Goal: Task Accomplishment & Management: Use online tool/utility

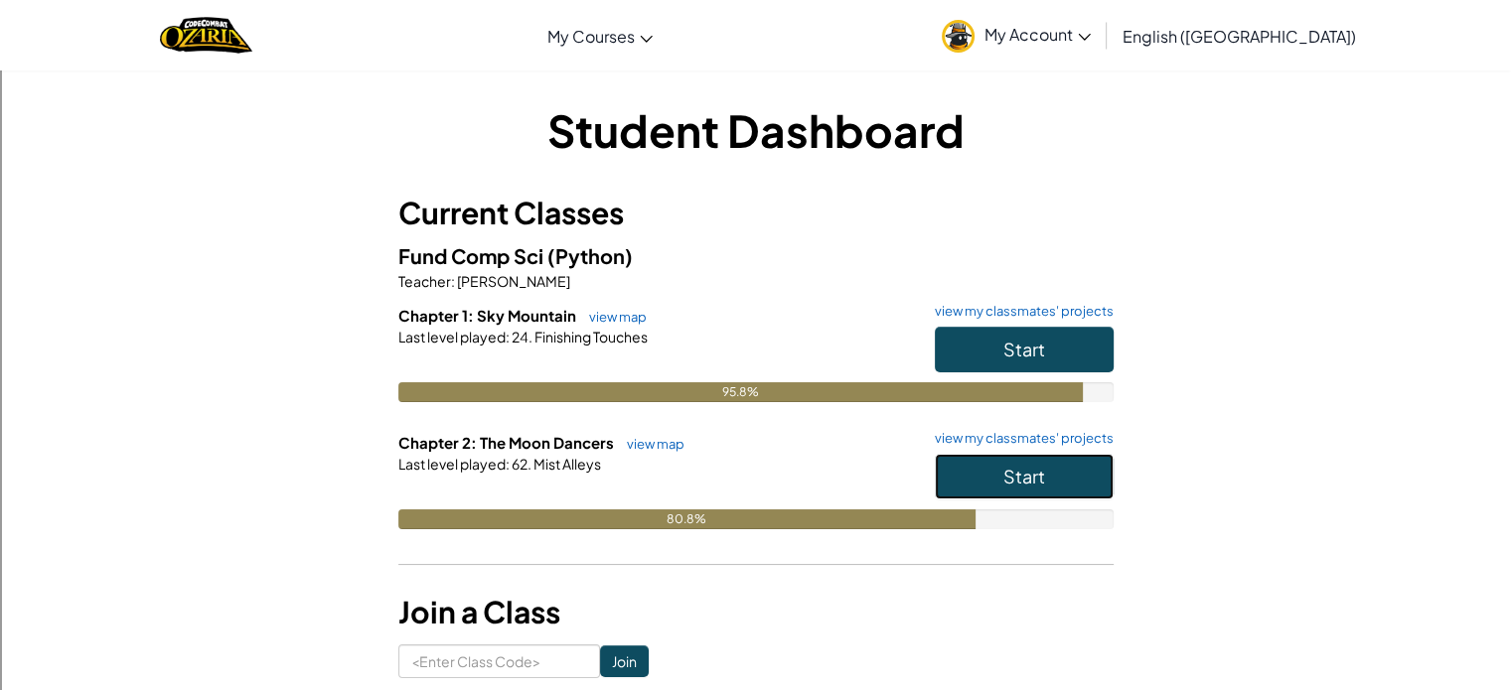
click at [1079, 457] on button "Start" at bounding box center [1024, 477] width 179 height 46
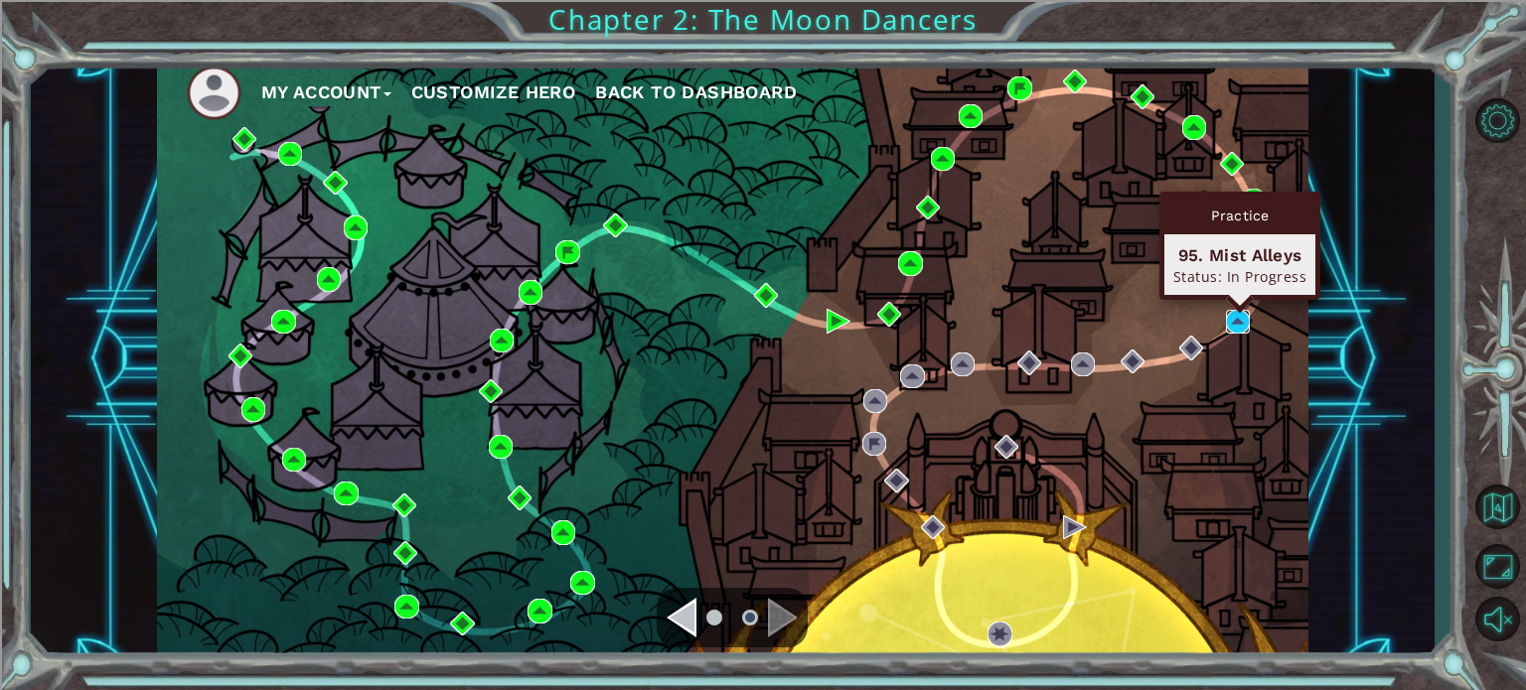
click at [1227, 318] on img at bounding box center [1238, 322] width 24 height 24
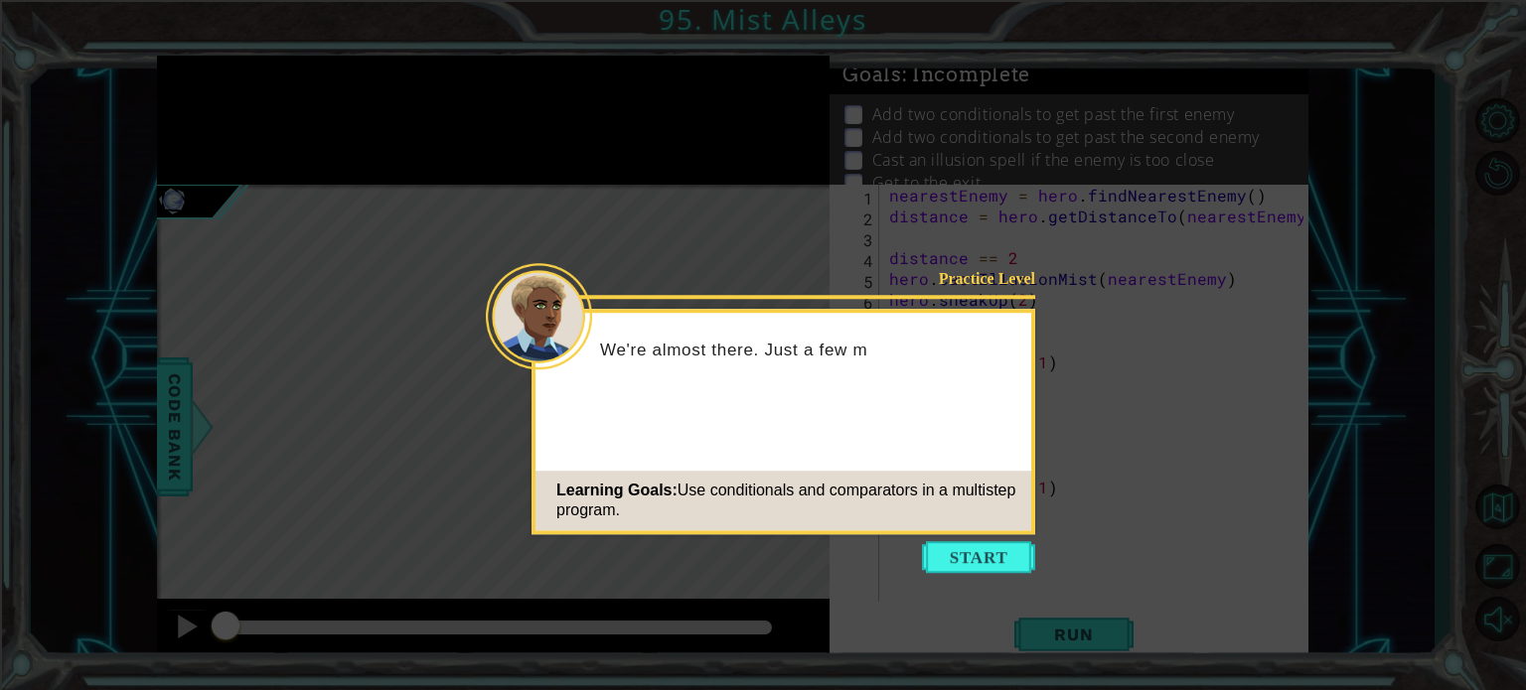
click at [1002, 522] on div "Learning Goals: Use conditionals and comparators in a multistep program." at bounding box center [783, 501] width 496 height 60
click at [994, 555] on button "Start" at bounding box center [978, 557] width 113 height 32
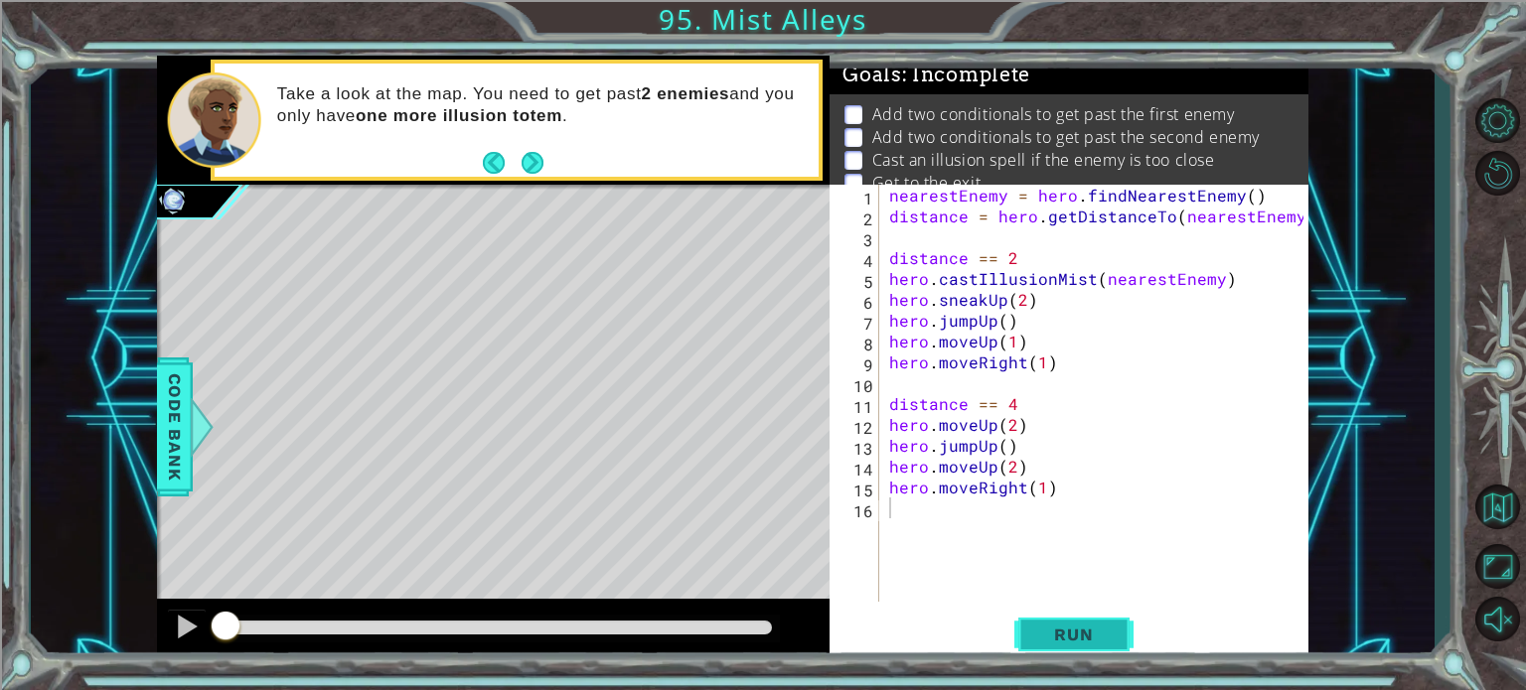
click at [1086, 635] on span "Run" at bounding box center [1073, 635] width 78 height 20
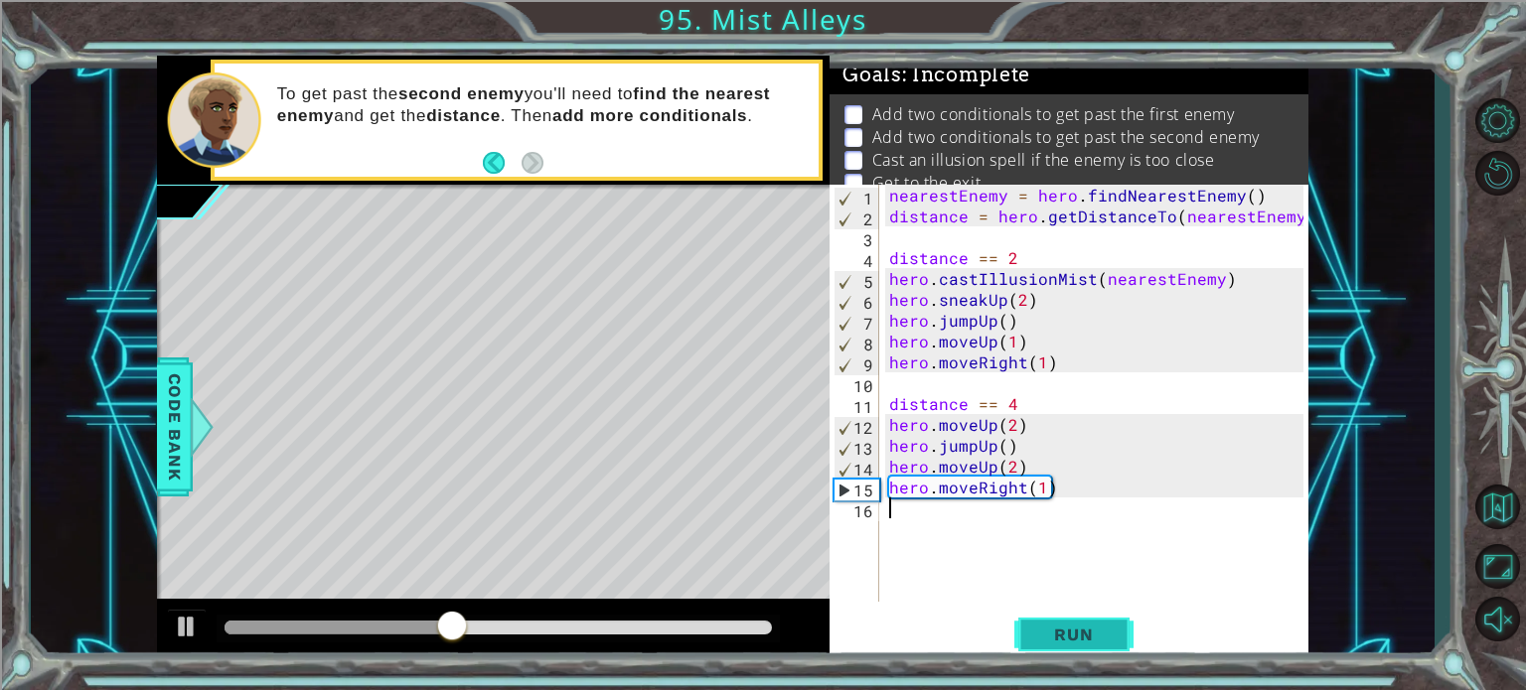
click at [1102, 627] on span "Run" at bounding box center [1073, 635] width 78 height 20
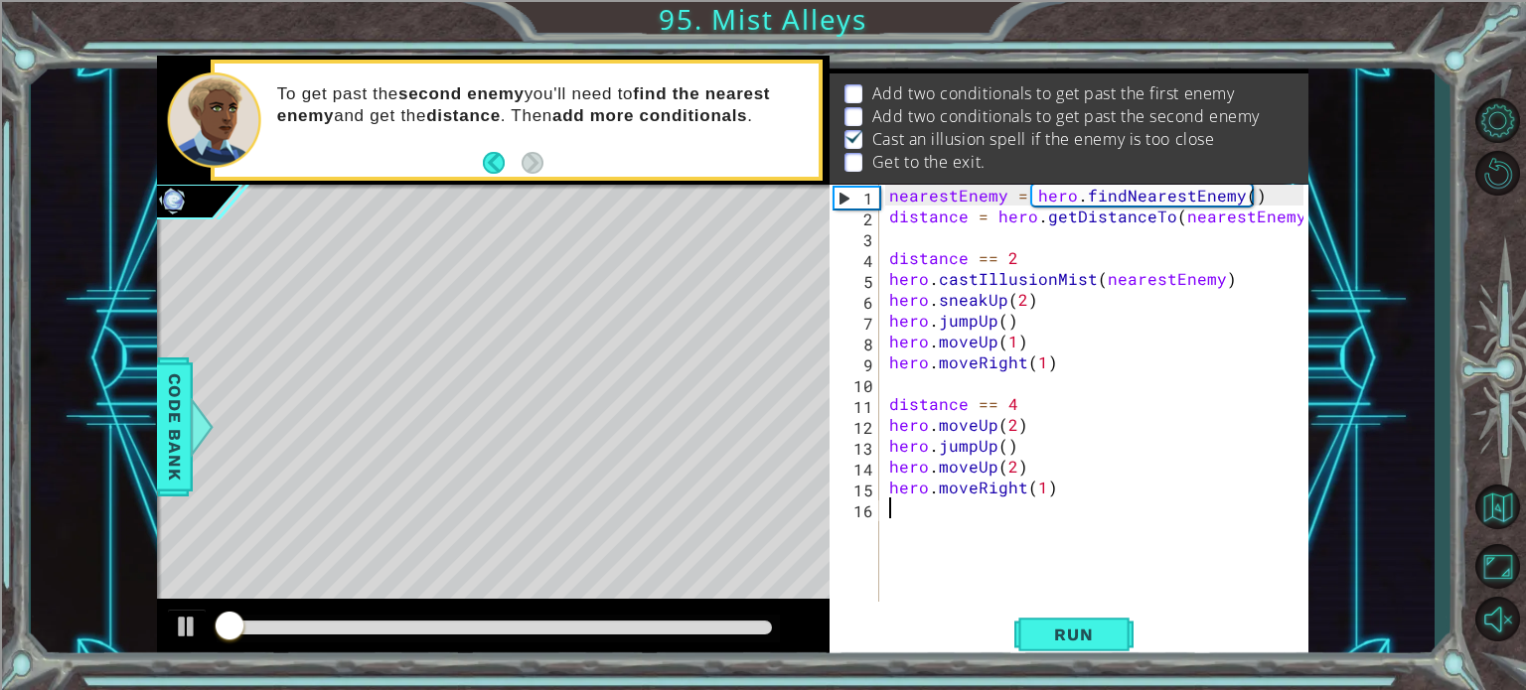
scroll to position [23, 0]
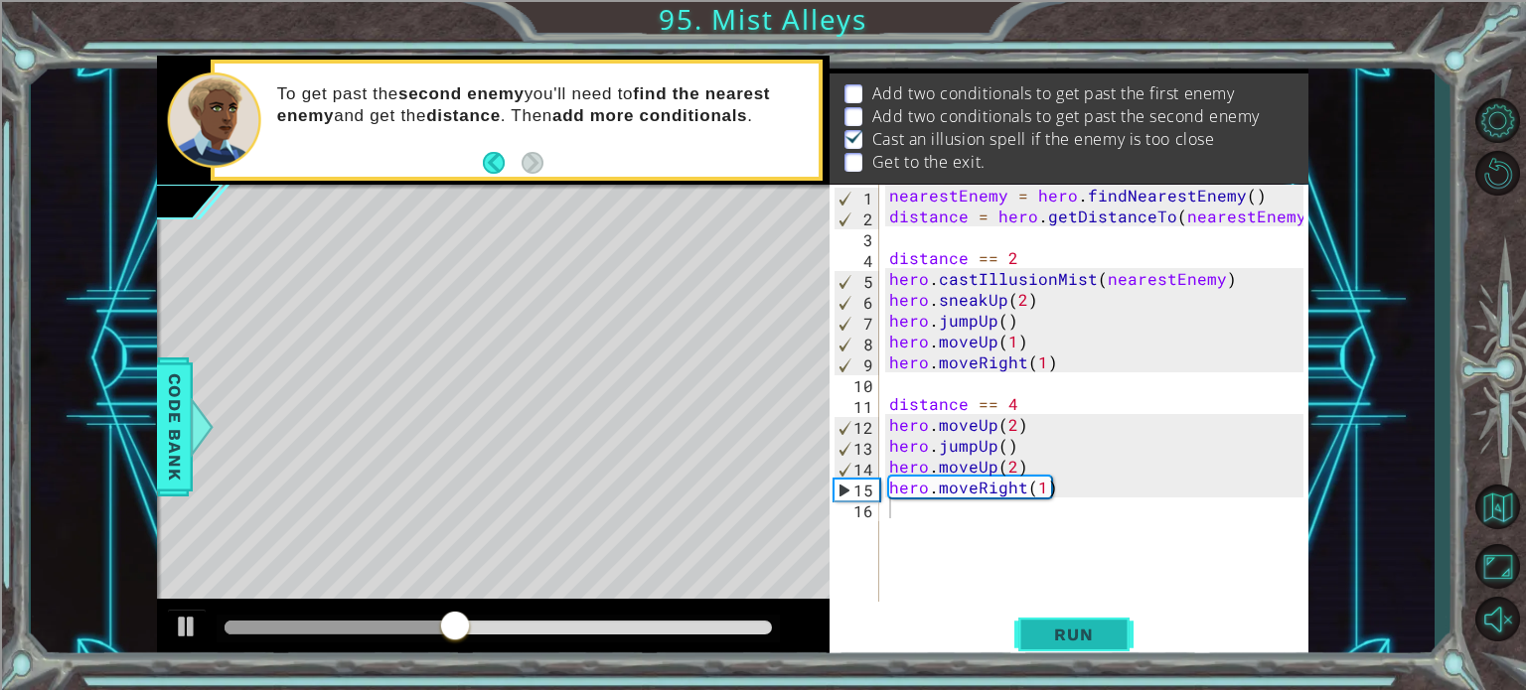
click at [1073, 646] on button "Run" at bounding box center [1073, 635] width 119 height 48
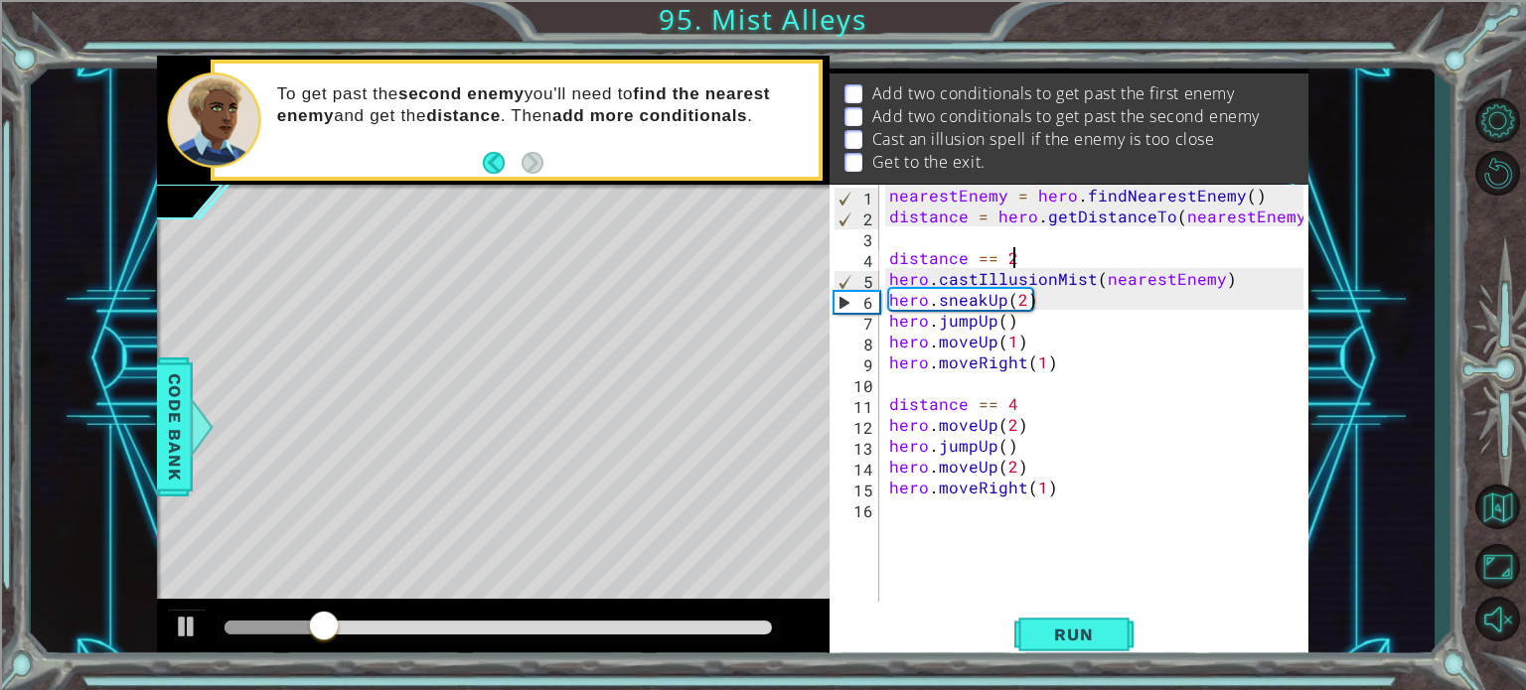
click at [1016, 255] on div "nearestEnemy = hero . findNearestEnemy ( ) distance = hero . getDistanceTo ( ne…" at bounding box center [1099, 414] width 428 height 459
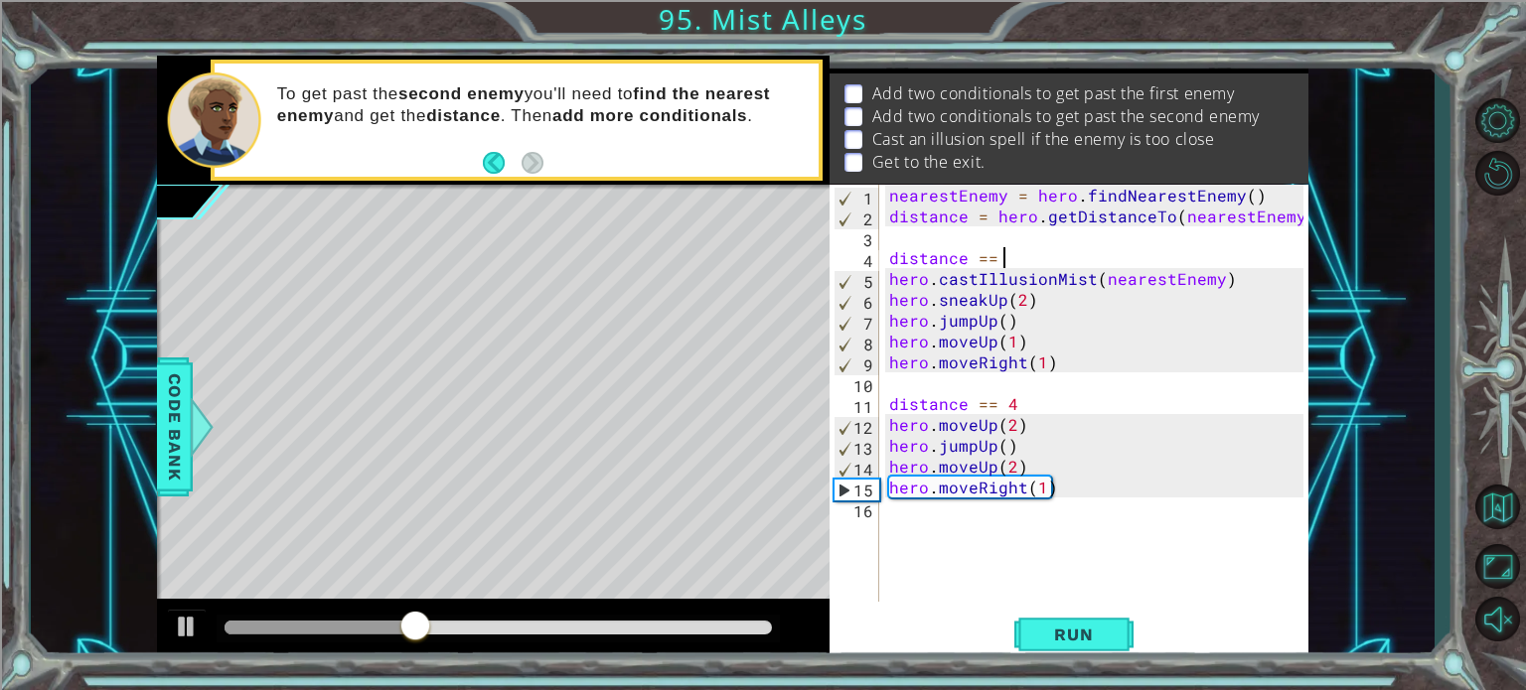
scroll to position [0, 6]
click at [997, 261] on div "nearestEnemy = hero . findNearestEnemy ( ) distance = hero . getDistanceTo ( ne…" at bounding box center [1099, 414] width 428 height 459
click at [1061, 630] on span "Run" at bounding box center [1073, 635] width 78 height 20
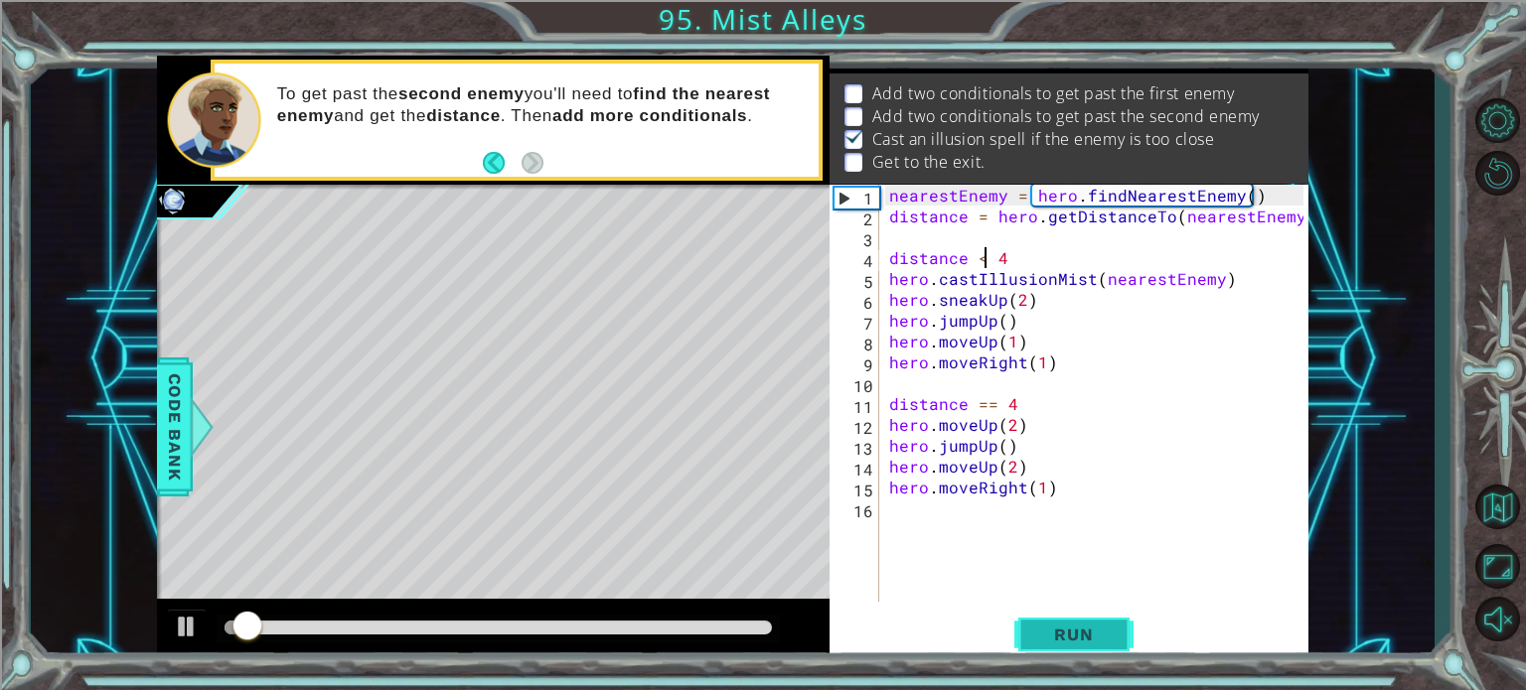
click at [1061, 628] on span "Run" at bounding box center [1073, 635] width 78 height 20
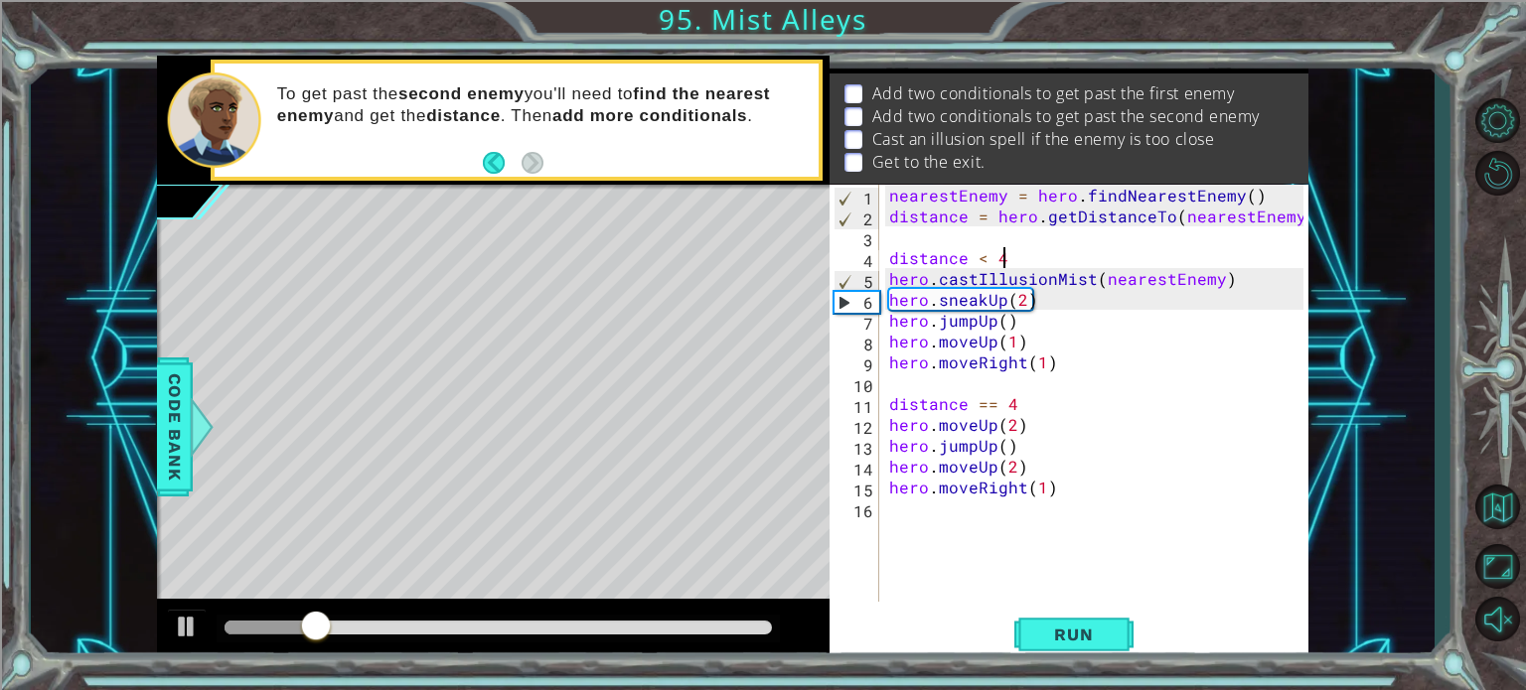
click at [1014, 258] on div "nearestEnemy = hero . findNearestEnemy ( ) distance = hero . getDistanceTo ( ne…" at bounding box center [1099, 414] width 428 height 459
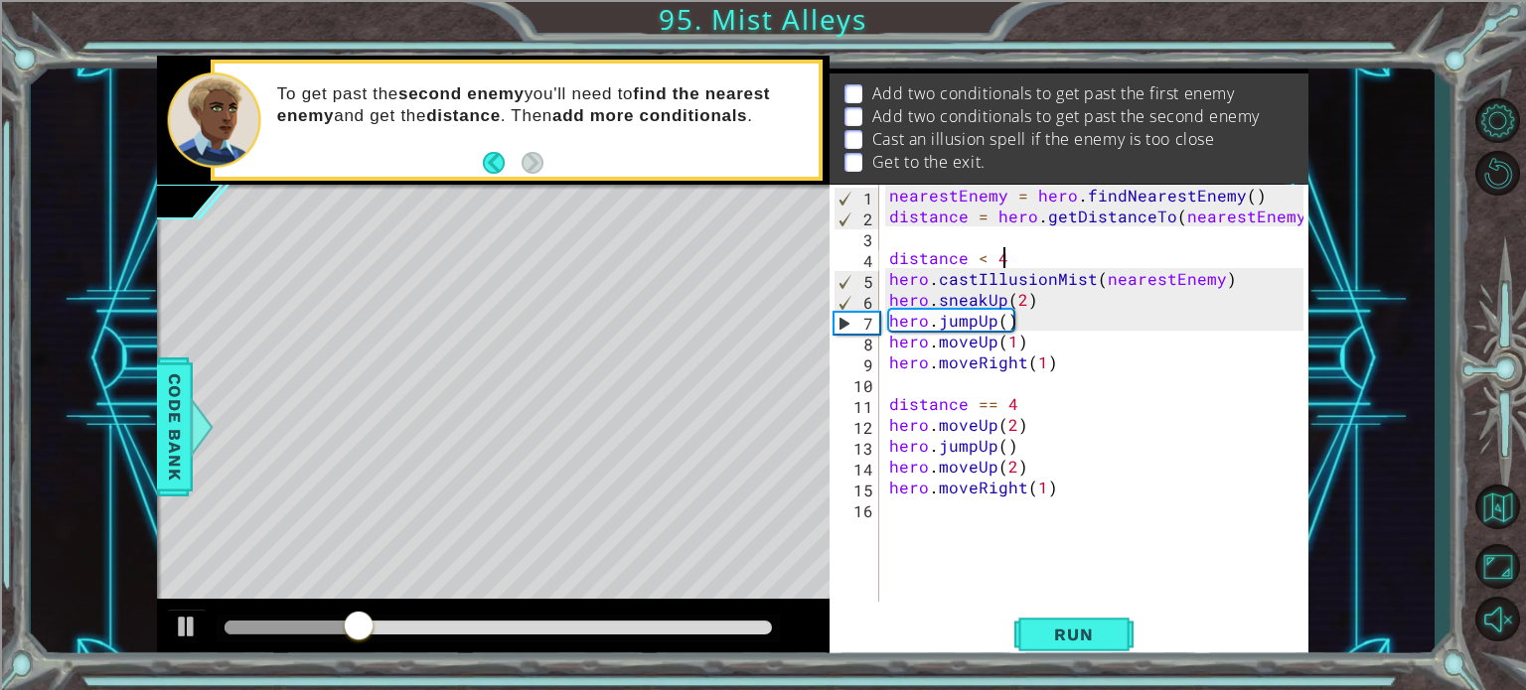
scroll to position [0, 6]
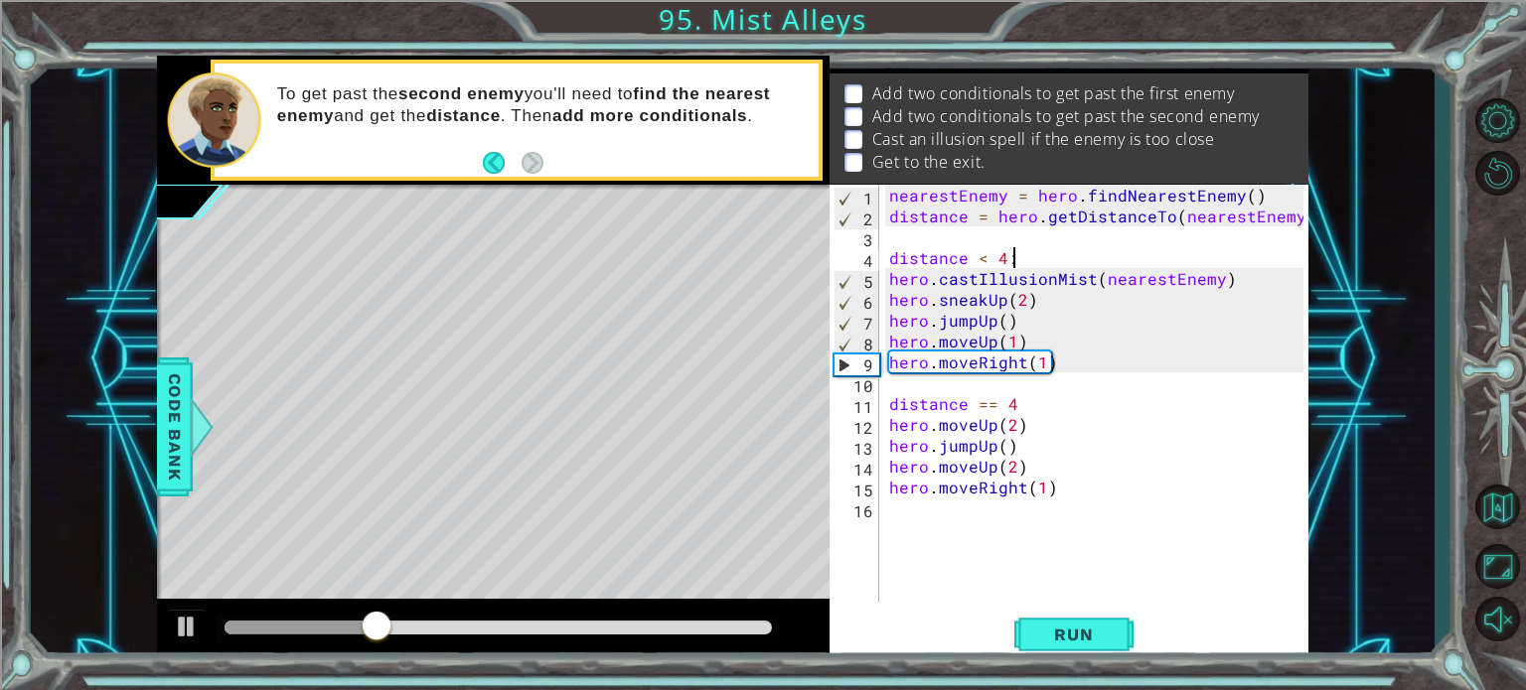
click at [1020, 410] on div "nearestEnemy = hero . findNearestEnemy ( ) distance = hero . getDistanceTo ( ne…" at bounding box center [1099, 414] width 428 height 459
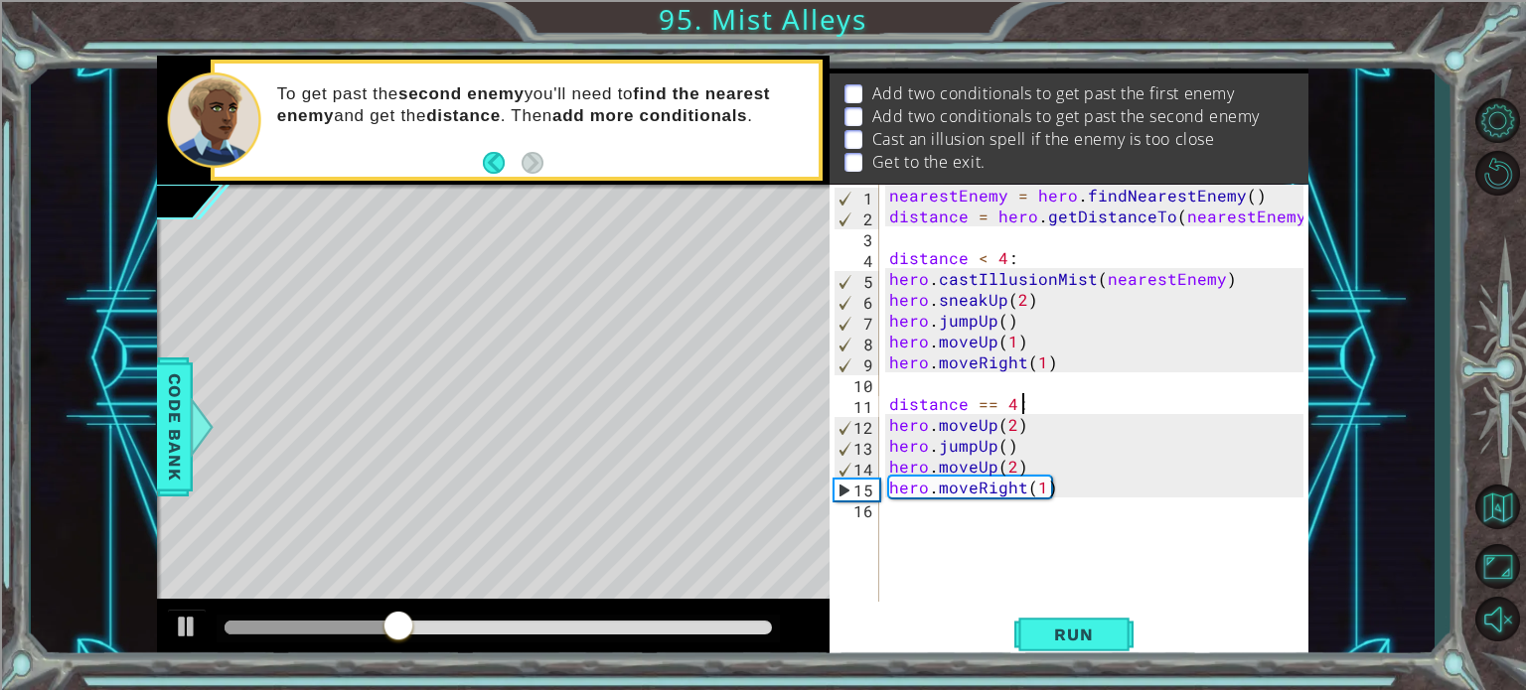
scroll to position [0, 7]
click at [1097, 648] on button "Run" at bounding box center [1073, 635] width 119 height 48
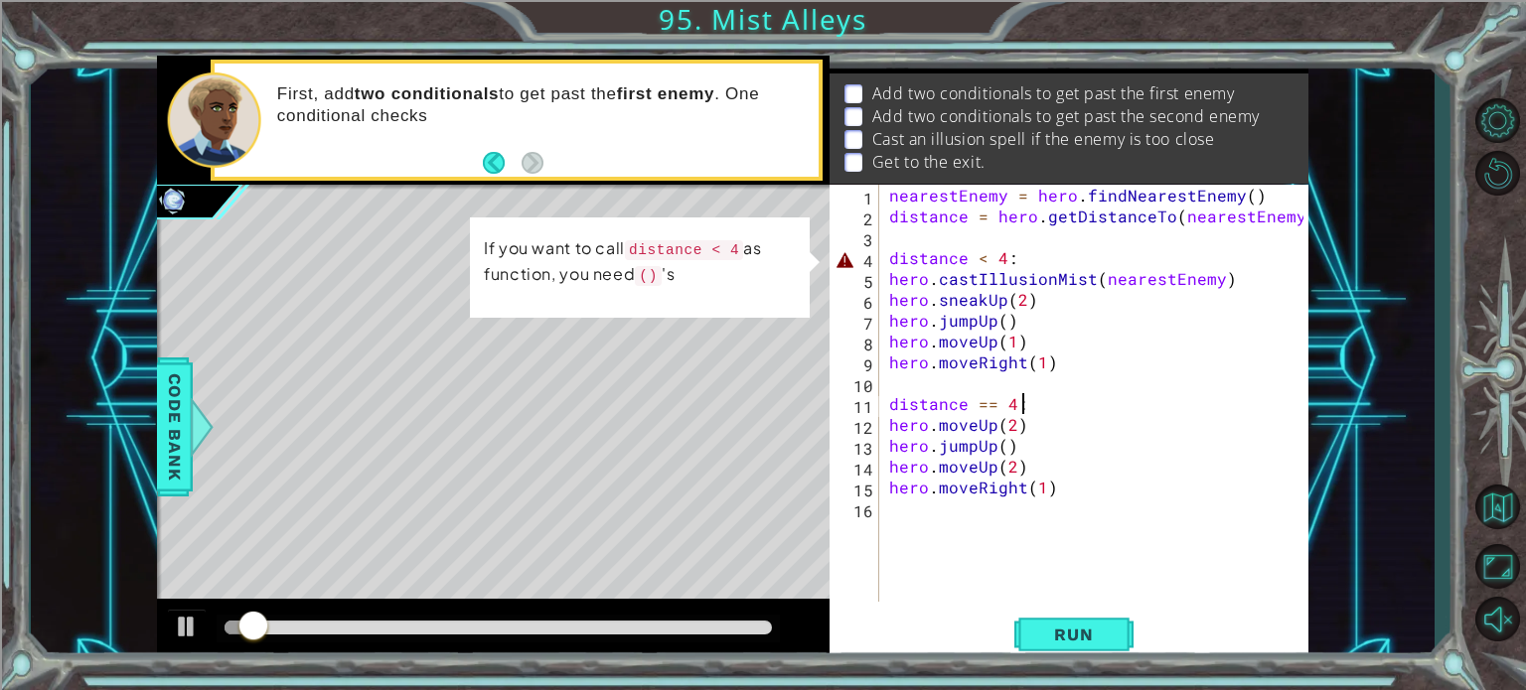
click at [1054, 266] on div "nearestEnemy = hero . findNearestEnemy ( ) distance = hero . getDistanceTo ( ne…" at bounding box center [1099, 414] width 428 height 459
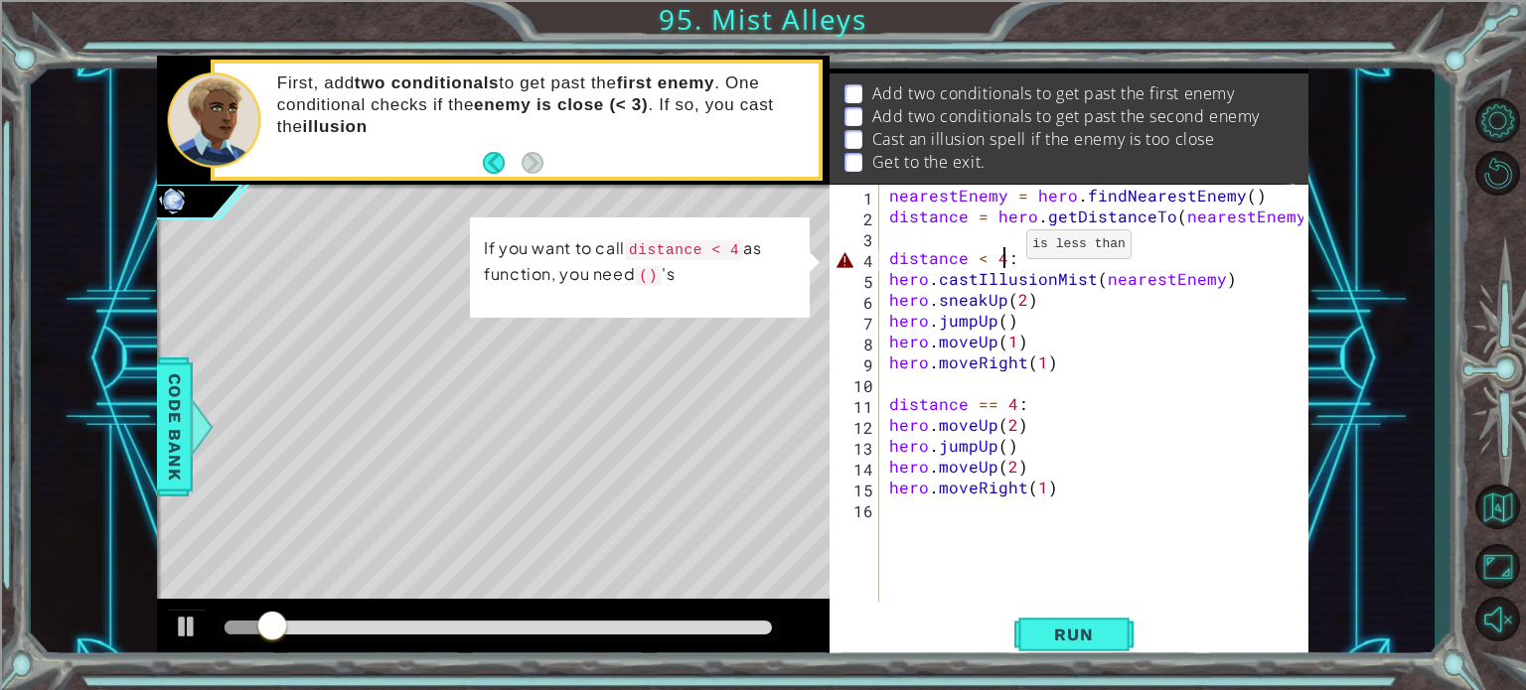
click at [1002, 249] on div "nearestEnemy = hero . findNearestEnemy ( ) distance = hero . getDistanceTo ( ne…" at bounding box center [1099, 414] width 428 height 459
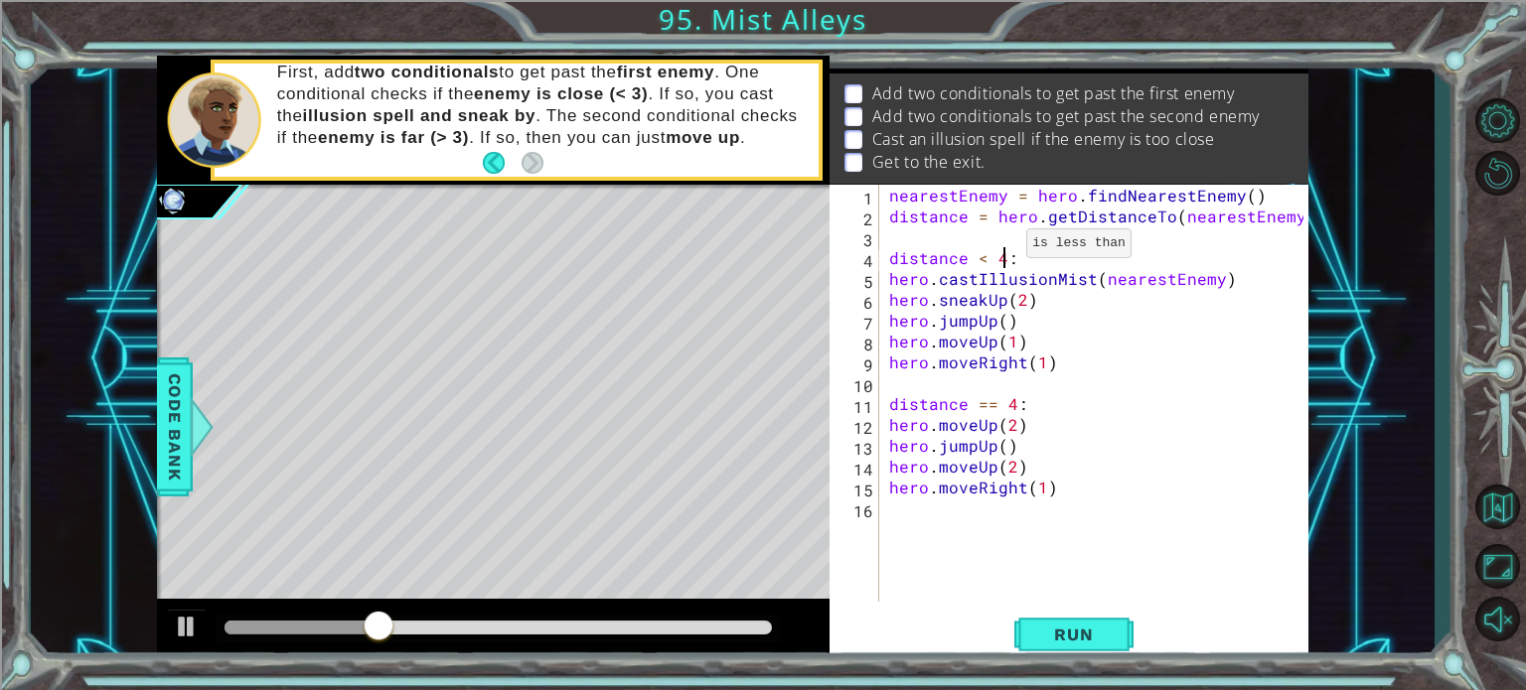
scroll to position [0, 7]
click at [994, 251] on div "nearestEnemy = hero . findNearestEnemy ( ) distance = hero . getDistanceTo ( ne…" at bounding box center [1099, 414] width 428 height 459
click at [990, 257] on div "nearestEnemy = hero . findNearestEnemy ( ) distance = hero . getDistanceTo ( ne…" at bounding box center [1099, 414] width 428 height 459
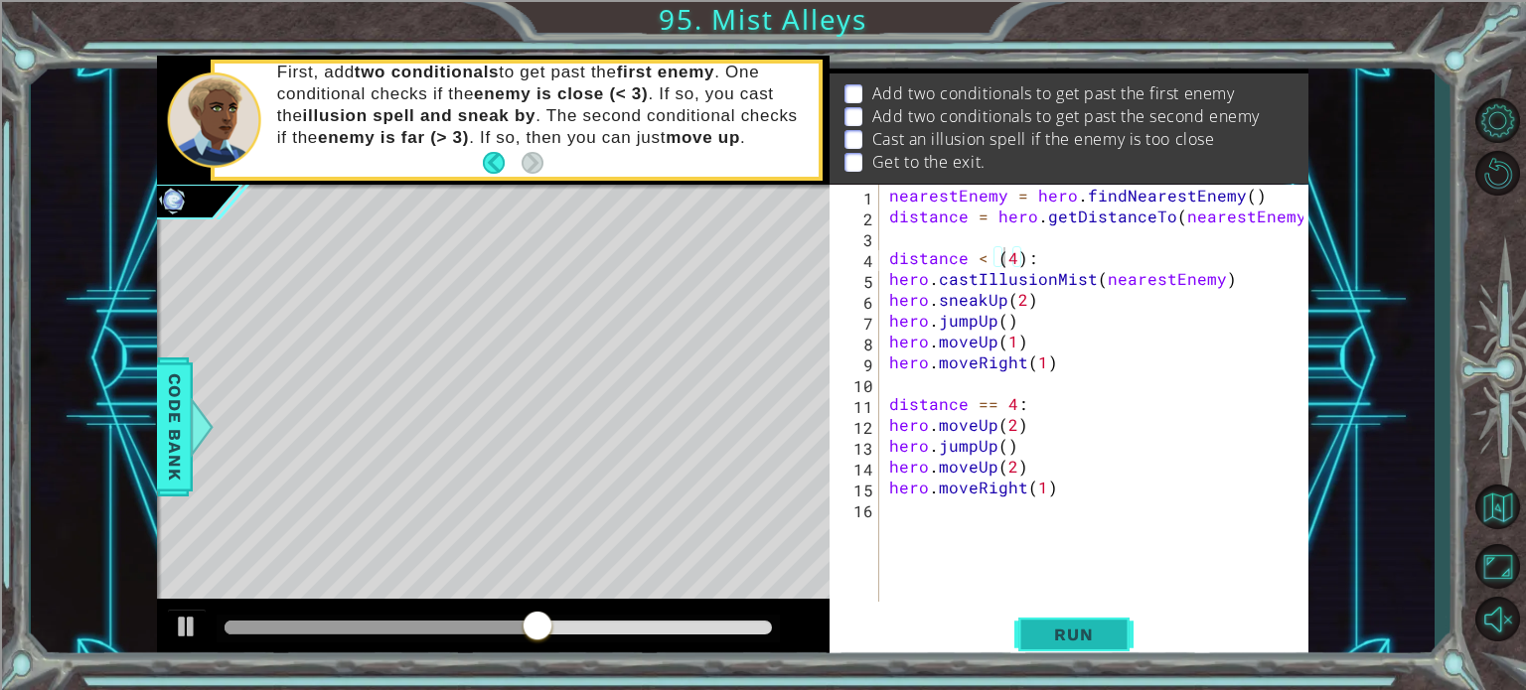
click at [1065, 626] on span "Run" at bounding box center [1073, 635] width 78 height 20
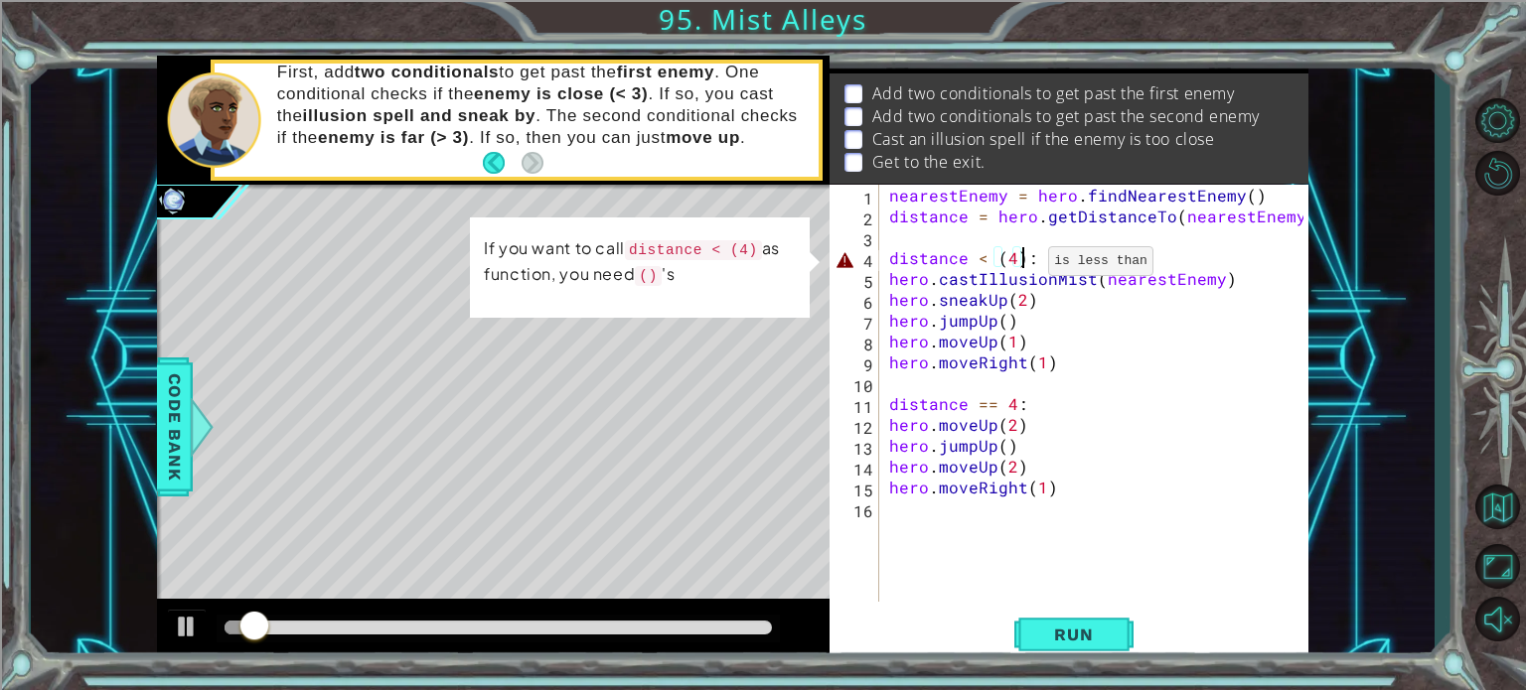
click at [1024, 265] on div "nearestEnemy = hero . findNearestEnemy ( ) distance = hero . getDistanceTo ( ne…" at bounding box center [1099, 414] width 428 height 459
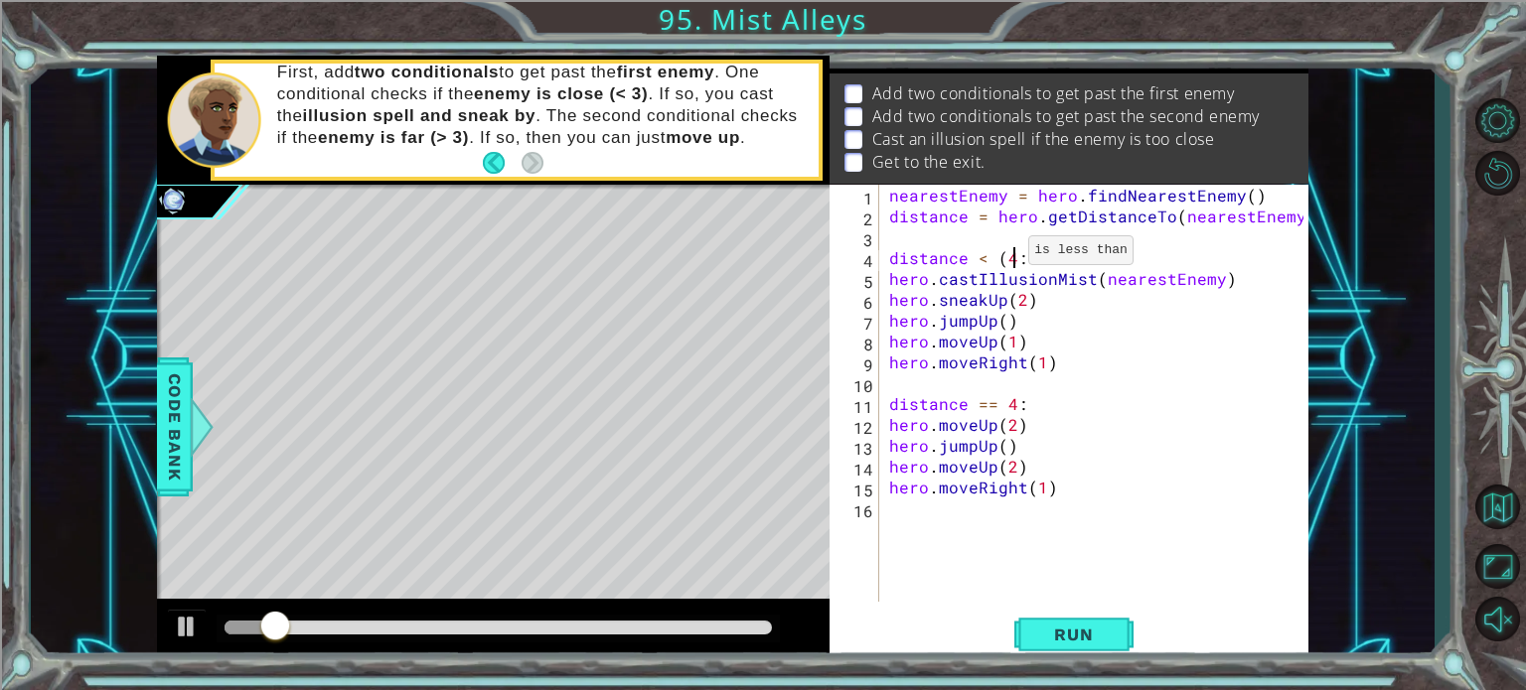
click at [1005, 255] on div "nearestEnemy = hero . findNearestEnemy ( ) distance = hero . getDistanceTo ( ne…" at bounding box center [1099, 414] width 428 height 459
click at [1019, 256] on div "nearestEnemy = hero . findNearestEnemy ( ) distance = hero . getDistanceTo ( ne…" at bounding box center [1099, 414] width 428 height 459
click at [1029, 402] on div "nearestEnemy = hero . findNearestEnemy ( ) distance = hero . getDistanceTo ( ne…" at bounding box center [1099, 414] width 428 height 459
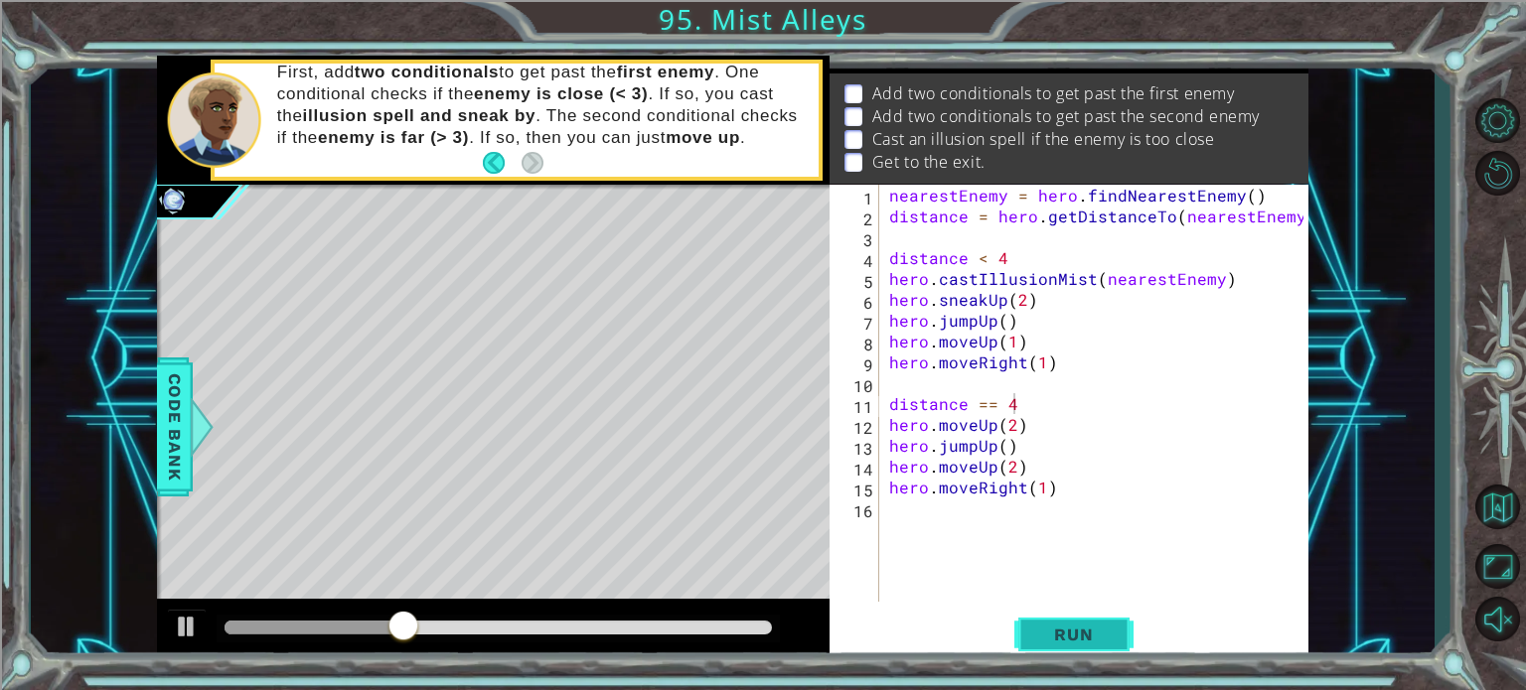
click at [1088, 634] on span "Run" at bounding box center [1073, 635] width 78 height 20
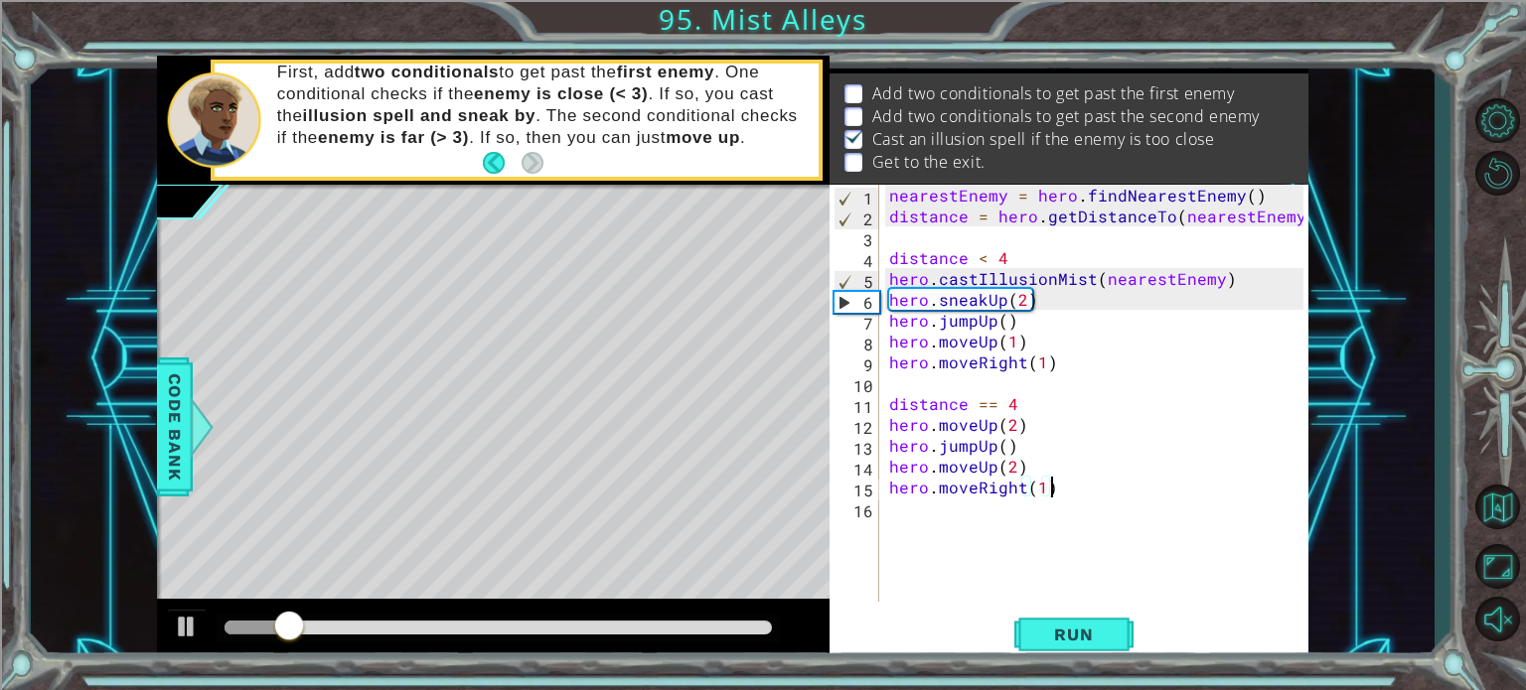
click at [1084, 495] on div "nearestEnemy = hero . findNearestEnemy ( ) distance = hero . getDistanceTo ( ne…" at bounding box center [1099, 414] width 428 height 459
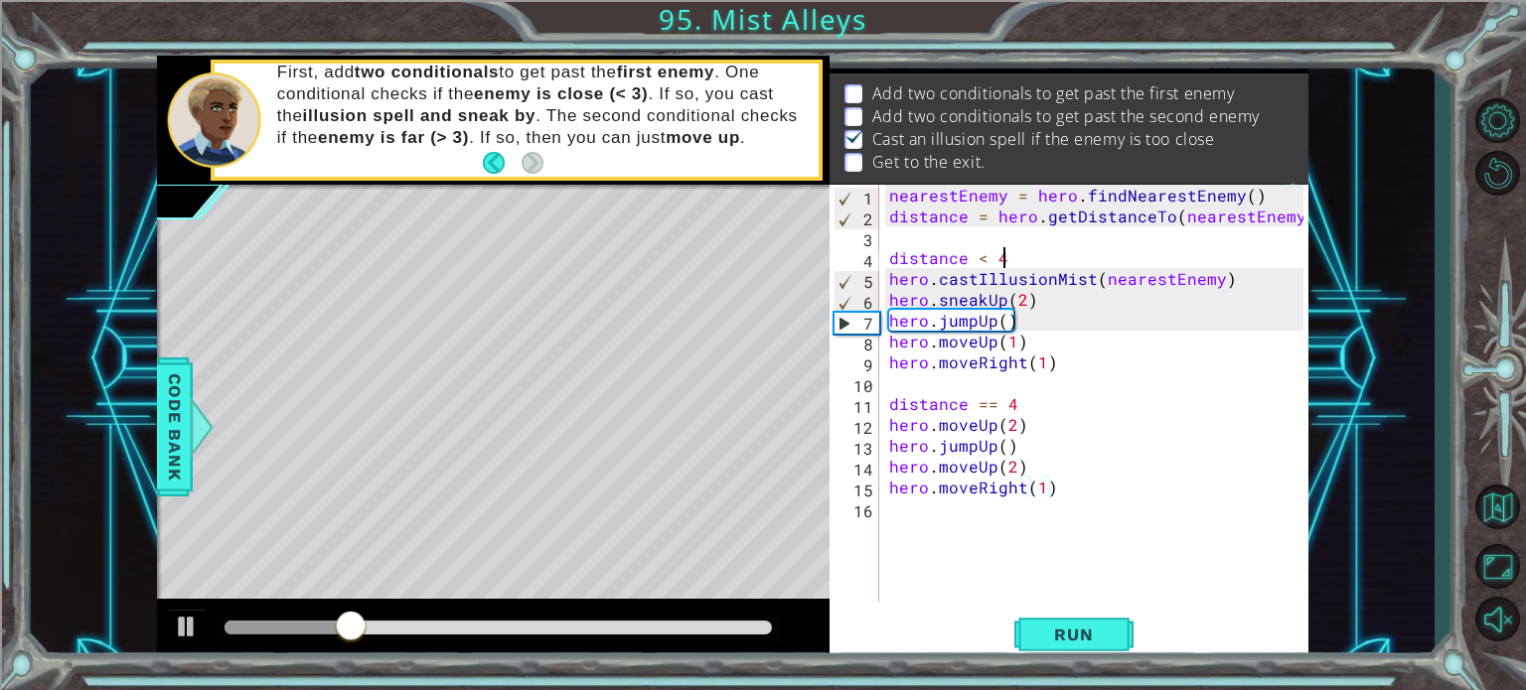
click at [1037, 257] on div "nearestEnemy = hero . findNearestEnemy ( ) distance = hero . getDistanceTo ( ne…" at bounding box center [1099, 414] width 428 height 459
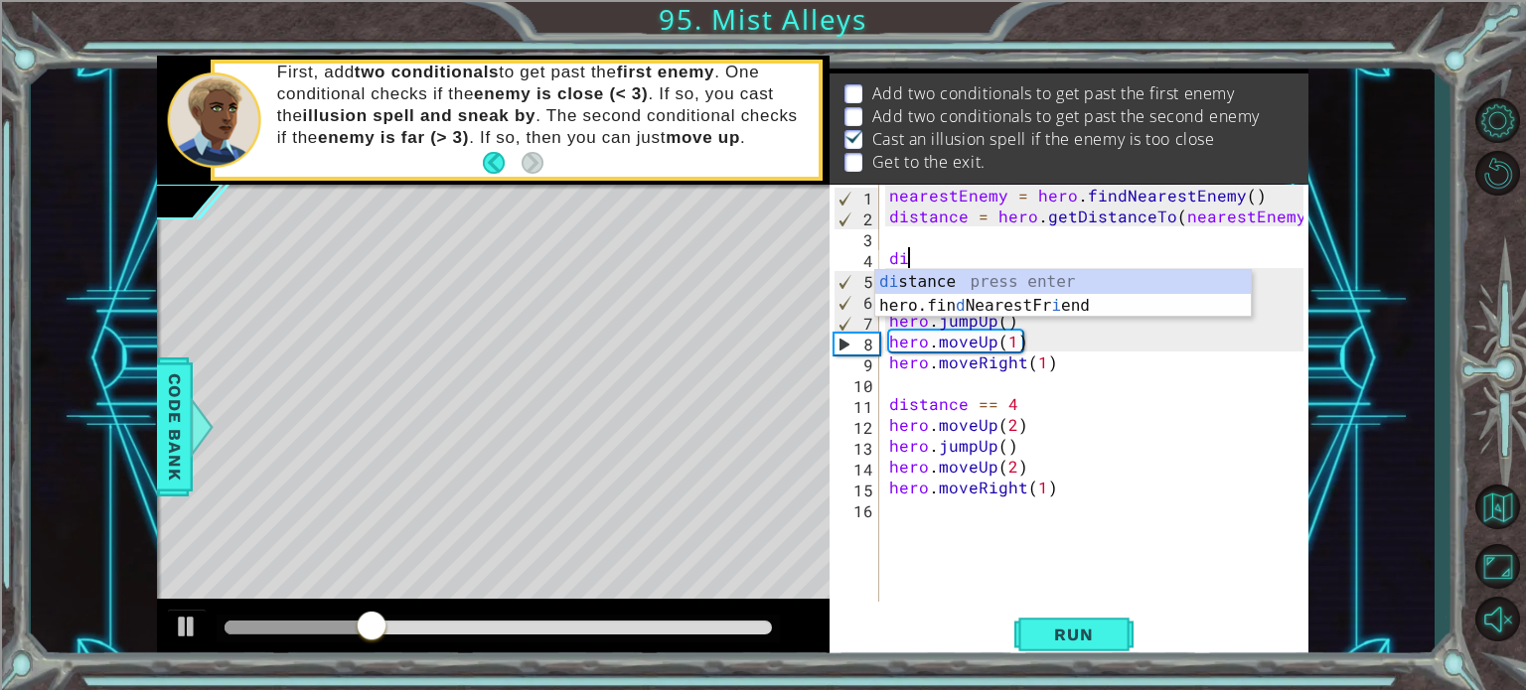
scroll to position [0, 0]
type textarea "d"
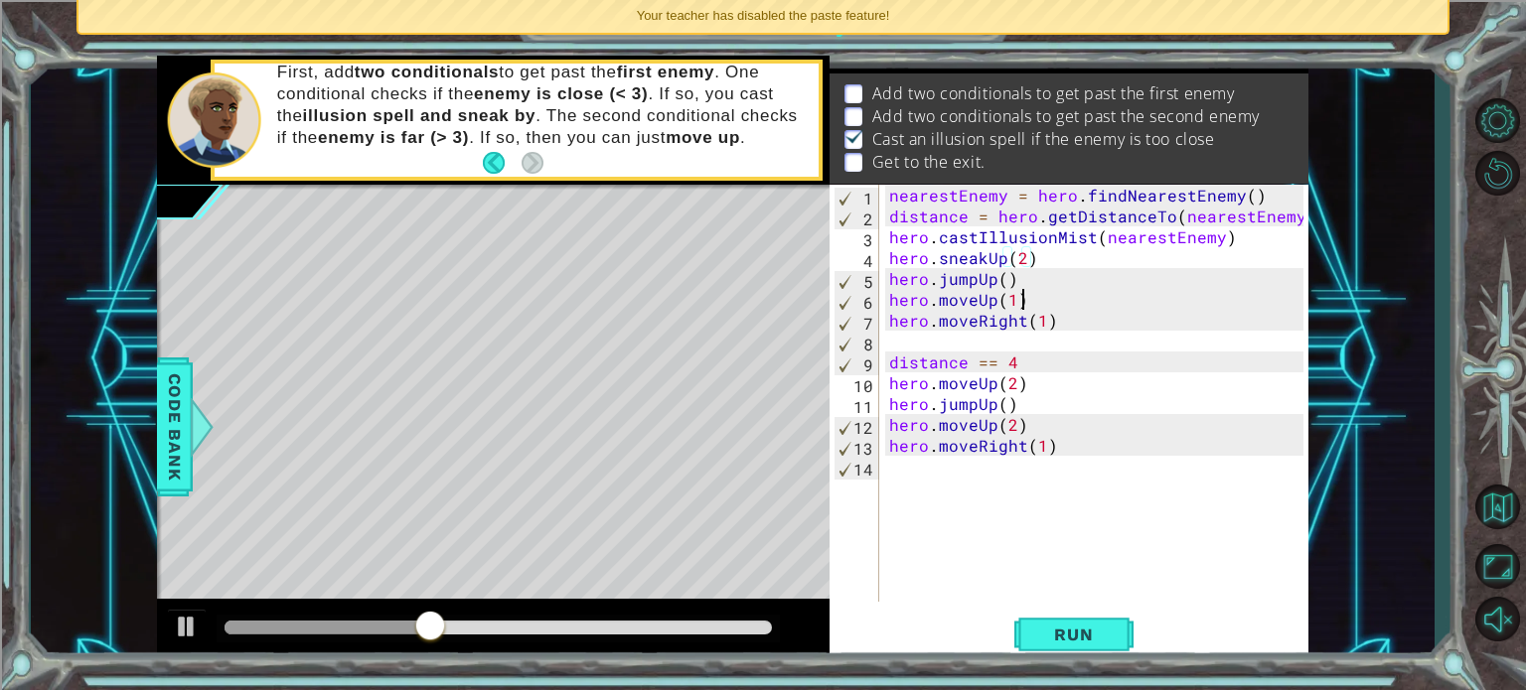
click at [1148, 307] on div "nearestEnemy = hero . findNearestEnemy ( ) distance = hero . getDistanceTo ( ne…" at bounding box center [1099, 414] width 428 height 459
click at [1144, 328] on div "nearestEnemy = hero . findNearestEnemy ( ) distance = hero . getDistanceTo ( ne…" at bounding box center [1099, 414] width 428 height 459
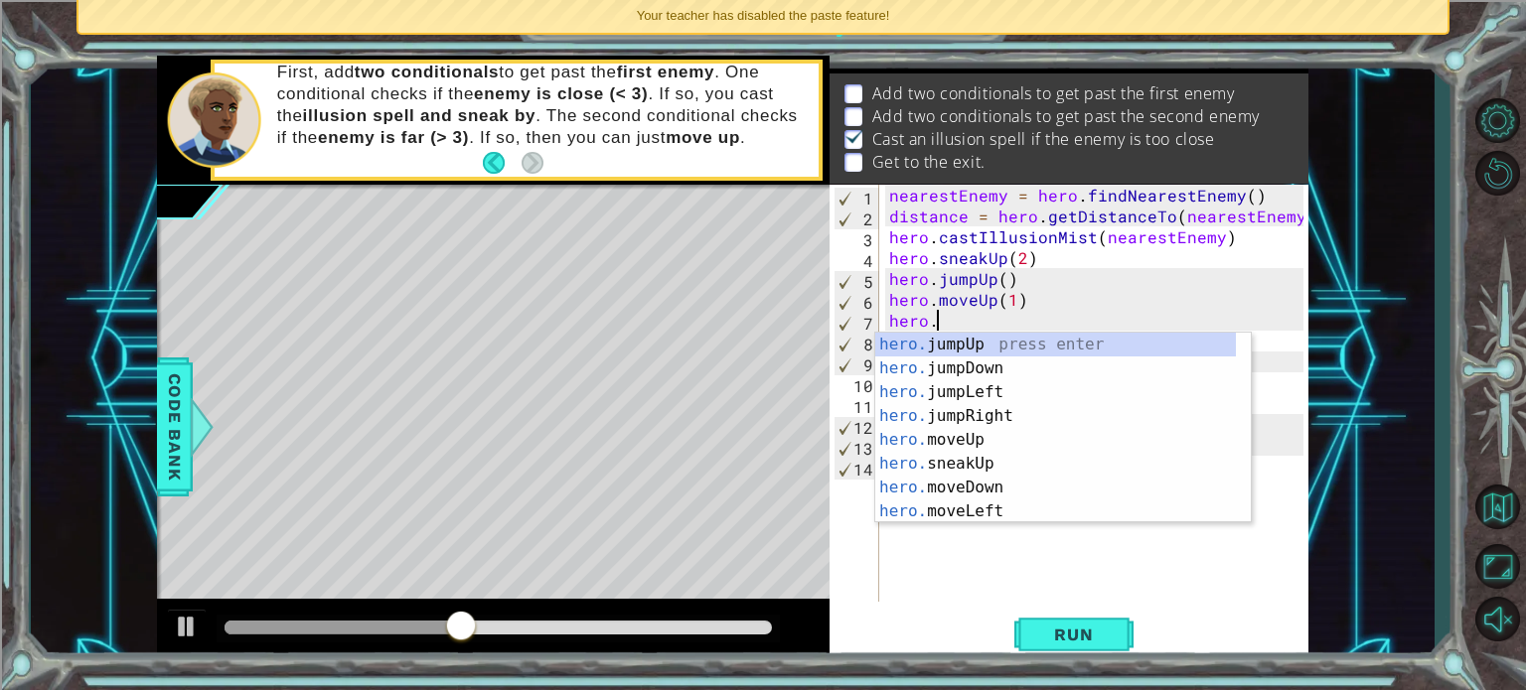
type textarea "h"
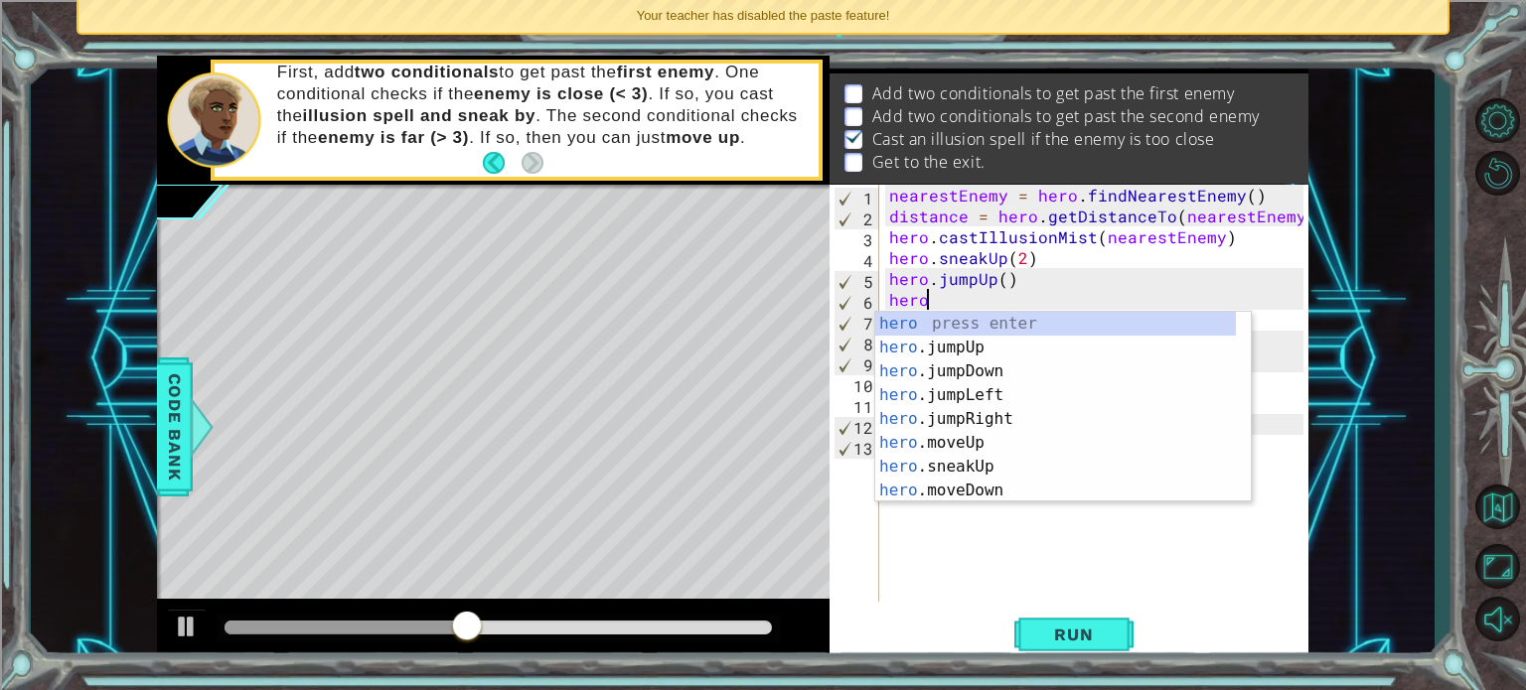
type textarea "h"
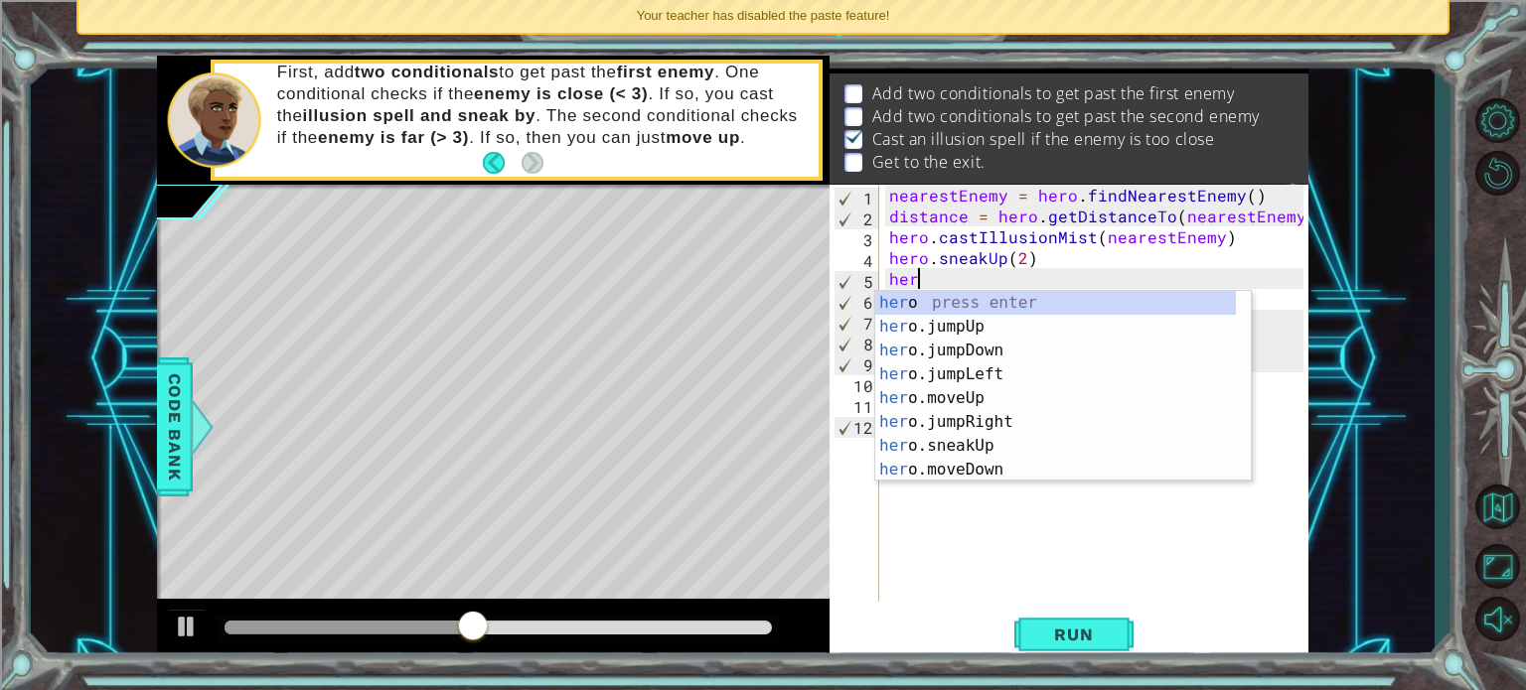
type textarea "h"
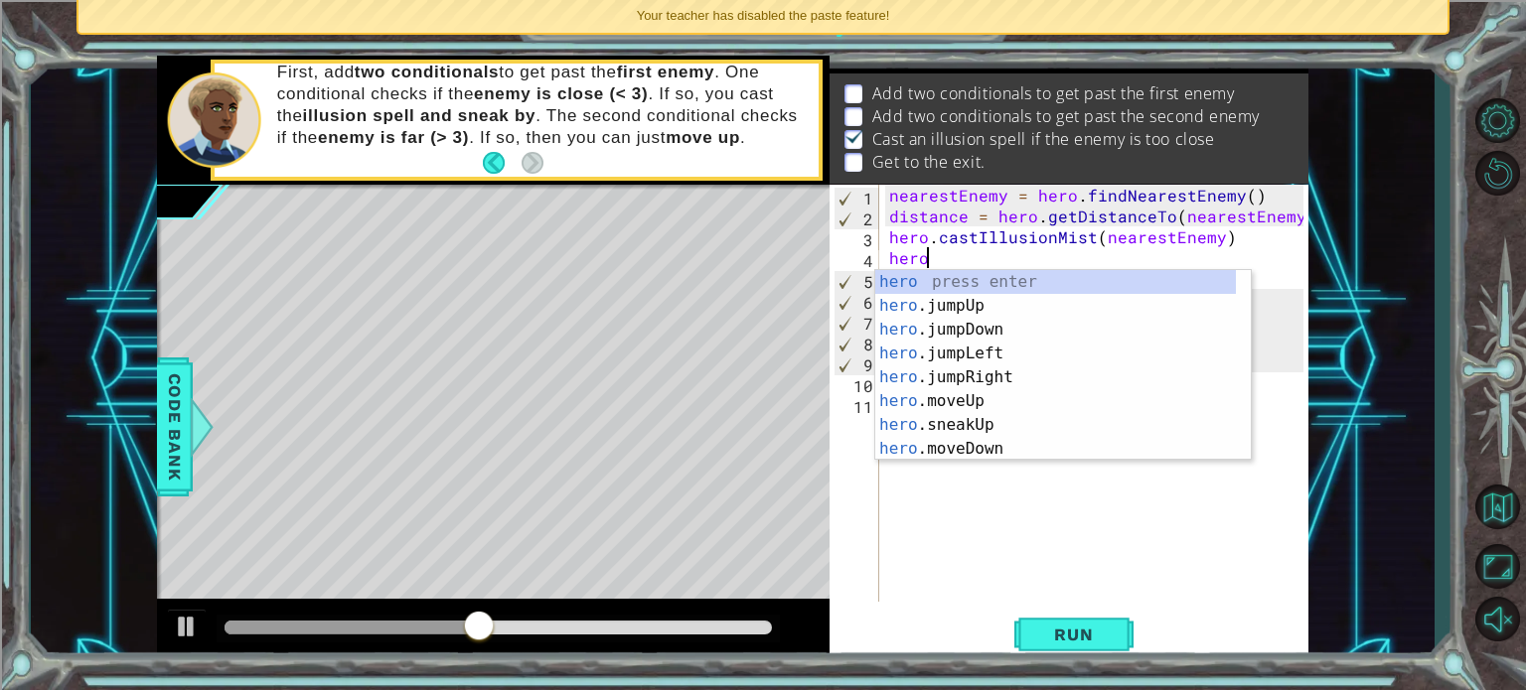
type textarea "h"
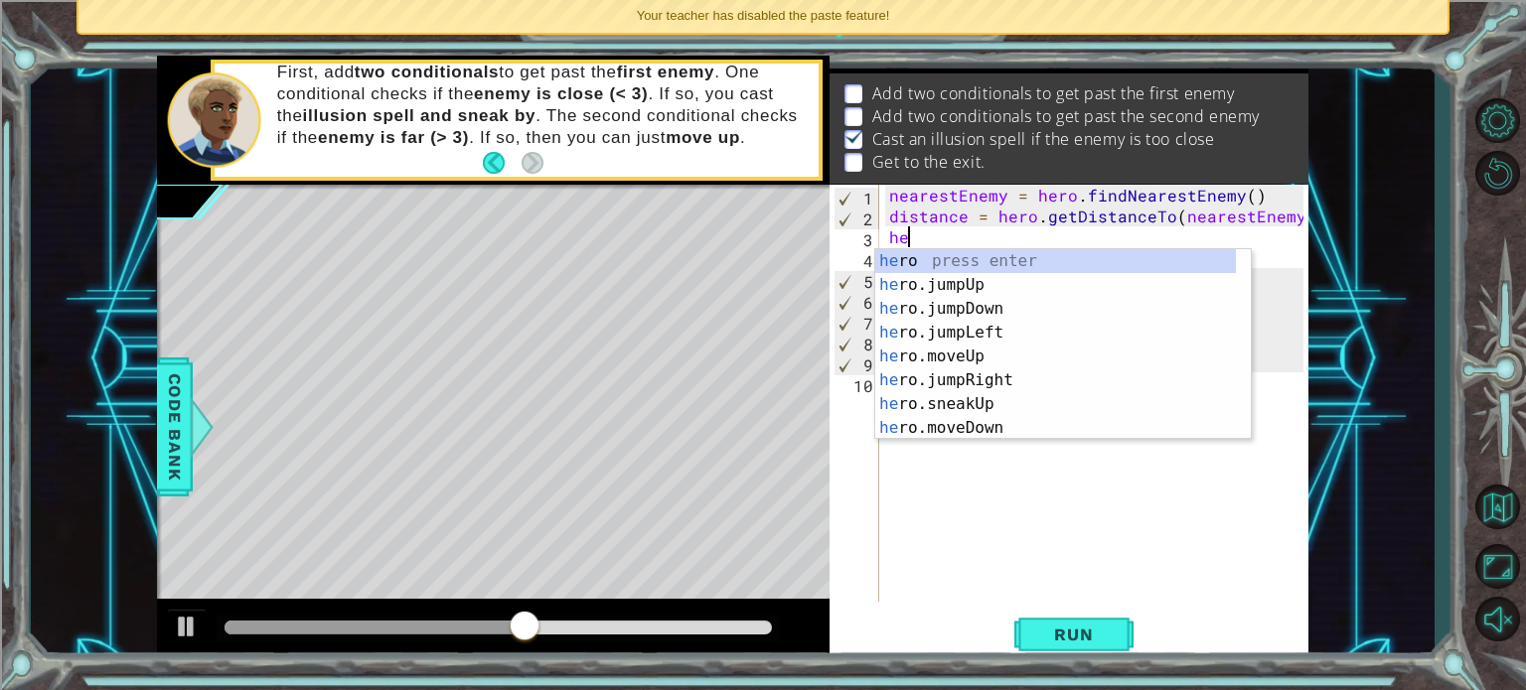
type textarea "h"
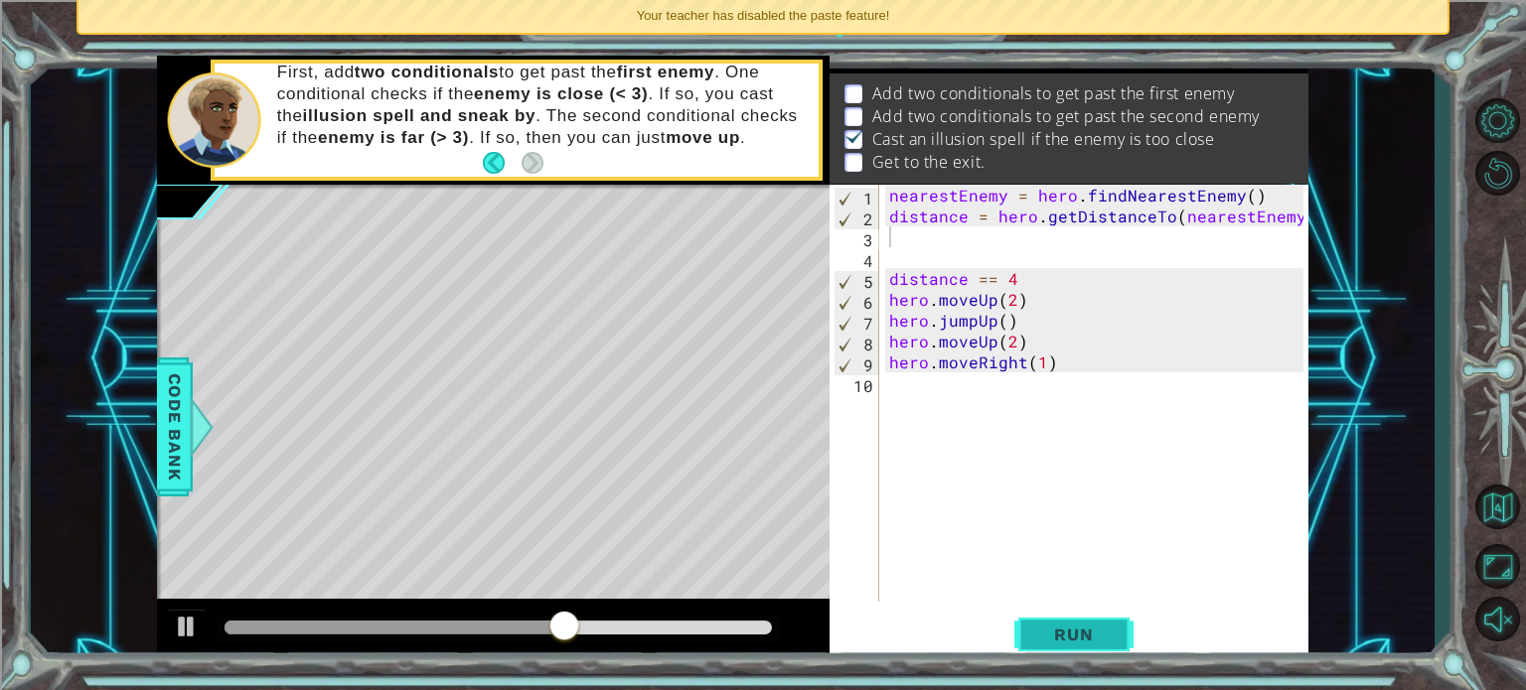
click at [1113, 645] on button "Run" at bounding box center [1073, 635] width 119 height 48
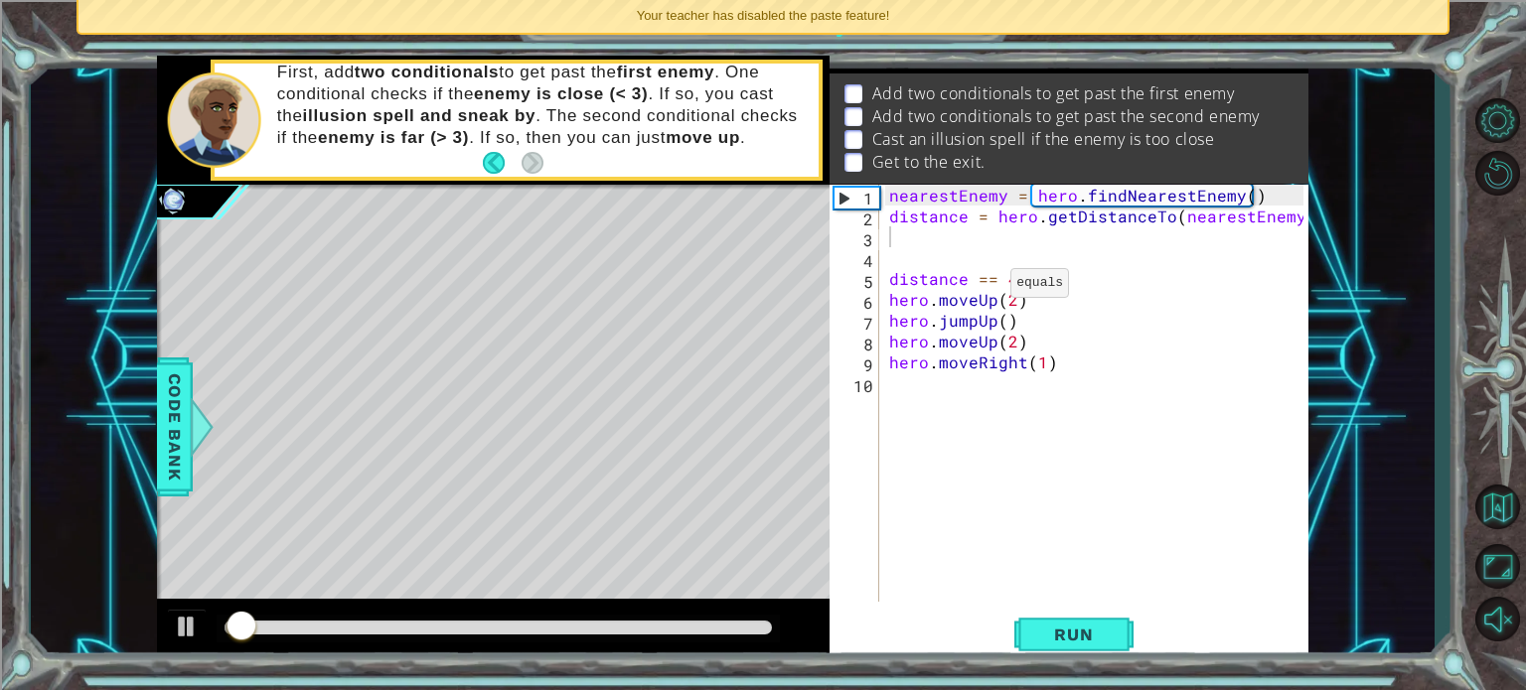
click at [894, 17] on div "Your teacher has disabled the paste feature!" at bounding box center [762, 16] width 1369 height 33
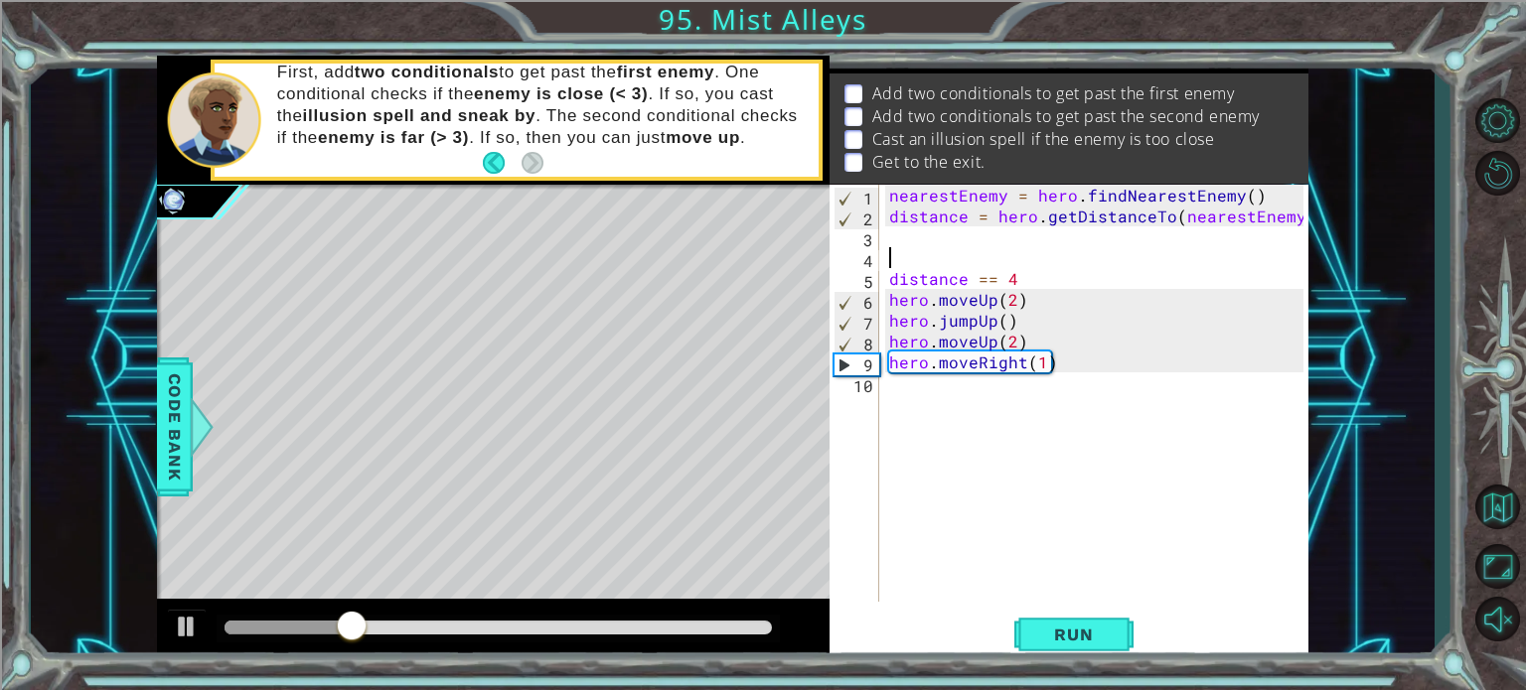
click at [898, 255] on div "nearestEnemy = hero . findNearestEnemy ( ) distance = hero . getDistanceTo ( ne…" at bounding box center [1099, 414] width 428 height 459
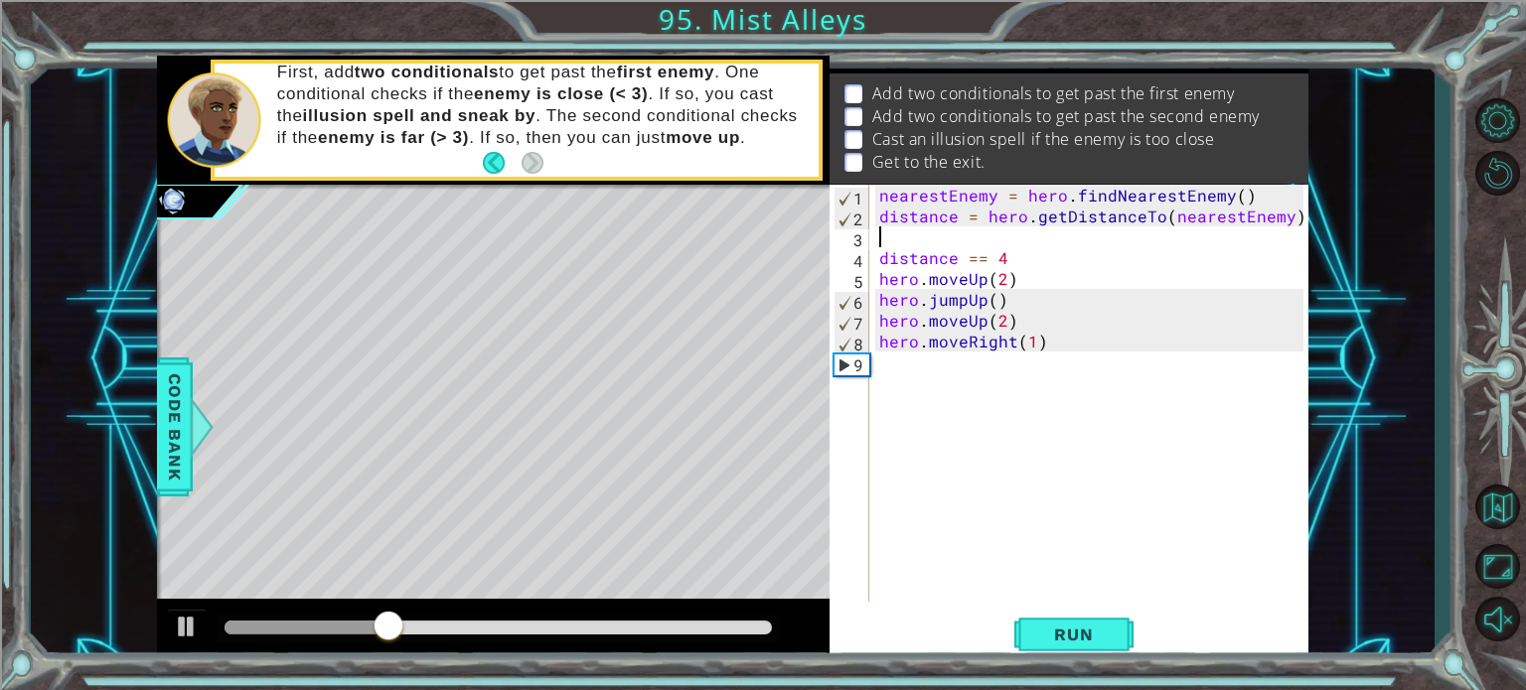
click at [910, 383] on div "nearestEnemy = hero . findNearestEnemy ( ) distance = hero . getDistanceTo ( ne…" at bounding box center [1094, 414] width 438 height 459
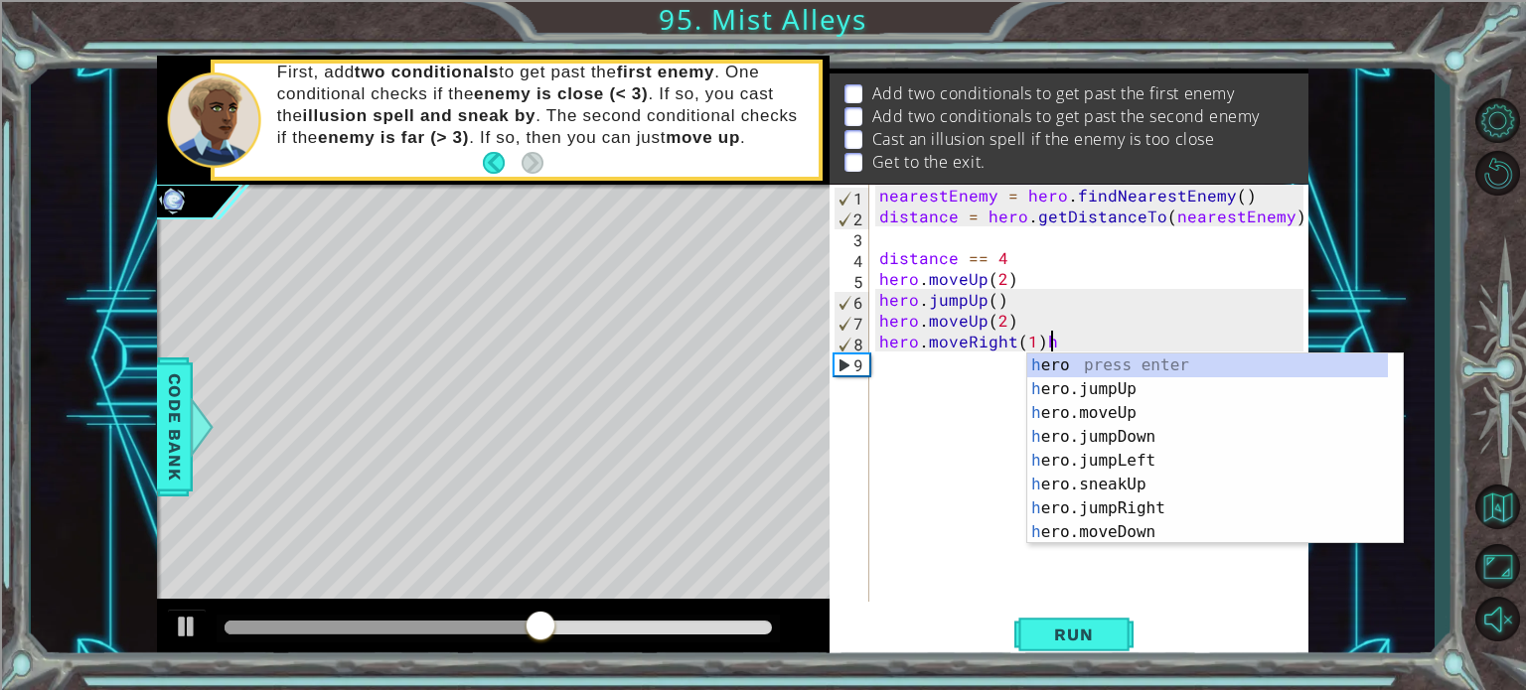
type textarea "hero.moveRight(1)"
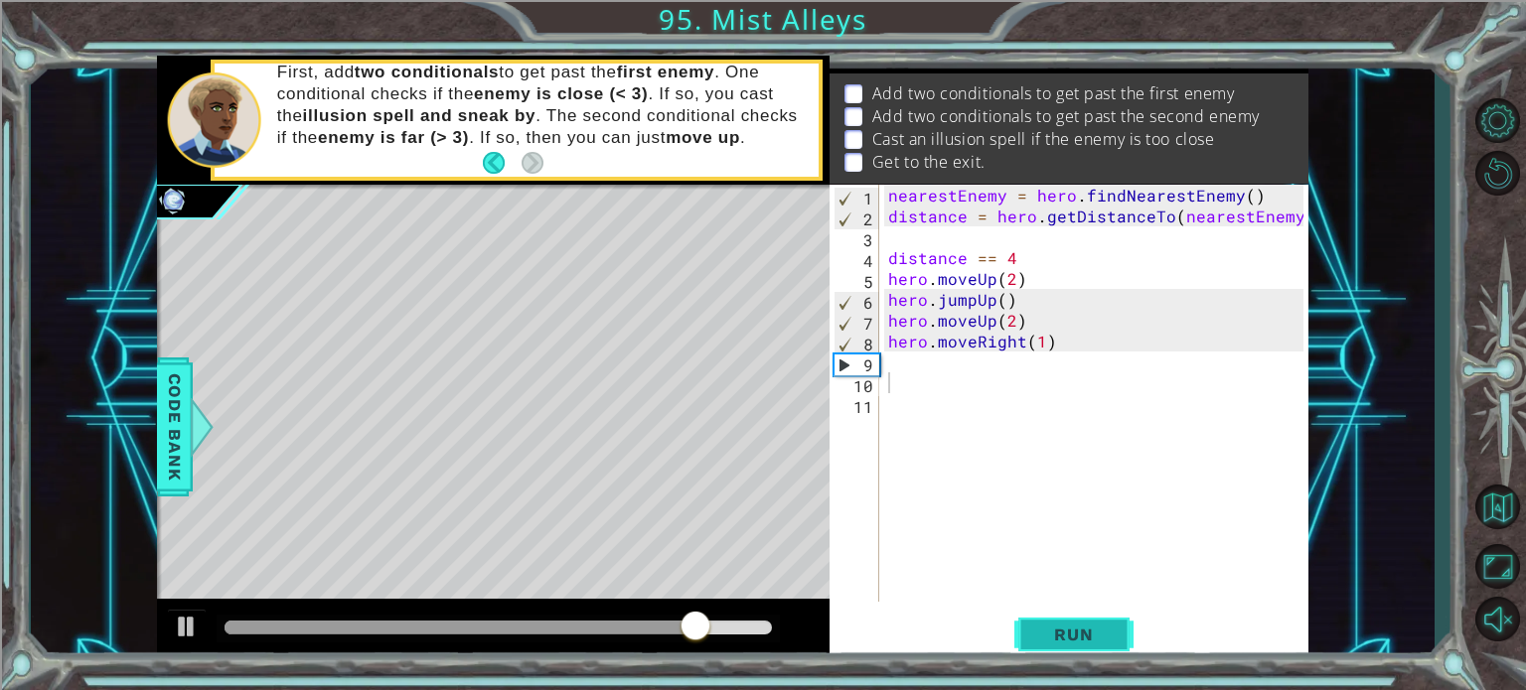
click at [1072, 633] on span "Run" at bounding box center [1073, 635] width 78 height 20
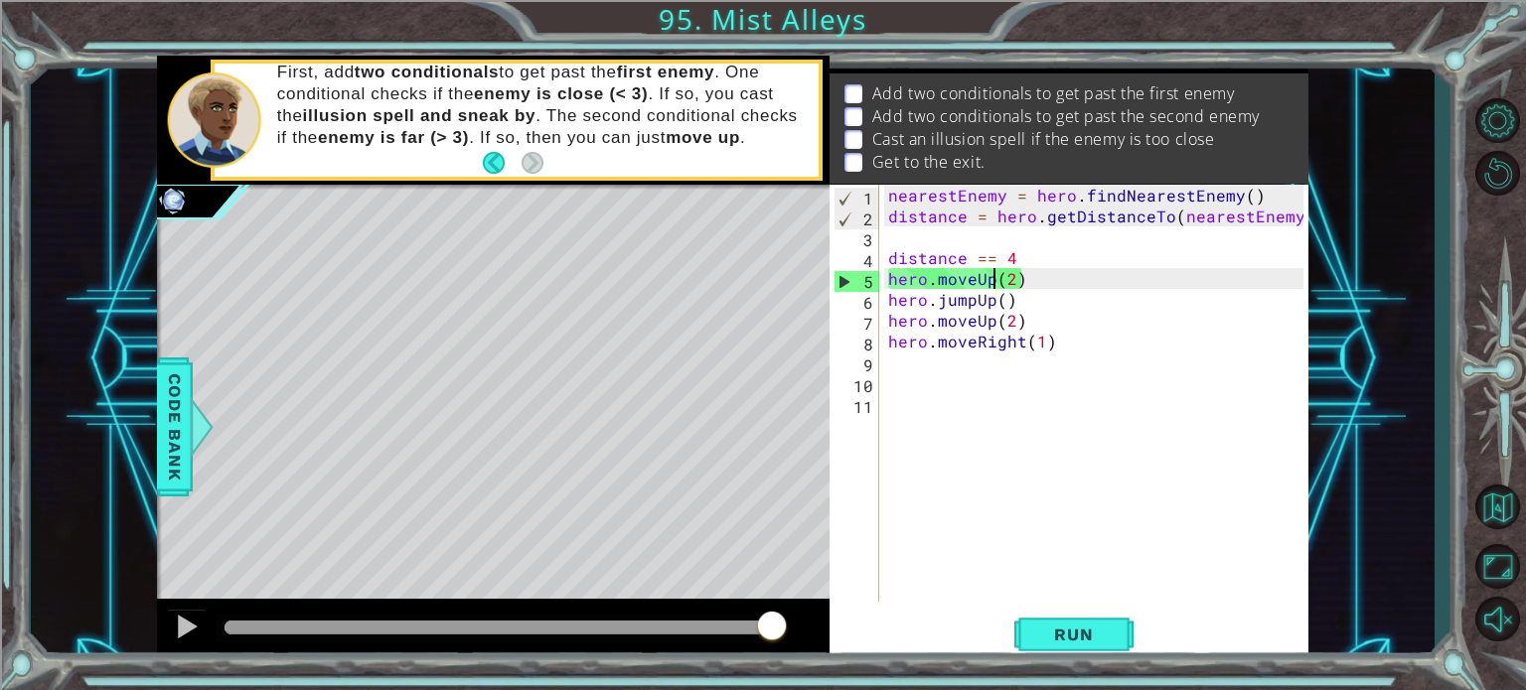
click at [990, 279] on div "nearestEnemy = hero . findNearestEnemy ( ) distance = hero . getDistanceTo ( ne…" at bounding box center [1098, 414] width 429 height 459
click at [1064, 281] on div "nearestEnemy = hero . findNearestEnemy ( ) distance = hero . getDistanceTo ( ne…" at bounding box center [1098, 414] width 429 height 459
click at [976, 278] on div "nearestEnemy = hero . findNearestEnemy ( ) distance = hero . getDistanceTo ( ne…" at bounding box center [1098, 414] width 429 height 459
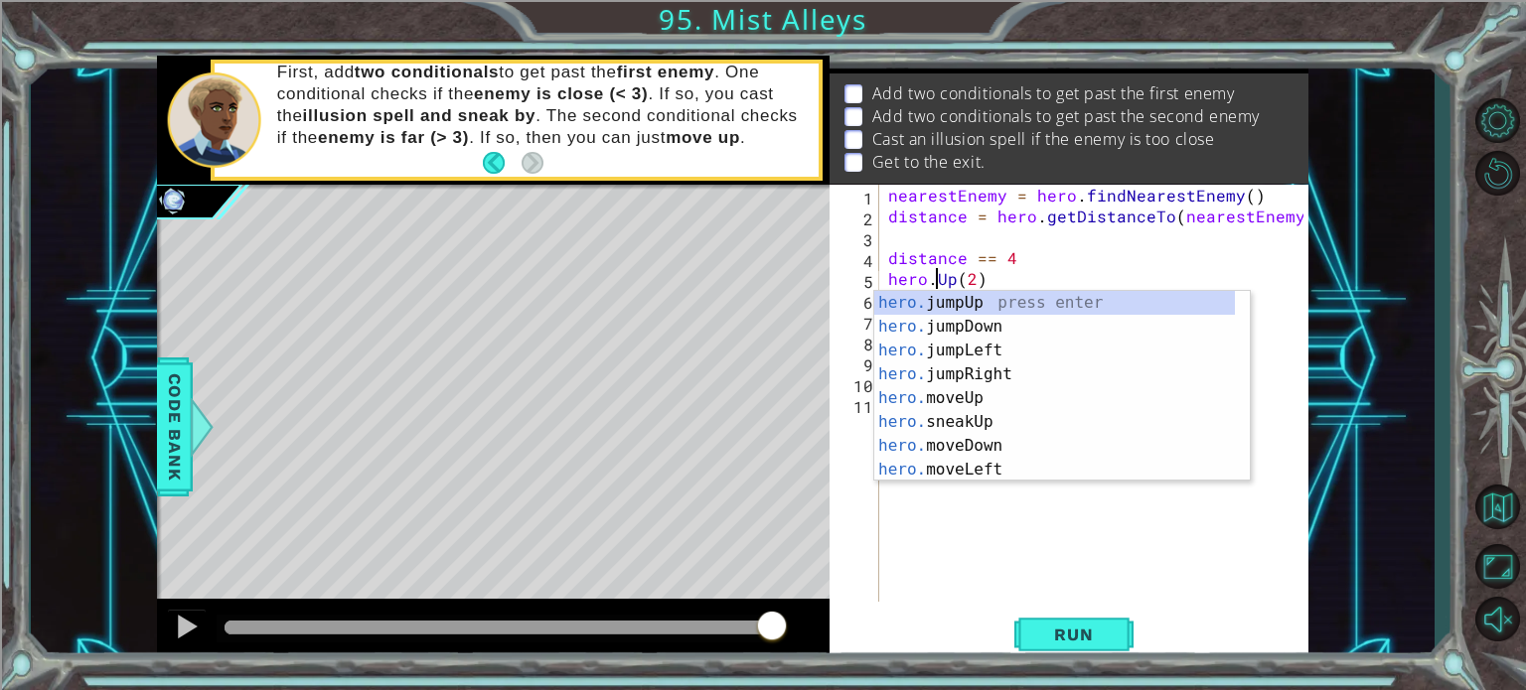
scroll to position [0, 3]
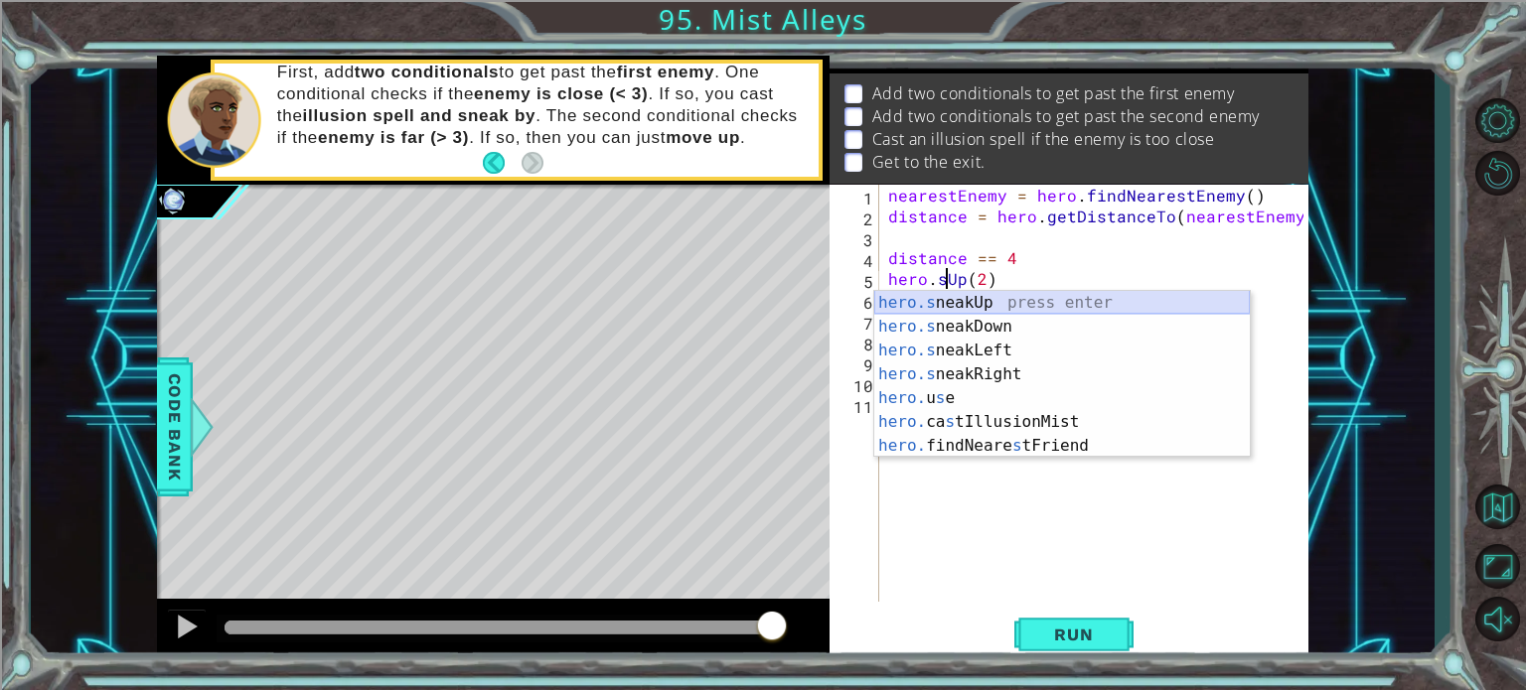
click at [982, 300] on div "hero.s neakUp press enter hero.s neakDown press enter hero.s neakLeft press ent…" at bounding box center [1062, 398] width 376 height 215
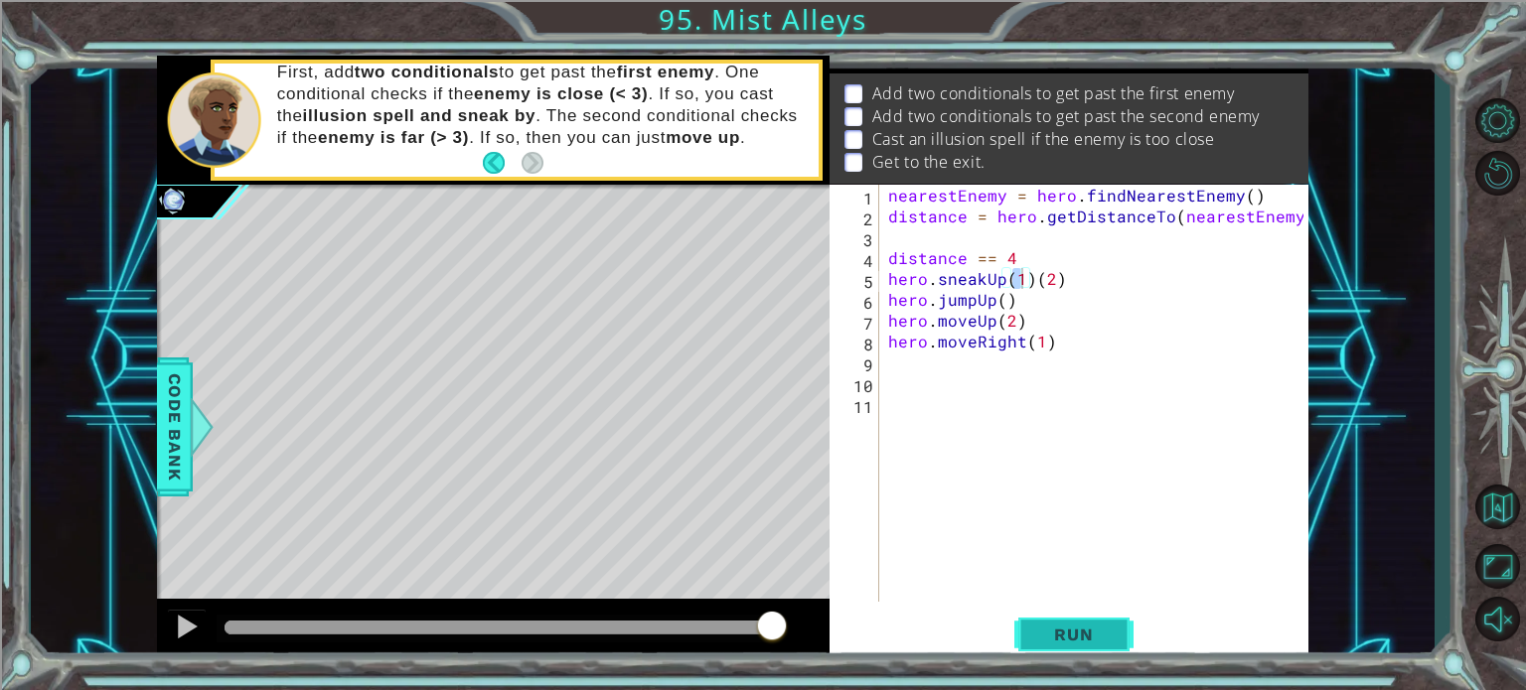
click at [1069, 627] on span "Run" at bounding box center [1073, 635] width 78 height 20
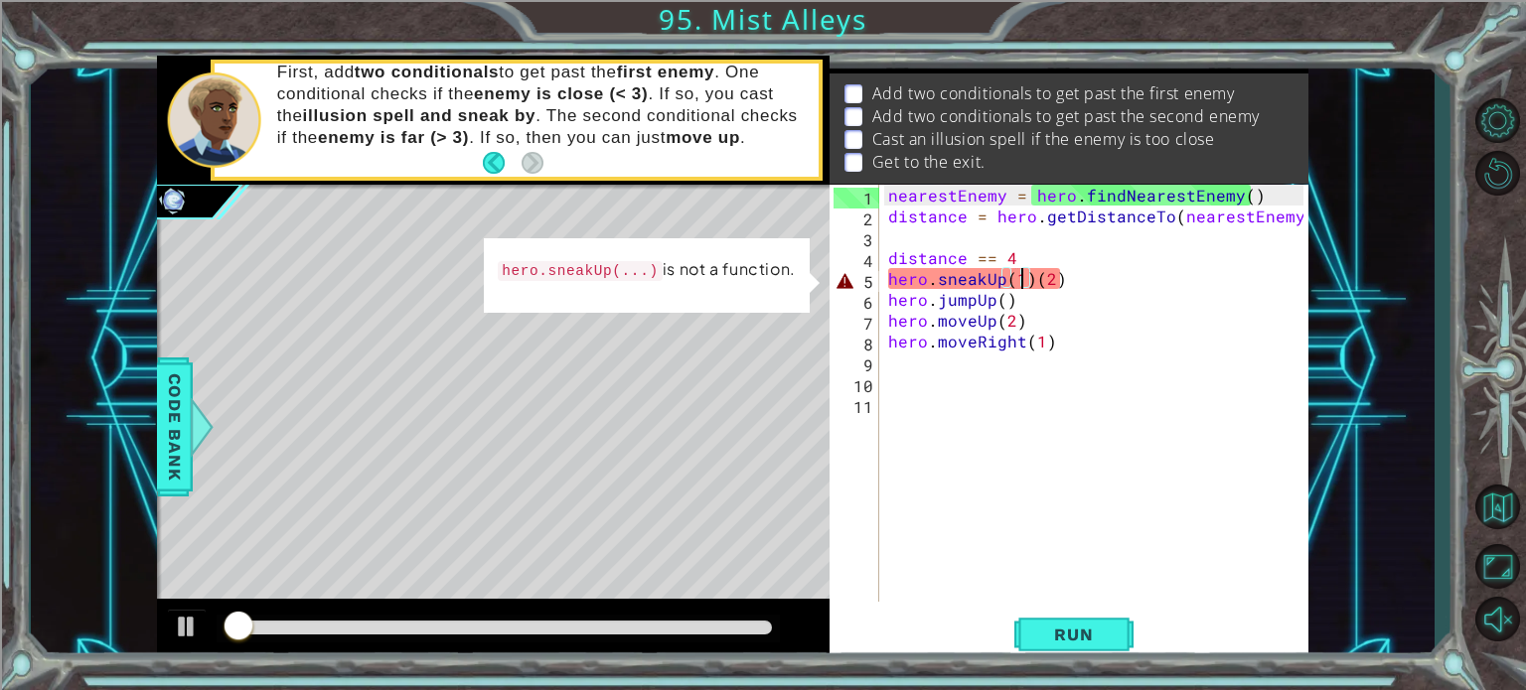
click at [1129, 275] on div "nearestEnemy = hero . findNearestEnemy ( ) distance = hero . getDistanceTo ( ne…" at bounding box center [1098, 414] width 429 height 459
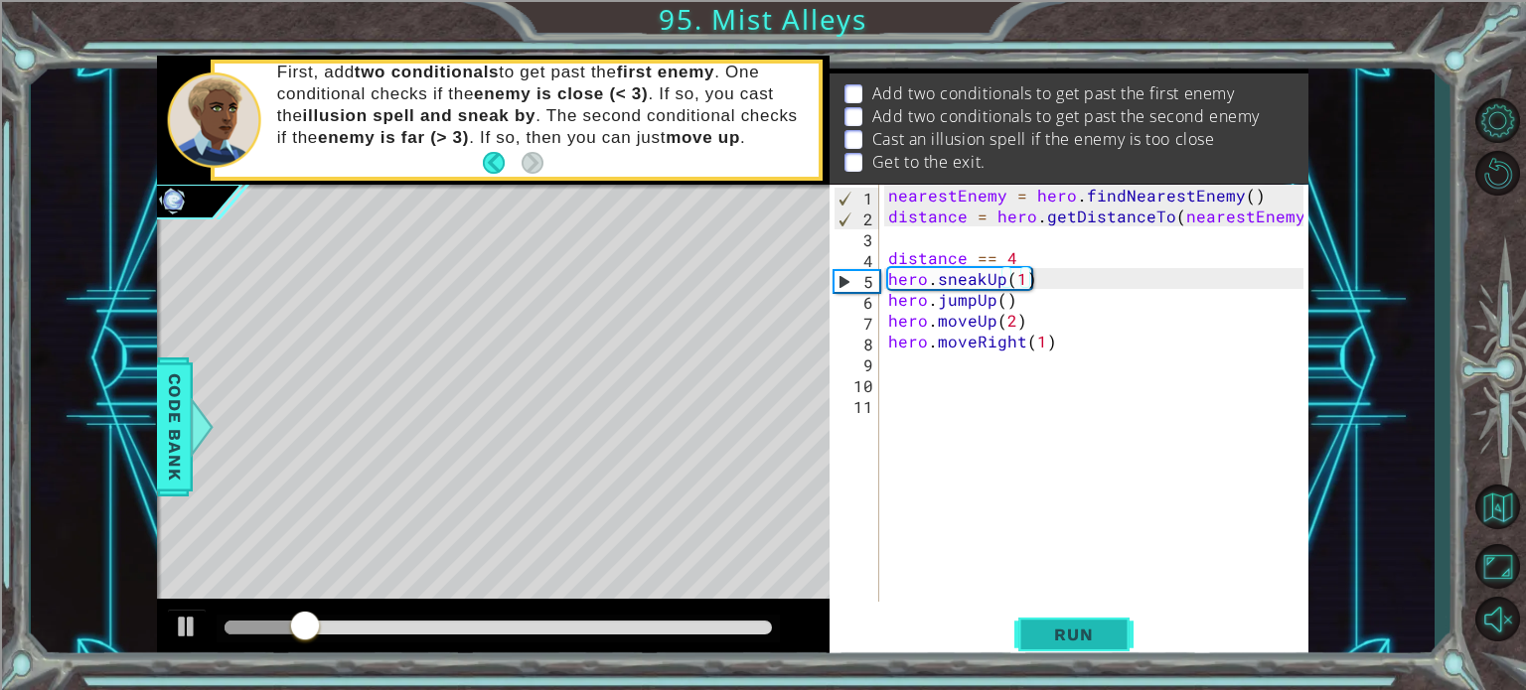
click at [1065, 619] on button "Run" at bounding box center [1073, 635] width 119 height 48
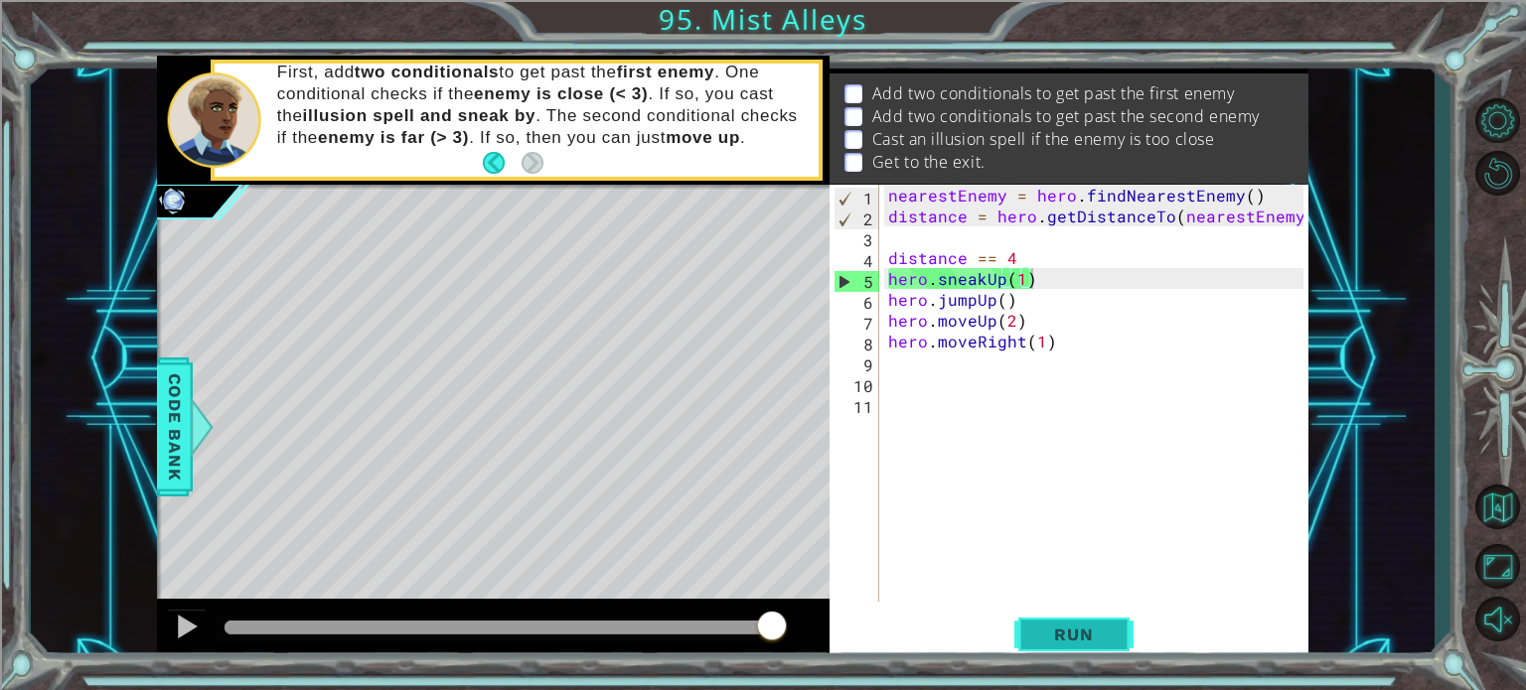
click at [1088, 634] on span "Run" at bounding box center [1073, 635] width 78 height 20
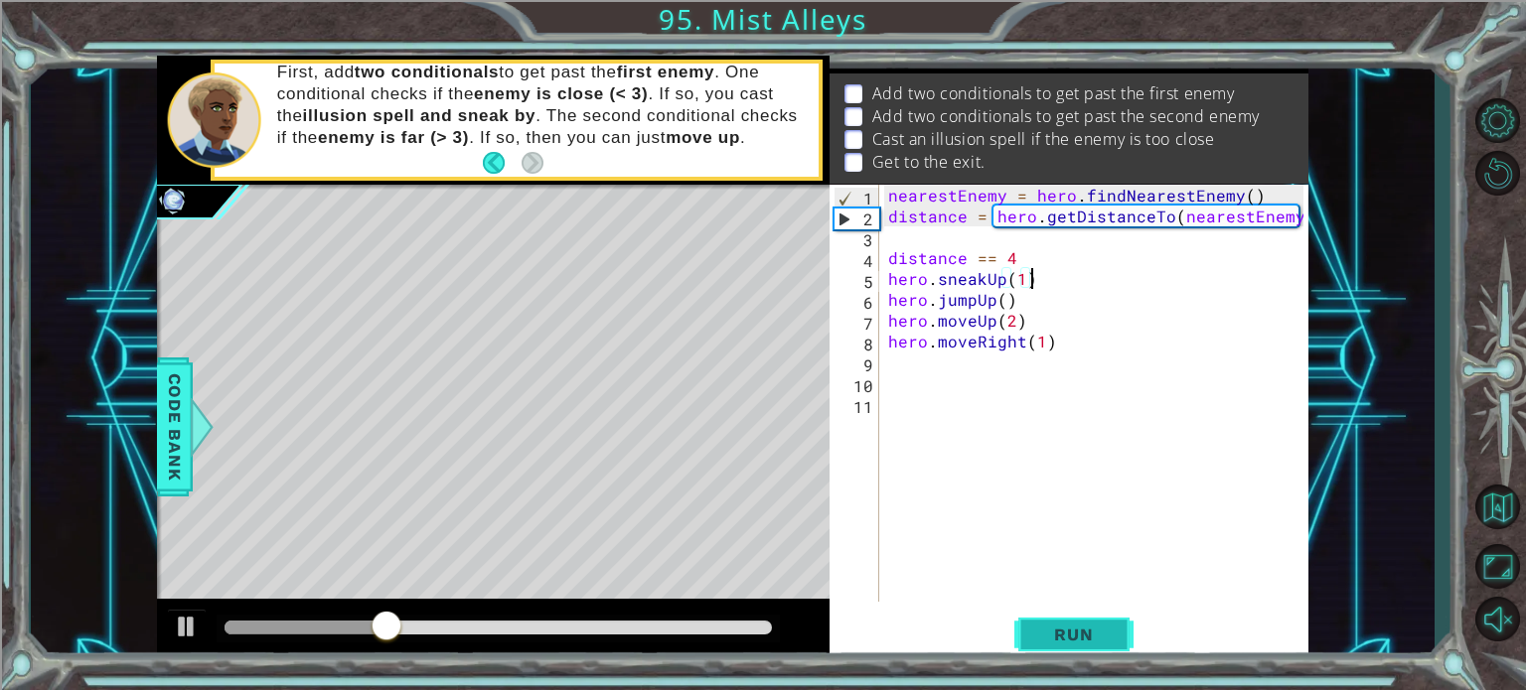
click at [1088, 634] on span "Run" at bounding box center [1073, 635] width 78 height 20
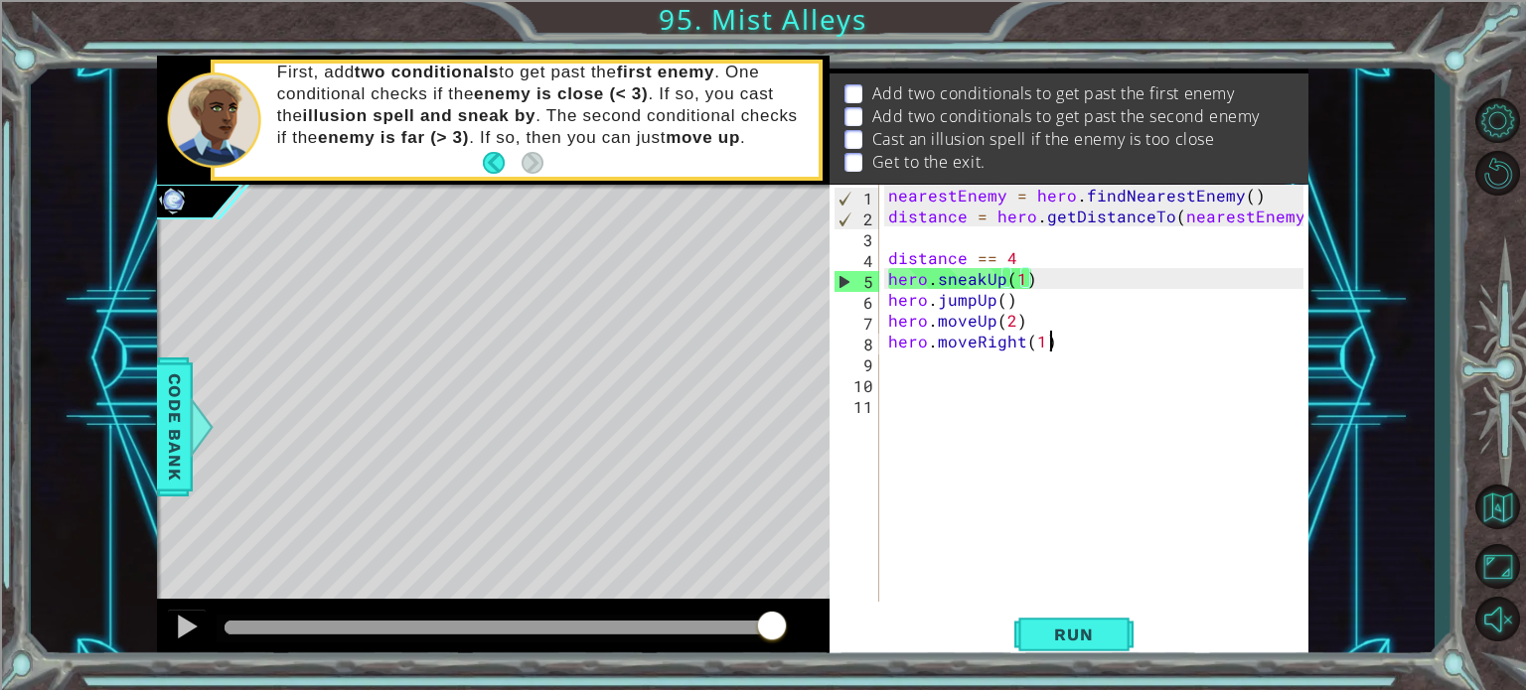
click at [1060, 350] on div "nearestEnemy = hero . findNearestEnemy ( ) distance = hero . getDistanceTo ( ne…" at bounding box center [1098, 414] width 429 height 459
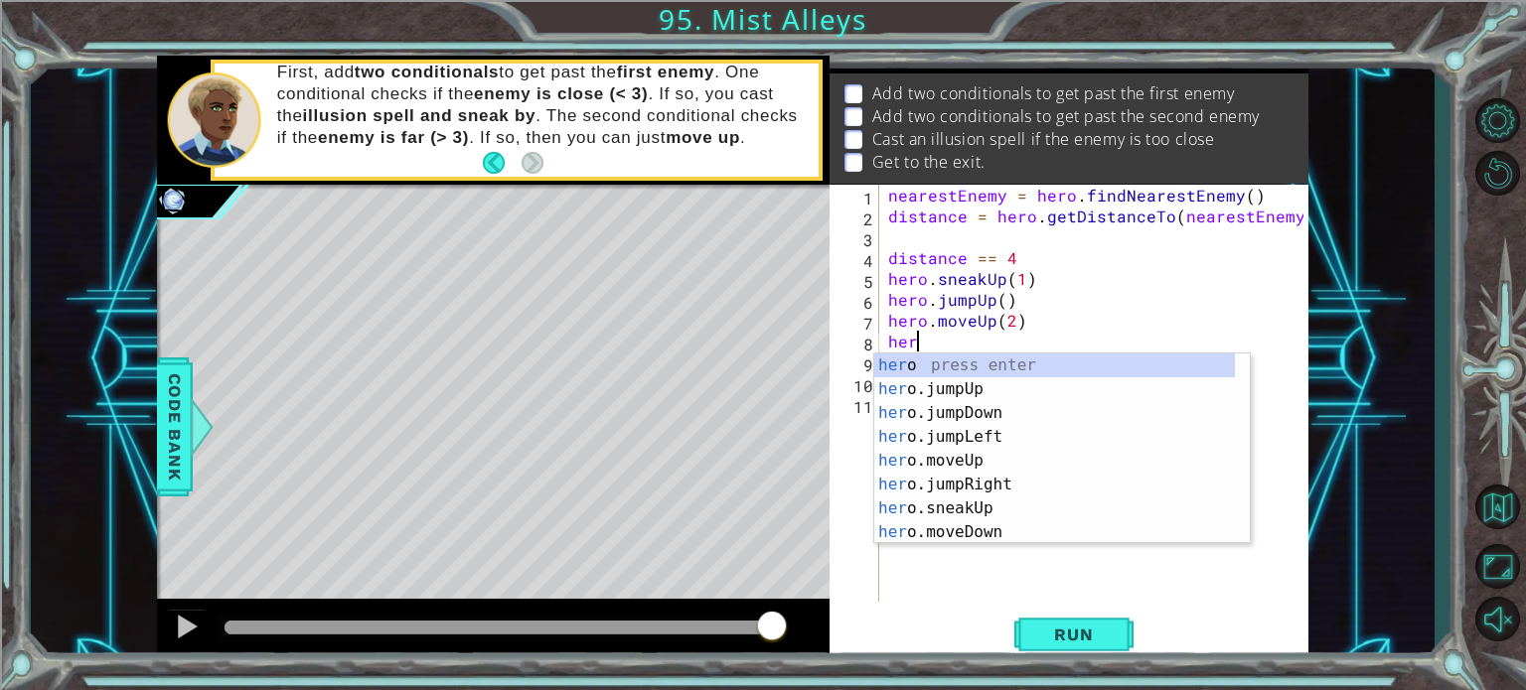
scroll to position [0, 0]
type textarea "h"
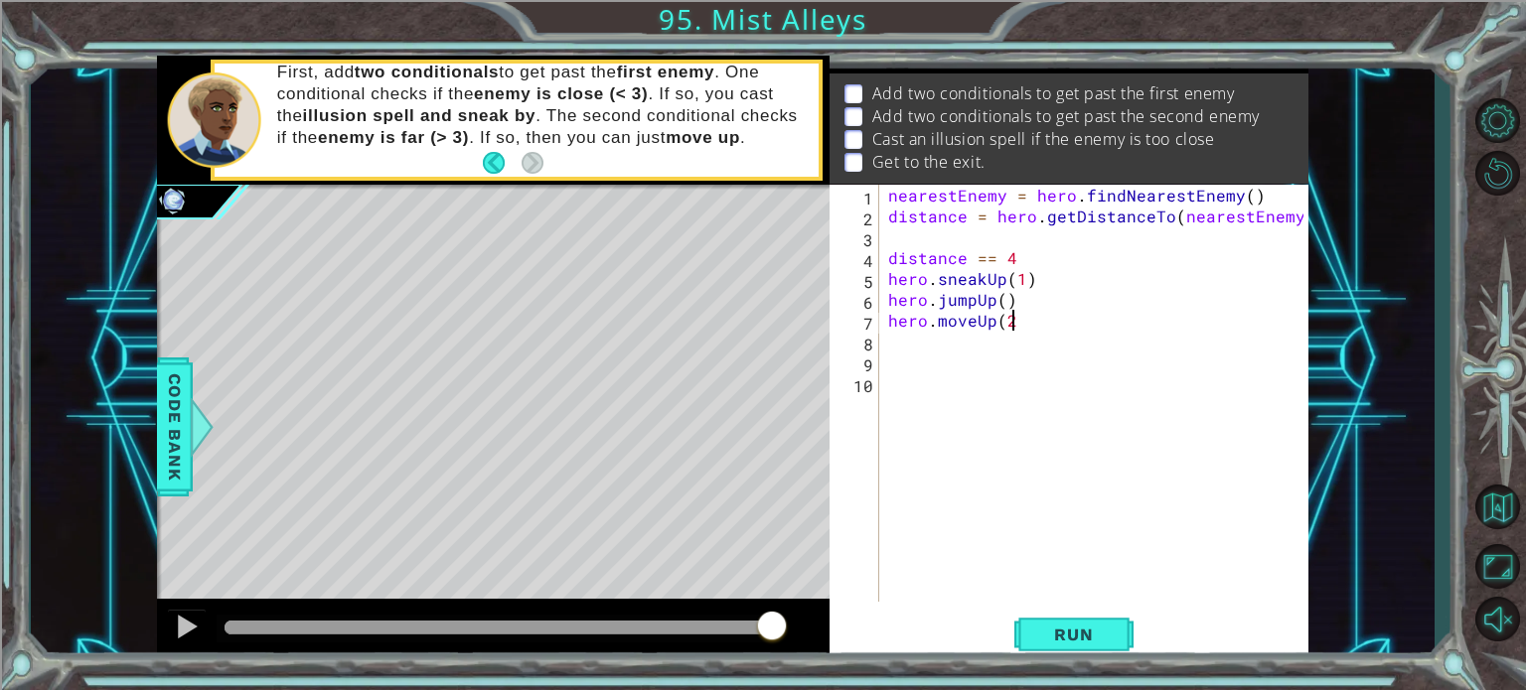
type textarea "hero.moveUp("
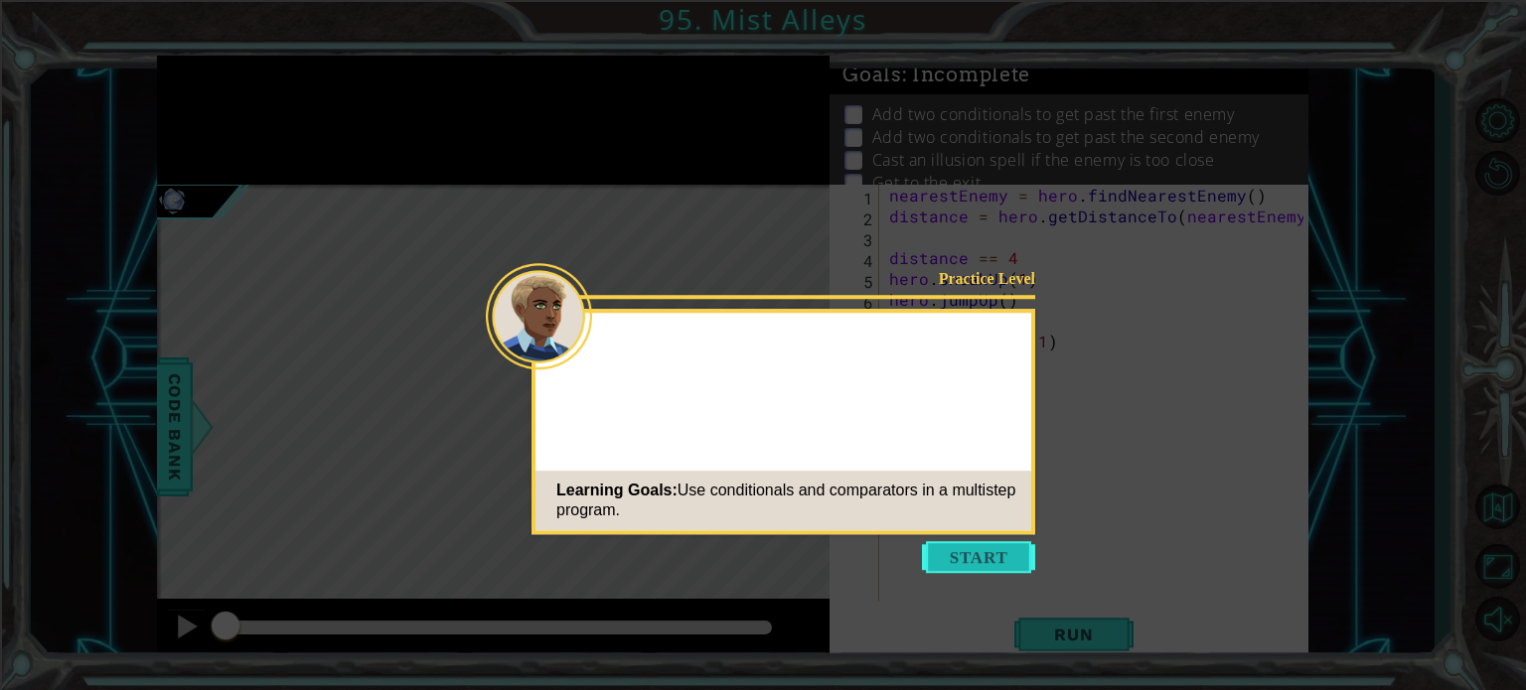
click at [973, 570] on button "Start" at bounding box center [978, 557] width 113 height 32
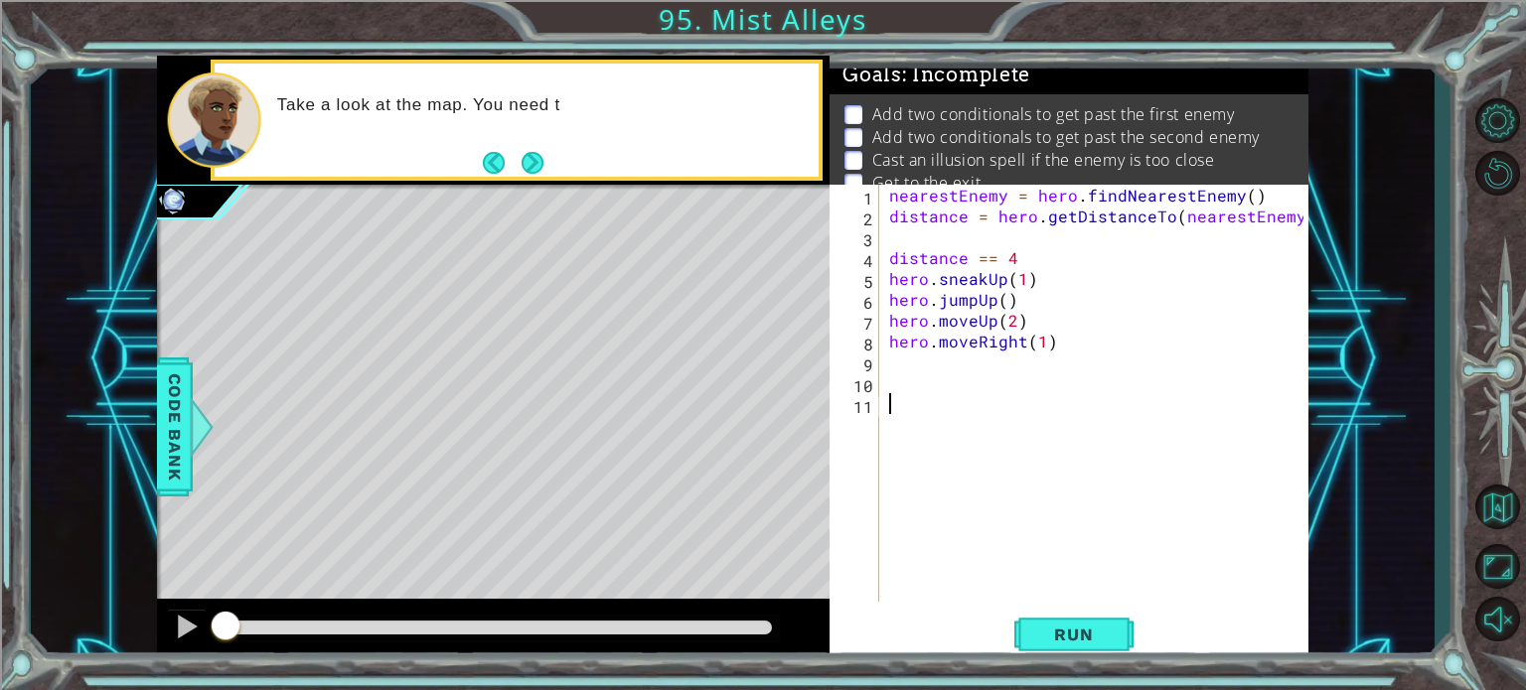
click at [966, 245] on div "nearestEnemy = hero . findNearestEnemy ( ) distance = hero . getDistanceTo ( ne…" at bounding box center [1099, 414] width 428 height 459
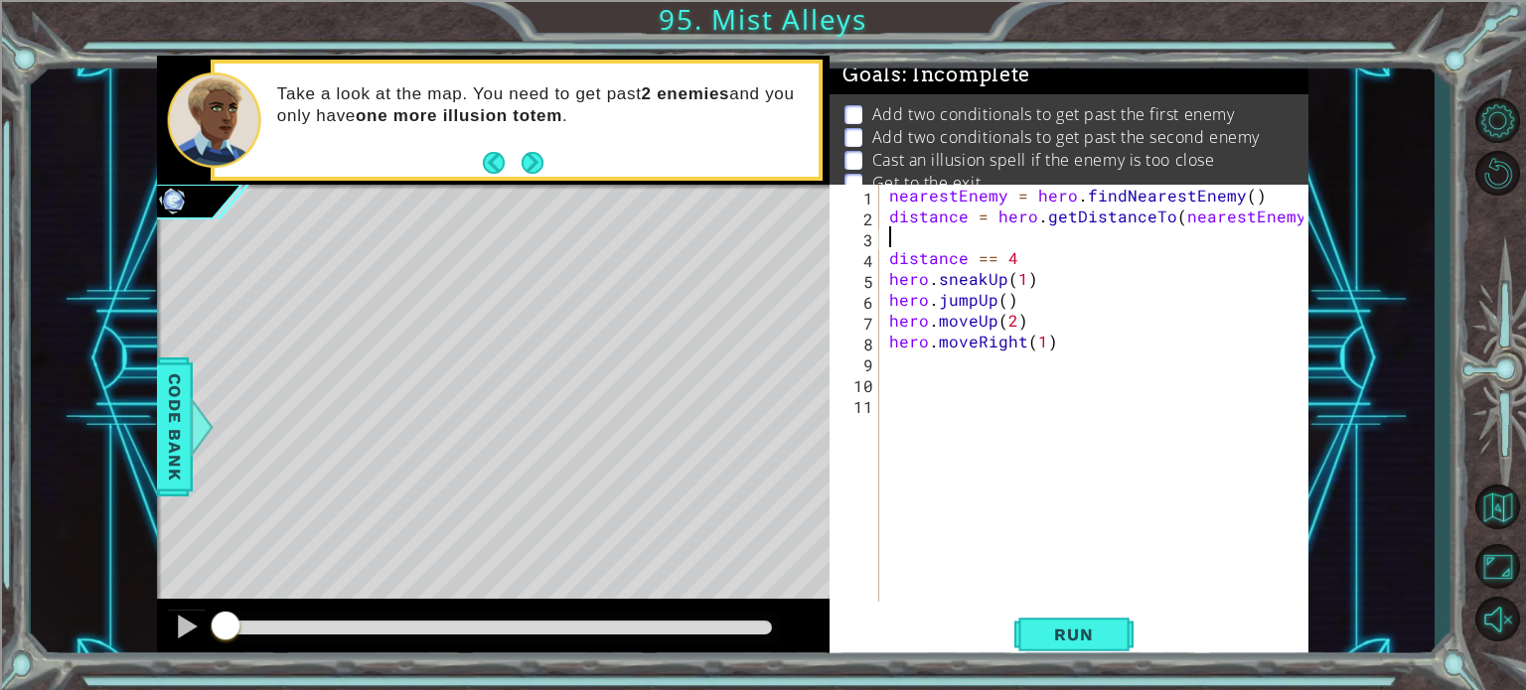
click at [903, 376] on div "nearestEnemy = hero . findNearestEnemy ( ) distance = hero . getDistanceTo ( ne…" at bounding box center [1099, 414] width 428 height 459
click at [902, 407] on div "nearestEnemy = hero . findNearestEnemy ( ) distance = hero . getDistanceTo ( ne…" at bounding box center [1099, 414] width 428 height 459
click at [890, 371] on div "nearestEnemy = hero . findNearestEnemy ( ) distance = hero . getDistanceTo ( ne…" at bounding box center [1099, 414] width 428 height 459
click at [903, 386] on div "nearestEnemy = hero . findNearestEnemy ( ) distance = hero . getDistanceTo ( ne…" at bounding box center [1099, 414] width 428 height 459
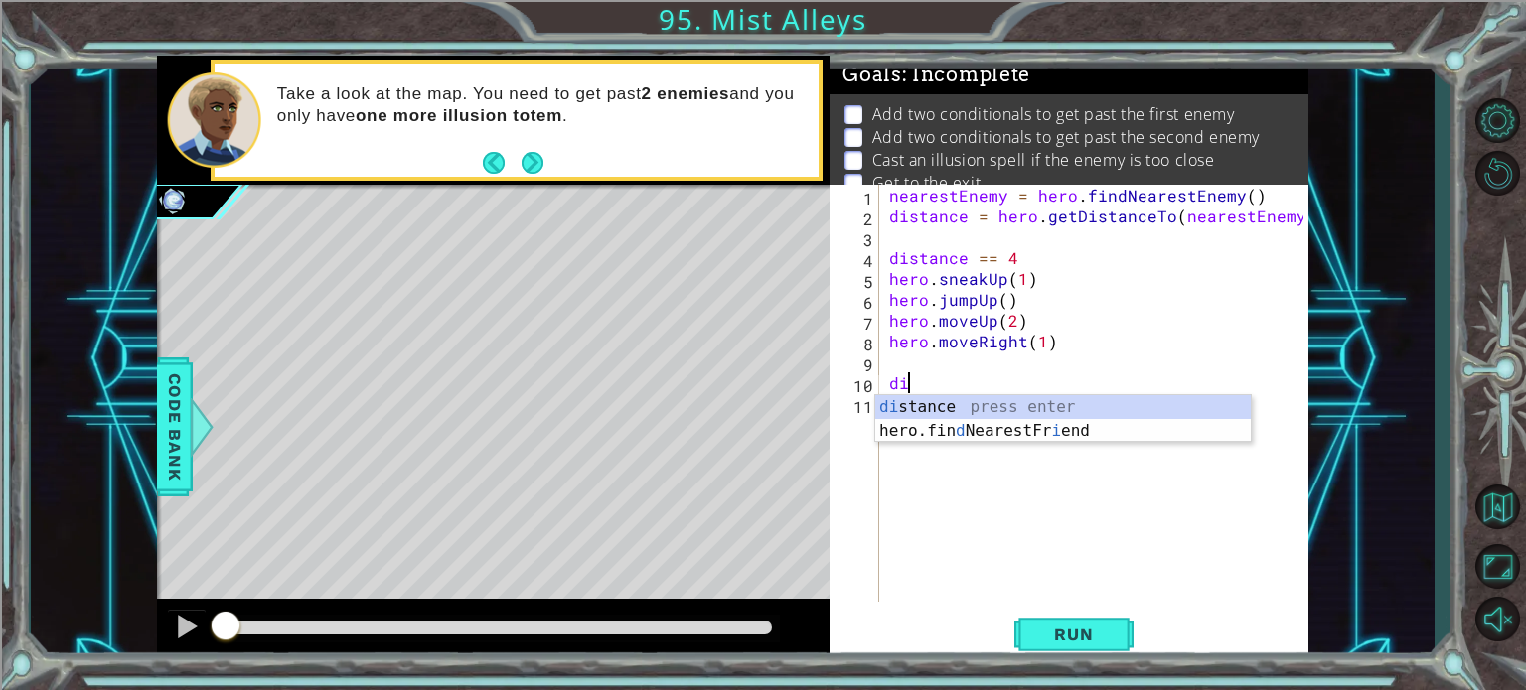
click at [908, 404] on div "di stance press enter hero.fin d NearestFr i end press enter" at bounding box center [1063, 442] width 376 height 95
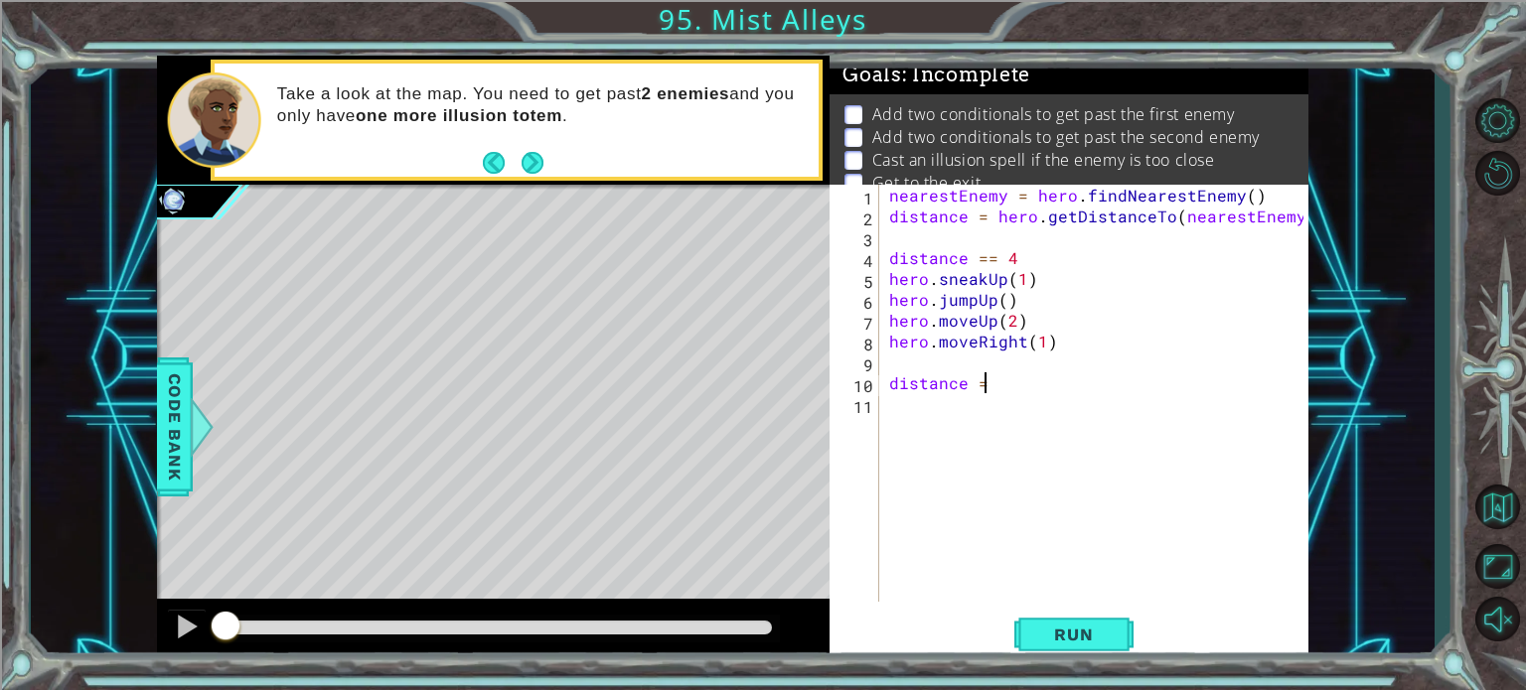
scroll to position [0, 5]
click at [981, 388] on div "nearestEnemy = hero . findNearestEnemy ( ) distance = hero . getDistanceTo ( ne…" at bounding box center [1099, 414] width 428 height 459
click at [993, 386] on div "nearestEnemy = hero . findNearestEnemy ( ) distance = hero . getDistanceTo ( ne…" at bounding box center [1099, 414] width 428 height 459
type textarea "distance == 2"
click at [927, 412] on div "nearestEnemy = hero . findNearestEnemy ( ) distance = hero . getDistanceTo ( ne…" at bounding box center [1099, 414] width 428 height 459
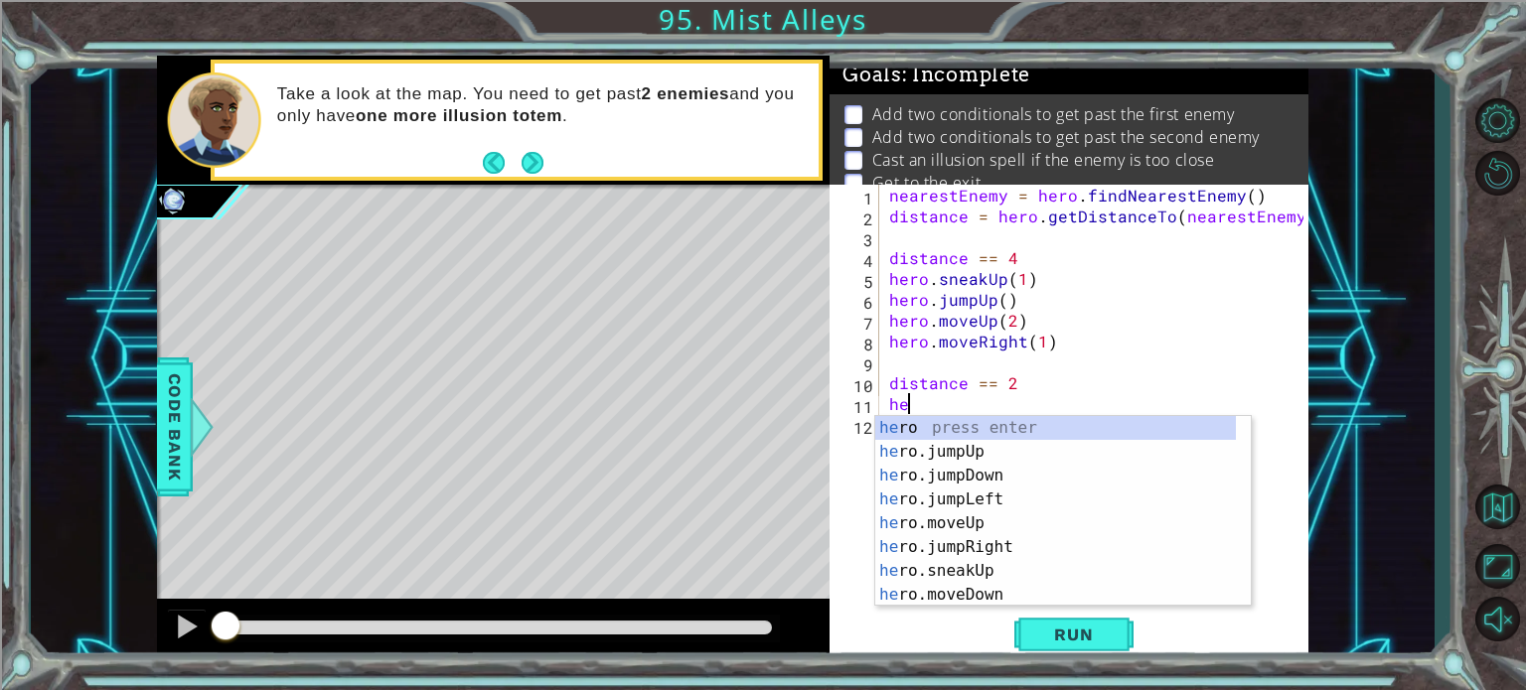
scroll to position [0, 0]
type textarea "h"
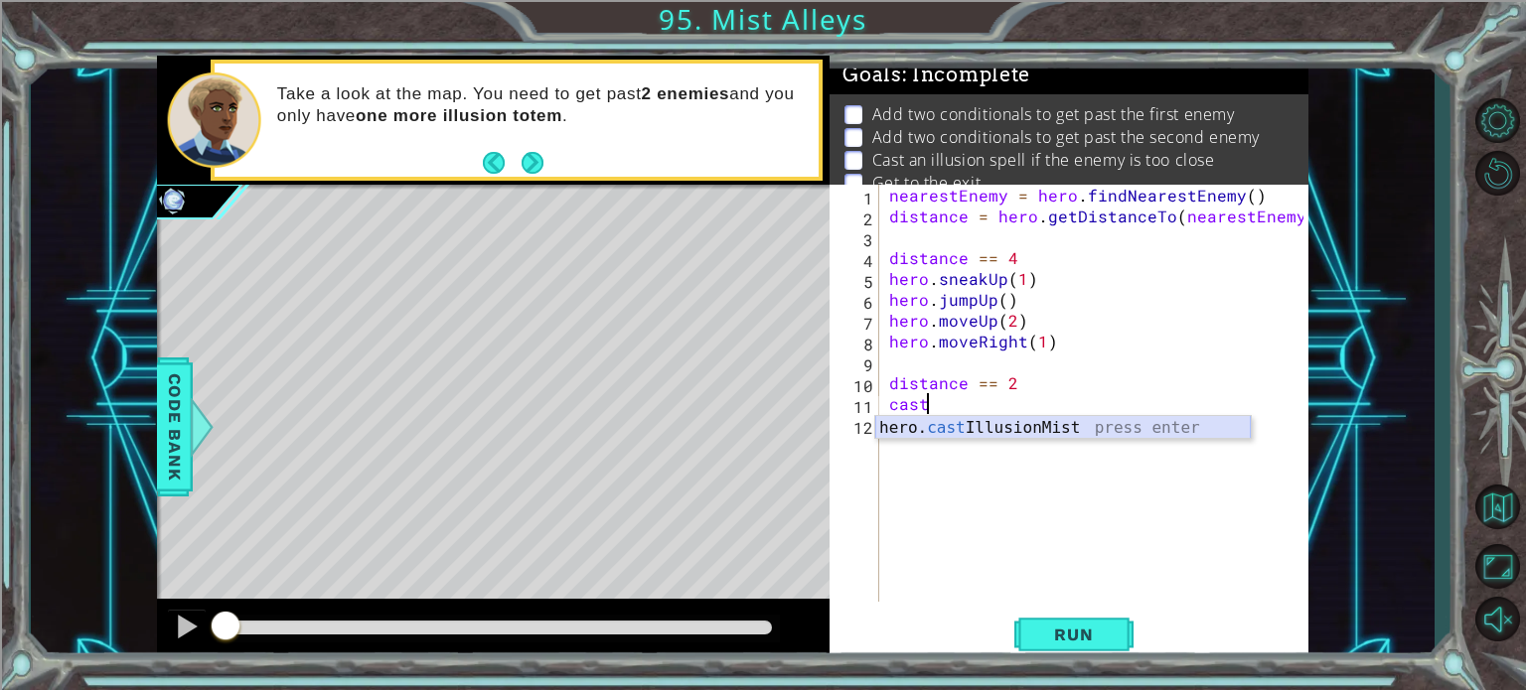
click at [1109, 431] on div "hero. cast IllusionMist press enter" at bounding box center [1063, 452] width 376 height 72
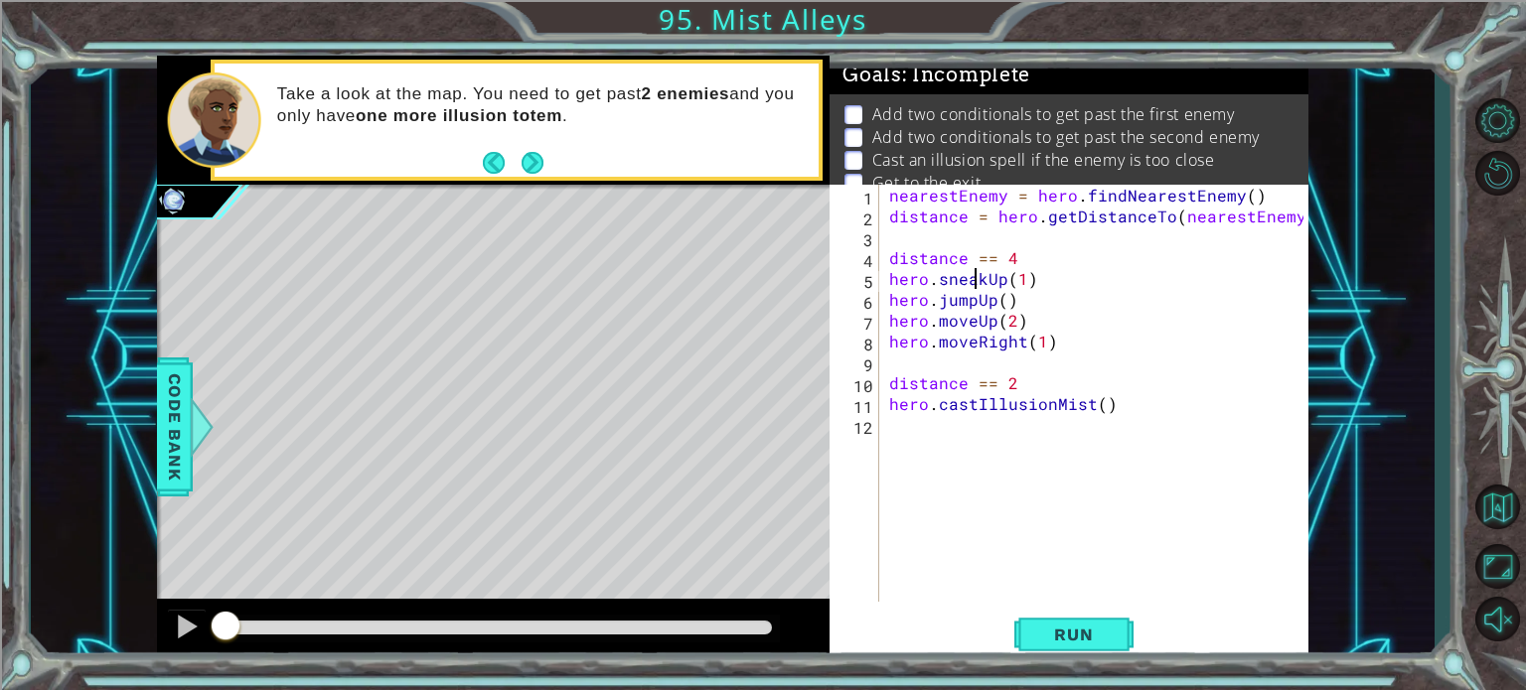
click at [979, 274] on div "nearestEnemy = hero . findNearestEnemy ( ) distance = hero . getDistanceTo ( ne…" at bounding box center [1099, 414] width 428 height 459
click at [981, 278] on div "nearestEnemy = hero . findNearestEnemy ( ) distance = hero . getDistanceTo ( ne…" at bounding box center [1099, 414] width 428 height 459
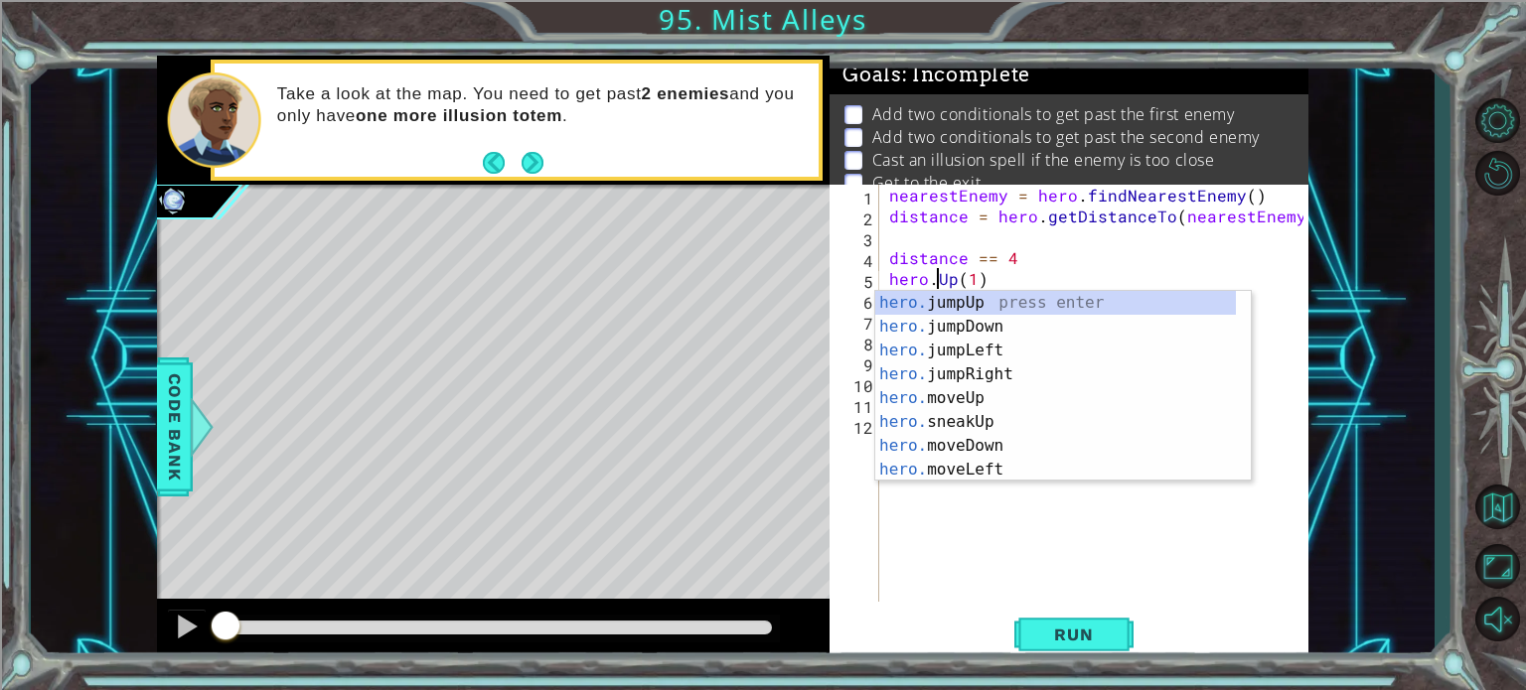
scroll to position [0, 3]
click at [931, 311] on div "hero.m oveUp press enter hero.m oveDown press enter hero.m oveLeft press enter …" at bounding box center [1055, 410] width 361 height 238
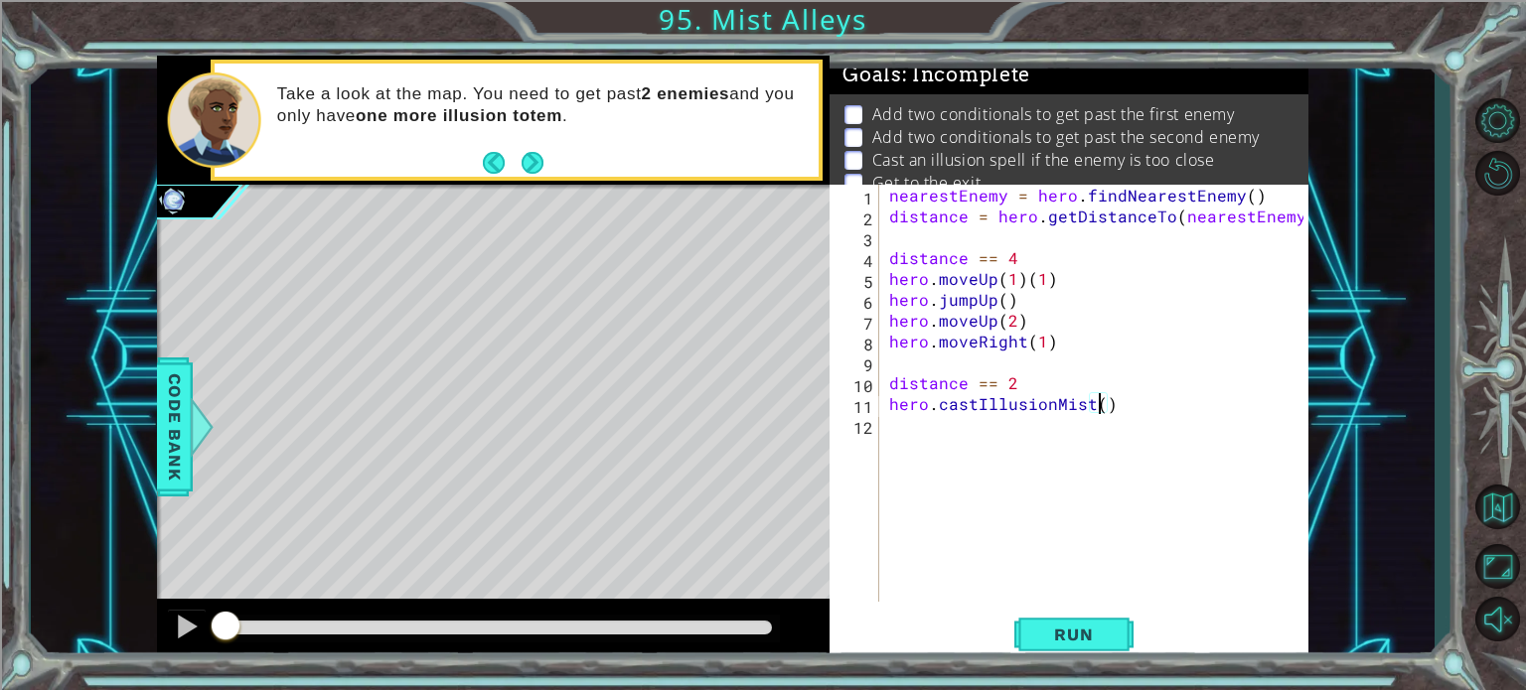
click at [1099, 403] on div "nearestEnemy = hero . findNearestEnemy ( ) distance = hero . getDistanceTo ( ne…" at bounding box center [1099, 414] width 428 height 459
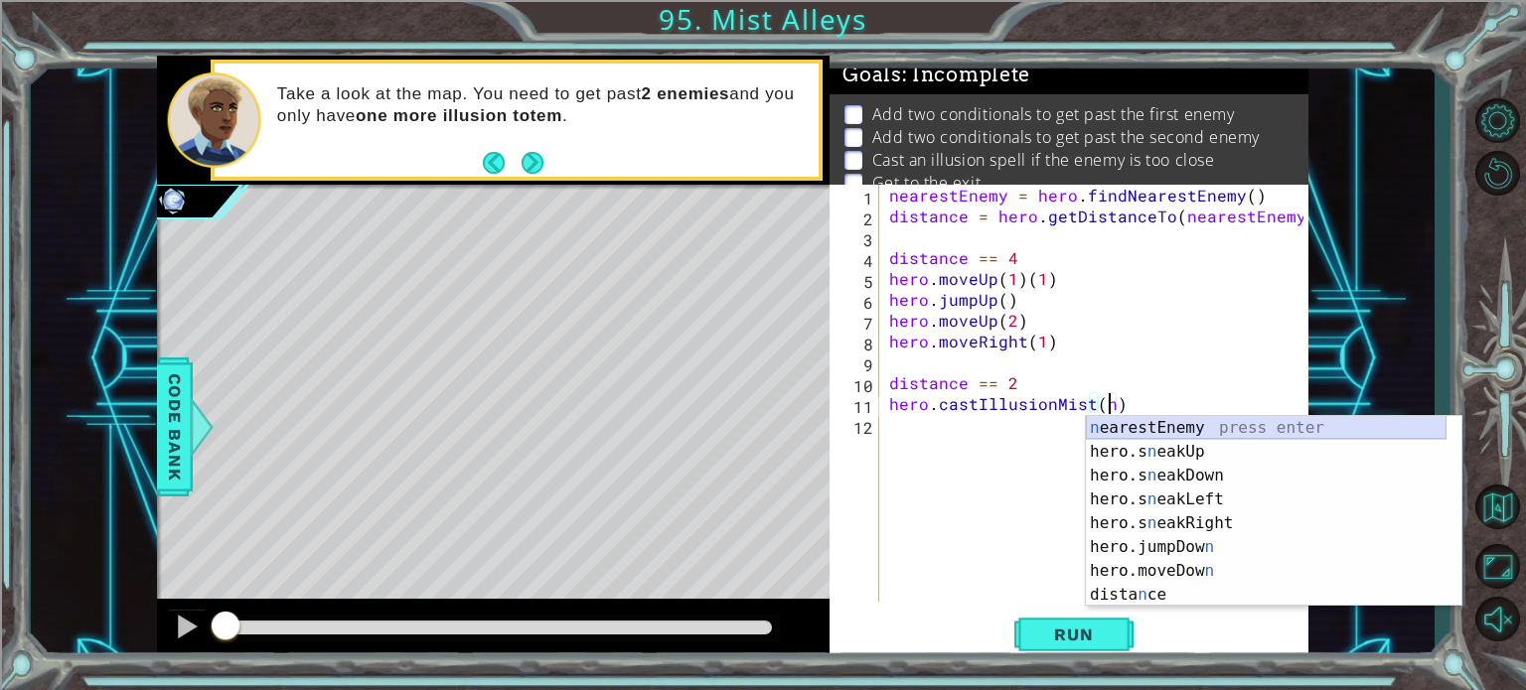
click at [1118, 424] on div "n earestEnemy press enter hero.s n eakUp press enter hero.s n eakDown press ent…" at bounding box center [1266, 535] width 361 height 238
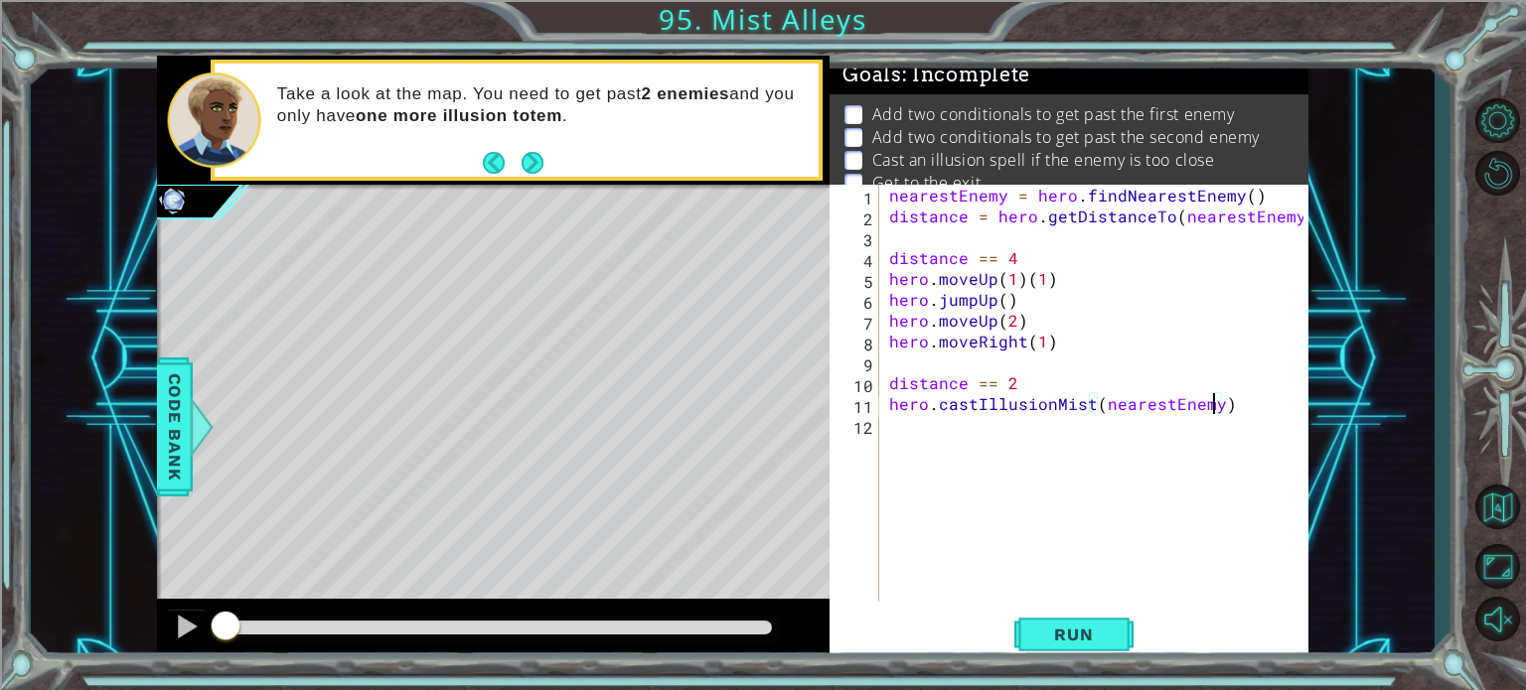
click at [1067, 282] on div "nearestEnemy = hero . findNearestEnemy ( ) distance = hero . getDistanceTo ( ne…" at bounding box center [1099, 414] width 428 height 459
click at [1009, 278] on div "nearestEnemy = hero . findNearestEnemy ( ) distance = hero . getDistanceTo ( ne…" at bounding box center [1099, 414] width 428 height 459
type textarea "hero.moveUp(2)"
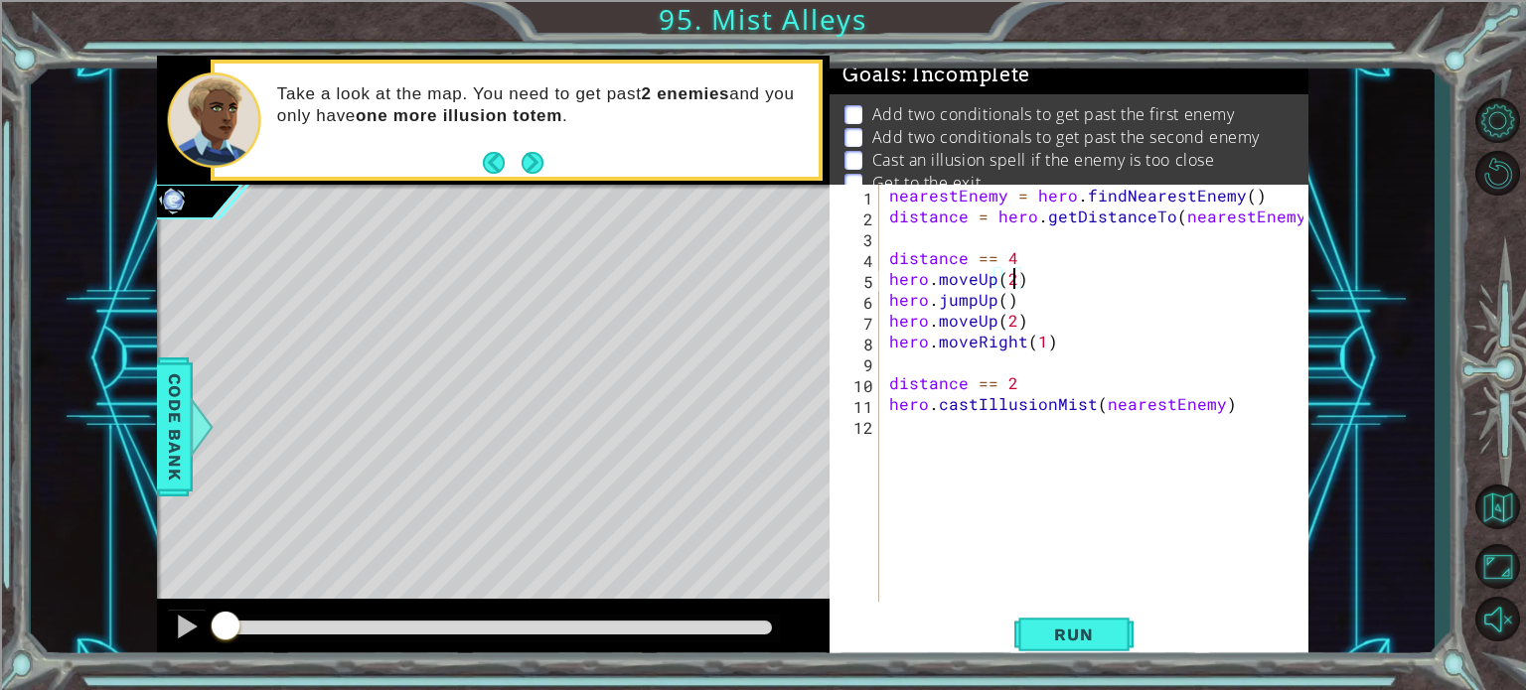
scroll to position [0, 7]
click at [993, 421] on div "nearestEnemy = hero . findNearestEnemy ( ) distance = hero . getDistanceTo ( ne…" at bounding box center [1099, 414] width 428 height 459
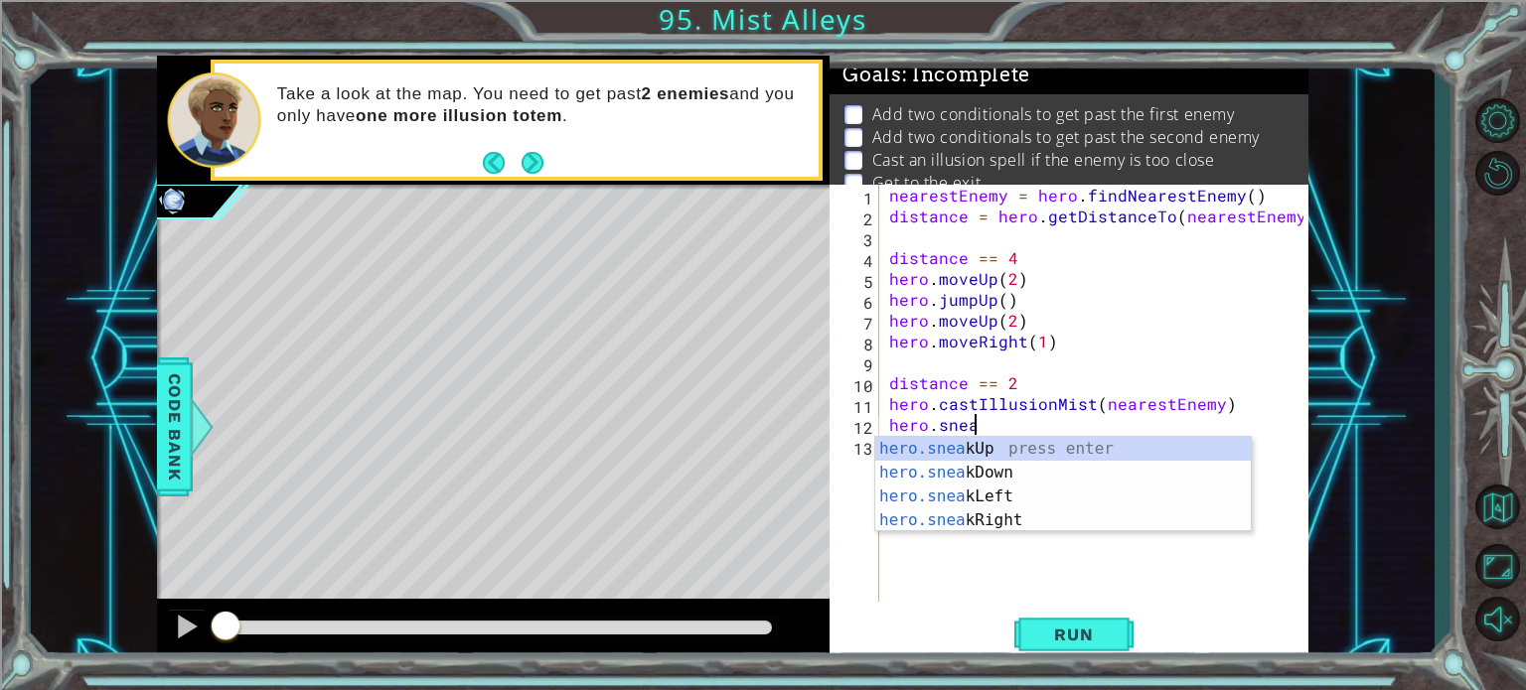
scroll to position [0, 4]
click at [958, 446] on div "hero.sneak Up press enter hero.sneak Down press enter hero.sneak Left press ent…" at bounding box center [1063, 508] width 376 height 143
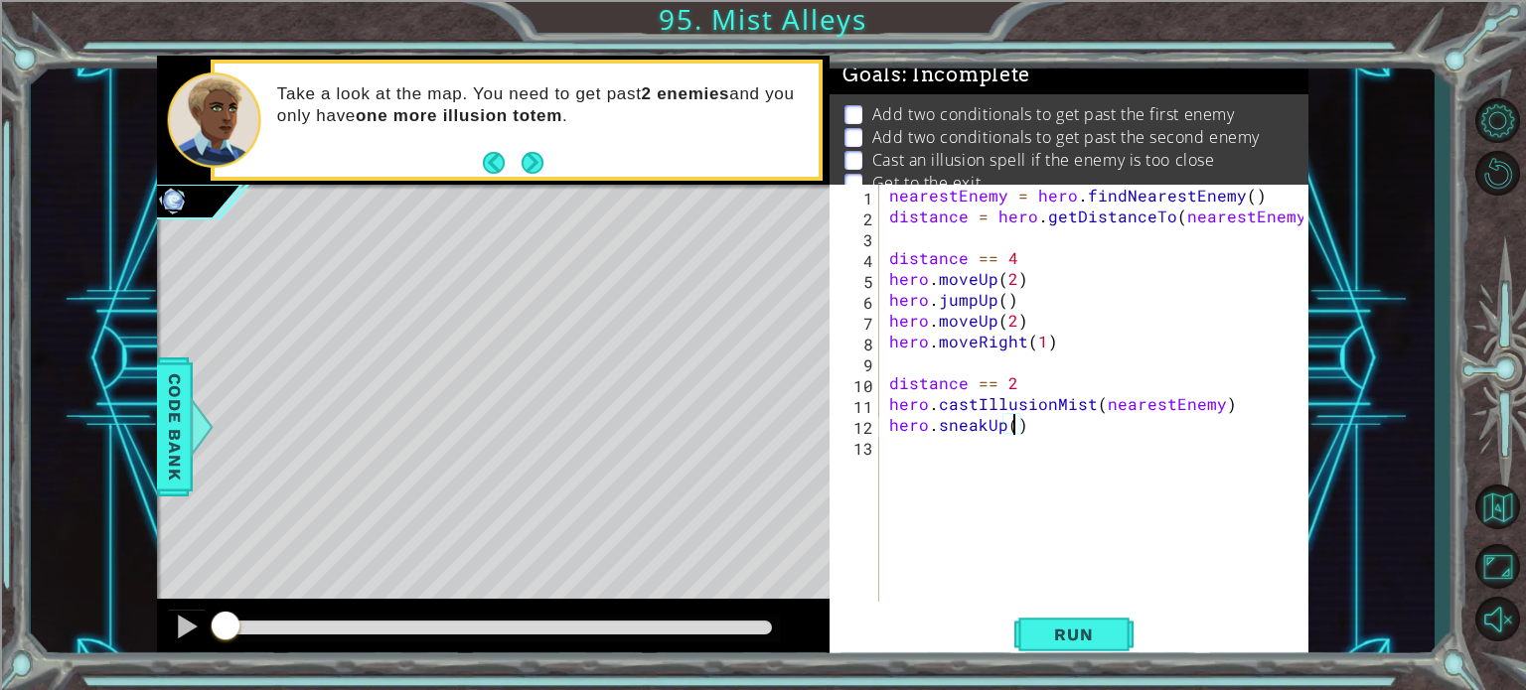
scroll to position [0, 8]
type textarea "hero.sneakUp(2)"
click at [1073, 626] on span "Run" at bounding box center [1073, 635] width 78 height 20
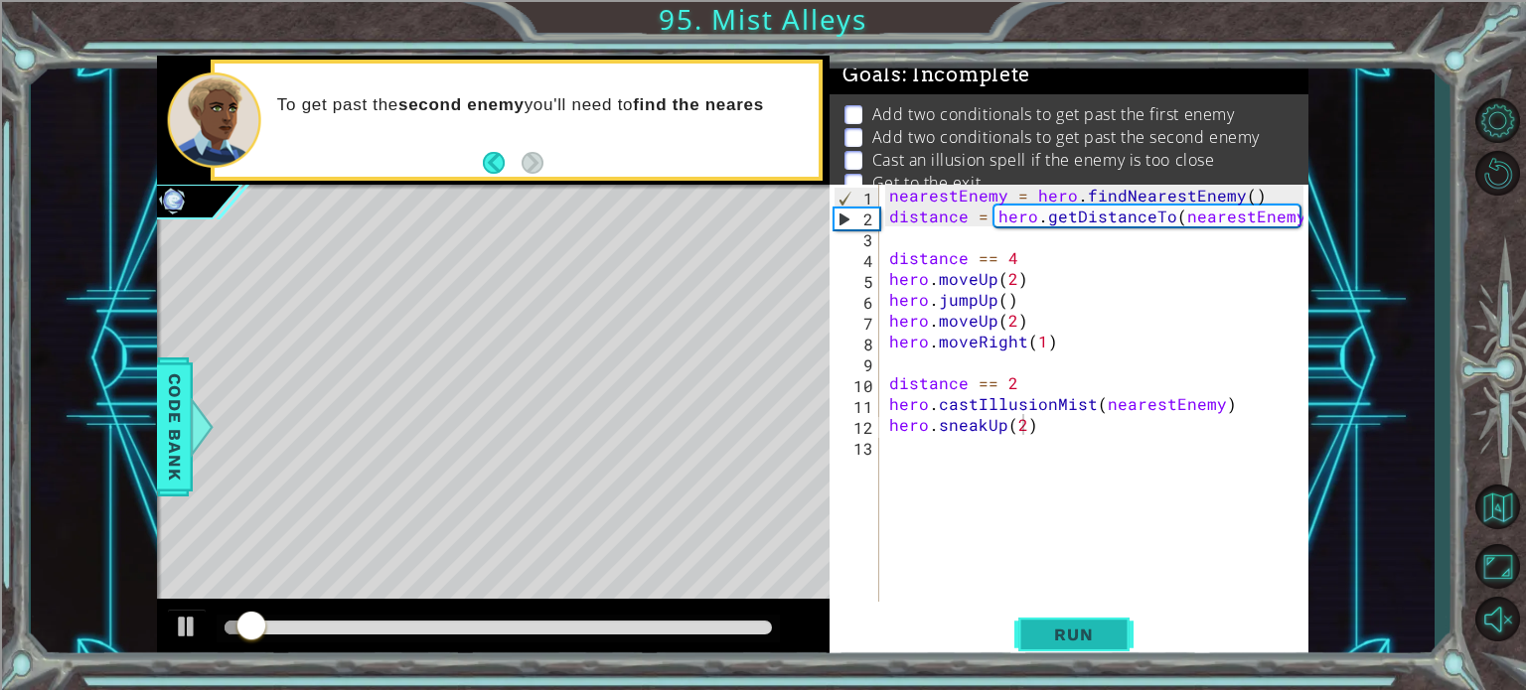
drag, startPoint x: 1073, startPoint y: 626, endPoint x: 1033, endPoint y: 641, distance: 42.4
click at [1033, 641] on button "Run" at bounding box center [1073, 635] width 119 height 48
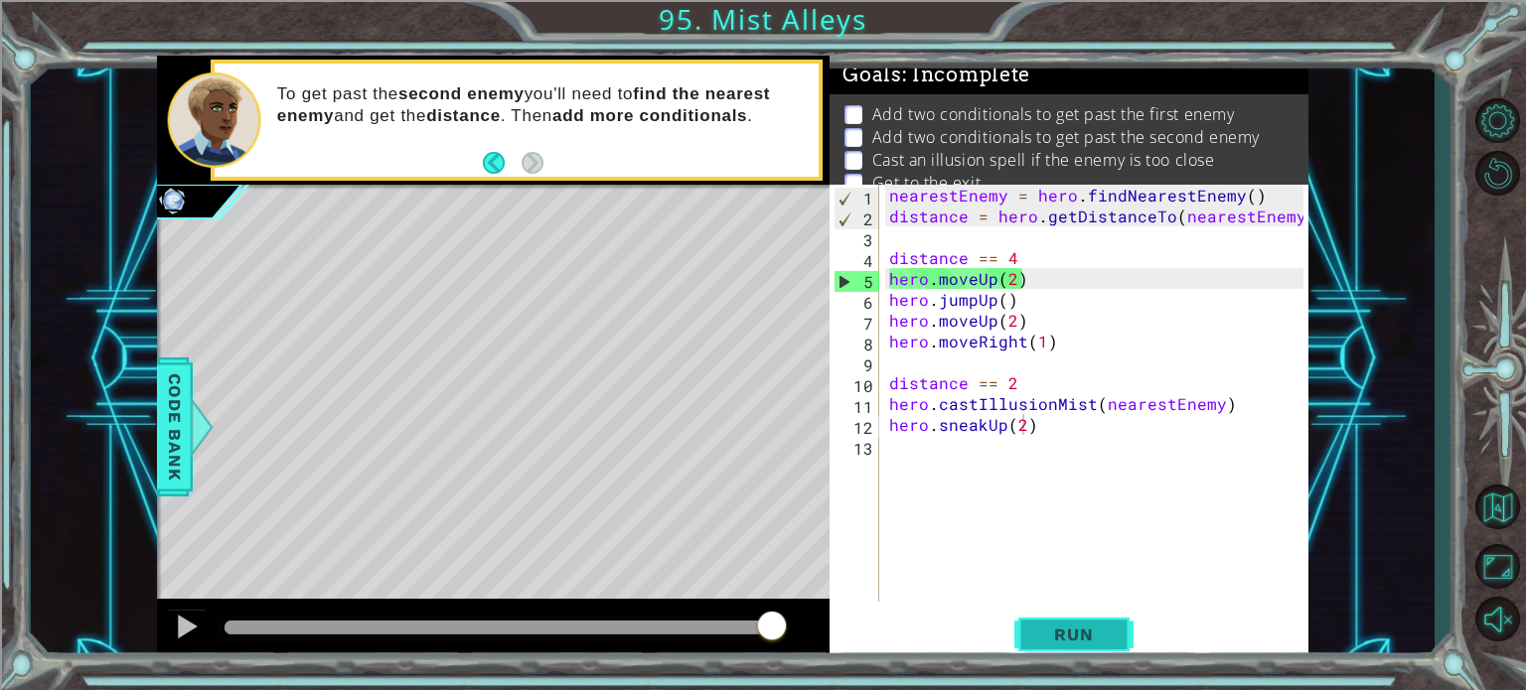
click at [1027, 627] on button "Run" at bounding box center [1073, 635] width 119 height 48
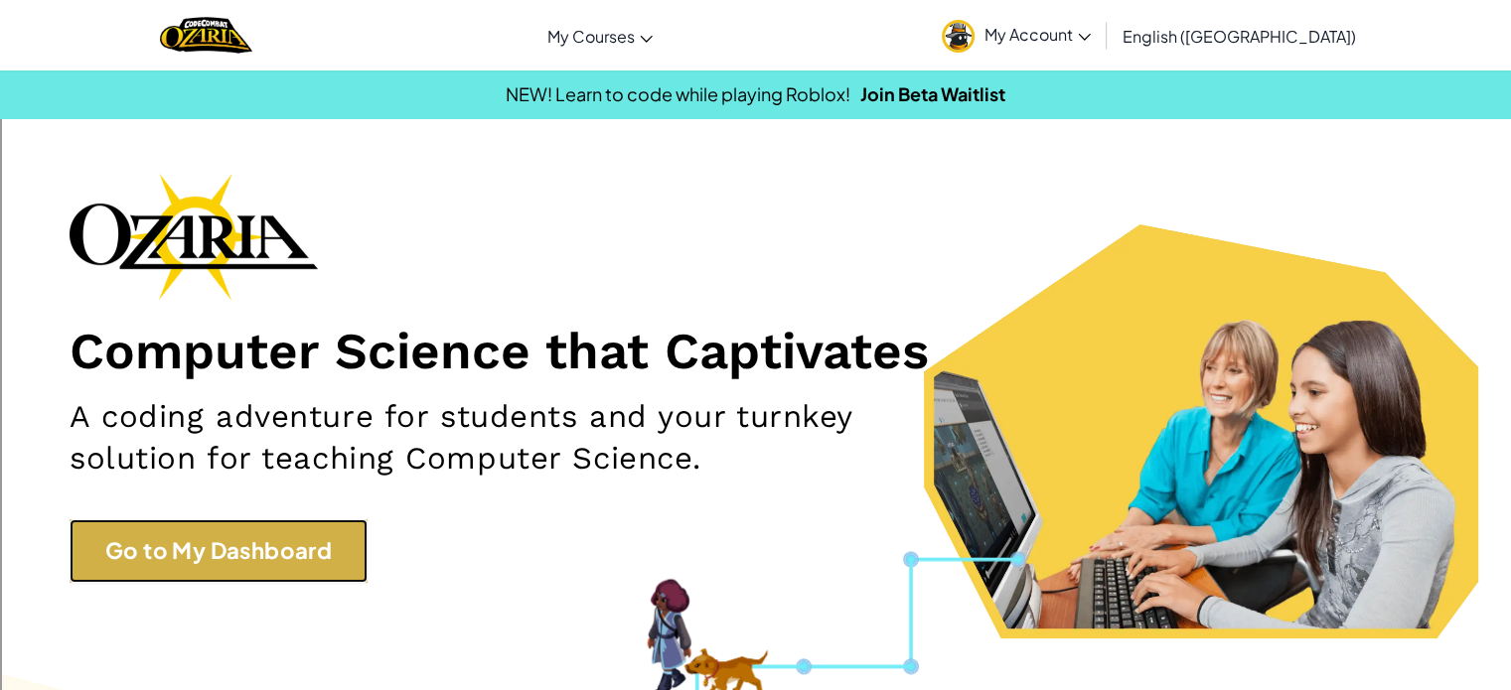
click at [179, 557] on link "Go to My Dashboard" at bounding box center [219, 551] width 298 height 63
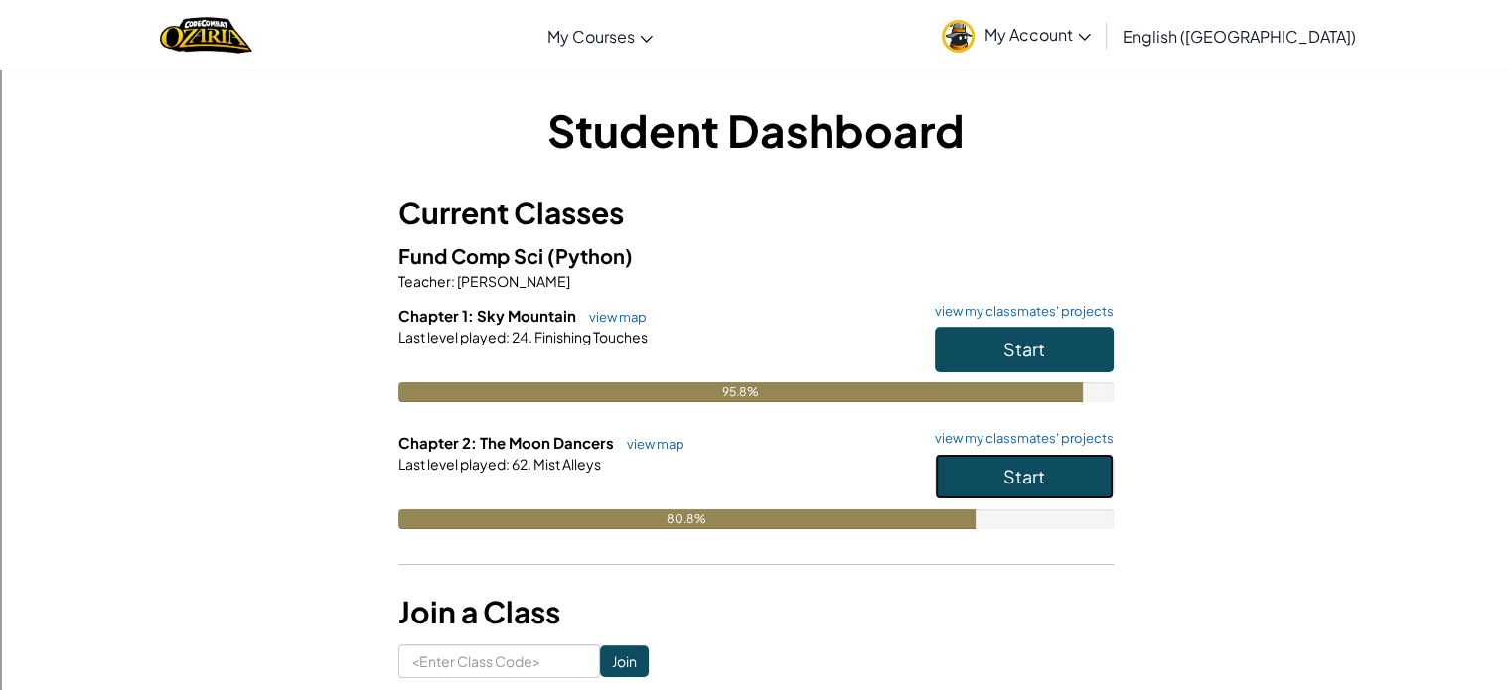
click at [1051, 494] on button "Start" at bounding box center [1024, 477] width 179 height 46
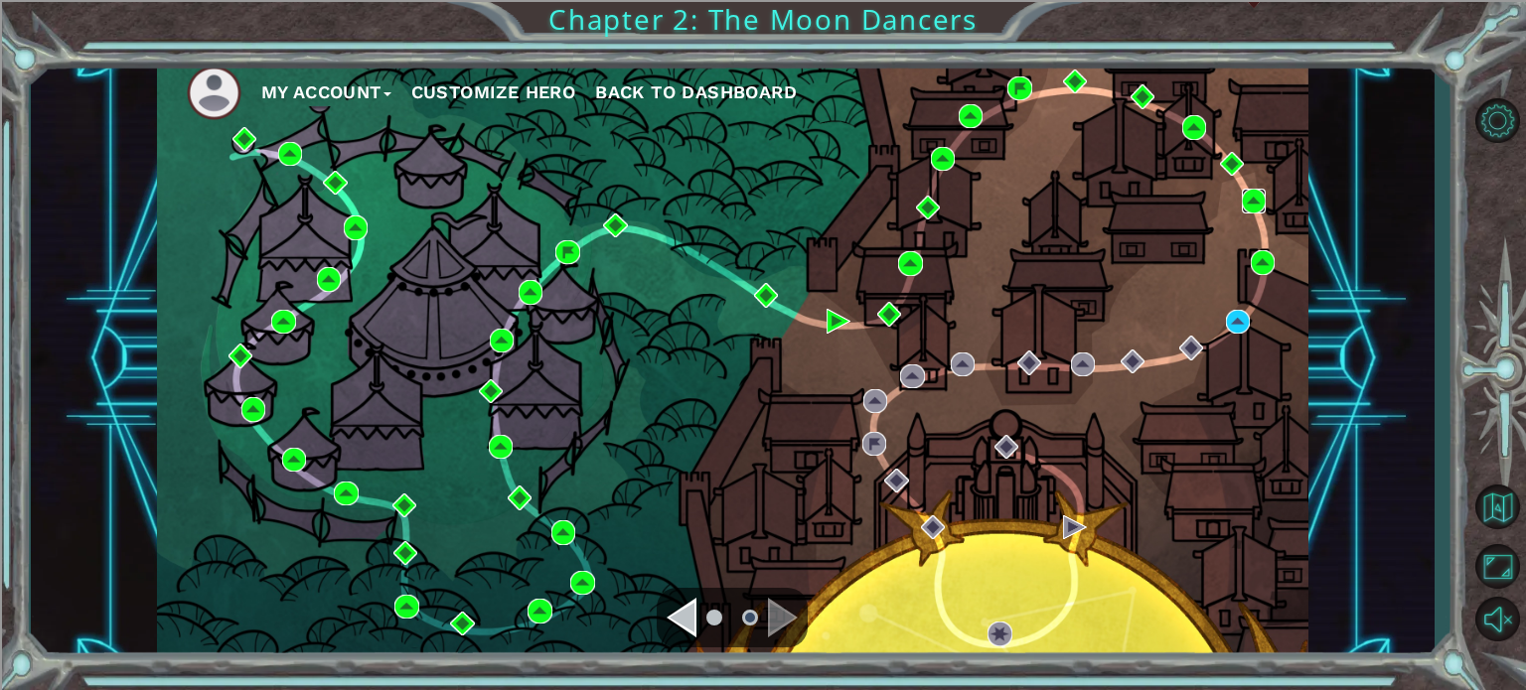
click at [1244, 194] on img at bounding box center [1254, 201] width 24 height 24
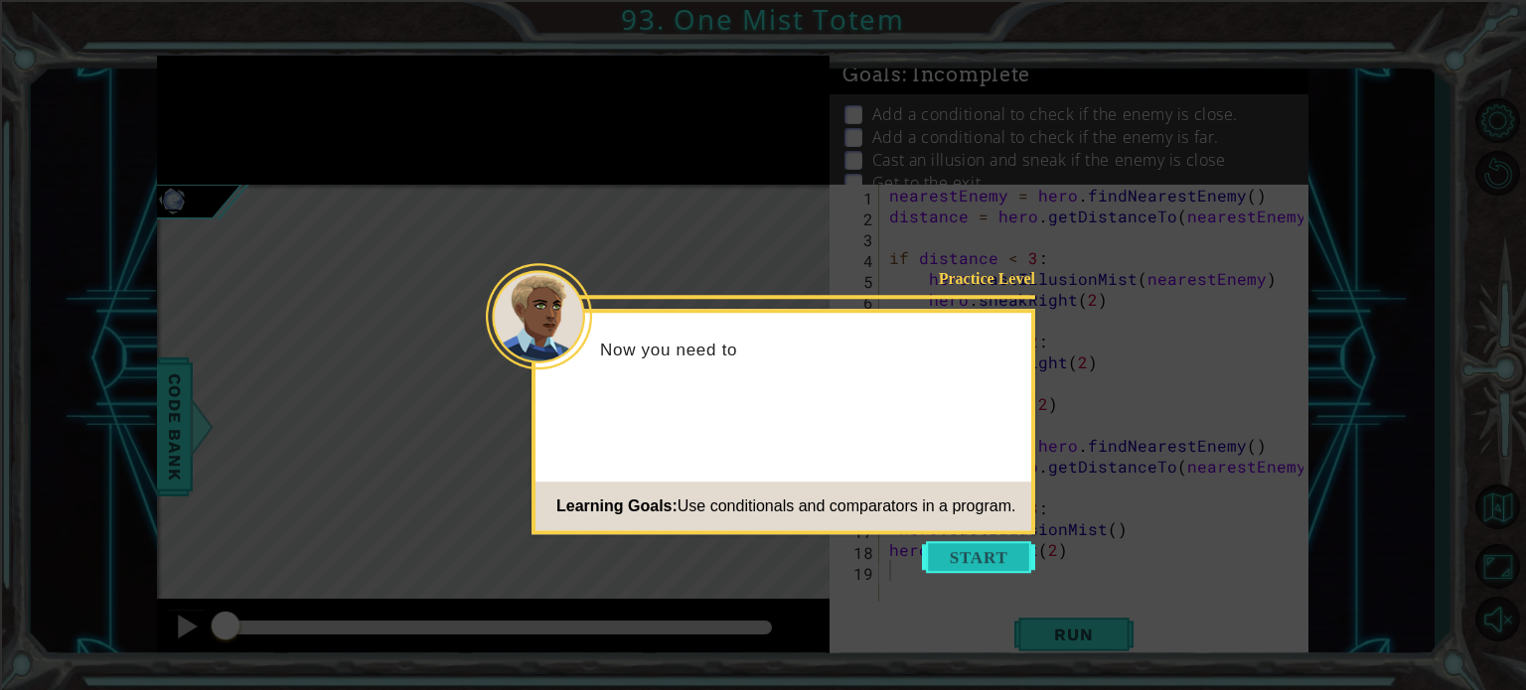
click at [953, 561] on button "Start" at bounding box center [978, 557] width 113 height 32
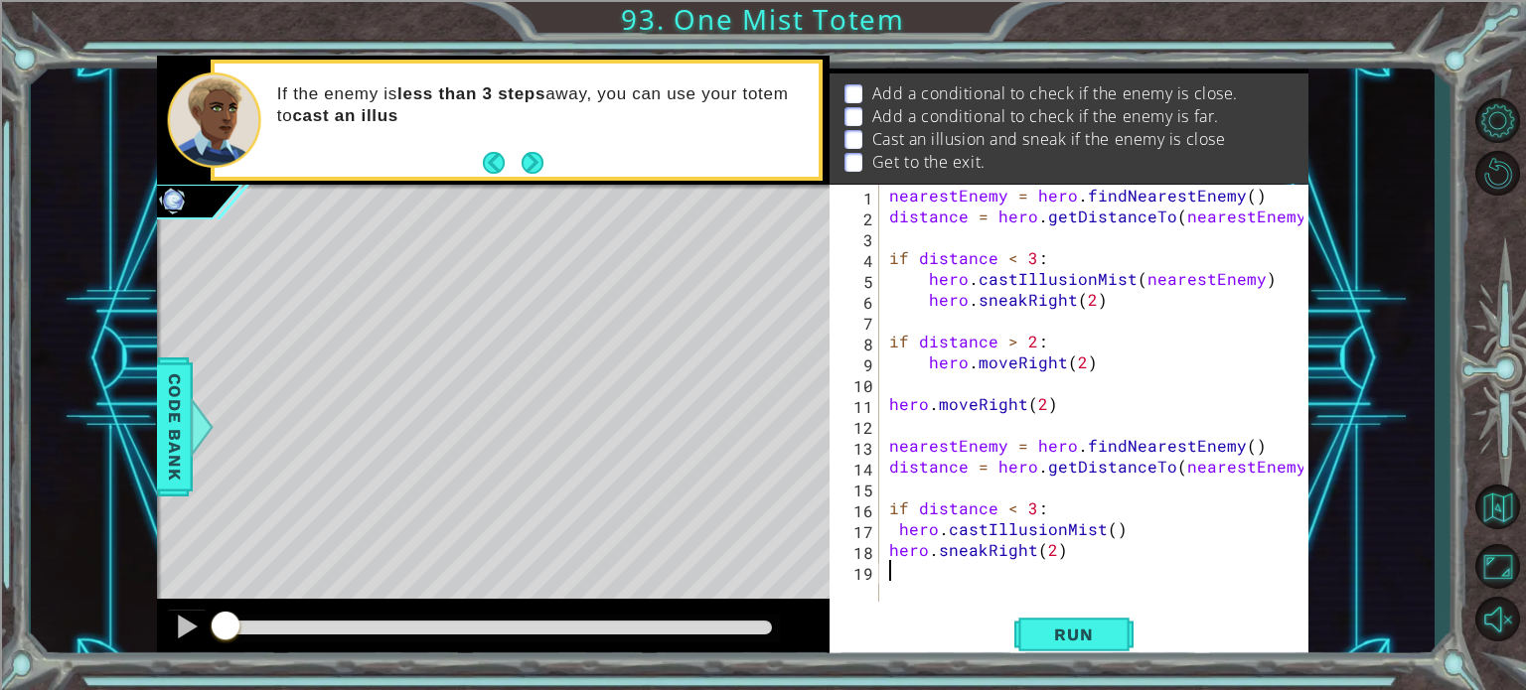
scroll to position [45, 0]
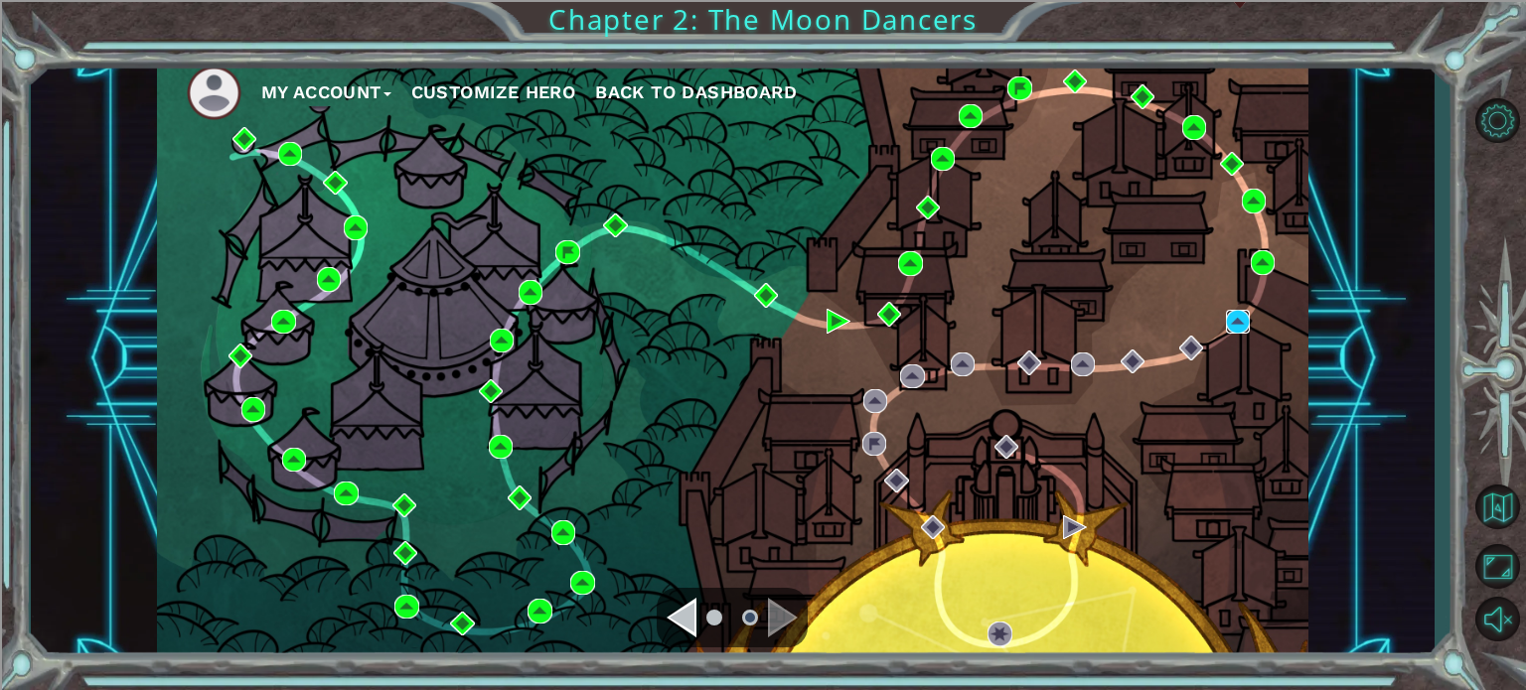
click at [1244, 321] on img at bounding box center [1238, 322] width 24 height 24
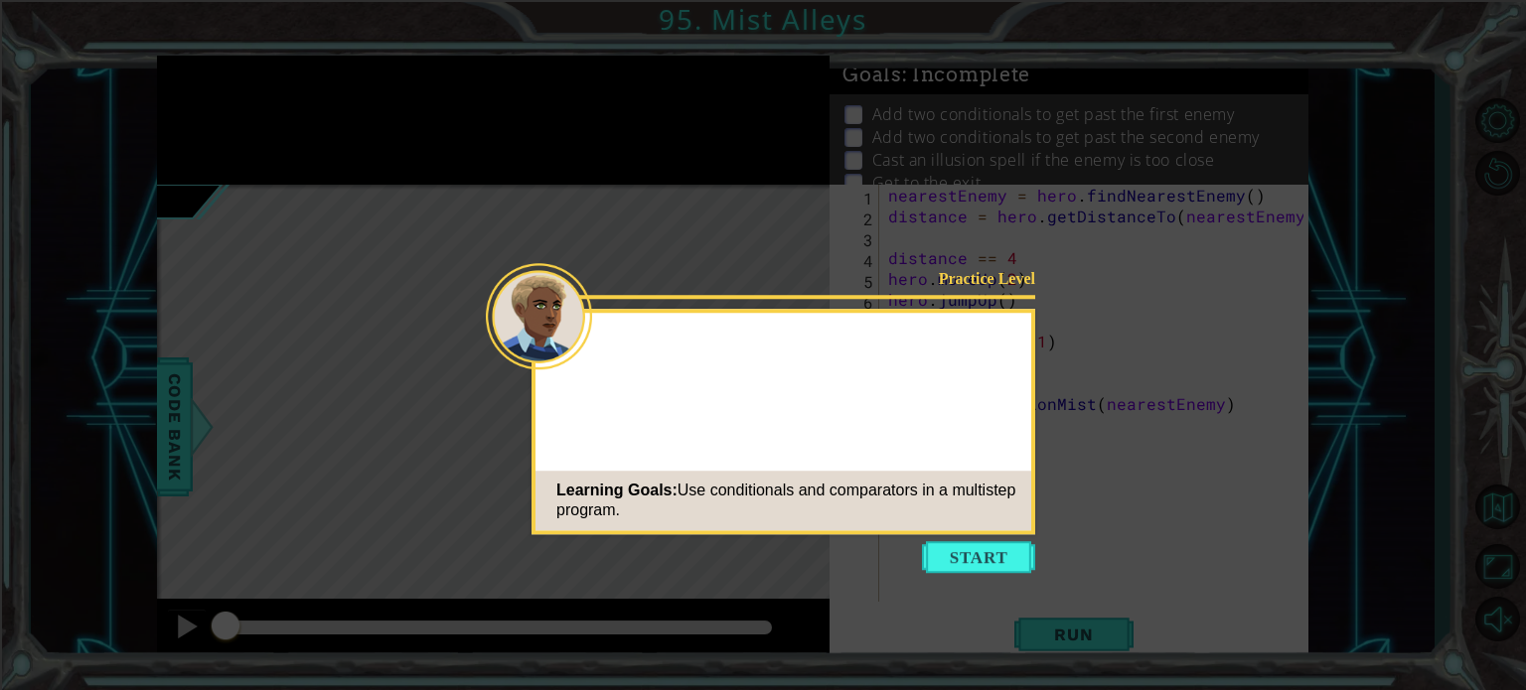
click at [993, 576] on icon at bounding box center [763, 345] width 1526 height 690
click at [974, 552] on button "Start" at bounding box center [978, 557] width 113 height 32
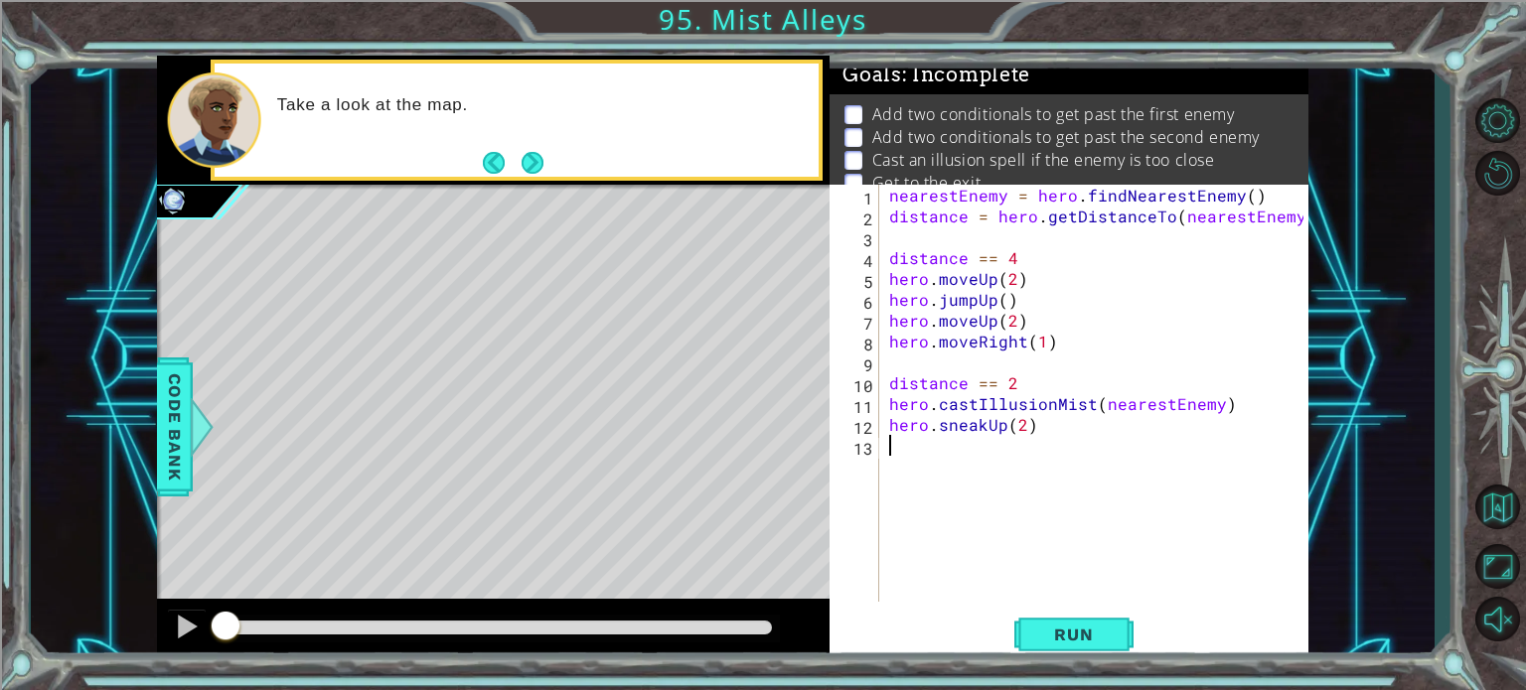
click at [894, 261] on div "nearestEnemy = hero . findNearestEnemy ( ) distance = hero . getDistanceTo ( ne…" at bounding box center [1099, 414] width 428 height 459
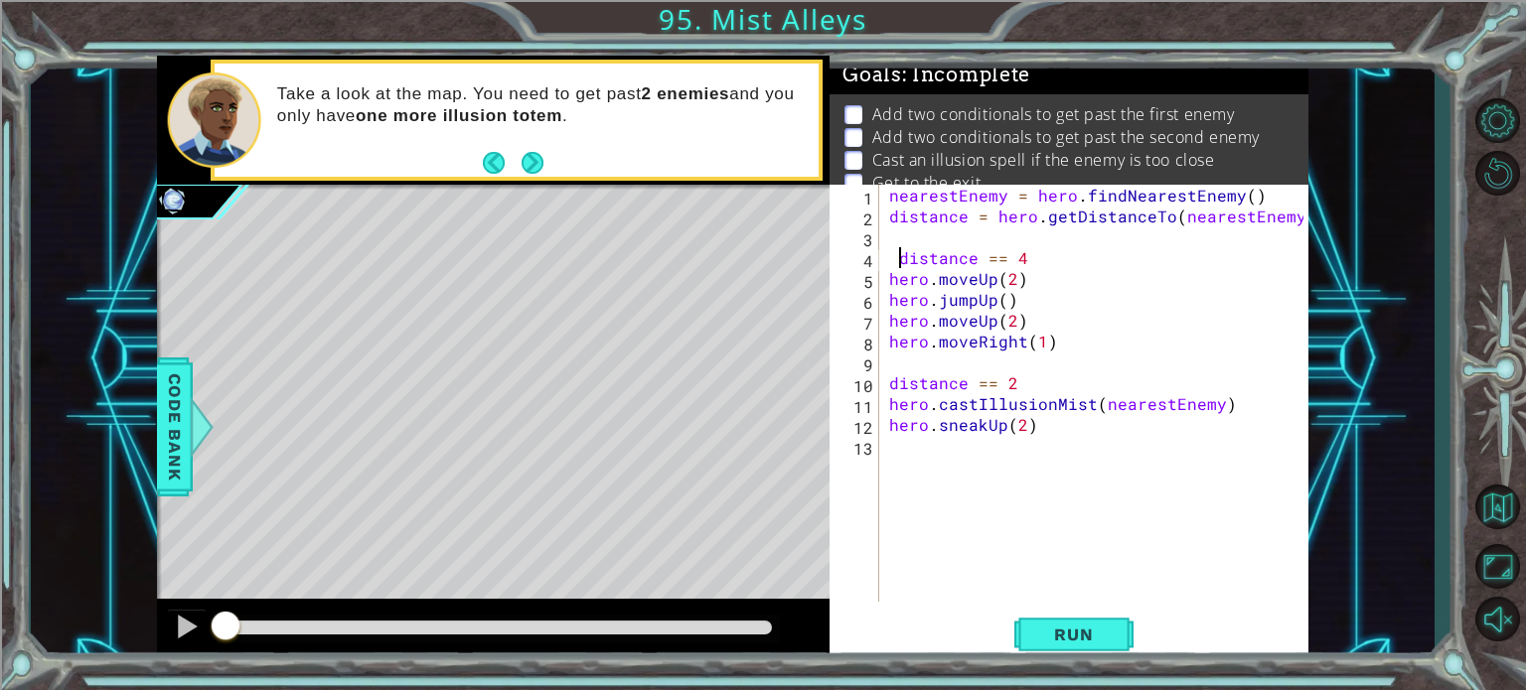
scroll to position [0, 1]
click at [890, 381] on div "nearestEnemy = hero . findNearestEnemy ( ) distance = hero . getDistanceTo ( ne…" at bounding box center [1099, 414] width 428 height 459
click at [1049, 383] on div "nearestEnemy = hero . findNearestEnemy ( ) distance = hero . getDistanceTo ( ne…" at bounding box center [1099, 414] width 428 height 459
click at [1057, 255] on div "nearestEnemy = hero . findNearestEnemy ( ) distance = hero . getDistanceTo ( ne…" at bounding box center [1099, 414] width 428 height 459
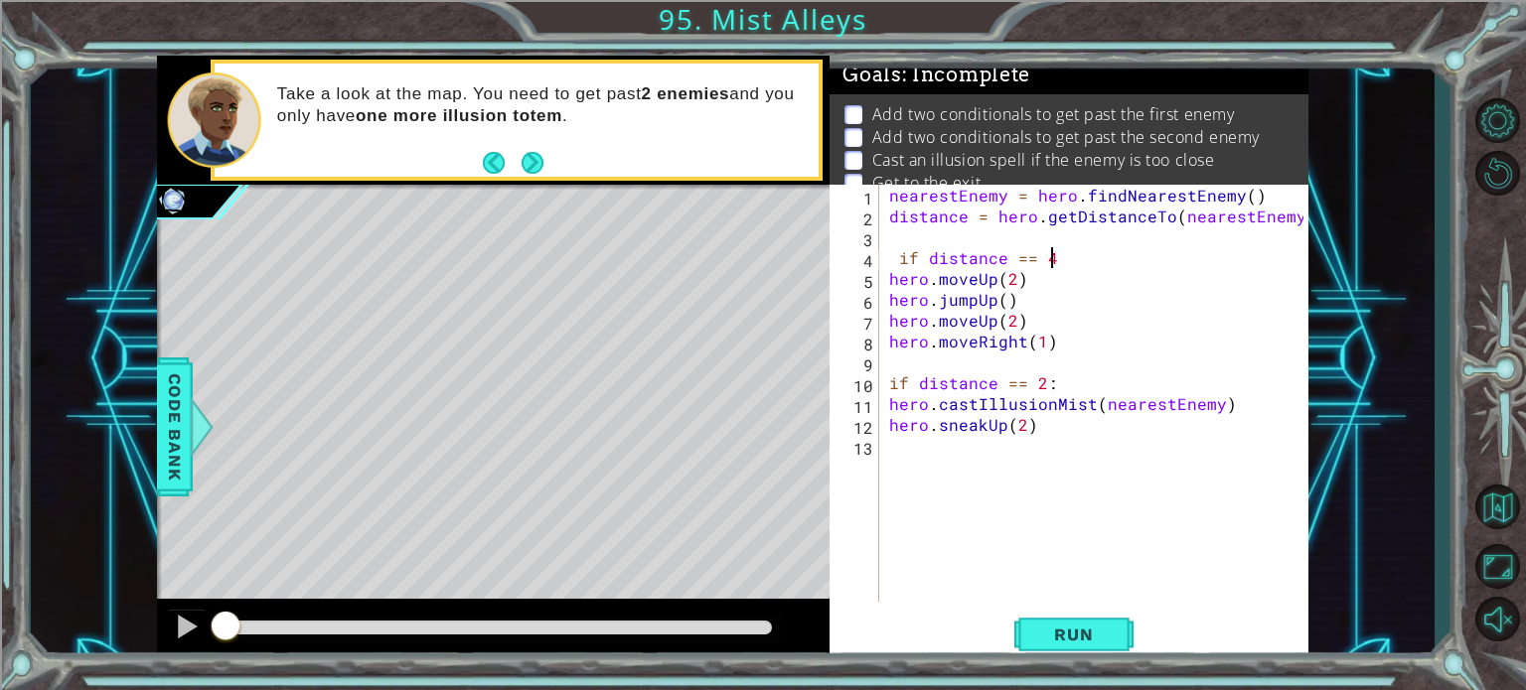
scroll to position [0, 9]
click at [1067, 631] on span "Run" at bounding box center [1073, 635] width 78 height 20
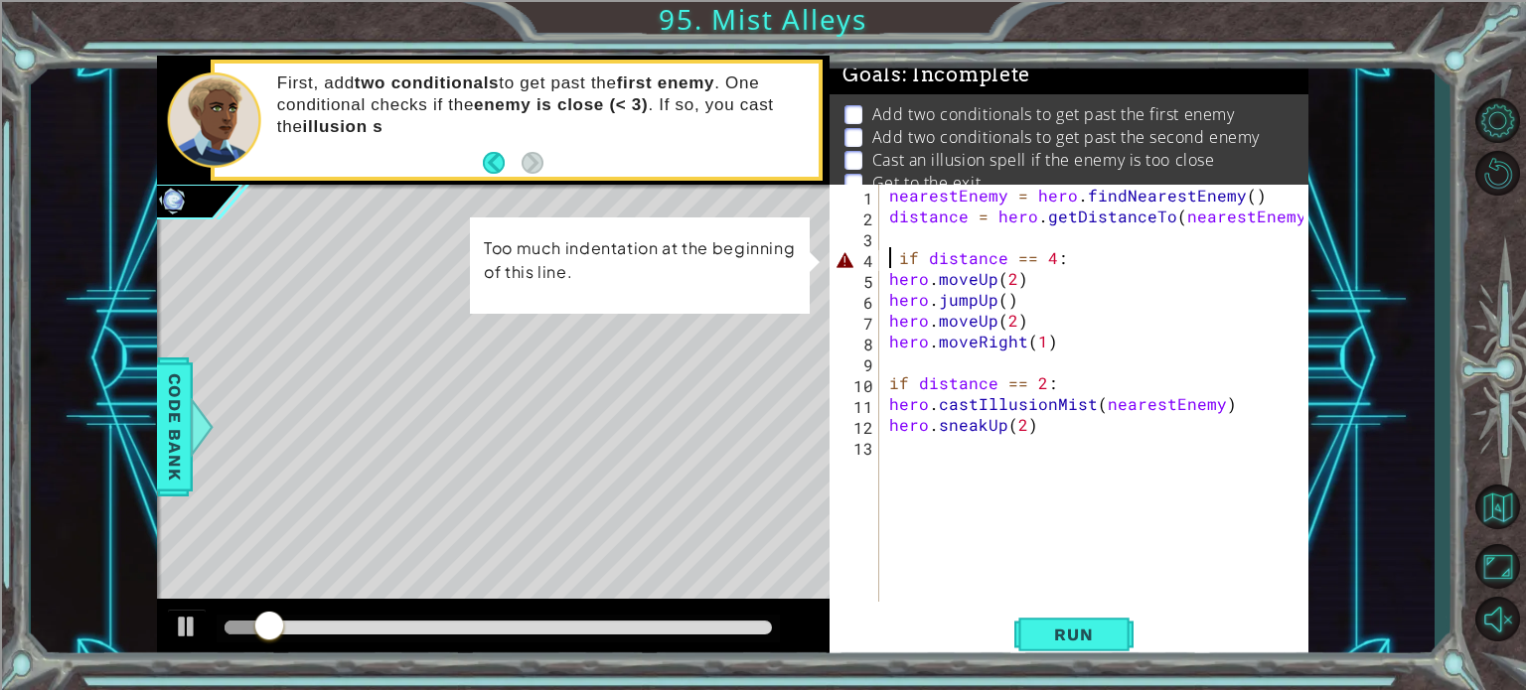
click at [894, 254] on div "nearestEnemy = hero . findNearestEnemy ( ) distance = hero . getDistanceTo ( ne…" at bounding box center [1099, 414] width 428 height 459
click at [898, 255] on div "nearestEnemy = hero . findNearestEnemy ( ) distance = hero . getDistanceTo ( ne…" at bounding box center [1099, 414] width 428 height 459
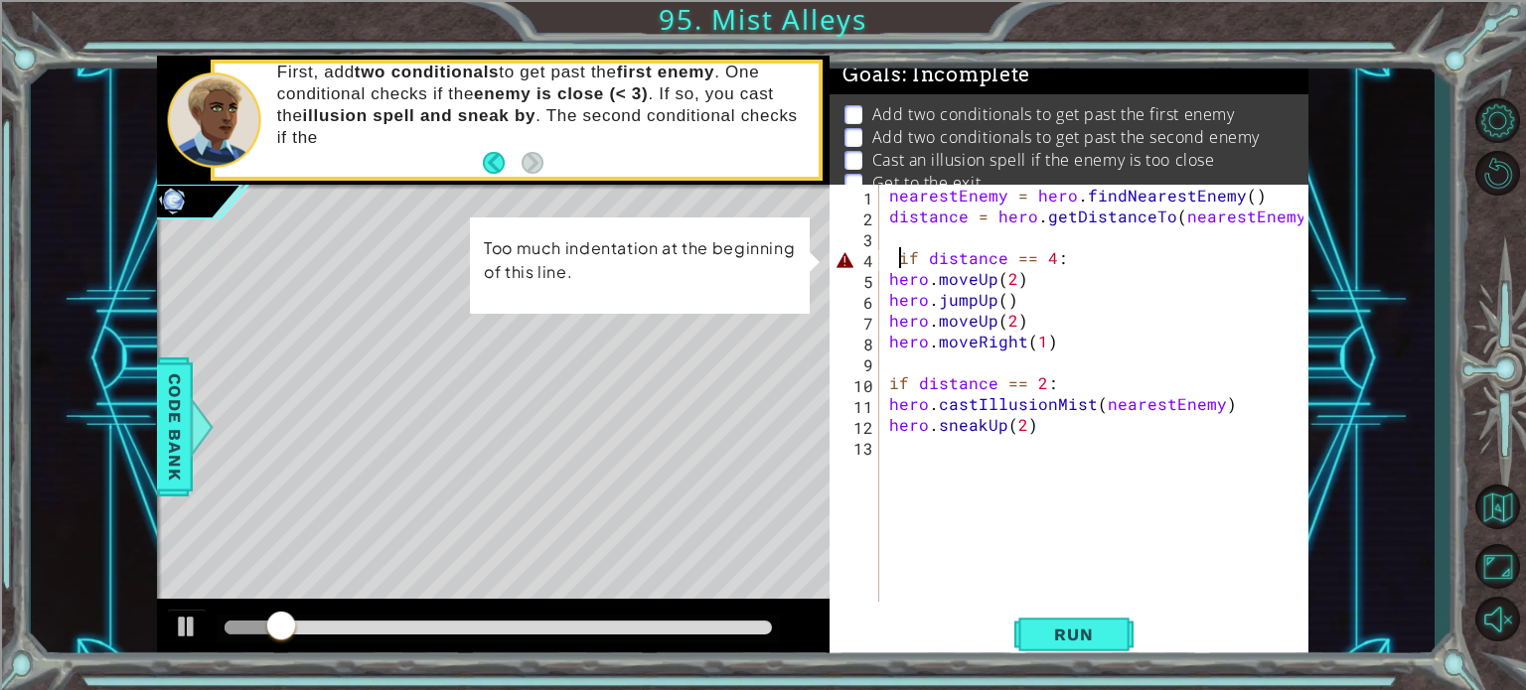
scroll to position [0, 8]
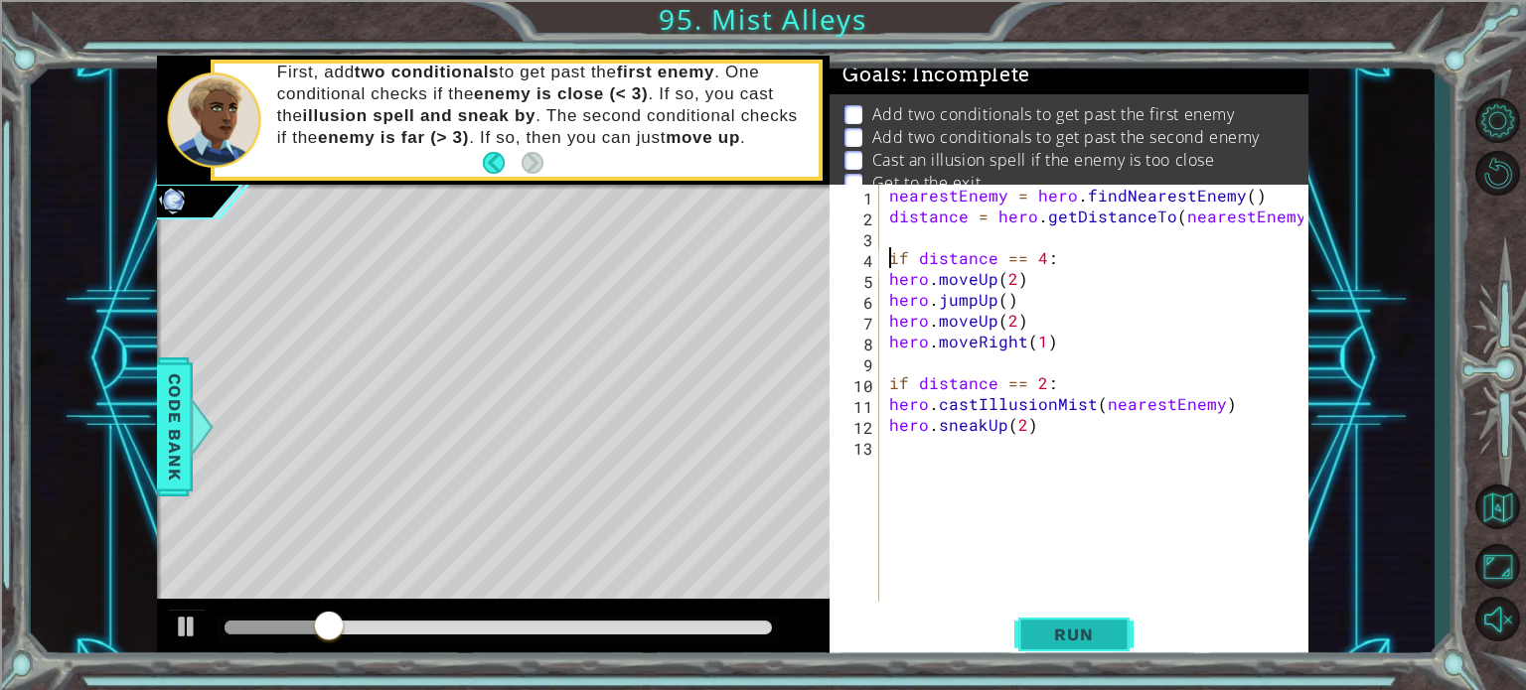
click at [1064, 631] on span "Run" at bounding box center [1073, 635] width 78 height 20
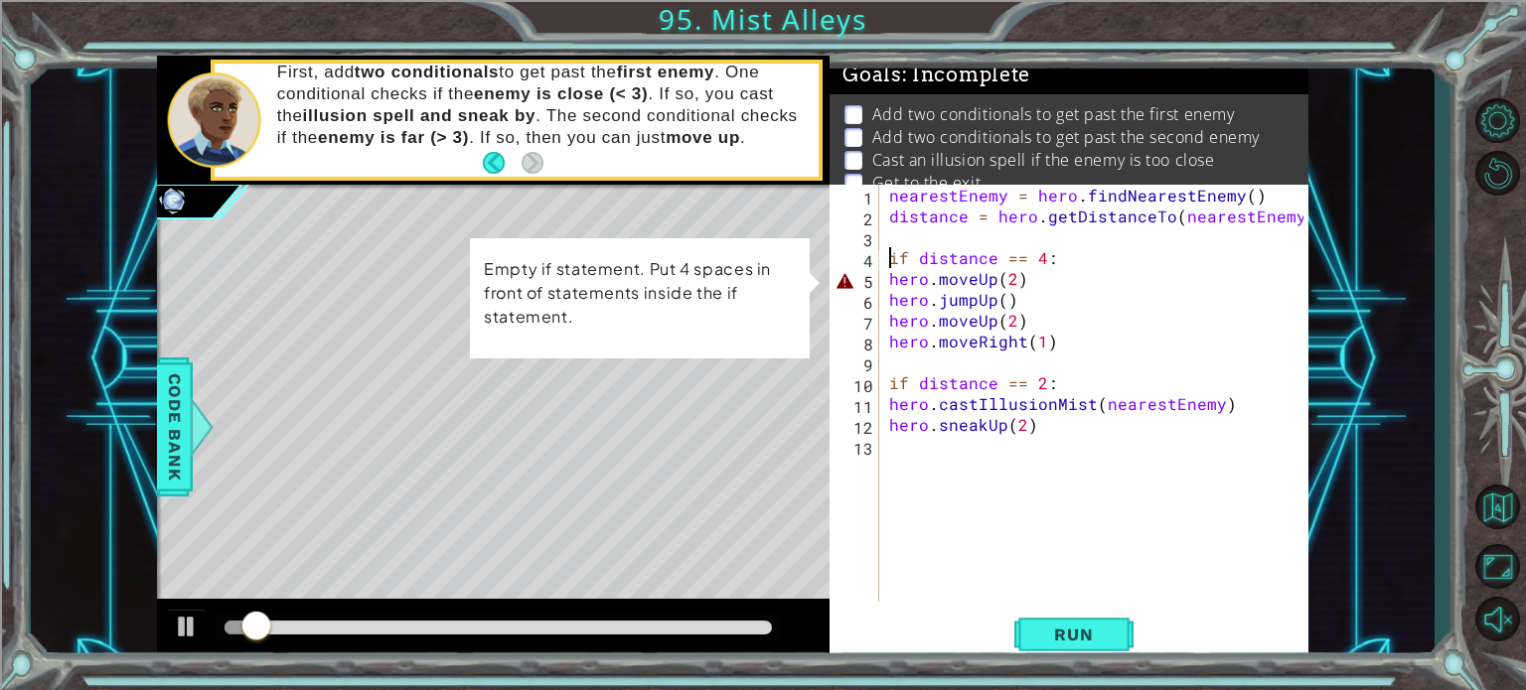
click at [890, 278] on div "nearestEnemy = hero . findNearestEnemy ( ) distance = hero . getDistanceTo ( ne…" at bounding box center [1099, 414] width 428 height 459
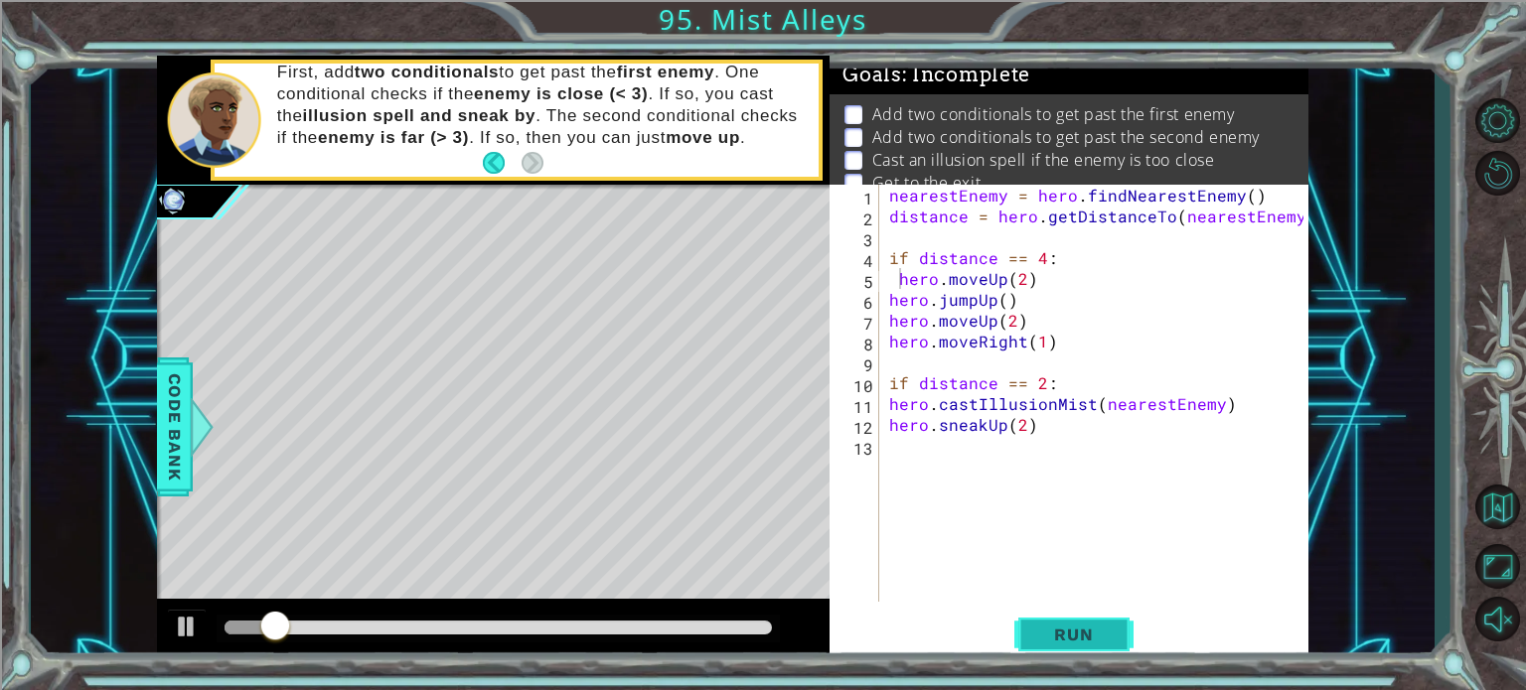
click at [1071, 652] on button "Run" at bounding box center [1073, 635] width 119 height 48
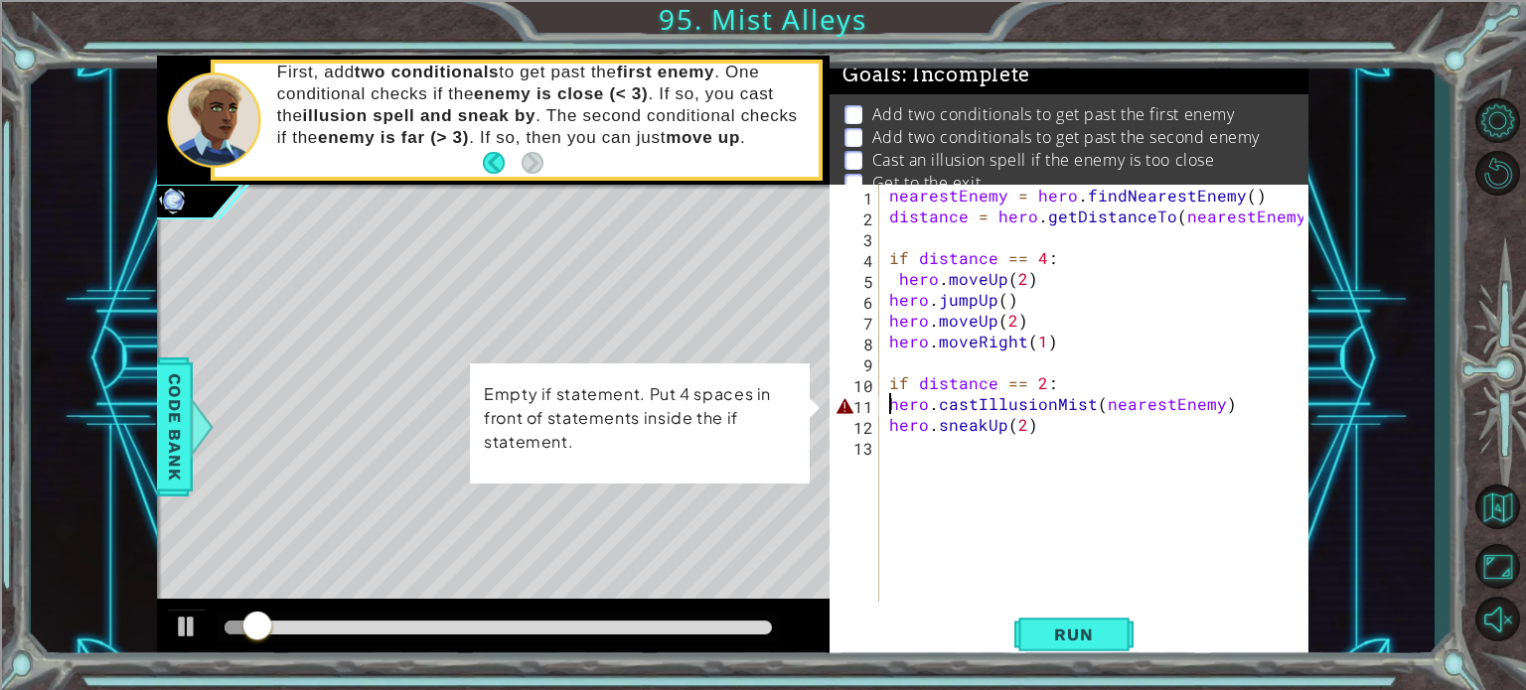
click at [885, 402] on div "nearestEnemy = hero . findNearestEnemy ( ) distance = hero . getDistanceTo ( ne…" at bounding box center [1099, 414] width 428 height 459
type textarea "hero.castIllusionMist(nearestEnemy)"
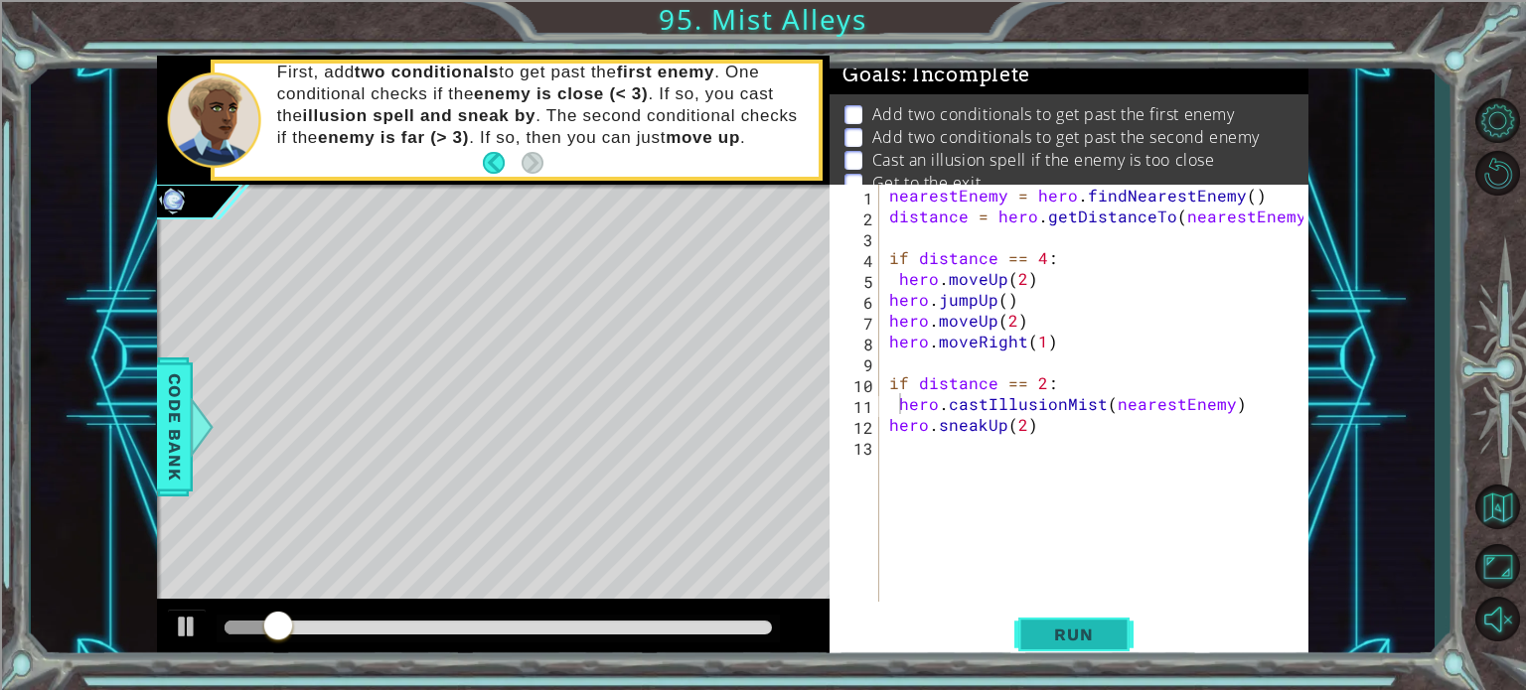
click at [1061, 620] on button "Run" at bounding box center [1073, 635] width 119 height 48
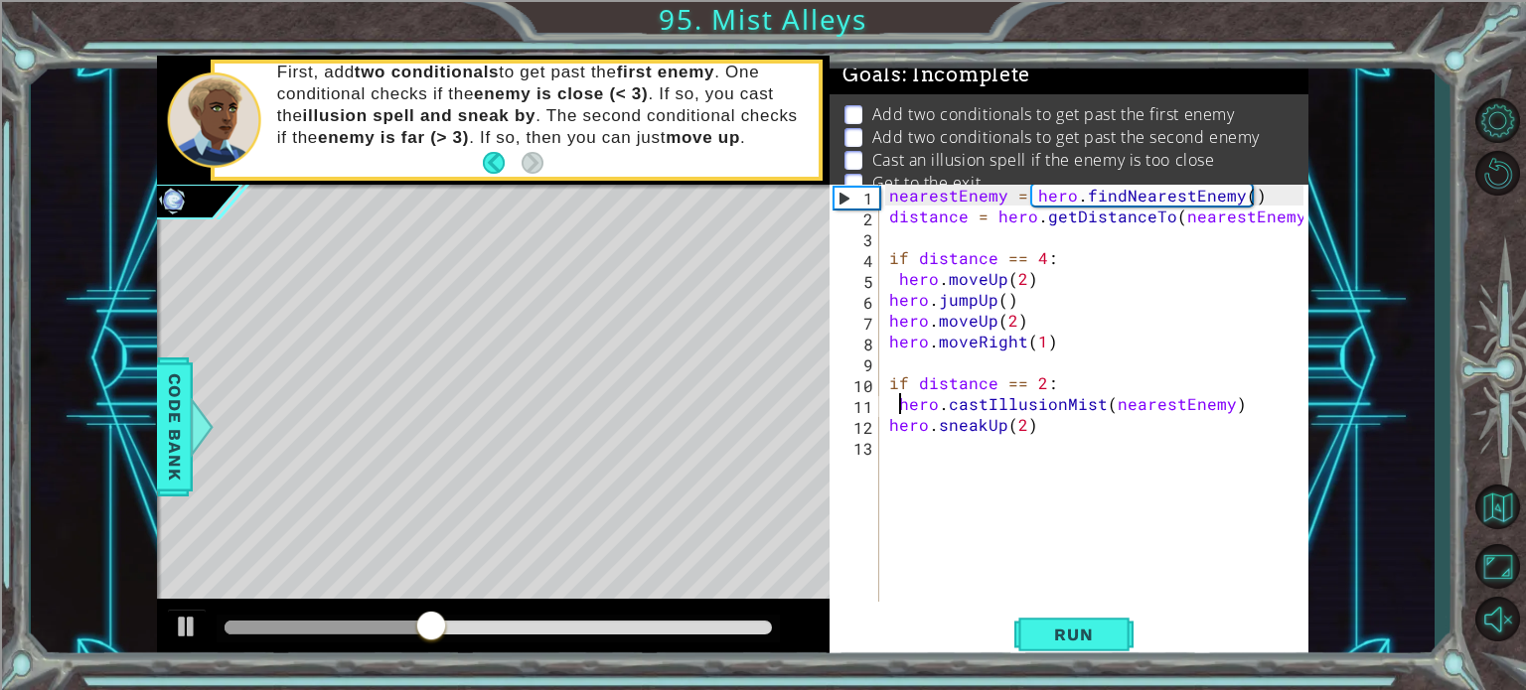
click at [1084, 443] on div "nearestEnemy = hero . findNearestEnemy ( ) distance = hero . getDistanceTo ( ne…" at bounding box center [1099, 414] width 428 height 459
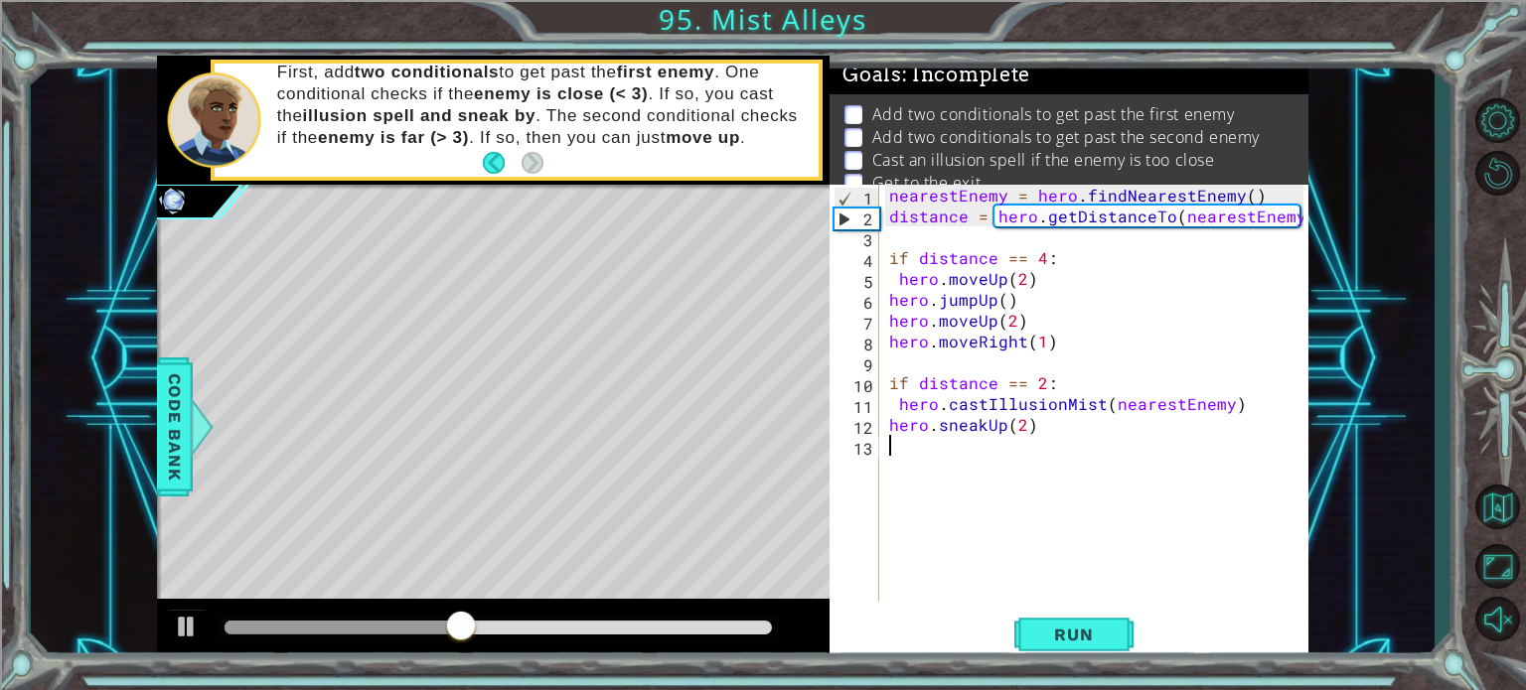
scroll to position [0, 0]
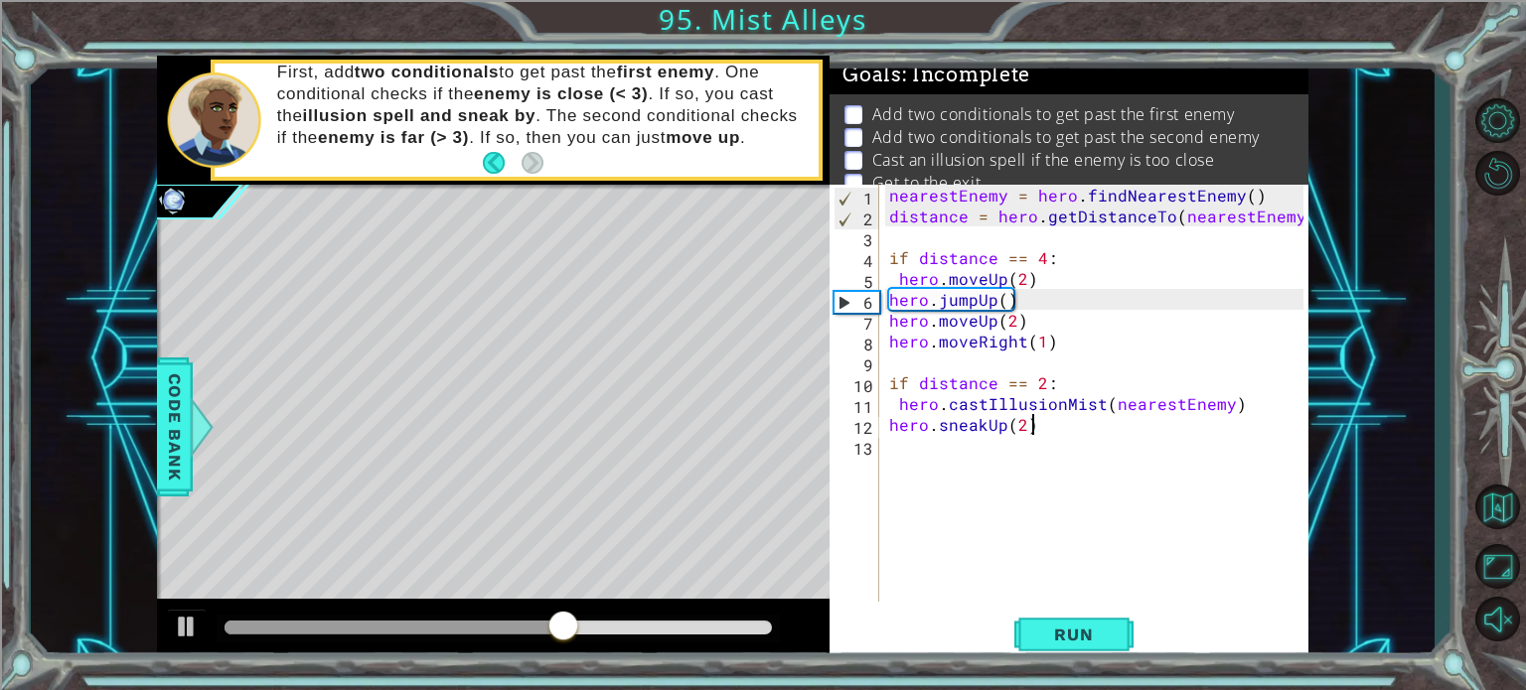
click at [1040, 432] on div "nearestEnemy = hero . findNearestEnemy ( ) distance = hero . getDistanceTo ( ne…" at bounding box center [1099, 414] width 428 height 459
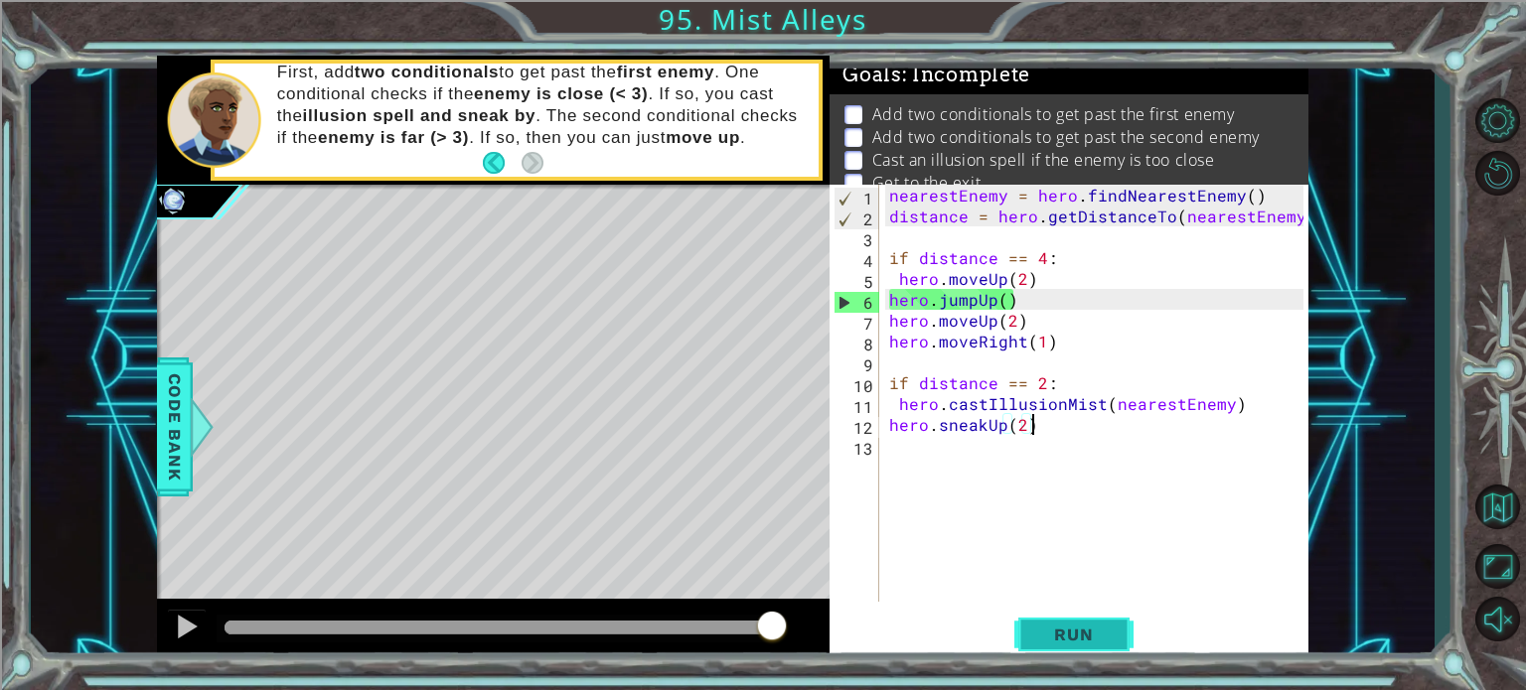
click at [1074, 631] on span "Run" at bounding box center [1073, 635] width 78 height 20
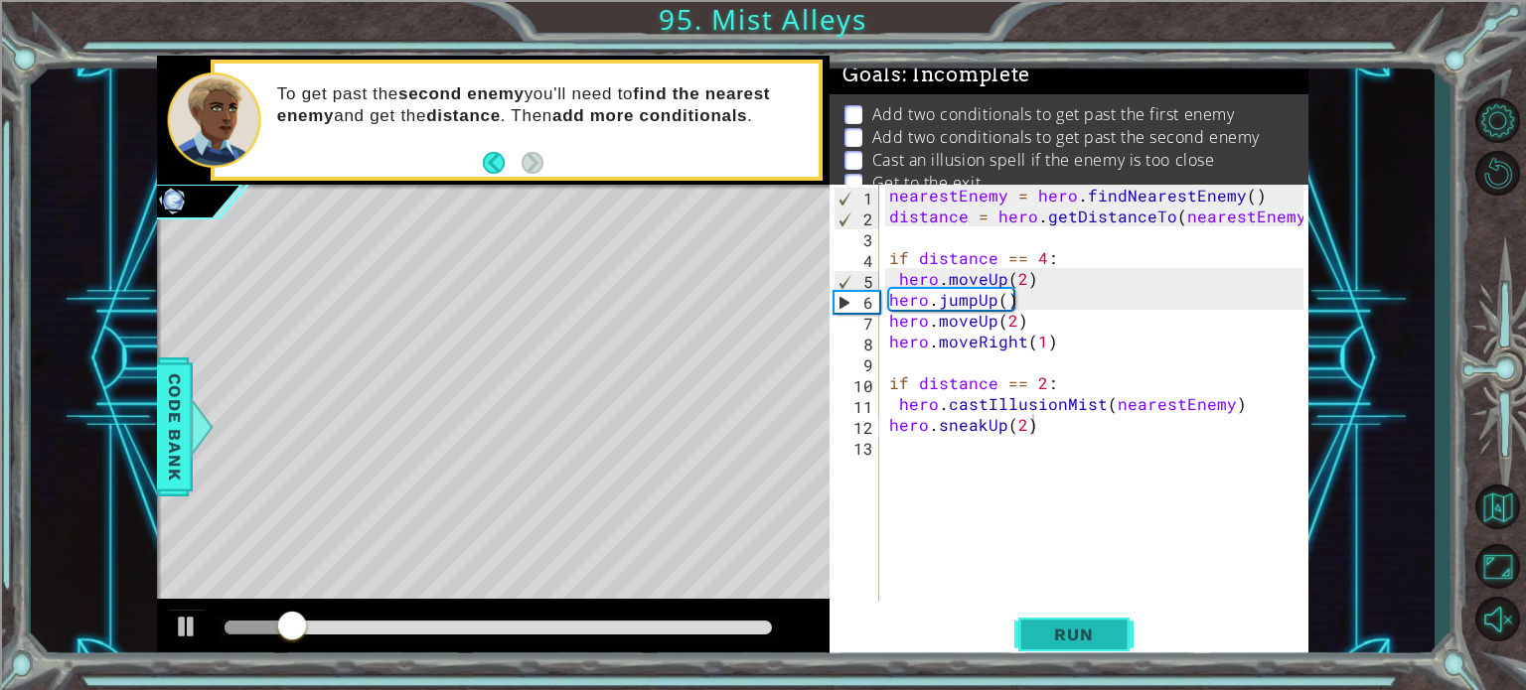
click at [1074, 631] on span "Run" at bounding box center [1073, 635] width 78 height 20
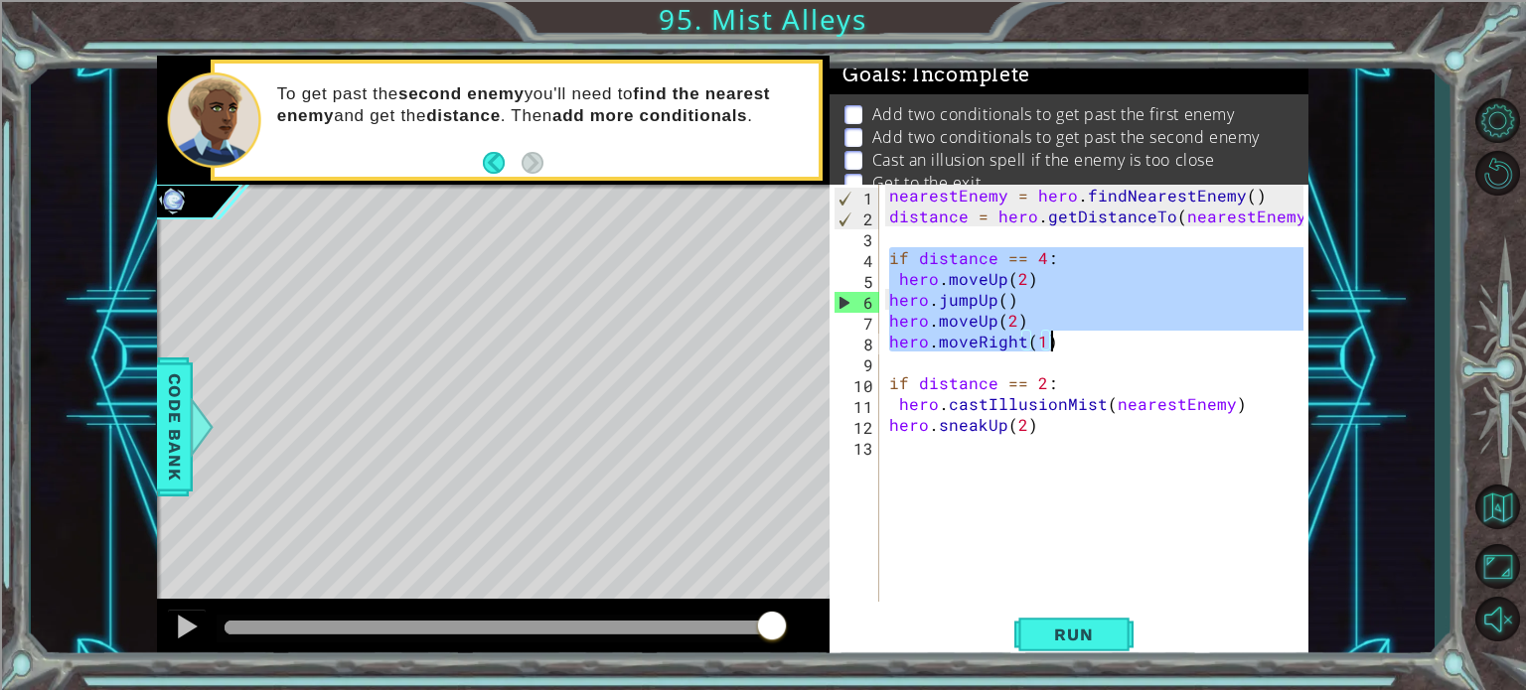
drag, startPoint x: 891, startPoint y: 259, endPoint x: 1093, endPoint y: 357, distance: 223.9
click at [1093, 357] on div "nearestEnemy = hero . findNearestEnemy ( ) distance = hero . getDistanceTo ( ne…" at bounding box center [1099, 414] width 428 height 459
click at [1140, 377] on div "nearestEnemy = hero . findNearestEnemy ( ) distance = hero . getDistanceTo ( ne…" at bounding box center [1099, 414] width 428 height 459
drag, startPoint x: 888, startPoint y: 259, endPoint x: 1066, endPoint y: 339, distance: 194.8
click at [1066, 339] on div "nearestEnemy = hero . findNearestEnemy ( ) distance = hero . getDistanceTo ( ne…" at bounding box center [1099, 414] width 428 height 459
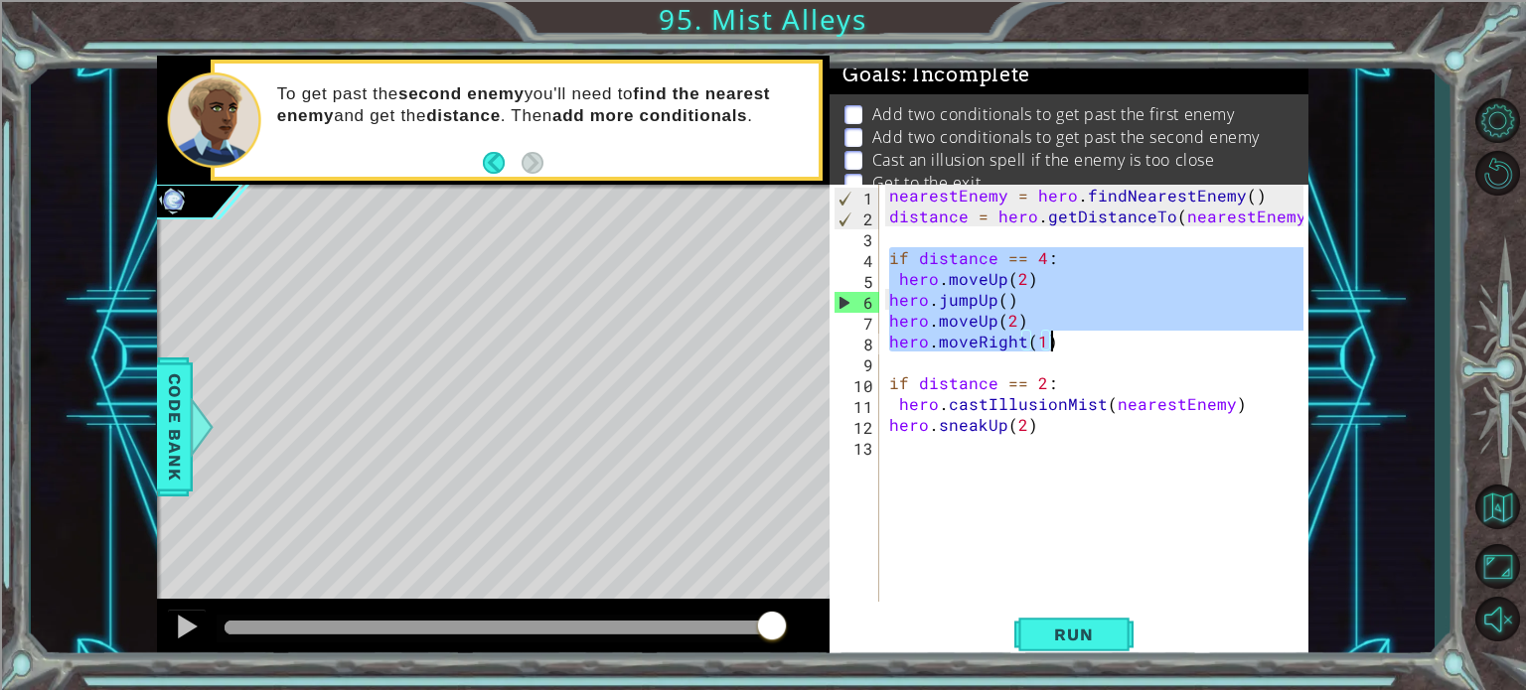
type textarea "hero.moveUp(2) hero.moveRight(1)"
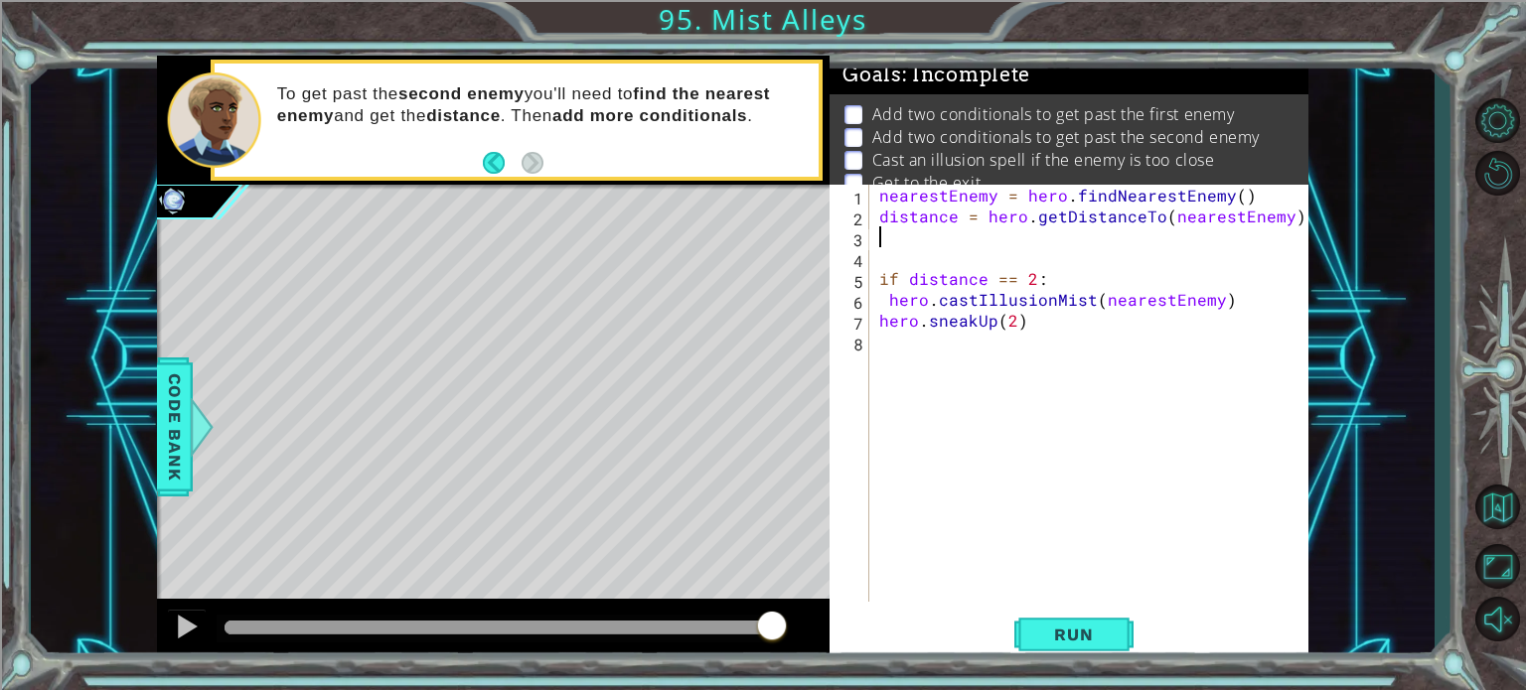
type textarea "distance = hero.getDistanceTo(nearestEnemy)"
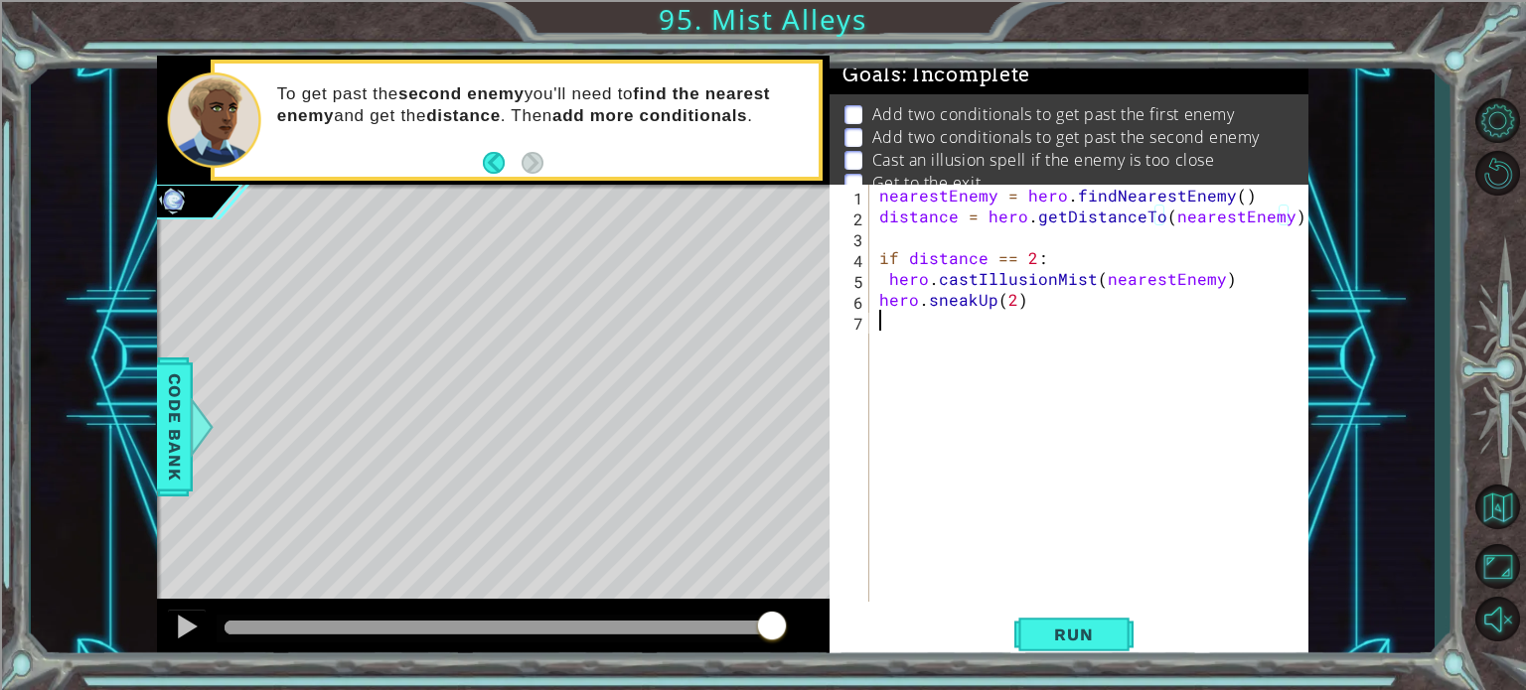
click at [941, 356] on div "nearestEnemy = hero . findNearestEnemy ( ) distance = hero . getDistanceTo ( ne…" at bounding box center [1094, 414] width 438 height 459
click at [1017, 293] on div "nearestEnemy = hero . findNearestEnemy ( ) distance = hero . getDistanceTo ( ne…" at bounding box center [1094, 414] width 438 height 459
type textarea "hero.sneakUp()"
click at [931, 325] on div "nearestEnemy = hero . findNearestEnemy ( ) distance = hero . getDistanceTo ( ne…" at bounding box center [1094, 414] width 438 height 459
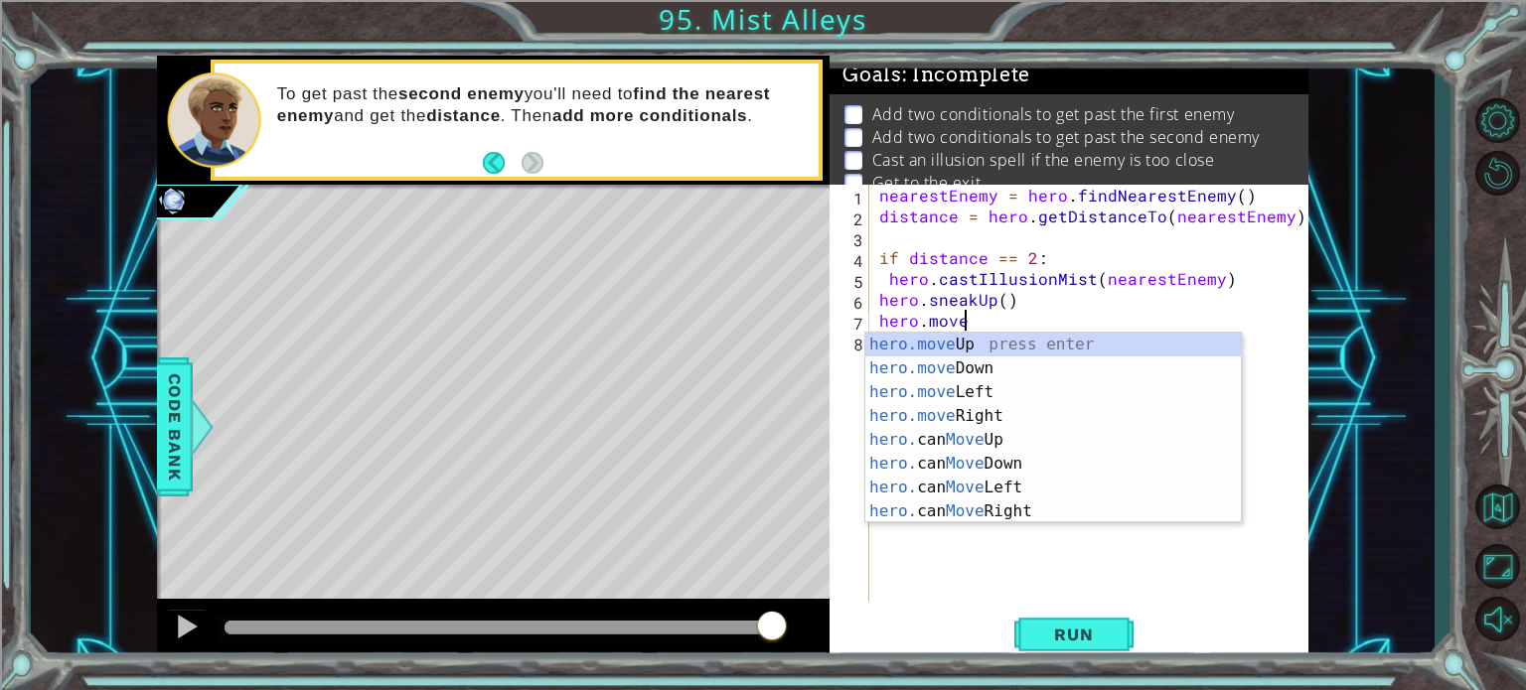
scroll to position [0, 4]
click at [962, 355] on div "hero.move Up press enter hero.move Down press enter hero.move Left press enter …" at bounding box center [1053, 452] width 376 height 238
type textarea "hero.moveUp(1)"
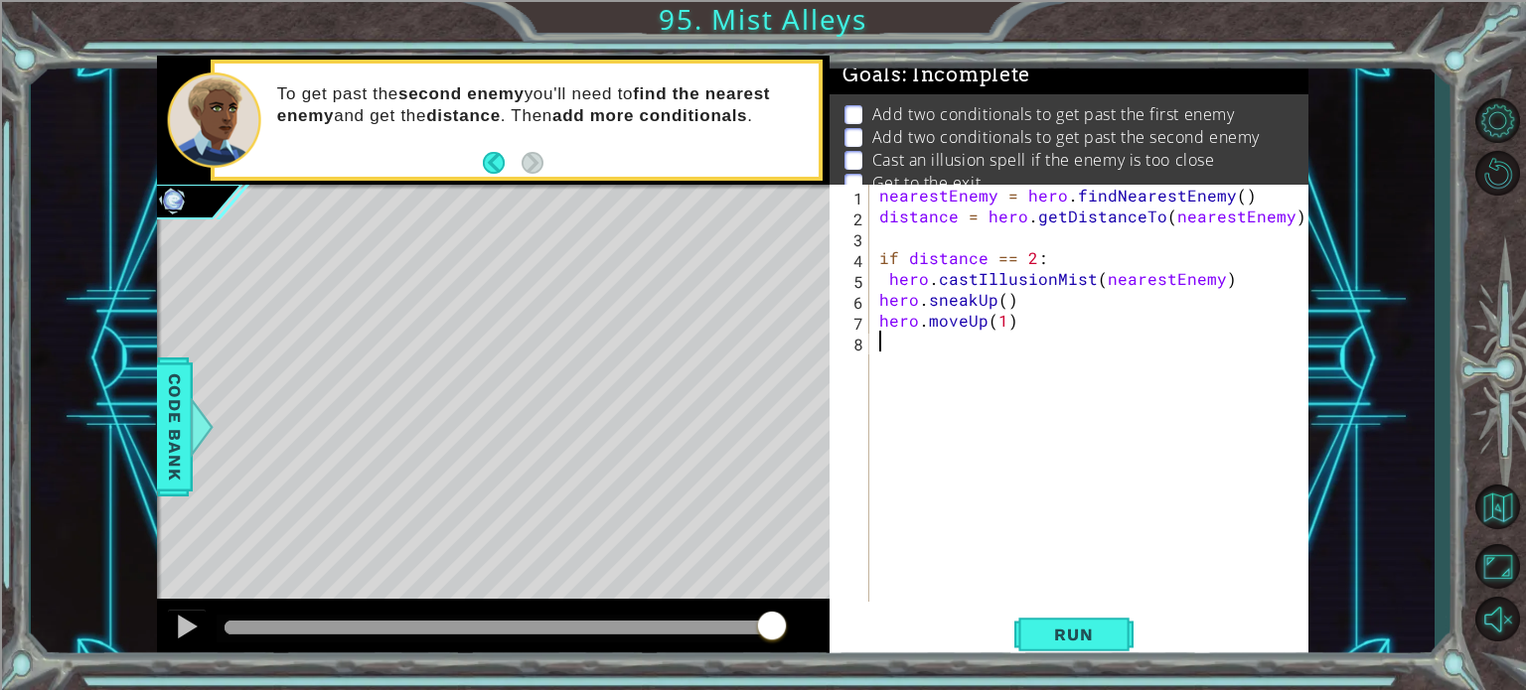
click at [941, 360] on div "nearestEnemy = hero . findNearestEnemy ( ) distance = hero . getDistanceTo ( ne…" at bounding box center [1094, 414] width 438 height 459
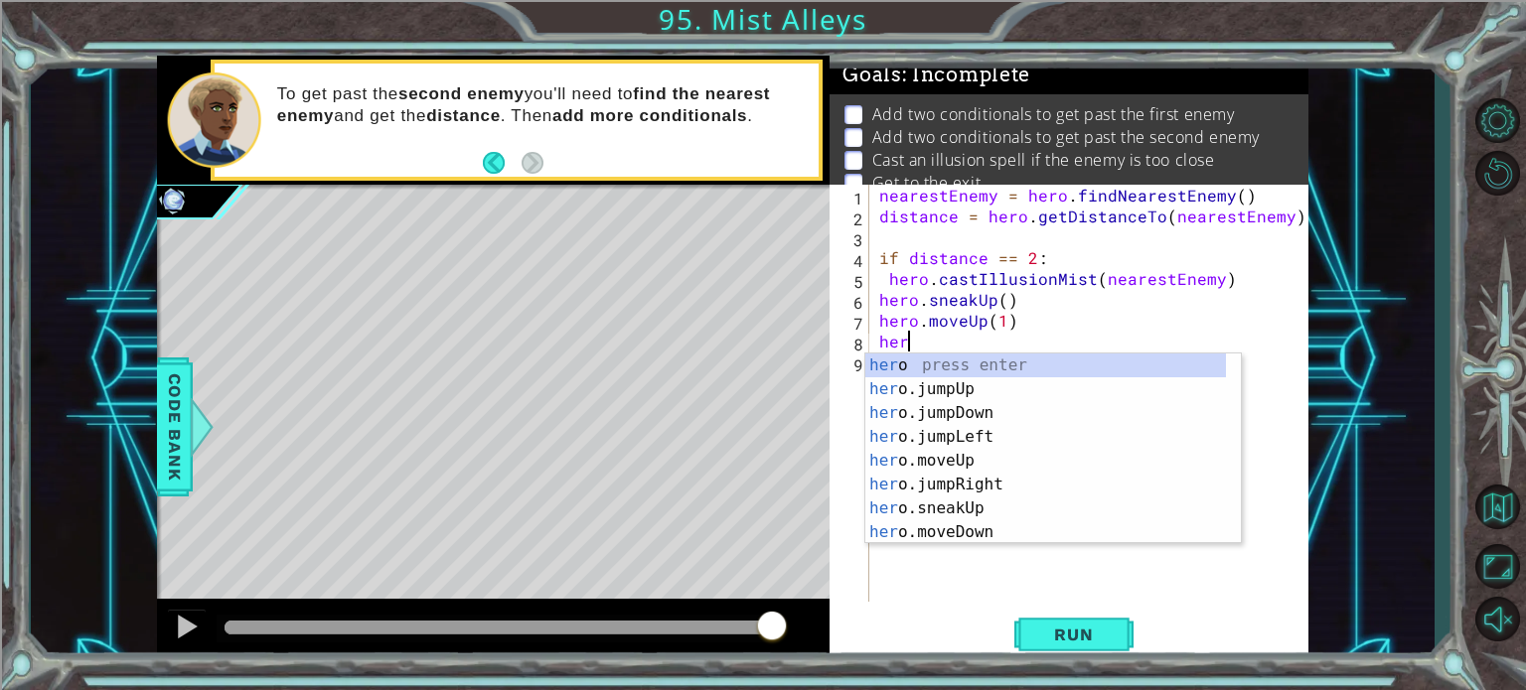
scroll to position [0, 0]
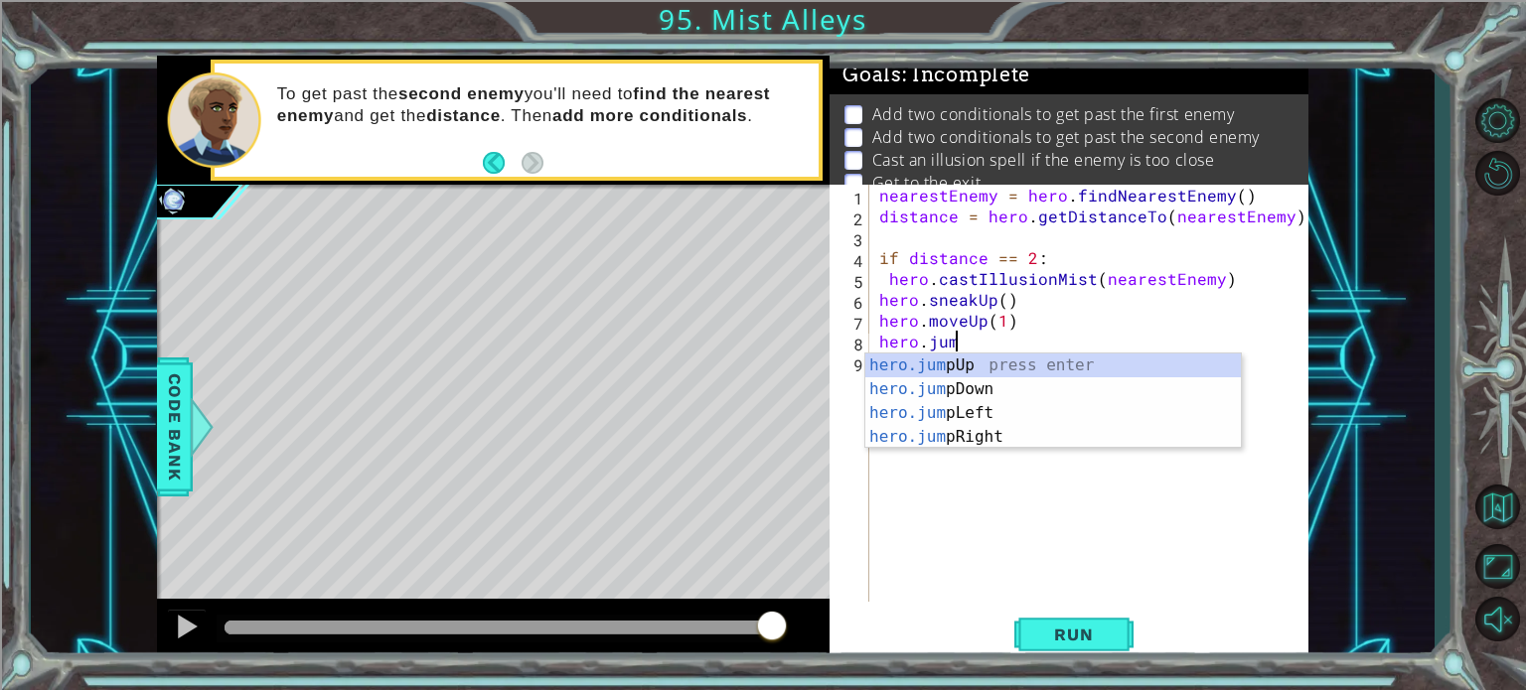
type textarea "hero.jump"
click at [982, 377] on div "hero.jump Up press enter hero.jump Down press enter hero.jump Left press enter …" at bounding box center [1053, 425] width 376 height 143
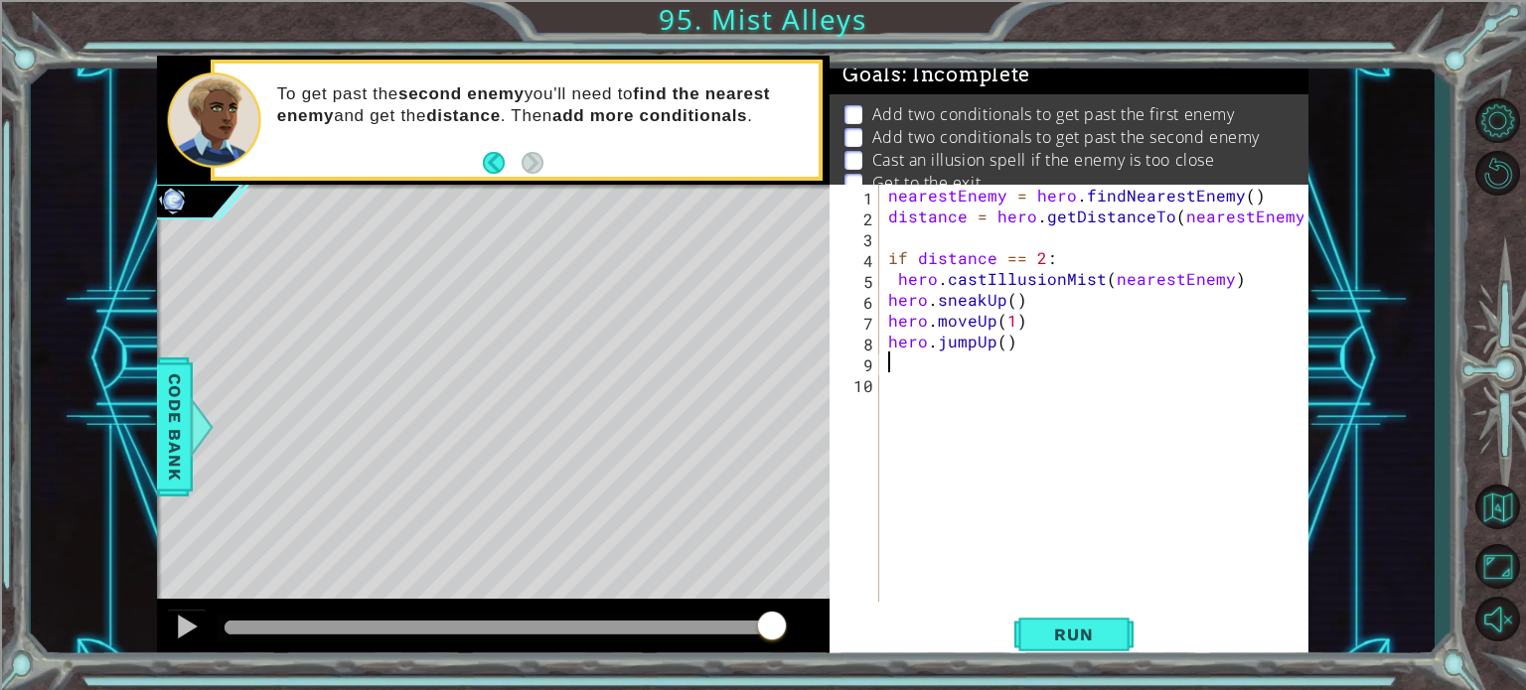
click at [929, 368] on div "nearestEnemy = hero . findNearestEnemy ( ) distance = hero . getDistanceTo ( ne…" at bounding box center [1098, 414] width 429 height 459
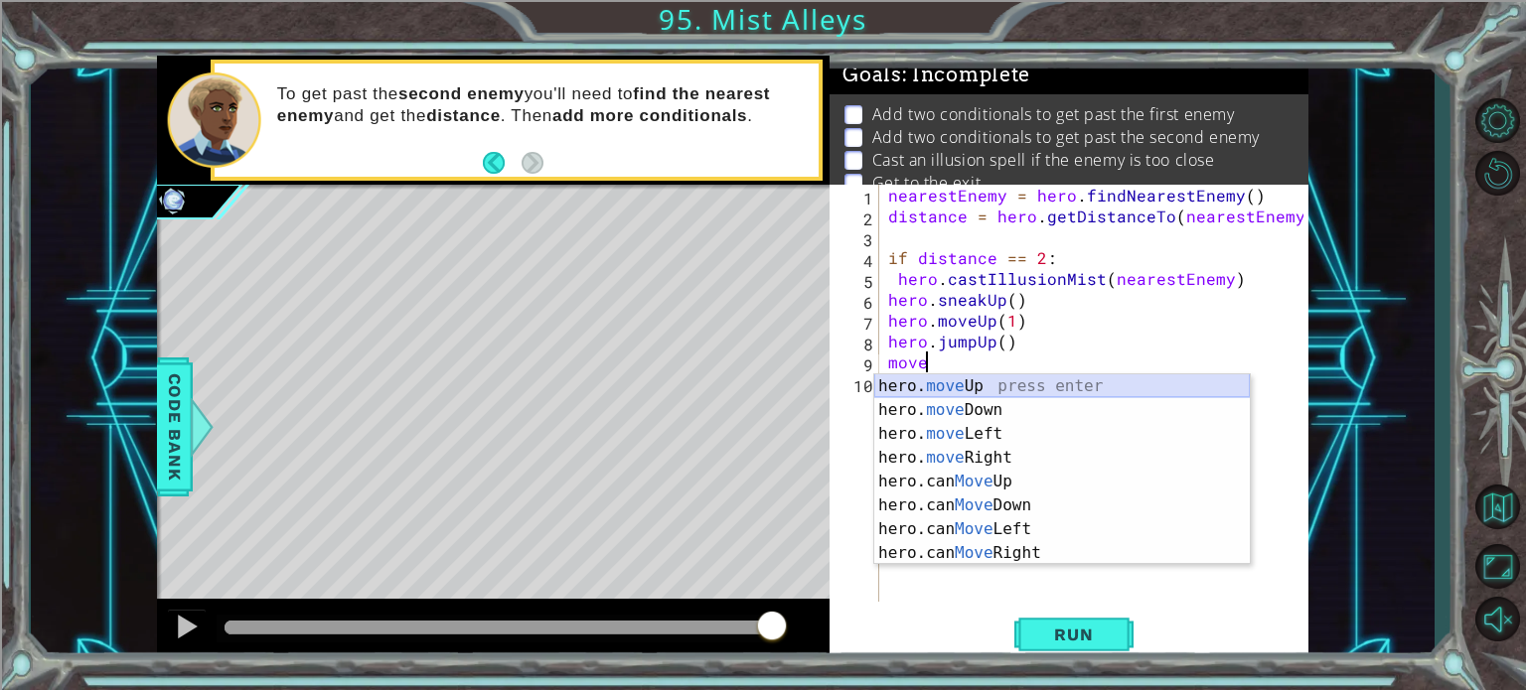
click at [955, 380] on div "hero. move Up press enter hero. move Down press enter hero. move Left press ent…" at bounding box center [1062, 494] width 376 height 238
type textarea "hero.moveUp(1)"
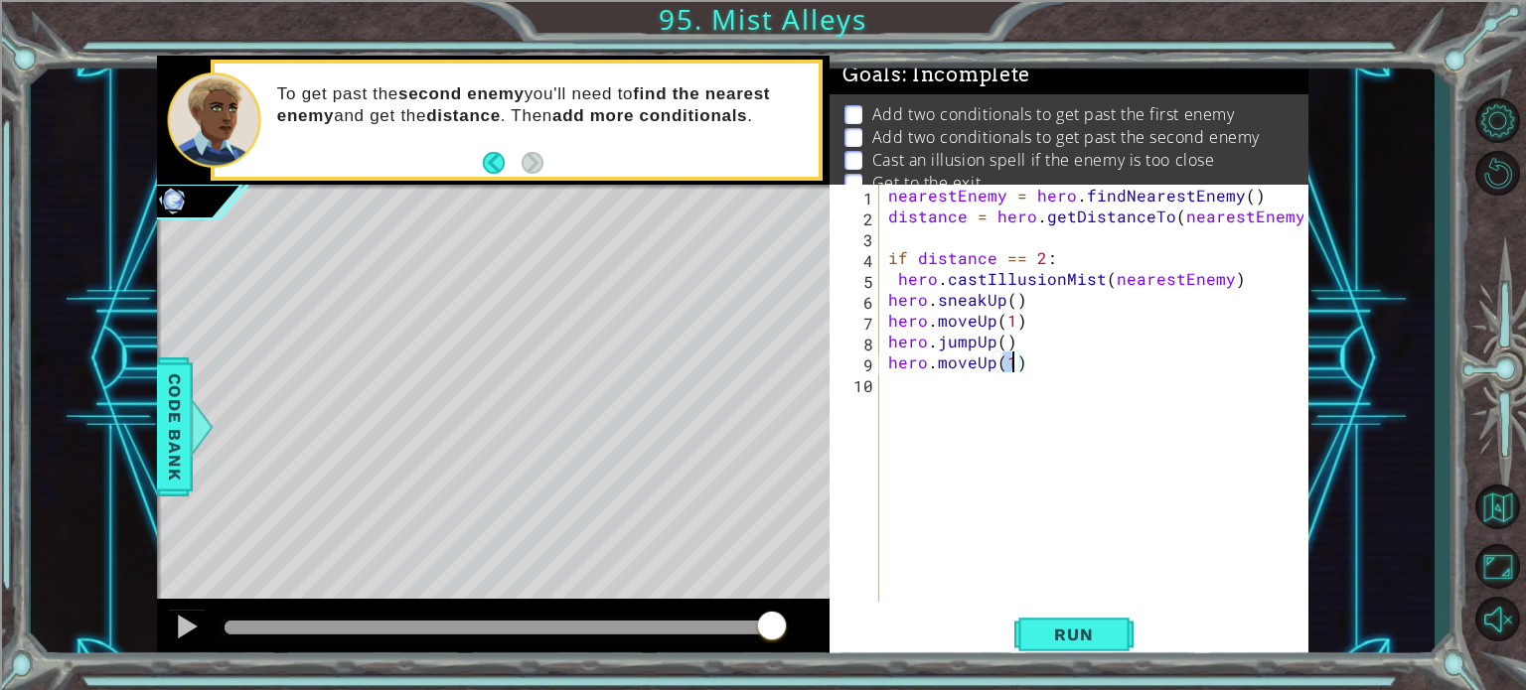
click at [935, 391] on div "nearestEnemy = hero . findNearestEnemy ( ) distance = hero . getDistanceTo ( ne…" at bounding box center [1098, 414] width 429 height 459
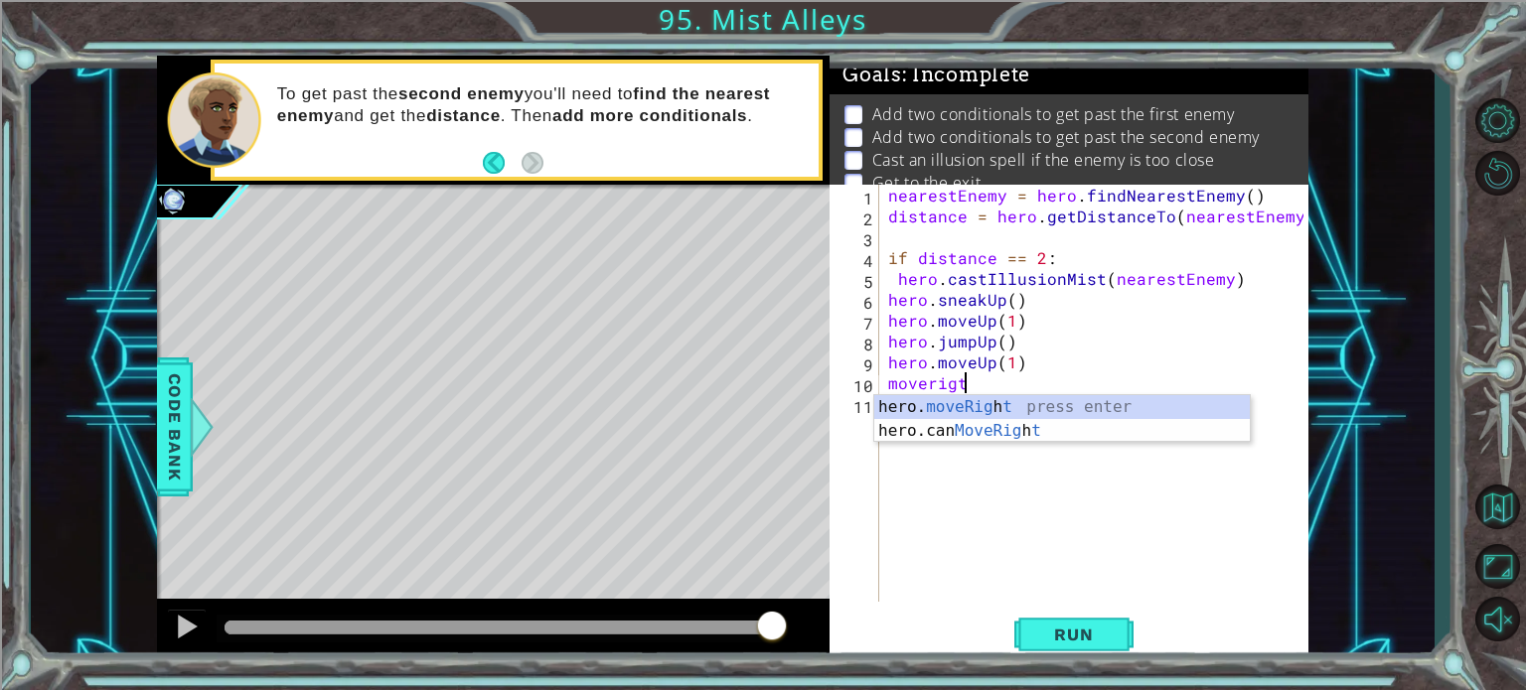
scroll to position [0, 4]
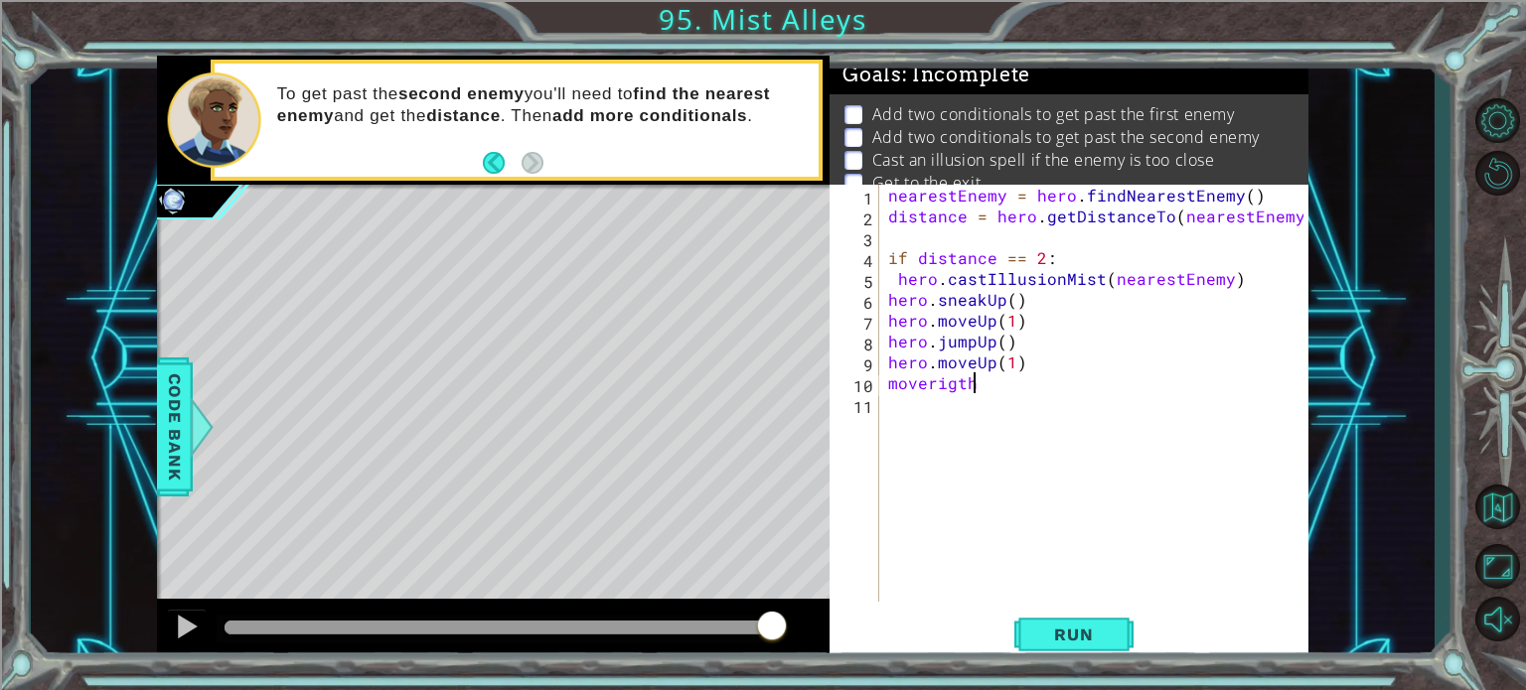
click at [923, 379] on div "nearestEnemy = hero . findNearestEnemy ( ) distance = hero . getDistanceTo ( ne…" at bounding box center [1098, 414] width 429 height 459
click at [982, 386] on div "nearestEnemy = hero . findNearestEnemy ( ) distance = hero . getDistanceTo ( ne…" at bounding box center [1098, 414] width 429 height 459
click at [934, 385] on div "nearestEnemy = hero . findNearestEnemy ( ) distance = hero . getDistanceTo ( ne…" at bounding box center [1098, 414] width 429 height 459
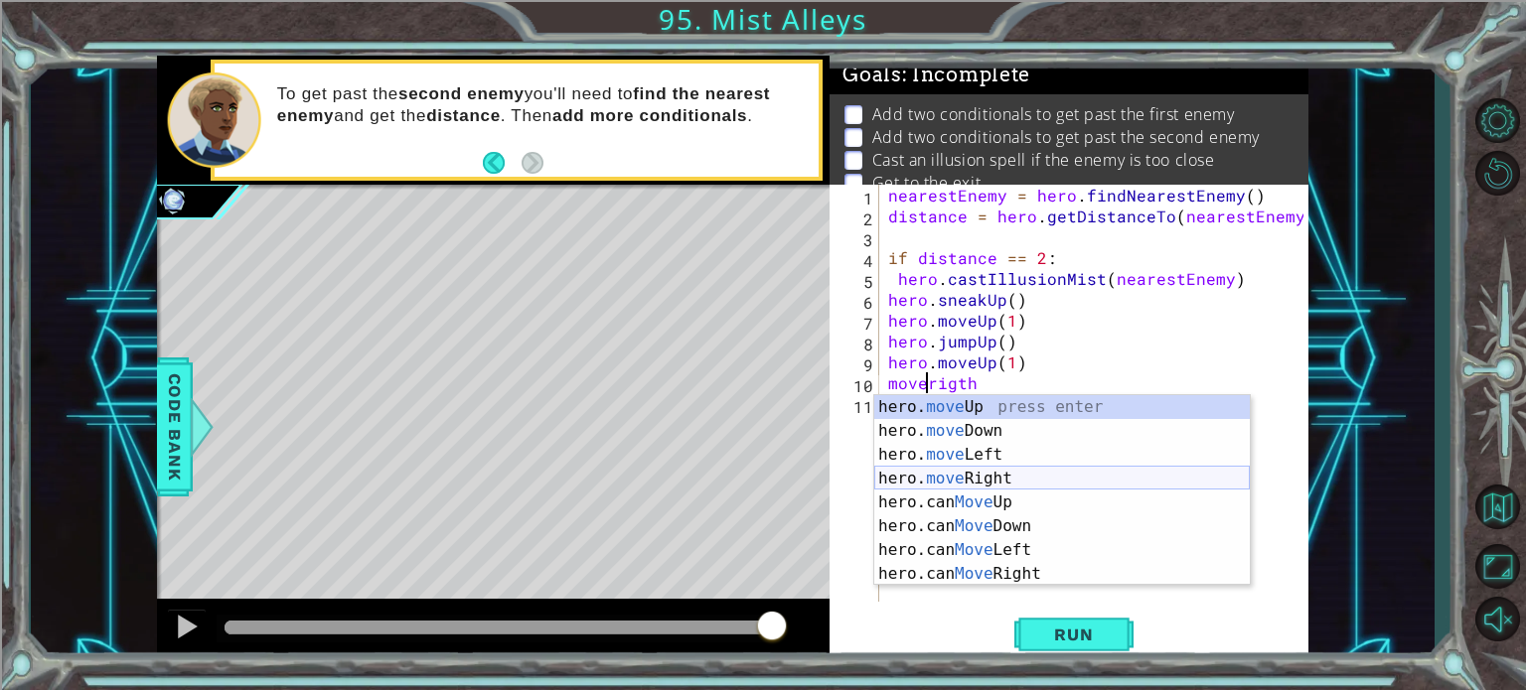
click at [970, 483] on div "hero. move Up press enter hero. move Down press enter hero. move Left press ent…" at bounding box center [1062, 514] width 376 height 238
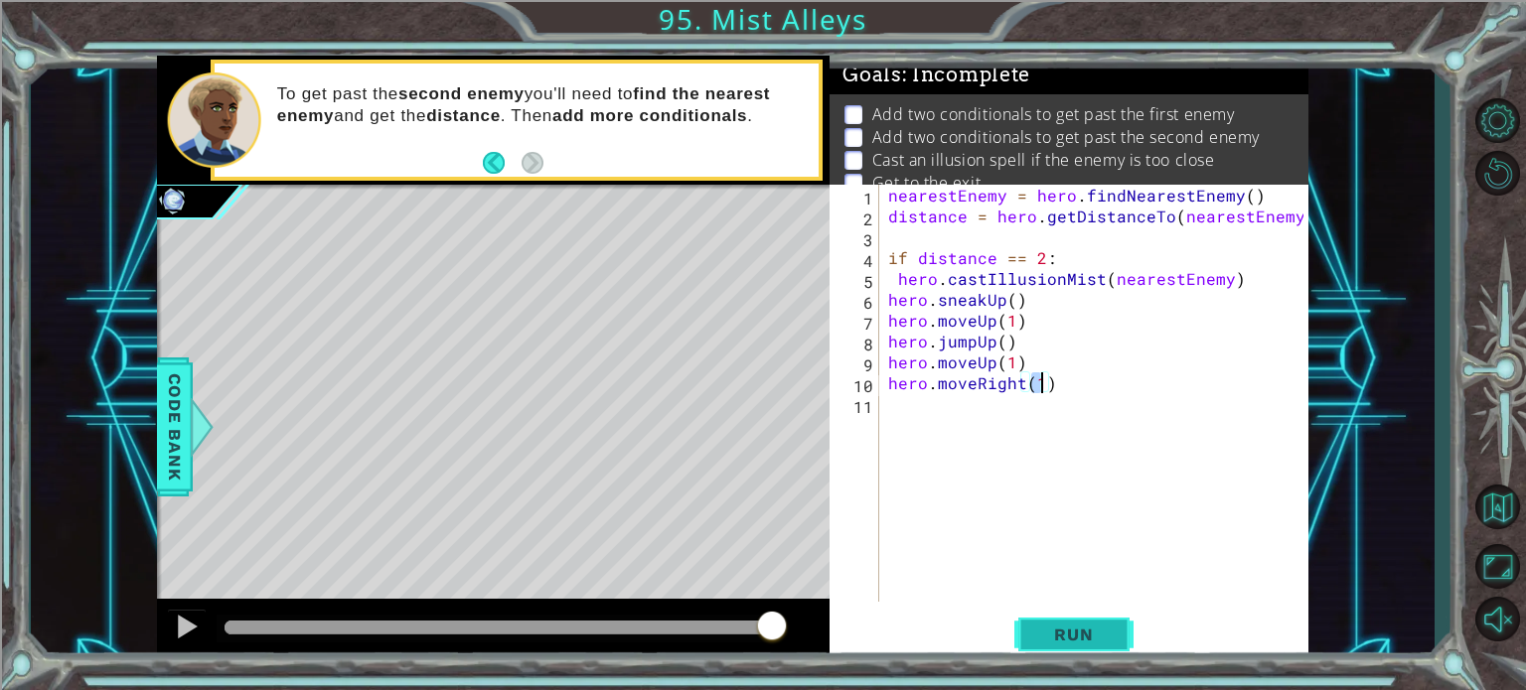
type textarea "hero.moveRight(1)"
click at [1057, 623] on button "Run" at bounding box center [1073, 635] width 119 height 48
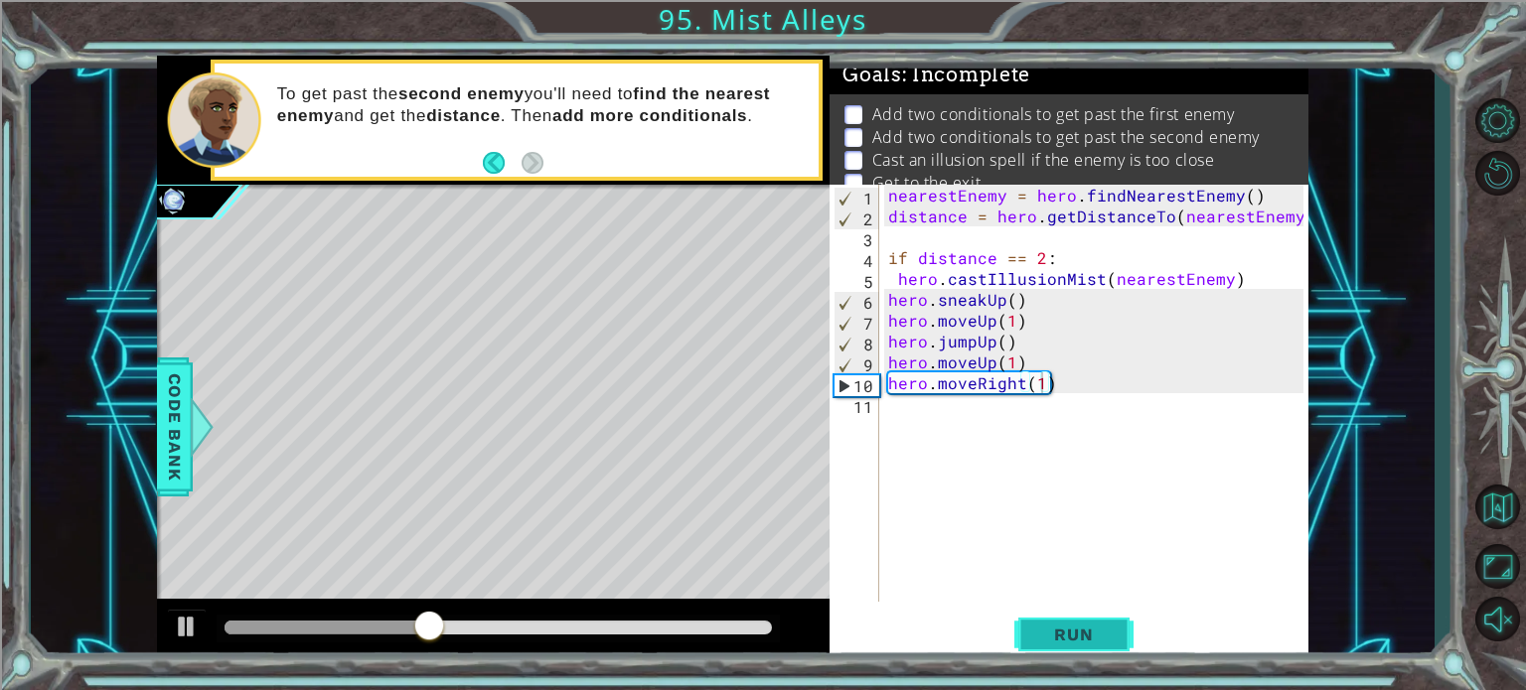
click at [1027, 623] on button "Run" at bounding box center [1073, 635] width 119 height 48
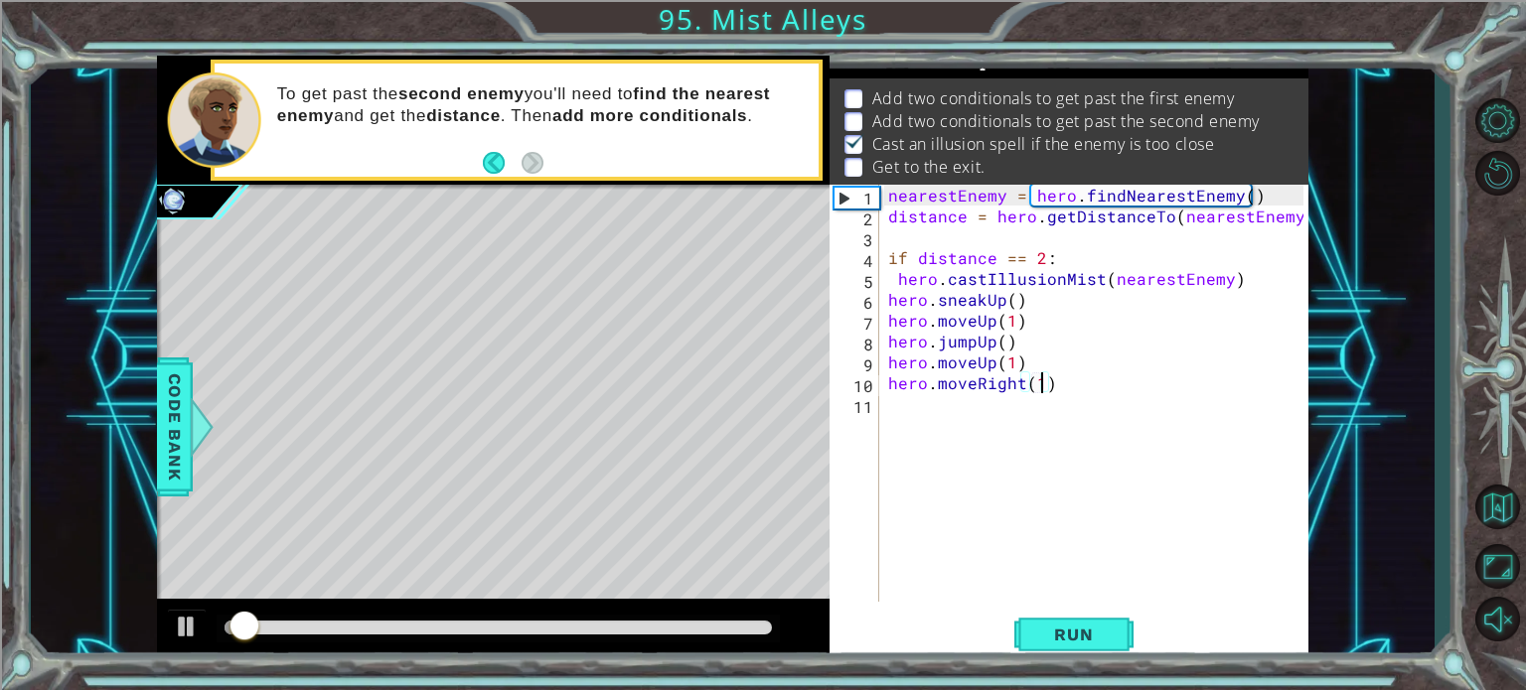
scroll to position [23, 0]
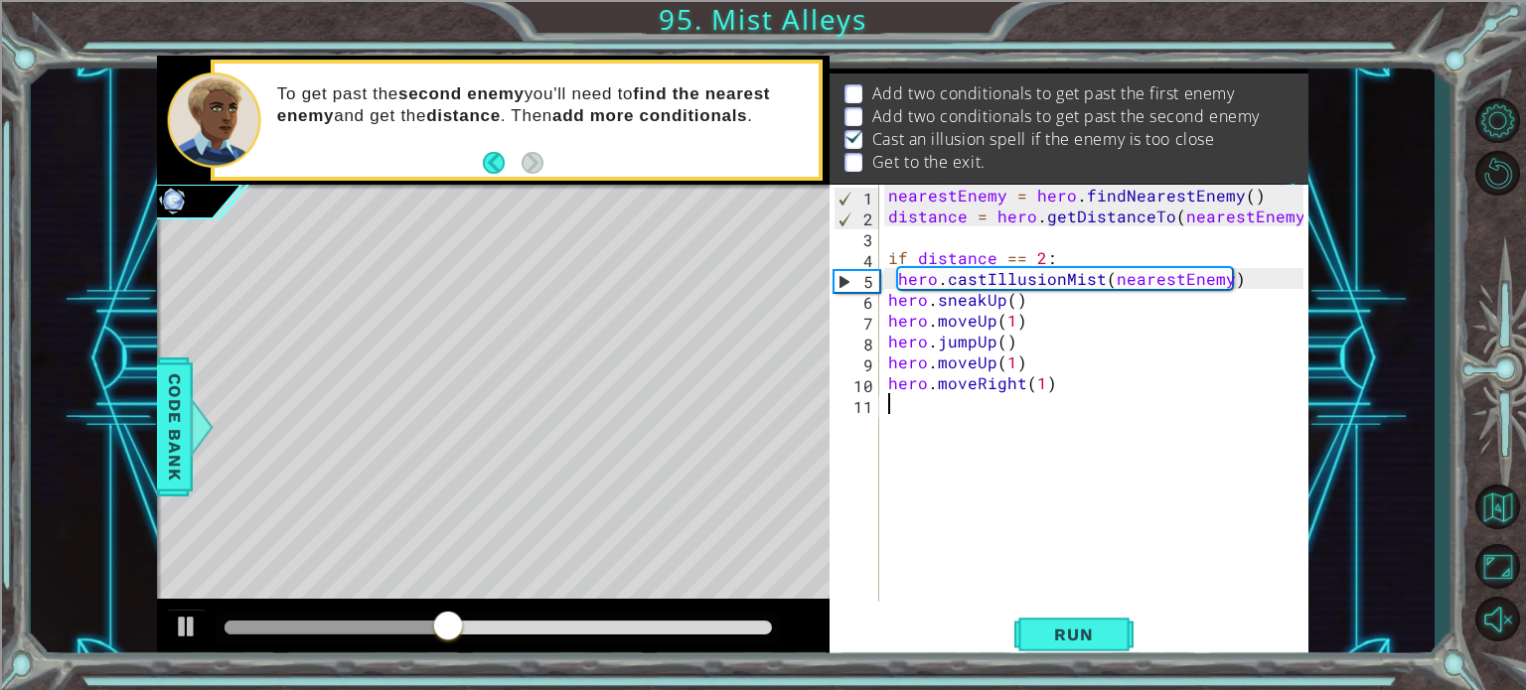
click at [896, 423] on div "nearestEnemy = hero . findNearestEnemy ( ) distance = hero . getDistanceTo ( ne…" at bounding box center [1098, 414] width 429 height 459
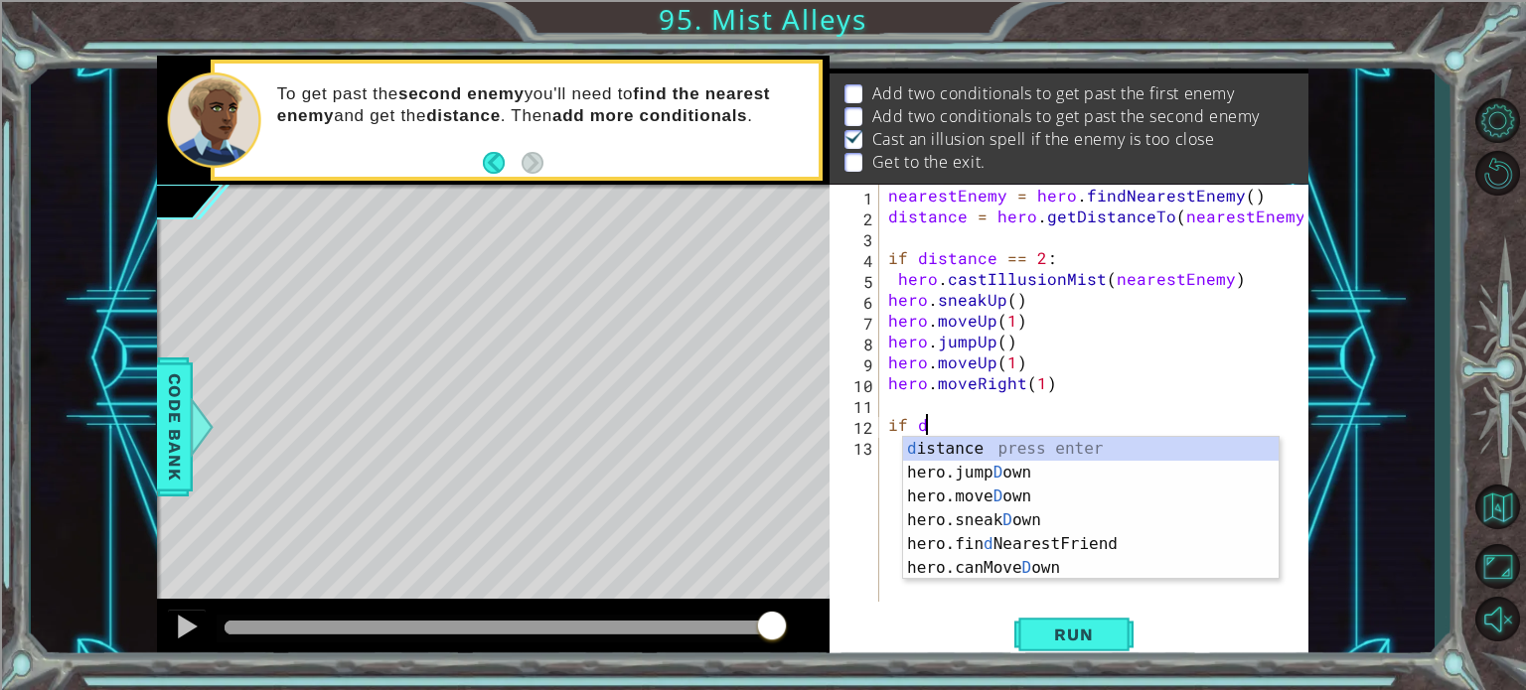
scroll to position [0, 1]
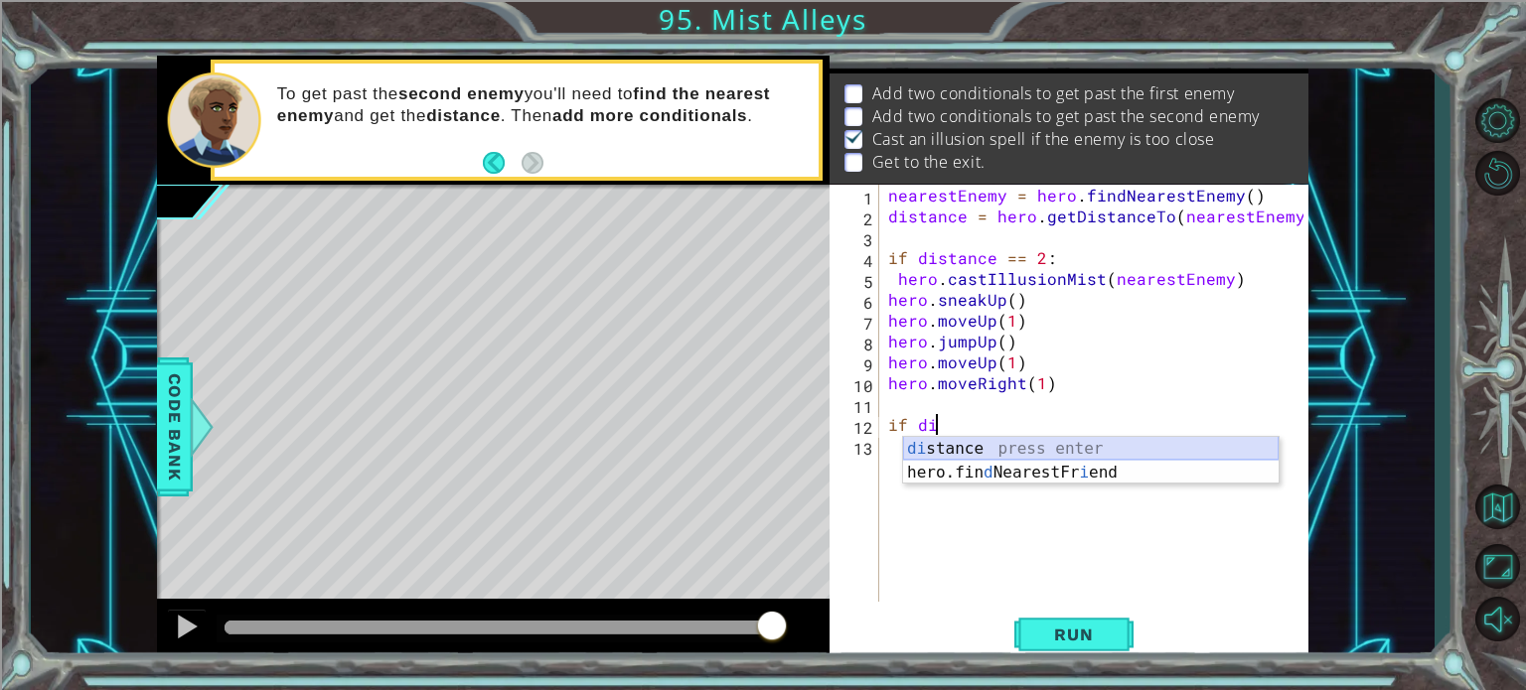
click at [948, 449] on div "di stance press enter hero.fin d NearestFr i end press enter" at bounding box center [1091, 484] width 376 height 95
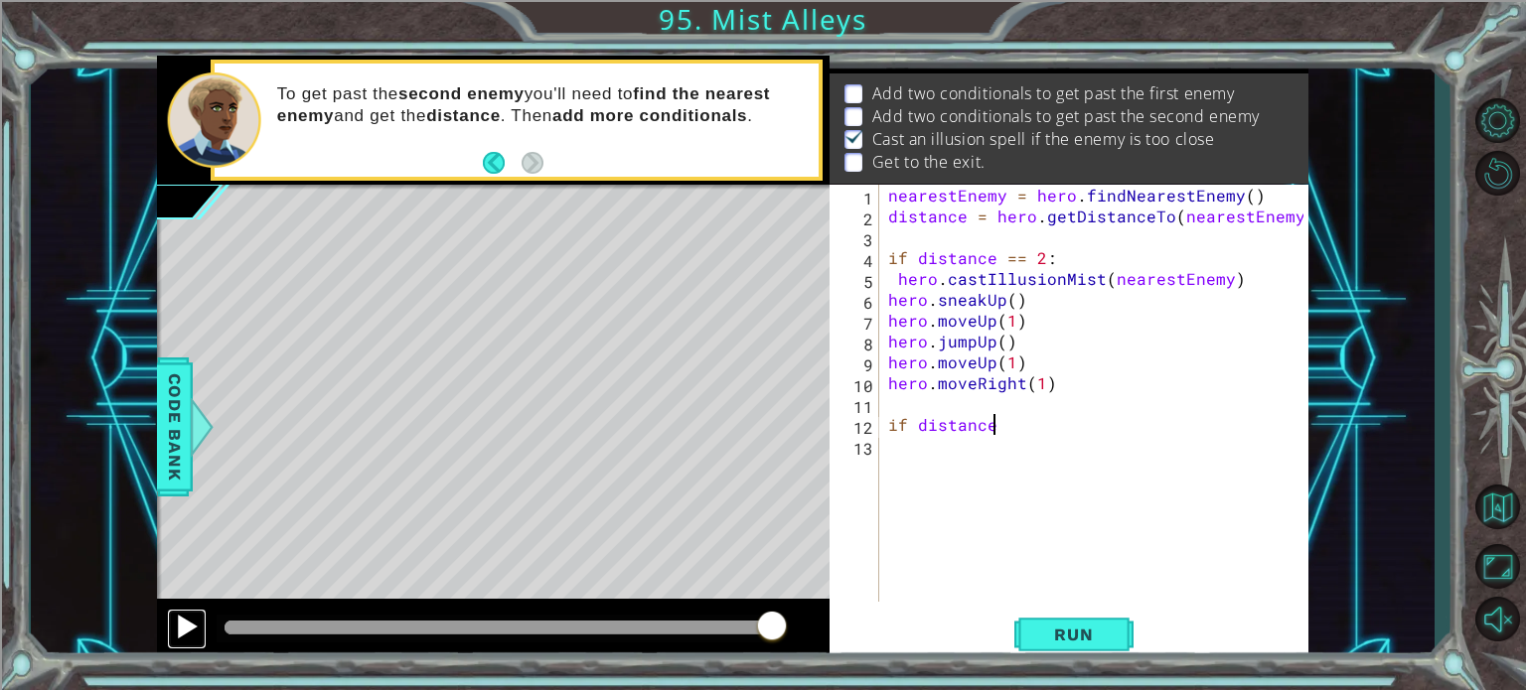
click at [180, 614] on div at bounding box center [187, 627] width 26 height 26
type textarea "if distance == 4"
click at [919, 449] on div "nearestEnemy = hero . findNearestEnemy ( ) distance = hero . getDistanceTo ( ne…" at bounding box center [1098, 414] width 429 height 459
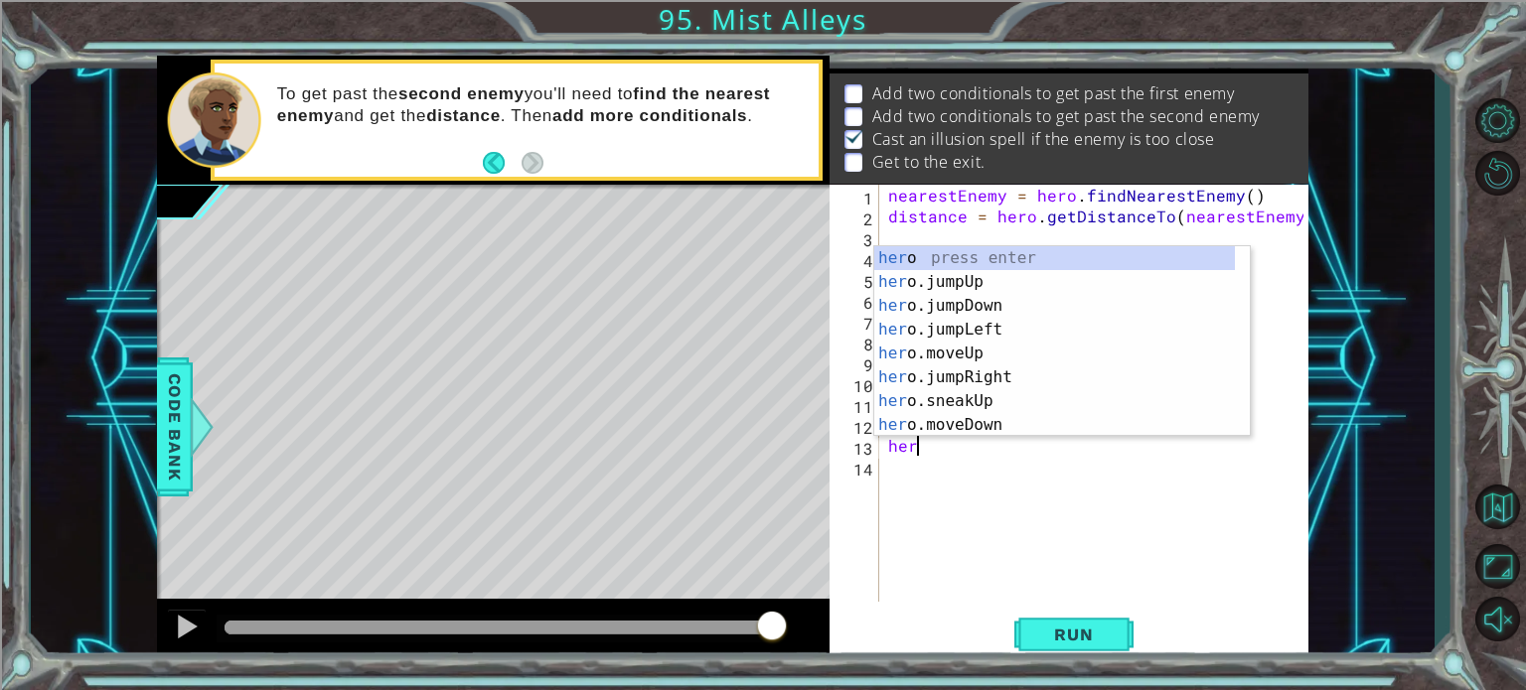
scroll to position [0, 0]
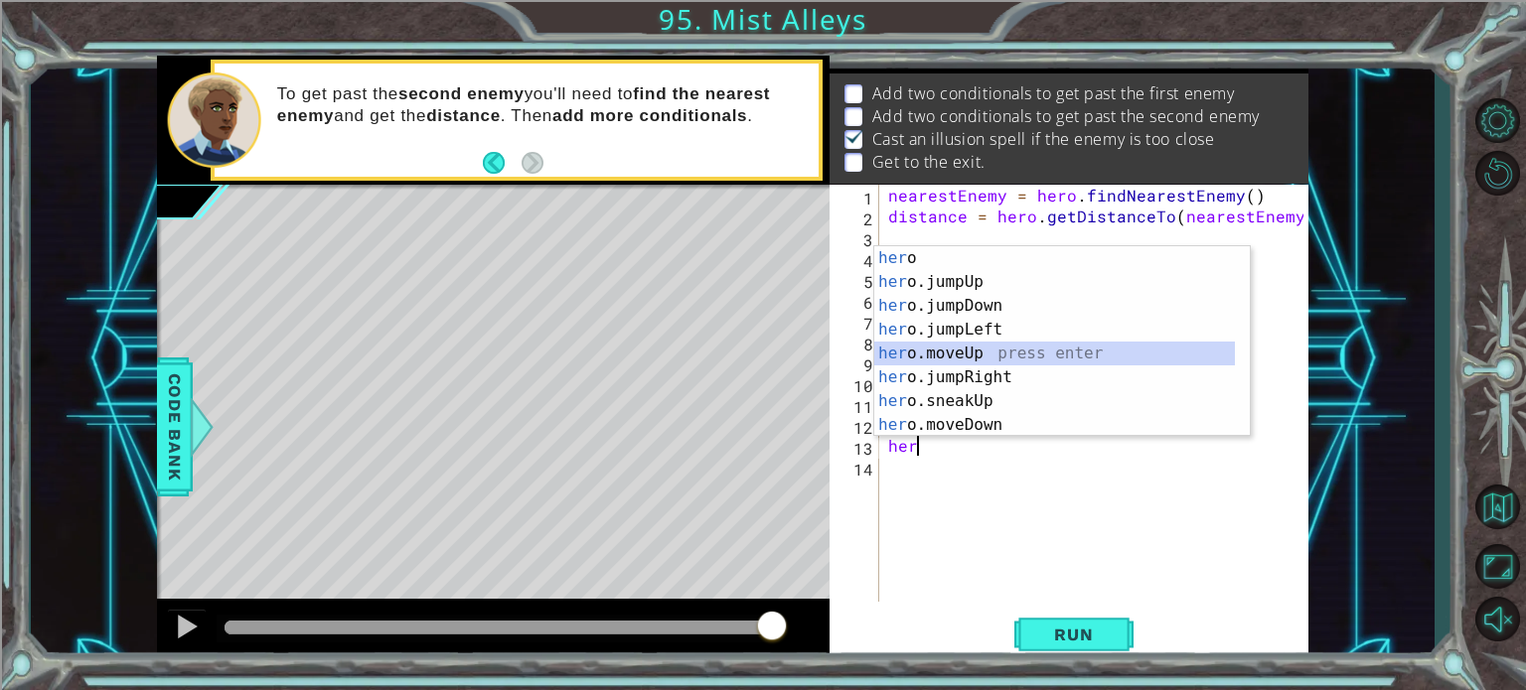
click at [975, 356] on div "her o press enter her o.jumpUp press enter her o.jumpDown press enter her o.jum…" at bounding box center [1054, 365] width 361 height 238
type textarea "hero.moveUp(1)"
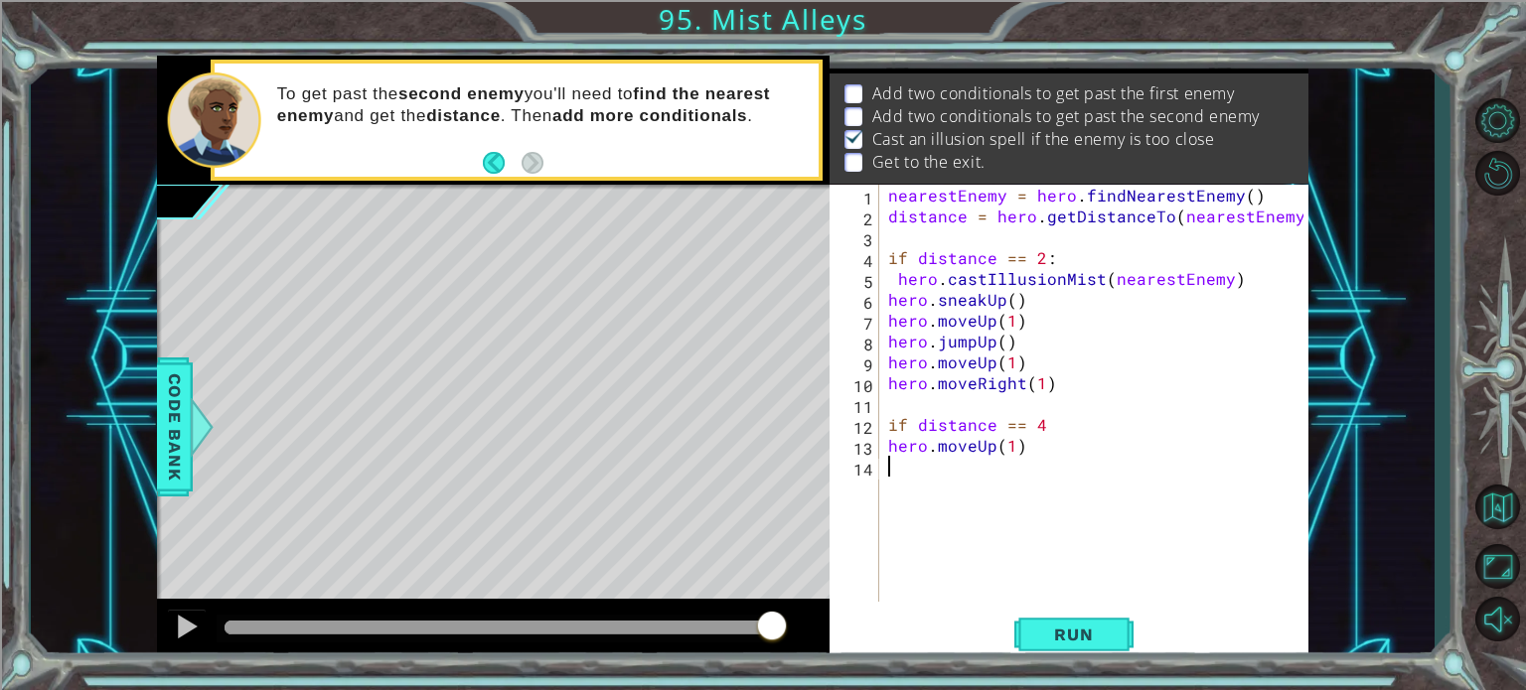
click at [1006, 489] on div "nearestEnemy = hero . findNearestEnemy ( ) distance = hero . getDistanceTo ( ne…" at bounding box center [1098, 414] width 429 height 459
click at [1009, 446] on div "nearestEnemy = hero . findNearestEnemy ( ) distance = hero . getDistanceTo ( ne…" at bounding box center [1098, 414] width 429 height 459
click at [1092, 638] on span "Run" at bounding box center [1073, 635] width 78 height 20
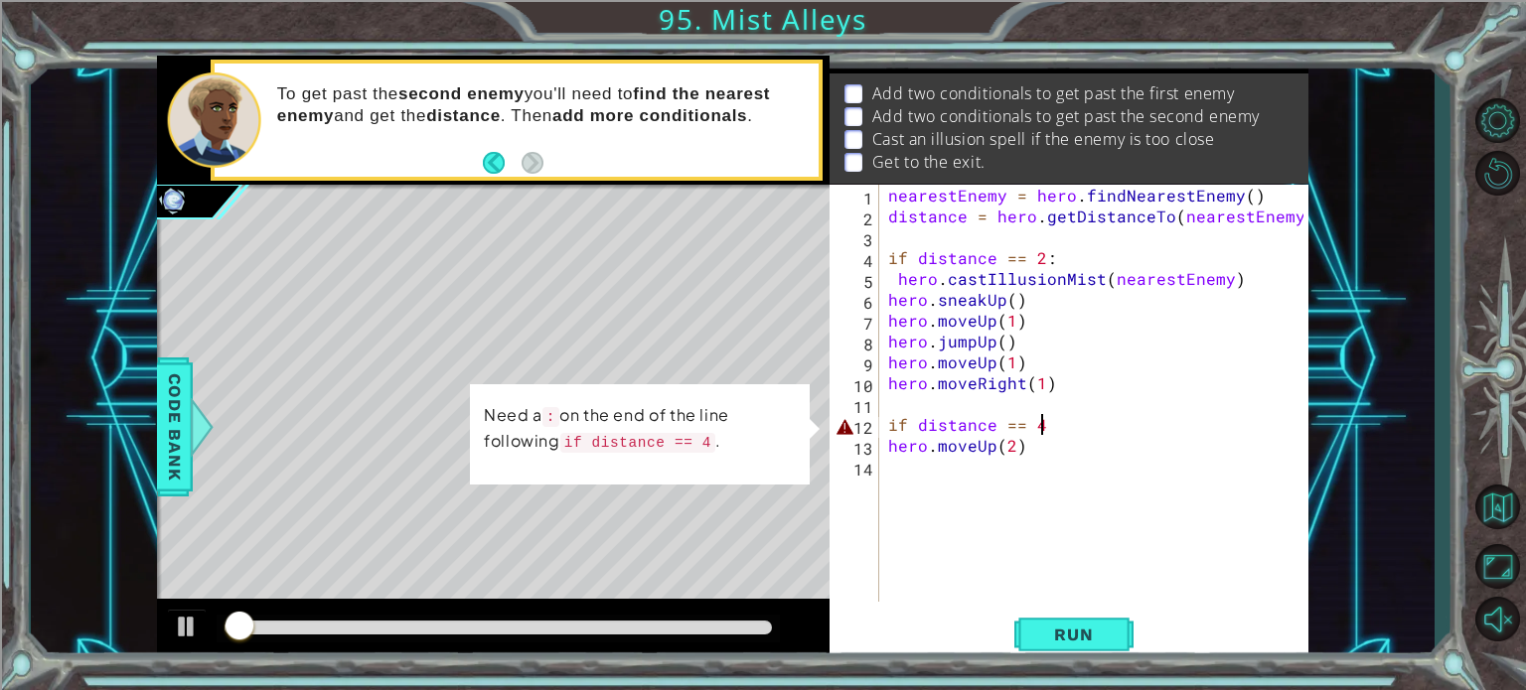
click at [1051, 425] on div "nearestEnemy = hero . findNearestEnemy ( ) distance = hero . getDistanceTo ( ne…" at bounding box center [1098, 414] width 429 height 459
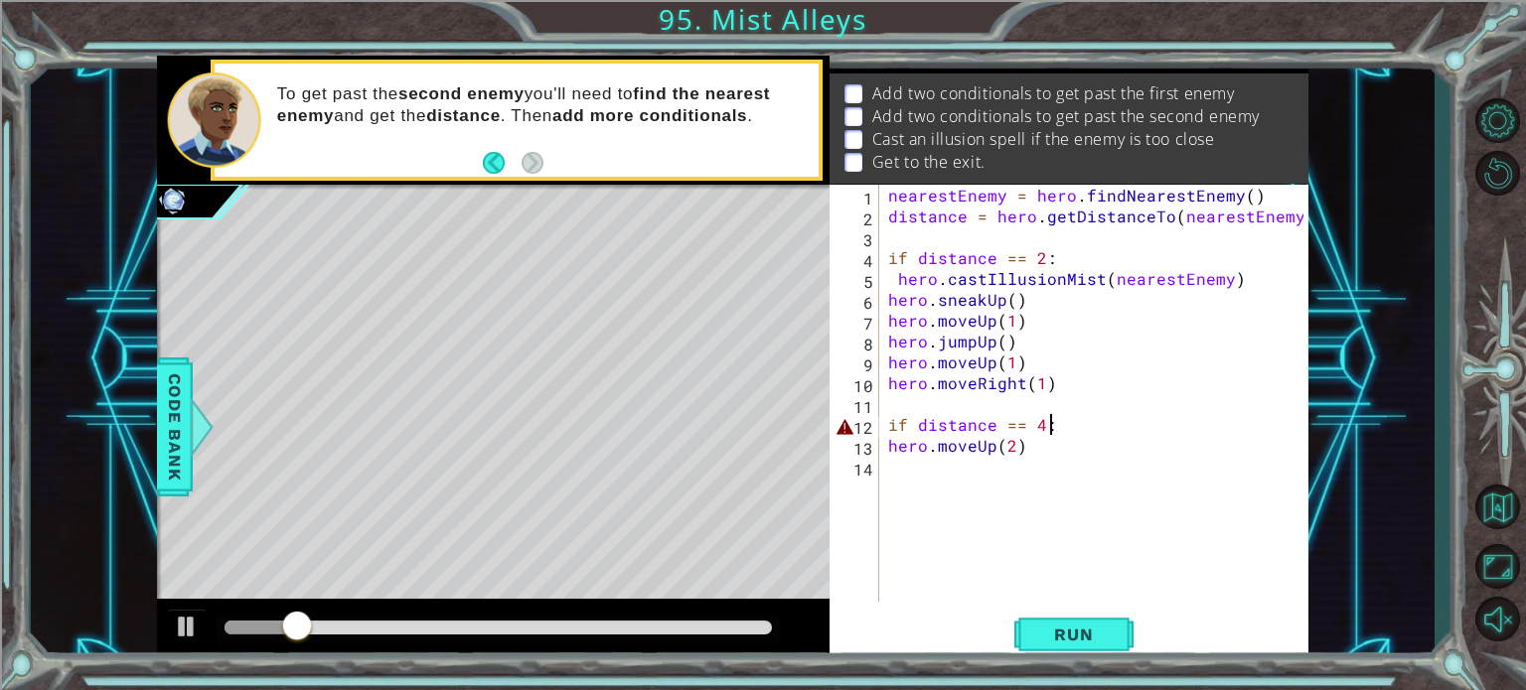
scroll to position [0, 8]
click at [1096, 625] on span "Run" at bounding box center [1073, 635] width 78 height 20
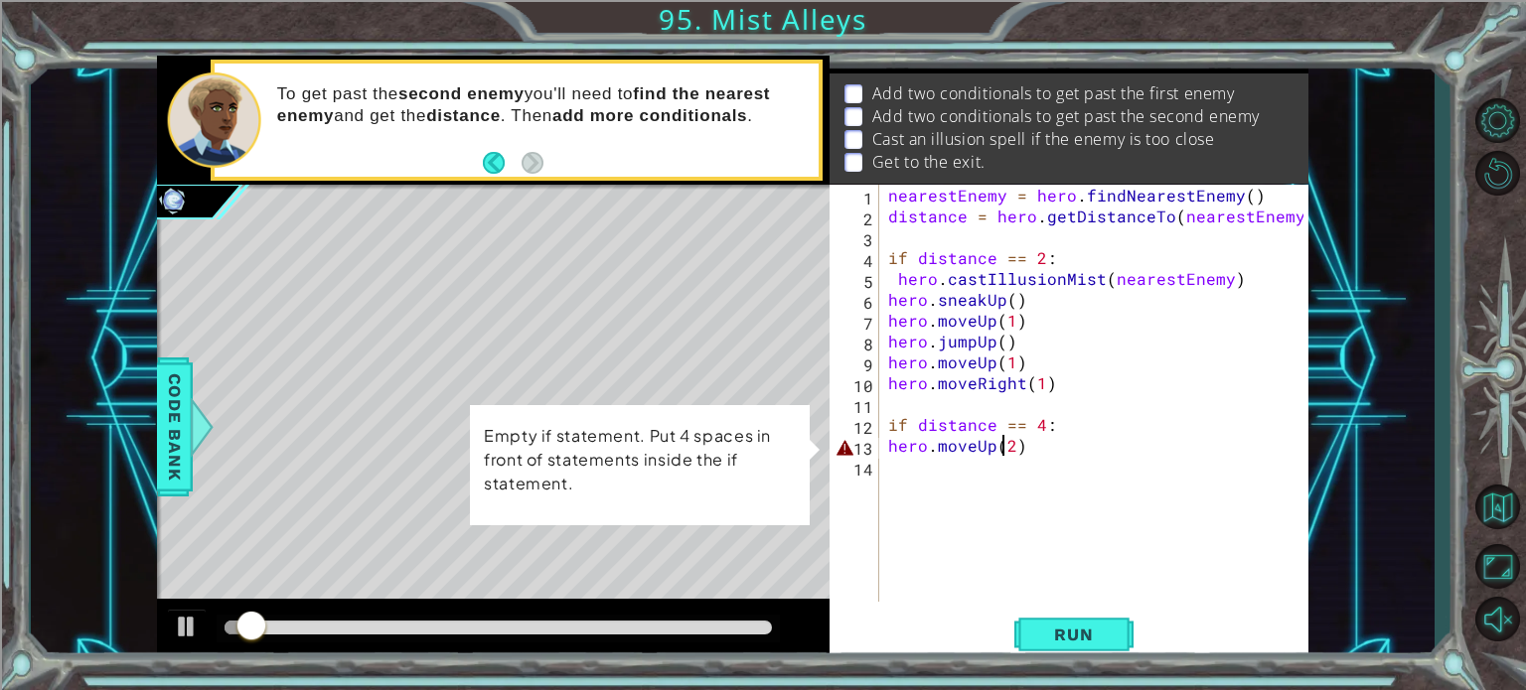
click at [998, 446] on div "nearestEnemy = hero . findNearestEnemy ( ) distance = hero . getDistanceTo ( ne…" at bounding box center [1098, 414] width 429 height 459
click at [1054, 424] on div "nearestEnemy = hero . findNearestEnemy ( ) distance = hero . getDistanceTo ( ne…" at bounding box center [1098, 414] width 429 height 459
type textarea "if distance == 4:"
click at [1054, 424] on div "nearestEnemy = hero . findNearestEnemy ( ) distance = hero . getDistanceTo ( ne…" at bounding box center [1098, 414] width 429 height 459
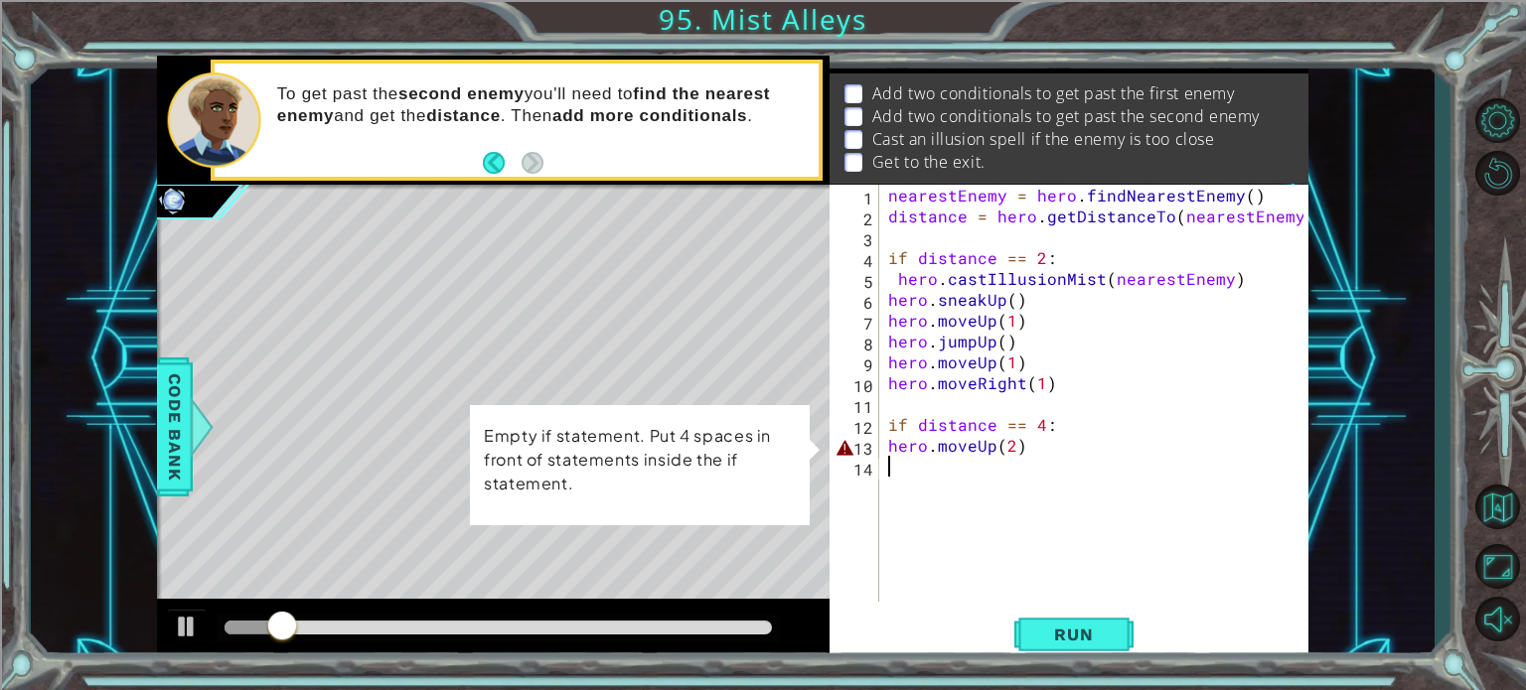
click at [938, 457] on div "nearestEnemy = hero . findNearestEnemy ( ) distance = hero . getDistanceTo ( ne…" at bounding box center [1098, 414] width 429 height 459
click at [942, 441] on div "nearestEnemy = hero . findNearestEnemy ( ) distance = hero . getDistanceTo ( ne…" at bounding box center [1098, 414] width 429 height 459
type textarea "hero.moveUp(2)"
click at [886, 443] on div "nearestEnemy = hero . findNearestEnemy ( ) distance = hero . getDistanceTo ( ne…" at bounding box center [1098, 414] width 429 height 459
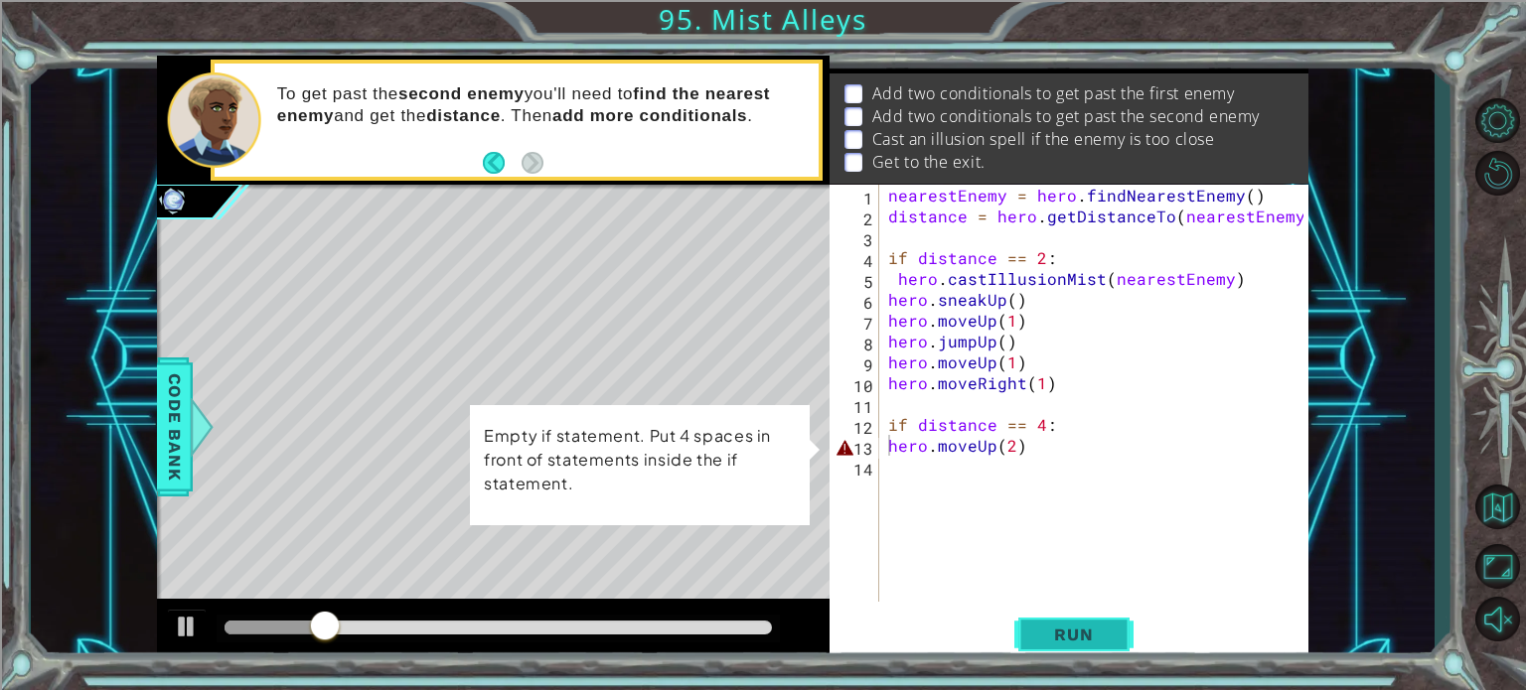
click at [1090, 614] on button "Run" at bounding box center [1073, 635] width 119 height 48
click at [955, 445] on div "nearestEnemy = hero . findNearestEnemy ( ) distance = hero . getDistanceTo ( ne…" at bounding box center [1098, 414] width 429 height 459
click at [1038, 533] on div "nearestEnemy = hero . findNearestEnemy ( ) distance = hero . getDistanceTo ( ne…" at bounding box center [1098, 414] width 429 height 459
click at [882, 445] on div "1 2 3 4 5 6 7 8 9 10 11 12 13 14 nearestEnemy = hero . findNearestEnemy ( ) dis…" at bounding box center [1067, 393] width 474 height 417
click at [894, 449] on div "nearestEnemy = hero . findNearestEnemy ( ) distance = hero . getDistanceTo ( ne…" at bounding box center [1098, 414] width 429 height 459
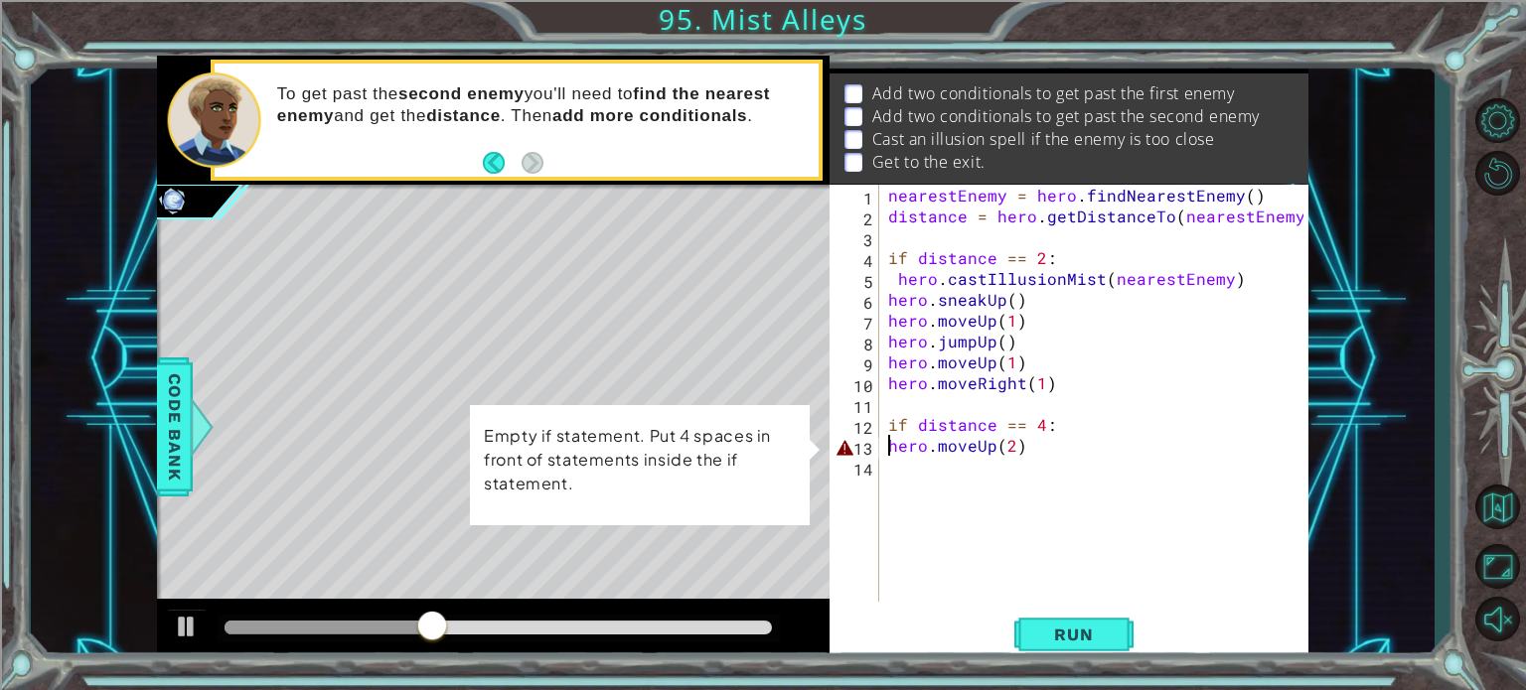
click at [886, 445] on div "nearestEnemy = hero . findNearestEnemy ( ) distance = hero . getDistanceTo ( ne…" at bounding box center [1098, 414] width 429 height 459
click at [1069, 625] on span "Run" at bounding box center [1073, 635] width 78 height 20
click at [882, 456] on div "hero.moveUp(2) 1 2 3 4 5 6 7 8 9 10 11 12 13 14 nearestEnemy = hero . findNeare…" at bounding box center [1067, 393] width 474 height 417
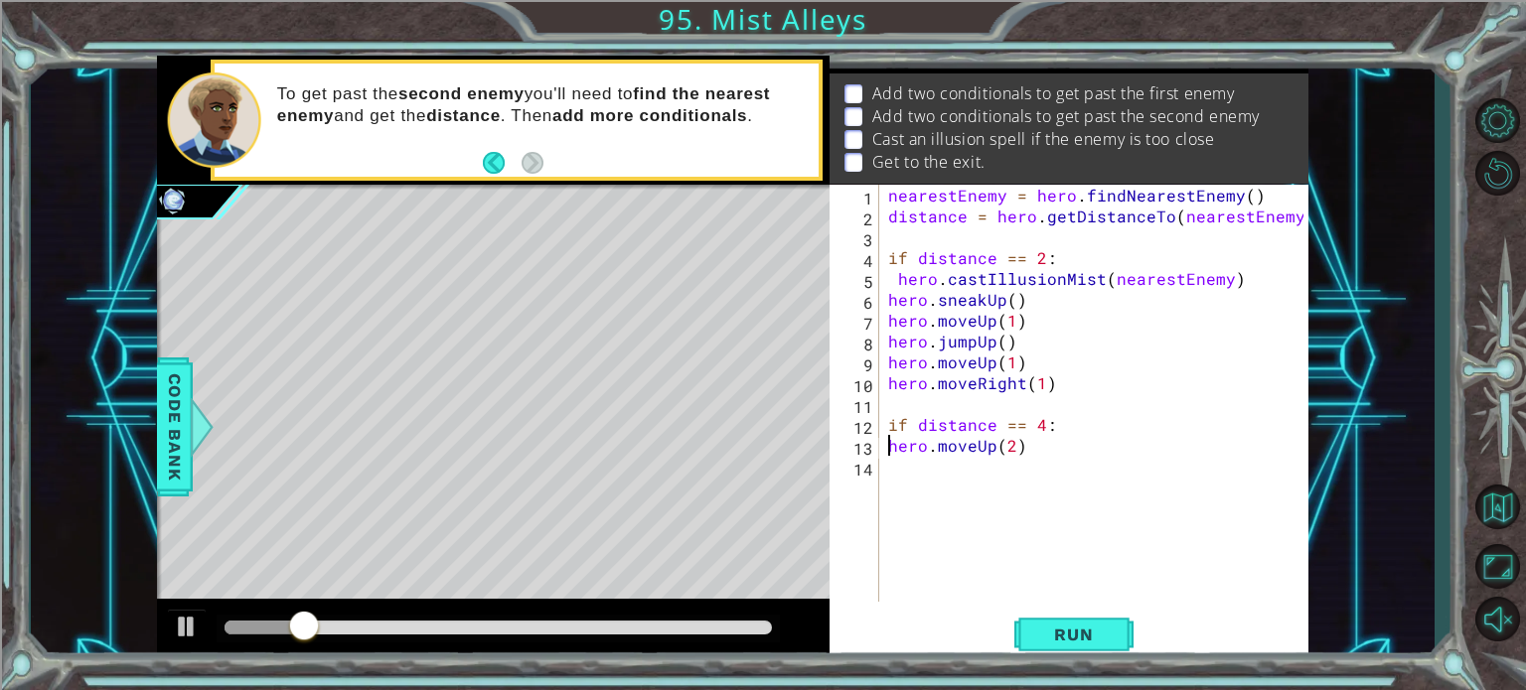
click at [1041, 448] on div "nearestEnemy = hero . findNearestEnemy ( ) distance = hero . getDistanceTo ( ne…" at bounding box center [1098, 414] width 429 height 459
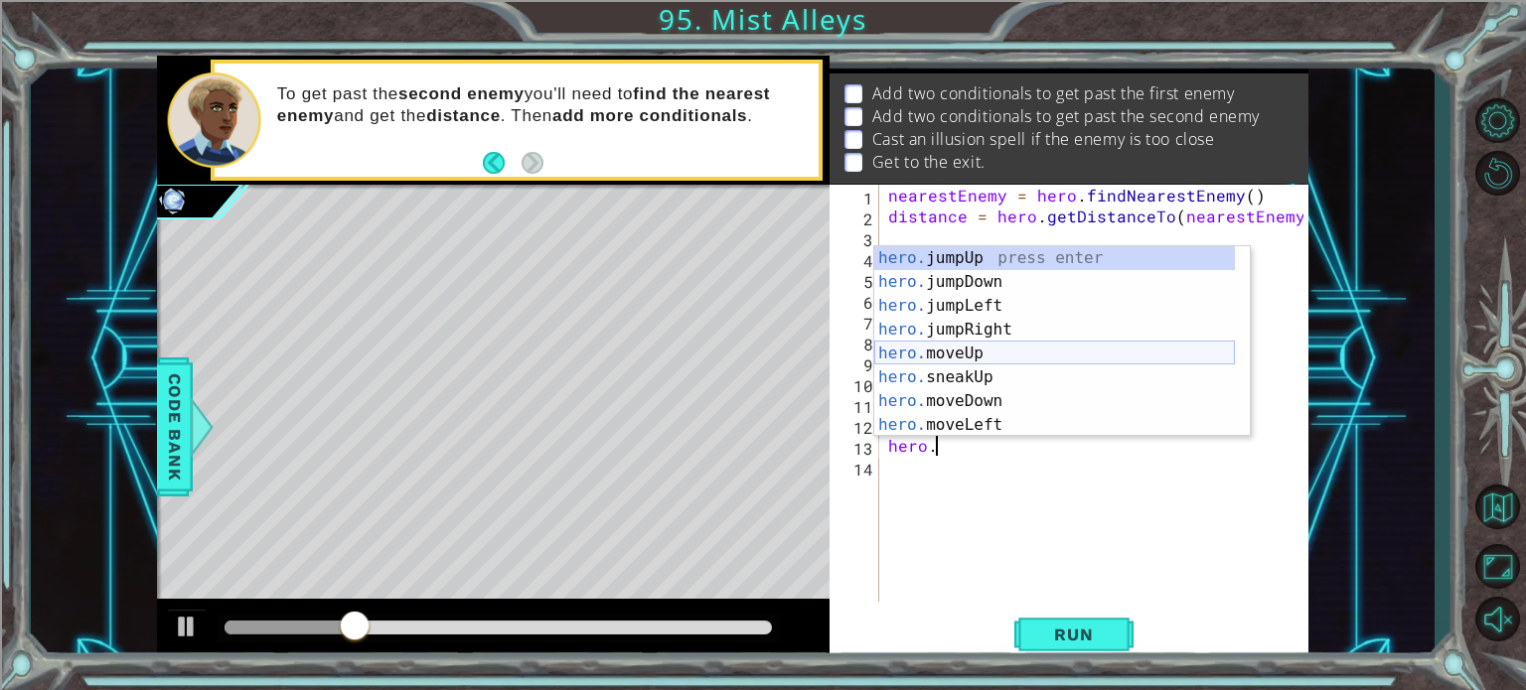
click at [986, 355] on div "hero. jumpUp press enter hero. jumpDown press enter hero. jumpLeft press enter …" at bounding box center [1054, 365] width 361 height 238
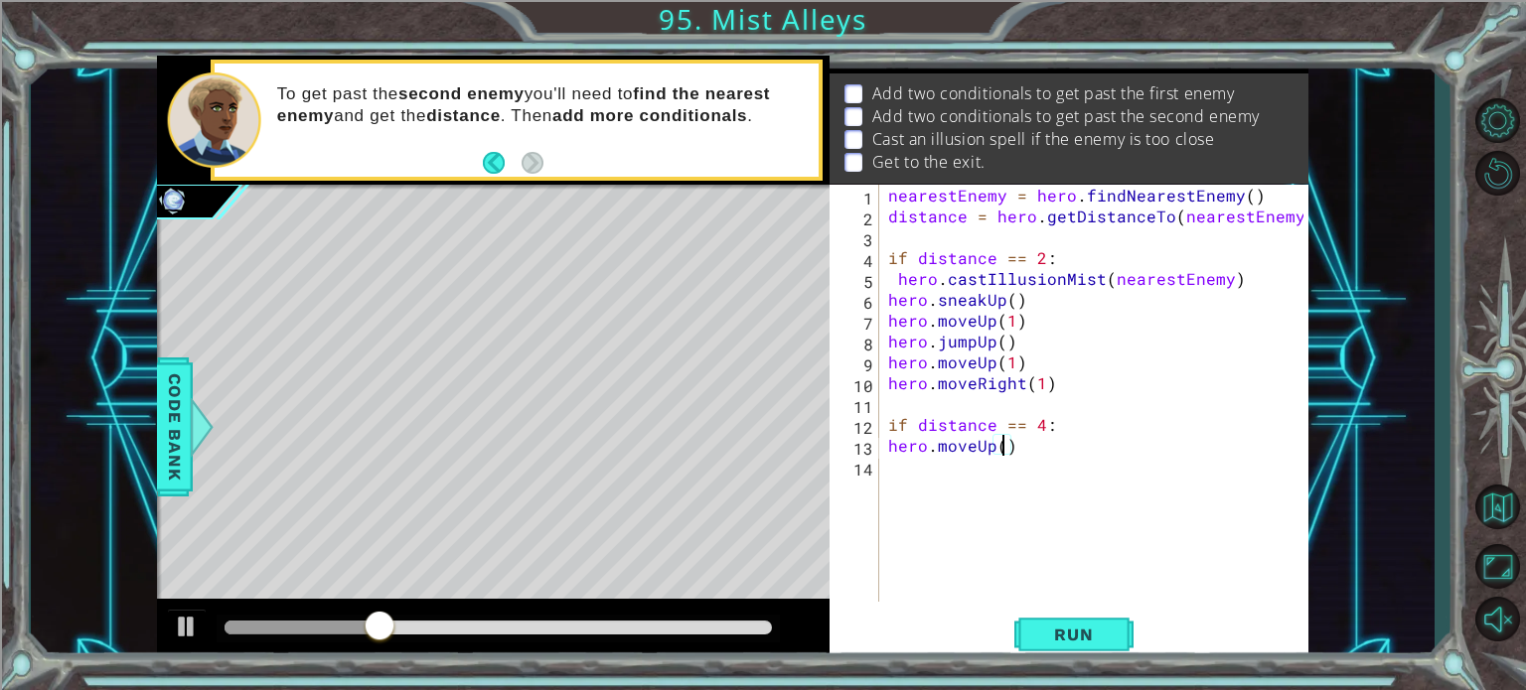
scroll to position [0, 7]
click at [1097, 641] on span "Run" at bounding box center [1073, 635] width 78 height 20
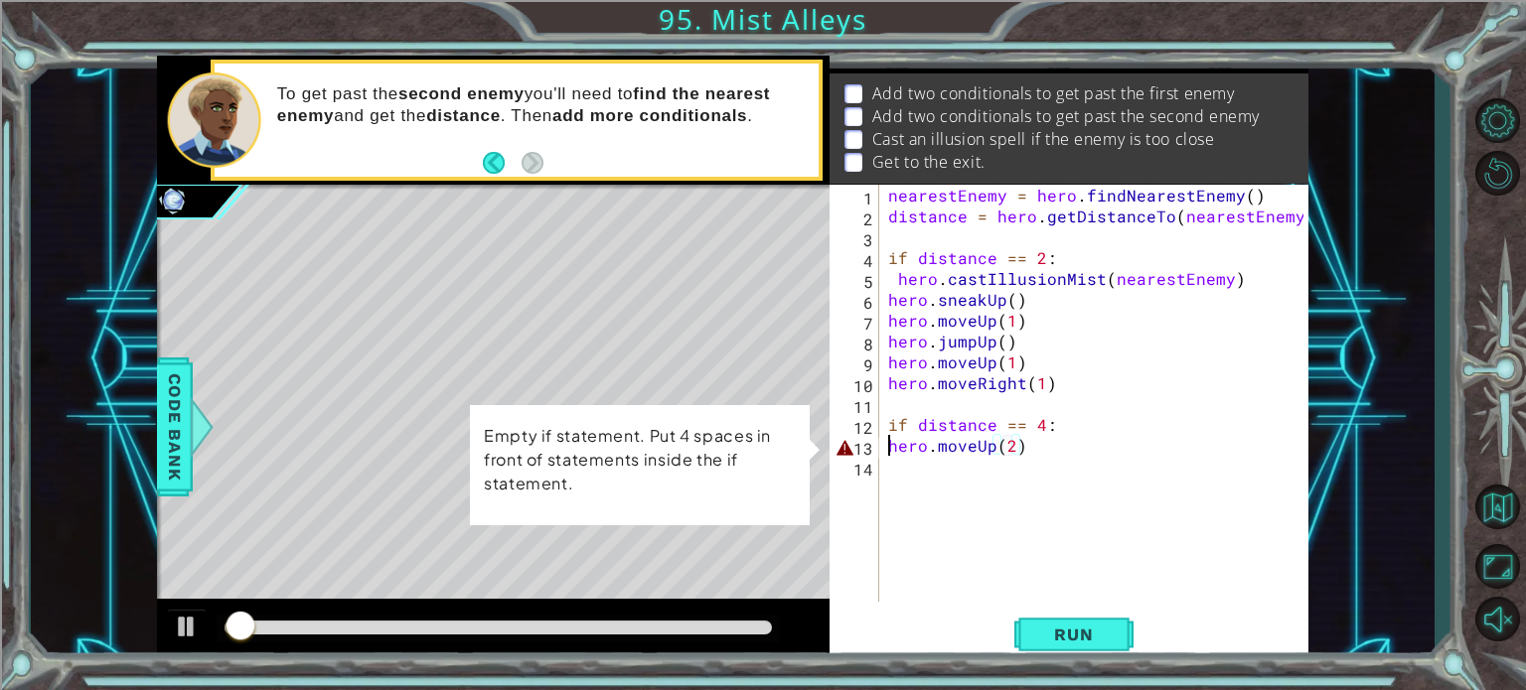
click at [890, 448] on div "nearestEnemy = hero . findNearestEnemy ( ) distance = hero . getDistanceTo ( ne…" at bounding box center [1098, 414] width 429 height 459
type textarea "hero.moveUp(2)"
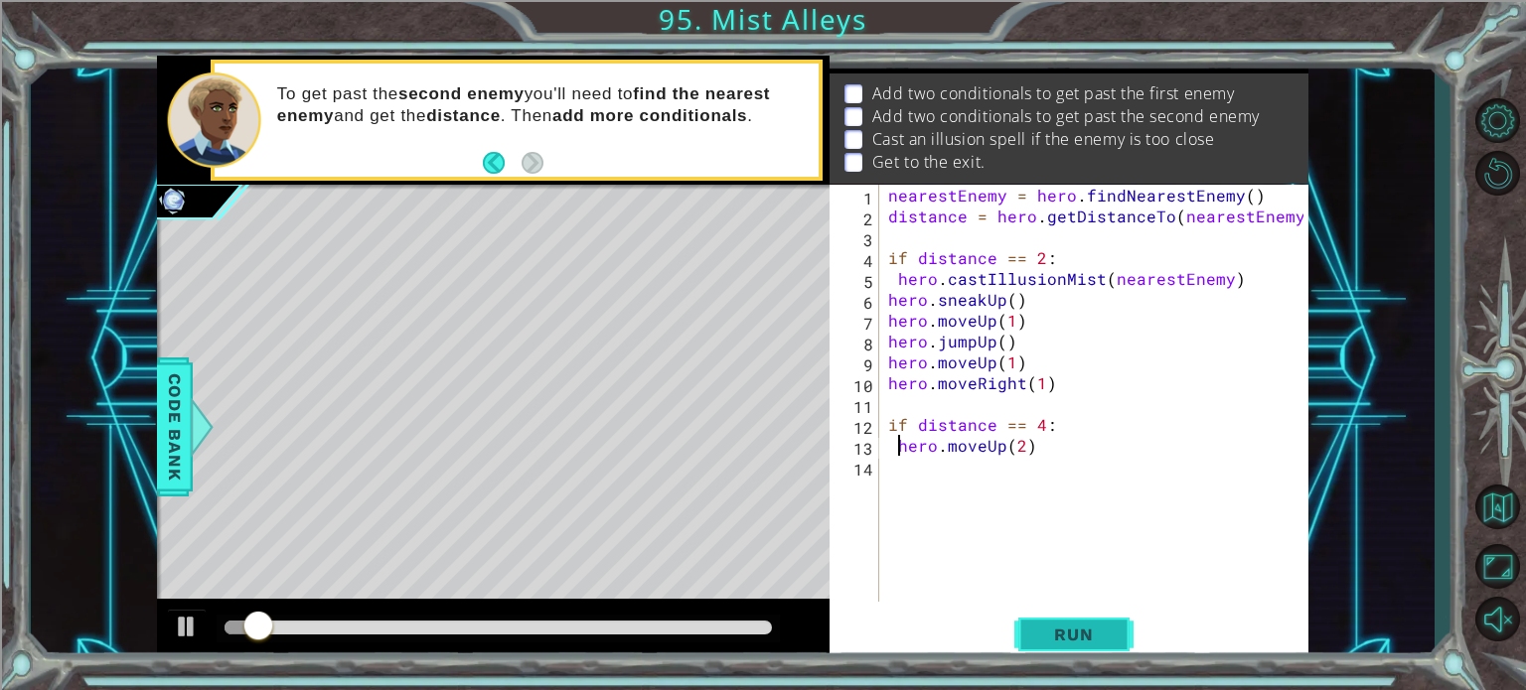
click at [1106, 651] on button "Run" at bounding box center [1073, 635] width 119 height 48
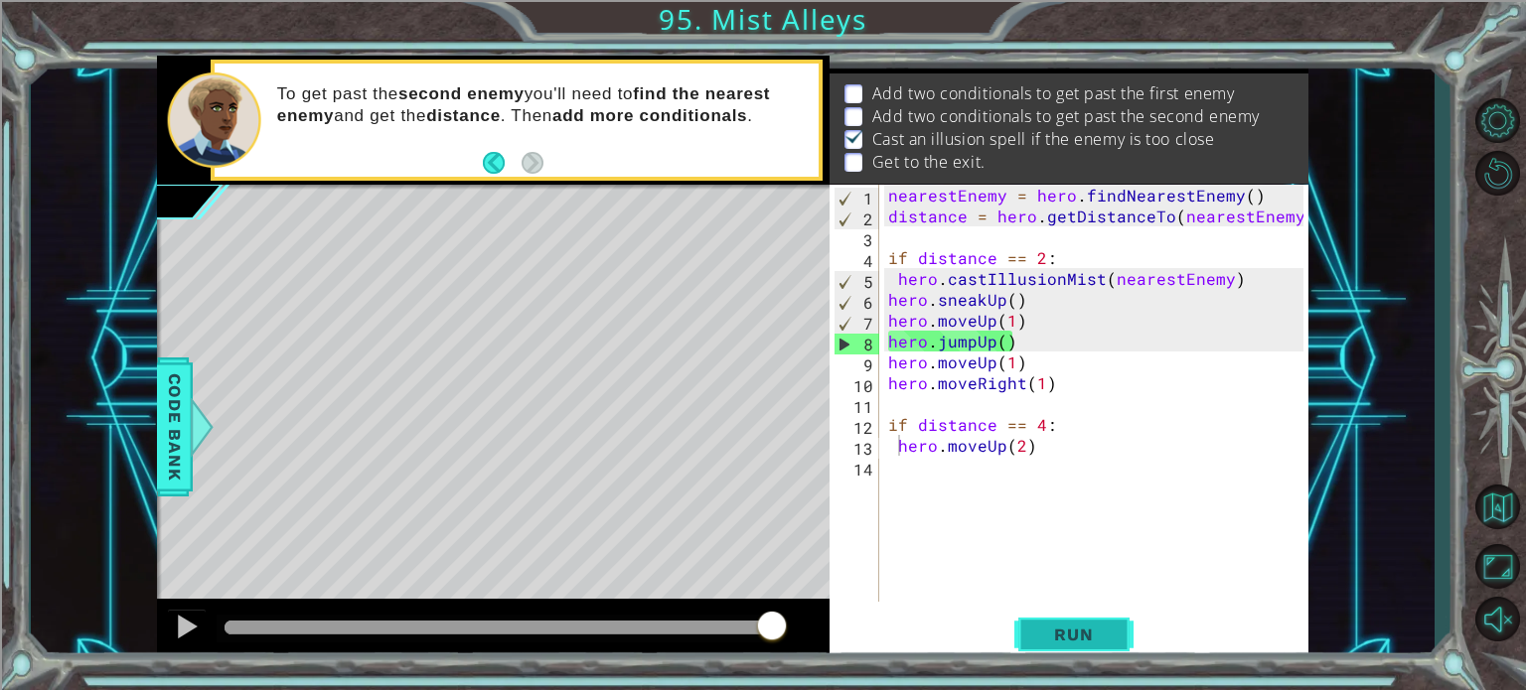
click at [1065, 635] on span "Run" at bounding box center [1073, 635] width 78 height 20
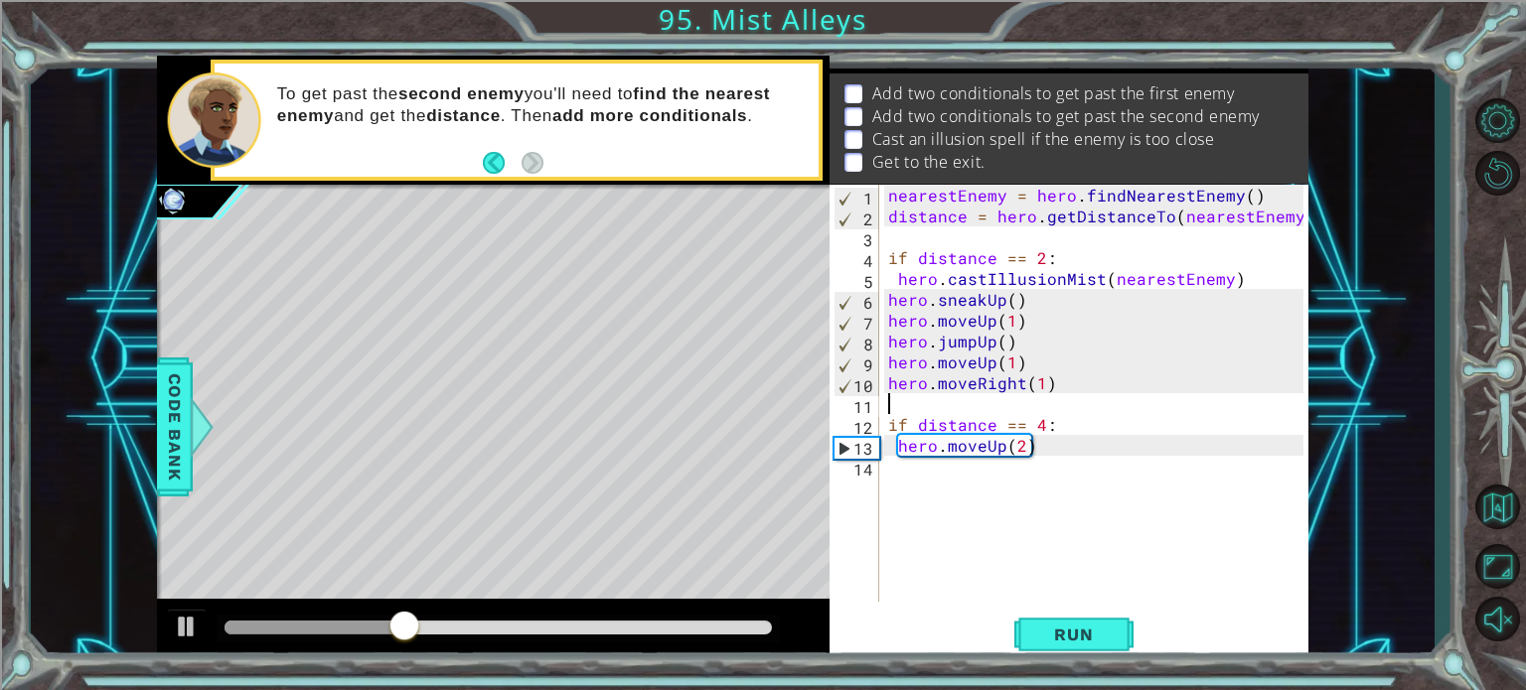
click at [1013, 406] on div "nearestEnemy = hero . findNearestEnemy ( ) distance = hero . getDistanceTo ( ne…" at bounding box center [1098, 414] width 429 height 459
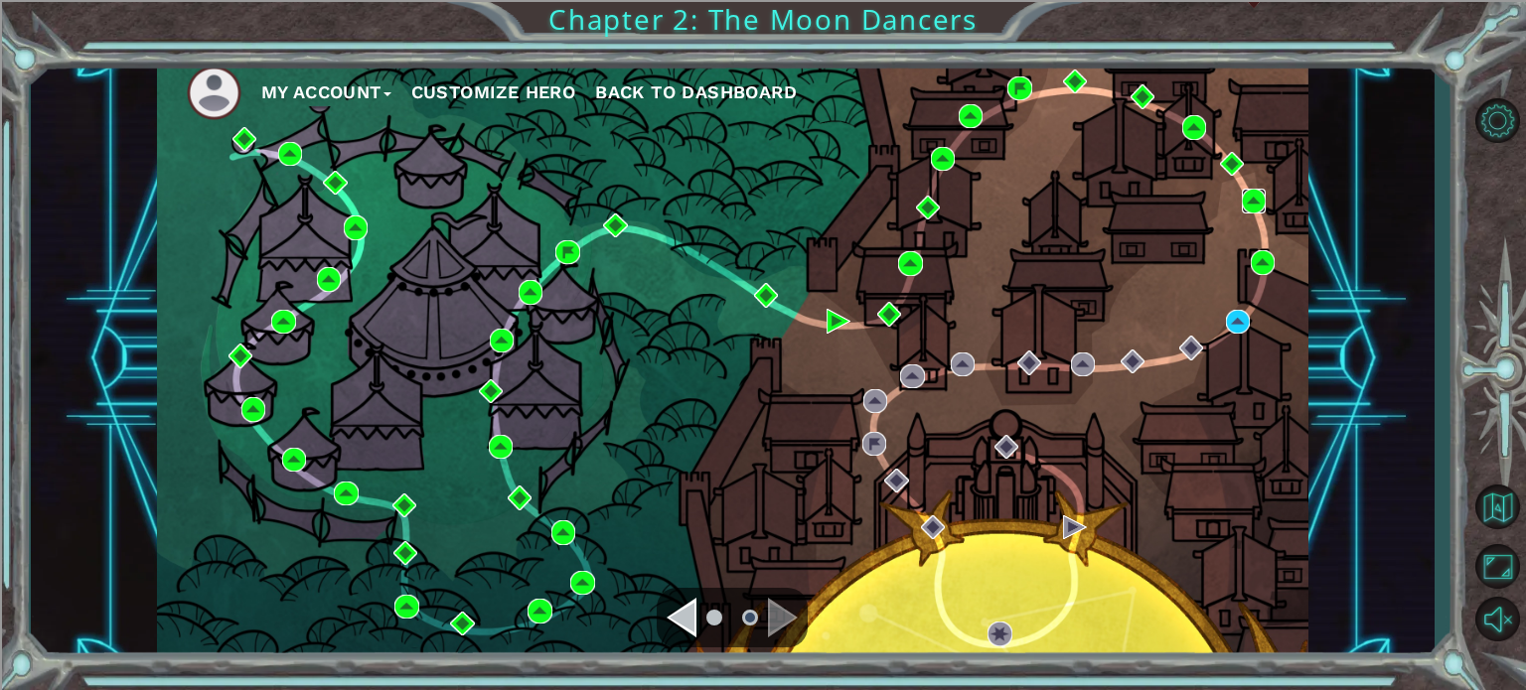
click at [1256, 202] on img at bounding box center [1254, 201] width 24 height 24
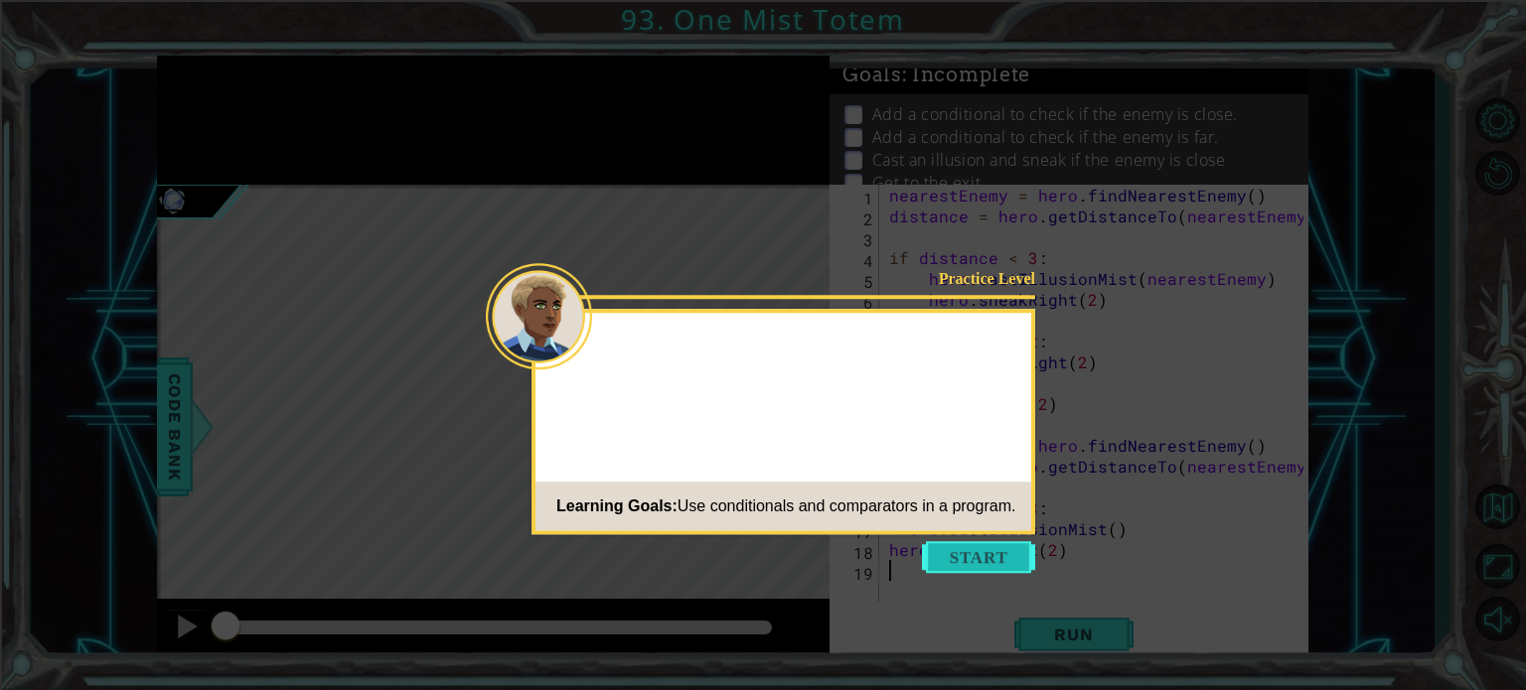
click at [961, 551] on button "Start" at bounding box center [978, 557] width 113 height 32
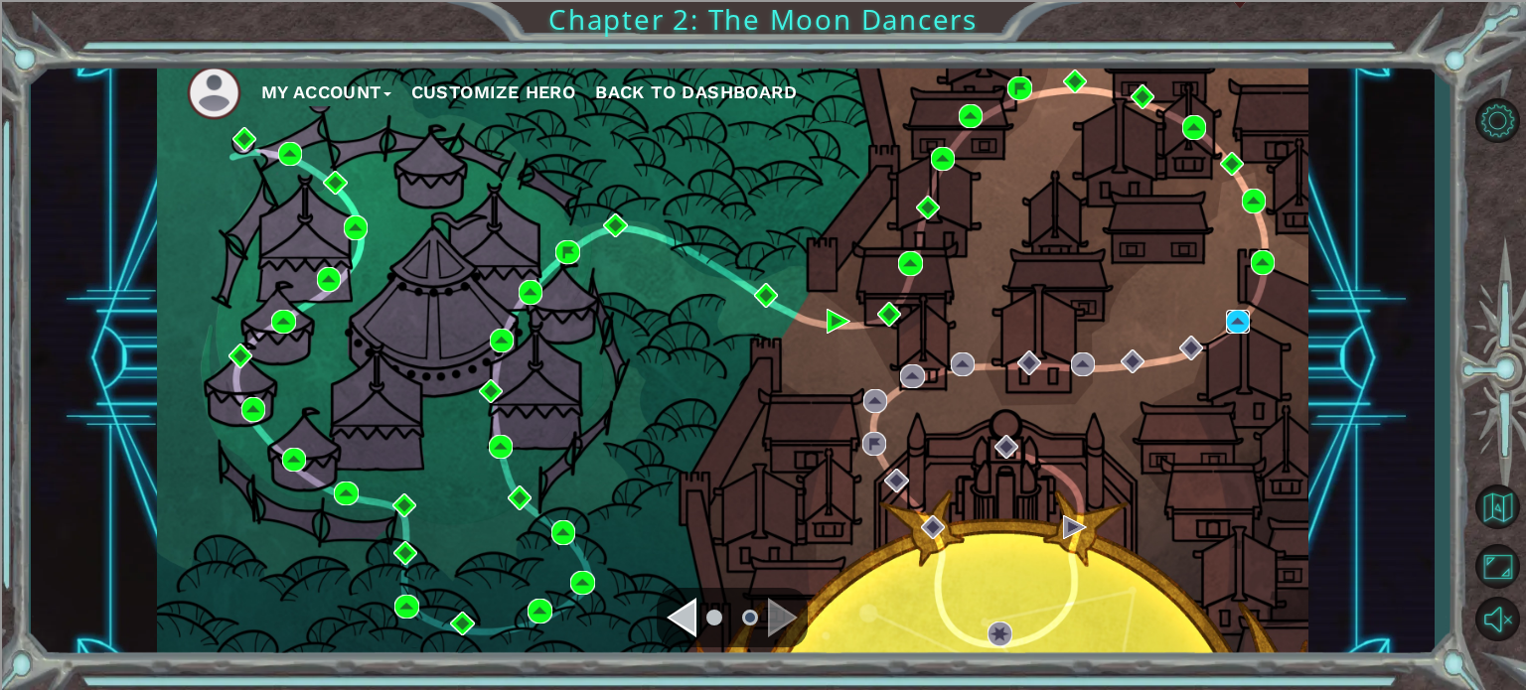
click at [1243, 315] on img at bounding box center [1238, 322] width 24 height 24
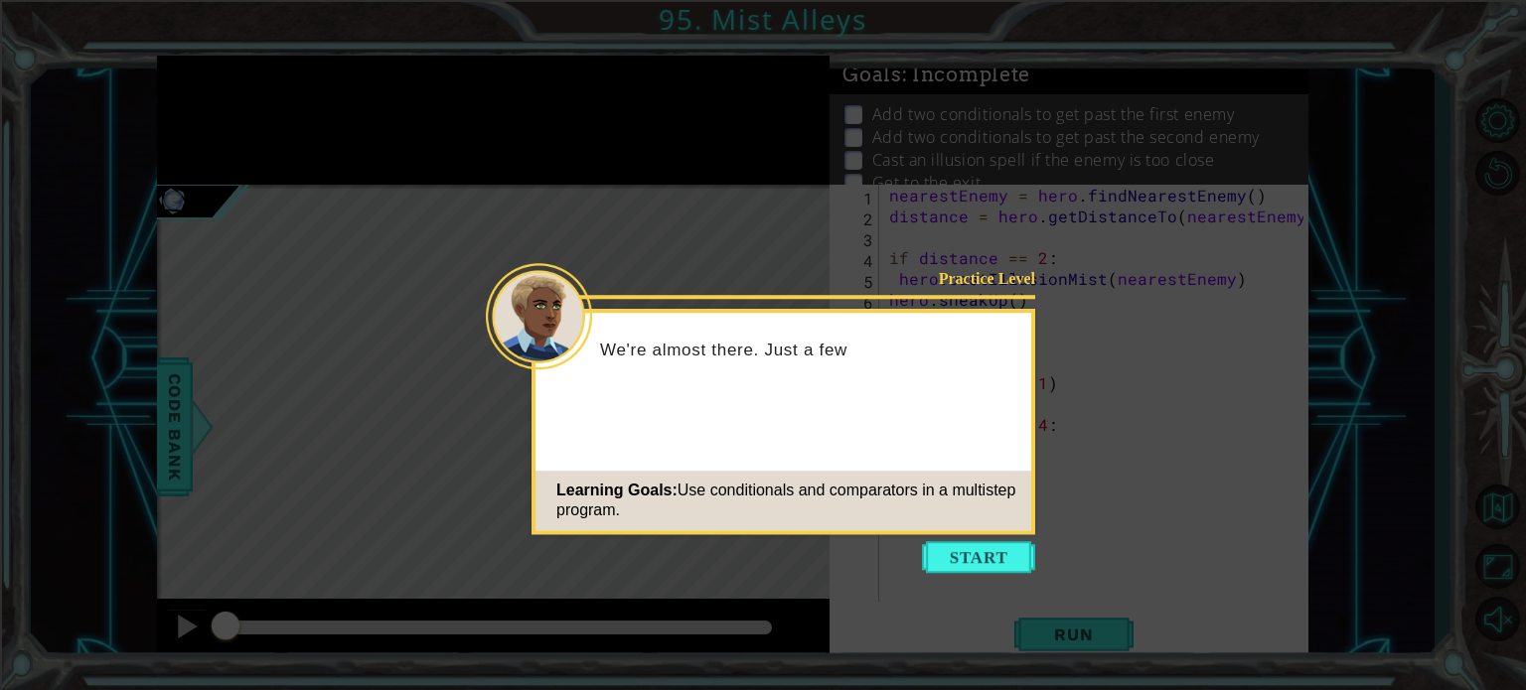
click at [1001, 547] on button "Start" at bounding box center [978, 557] width 113 height 32
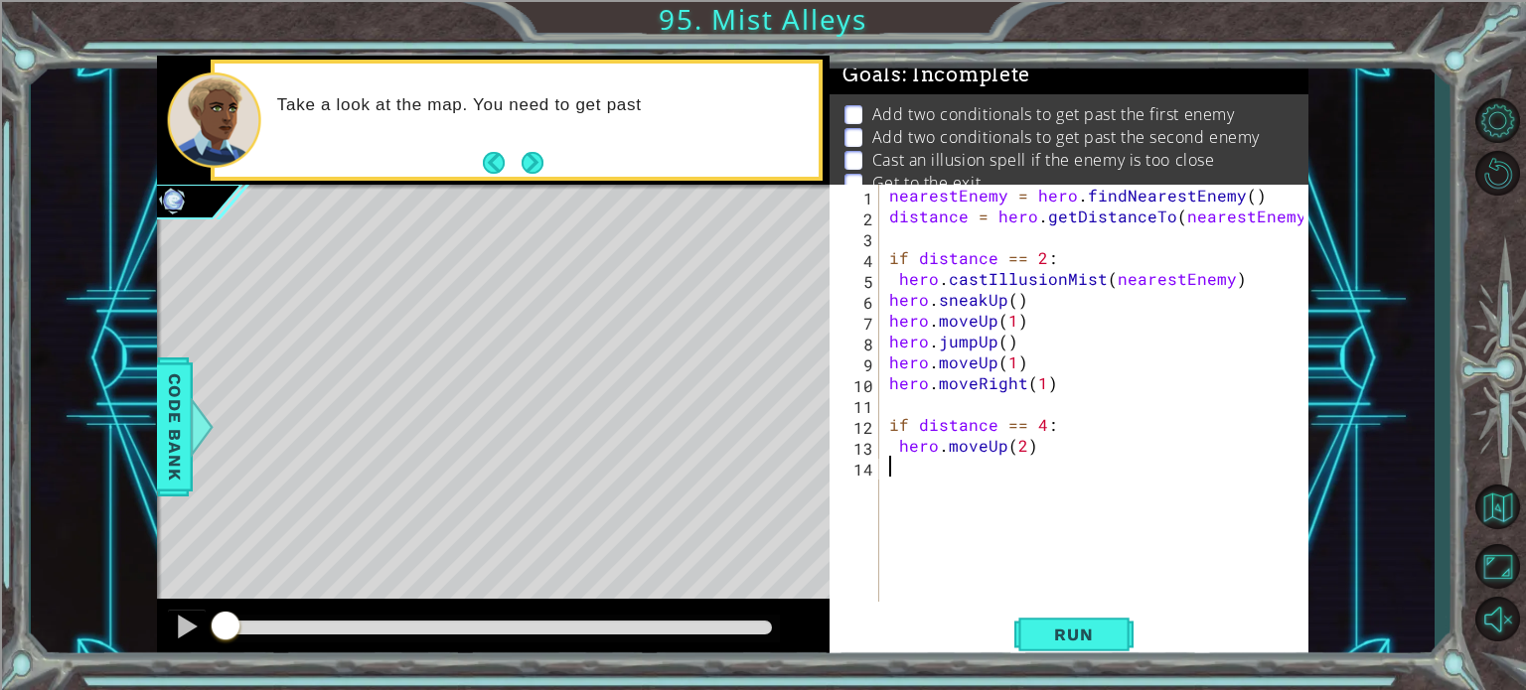
click at [914, 413] on div "nearestEnemy = hero . findNearestEnemy ( ) distance = hero . getDistanceTo ( ne…" at bounding box center [1099, 414] width 428 height 459
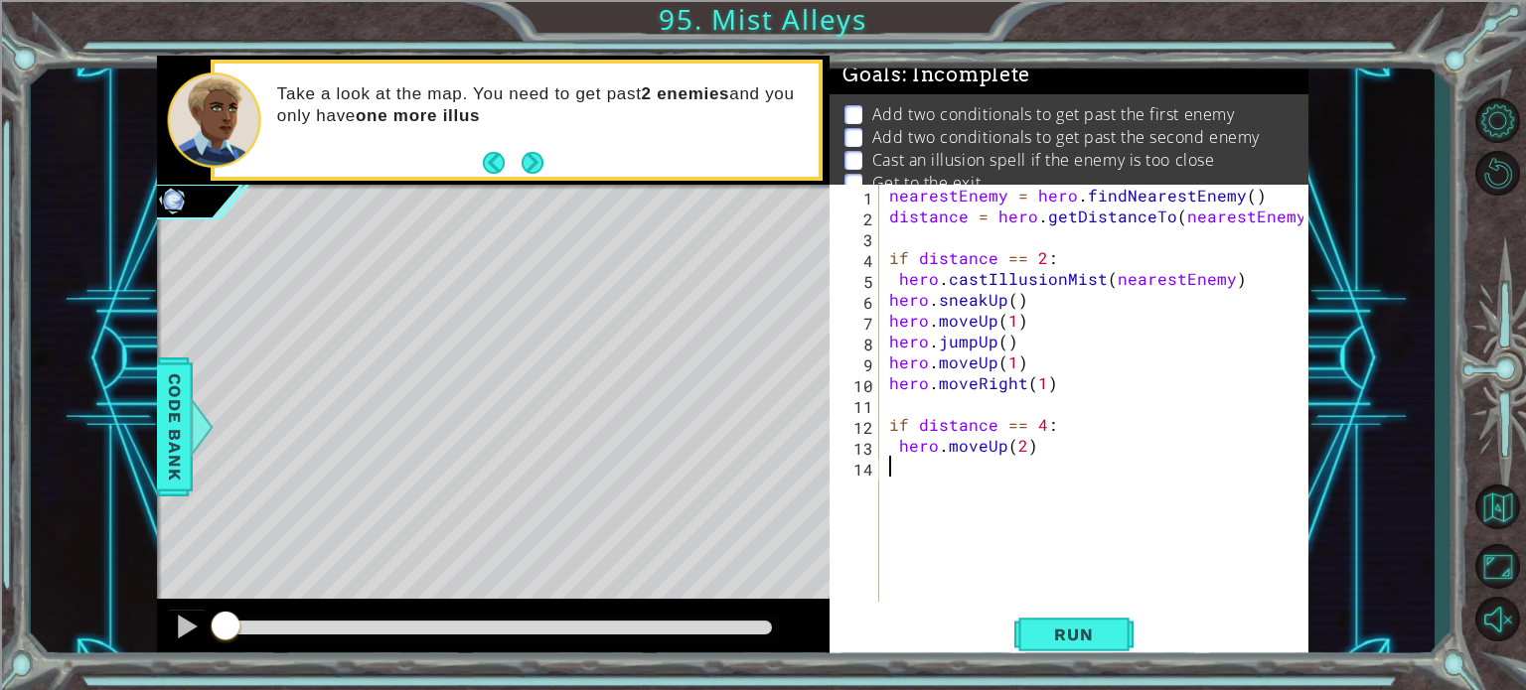
click at [931, 459] on div "nearestEnemy = hero . findNearestEnemy ( ) distance = hero . getDistanceTo ( ne…" at bounding box center [1099, 414] width 428 height 459
click at [919, 468] on div "nearestEnemy = hero . findNearestEnemy ( ) distance = hero . getDistanceTo ( ne…" at bounding box center [1099, 414] width 428 height 459
click at [909, 457] on div "nearestEnemy = hero . findNearestEnemy ( ) distance = hero . getDistanceTo ( ne…" at bounding box center [1099, 414] width 428 height 459
click at [915, 467] on div "nearestEnemy = hero . findNearestEnemy ( ) distance = hero . getDistanceTo ( ne…" at bounding box center [1099, 414] width 428 height 459
click at [944, 525] on div "nearestEnemy = hero . findNearestEnemy ( ) distance = hero . getDistanceTo ( ne…" at bounding box center [1099, 414] width 428 height 459
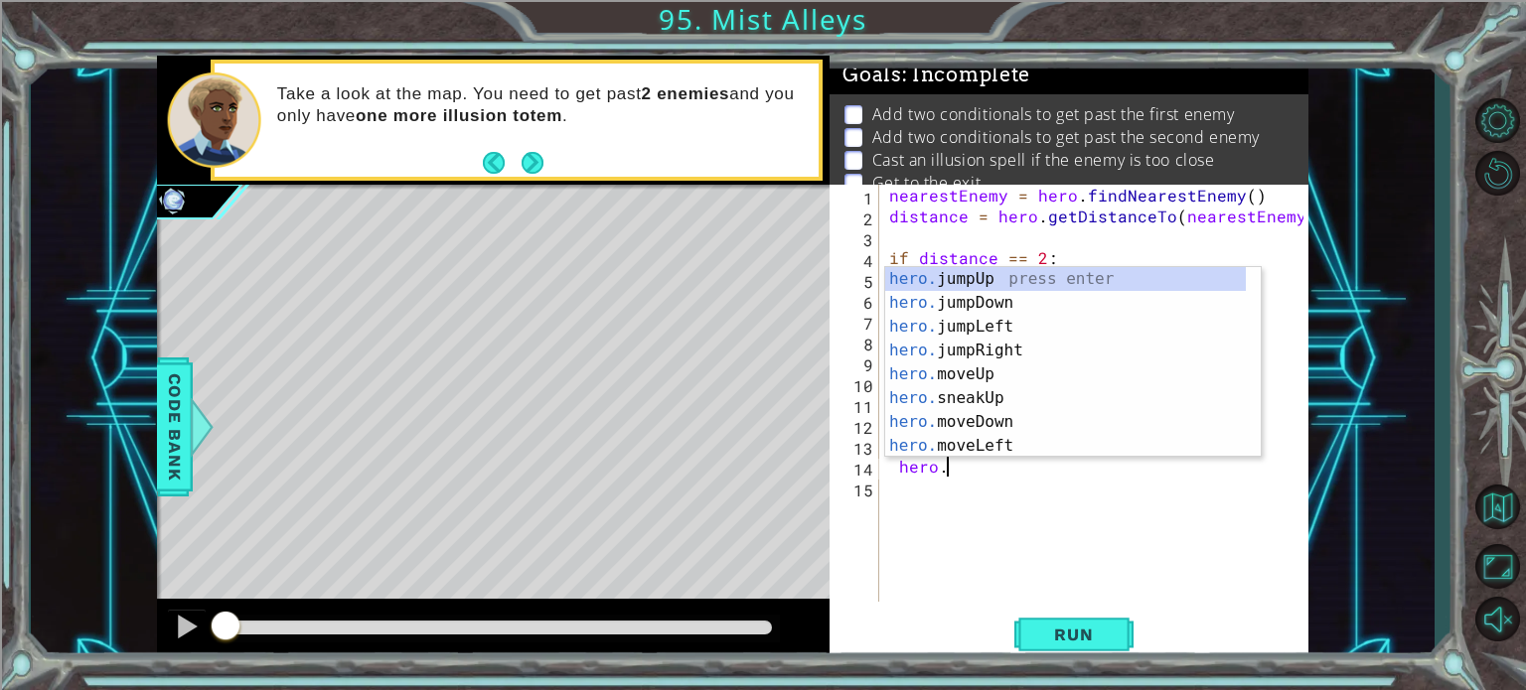
scroll to position [0, 2]
click at [963, 445] on div "hero. jumpUp press enter hero. jumpDown press enter hero. jumpLeft press enter …" at bounding box center [1065, 386] width 361 height 238
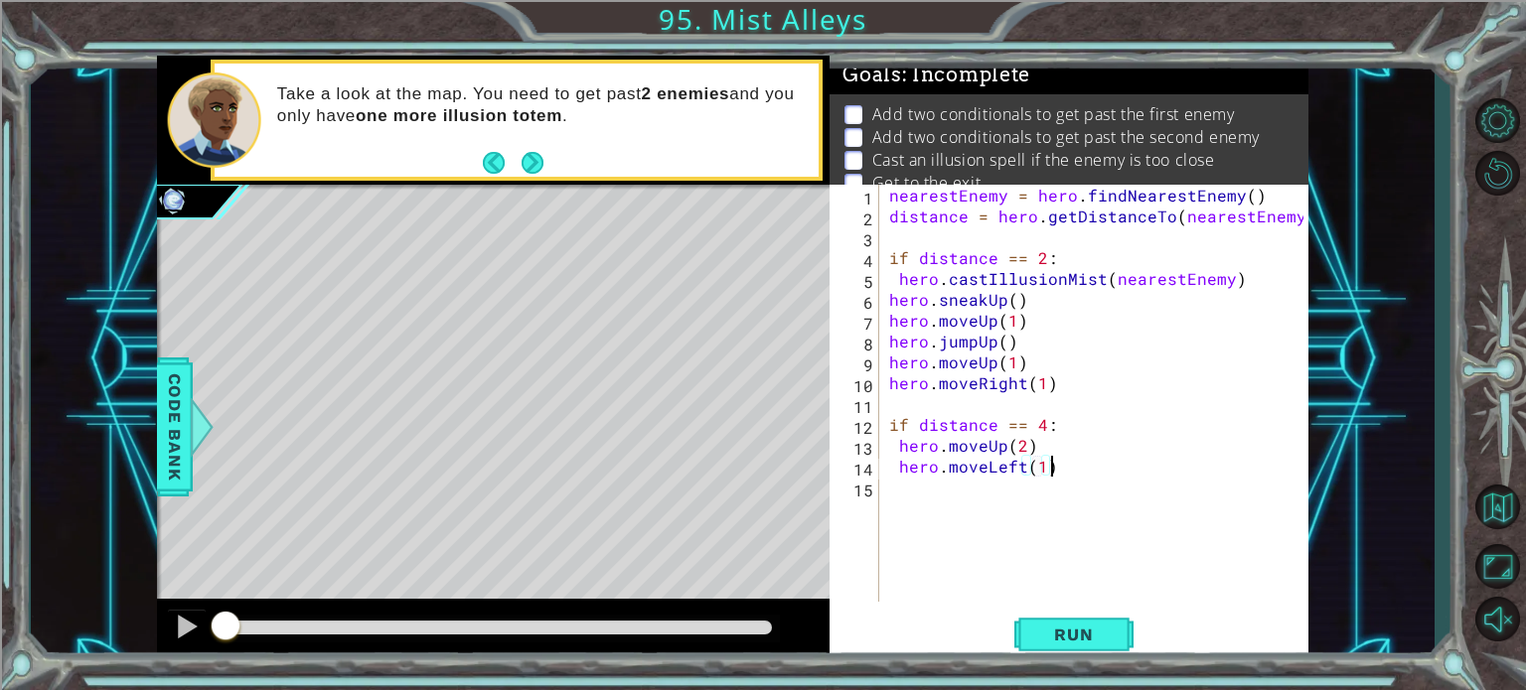
click at [1051, 468] on div "nearestEnemy = hero . findNearestEnemy ( ) distance = hero . getDistanceTo ( ne…" at bounding box center [1099, 414] width 428 height 459
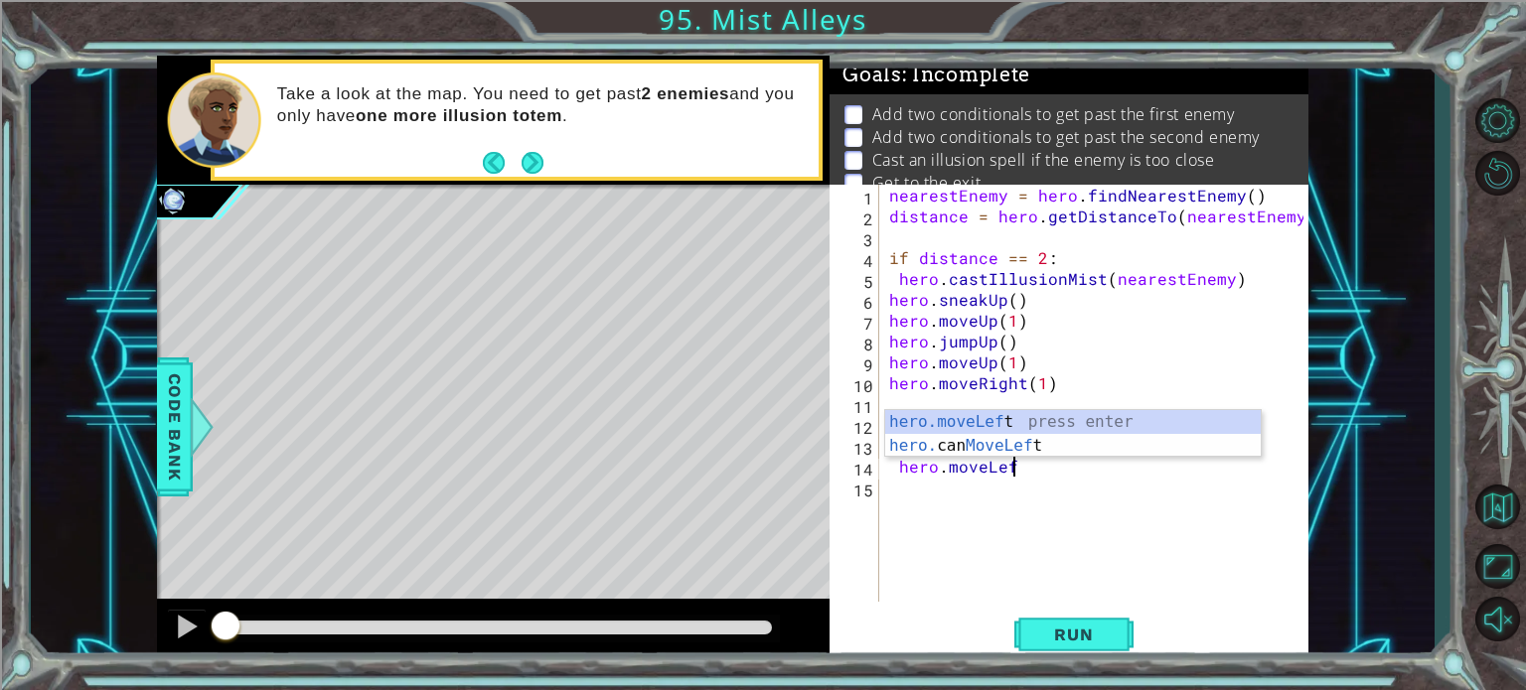
click at [1051, 468] on div "nearestEnemy = hero . findNearestEnemy ( ) distance = hero . getDistanceTo ( ne…" at bounding box center [1099, 414] width 428 height 459
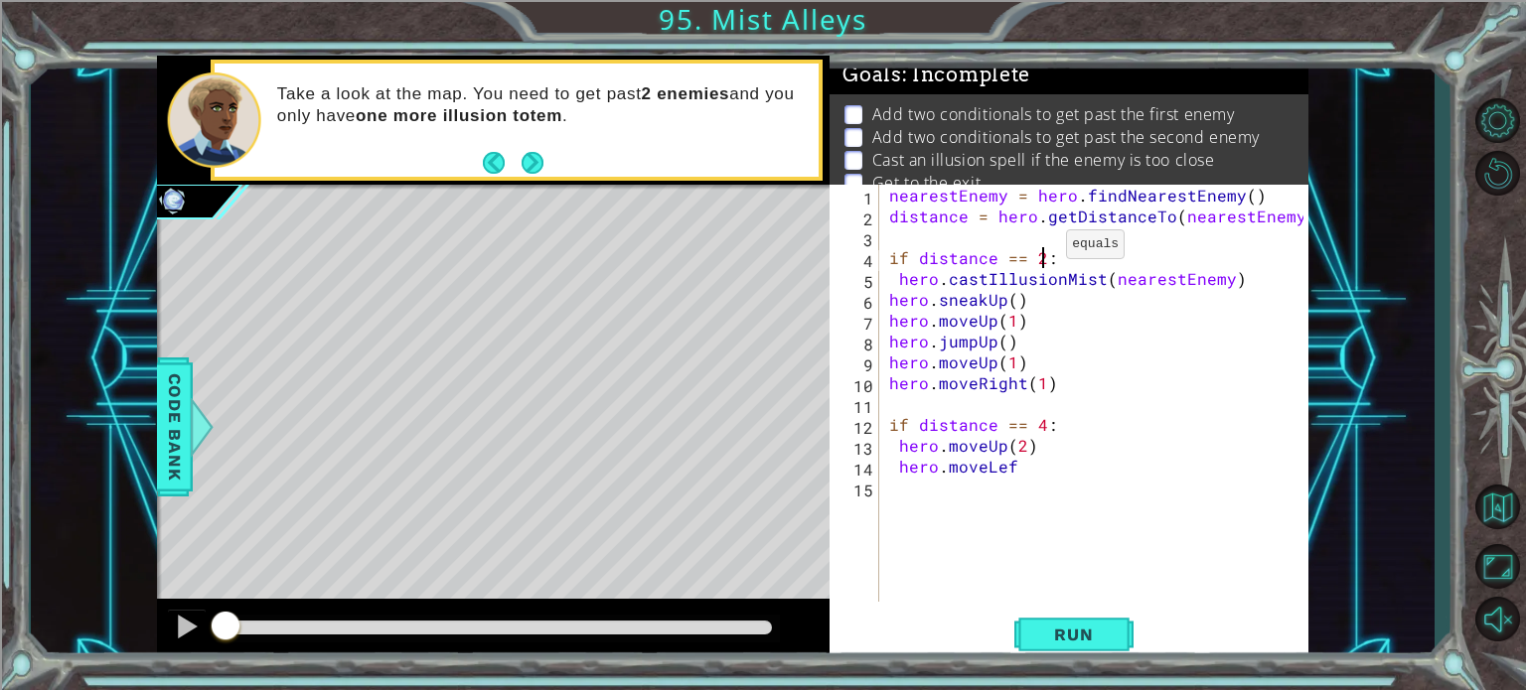
click at [1042, 249] on div "nearestEnemy = hero . findNearestEnemy ( ) distance = hero . getDistanceTo ( ne…" at bounding box center [1099, 414] width 428 height 459
click at [1023, 255] on div "nearestEnemy = hero . findNearestEnemy ( ) distance = hero . getDistanceTo ( ne…" at bounding box center [1099, 414] width 428 height 459
click at [1034, 255] on div "nearestEnemy = hero . findNearestEnemy ( ) distance = hero . getDistanceTo ( ne…" at bounding box center [1099, 414] width 428 height 459
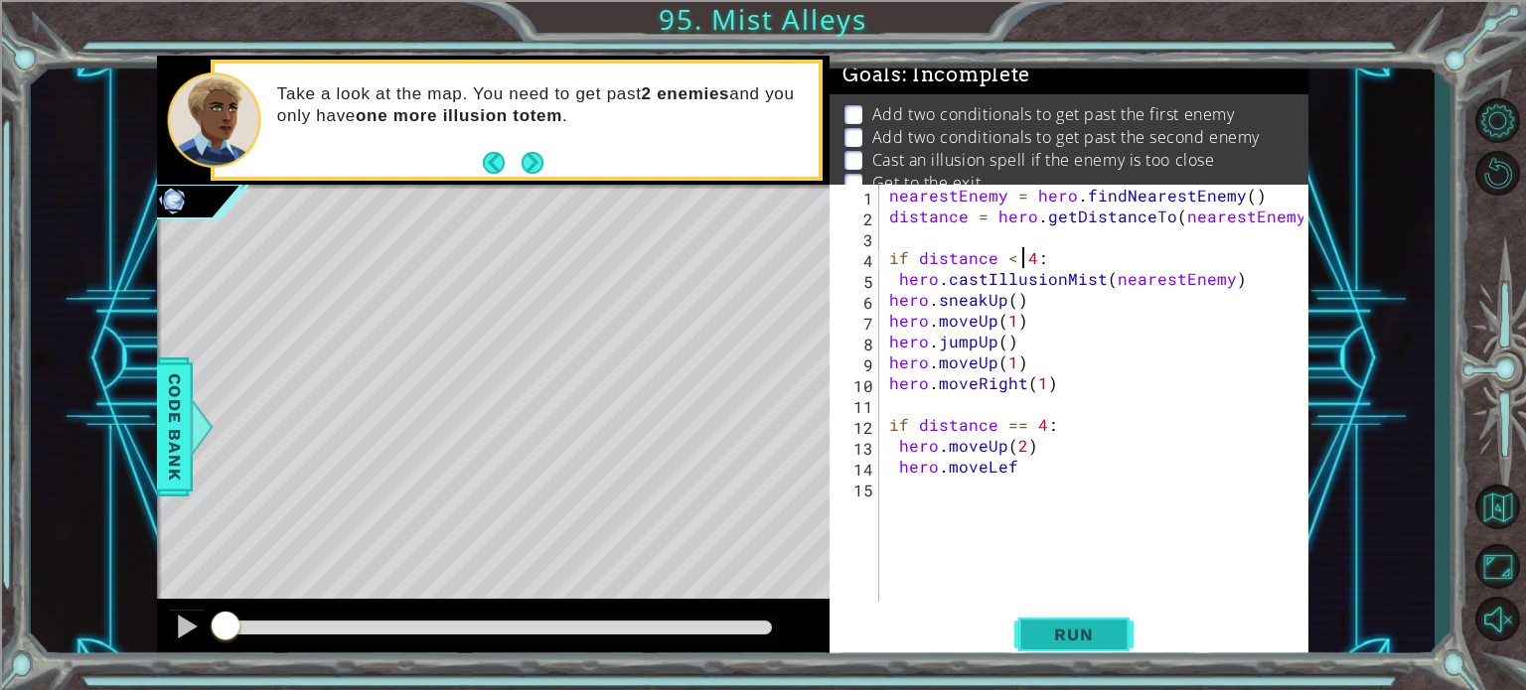
click at [1056, 636] on span "Run" at bounding box center [1073, 635] width 78 height 20
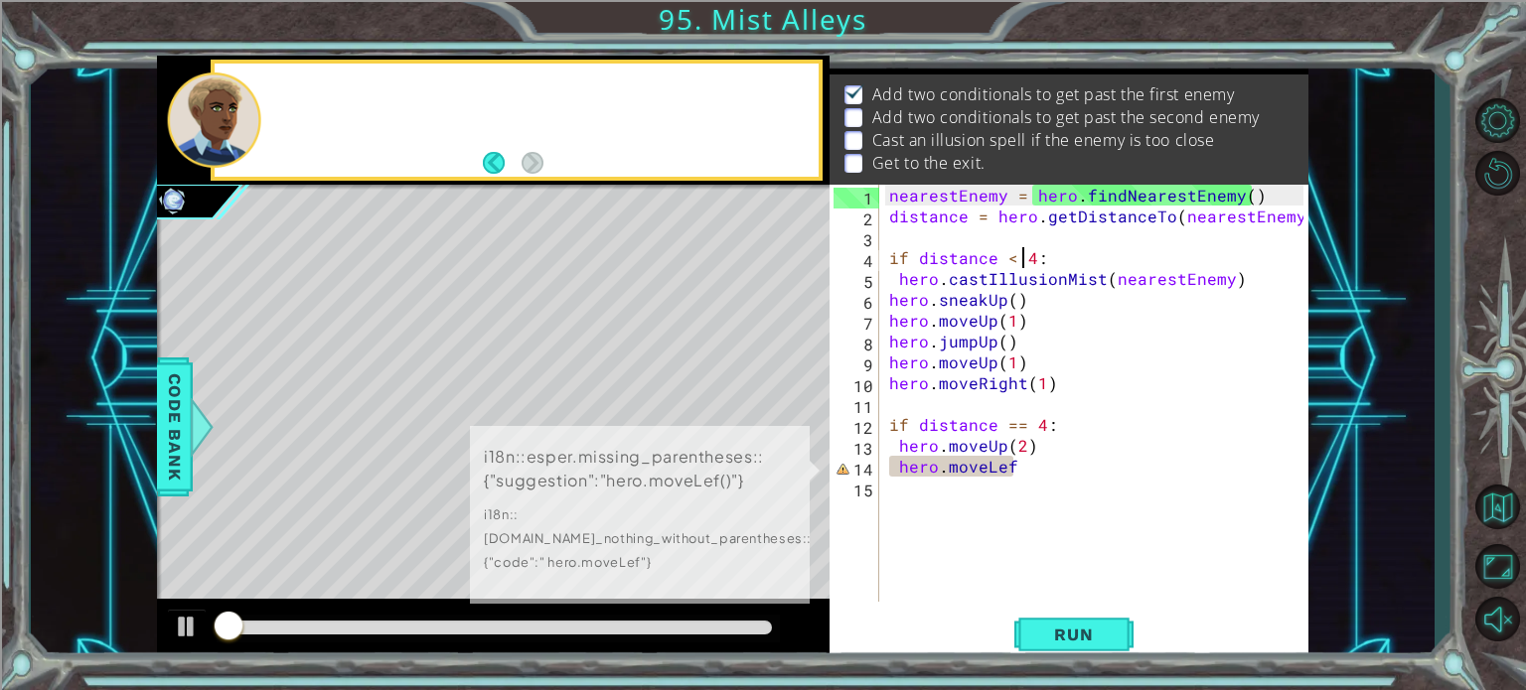
scroll to position [23, 0]
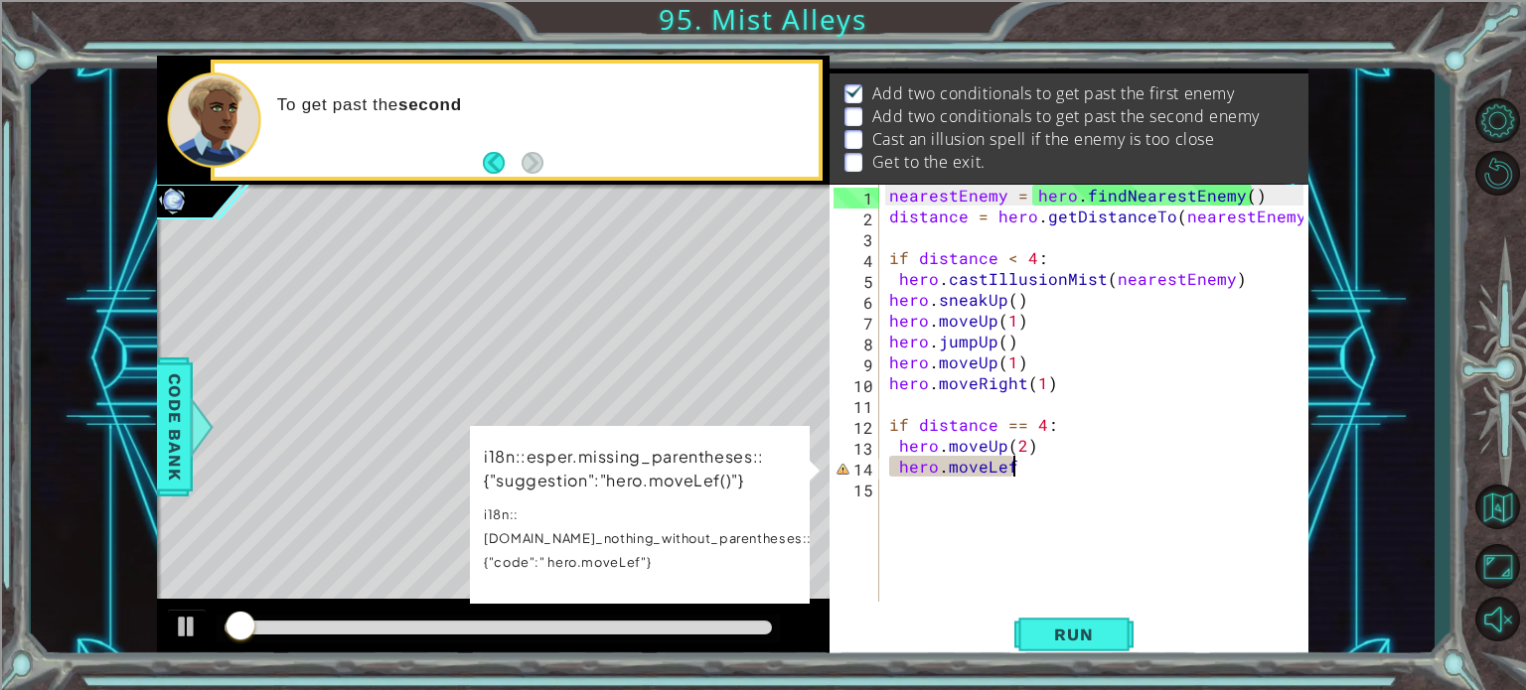
click at [1023, 464] on div "nearestEnemy = hero . findNearestEnemy ( ) distance = hero . getDistanceTo ( ne…" at bounding box center [1099, 414] width 428 height 459
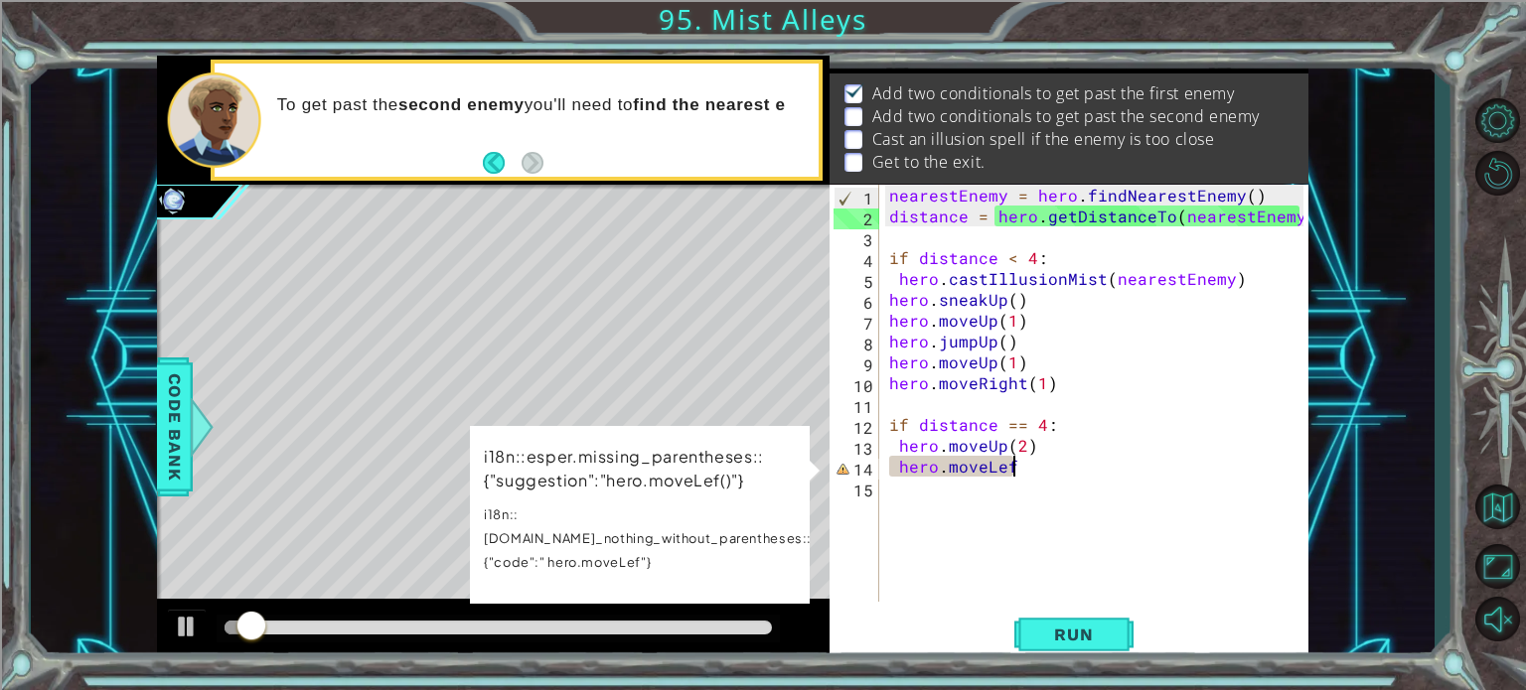
scroll to position [0, 7]
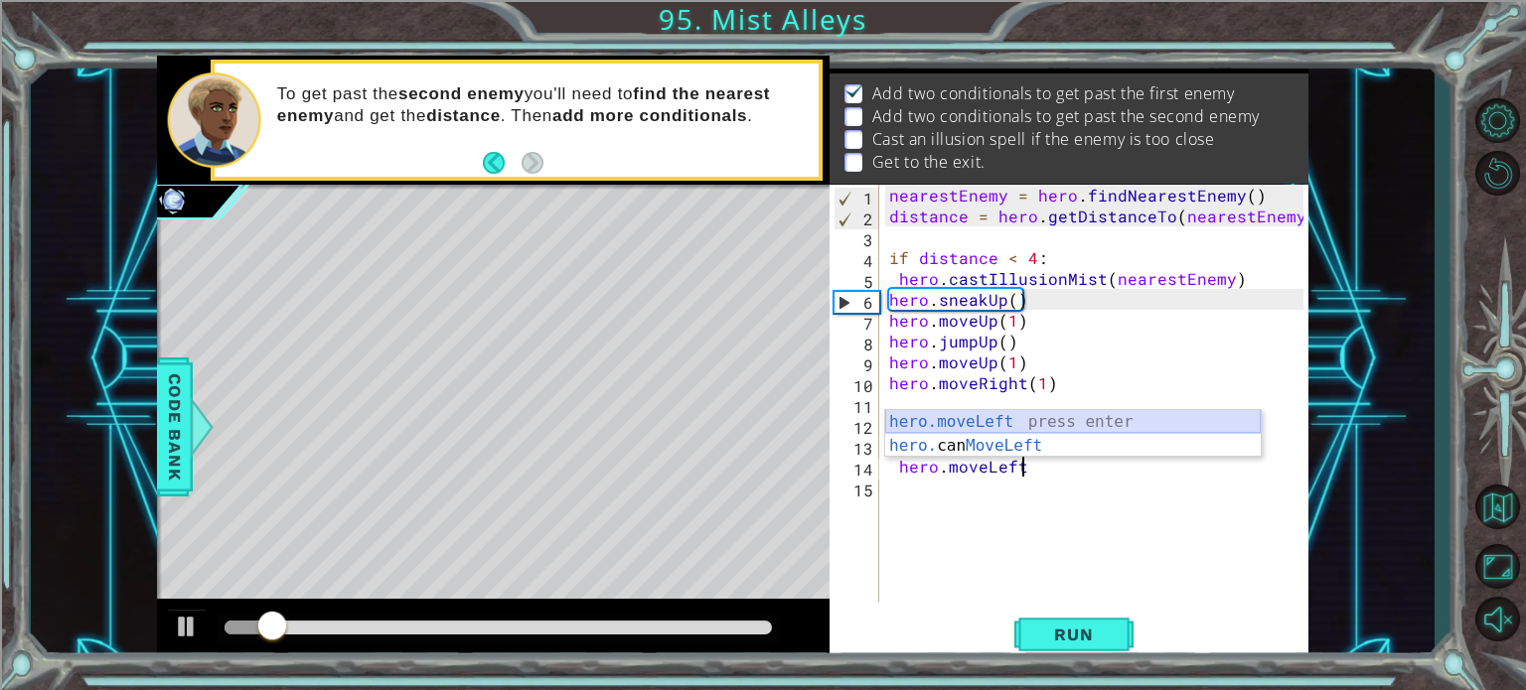
click at [998, 420] on div "hero.moveLeft press enter hero. can MoveLeft press enter" at bounding box center [1073, 457] width 376 height 95
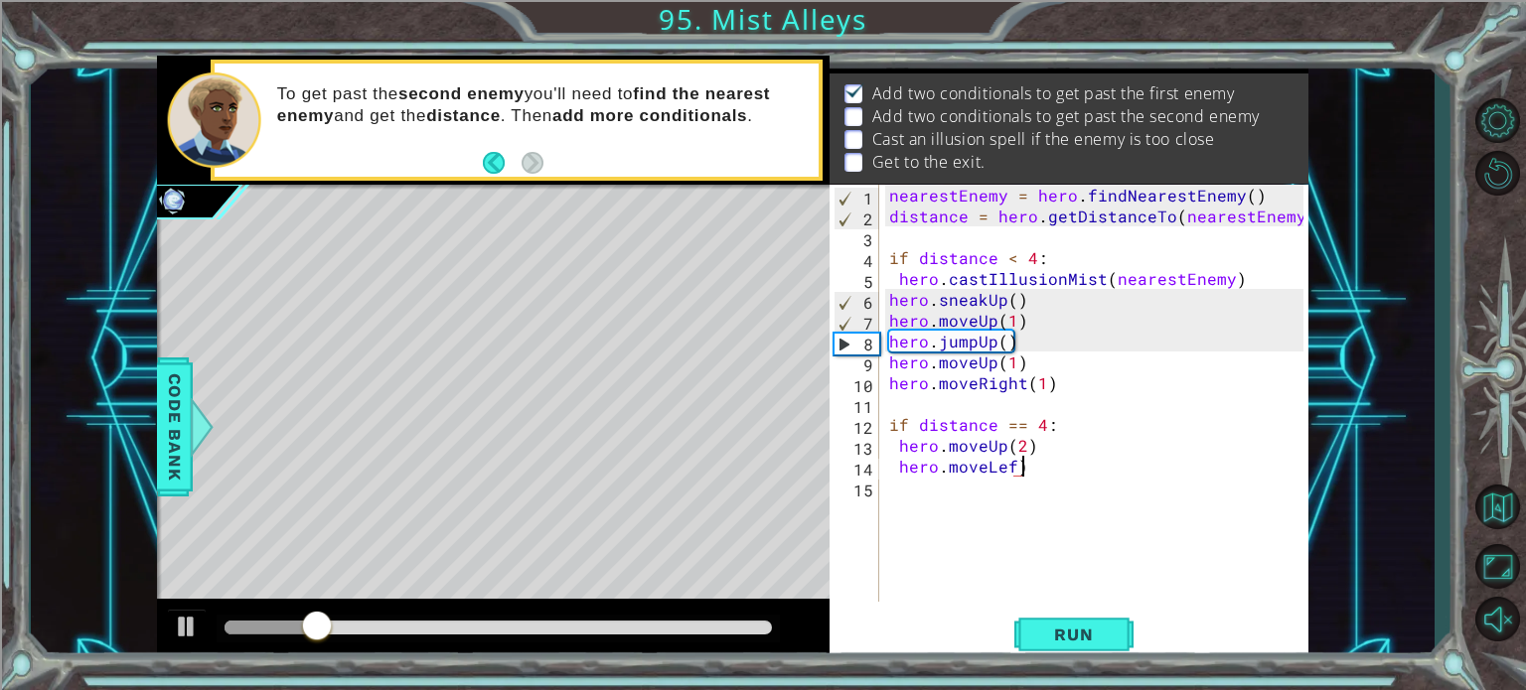
click at [1037, 465] on div "nearestEnemy = hero . findNearestEnemy ( ) distance = hero . getDistanceTo ( ne…" at bounding box center [1099, 414] width 428 height 459
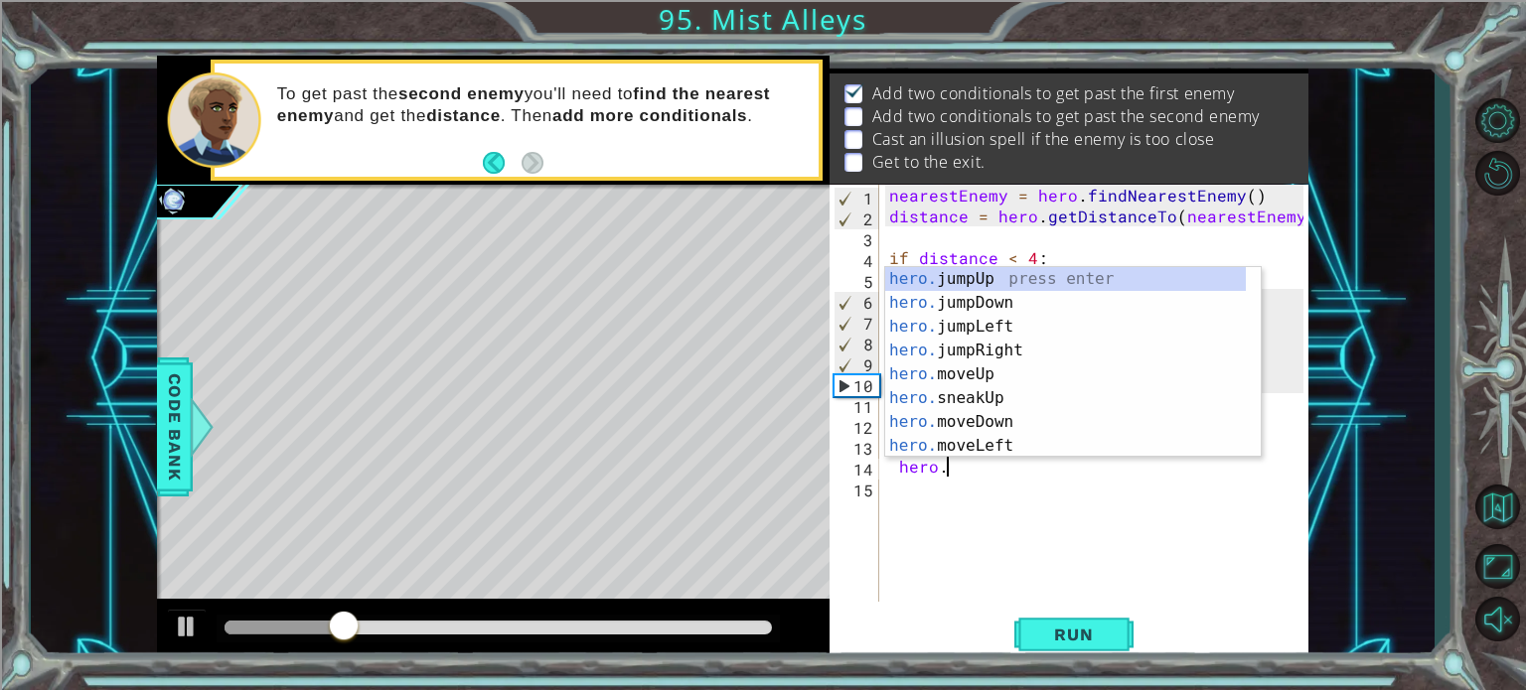
scroll to position [0, 1]
type textarea "h"
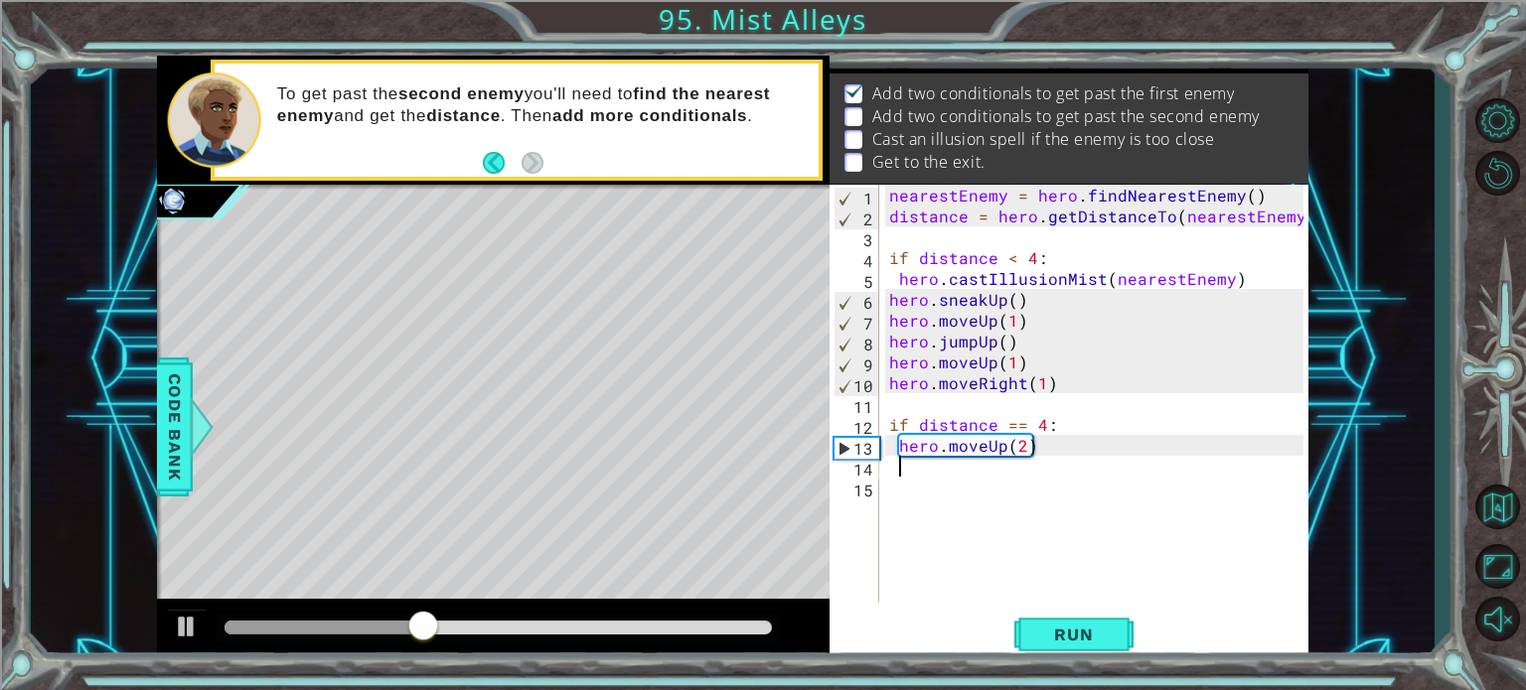
click at [1001, 464] on div "nearestEnemy = hero . findNearestEnemy ( ) distance = hero . getDistanceTo ( ne…" at bounding box center [1099, 414] width 428 height 459
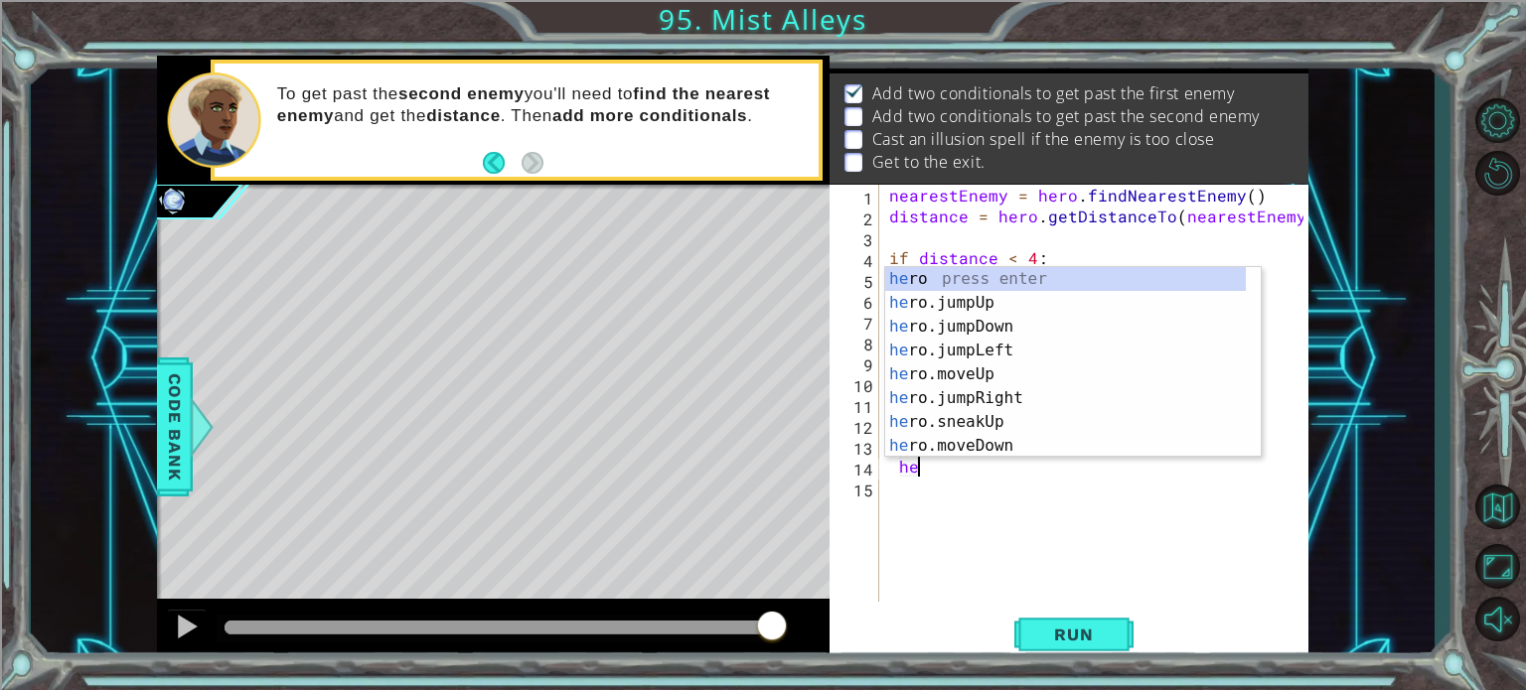
type textarea "hero"
click at [966, 301] on div "hero press enter hero .jumpUp press enter hero .jumpDown press enter hero .jump…" at bounding box center [1065, 386] width 361 height 238
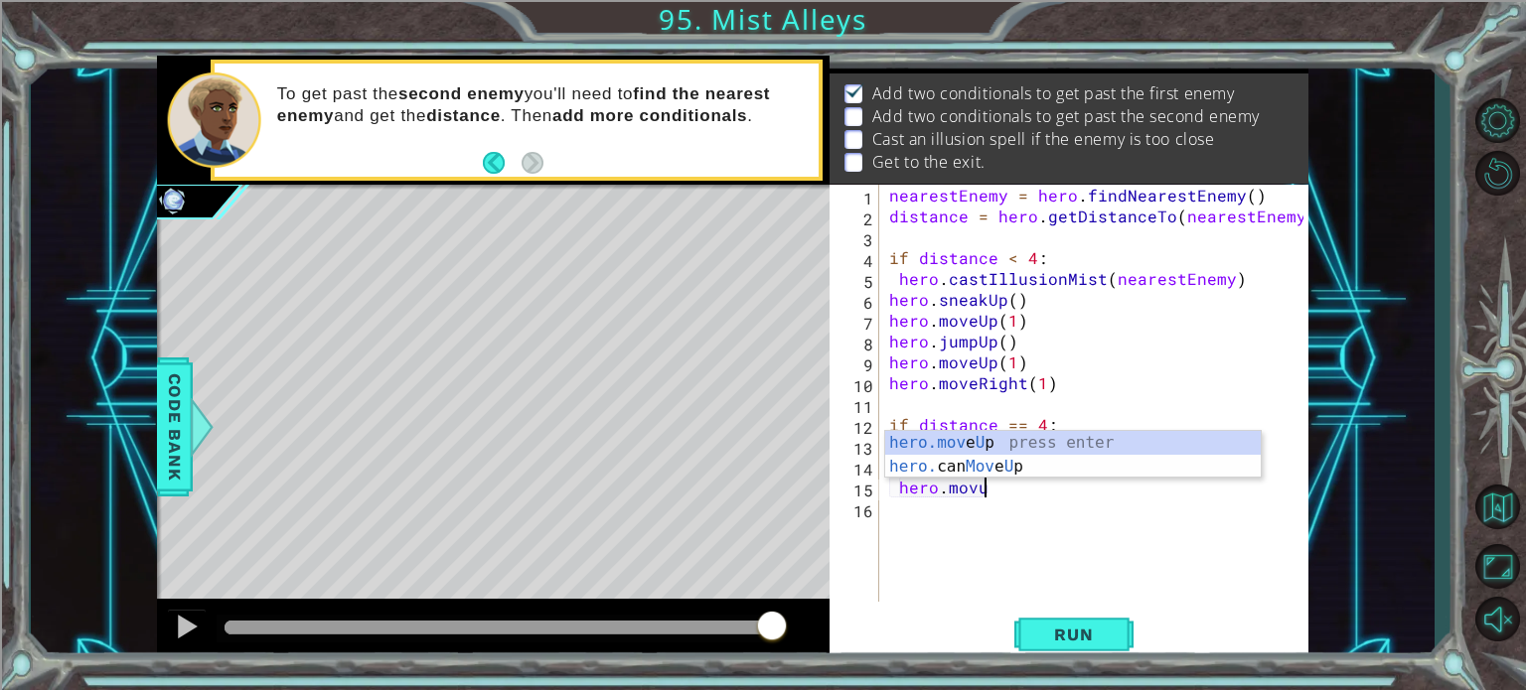
scroll to position [0, 5]
click at [982, 444] on div "hero.mov e Up press enter hero. can Mov e Up press enter" at bounding box center [1073, 478] width 376 height 95
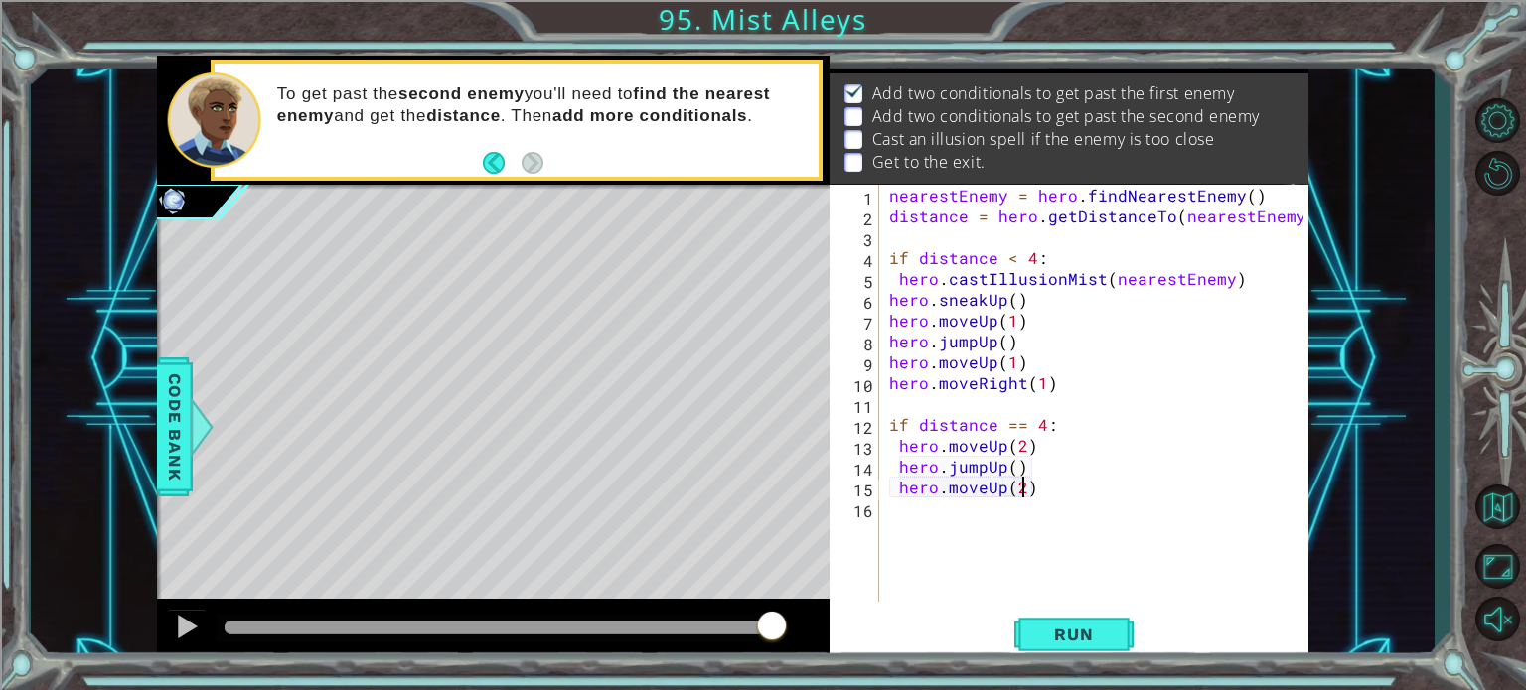
scroll to position [0, 8]
click at [1073, 634] on span "Run" at bounding box center [1073, 635] width 78 height 20
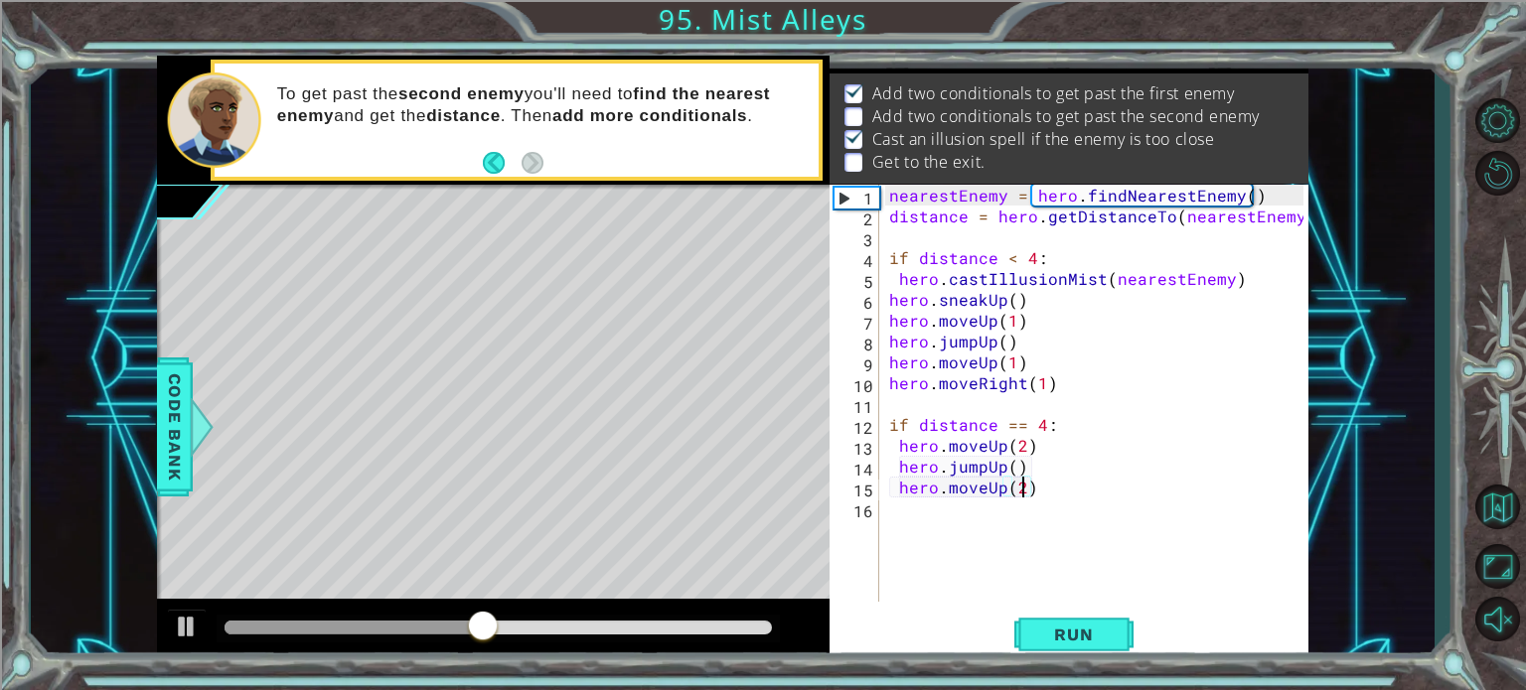
click at [917, 424] on div "nearestEnemy = hero . findNearestEnemy ( ) distance = hero . getDistanceTo ( ne…" at bounding box center [1099, 414] width 428 height 459
click at [911, 422] on div "nearestEnemy = hero . findNearestEnemy ( ) distance = hero . getDistanceTo ( ne…" at bounding box center [1099, 414] width 428 height 459
type textarea "if distance == 4:"
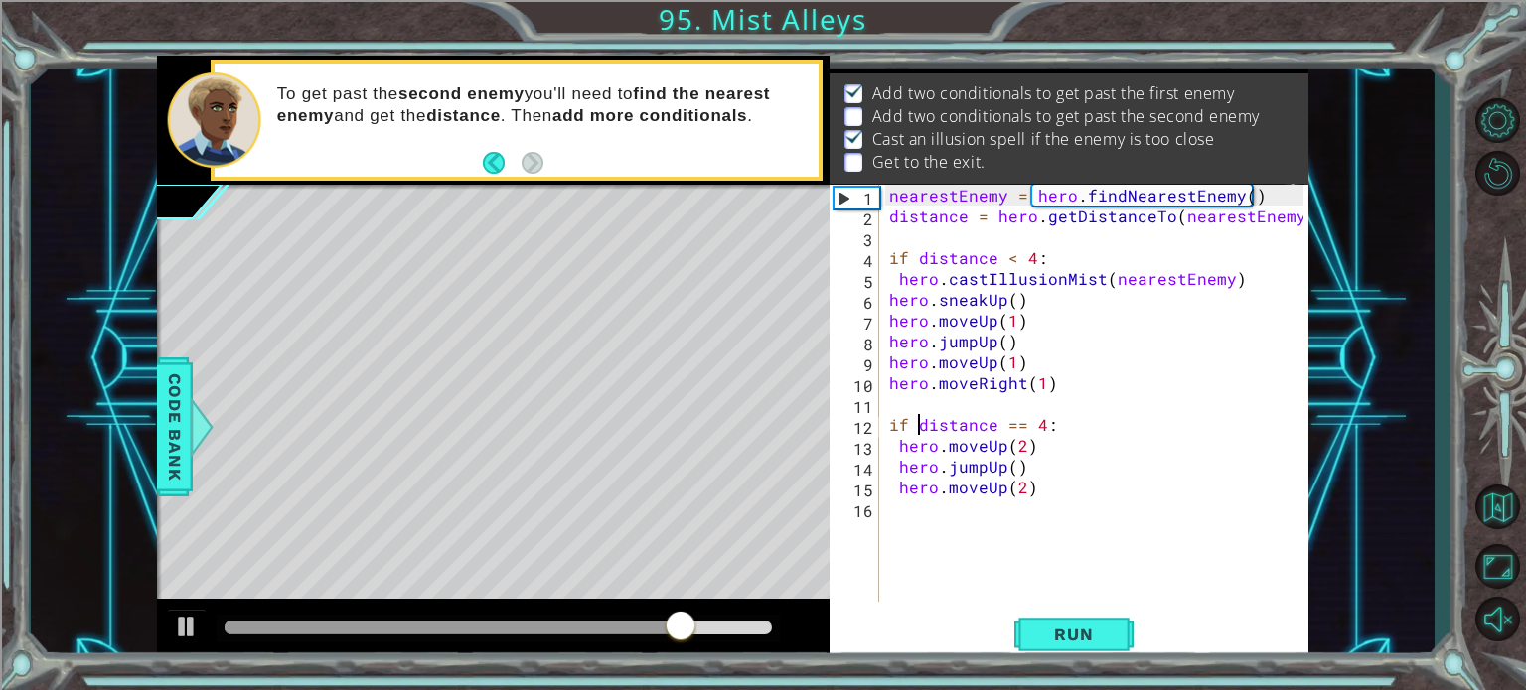
click at [922, 424] on div "nearestEnemy = hero . findNearestEnemy ( ) distance = hero . getDistanceTo ( ne…" at bounding box center [1099, 414] width 428 height 459
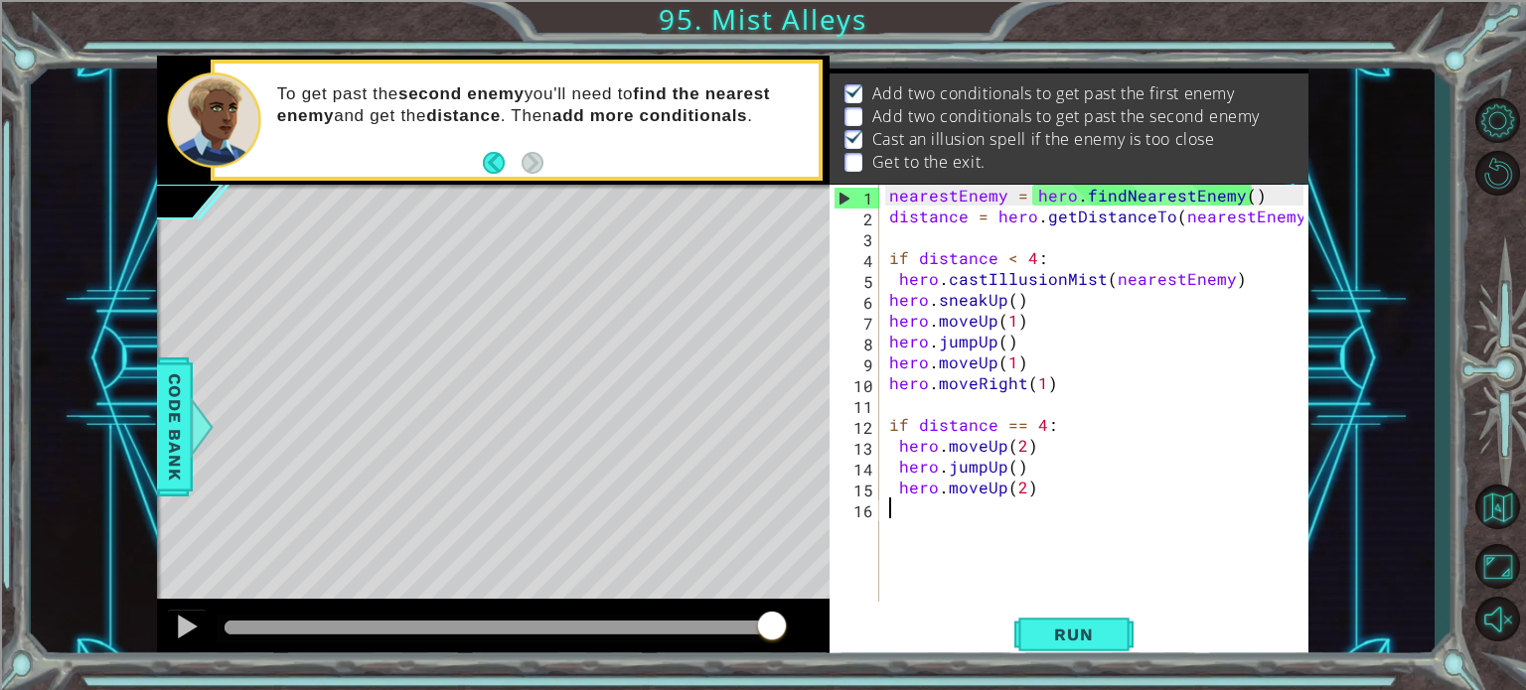
click at [985, 503] on div "nearestEnemy = hero . findNearestEnemy ( ) distance = hero . getDistanceTo ( ne…" at bounding box center [1099, 414] width 428 height 459
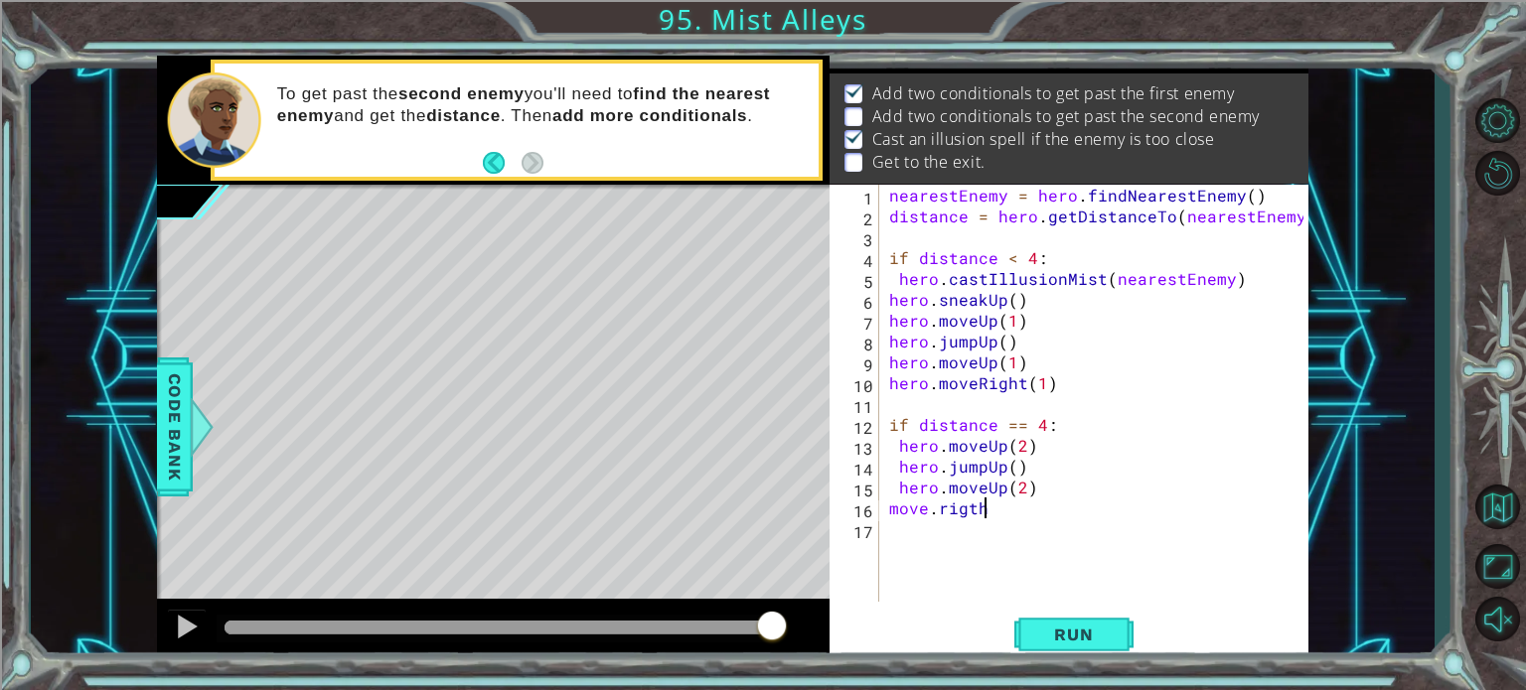
scroll to position [0, 4]
click at [943, 513] on div "nearestEnemy = hero . findNearestEnemy ( ) distance = hero . getDistanceTo ( ne…" at bounding box center [1099, 414] width 428 height 459
click at [938, 514] on div "nearestEnemy = hero . findNearestEnemy ( ) distance = hero . getDistanceTo ( ne…" at bounding box center [1099, 414] width 428 height 459
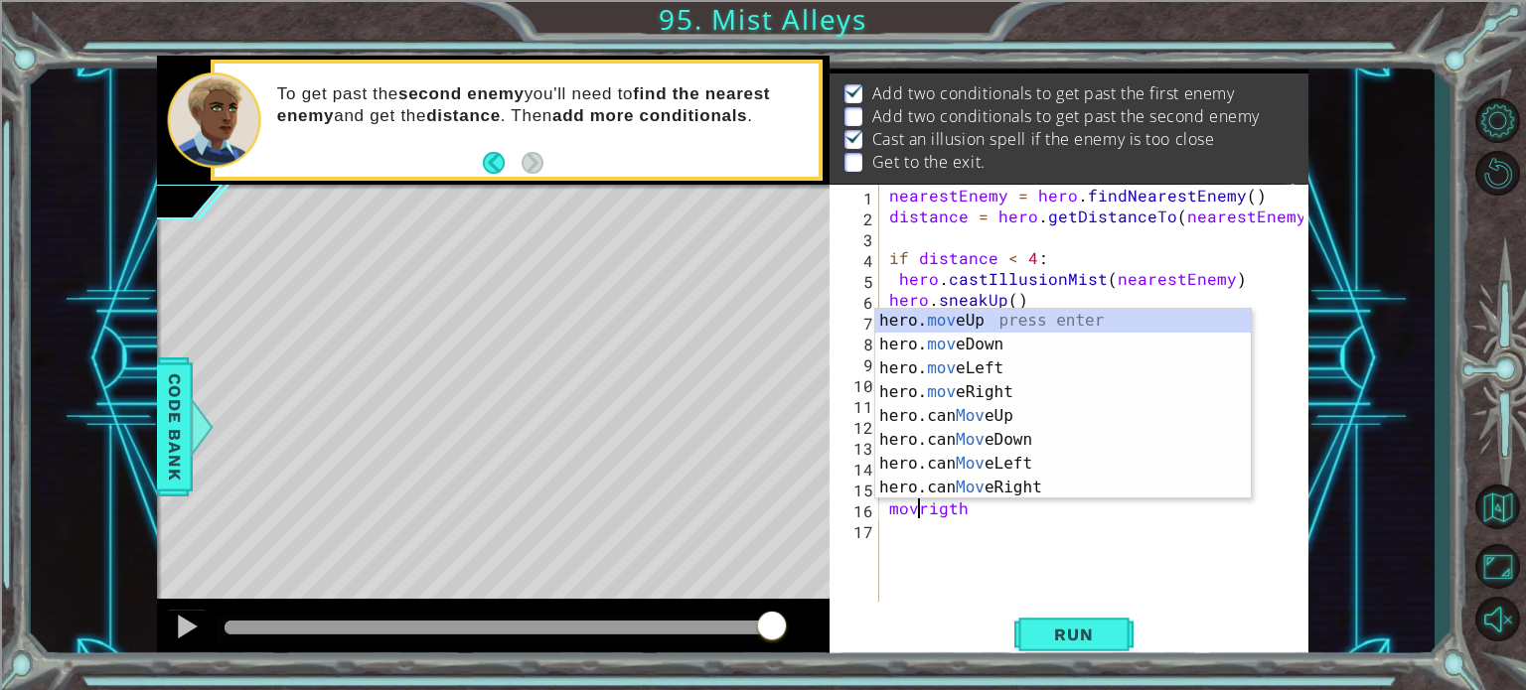
scroll to position [0, 2]
click at [1029, 385] on div "hero. move Up press enter hero. move Down press enter hero. move Left press ent…" at bounding box center [1063, 428] width 376 height 238
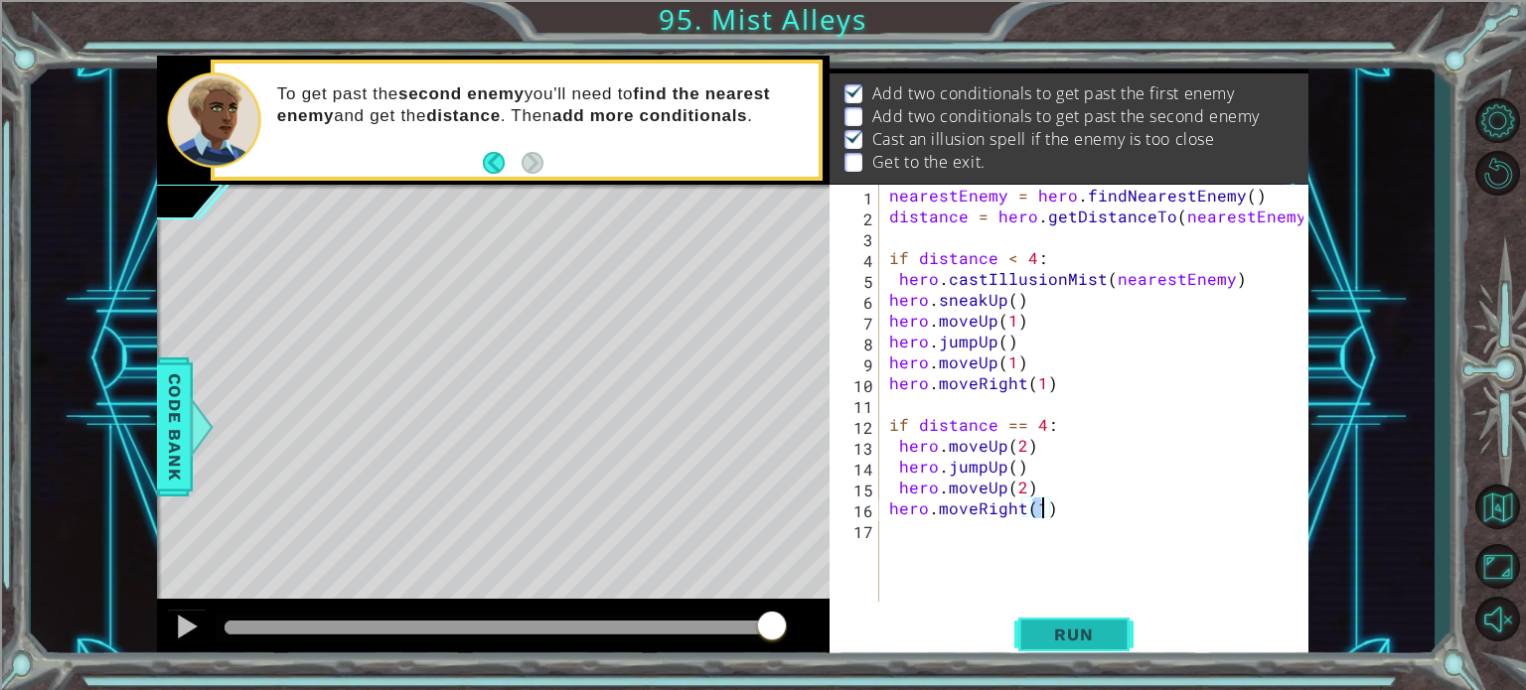
type textarea "hero.moveRight(1)"
click at [1041, 647] on button "Run" at bounding box center [1073, 635] width 119 height 48
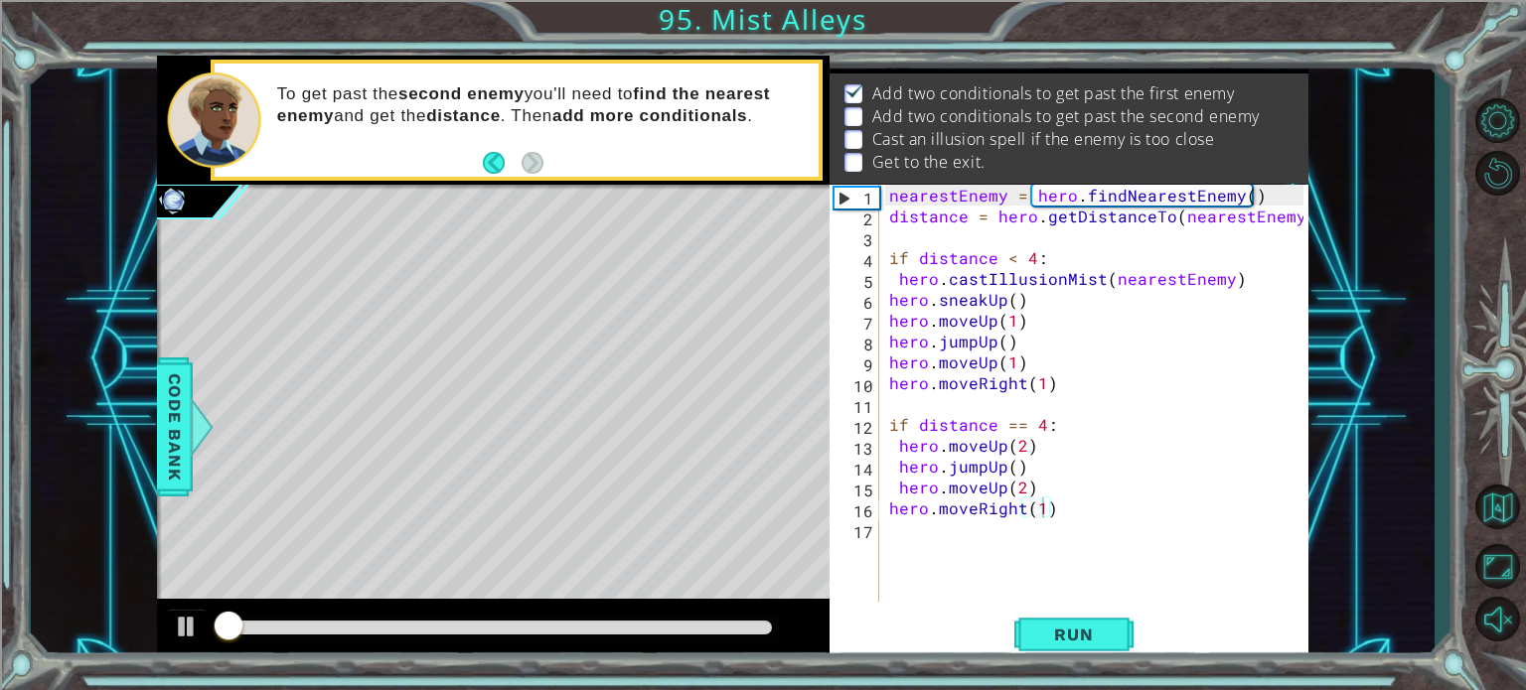
click at [1034, 606] on div "hero.moveRight(1) 1 2 3 4 5 6 7 8 9 10 11 12 13 14 15 16 17 nearestEnemy = hero…" at bounding box center [1069, 424] width 479 height 478
click at [927, 531] on div "nearestEnemy = hero . findNearestEnemy ( ) distance = hero . getDistanceTo ( ne…" at bounding box center [1099, 414] width 428 height 459
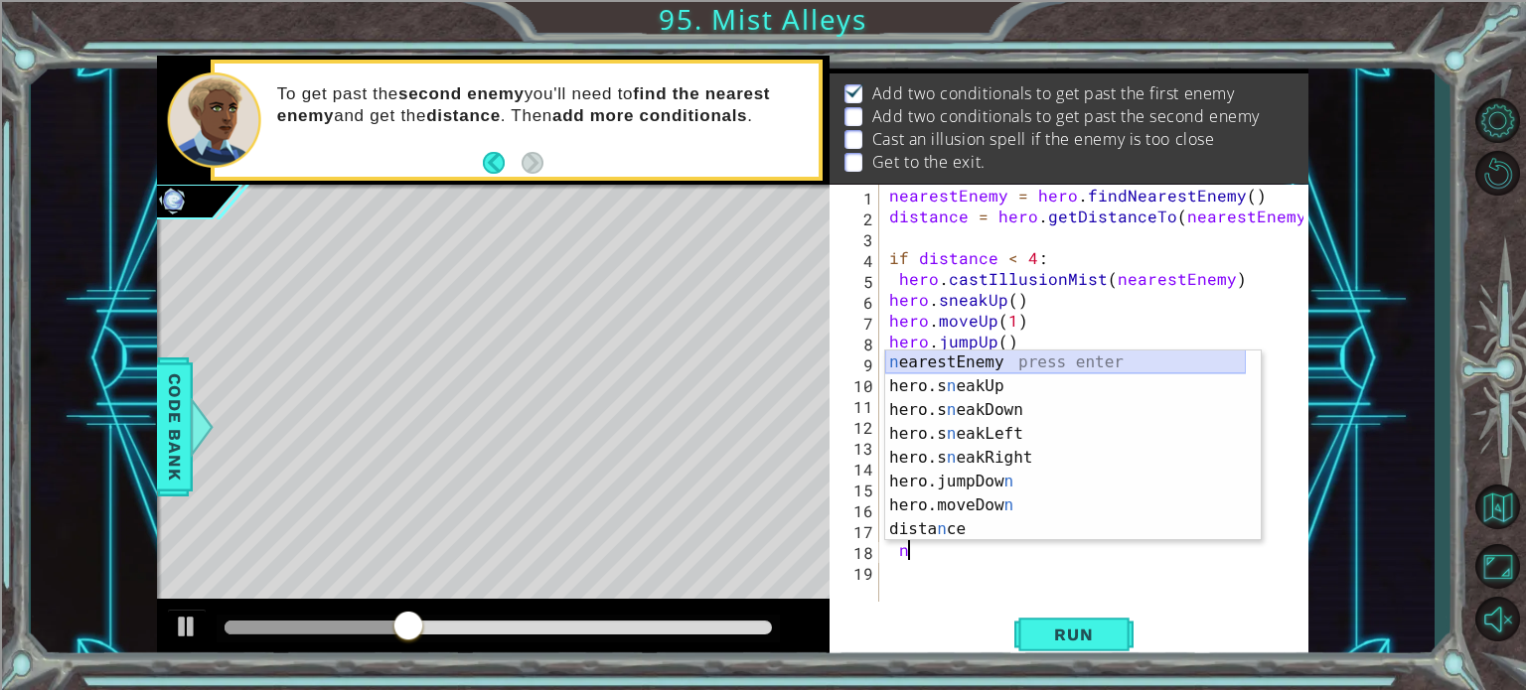
click at [942, 361] on div "n earestEnemy press enter hero.s n eakUp press enter hero.s n eakDown press ent…" at bounding box center [1065, 470] width 361 height 238
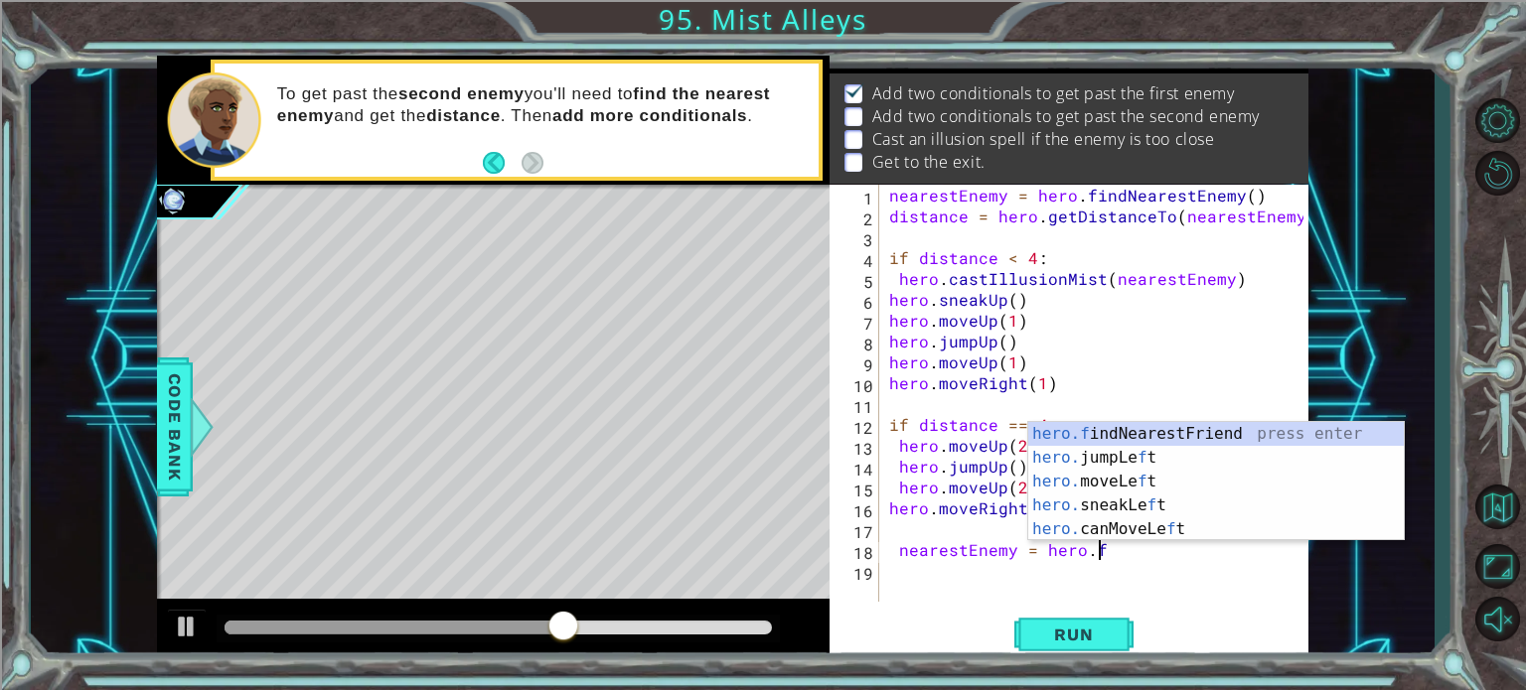
scroll to position [0, 12]
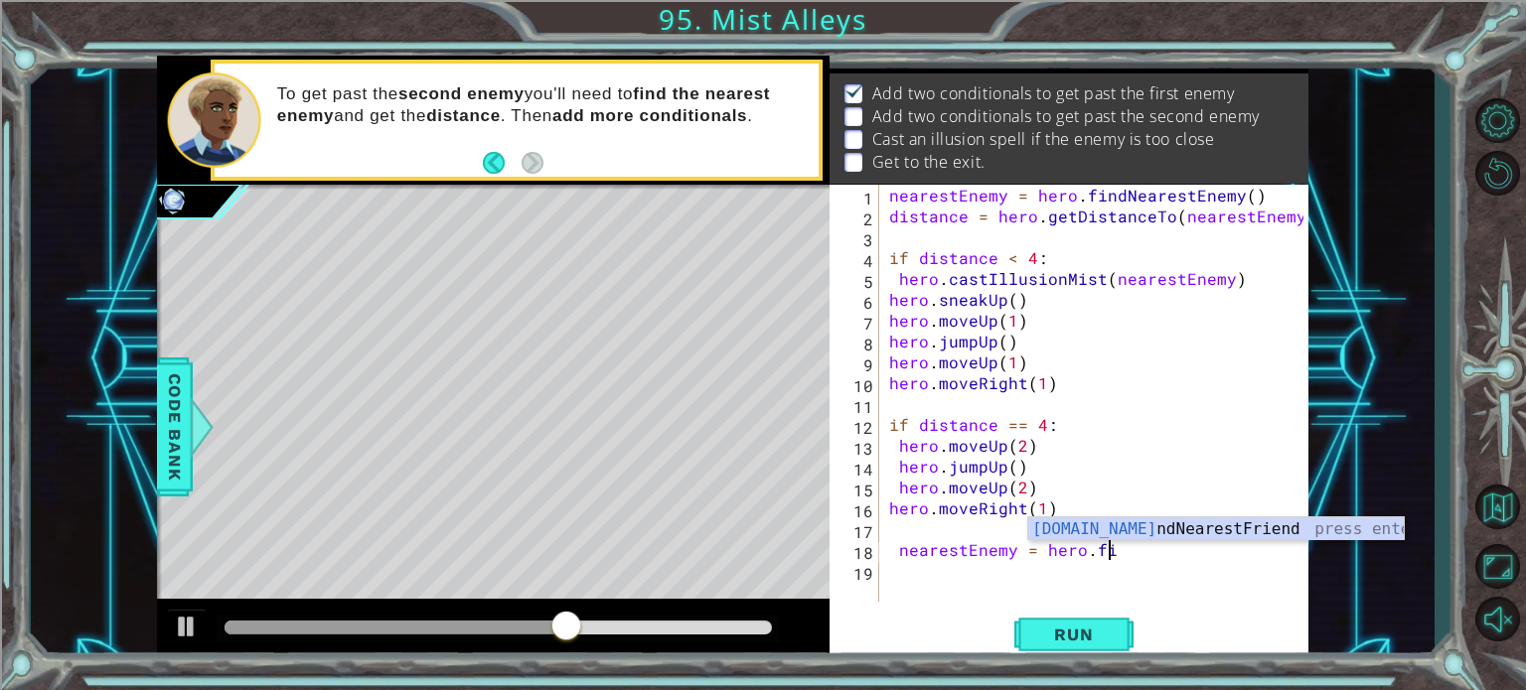
type textarea "nearestEnemy = hero.fin"
click at [1131, 521] on div "hero.fin dNearestFriend press enter" at bounding box center [1216, 554] width 376 height 72
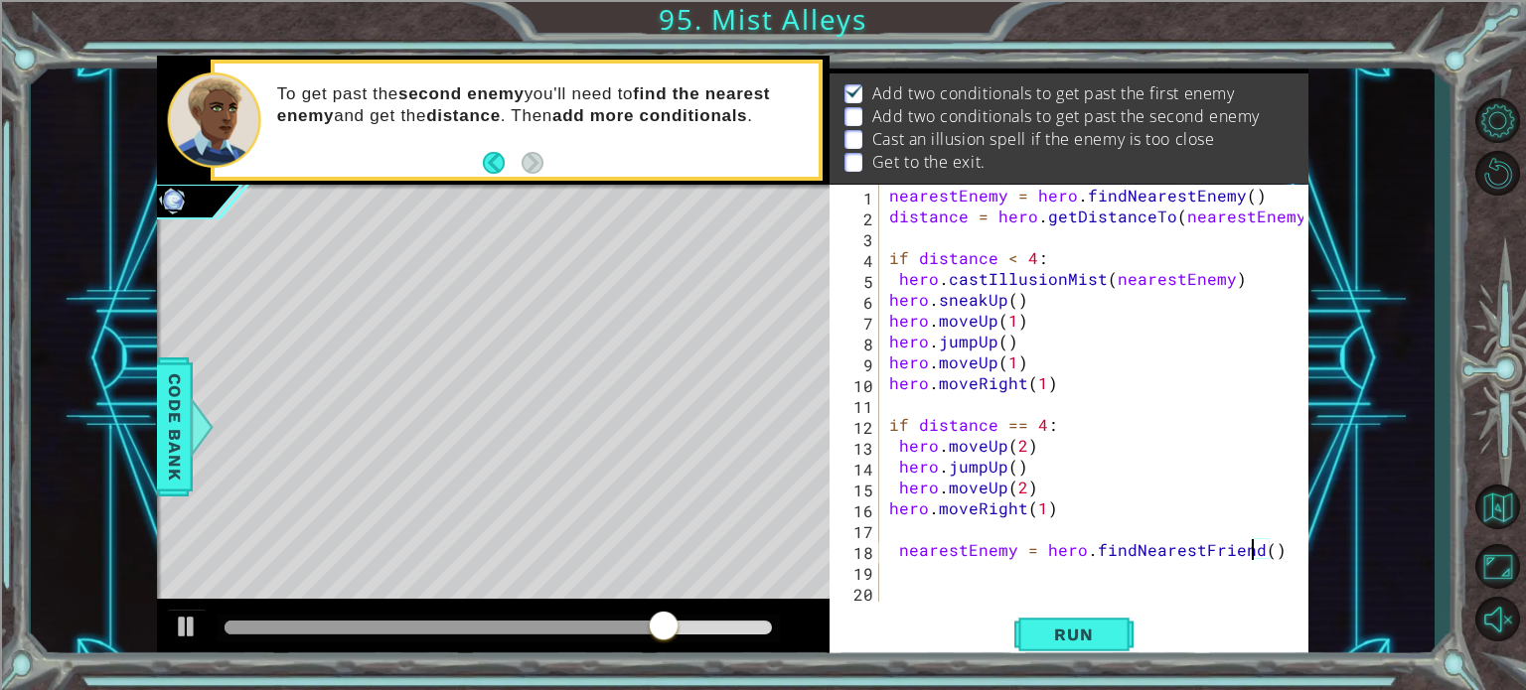
click at [1252, 549] on div "nearestEnemy = hero . findNearestEnemy ( ) distance = hero . getDistanceTo ( ne…" at bounding box center [1099, 414] width 428 height 459
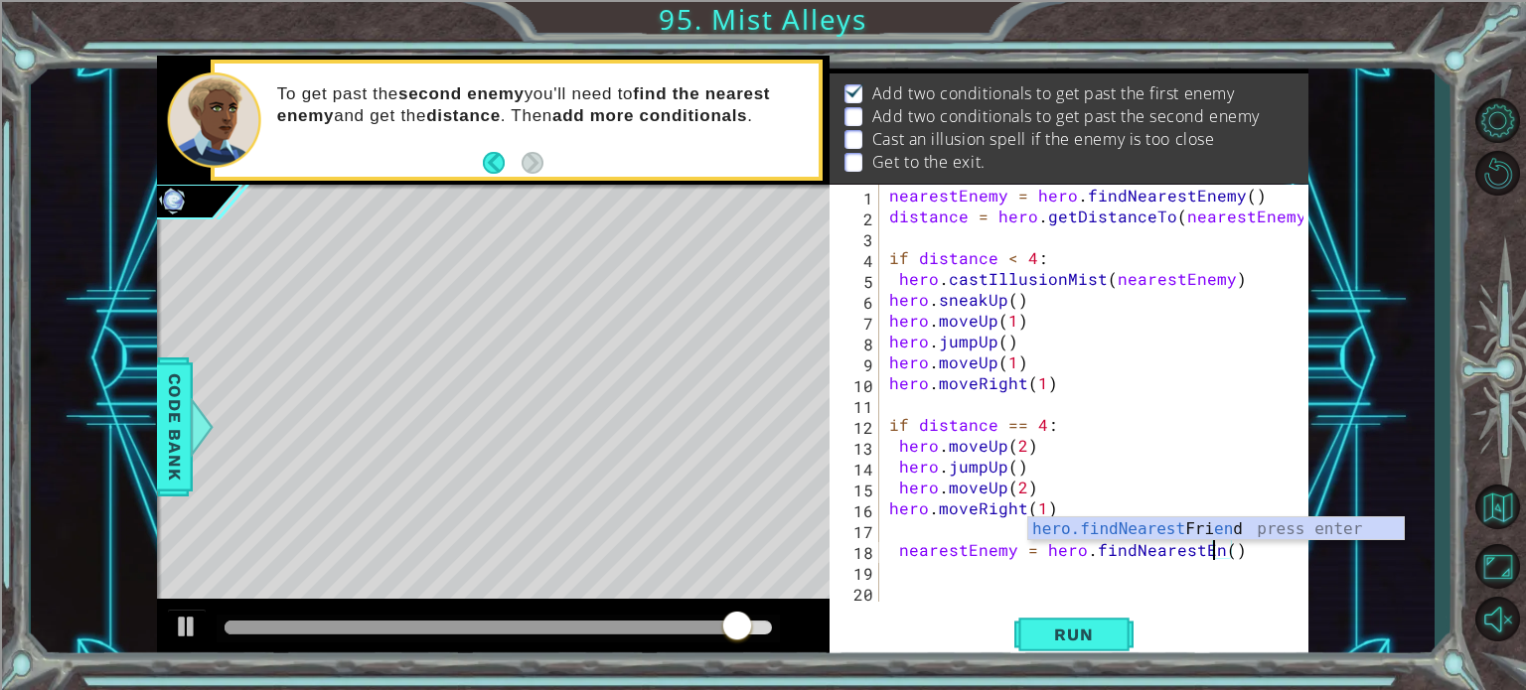
scroll to position [0, 20]
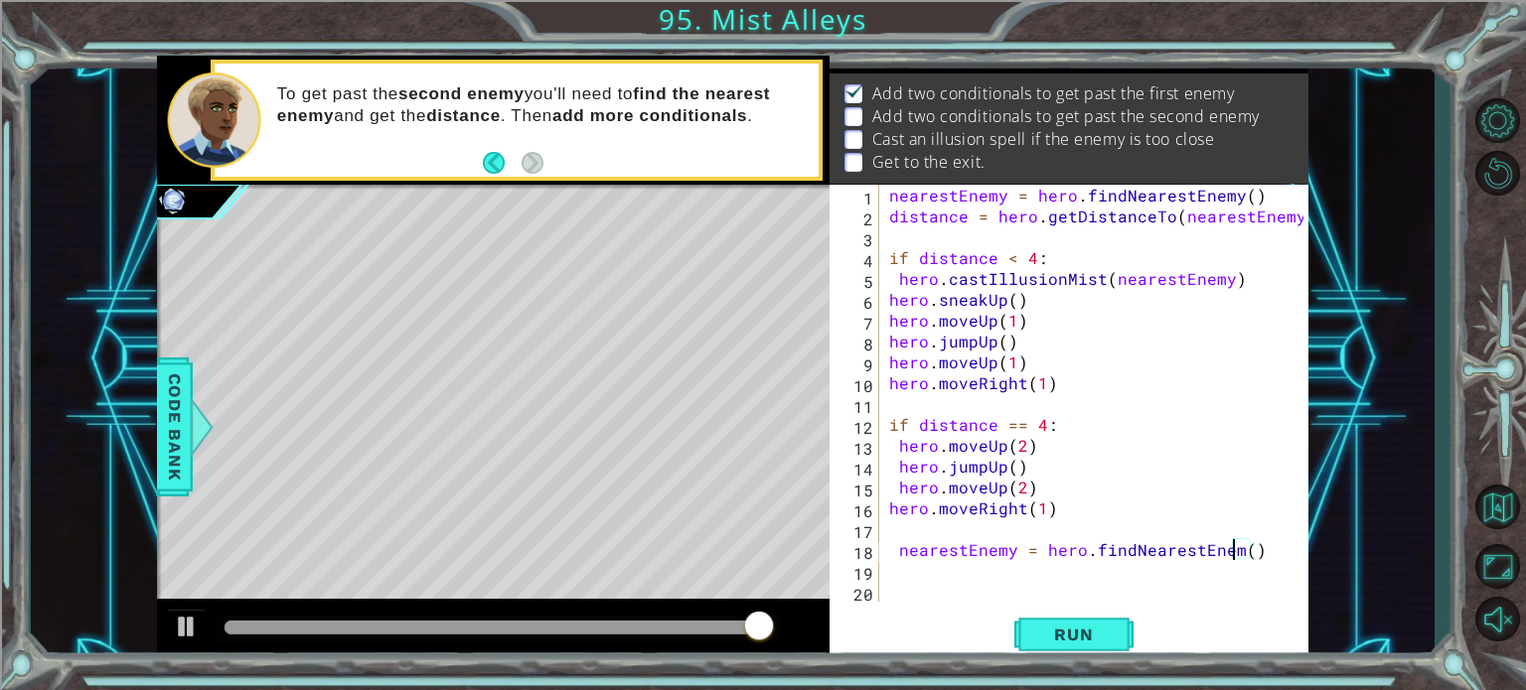
type textarea "nearestEnemy = hero.findNearestEnemy()"
click at [1007, 568] on div "nearestEnemy = hero . findNearestEnemy ( ) distance = hero . getDistanceTo ( ne…" at bounding box center [1099, 414] width 428 height 459
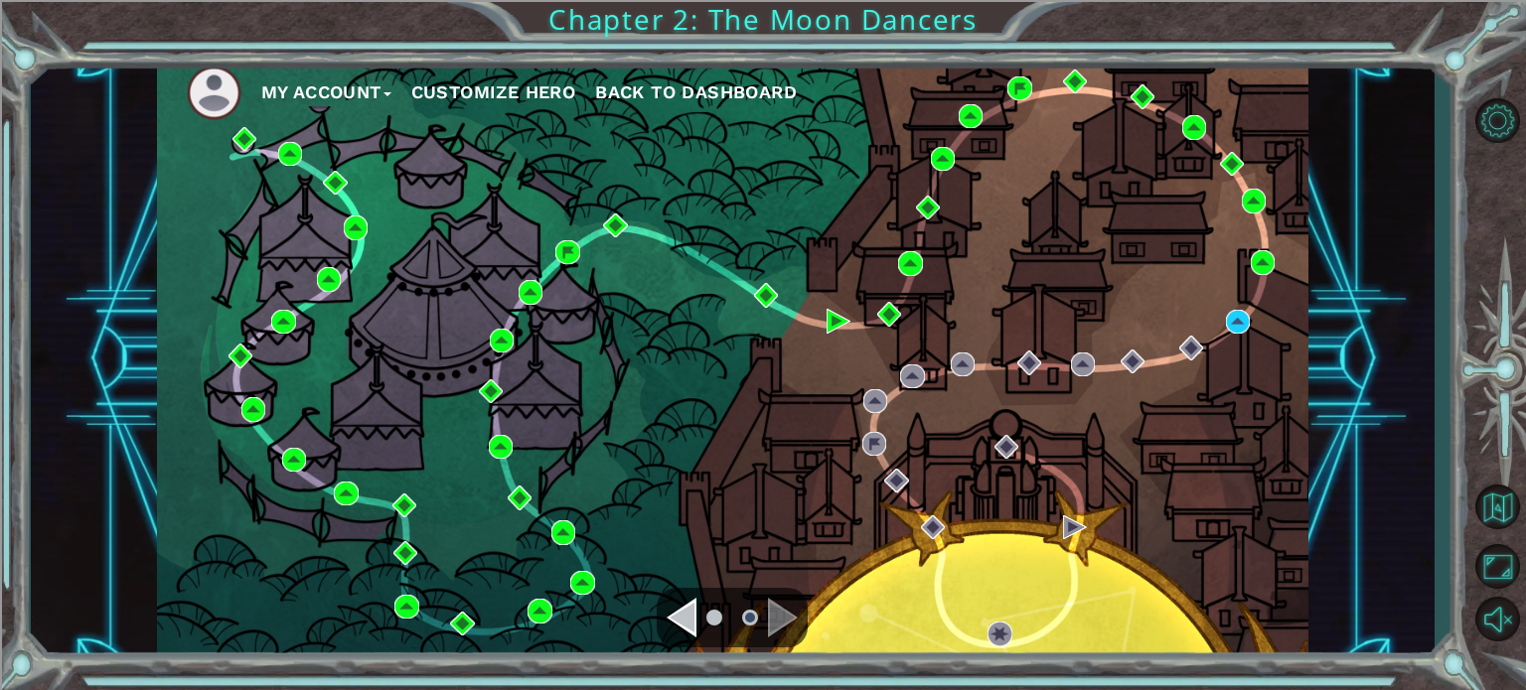
click at [1027, 477] on div "My Account Customize Hero Back to Dashboard" at bounding box center [732, 360] width 1151 height 608
click at [1264, 258] on img at bounding box center [1263, 262] width 24 height 24
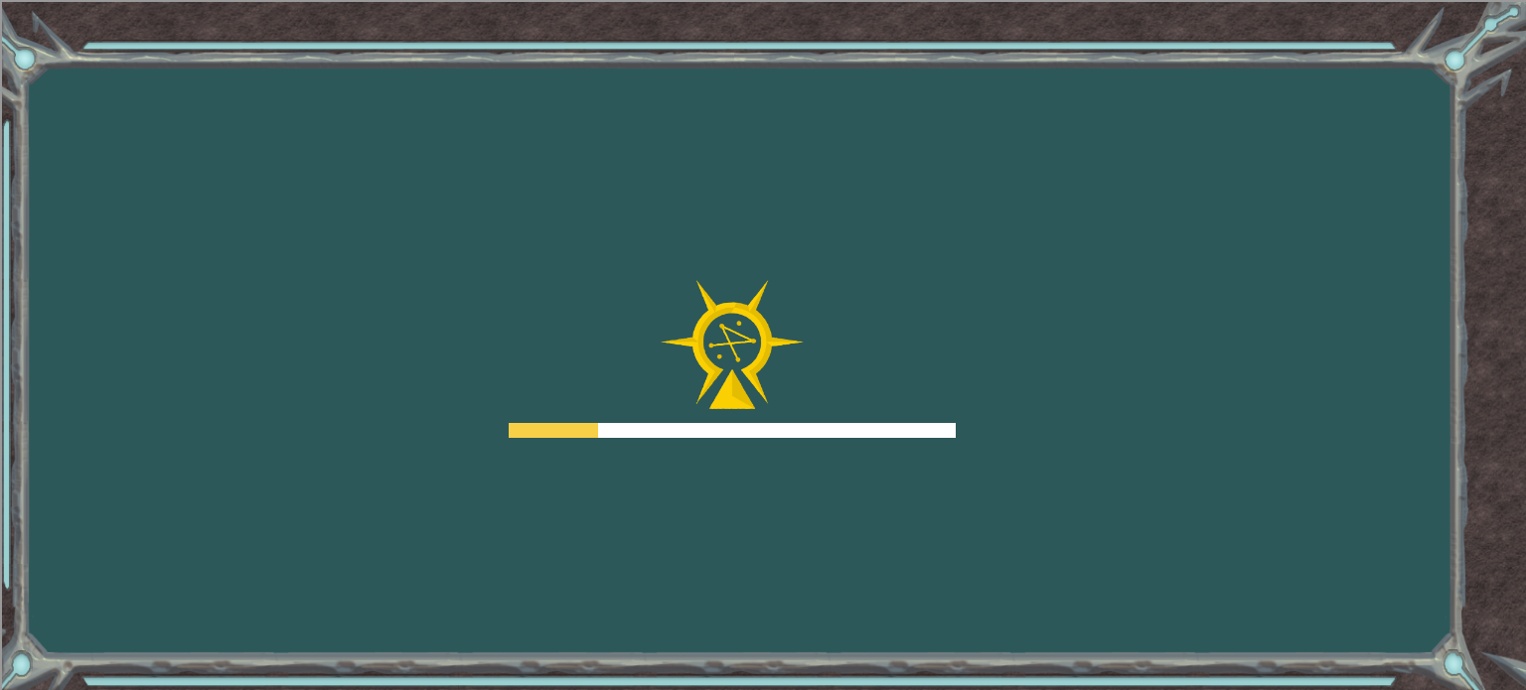
click at [1264, 258] on div "Goals Error loading from server. Try refreshing the page. You'll need to join a…" at bounding box center [763, 345] width 1526 height 690
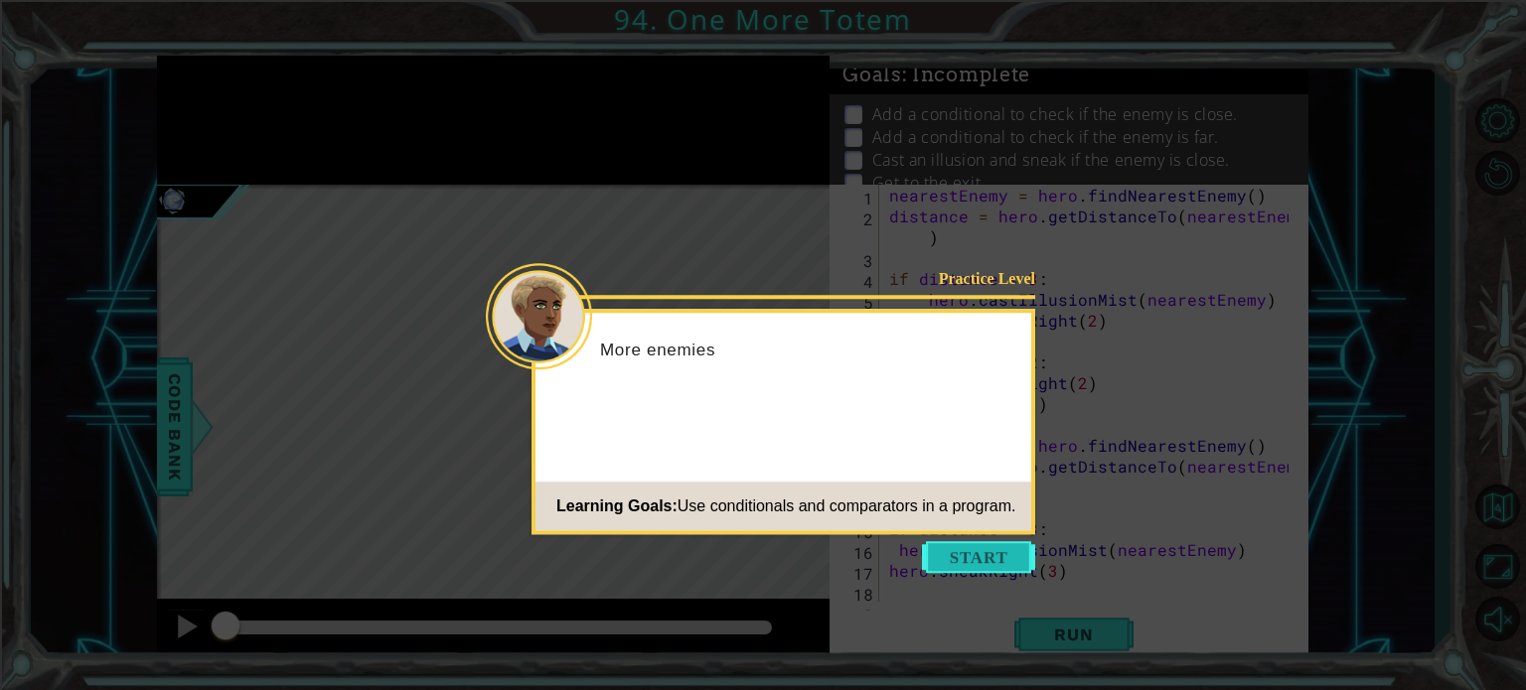
scroll to position [83, 0]
click at [966, 557] on button "Start" at bounding box center [978, 557] width 113 height 32
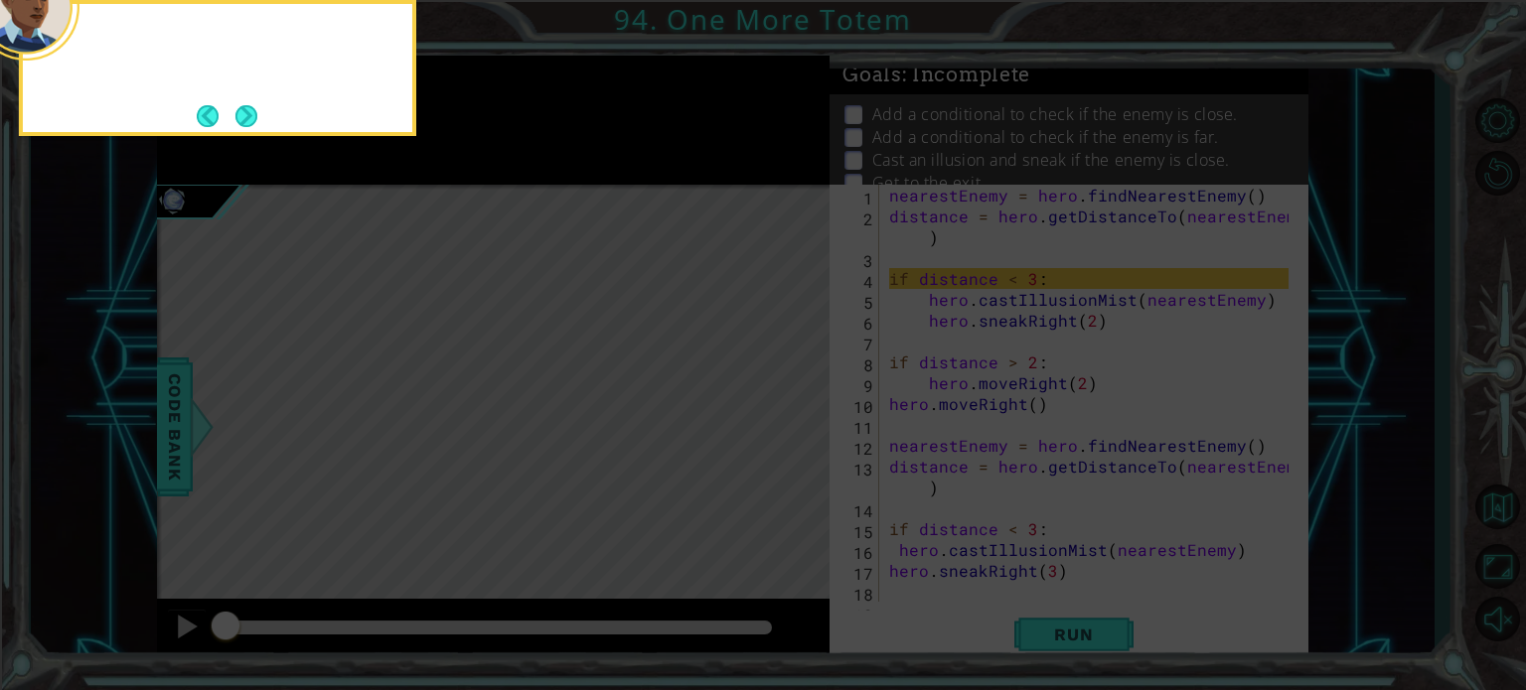
scroll to position [0, 0]
click at [848, 326] on icon at bounding box center [763, 345] width 1526 height 690
click at [257, 110] on button "Next" at bounding box center [246, 115] width 25 height 25
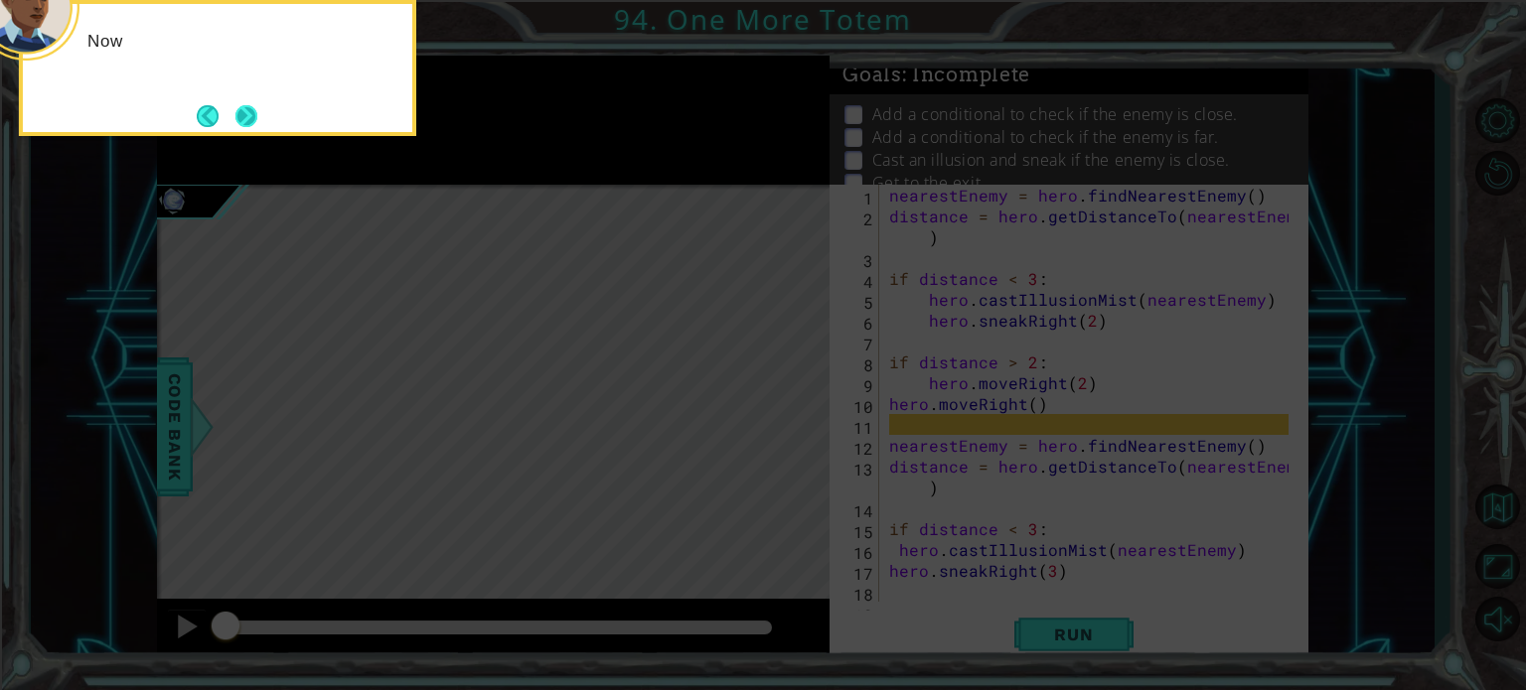
click at [256, 110] on button "Next" at bounding box center [246, 116] width 22 height 22
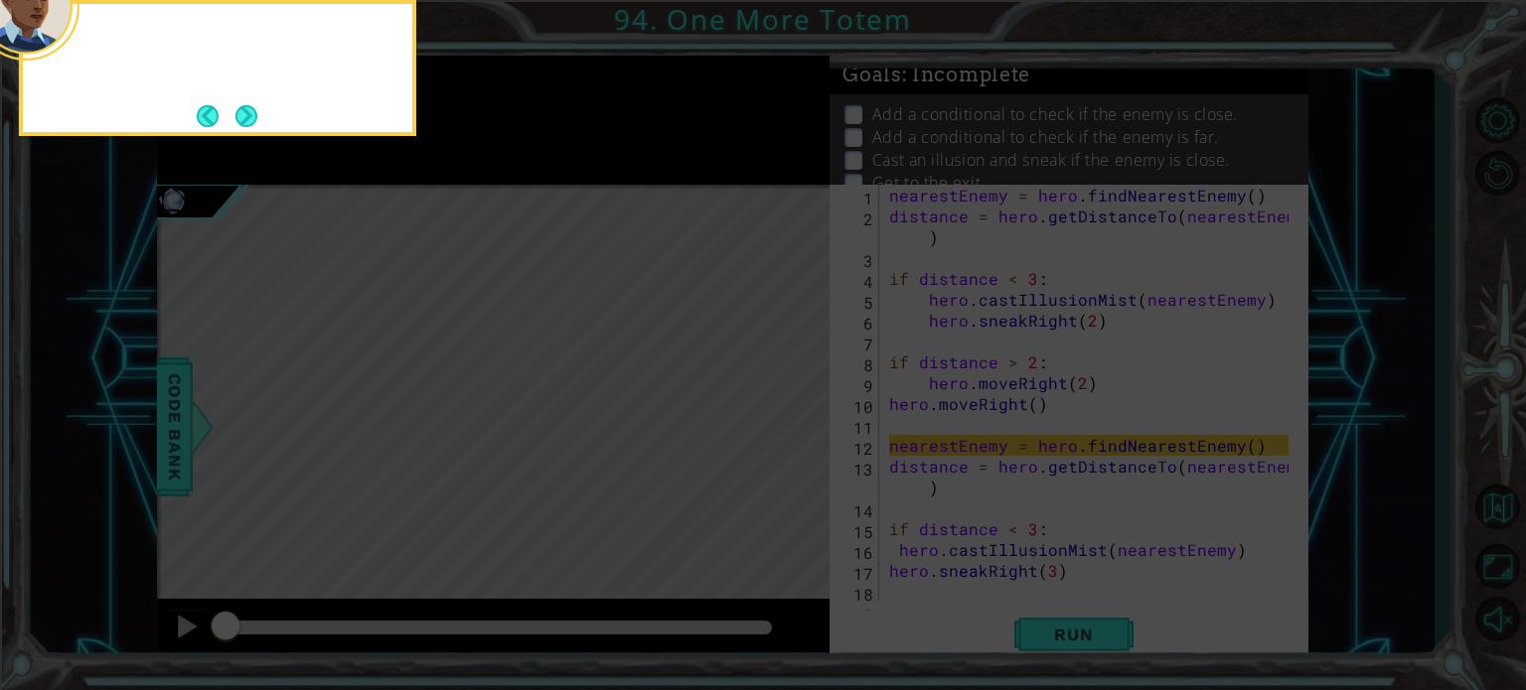
click at [256, 110] on button "Next" at bounding box center [246, 115] width 23 height 23
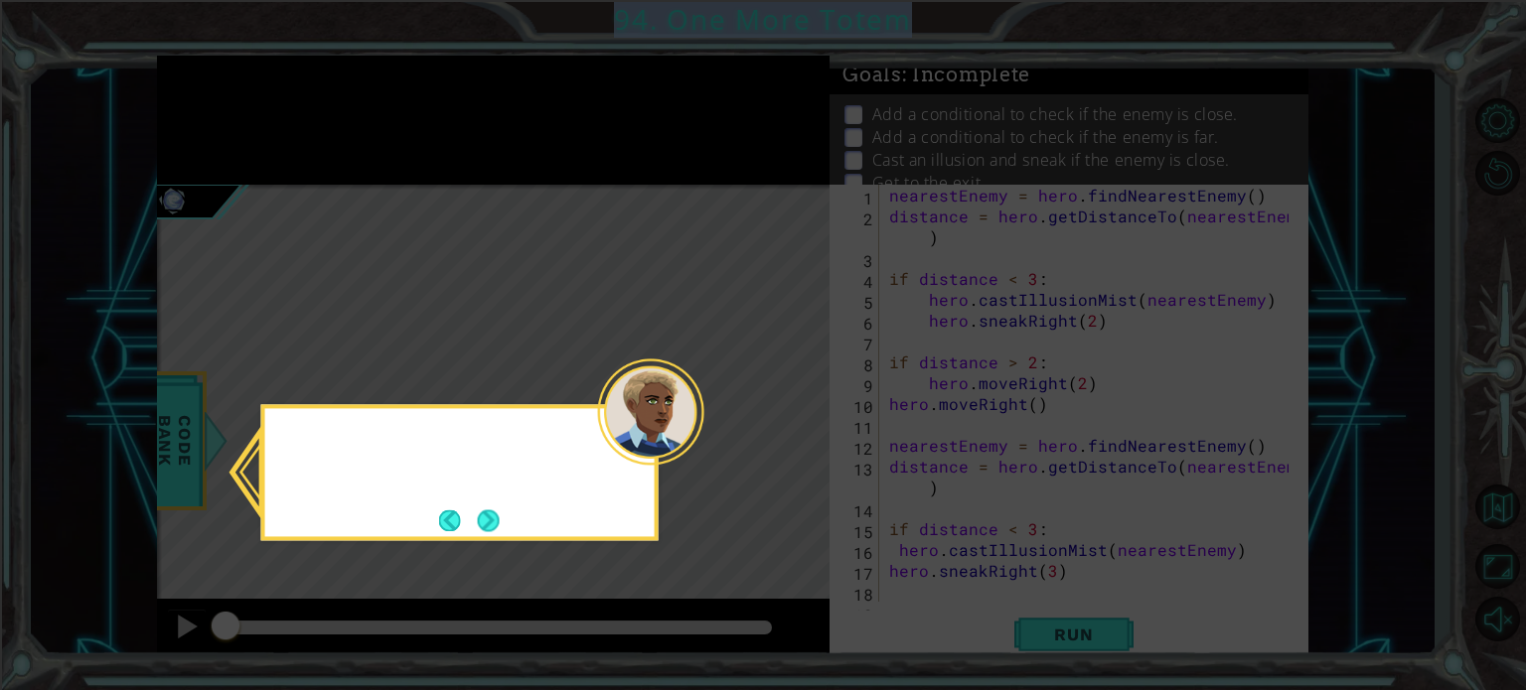
click at [256, 110] on icon at bounding box center [763, 345] width 1526 height 690
click at [499, 512] on button "Next" at bounding box center [488, 521] width 22 height 22
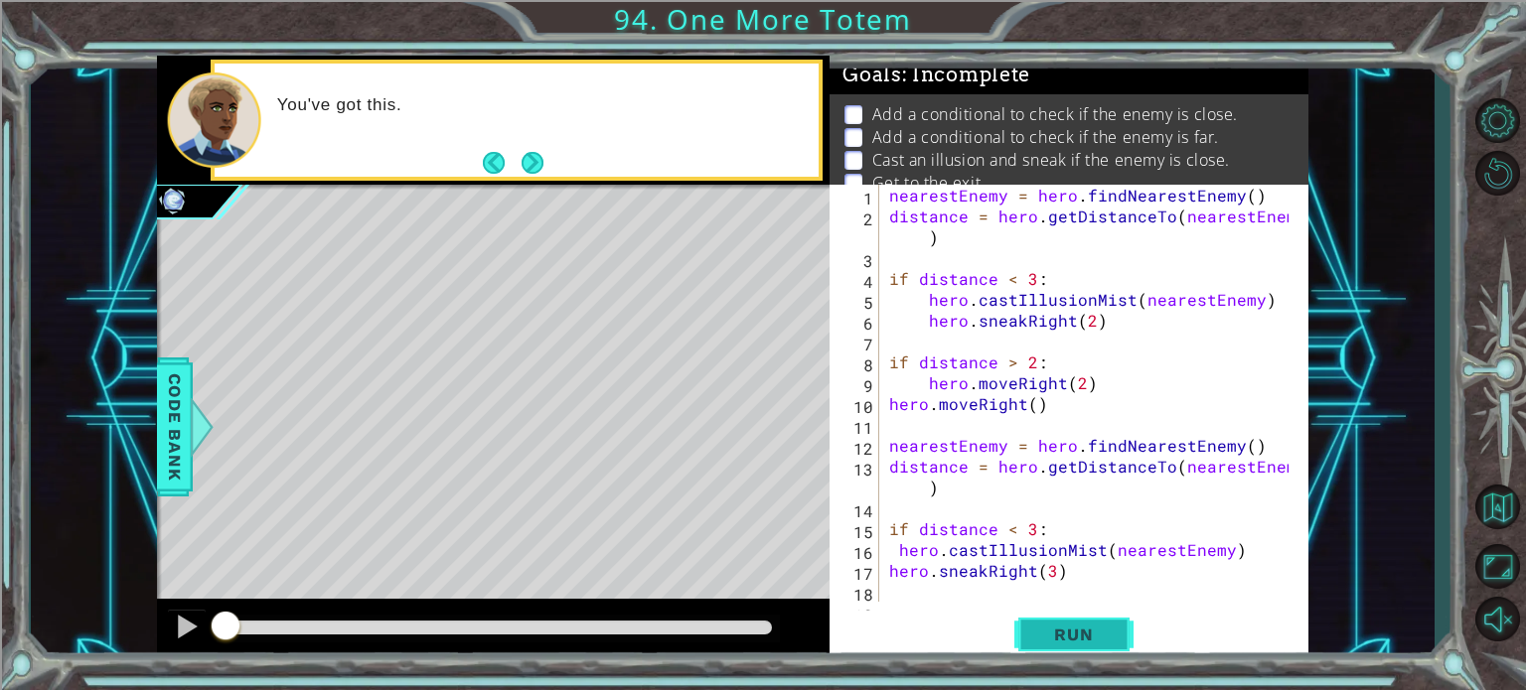
click at [1065, 640] on span "Run" at bounding box center [1073, 635] width 78 height 20
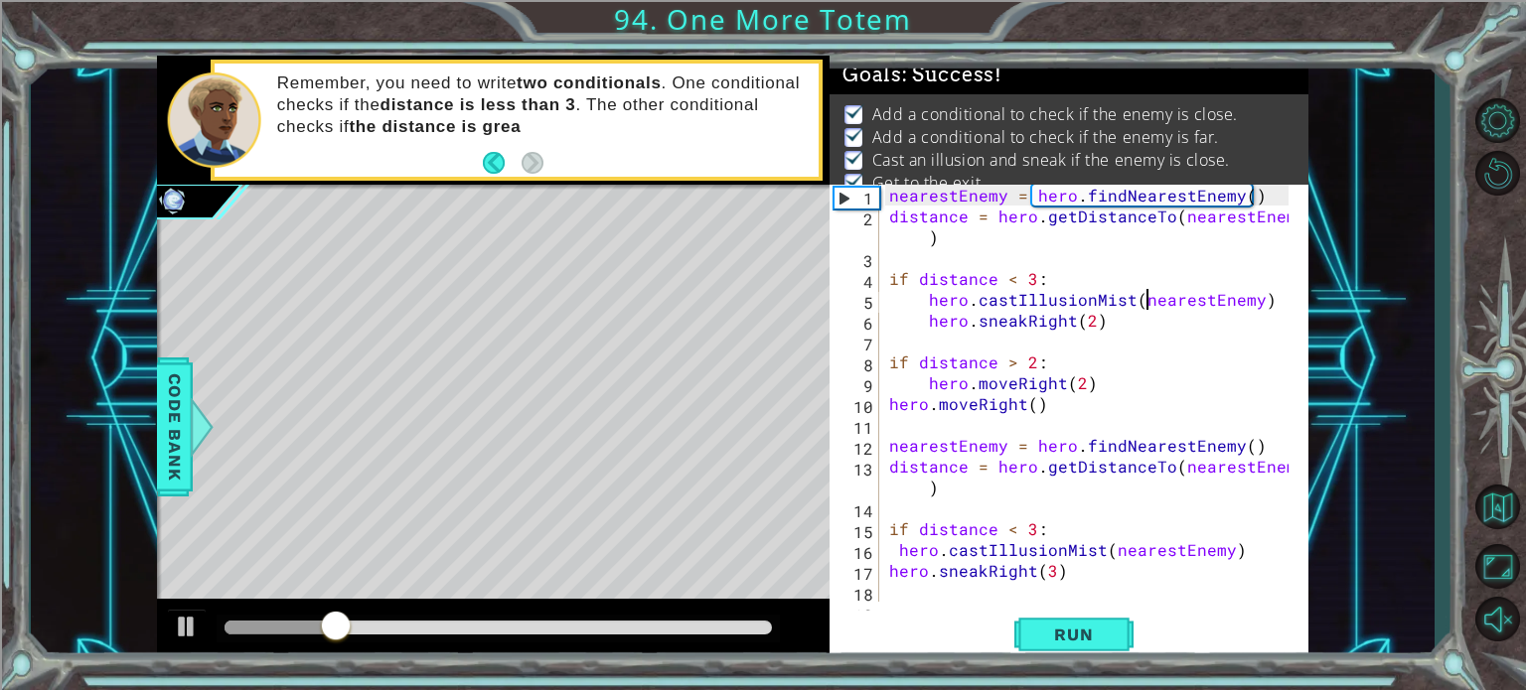
click at [1151, 291] on div "nearestEnemy = hero . findNearestEnemy ( ) distance = hero . getDistanceTo ( ne…" at bounding box center [1091, 414] width 413 height 459
type textarea "hero.castIllusionMist(nearestEnemy)"
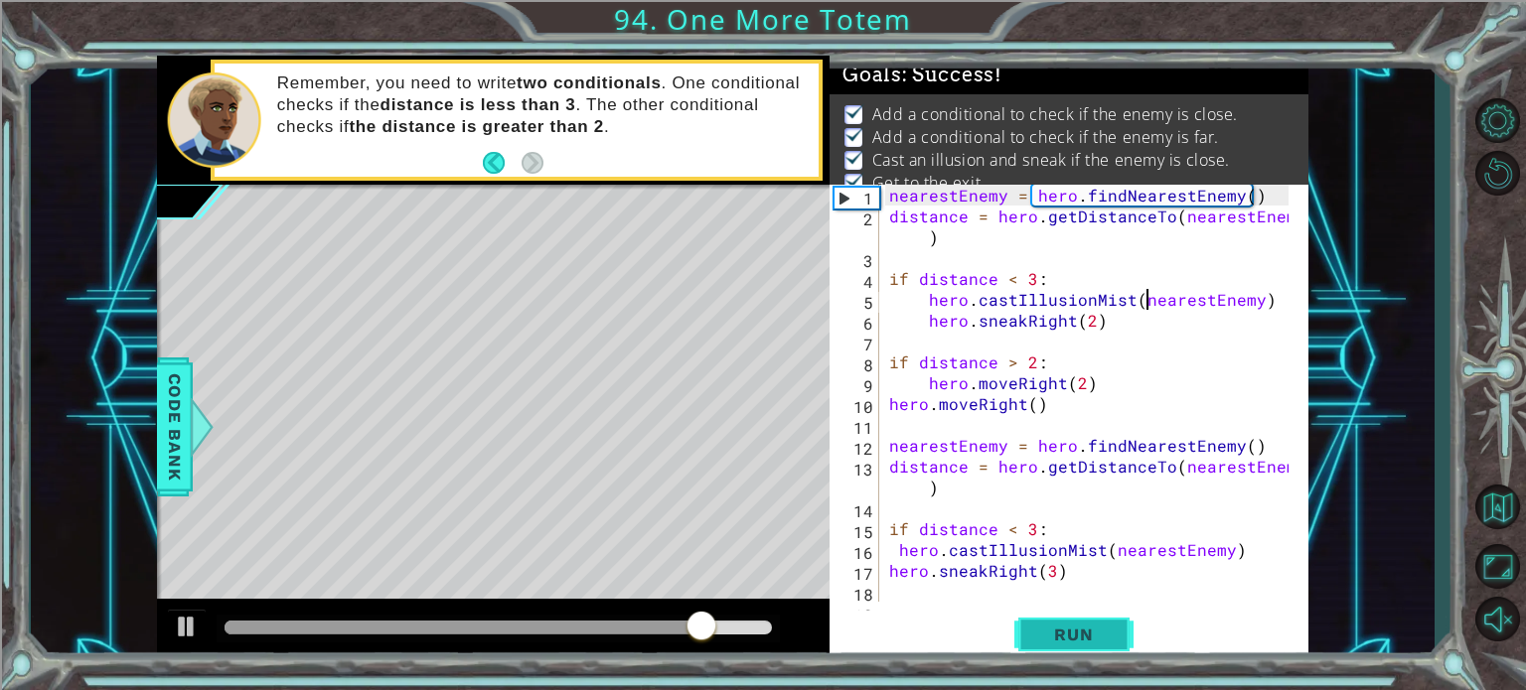
click at [1097, 635] on span "Run" at bounding box center [1073, 635] width 78 height 20
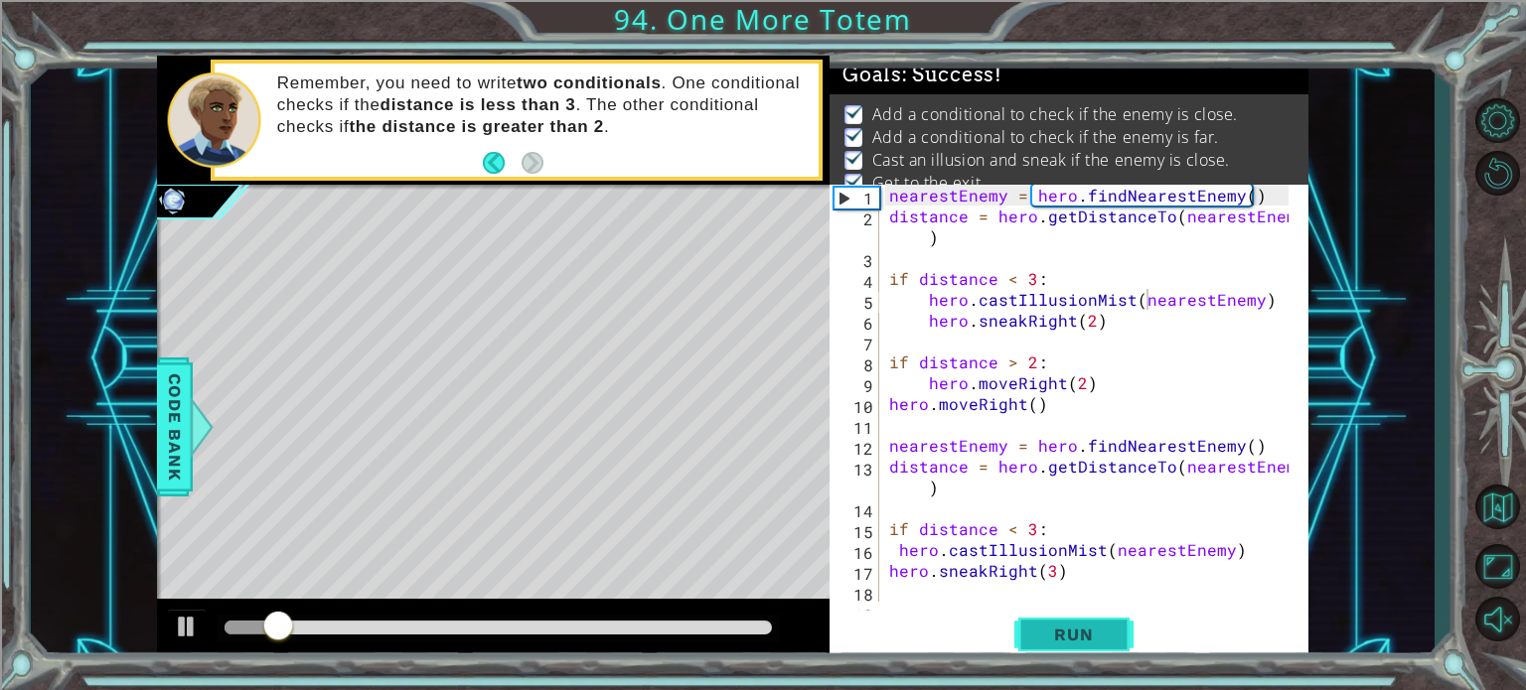
click at [1097, 635] on span "Run" at bounding box center [1073, 635] width 78 height 20
click at [1096, 635] on span "Run" at bounding box center [1073, 635] width 78 height 20
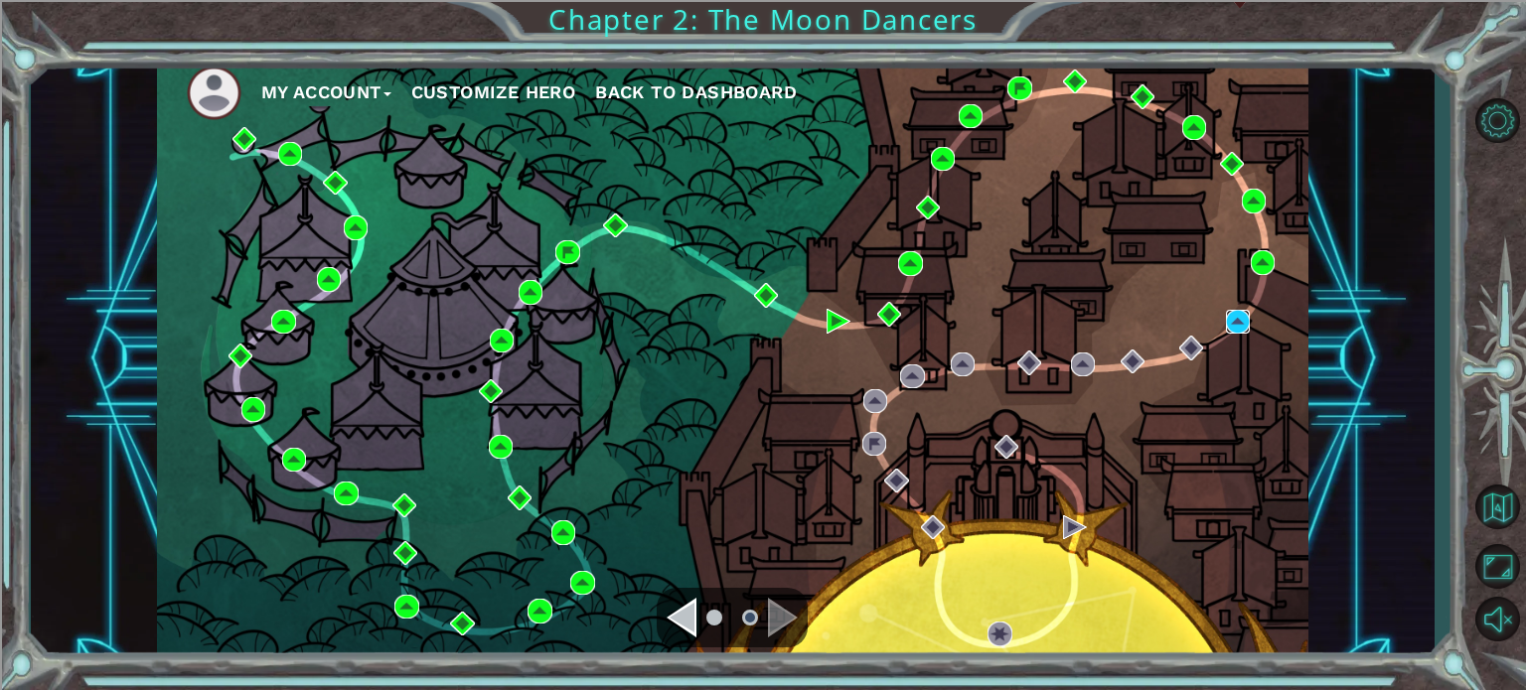
click at [1236, 324] on img at bounding box center [1238, 322] width 24 height 24
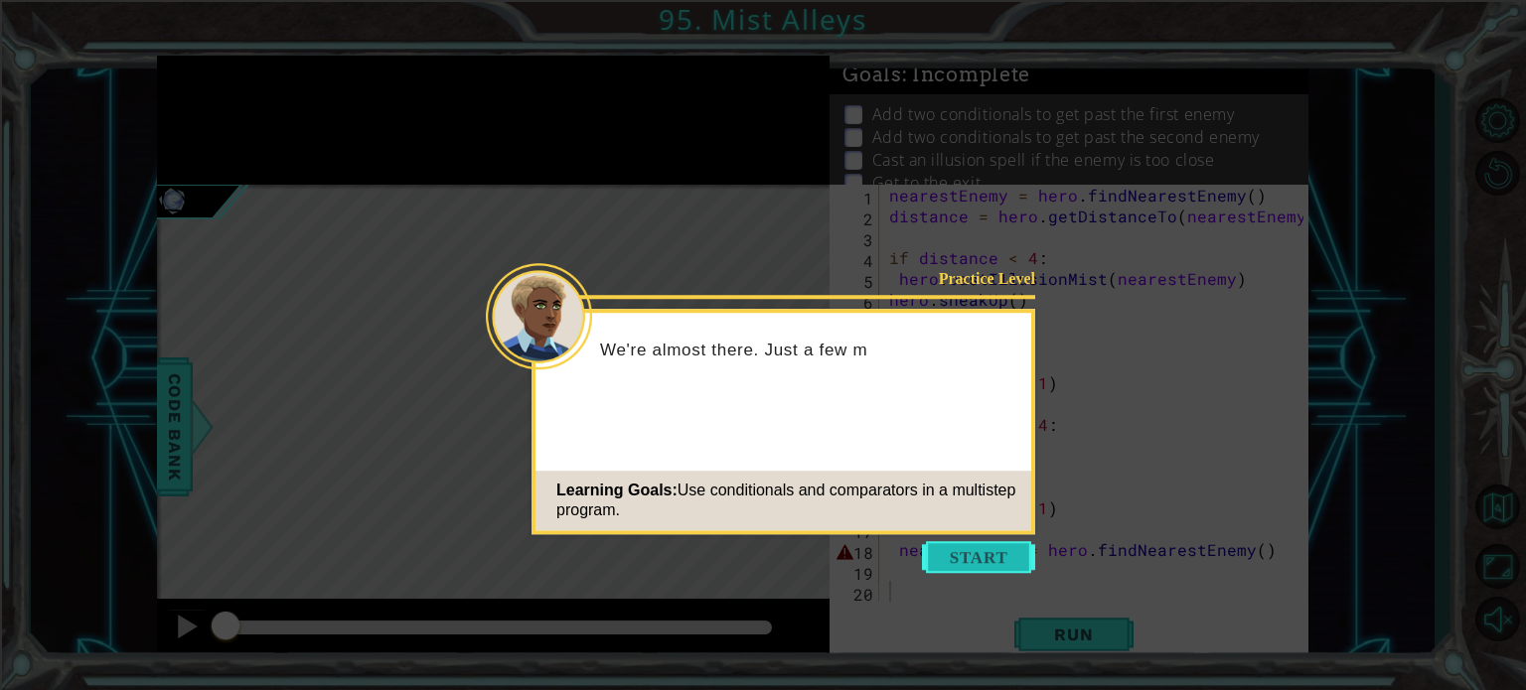
click at [1014, 559] on button "Start" at bounding box center [978, 557] width 113 height 32
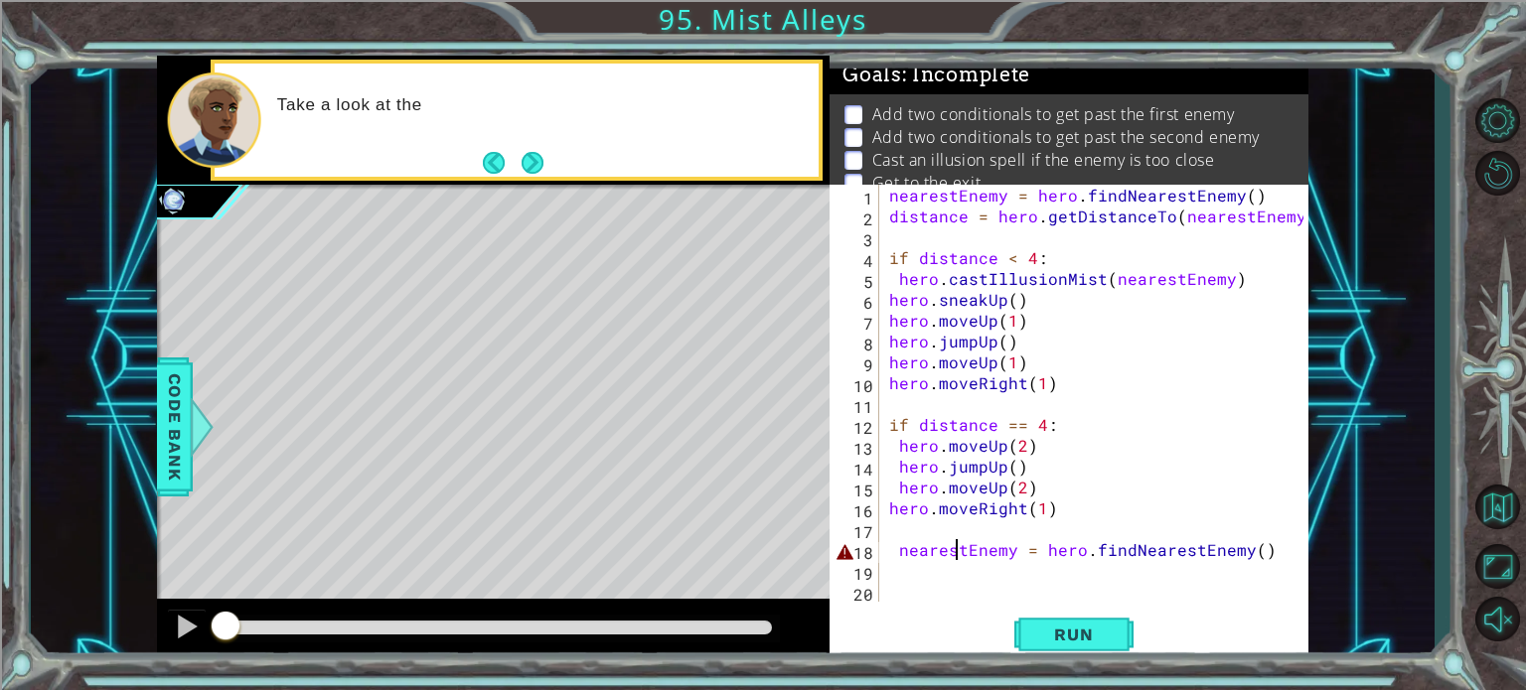
click at [958, 551] on div "nearestEnemy = hero . findNearestEnemy ( ) distance = hero . getDistanceTo ( ne…" at bounding box center [1099, 414] width 428 height 459
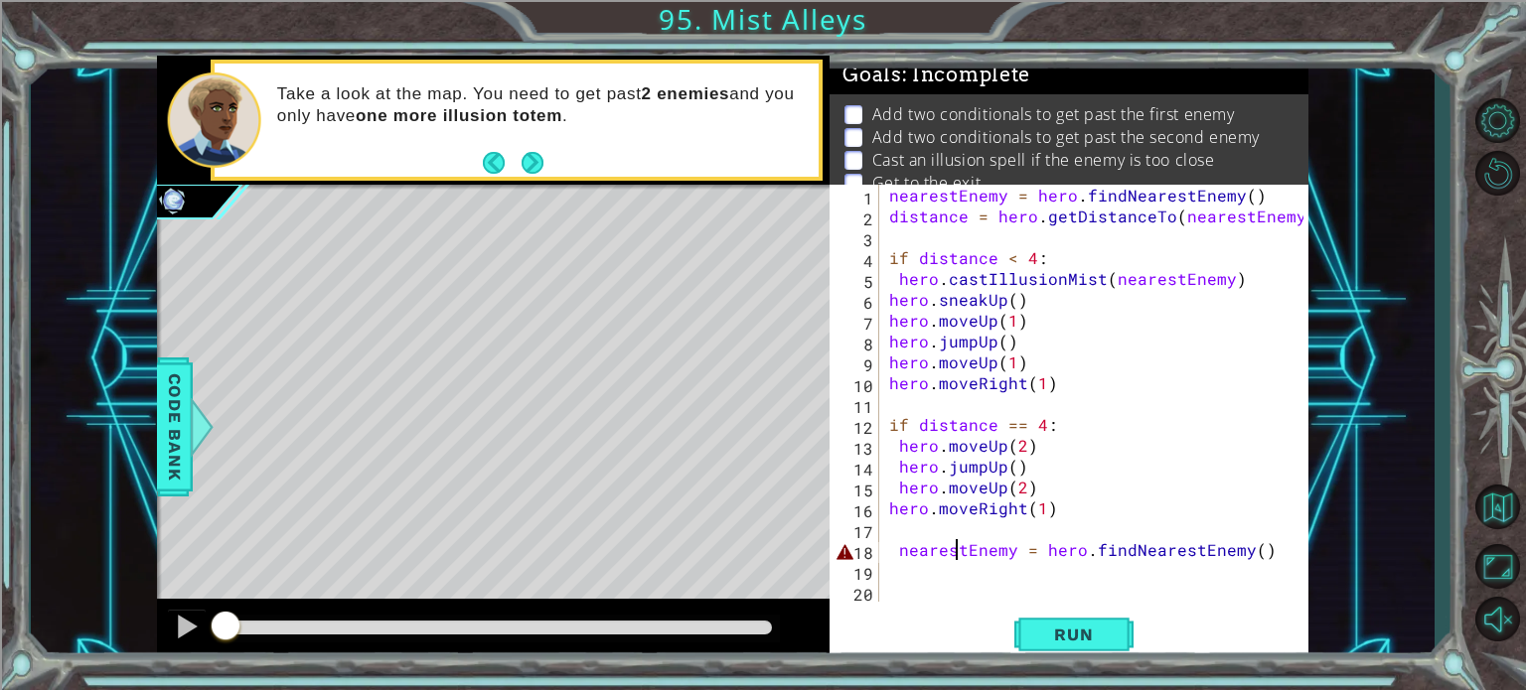
click at [946, 548] on div "nearestEnemy = hero . findNearestEnemy ( ) distance = hero . getDistanceTo ( ne…" at bounding box center [1099, 414] width 428 height 459
click at [904, 551] on div "nearestEnemy = hero . findNearestEnemy ( ) distance = hero . getDistanceTo ( ne…" at bounding box center [1099, 414] width 428 height 459
click at [896, 547] on div "nearestEnemy = hero . findNearestEnemy ( ) distance = hero . getDistanceTo ( ne…" at bounding box center [1099, 414] width 428 height 459
click at [1272, 553] on div "nearestEnemy = hero . findNearestEnemy ( ) distance = hero . getDistanceTo ( ne…" at bounding box center [1099, 414] width 428 height 459
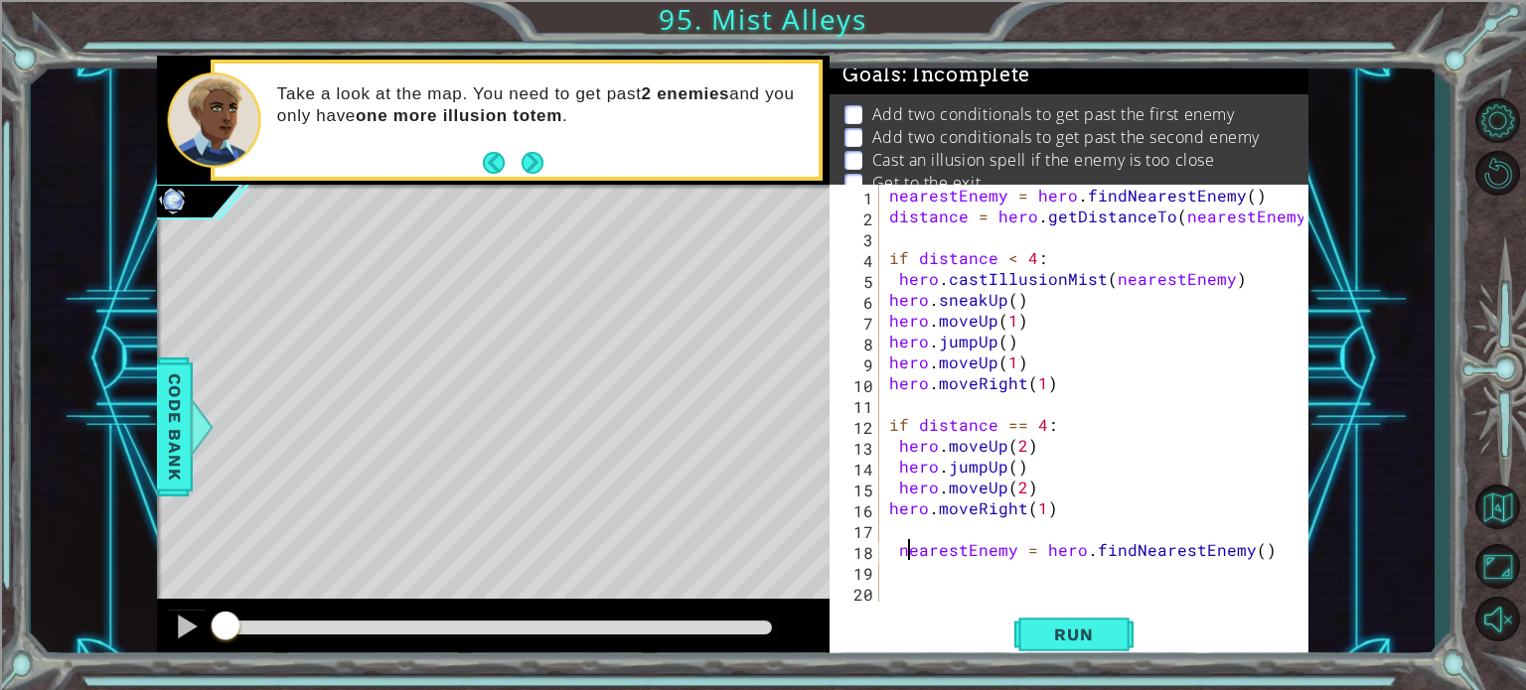
click at [905, 551] on div "nearestEnemy = hero . findNearestEnemy ( ) distance = hero . getDistanceTo ( ne…" at bounding box center [1099, 414] width 428 height 459
click at [898, 549] on div "nearestEnemy = hero . findNearestEnemy ( ) distance = hero . getDistanceTo ( ne…" at bounding box center [1099, 414] width 428 height 459
type textarea "nearestEnemy = hero.findNearestEnemy()"
click at [898, 549] on div "nearestEnemy = hero . findNearestEnemy ( ) distance = hero . getDistanceTo ( ne…" at bounding box center [1099, 414] width 428 height 459
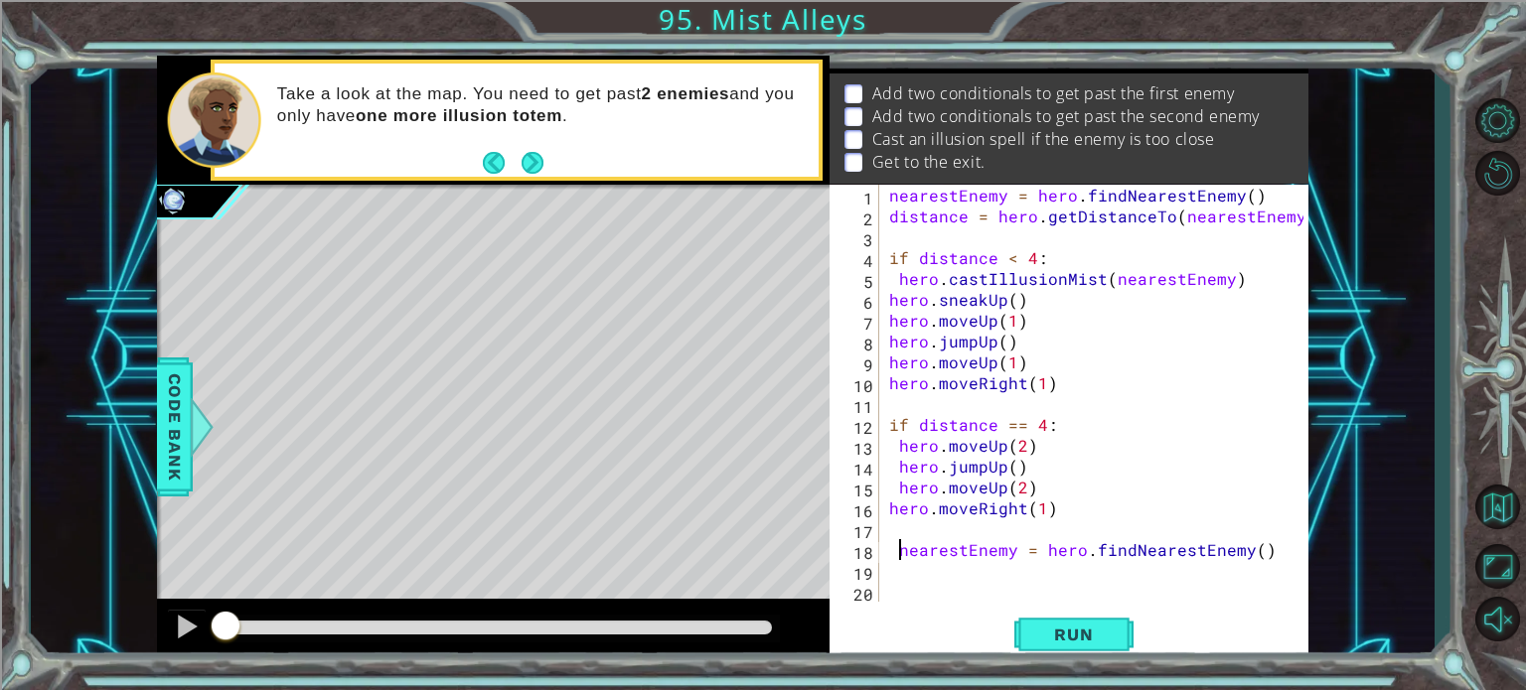
scroll to position [45, 0]
click at [1007, 561] on div "nearestEnemy = hero . findNearestEnemy ( ) distance = hero . getDistanceTo ( ne…" at bounding box center [1099, 414] width 428 height 459
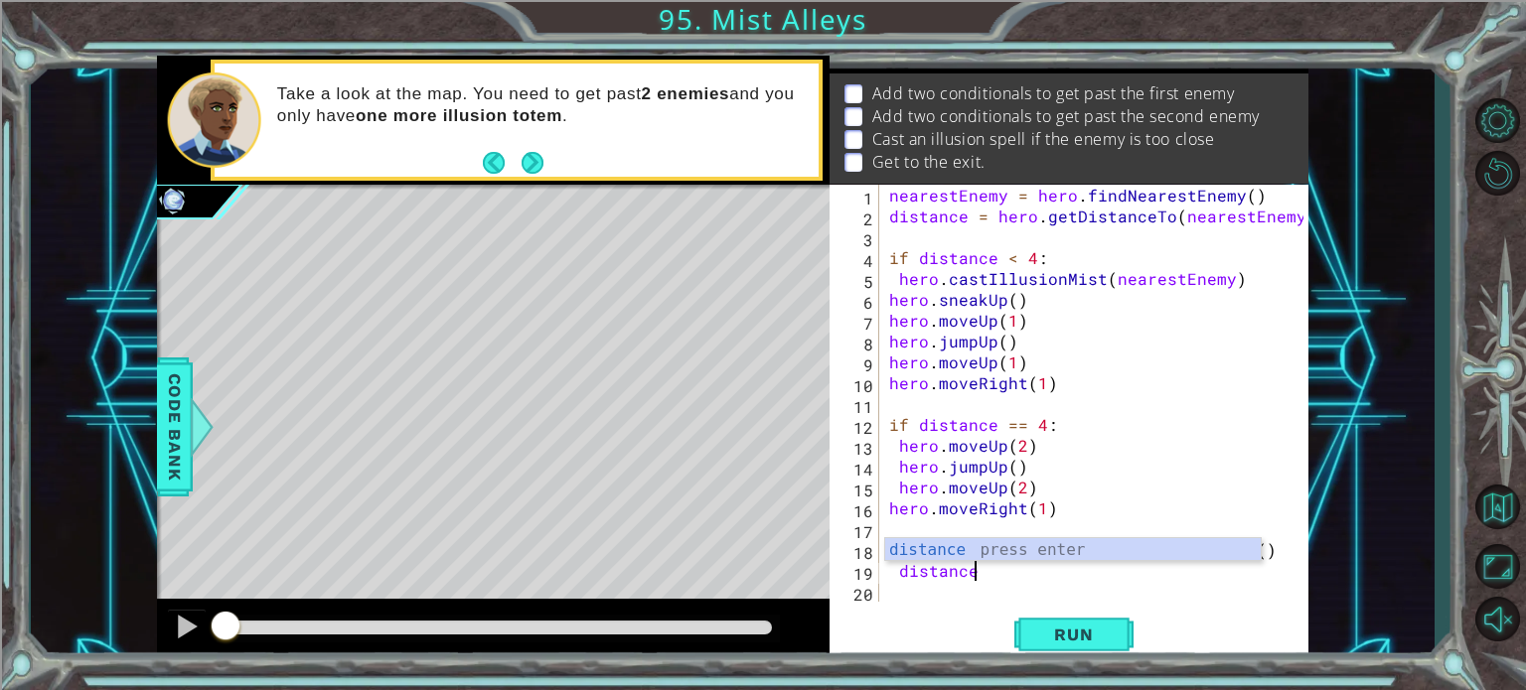
scroll to position [0, 4]
click at [978, 541] on div "distance press enter" at bounding box center [1073, 574] width 376 height 72
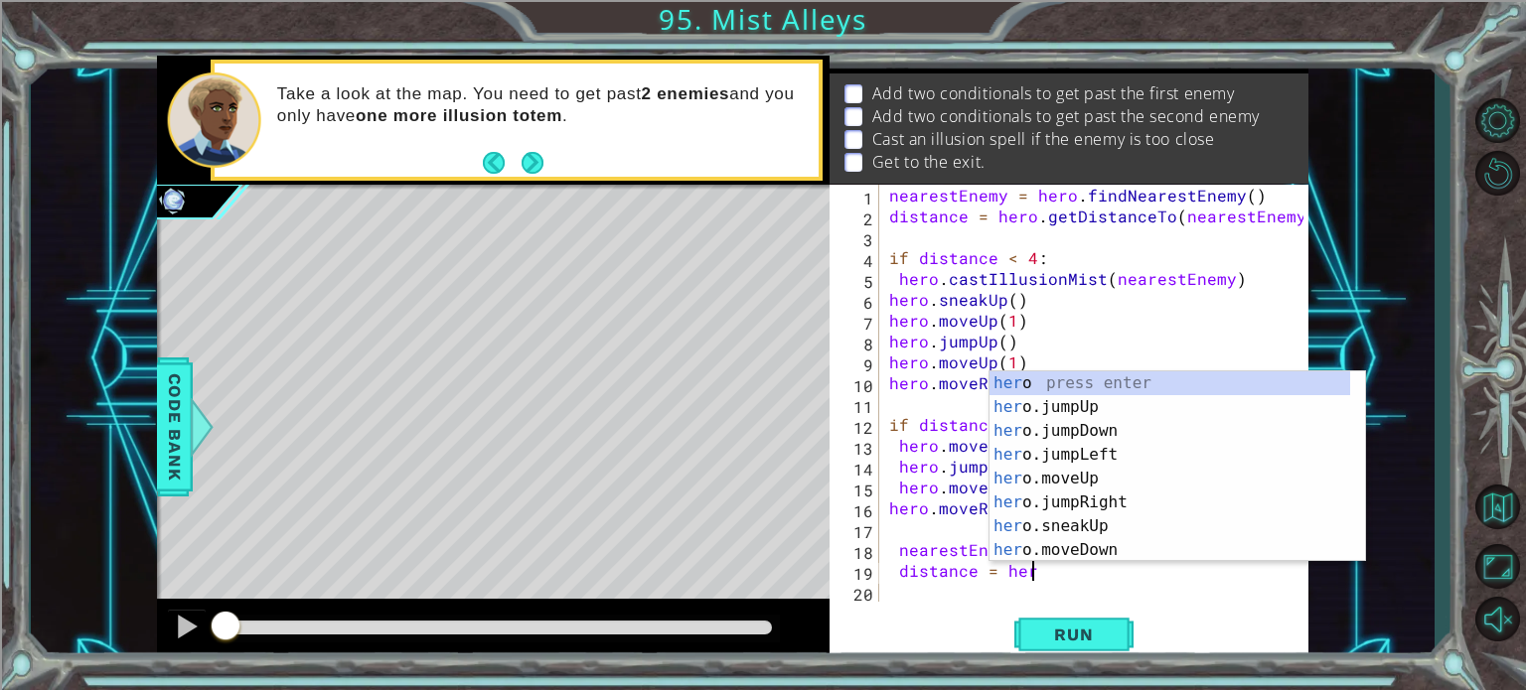
scroll to position [0, 8]
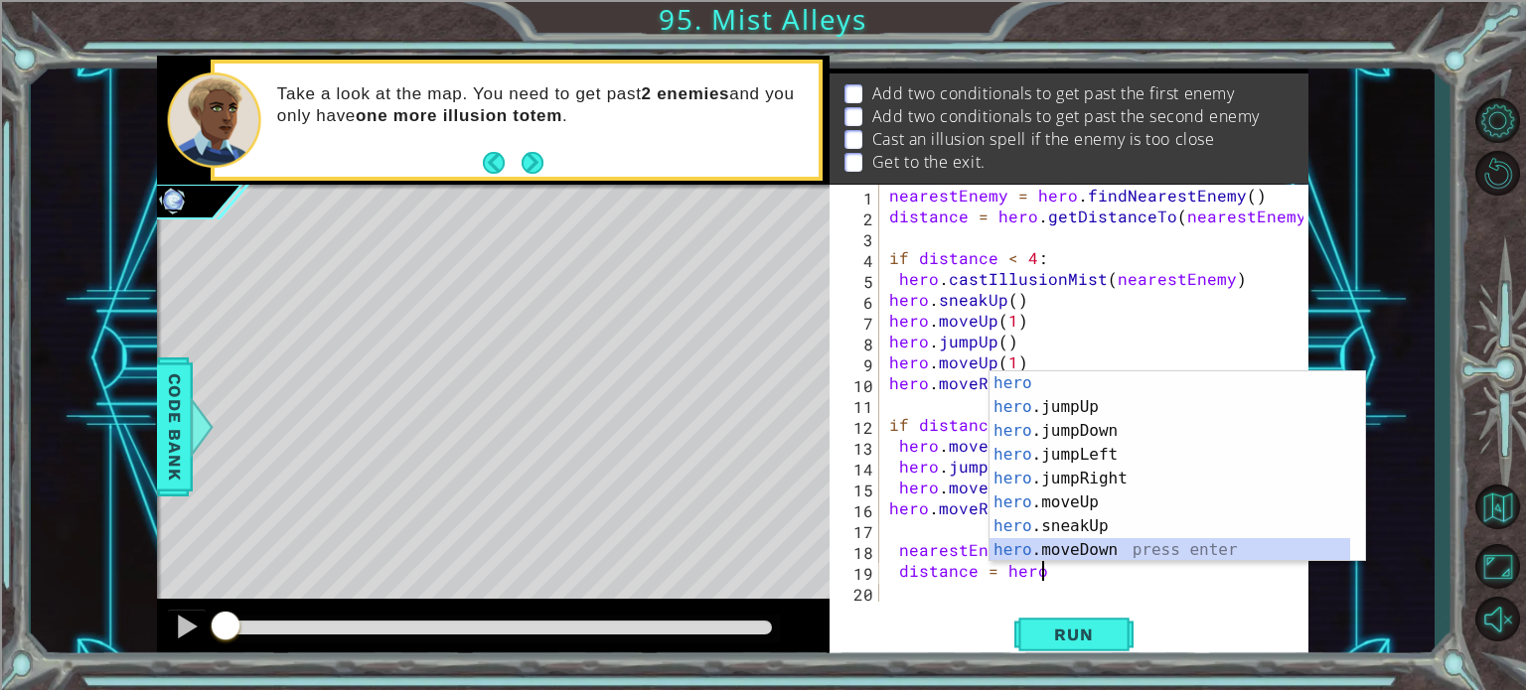
click at [1091, 539] on div "hero press enter hero .jumpUp press enter hero .jumpDown press enter hero .jump…" at bounding box center [1169, 491] width 361 height 238
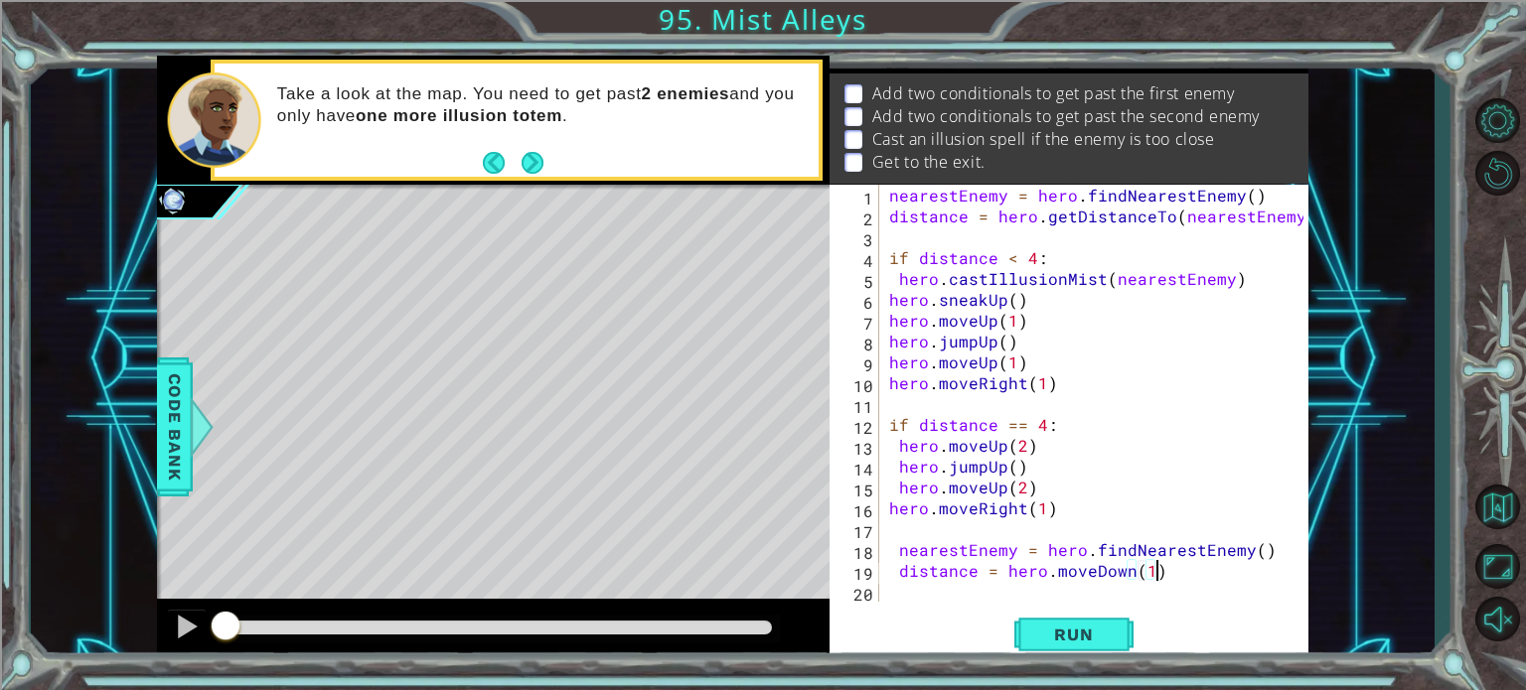
click at [1176, 579] on div "nearestEnemy = hero . findNearestEnemy ( ) distance = hero . getDistanceTo ( ne…" at bounding box center [1099, 414] width 428 height 459
click at [1077, 569] on div "nearestEnemy = hero . findNearestEnemy ( ) distance = hero . getDistanceTo ( ne…" at bounding box center [1099, 414] width 428 height 459
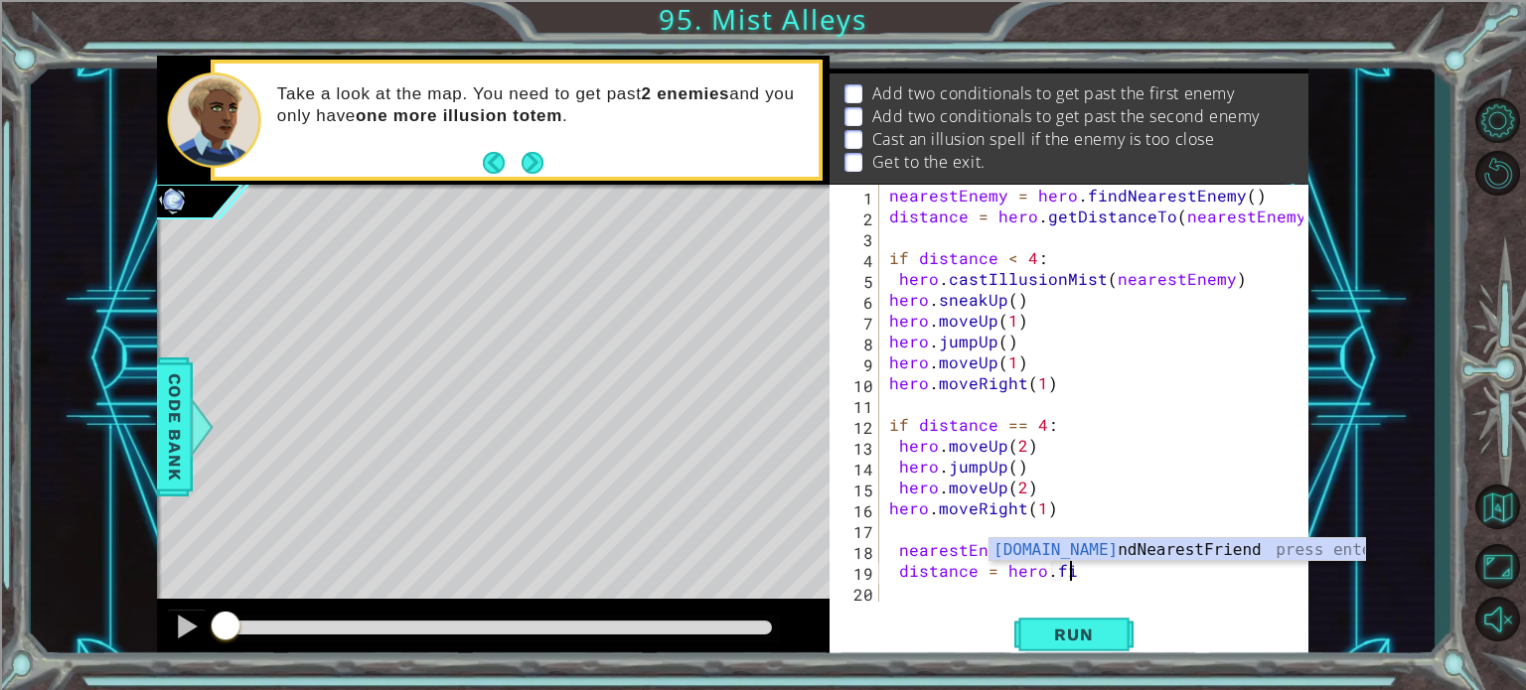
scroll to position [0, 10]
click at [1074, 505] on div "nearestEnemy = hero . findNearestEnemy ( ) distance = hero . getDistanceTo ( ne…" at bounding box center [1099, 414] width 428 height 459
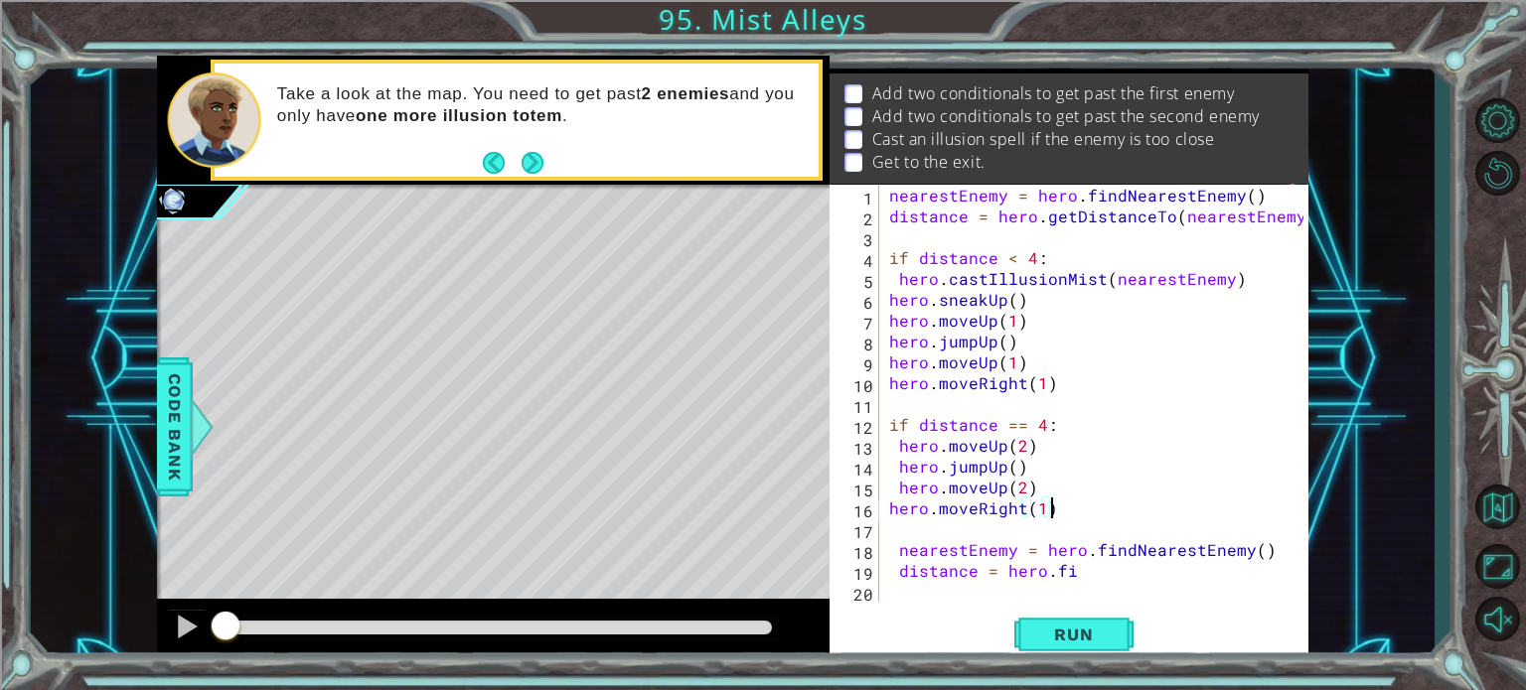
scroll to position [0, 8]
click at [1076, 555] on div "nearestEnemy = hero . findNearestEnemy ( ) distance = hero . getDistanceTo ( ne…" at bounding box center [1099, 414] width 428 height 459
click at [1082, 575] on div "nearestEnemy = hero . findNearestEnemy ( ) distance = hero . getDistanceTo ( ne…" at bounding box center [1099, 414] width 428 height 459
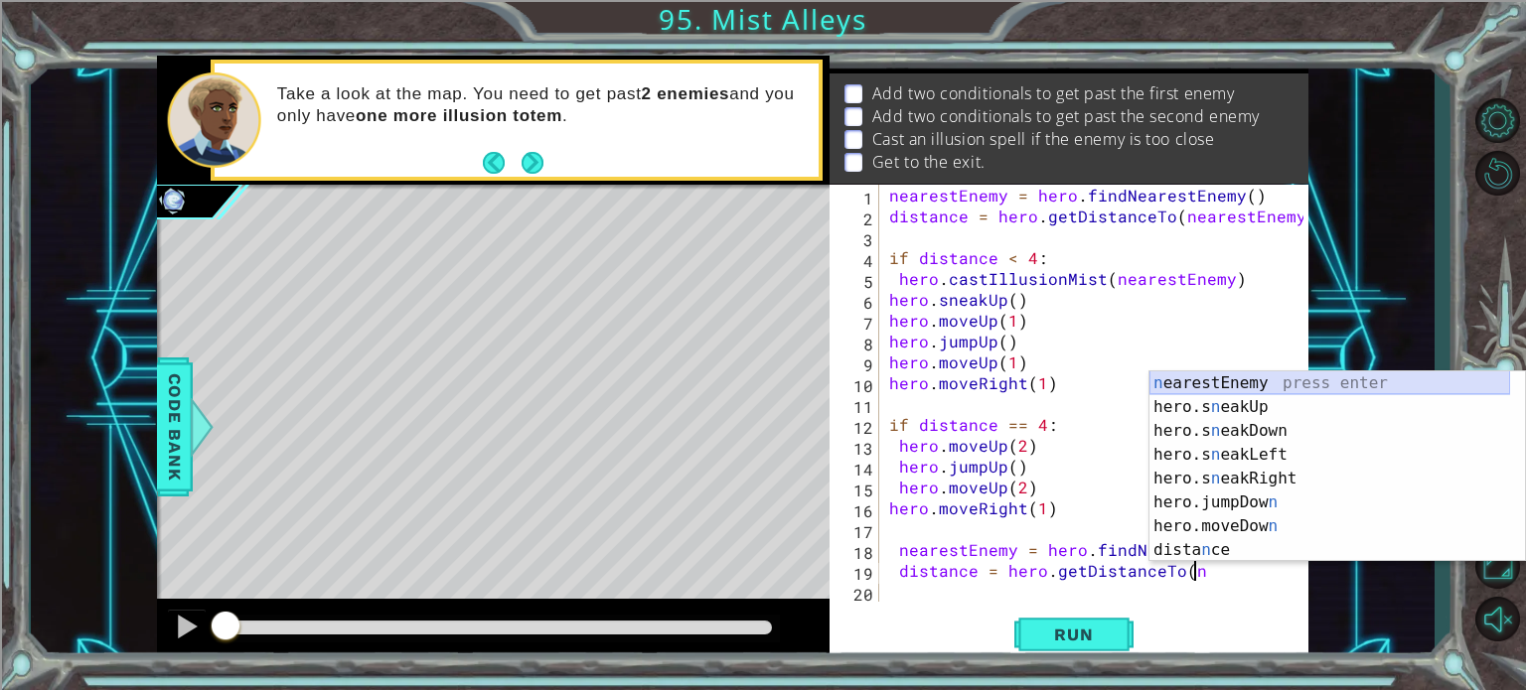
click at [1218, 384] on div "n earestEnemy press enter hero.s n eakUp press enter hero.s n eakDown press ent…" at bounding box center [1329, 491] width 361 height 238
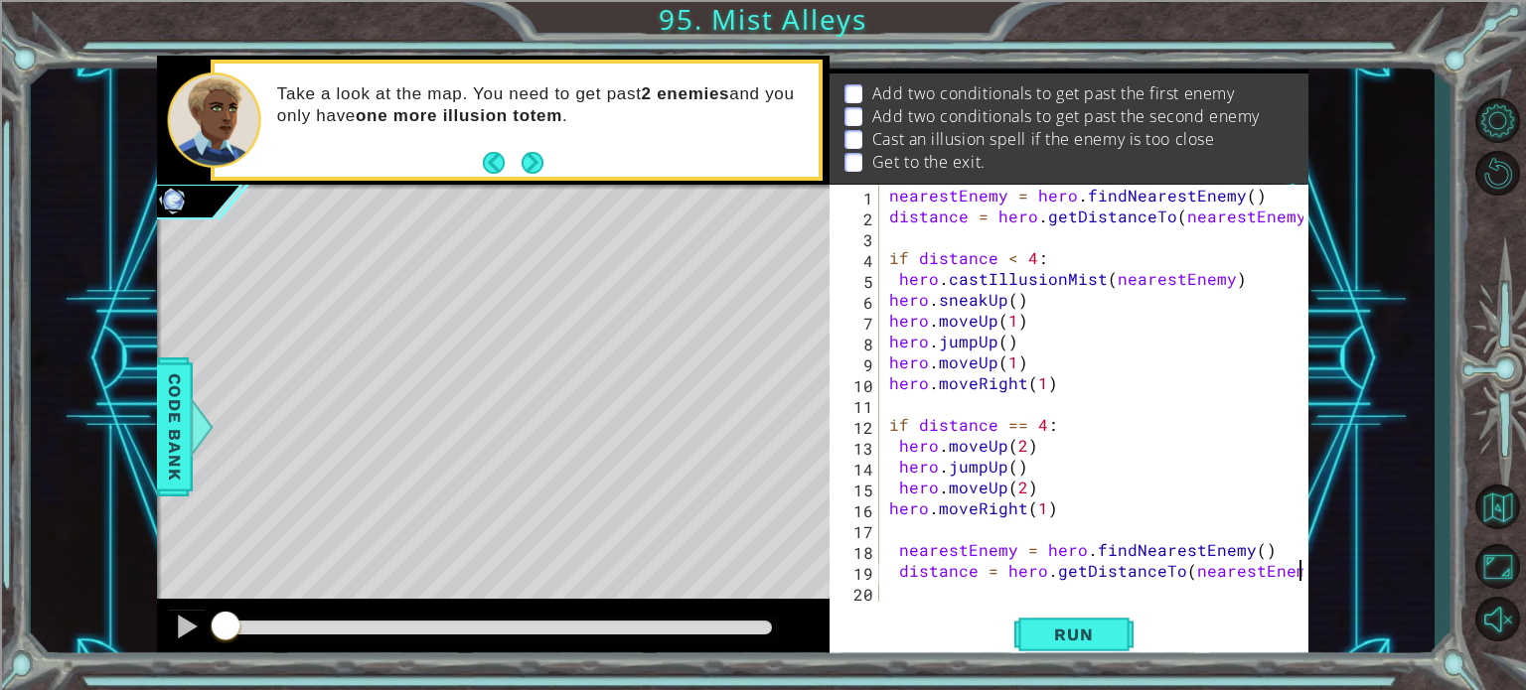
type textarea "distance = hero.getDistanceTo(nearestEnemy)"
click at [1300, 579] on div "nearestEnemy = hero . findNearestEnemy ( ) distance = hero . getDistanceTo ( ne…" at bounding box center [1099, 414] width 428 height 459
click at [1002, 598] on div "nearestEnemy = hero . findNearestEnemy ( ) distance = hero . getDistanceTo ( ne…" at bounding box center [1099, 414] width 428 height 459
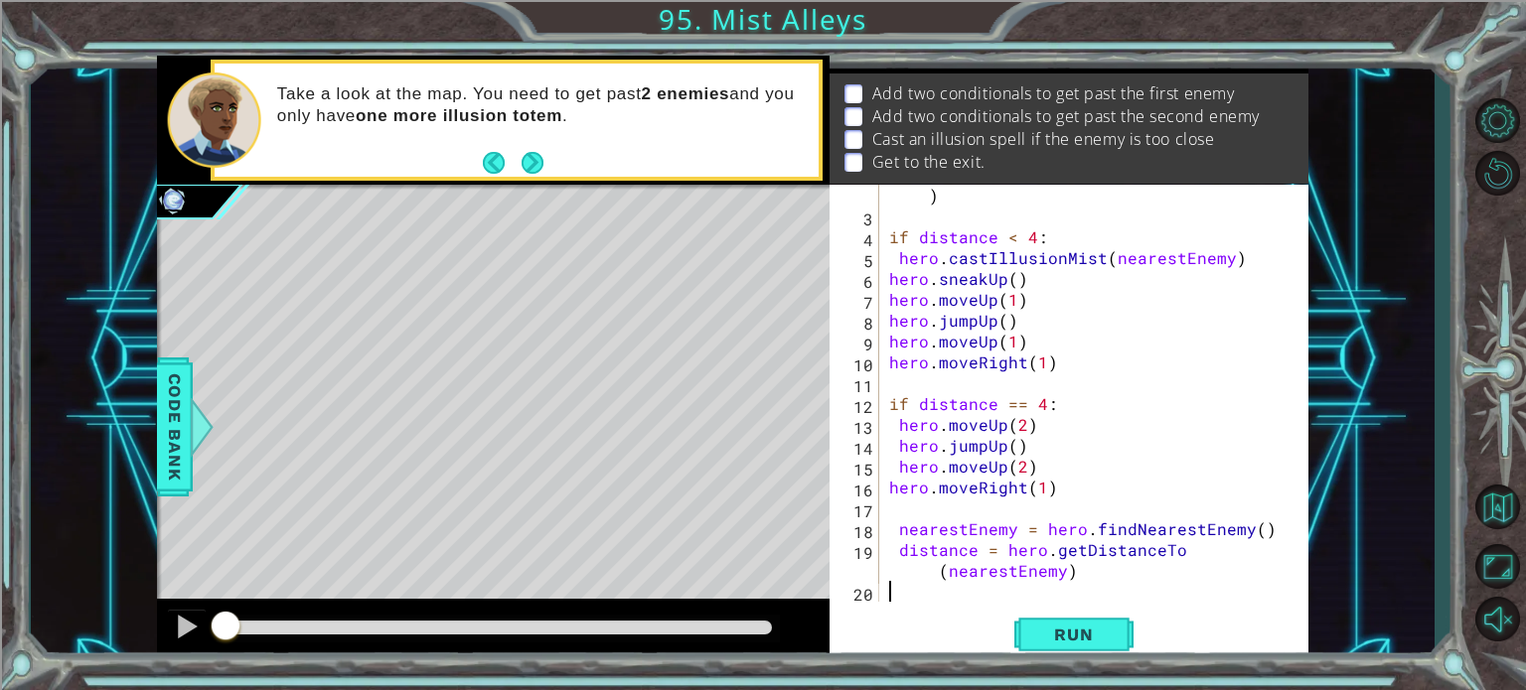
scroll to position [42, 0]
click at [933, 572] on div "distance = hero . getDistanceTo ( nearestEnemy ) if distance < 4 : hero . castI…" at bounding box center [1091, 404] width 413 height 480
type textarea "distance = hero.getDistanceTo(nearestEnemy)"
click at [1080, 576] on div "distance = hero . getDistanceTo ( nearestEnemy ) if distance < 4 : hero . castI…" at bounding box center [1091, 404] width 413 height 480
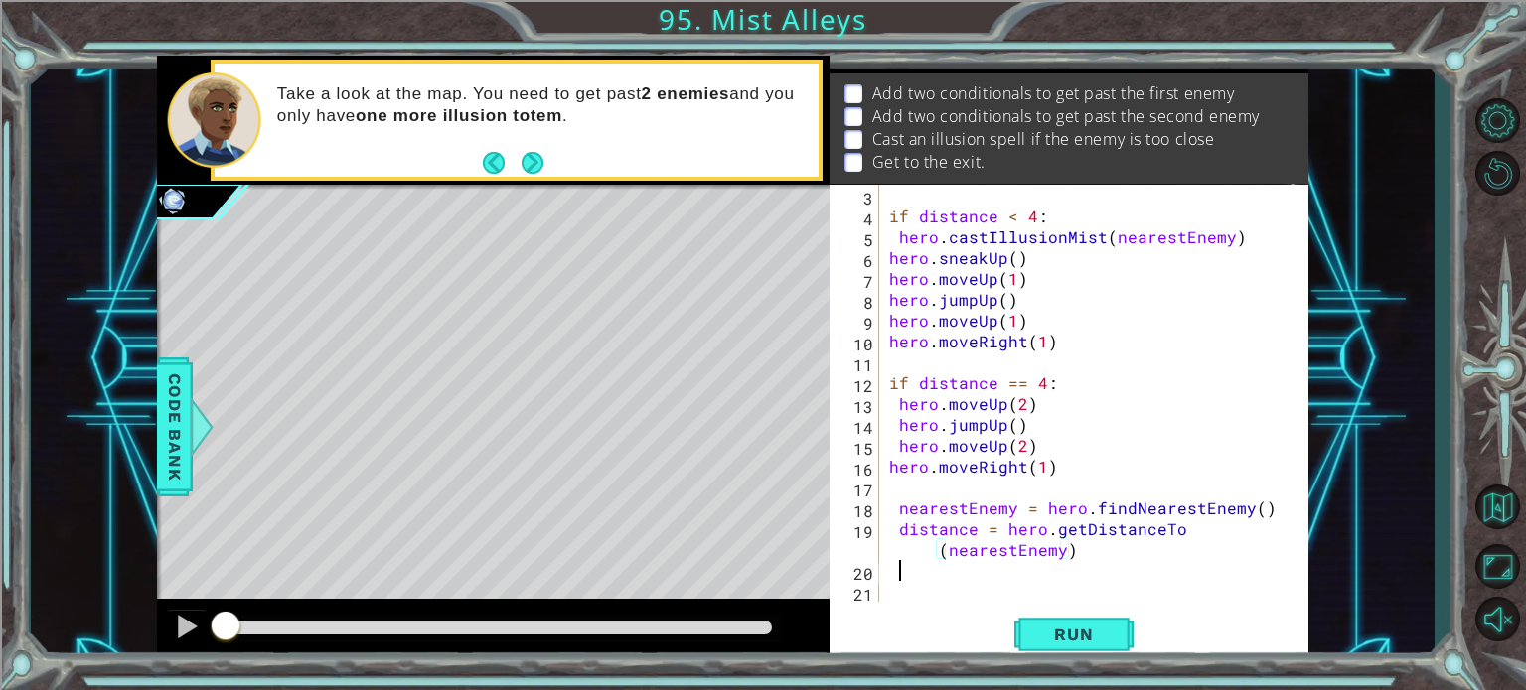
scroll to position [63, 0]
click at [956, 579] on div "if distance < 4 : hero . castIllusionMist ( nearestEnemy ) hero . sneakUp ( ) h…" at bounding box center [1091, 414] width 413 height 459
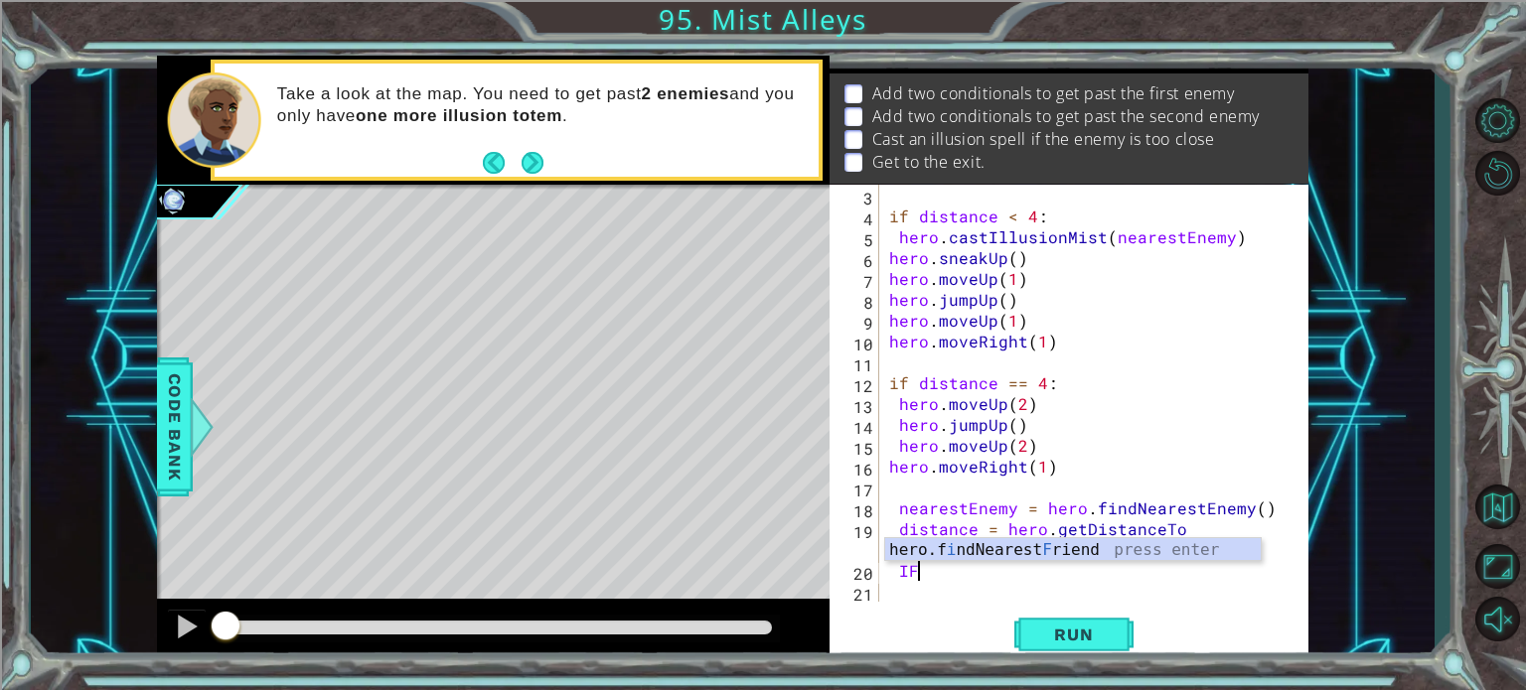
scroll to position [0, 0]
type textarea "I"
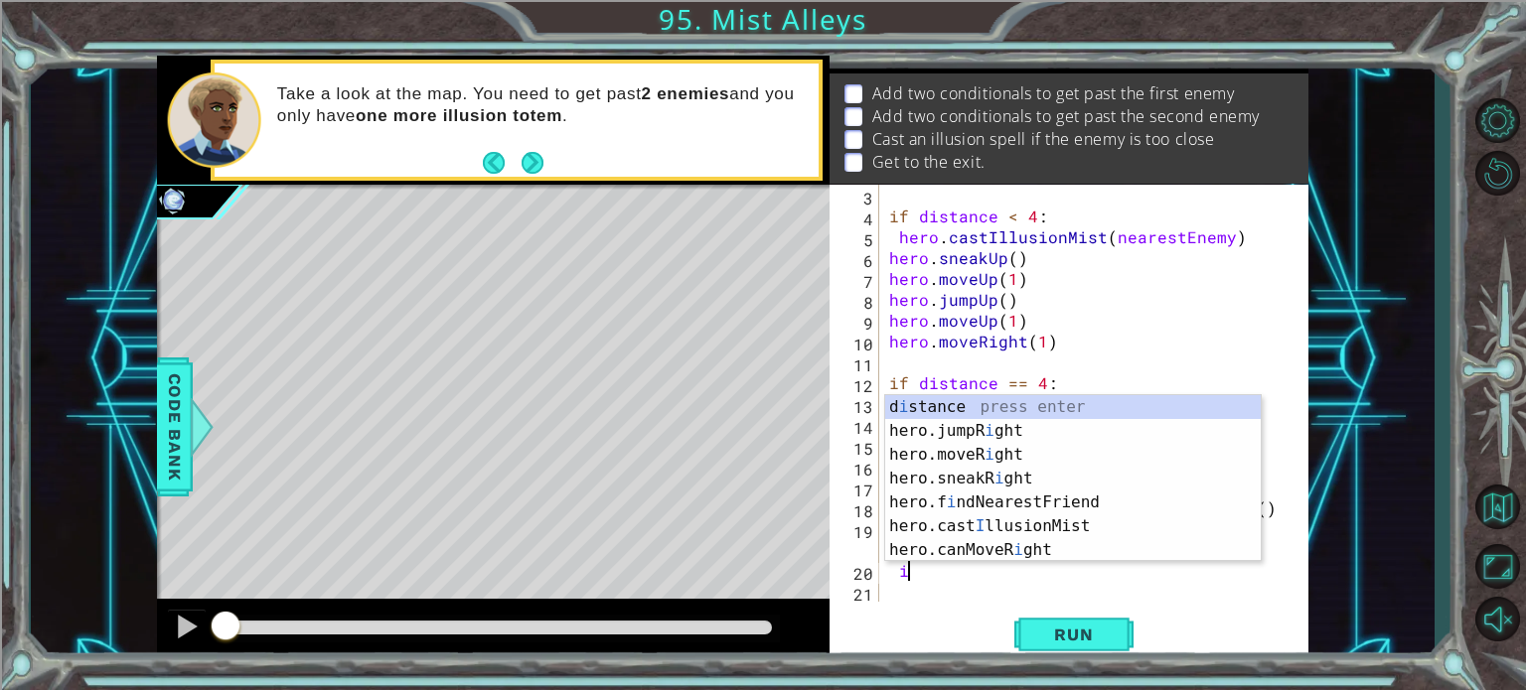
type textarea "if"
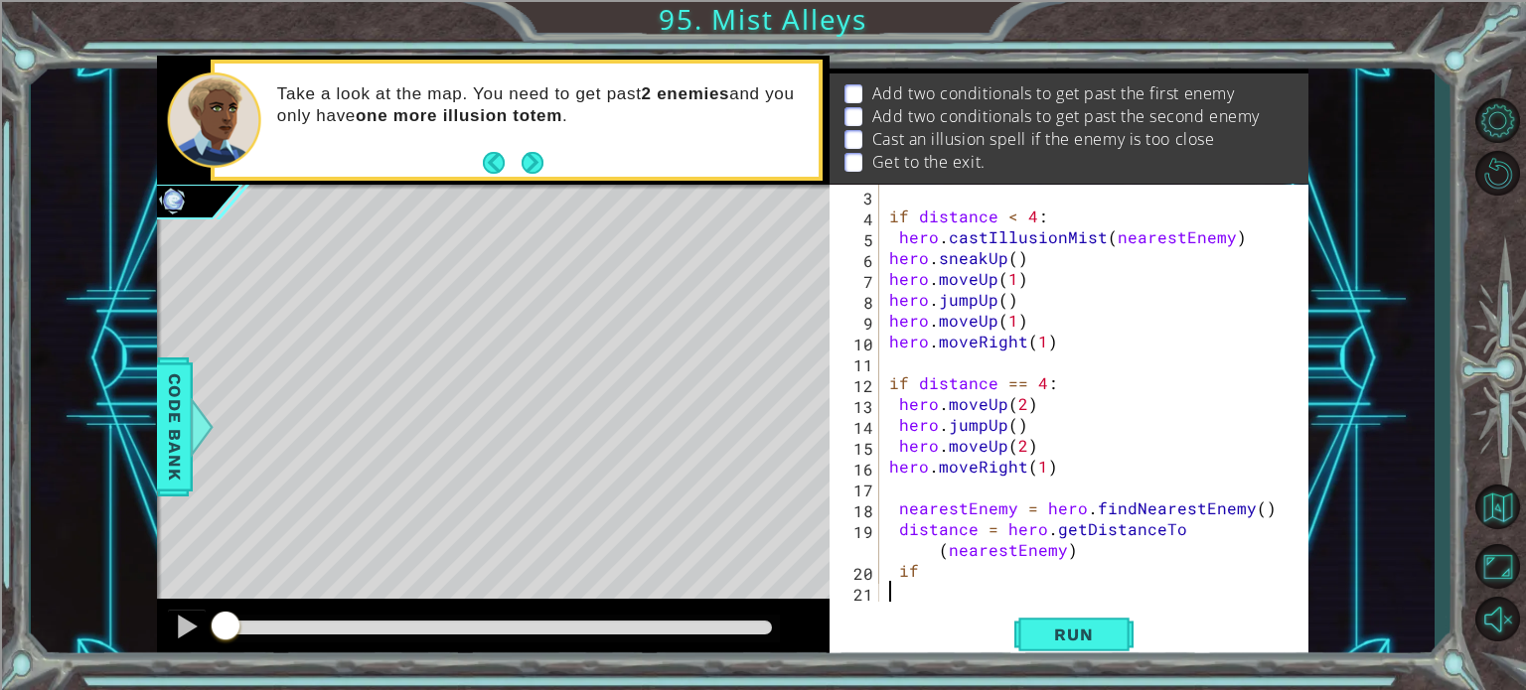
click at [965, 581] on div "if distance < 4 : hero . castIllusionMist ( nearestEnemy ) hero . sneakUp ( ) h…" at bounding box center [1091, 414] width 413 height 459
click at [1073, 627] on span "Run" at bounding box center [1073, 635] width 78 height 20
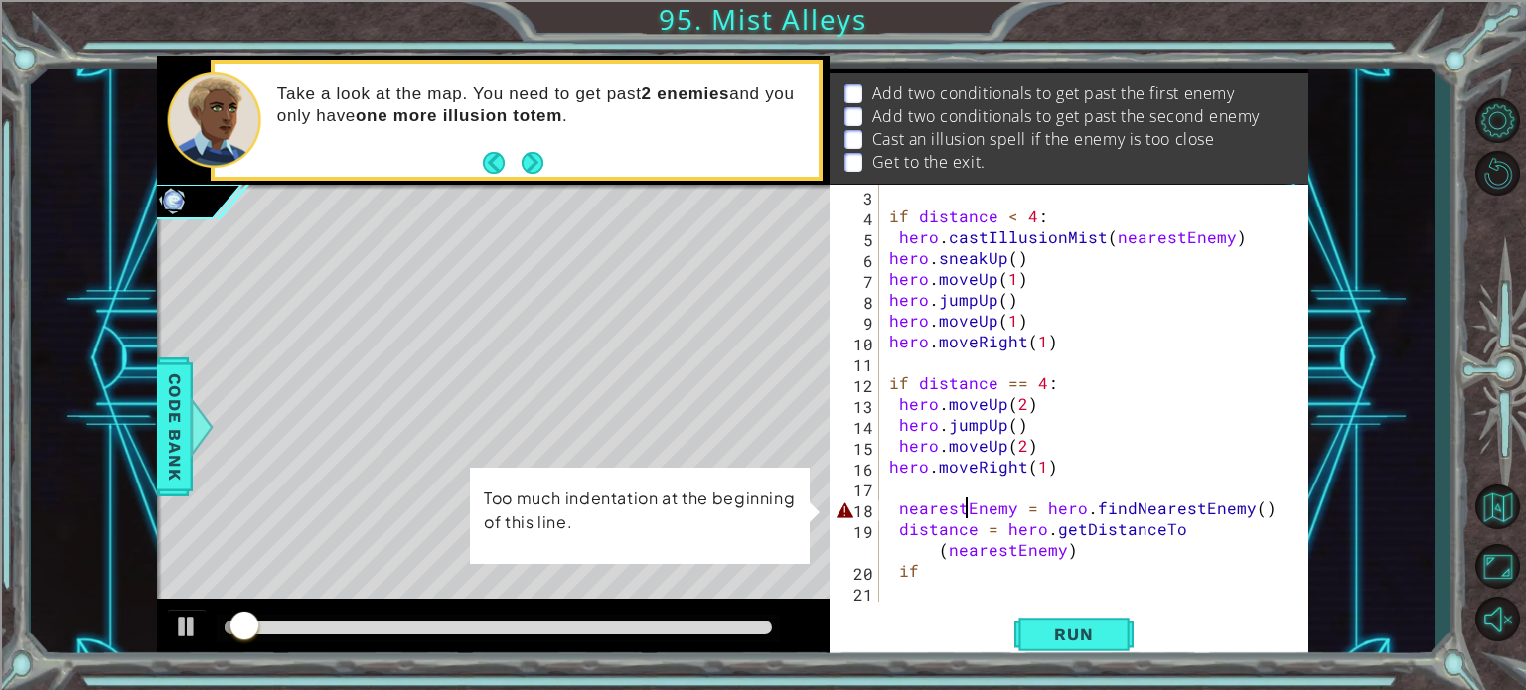
click at [966, 514] on div "if distance < 4 : hero . castIllusionMist ( nearestEnemy ) hero . sneakUp ( ) h…" at bounding box center [1091, 414] width 413 height 459
type textarea "nearestEnemy = hero.findNearestEnemy()"
click at [979, 496] on div "if distance < 4 : hero . castIllusionMist ( nearestEnemy ) hero . sneakUp ( ) h…" at bounding box center [1091, 414] width 413 height 459
click at [979, 502] on div "if distance < 4 : hero . castIllusionMist ( nearestEnemy ) hero . sneakUp ( ) h…" at bounding box center [1091, 414] width 413 height 459
type textarea "nearestEnemy = hero.findNearestEnemy()"
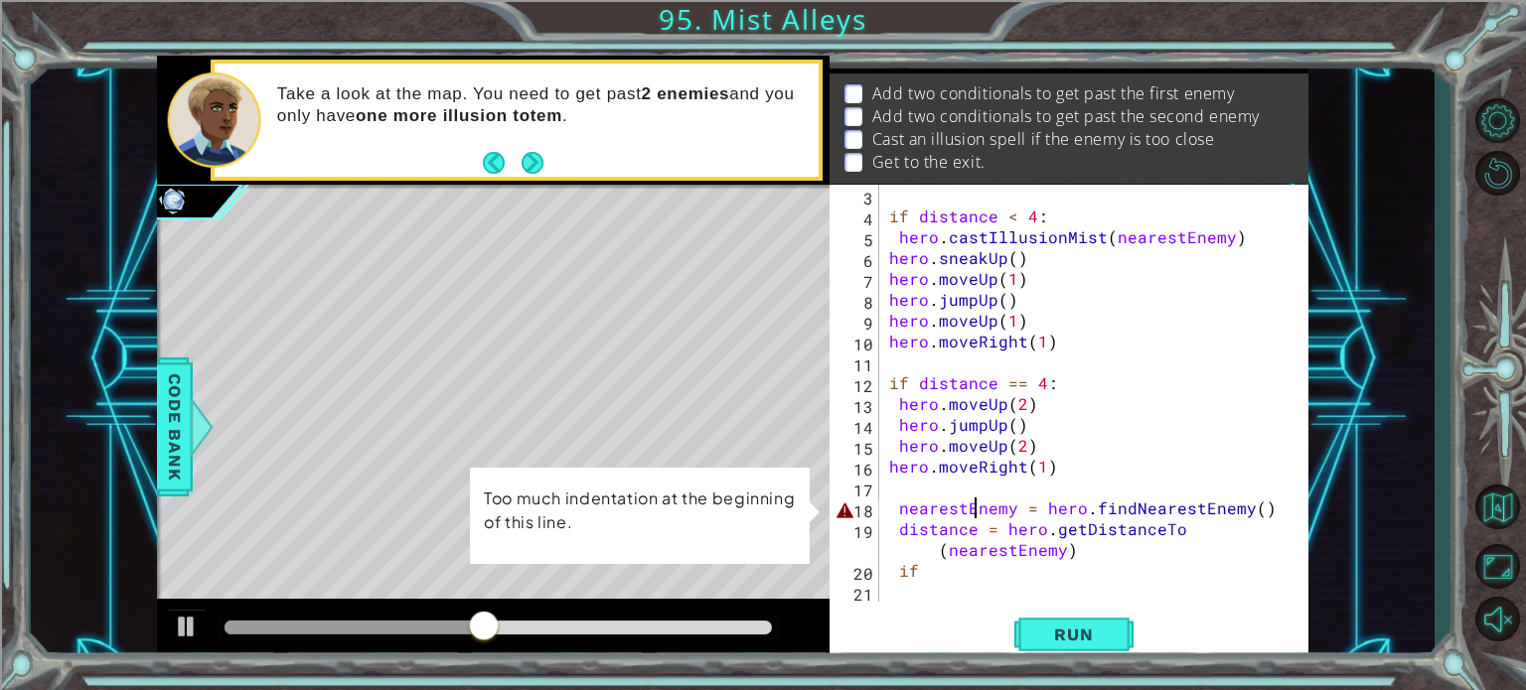
click at [975, 502] on div "if distance < 4 : hero . castIllusionMist ( nearestEnemy ) hero . sneakUp ( ) h…" at bounding box center [1091, 414] width 413 height 459
click at [971, 513] on div "if distance < 4 : hero . castIllusionMist ( nearestEnemy ) hero . sneakUp ( ) h…" at bounding box center [1091, 414] width 413 height 459
click at [951, 500] on div "if distance < 4 : hero . castIllusionMist ( nearestEnemy ) hero . sneakUp ( ) h…" at bounding box center [1091, 414] width 413 height 459
click at [953, 512] on div "if distance < 4 : hero . castIllusionMist ( nearestEnemy ) hero . sneakUp ( ) h…" at bounding box center [1091, 414] width 413 height 459
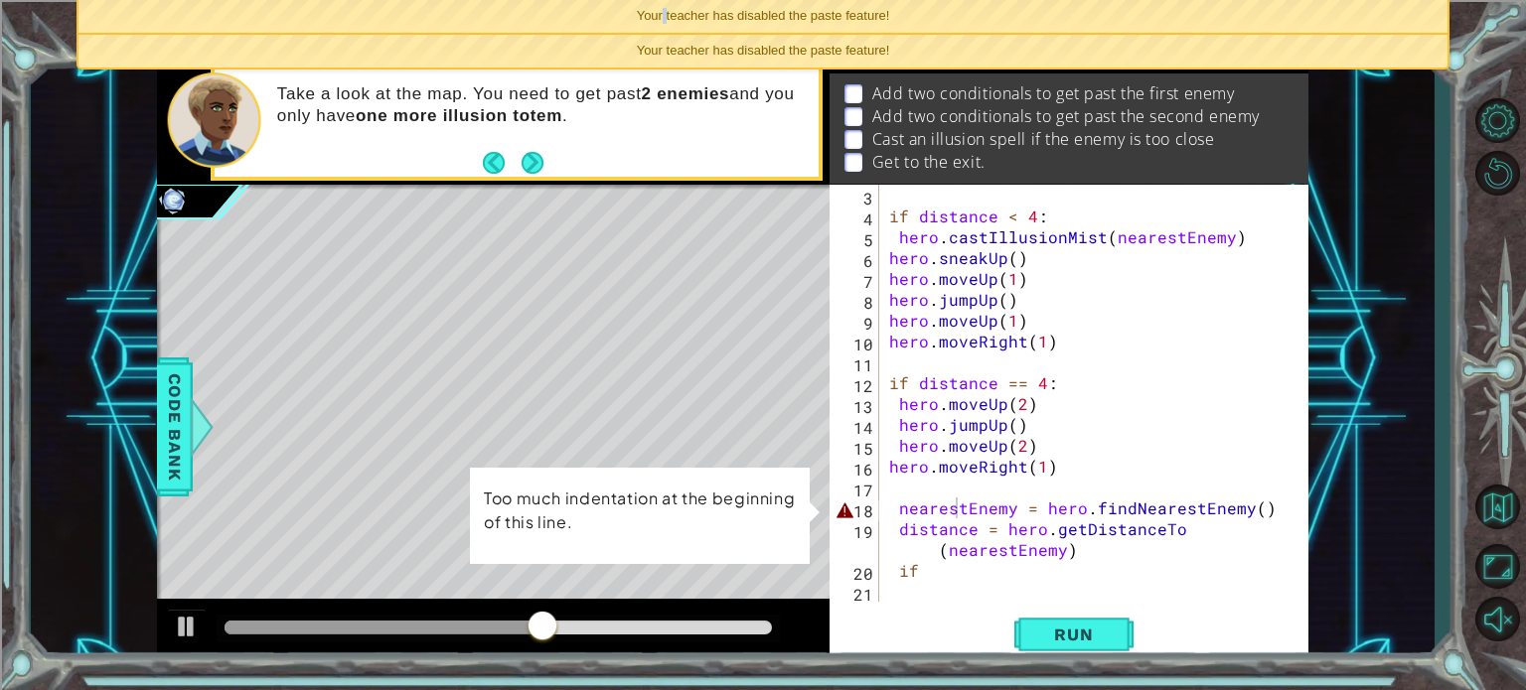
click at [665, 7] on div "Your teacher has disabled the paste feature!" at bounding box center [762, 16] width 1369 height 33
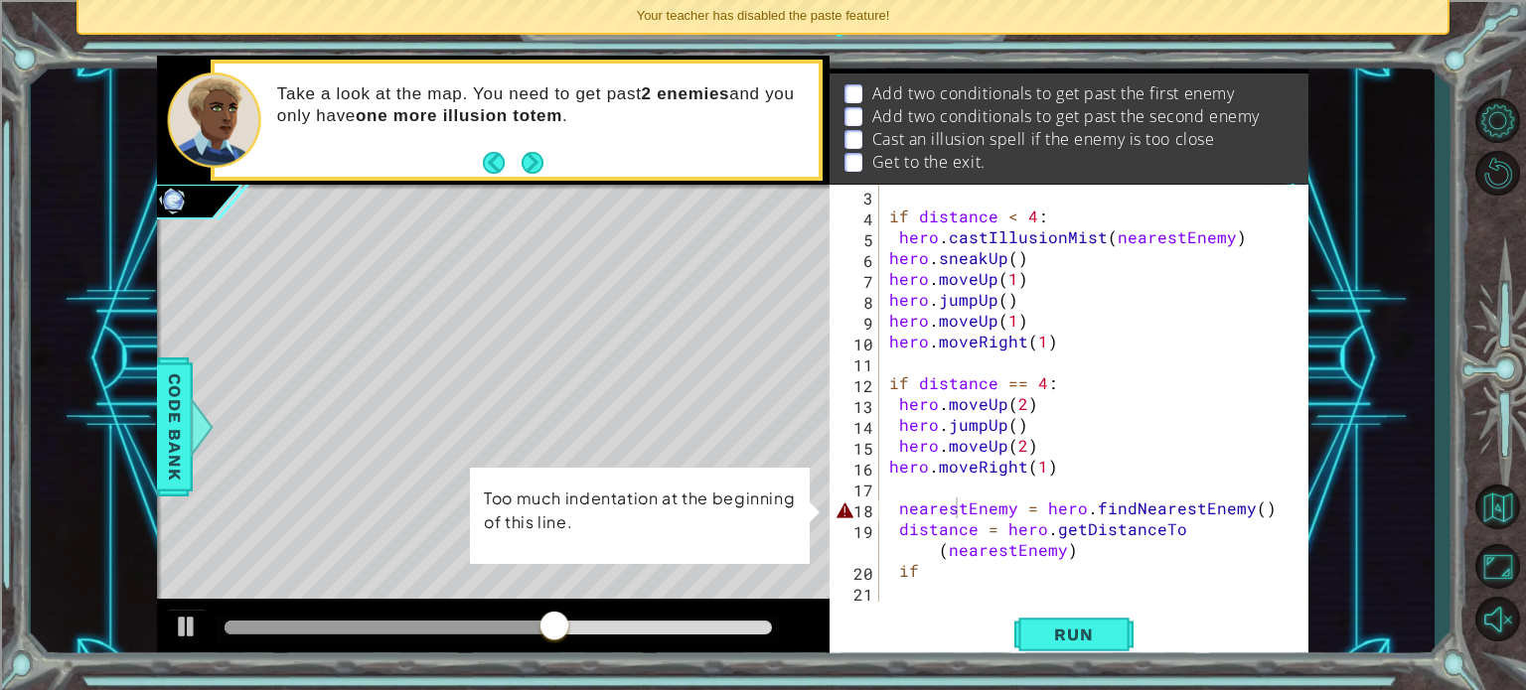
click at [676, 19] on span "Your teacher has disabled the paste feature!" at bounding box center [763, 15] width 253 height 15
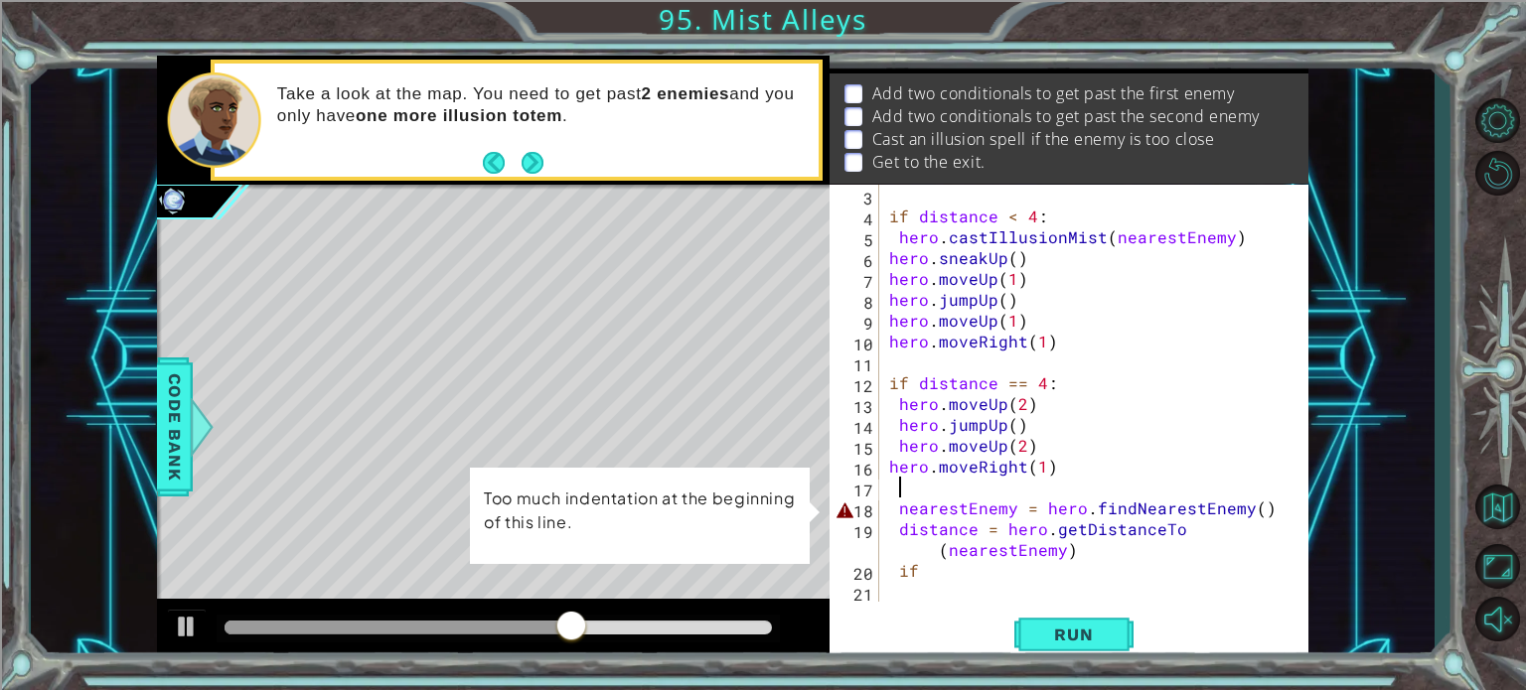
click at [1045, 496] on div "if distance < 4 : hero . castIllusionMist ( nearestEnemy ) hero . sneakUp ( ) h…" at bounding box center [1091, 414] width 413 height 459
click at [1069, 501] on div "if distance < 4 : hero . castIllusionMist ( nearestEnemy ) hero . sneakUp ( ) h…" at bounding box center [1091, 414] width 413 height 459
type textarea "nearestEnemy = hero.findNearestEnemy()"
click at [901, 497] on div "if distance < 4 : hero . castIllusionMist ( nearestEnemy ) hero . sneakUp ( ) h…" at bounding box center [1091, 414] width 413 height 459
click at [903, 514] on div "if distance < 4 : hero . castIllusionMist ( nearestEnemy ) hero . sneakUp ( ) h…" at bounding box center [1091, 414] width 413 height 459
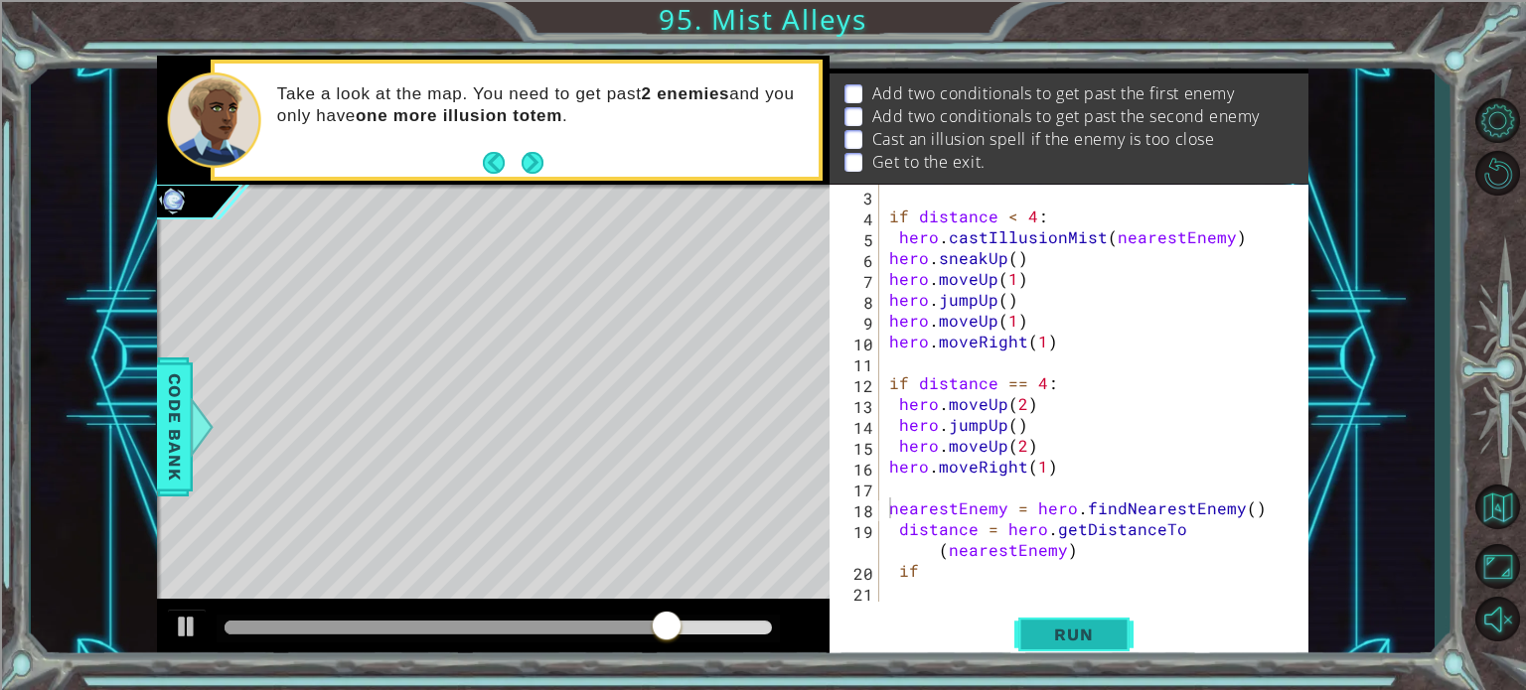
click at [1031, 624] on button "Run" at bounding box center [1073, 635] width 119 height 48
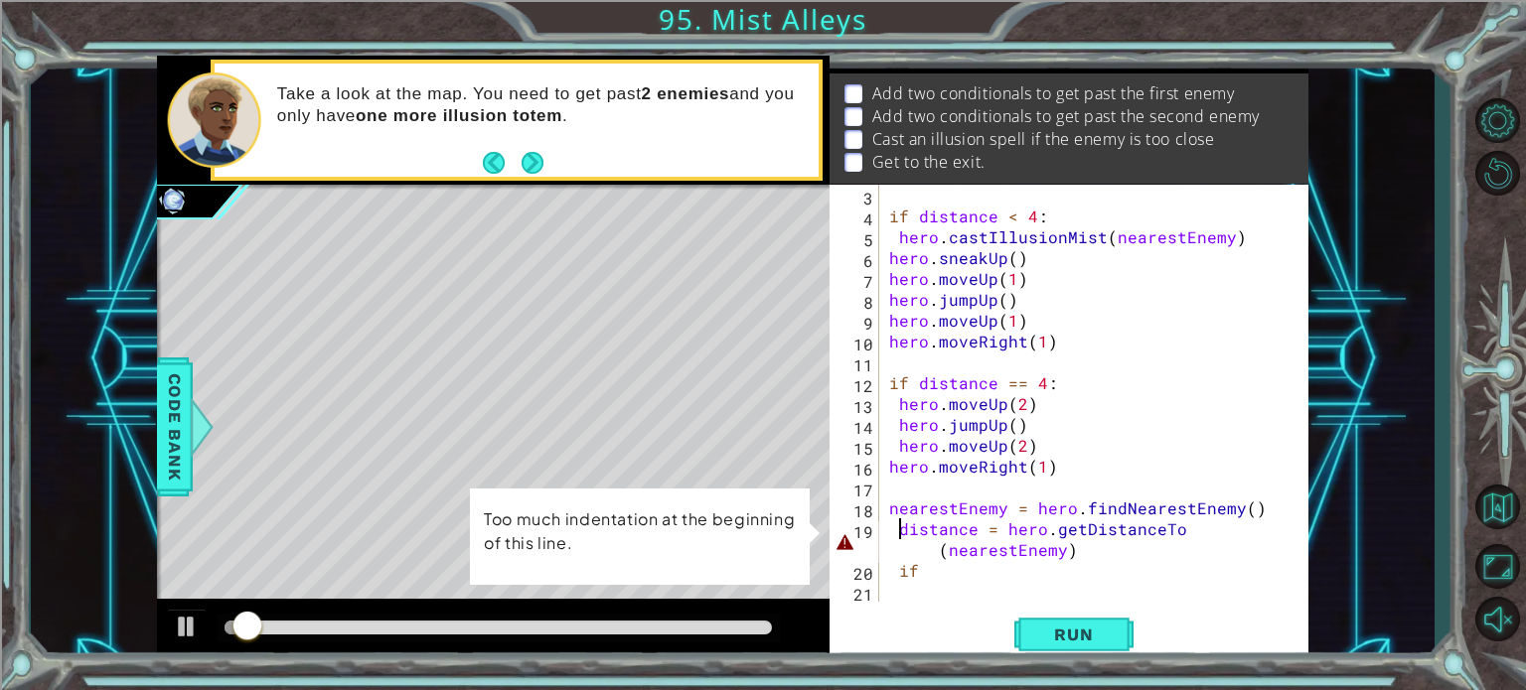
click at [898, 535] on div "if distance < 4 : hero . castIllusionMist ( nearestEnemy ) hero . sneakUp ( ) h…" at bounding box center [1091, 414] width 413 height 459
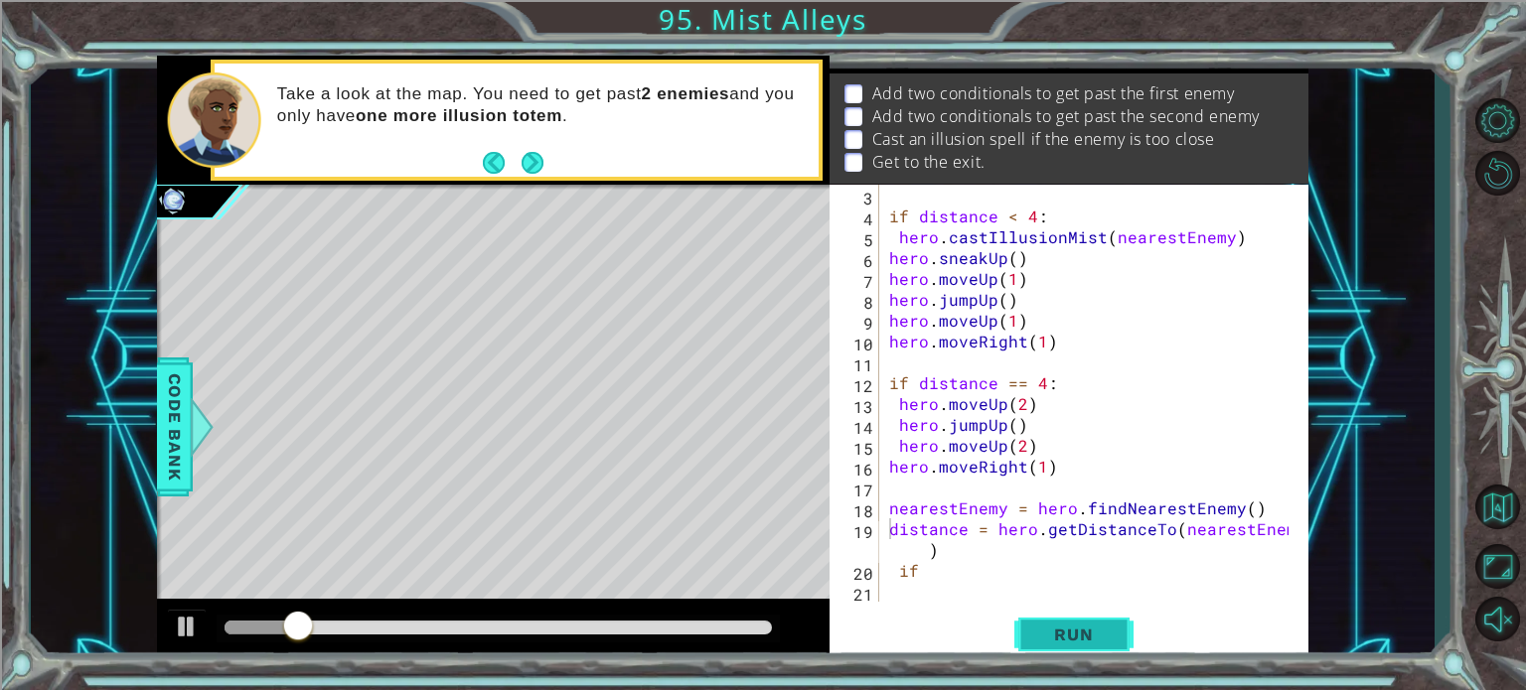
click at [1053, 637] on span "Run" at bounding box center [1073, 635] width 78 height 20
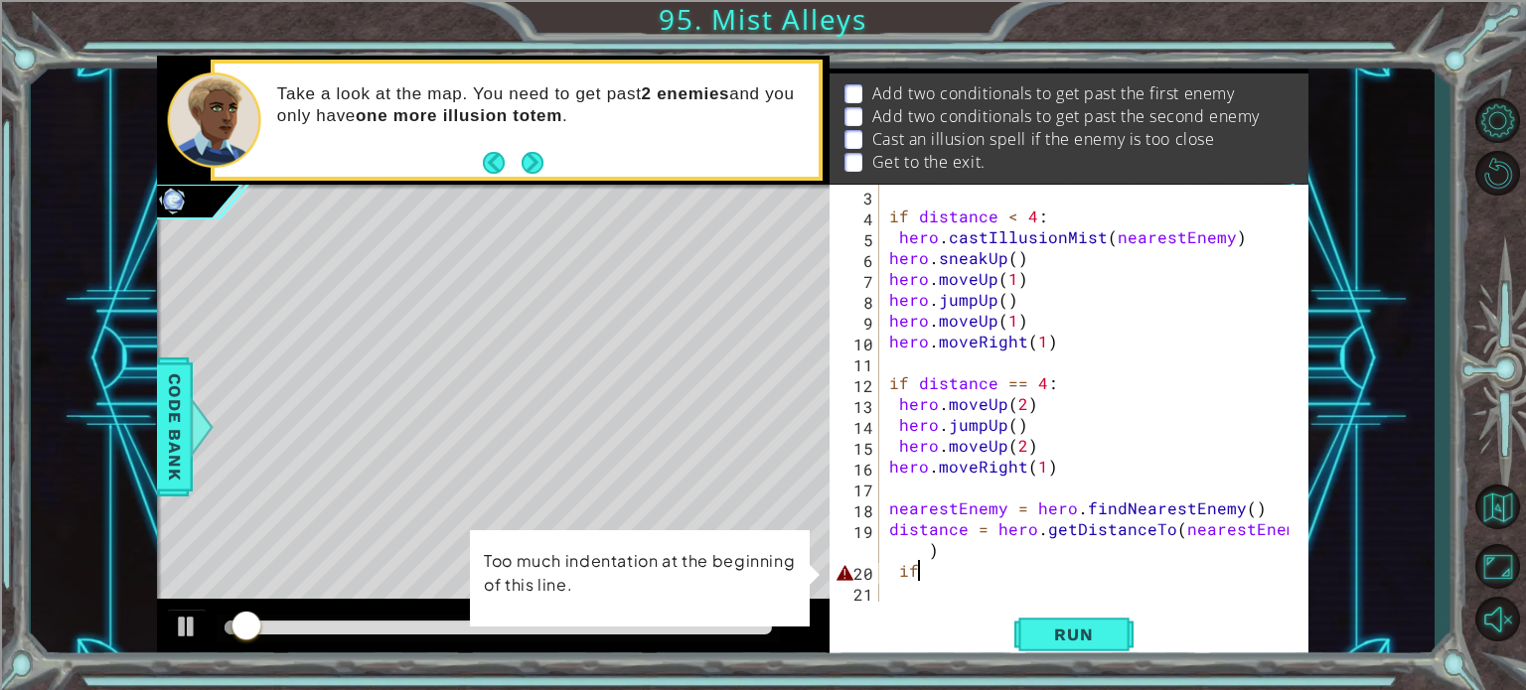
click at [988, 576] on div "if distance < 4 : hero . castIllusionMist ( nearestEnemy ) hero . sneakUp ( ) h…" at bounding box center [1091, 414] width 413 height 459
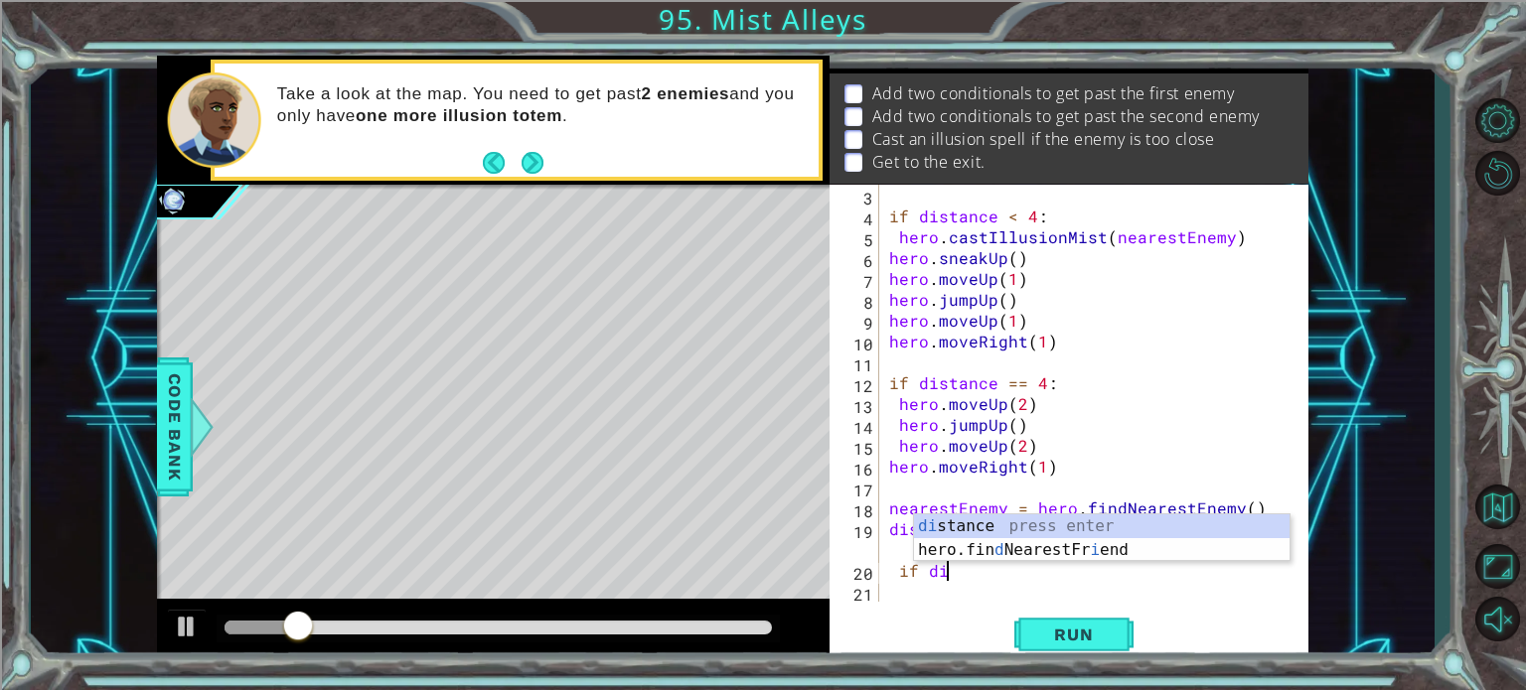
scroll to position [0, 2]
click at [1017, 529] on div "di stance press enter hero.fin d NearestFr i end press enter" at bounding box center [1102, 562] width 376 height 95
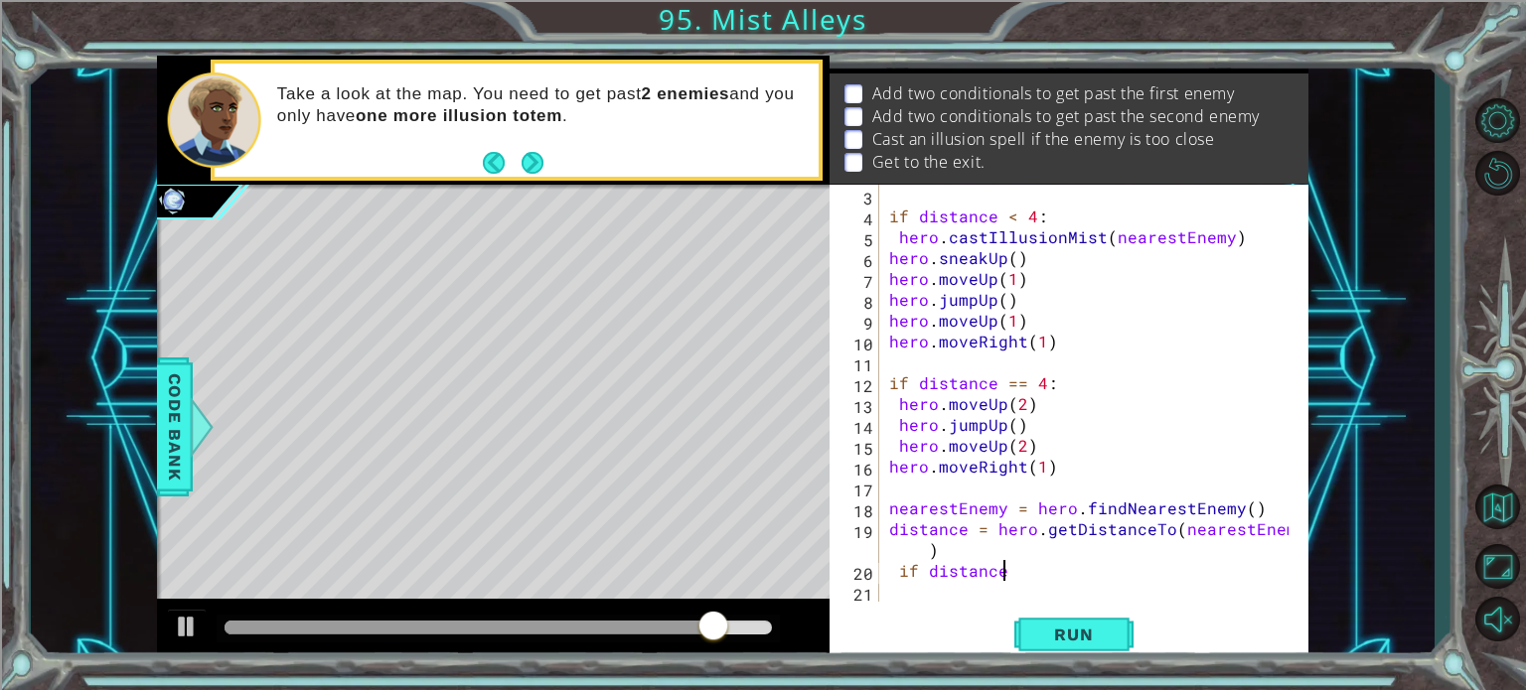
click at [1021, 573] on div "if distance < 4 : hero . castIllusionMist ( nearestEnemy ) hero . sneakUp ( ) h…" at bounding box center [1091, 414] width 413 height 459
click at [1075, 632] on span "Run" at bounding box center [1073, 635] width 78 height 20
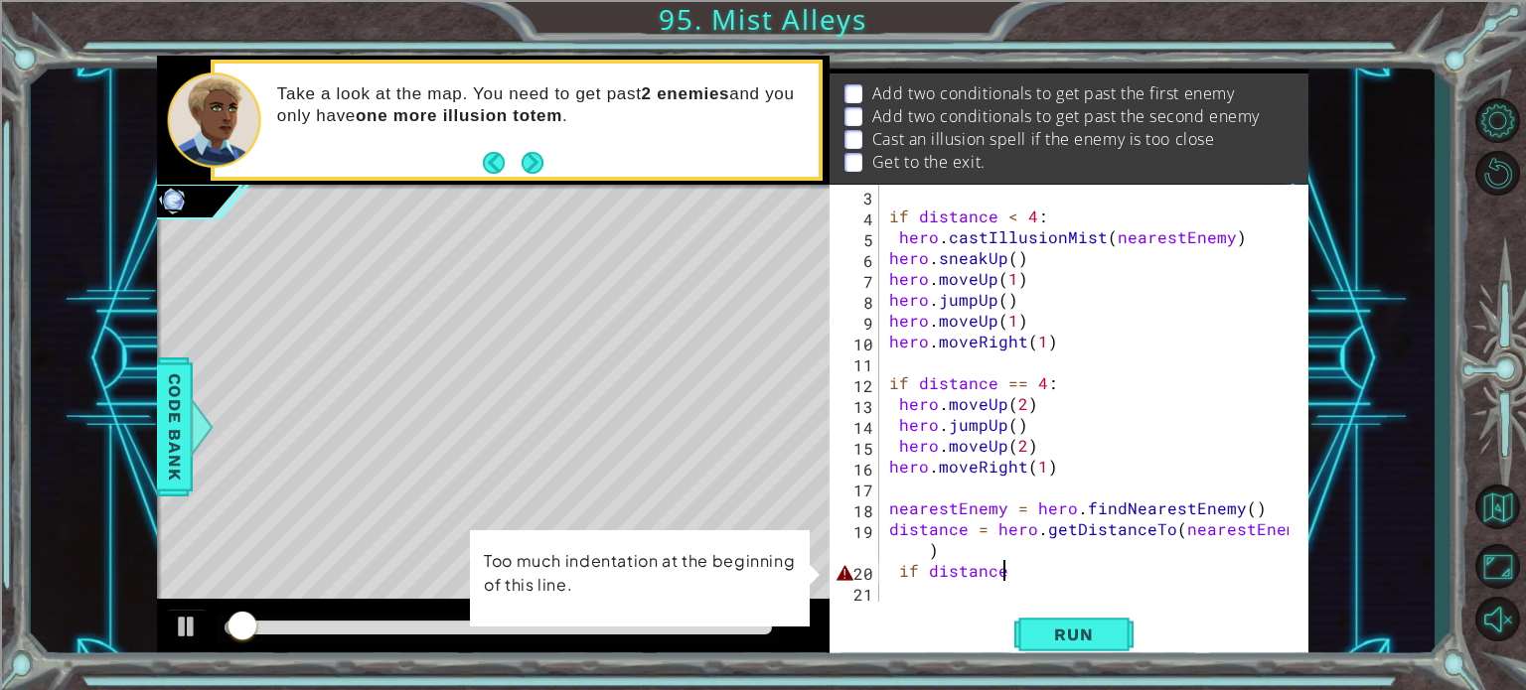
drag, startPoint x: 1052, startPoint y: 569, endPoint x: 1057, endPoint y: 579, distance: 11.1
click at [1057, 579] on div "if distance < 4 : hero . castIllusionMist ( nearestEnemy ) hero . sneakUp ( ) h…" at bounding box center [1091, 414] width 413 height 459
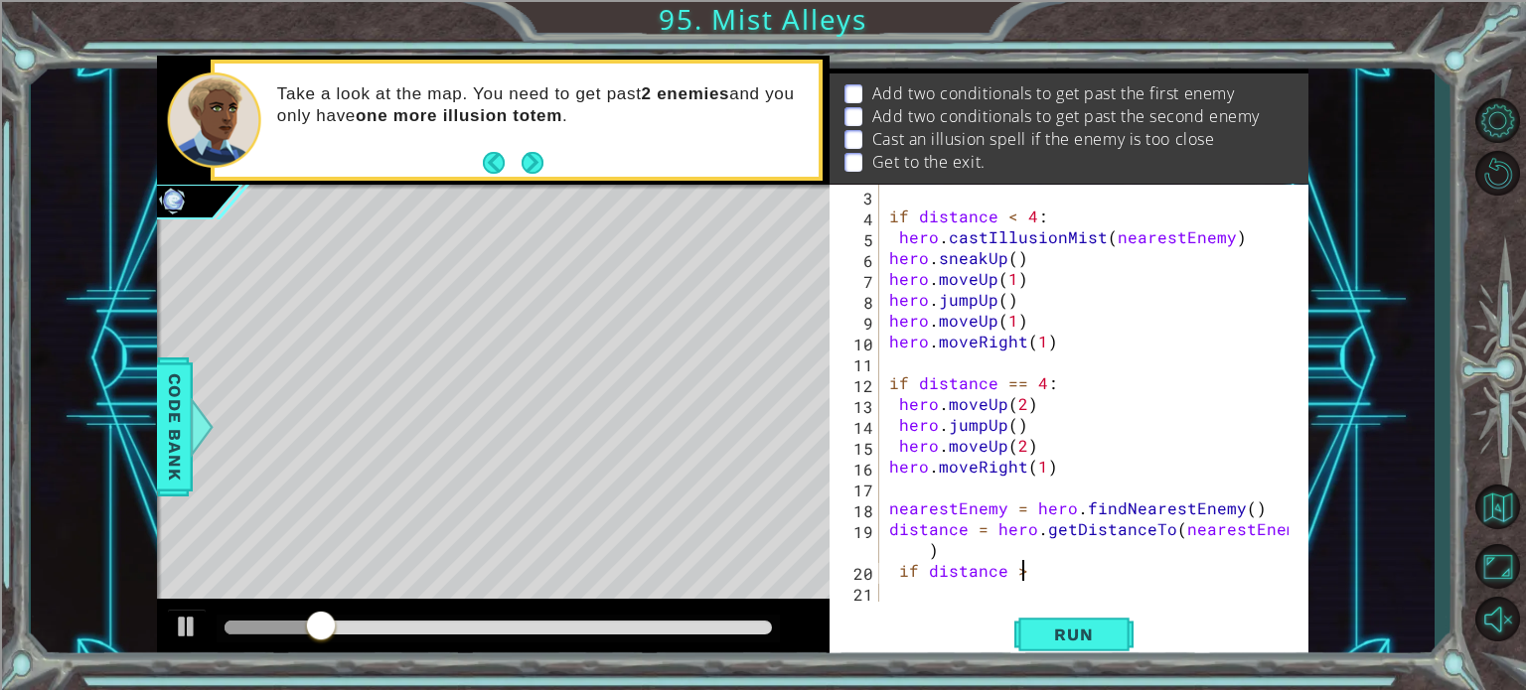
scroll to position [0, 7]
click at [1045, 641] on span "Run" at bounding box center [1073, 635] width 78 height 20
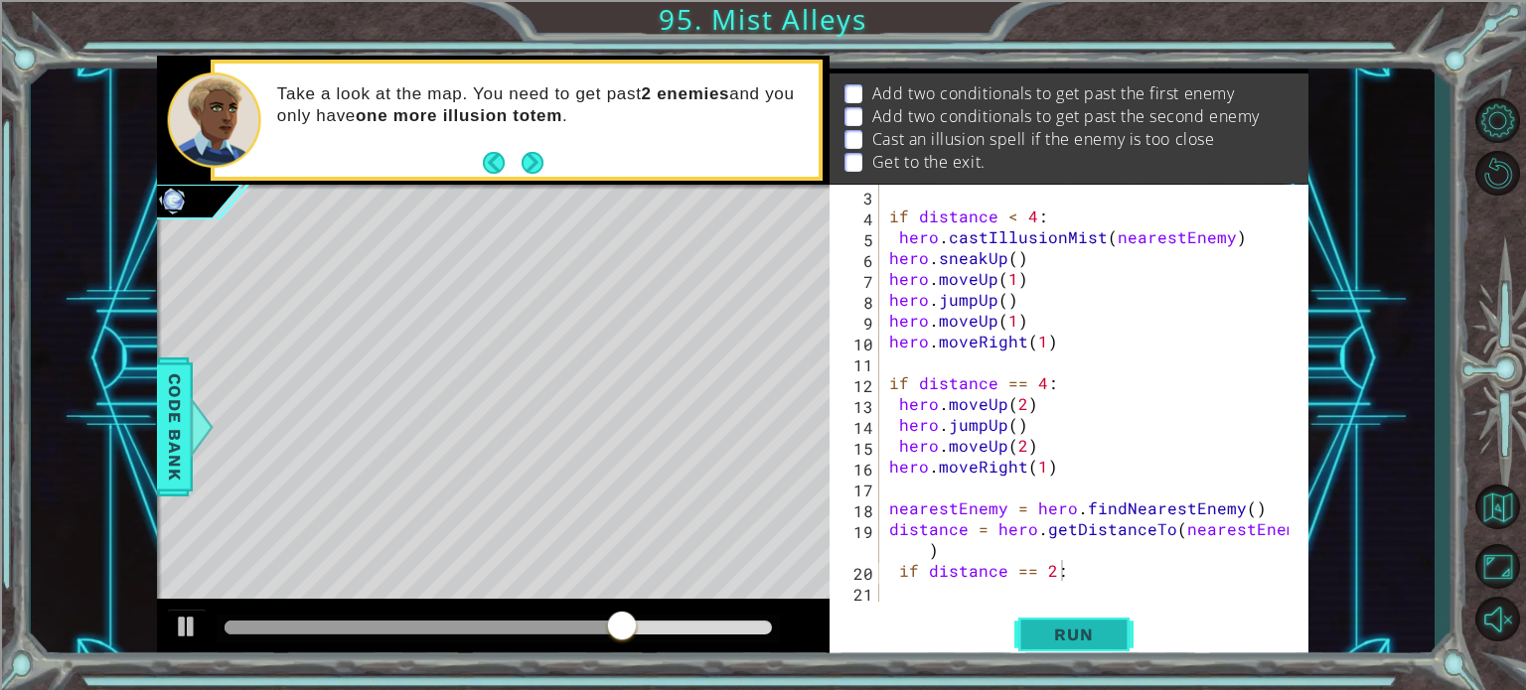
click at [1067, 633] on span "Run" at bounding box center [1073, 635] width 78 height 20
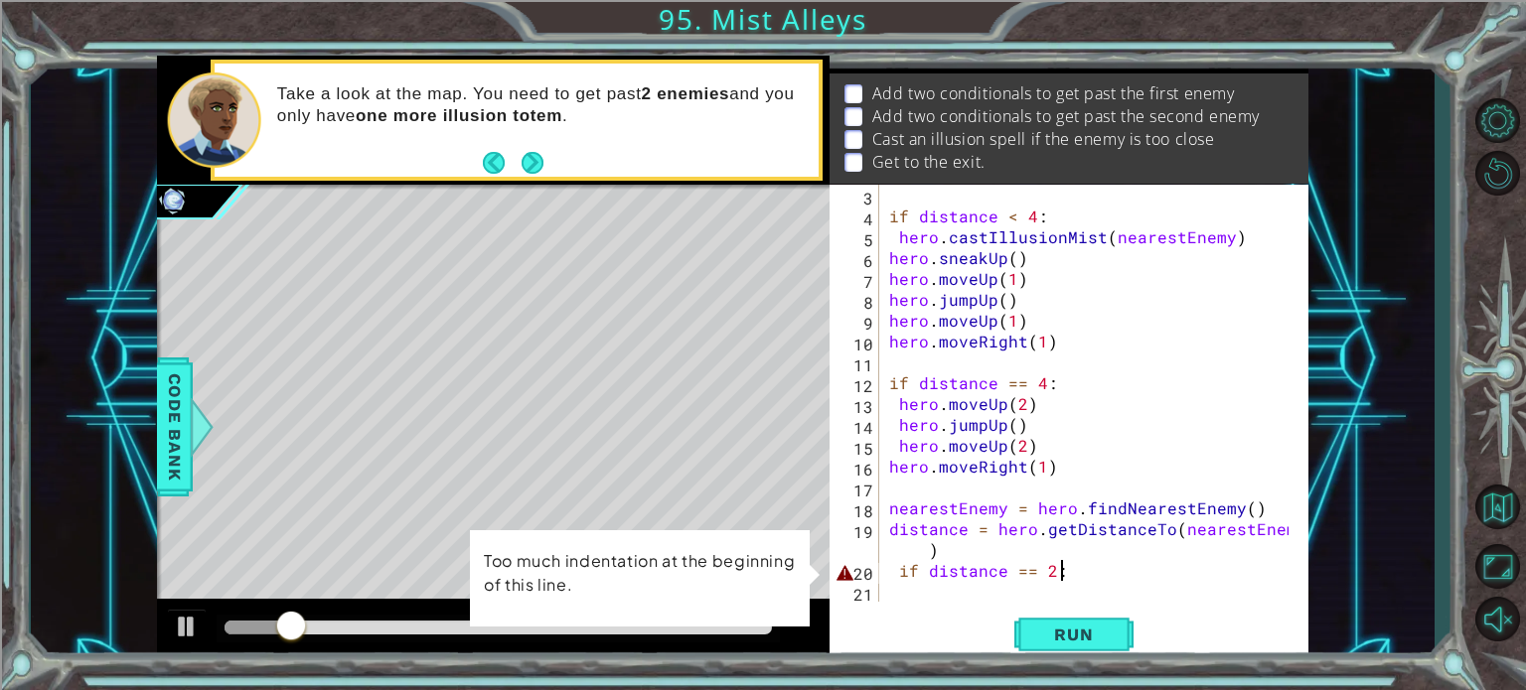
click at [1065, 575] on div "if distance < 4 : hero . castIllusionMist ( nearestEnemy ) hero . sneakUp ( ) h…" at bounding box center [1091, 414] width 413 height 459
click at [968, 558] on div "if distance < 4 : hero . castIllusionMist ( nearestEnemy ) hero . sneakUp ( ) h…" at bounding box center [1091, 414] width 413 height 459
click at [901, 567] on div "if distance < 4 : hero . castIllusionMist ( nearestEnemy ) hero . sneakUp ( ) h…" at bounding box center [1091, 414] width 413 height 459
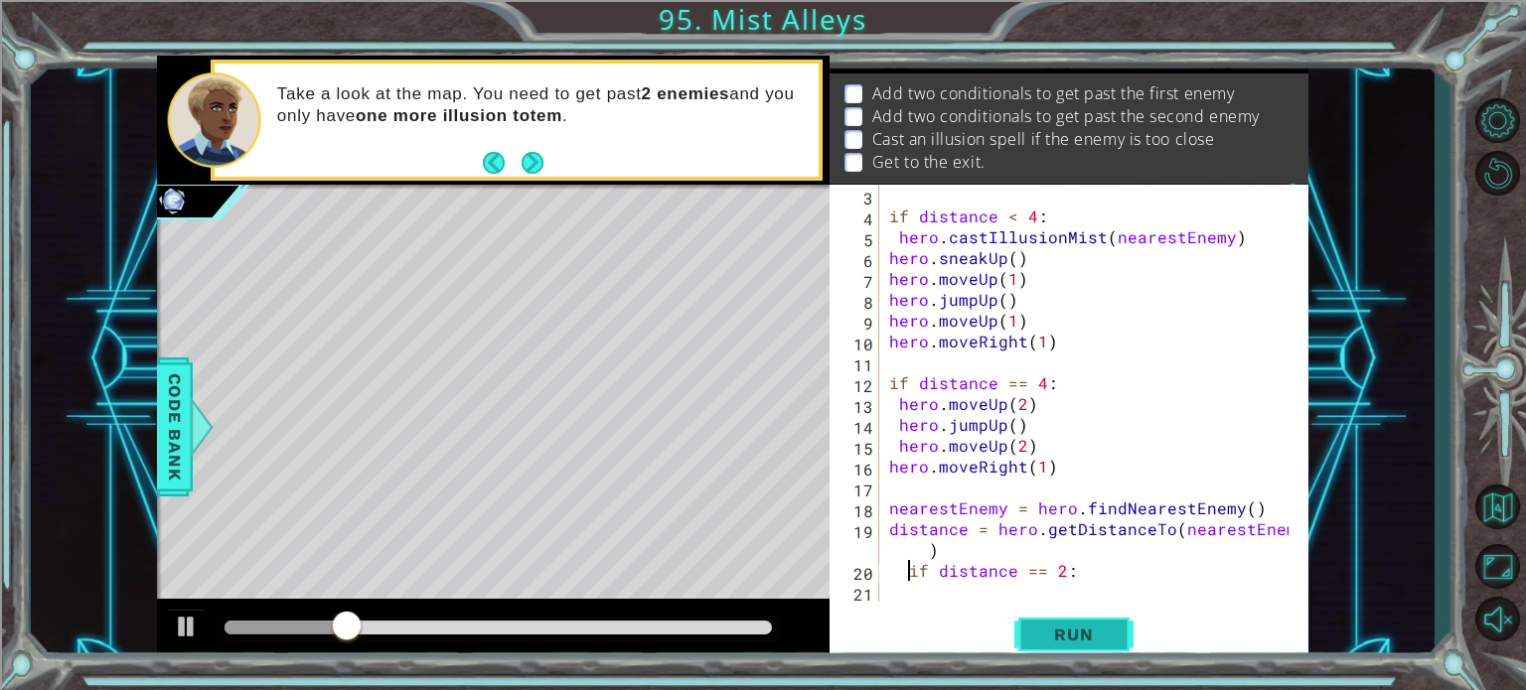
click at [1081, 648] on button "Run" at bounding box center [1073, 635] width 119 height 48
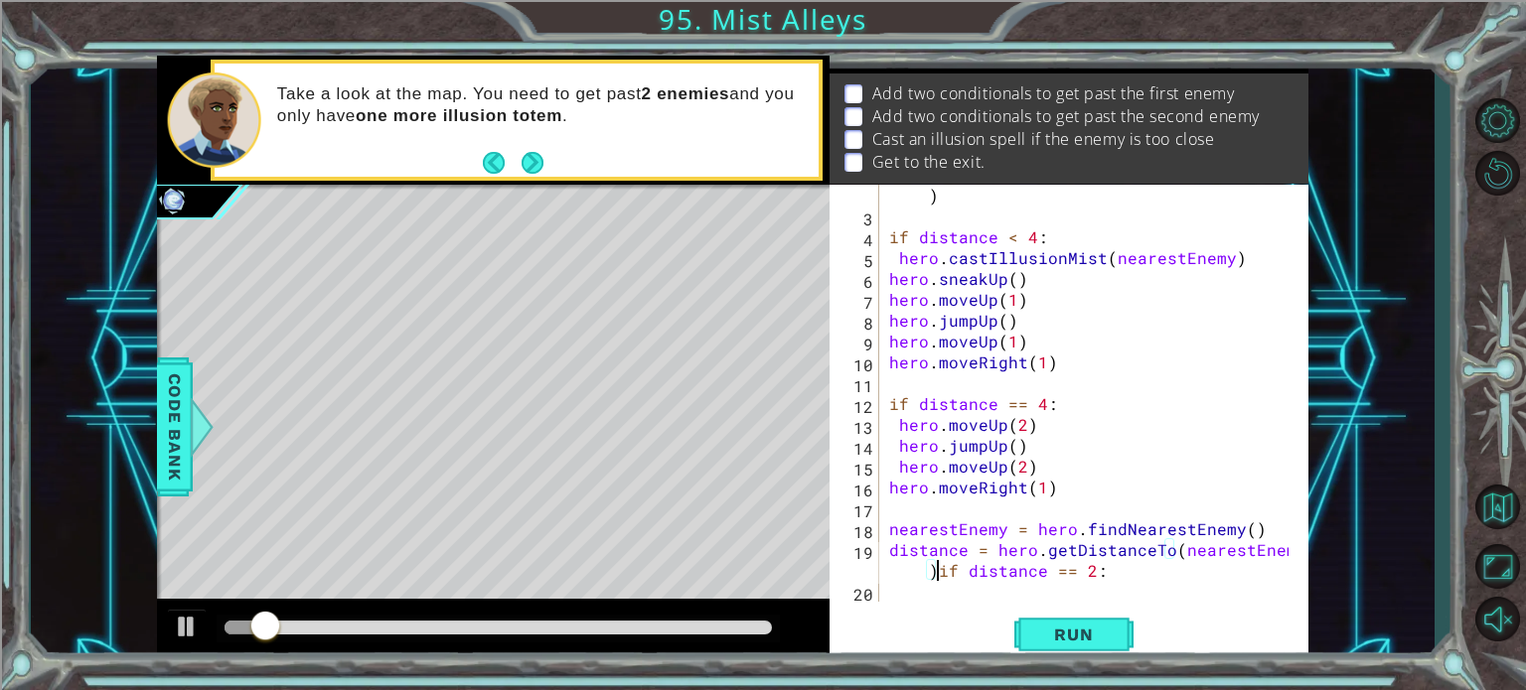
type textarea "if distance == 2:"
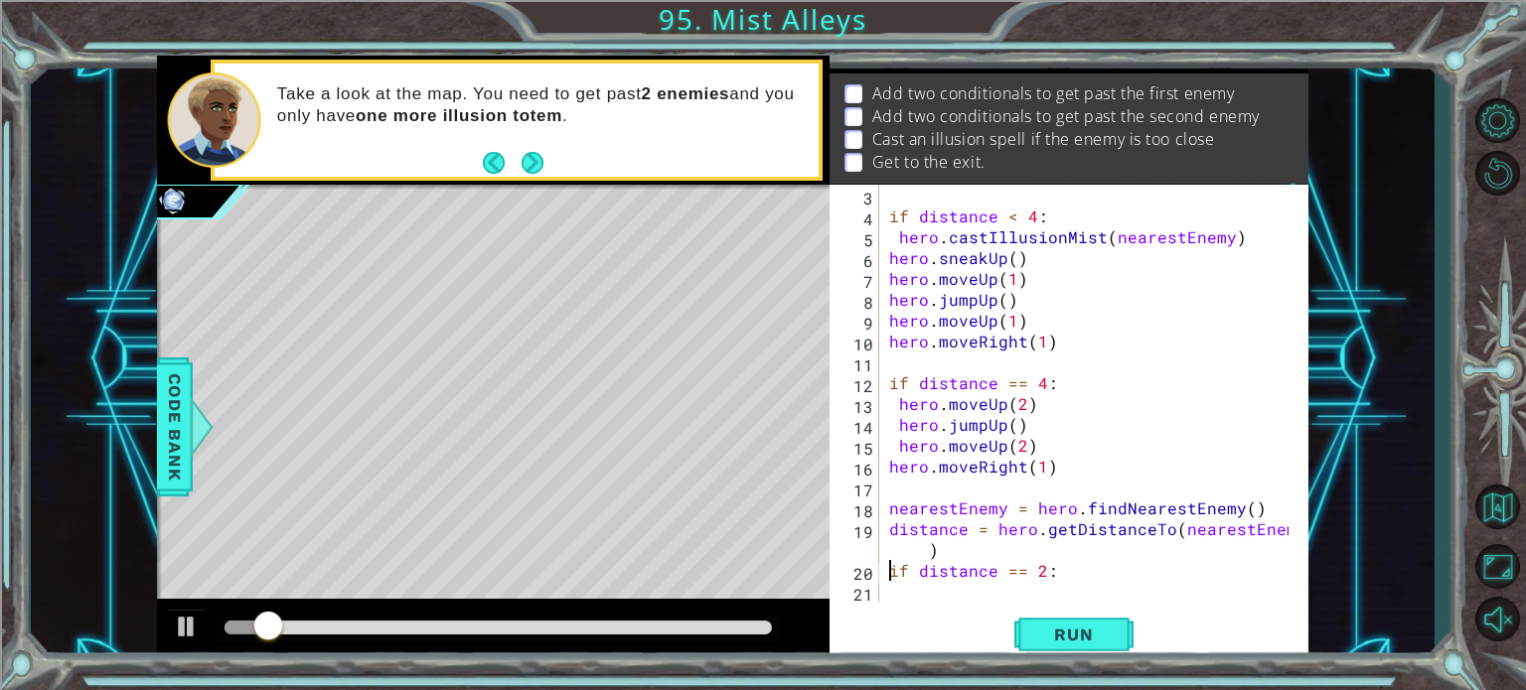
scroll to position [63, 0]
click at [1057, 626] on span "Run" at bounding box center [1073, 635] width 78 height 20
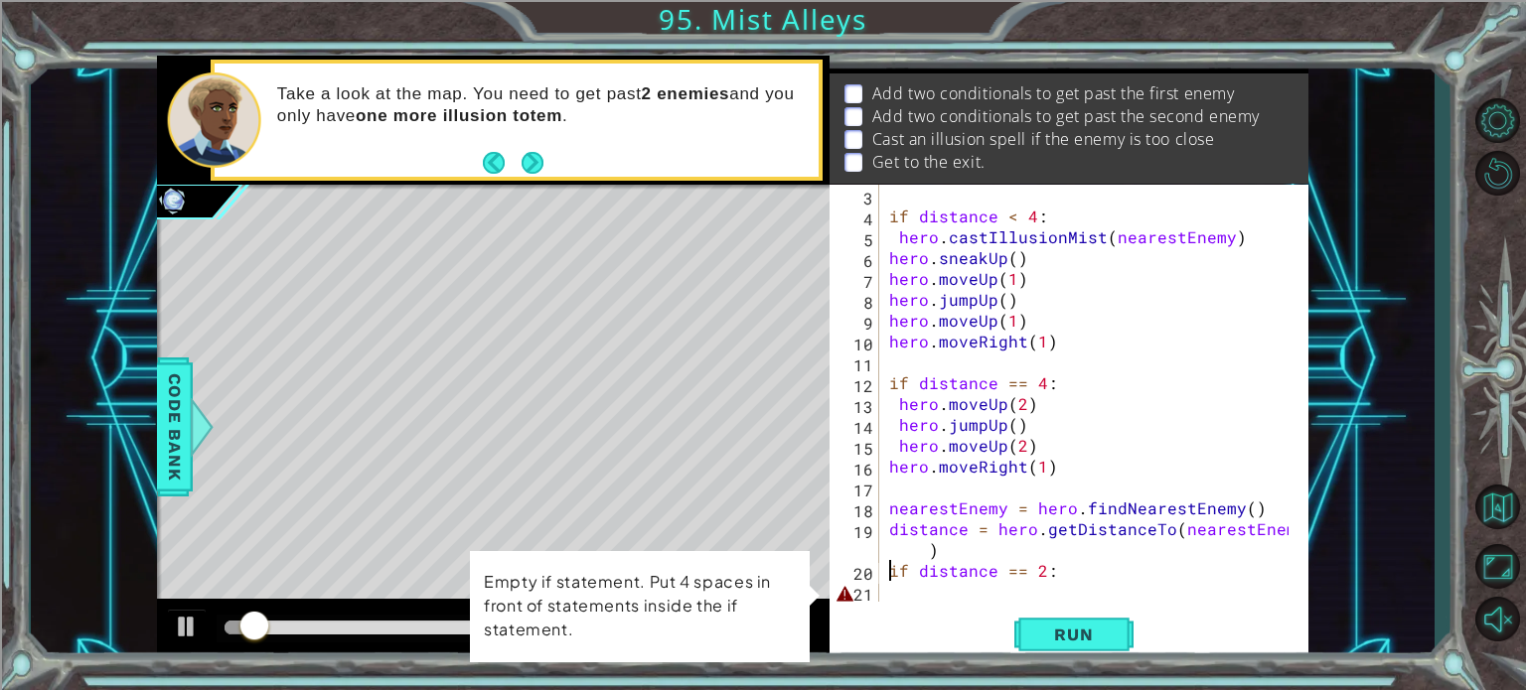
click at [907, 595] on div "if distance < 4 : hero . castIllusionMist ( nearestEnemy ) hero . sneakUp ( ) h…" at bounding box center [1091, 414] width 413 height 459
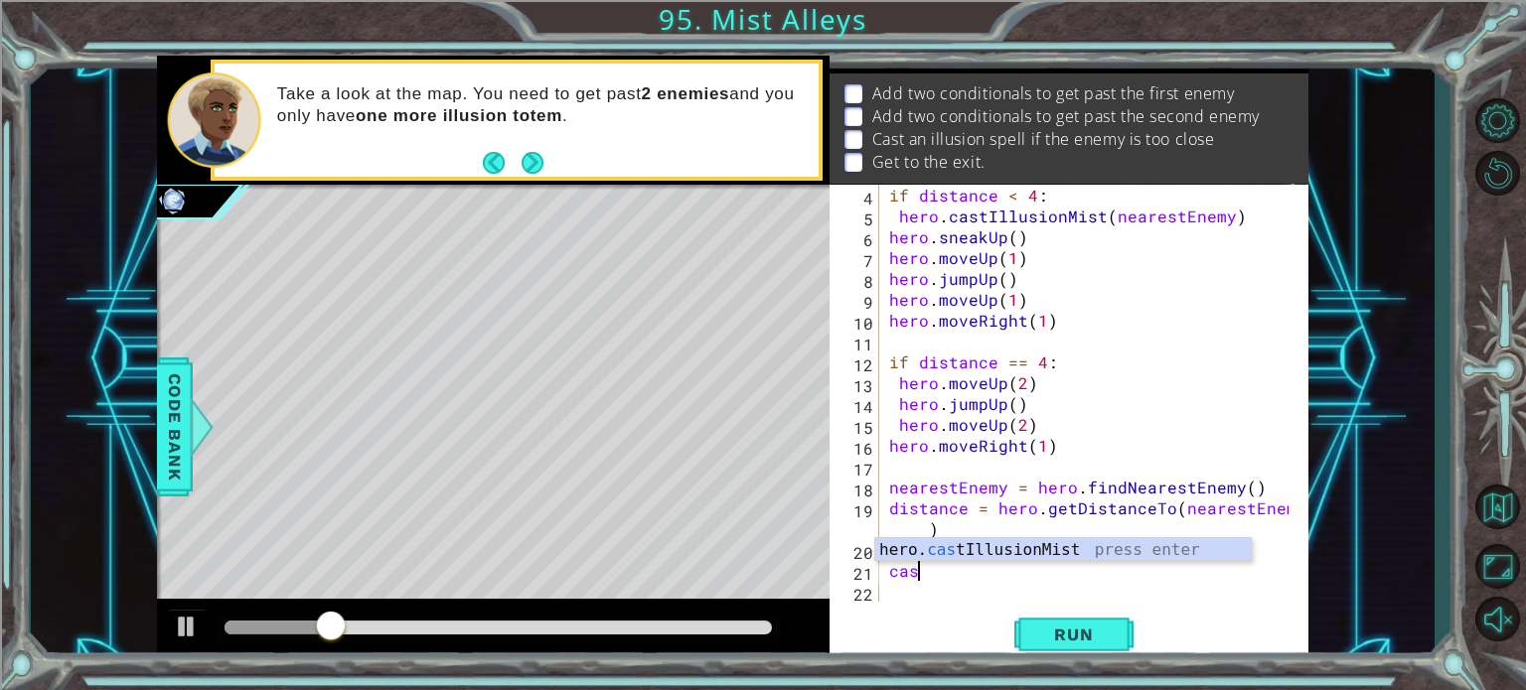
scroll to position [0, 0]
click at [924, 547] on div "hero. cas tIllusionMist press enter" at bounding box center [1063, 574] width 376 height 72
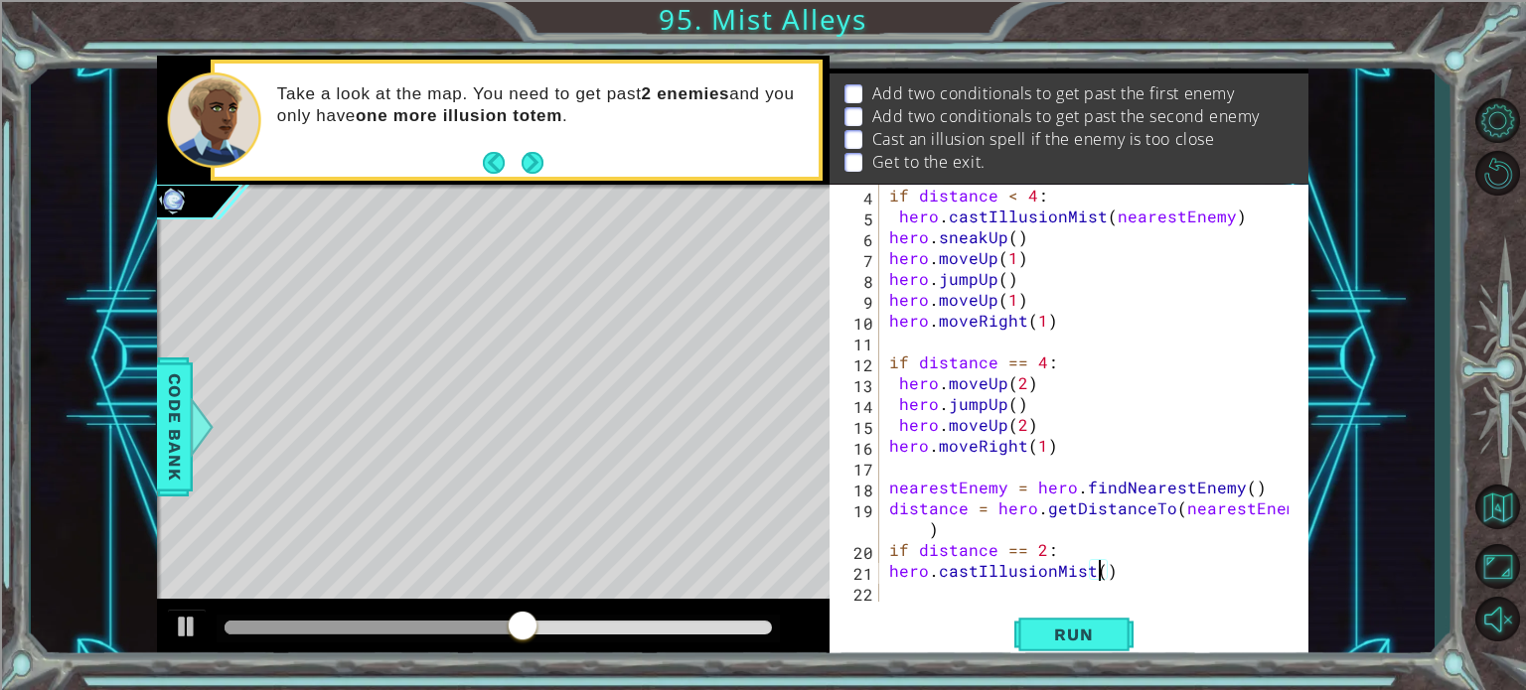
scroll to position [0, 12]
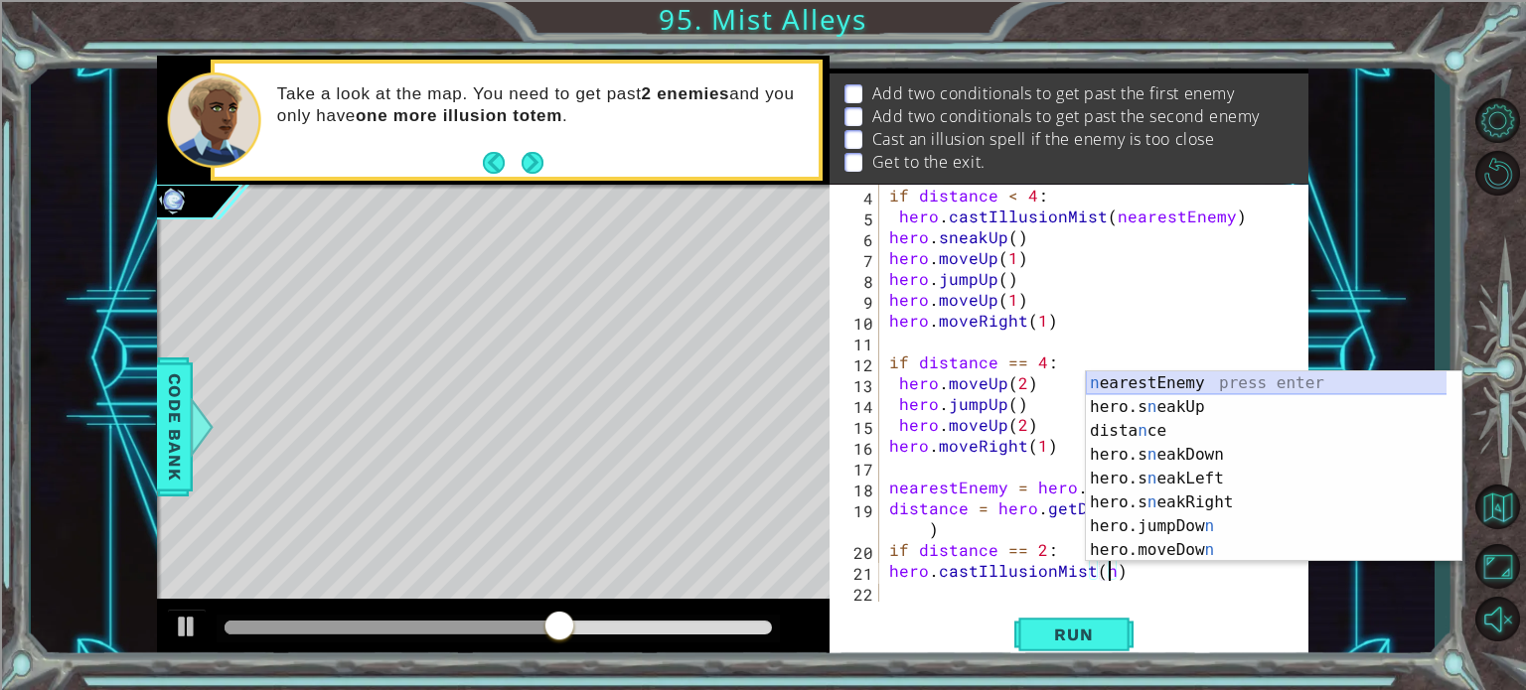
click at [1142, 388] on div "n earestEnemy press enter hero.s n eakUp press enter dista n ce press enter her…" at bounding box center [1274, 491] width 376 height 238
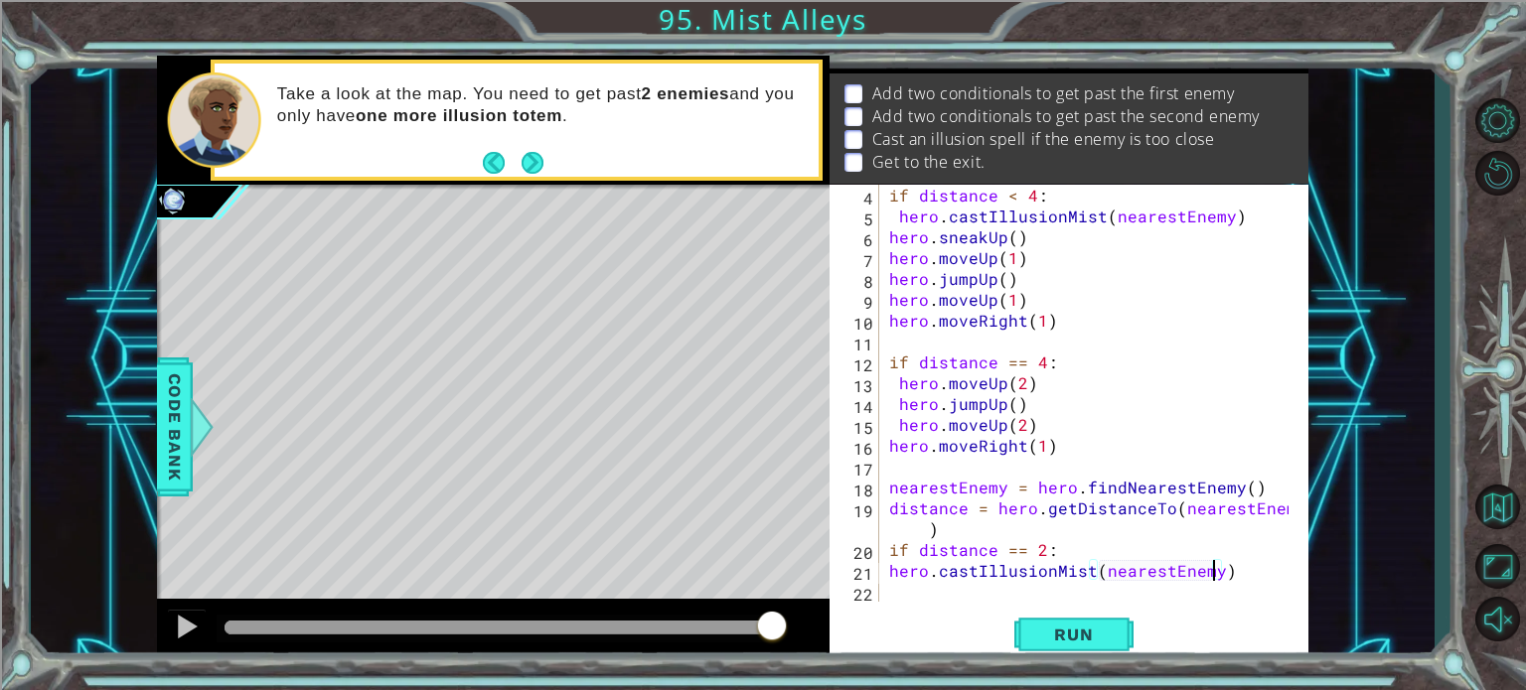
type textarea "hero.castIllusionMist(nearestEnemy)"
click at [881, 257] on div "hero.castIllusionMist(nearestEnemy) 4 5 6 7 8 9 10 11 12 13 14 15 16 17 18 19 2…" at bounding box center [1067, 393] width 474 height 417
click at [676, 104] on p "Take a look at the map. You need to get past 2 enemies and you only have one mo…" at bounding box center [541, 105] width 529 height 44
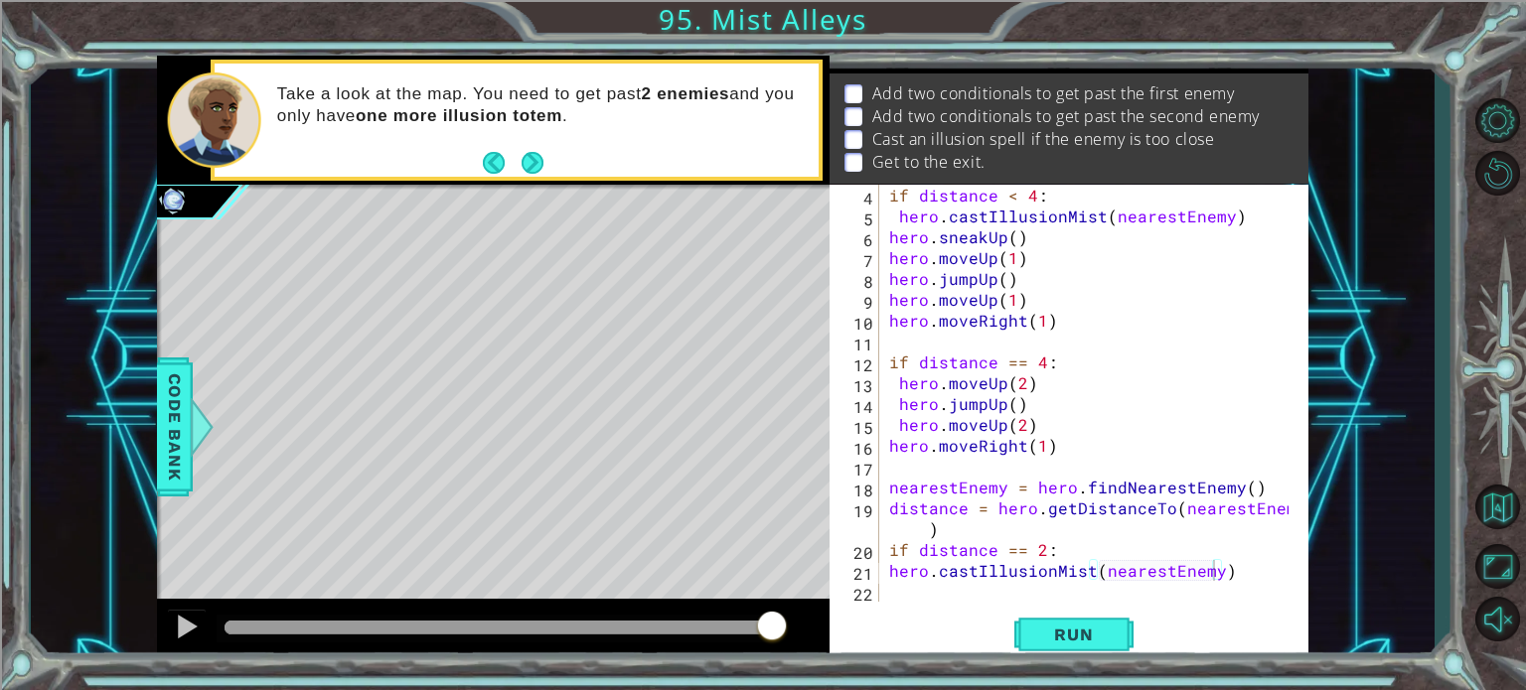
click at [676, 107] on p "Take a look at the map. You need to get past 2 enemies and you only have one mo…" at bounding box center [541, 105] width 529 height 44
click at [931, 592] on div "if distance < 4 : hero . castIllusionMist ( nearestEnemy ) hero . sneakUp ( ) h…" at bounding box center [1091, 414] width 413 height 459
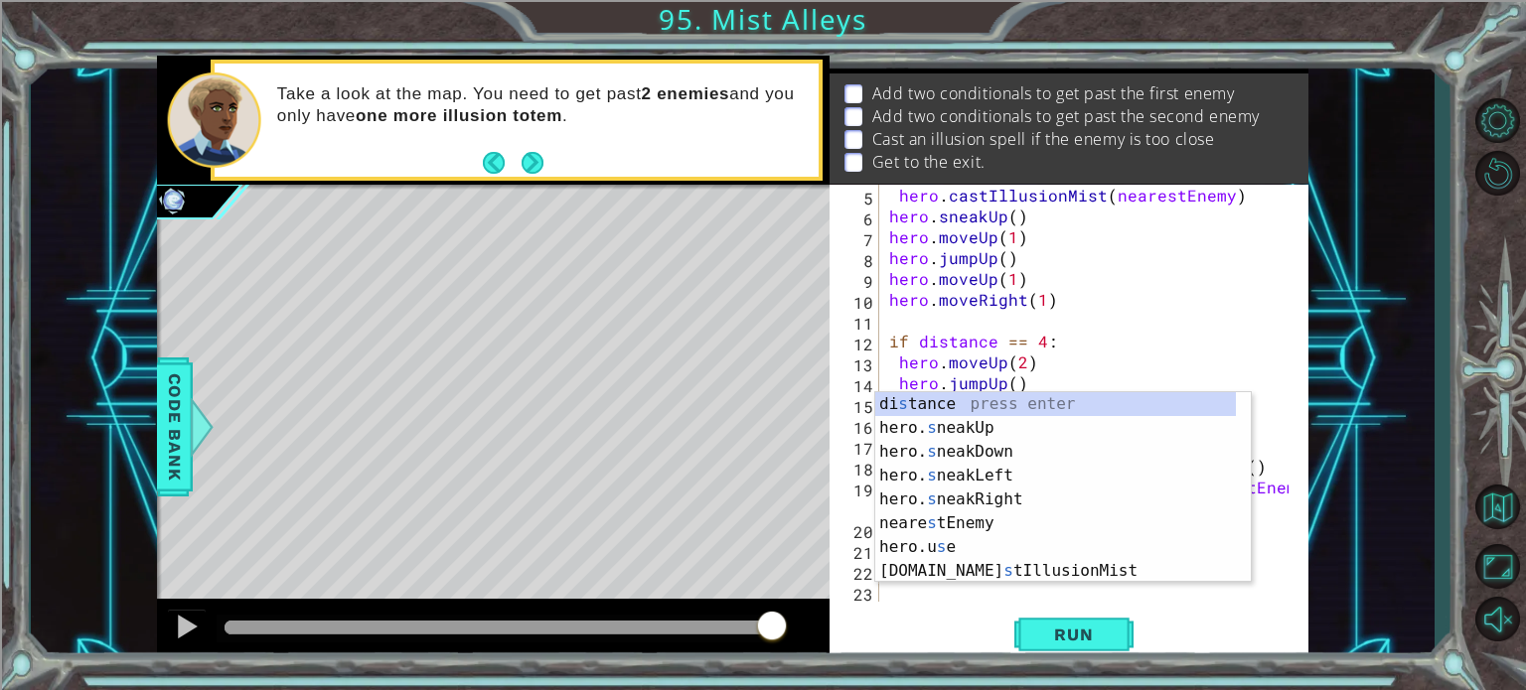
scroll to position [103, 0]
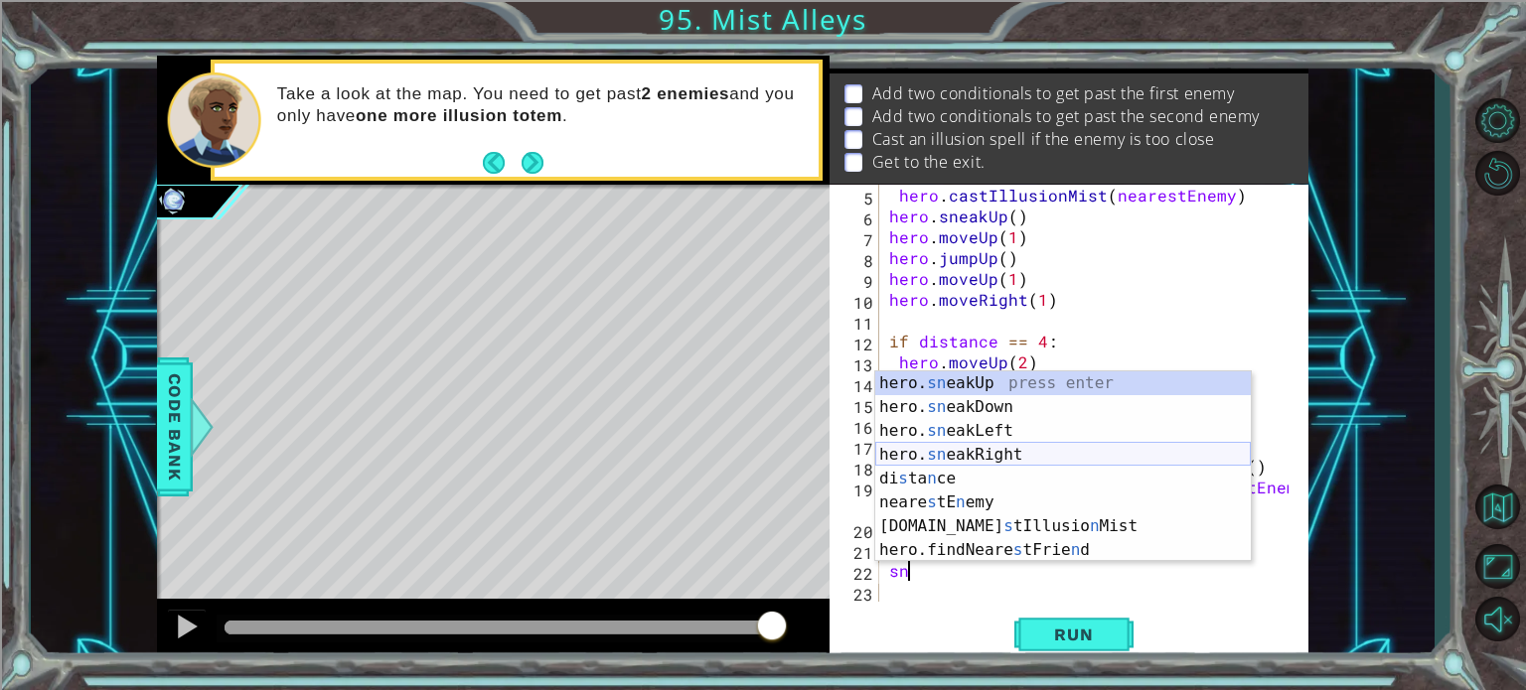
click at [992, 461] on div "hero. sn eakUp press enter hero. sn eakDown press enter hero. sn eakLeft press …" at bounding box center [1063, 491] width 376 height 238
type textarea "hero.sneakRight(1)"
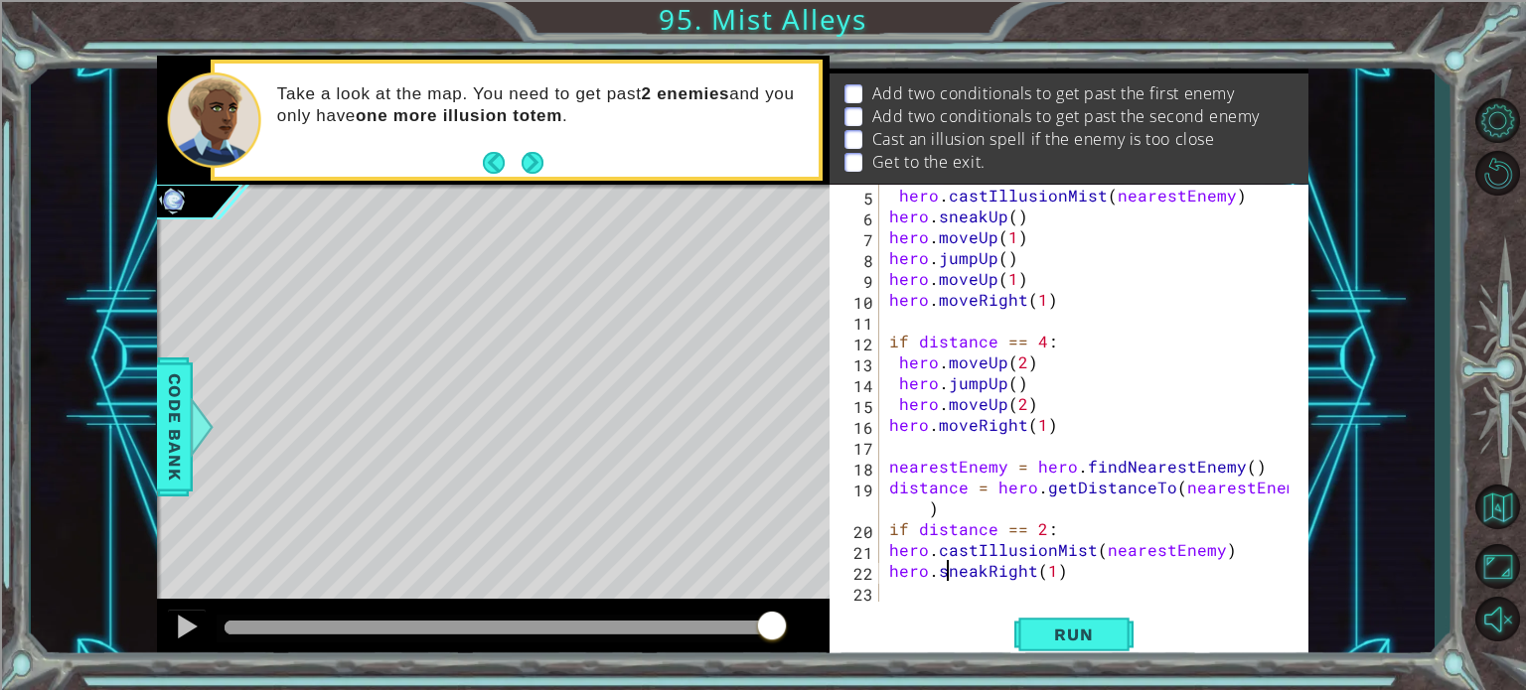
click at [943, 579] on div "hero . castIllusionMist ( nearestEnemy ) hero . sneakUp ( ) hero . moveUp ( 1 )…" at bounding box center [1091, 414] width 413 height 459
click at [916, 586] on div "hero . castIllusionMist ( nearestEnemy ) hero . sneakUp ( ) hero . moveUp ( 1 )…" at bounding box center [1091, 414] width 413 height 459
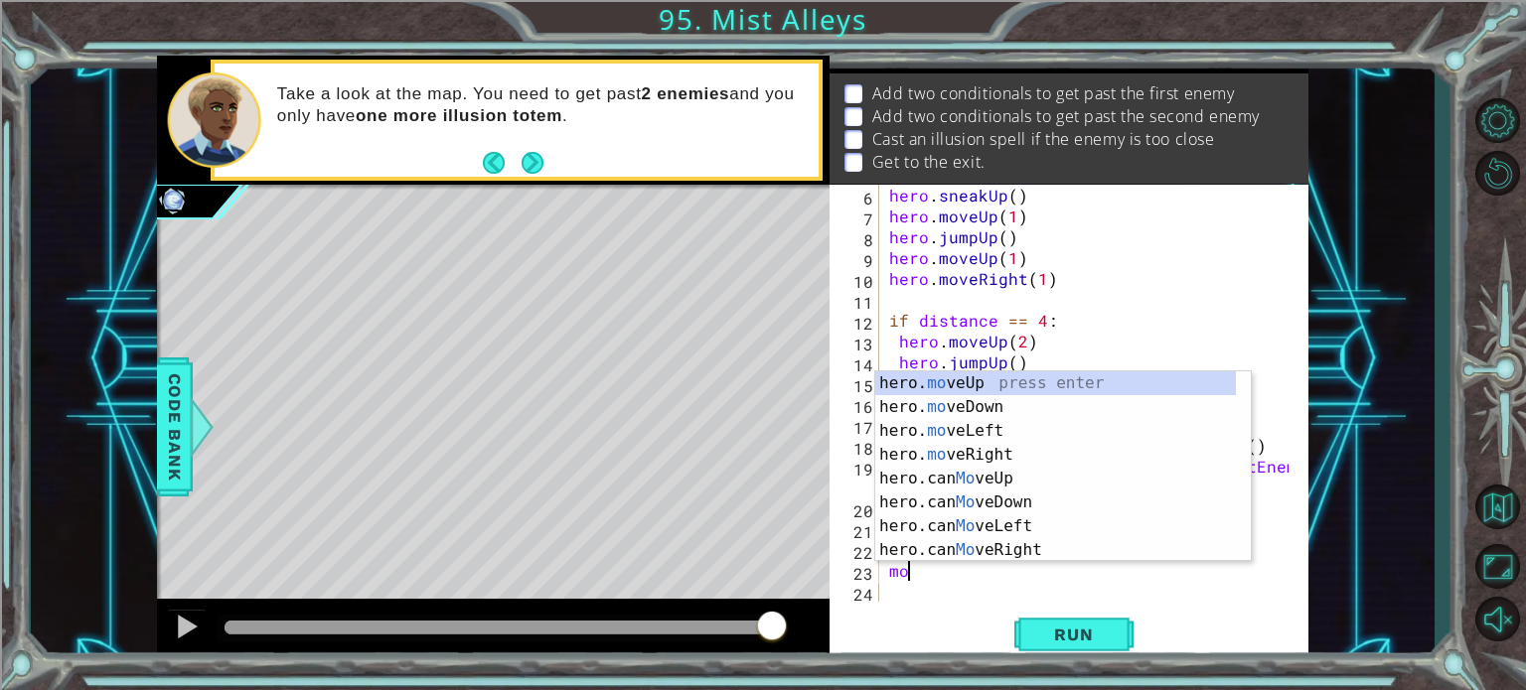
scroll to position [0, 0]
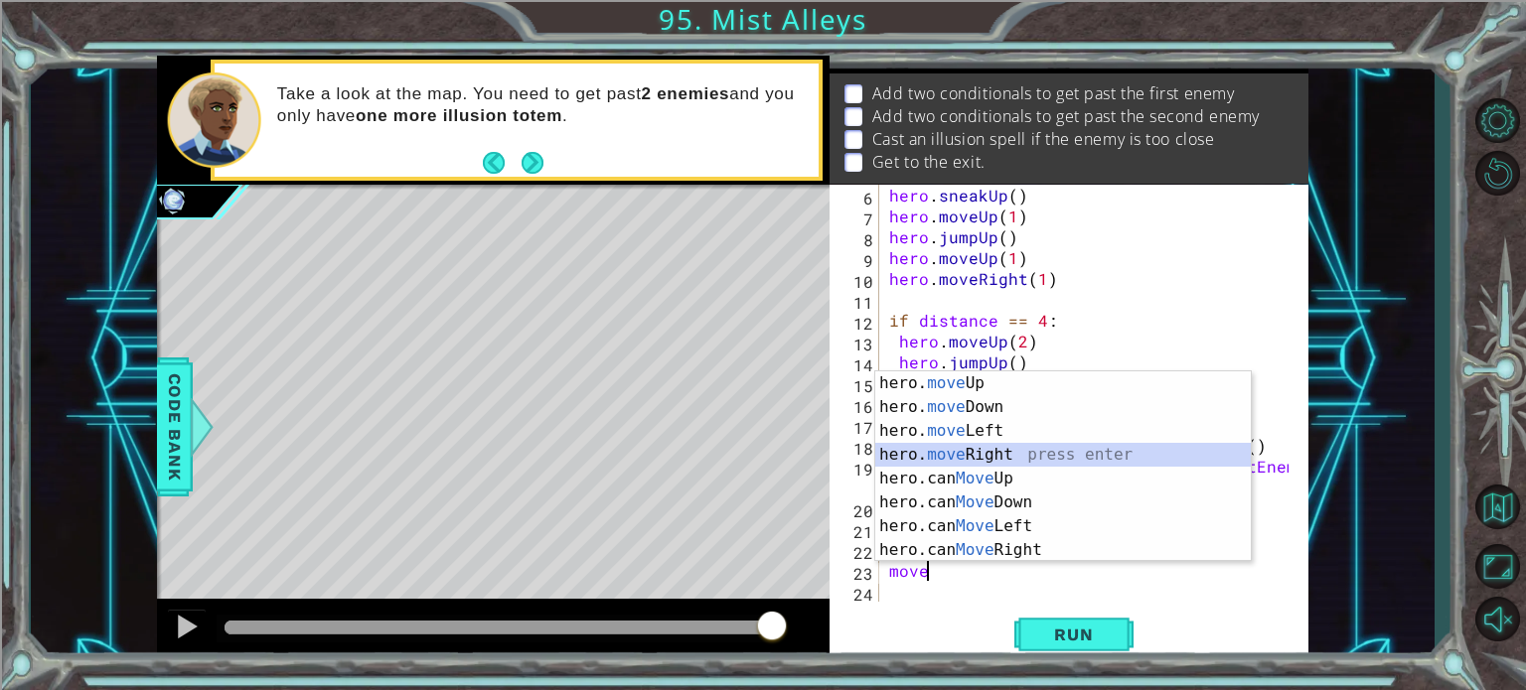
click at [960, 456] on div "hero. move Up press enter hero. move Down press enter hero. move Left press ent…" at bounding box center [1063, 491] width 376 height 238
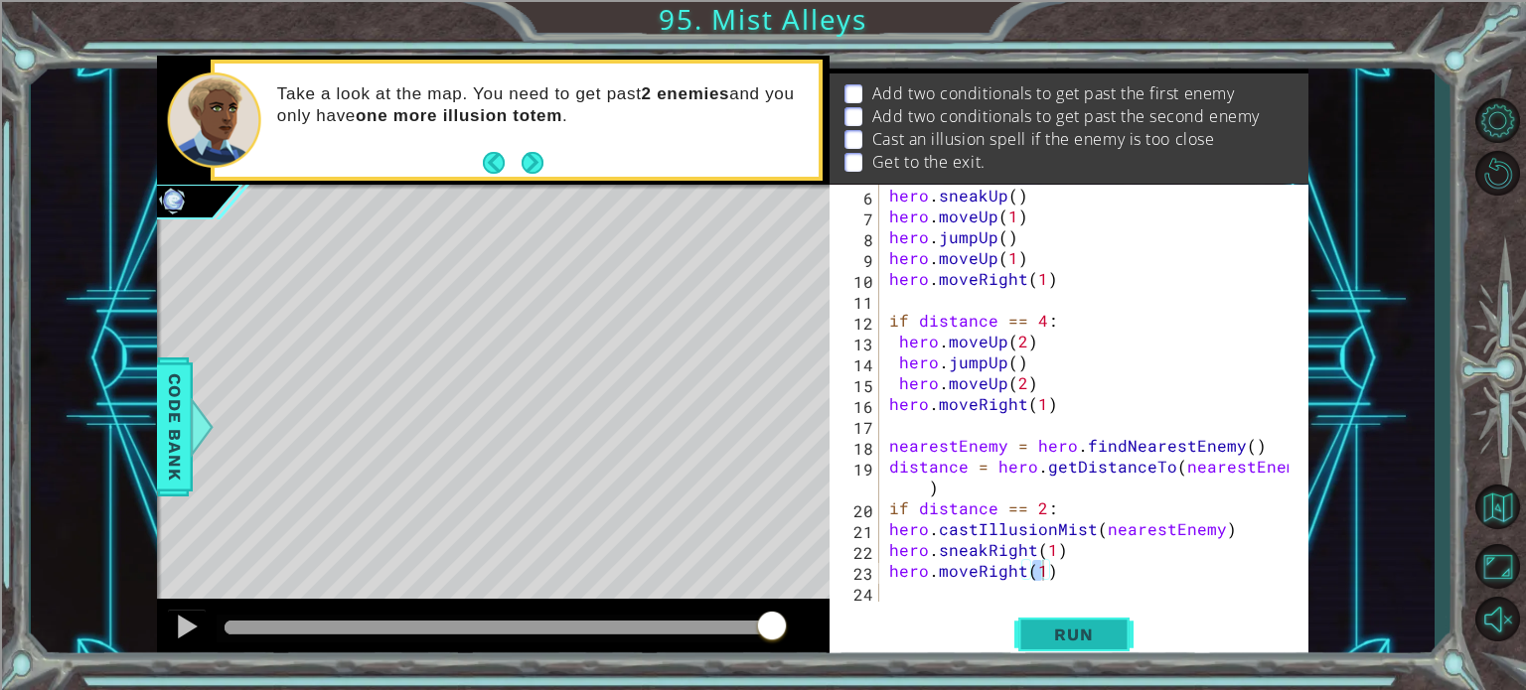
click at [1060, 625] on span "Run" at bounding box center [1073, 635] width 78 height 20
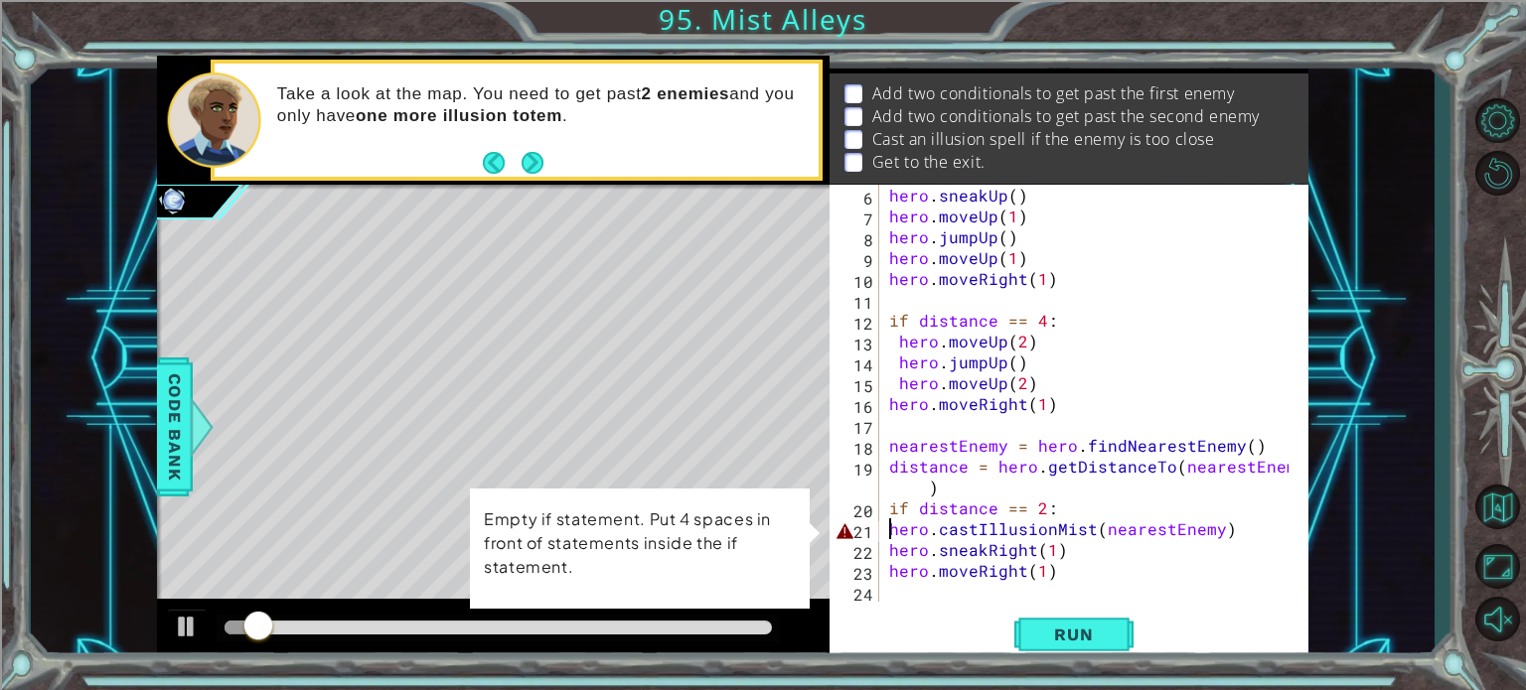
click at [890, 531] on div "hero . sneakUp ( ) hero . moveUp ( 1 ) hero . jumpUp ( ) hero . moveUp ( 1 ) he…" at bounding box center [1091, 414] width 413 height 459
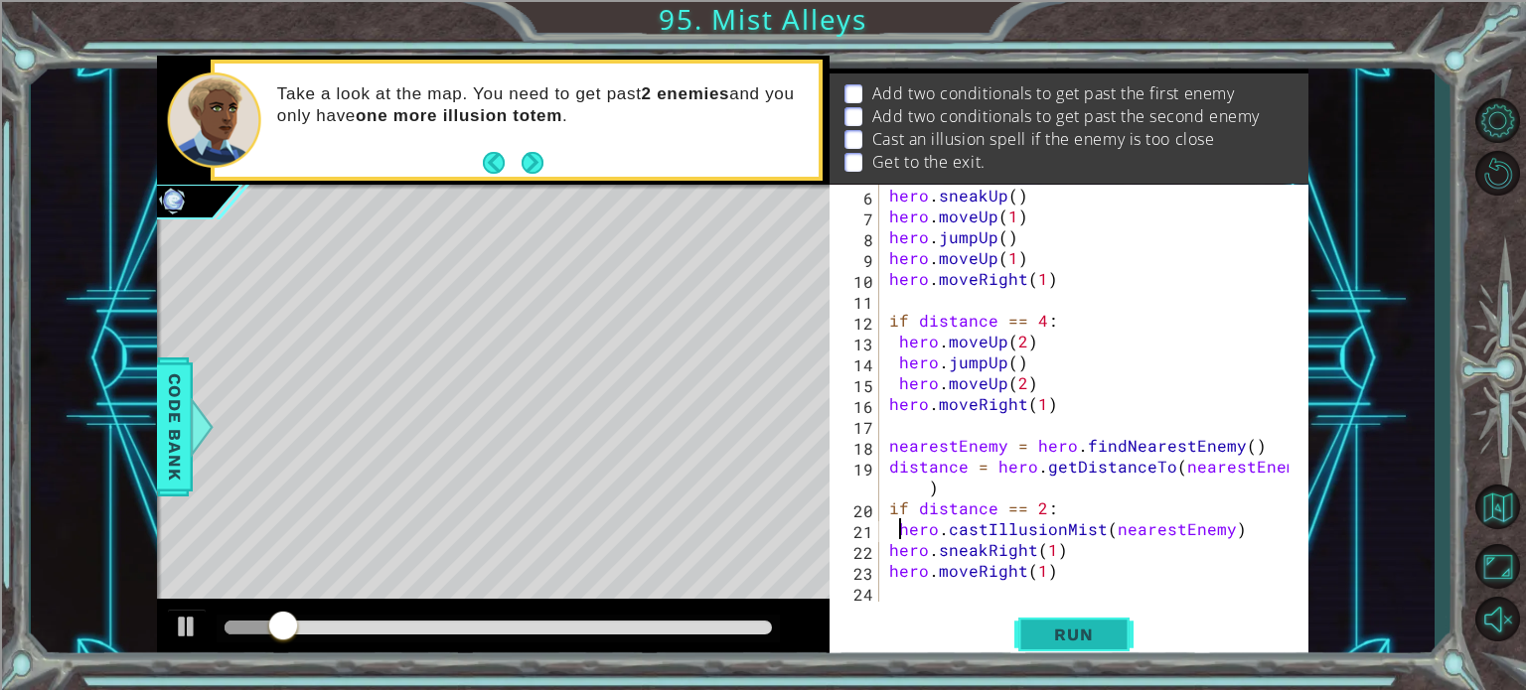
click at [1049, 634] on span "Run" at bounding box center [1073, 635] width 78 height 20
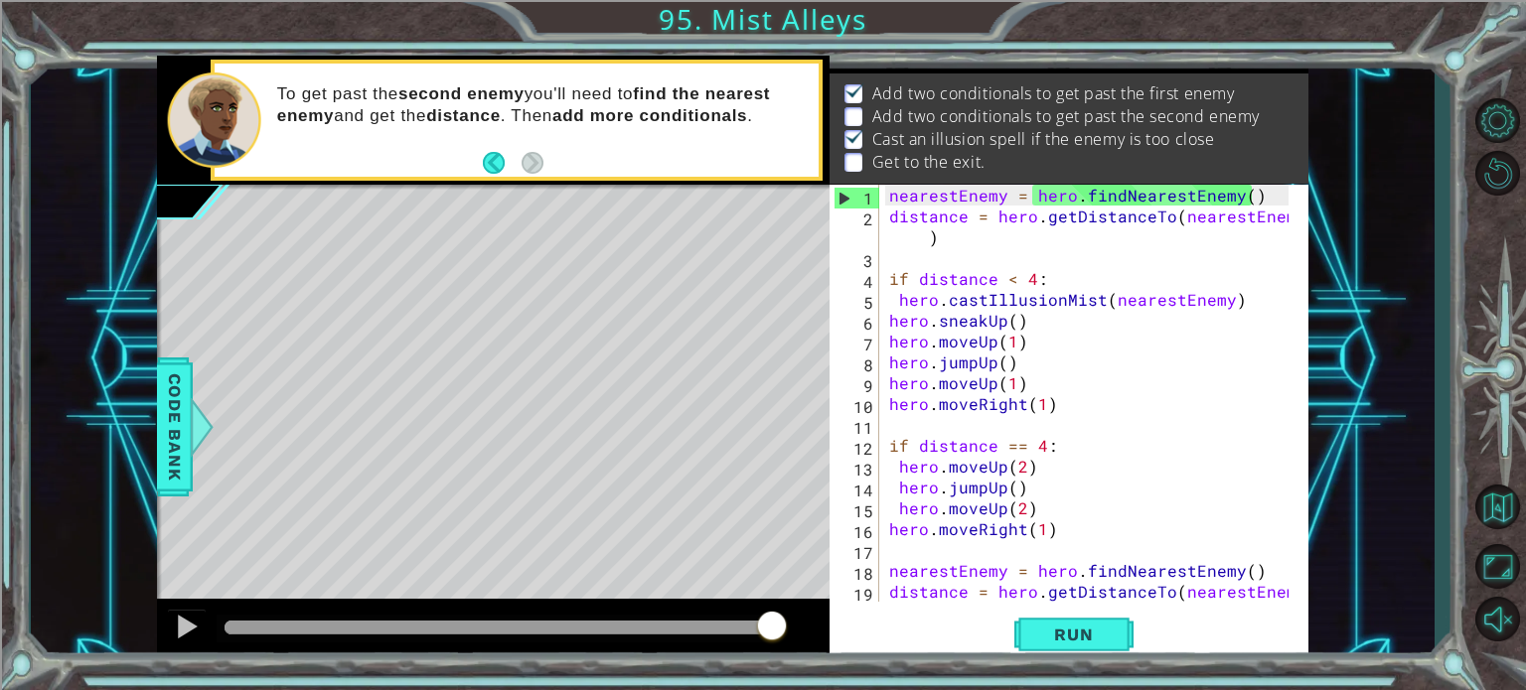
click at [1025, 344] on div "nearestEnemy = hero . findNearestEnemy ( ) distance = hero . getDistanceTo ( ne…" at bounding box center [1091, 425] width 413 height 480
click at [1009, 321] on div "nearestEnemy = hero . findNearestEnemy ( ) distance = hero . getDistanceTo ( ne…" at bounding box center [1091, 425] width 413 height 480
click at [1026, 341] on div "nearestEnemy = hero . findNearestEnemy ( ) distance = hero . getDistanceTo ( ne…" at bounding box center [1091, 425] width 413 height 480
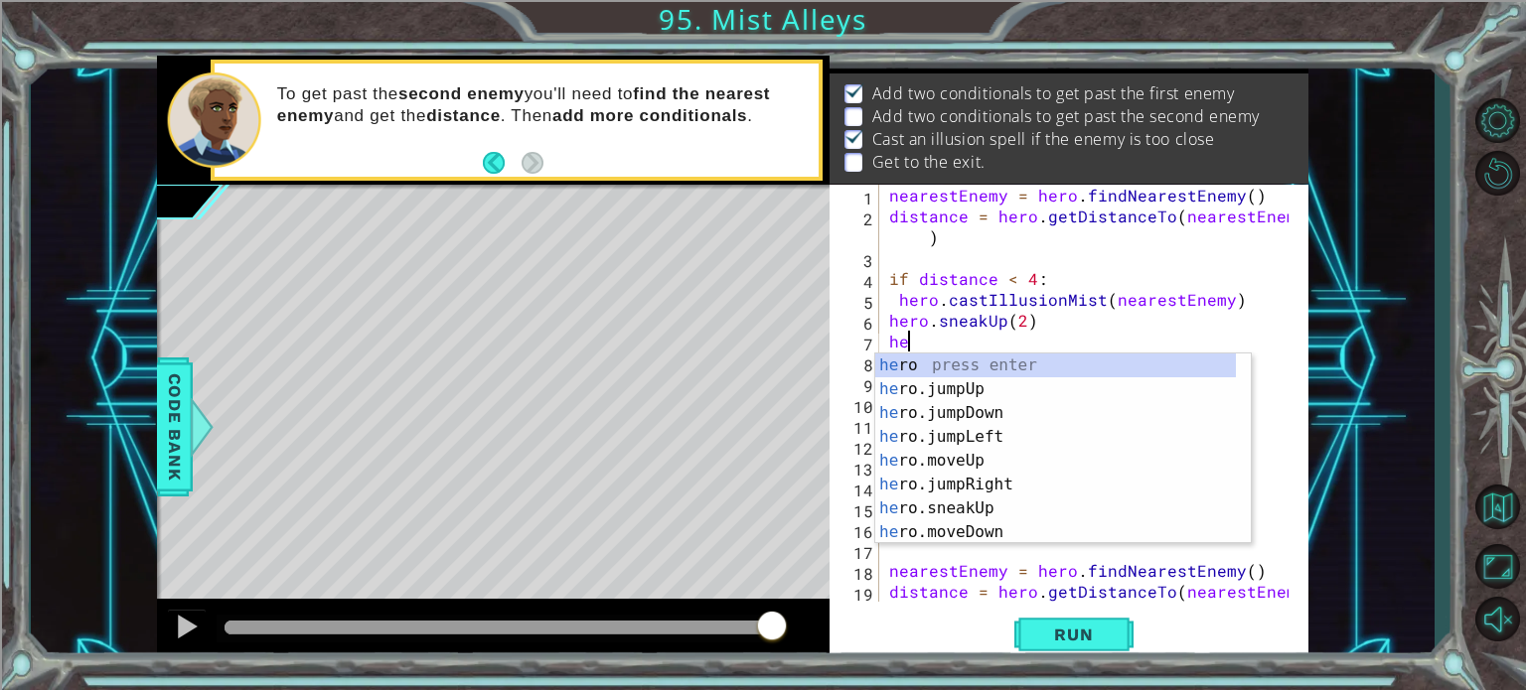
scroll to position [0, 0]
type textarea "h"
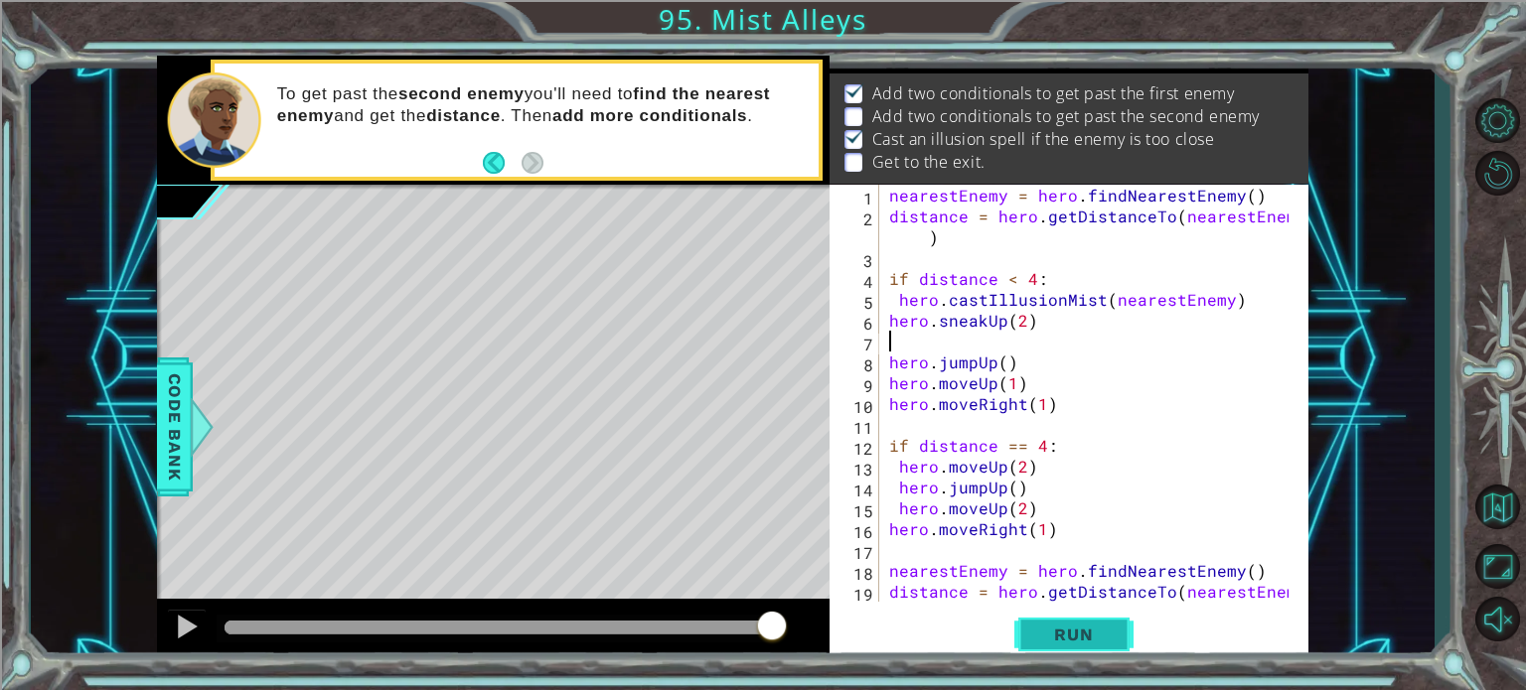
click at [1112, 625] on span "Run" at bounding box center [1073, 635] width 78 height 20
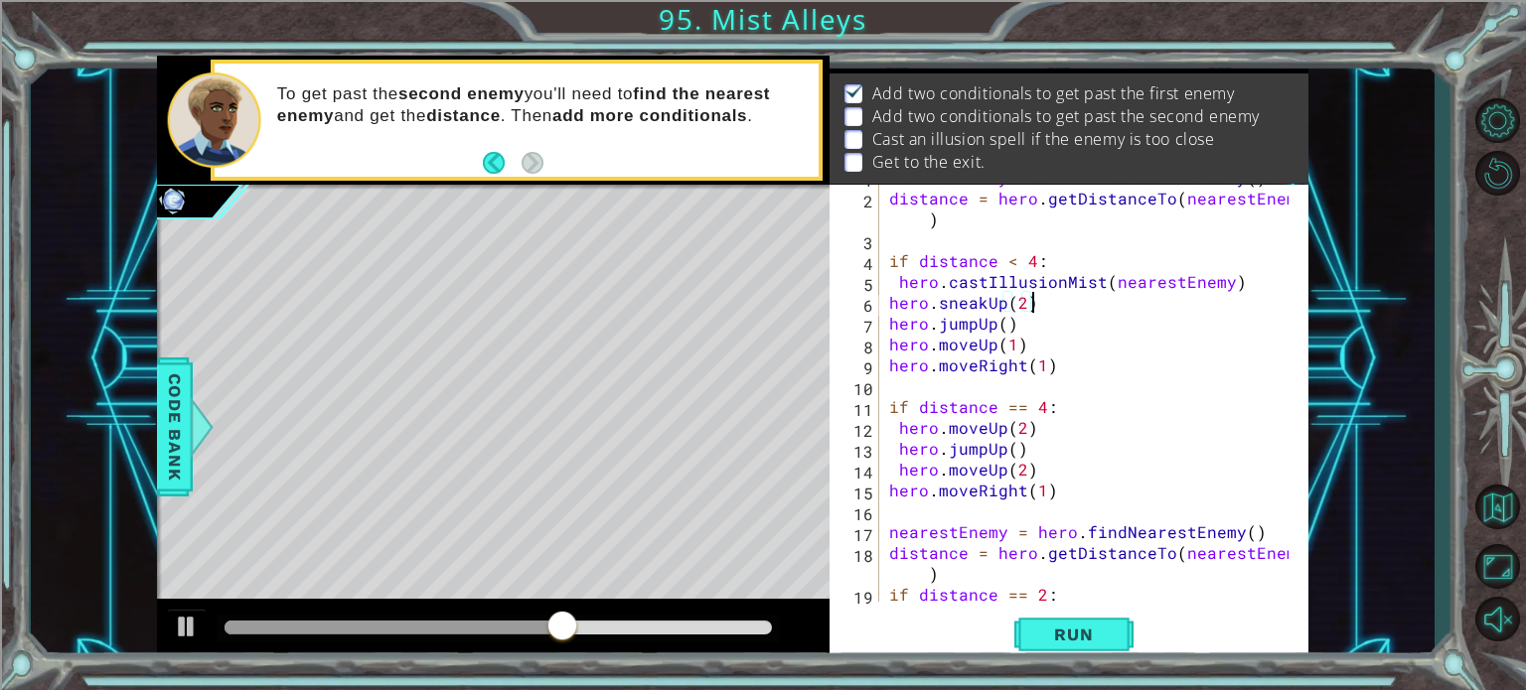
scroll to position [22, 0]
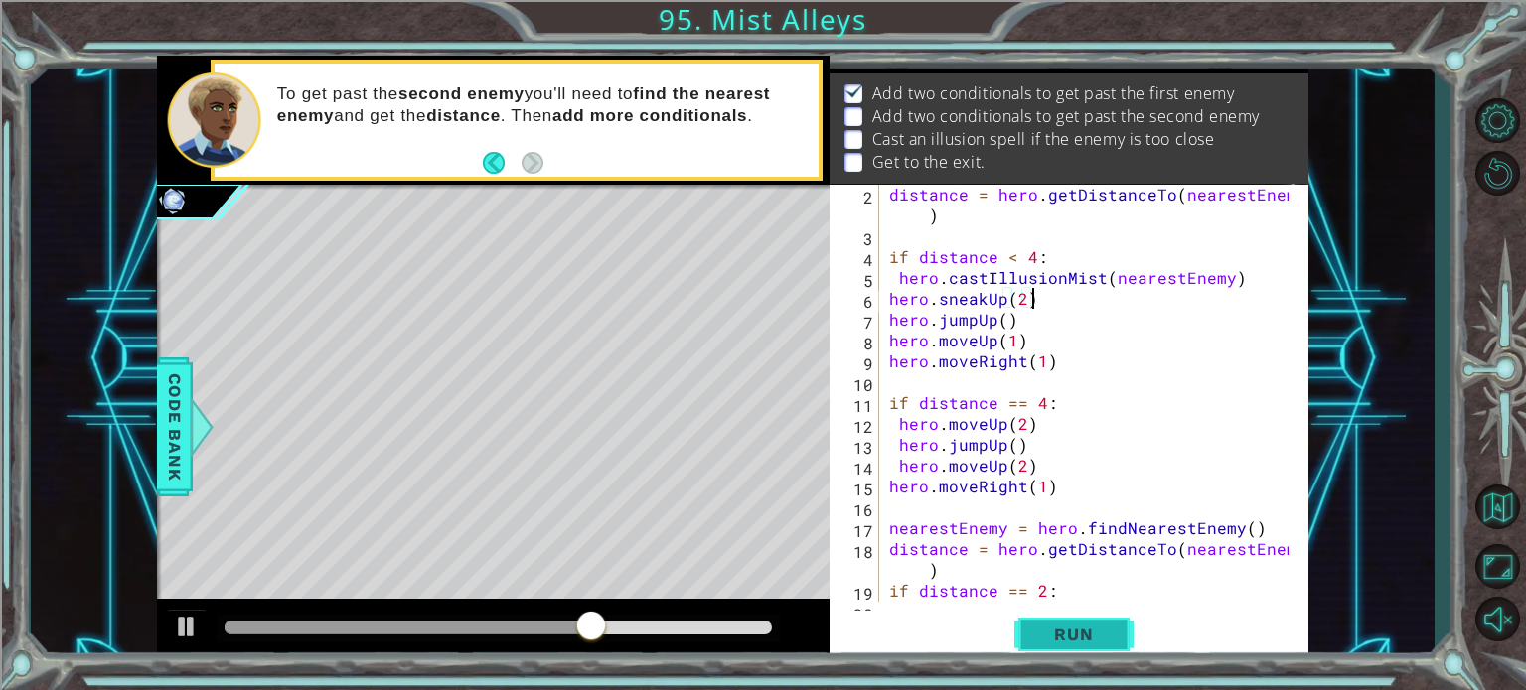
click at [1110, 637] on span "Run" at bounding box center [1073, 635] width 78 height 20
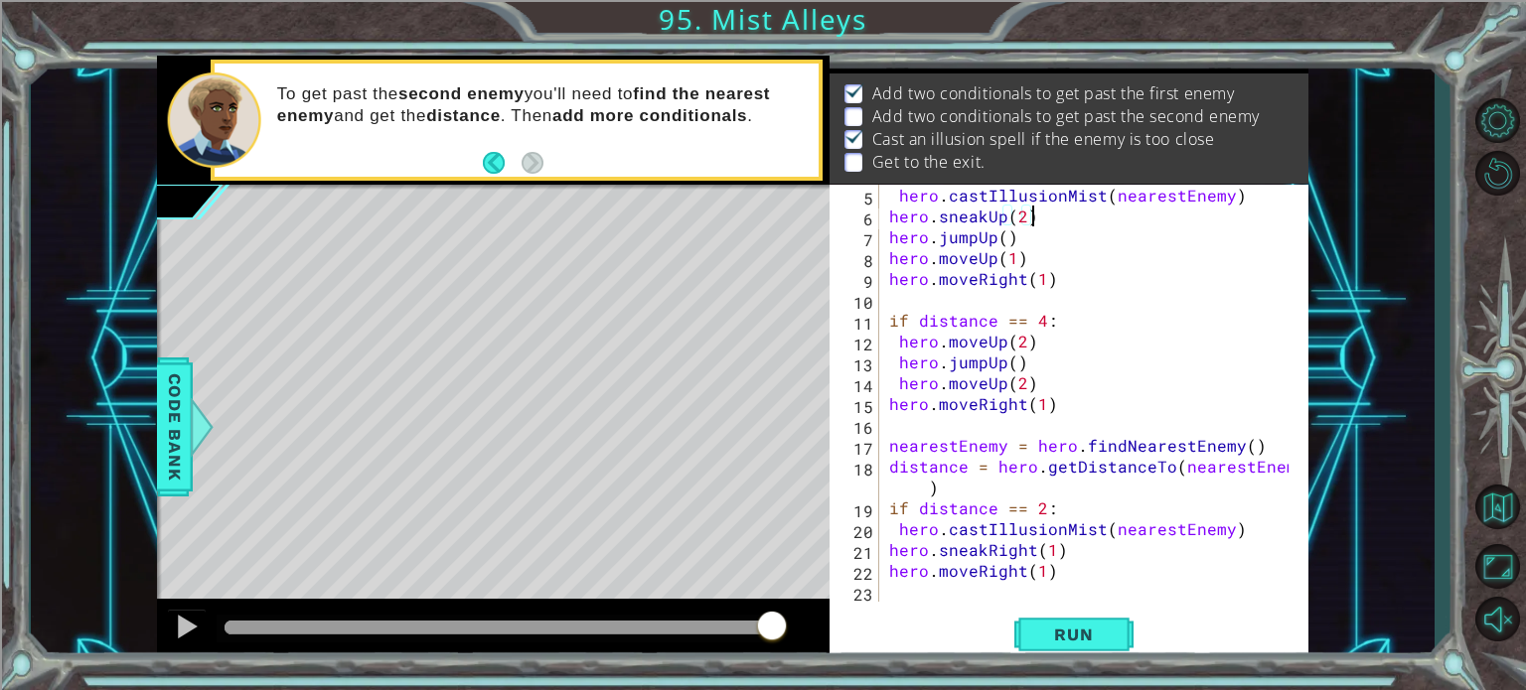
scroll to position [103, 0]
click at [1067, 570] on div "if distance < 4 : hero . castIllusionMist ( nearestEnemy ) hero . sneakUp ( 2 )…" at bounding box center [1091, 393] width 413 height 459
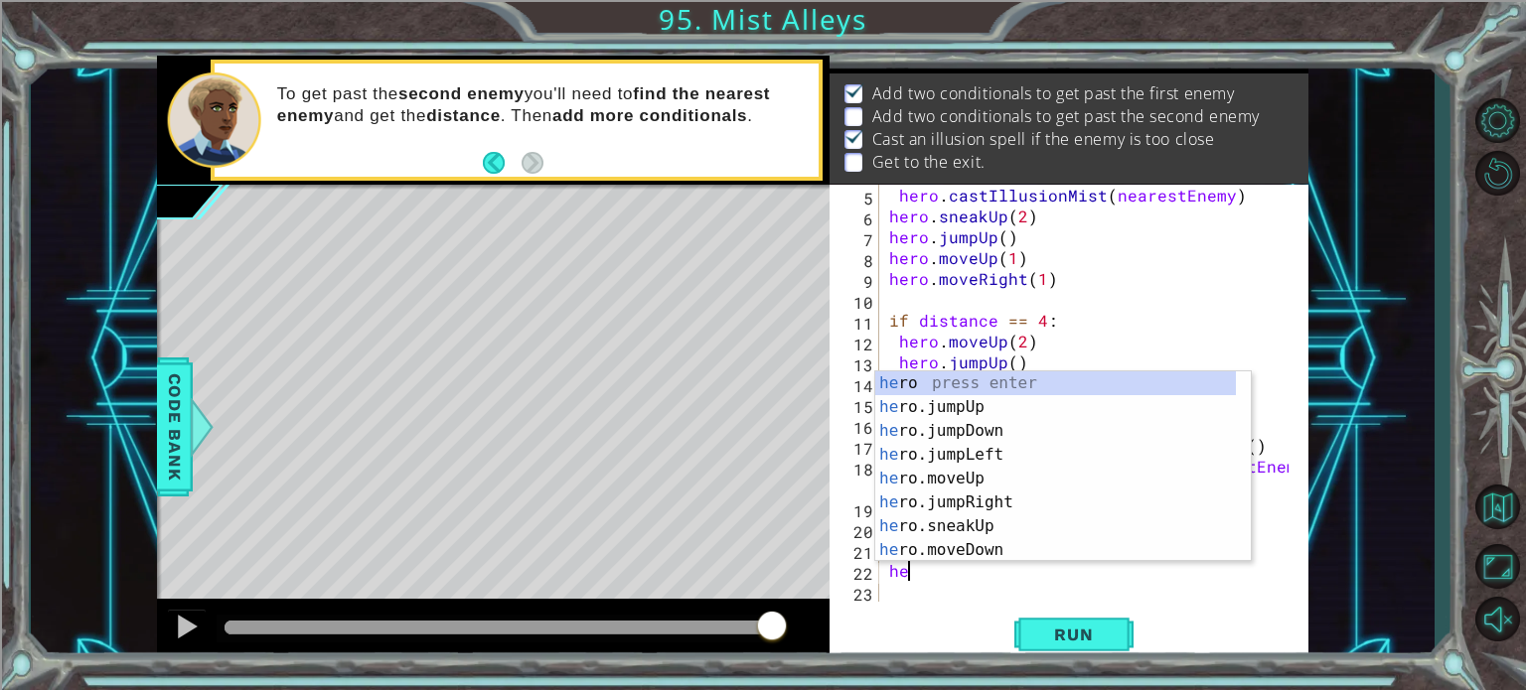
type textarea "h"
click at [1005, 411] on div "h ero press enter h ero.jumpUp press enter h ero.moveUp press enter h ero.jumpD…" at bounding box center [1055, 491] width 361 height 238
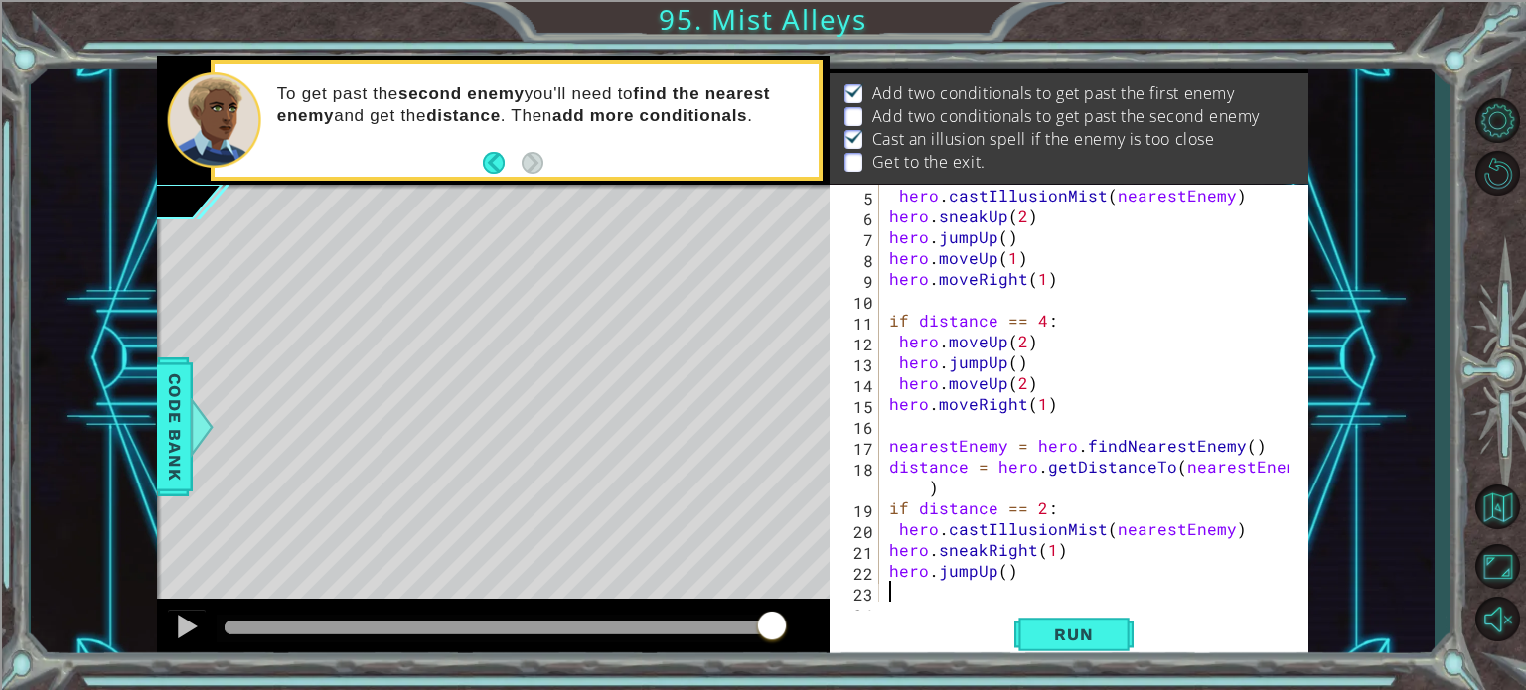
scroll to position [125, 0]
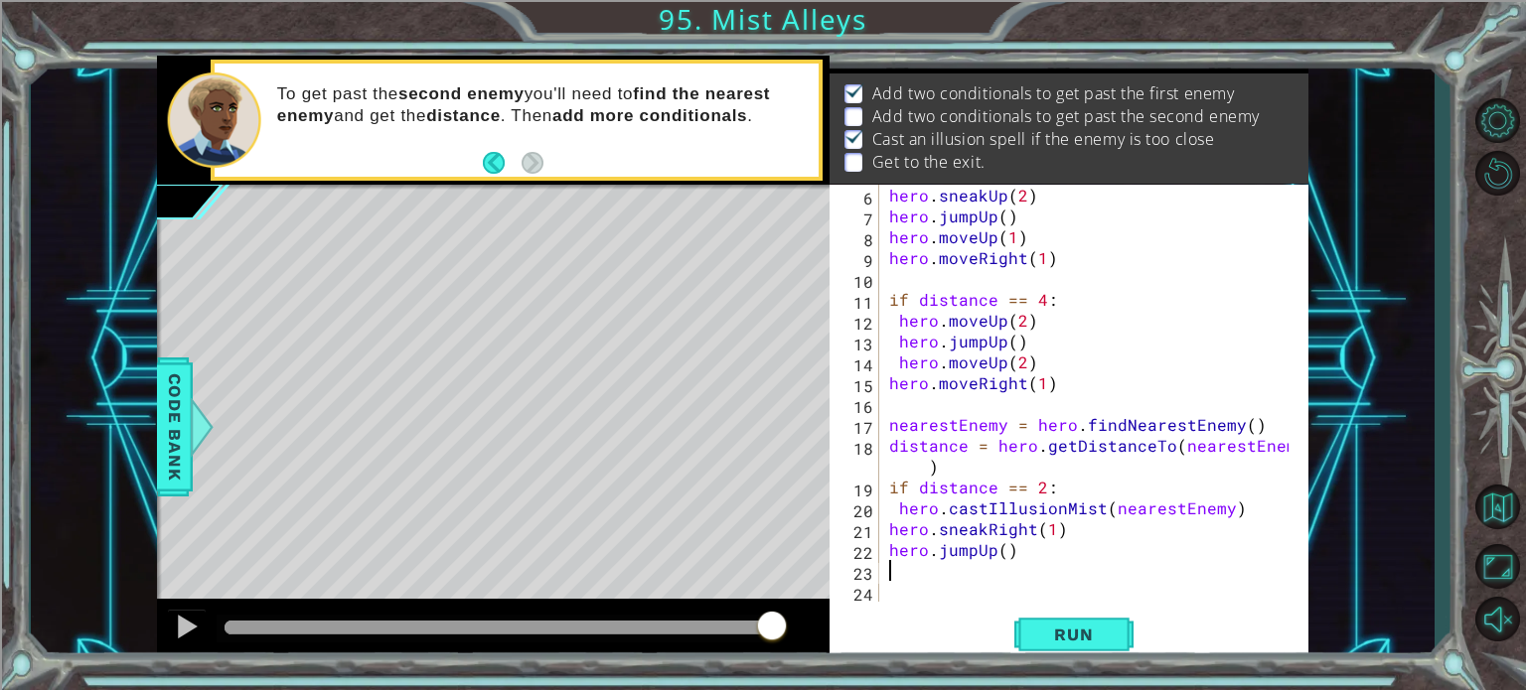
click at [989, 543] on div "hero . sneakUp ( 2 ) hero . jumpUp ( ) hero . moveUp ( 1 ) hero . moveRight ( 1…" at bounding box center [1091, 414] width 413 height 459
click at [995, 548] on div "hero . sneakUp ( 2 ) hero . jumpUp ( ) hero . moveUp ( 1 ) hero . moveRight ( 1…" at bounding box center [1091, 414] width 413 height 459
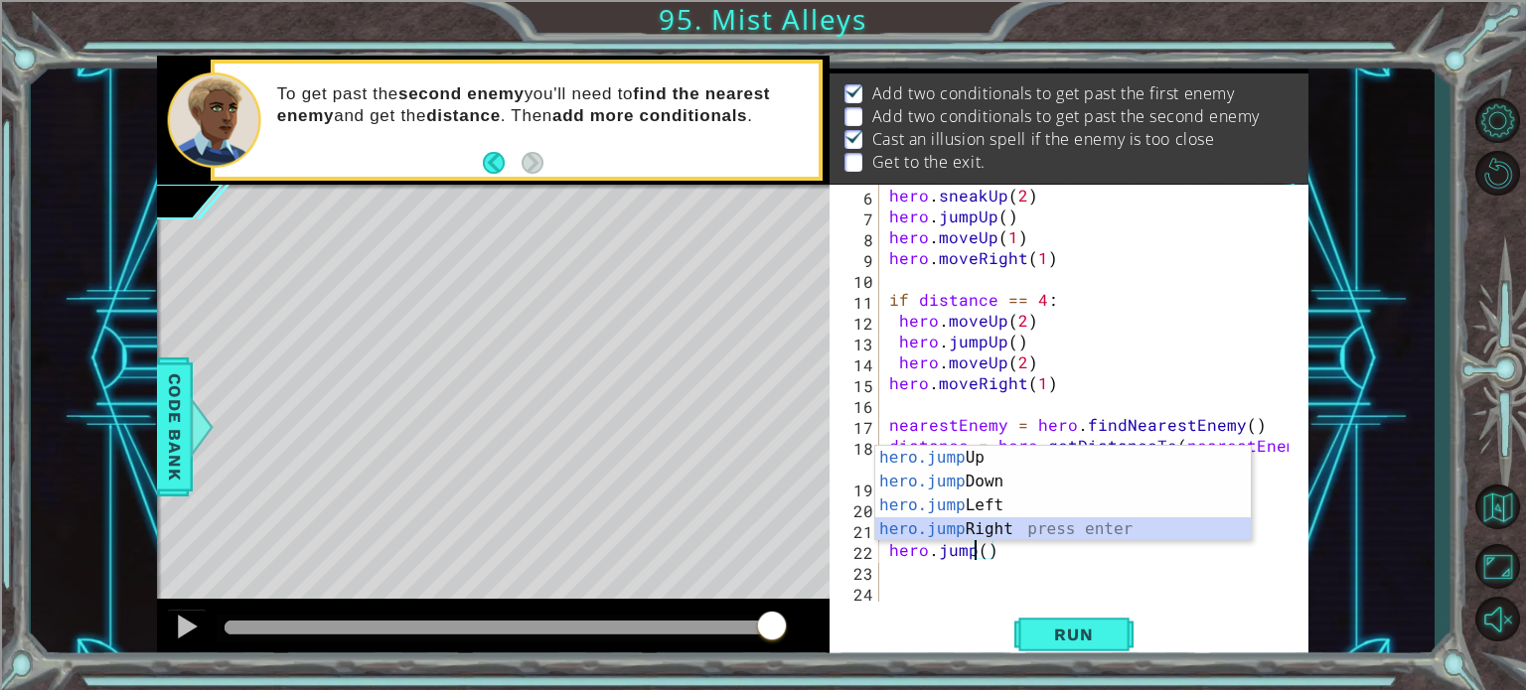
click at [972, 527] on div "hero.jump Up press enter hero.jump Down press enter hero.jump Left press enter …" at bounding box center [1063, 517] width 376 height 143
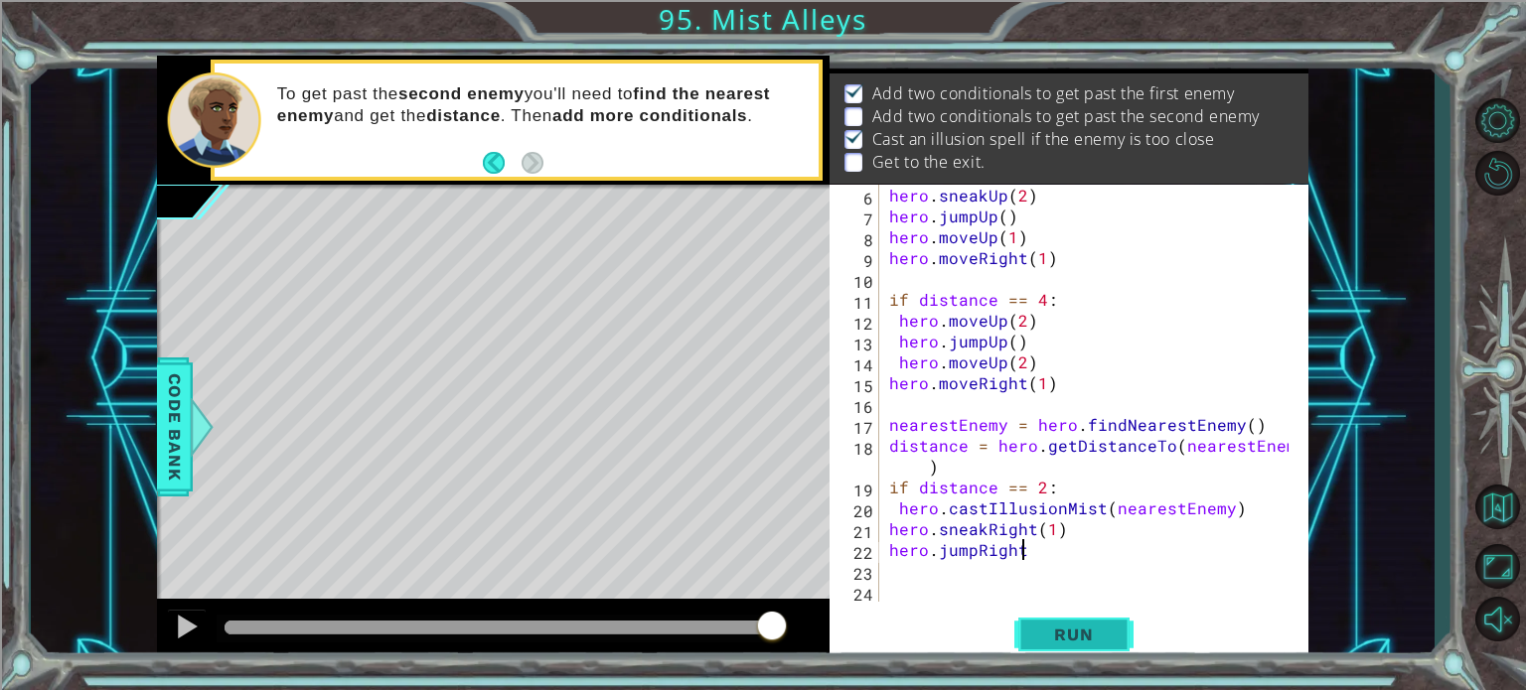
click at [1055, 623] on button "Run" at bounding box center [1073, 635] width 119 height 48
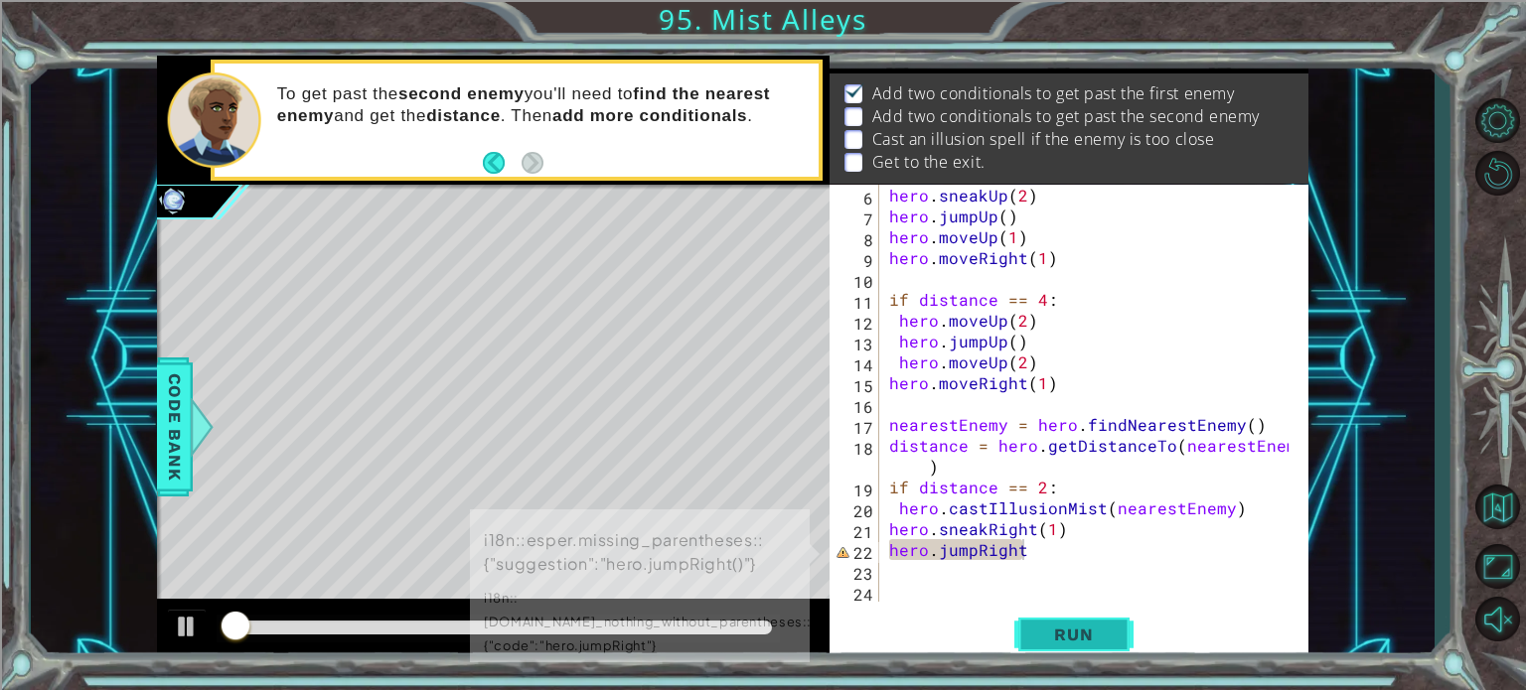
click at [1055, 623] on button "Run" at bounding box center [1073, 635] width 119 height 48
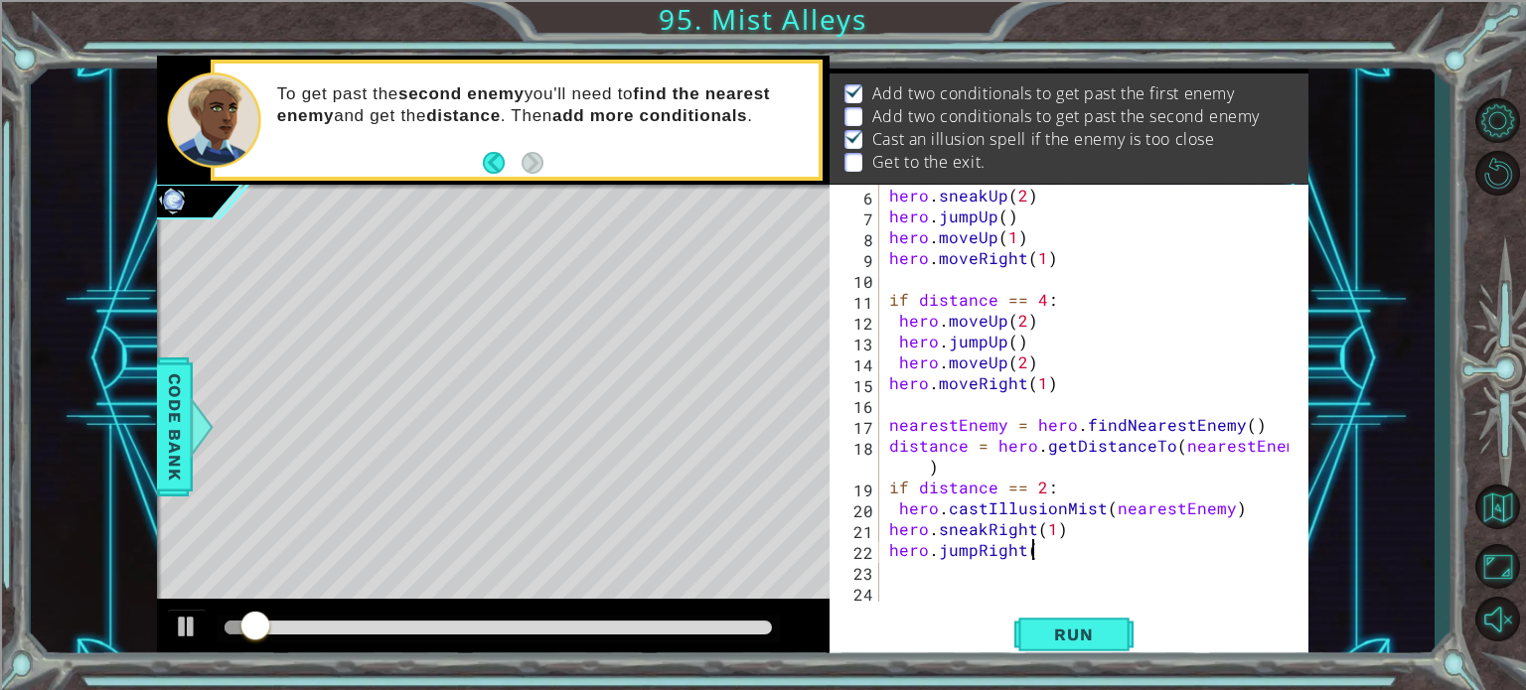
scroll to position [0, 8]
click at [1037, 552] on div "hero . sneakUp ( 2 ) hero . jumpUp ( ) hero . moveUp ( 1 ) hero . moveRight ( 1…" at bounding box center [1091, 414] width 413 height 459
type textarea "hero.jumpRight()"
click at [1054, 622] on button "Run" at bounding box center [1073, 635] width 119 height 48
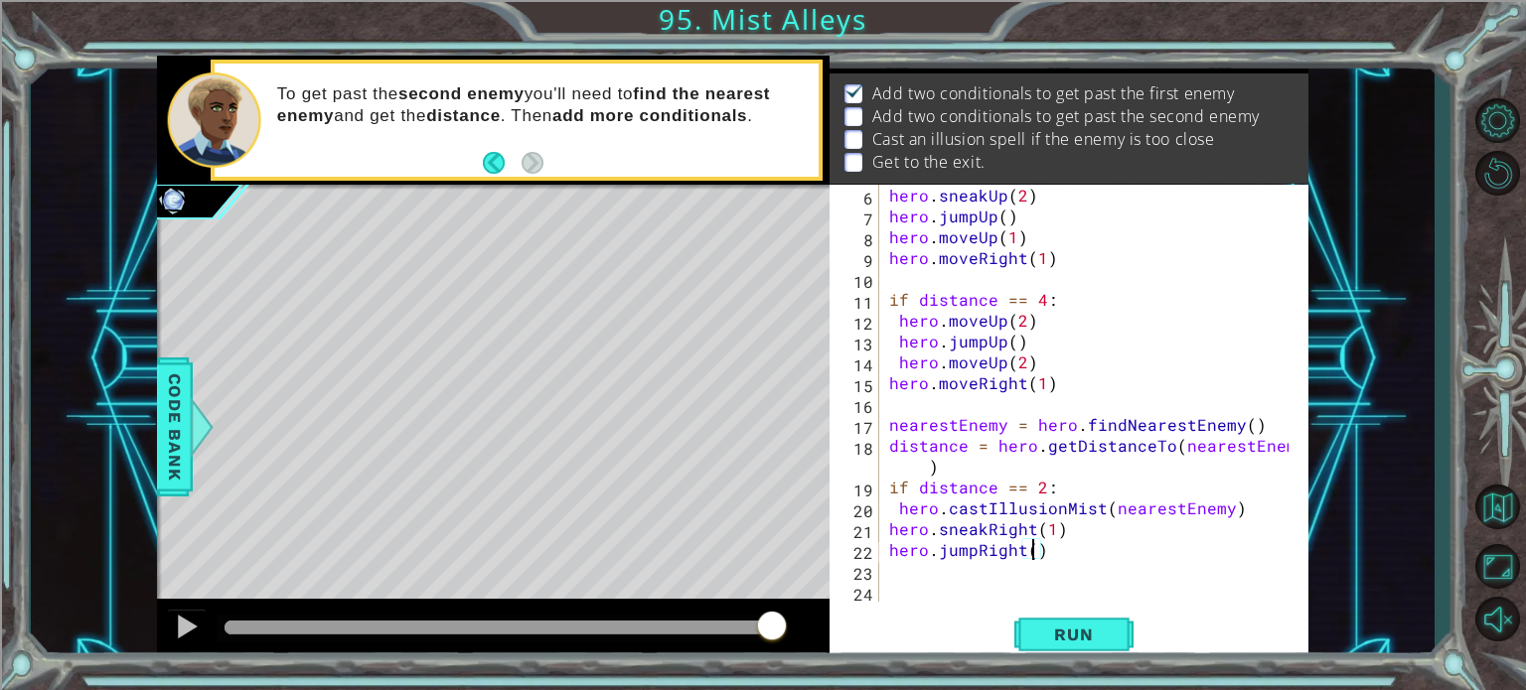
click at [1067, 609] on div "hero.jumpRight() 6 7 8 9 10 11 12 13 14 15 16 17 18 19 20 21 22 23 24 hero . sn…" at bounding box center [1069, 424] width 479 height 478
click at [1069, 627] on span "Run" at bounding box center [1073, 635] width 78 height 20
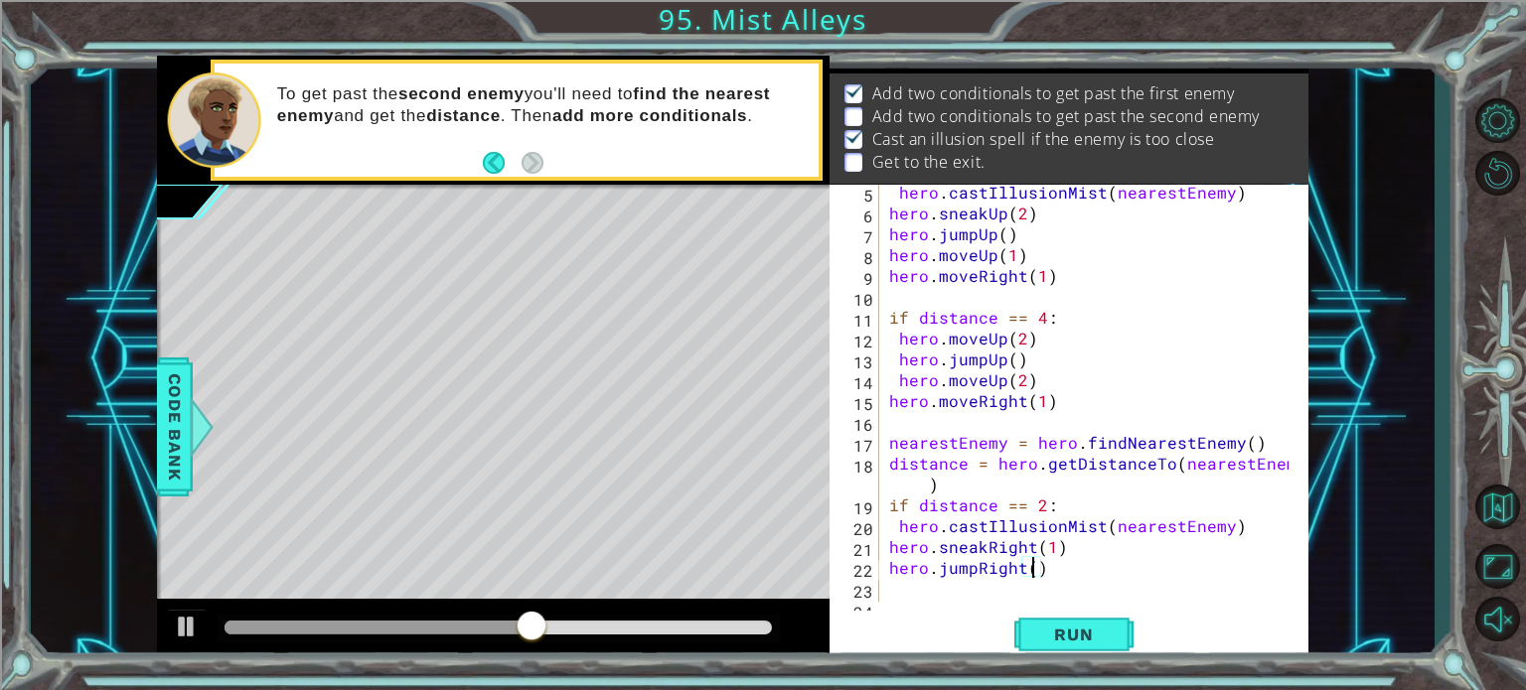
scroll to position [125, 0]
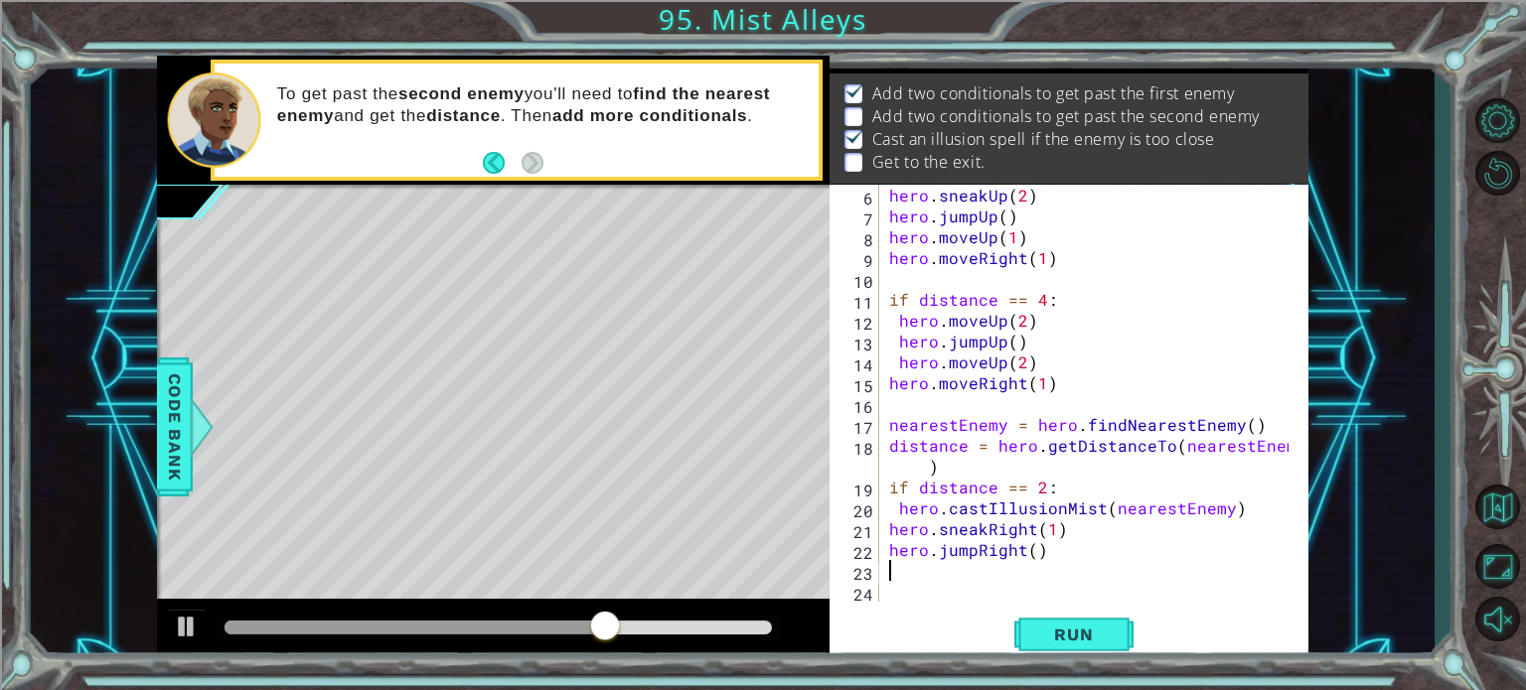
click at [922, 569] on div "hero . sneakUp ( 2 ) hero . jumpUp ( ) hero . moveUp ( 1 ) hero . moveRight ( 1…" at bounding box center [1091, 414] width 413 height 459
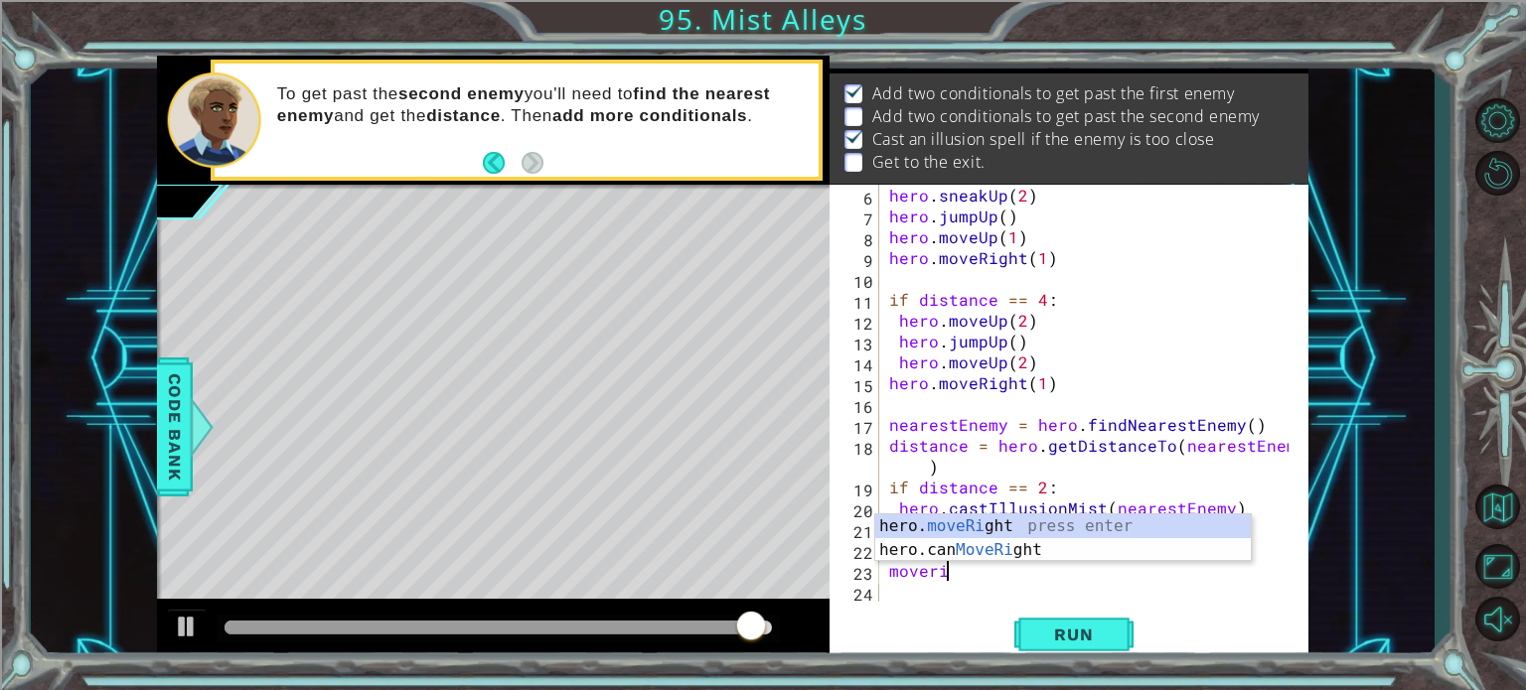
scroll to position [0, 2]
click at [970, 522] on div "hero. moveRi ght press enter hero.can MoveRi ght press enter" at bounding box center [1063, 562] width 376 height 95
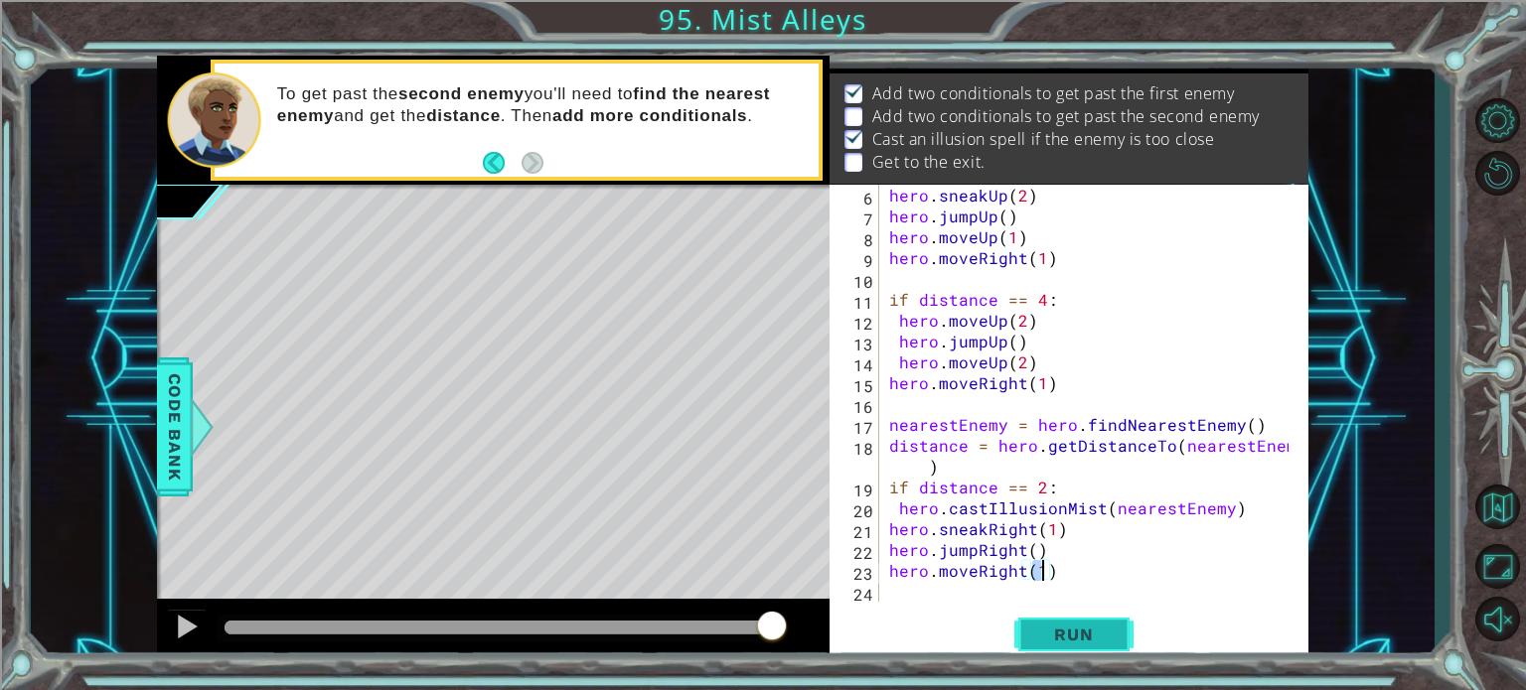
type textarea "hero.moveRight(1)"
click at [1072, 635] on span "Run" at bounding box center [1073, 635] width 78 height 20
click at [1061, 631] on span "Run" at bounding box center [1073, 635] width 78 height 20
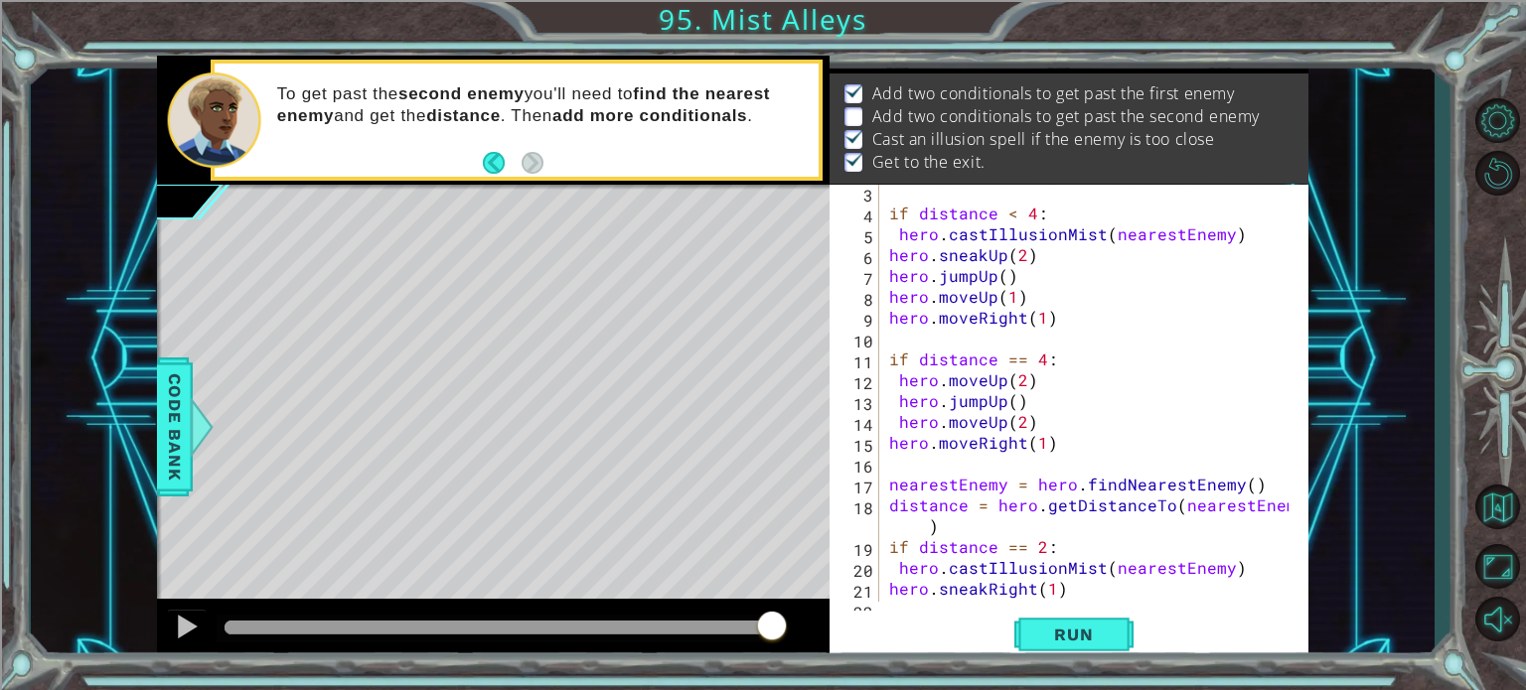
scroll to position [125, 0]
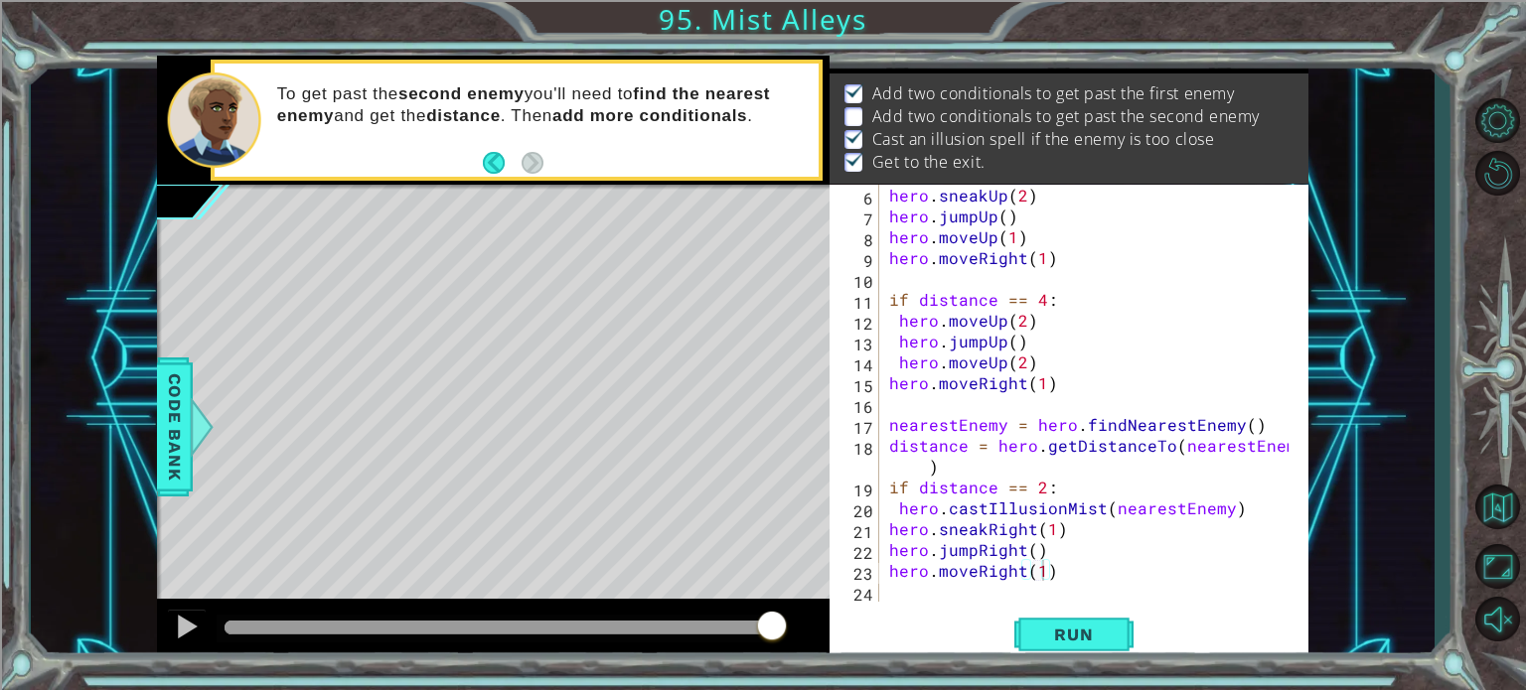
click at [939, 611] on div "Run" at bounding box center [1073, 635] width 479 height 48
click at [927, 597] on div "hero . sneakUp ( 2 ) hero . jumpUp ( ) hero . moveUp ( 1 ) hero . moveRight ( 1…" at bounding box center [1091, 414] width 413 height 459
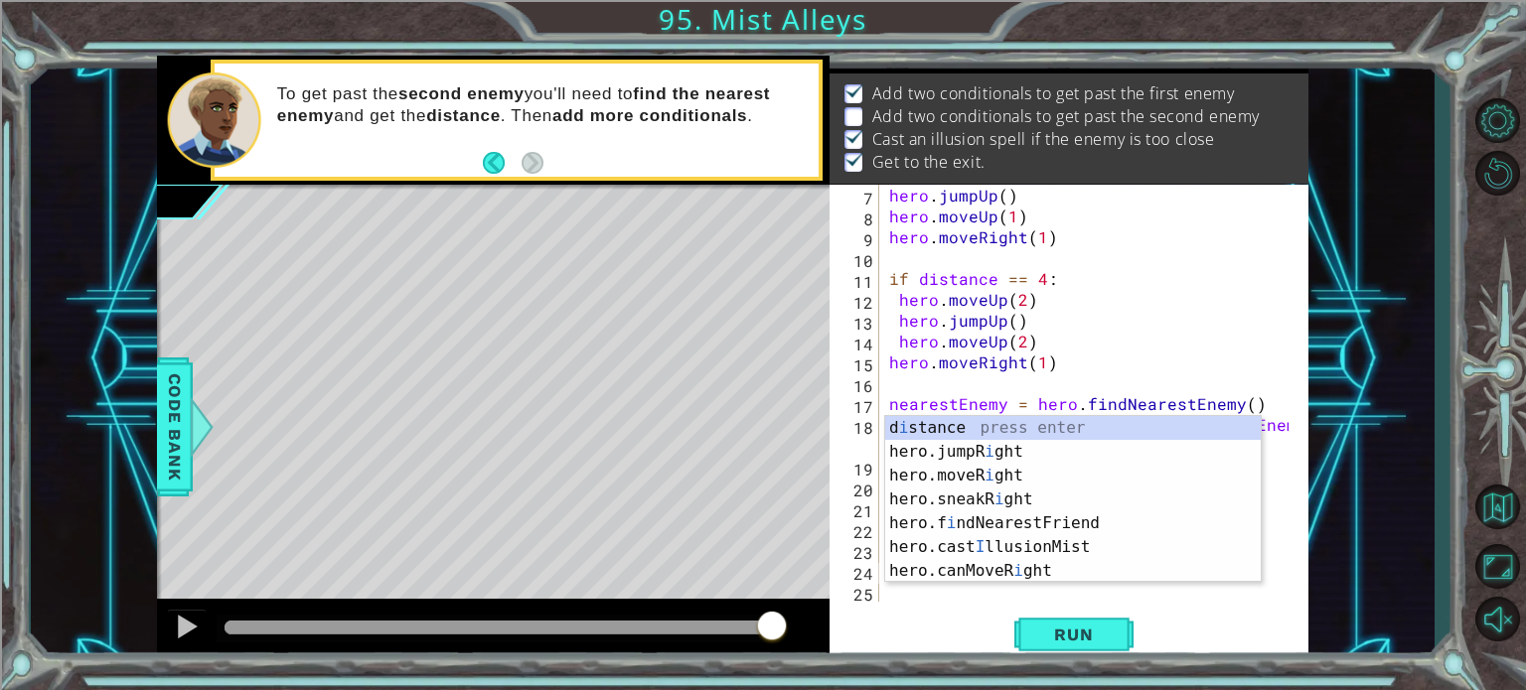
scroll to position [0, 0]
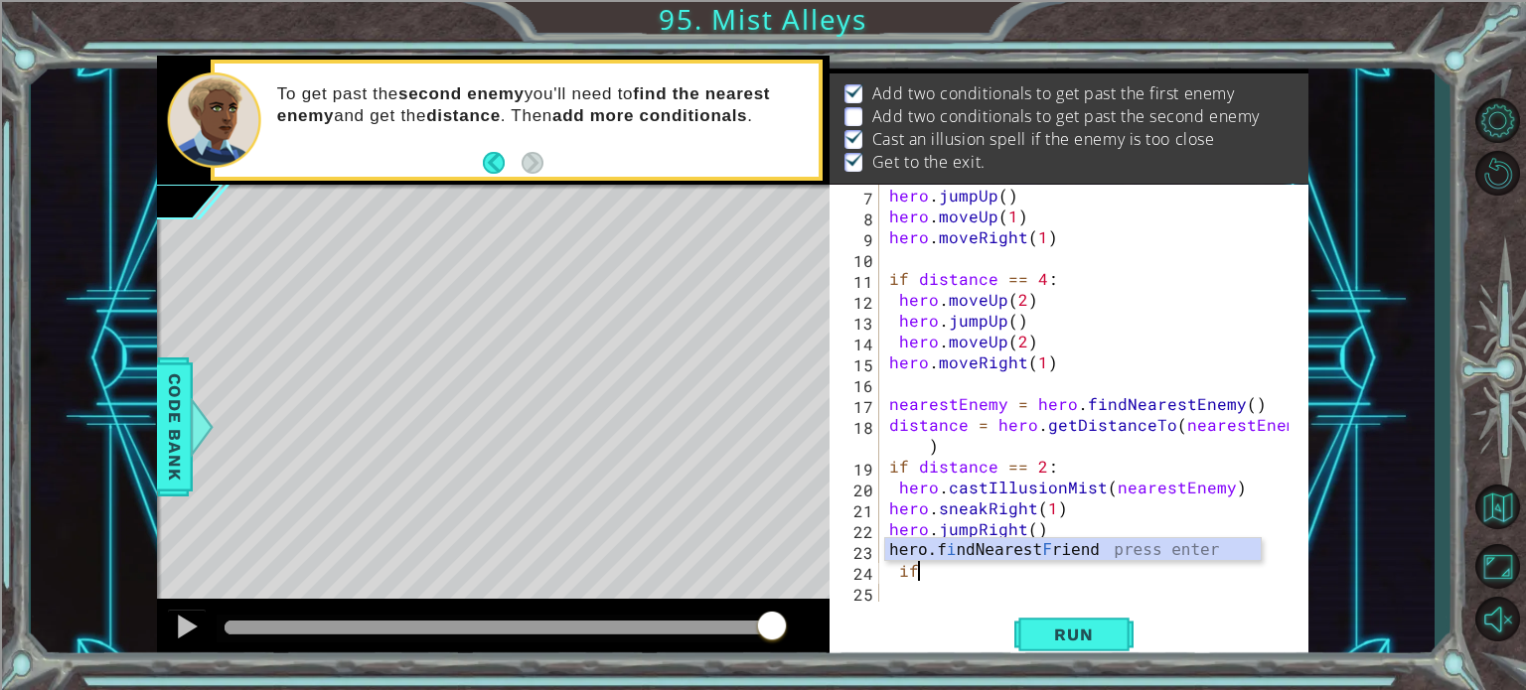
type textarea "i"
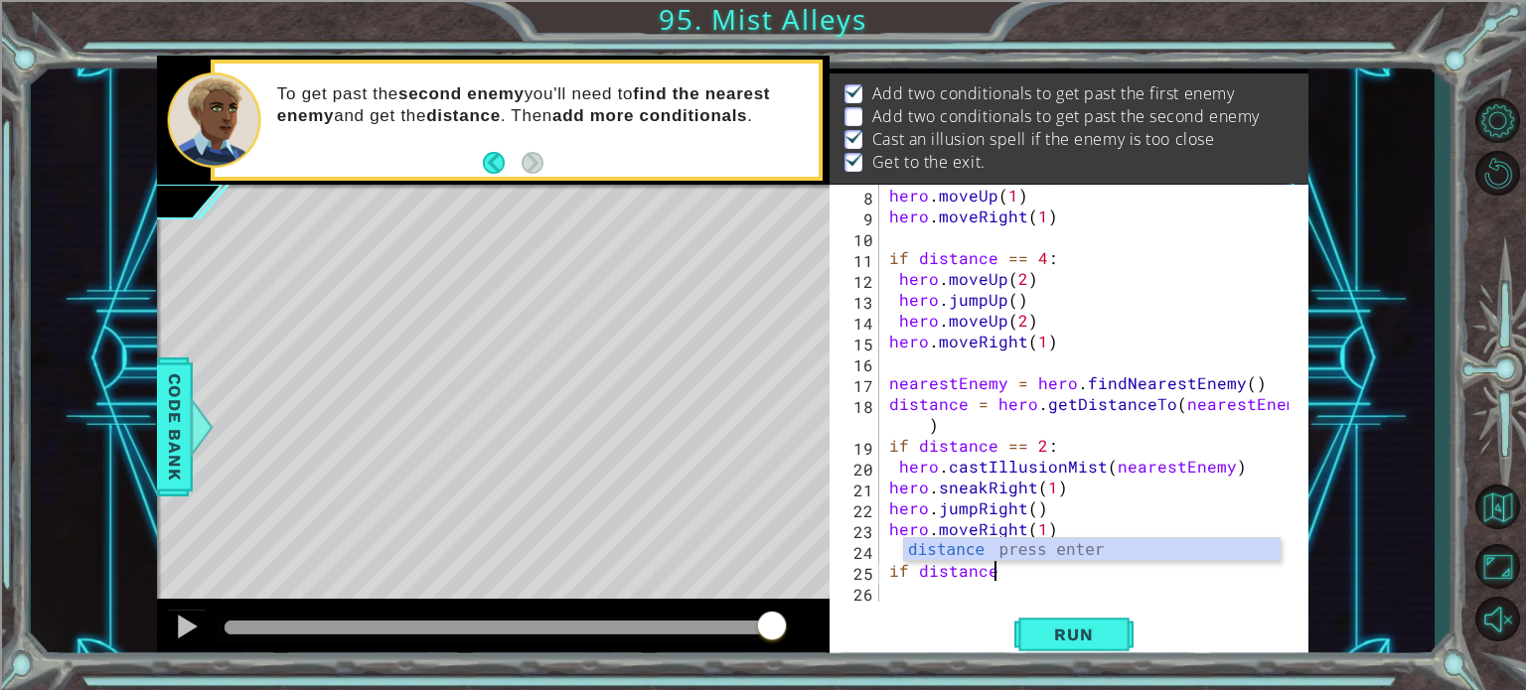
scroll to position [0, 5]
click at [1164, 546] on div "distance press enter" at bounding box center [1092, 574] width 376 height 72
click at [970, 552] on div "distance press enter" at bounding box center [1092, 574] width 376 height 72
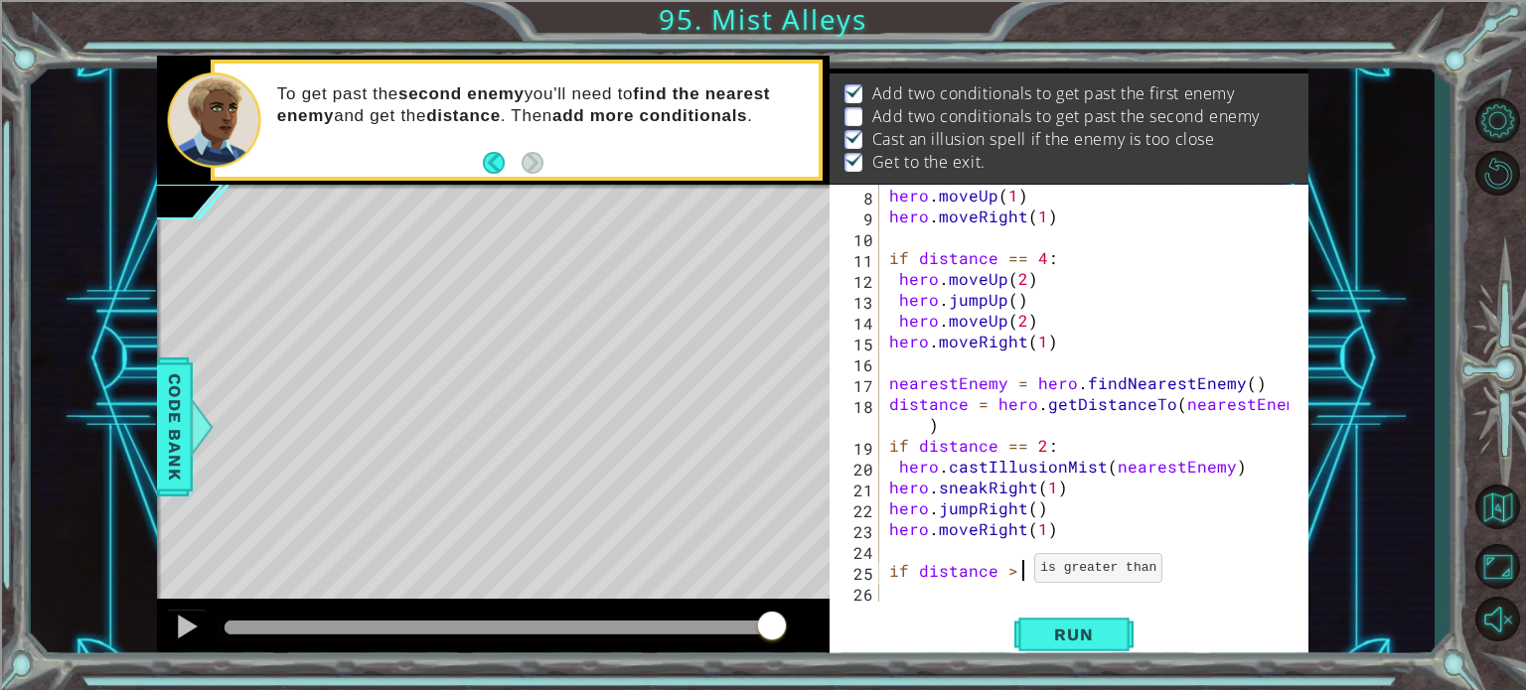
scroll to position [0, 8]
type textarea "if distance > 2:"
click at [934, 597] on div "hero . moveUp ( 1 ) hero . moveRight ( 1 ) if distance == 4 : hero . moveUp ( 2…" at bounding box center [1091, 414] width 413 height 459
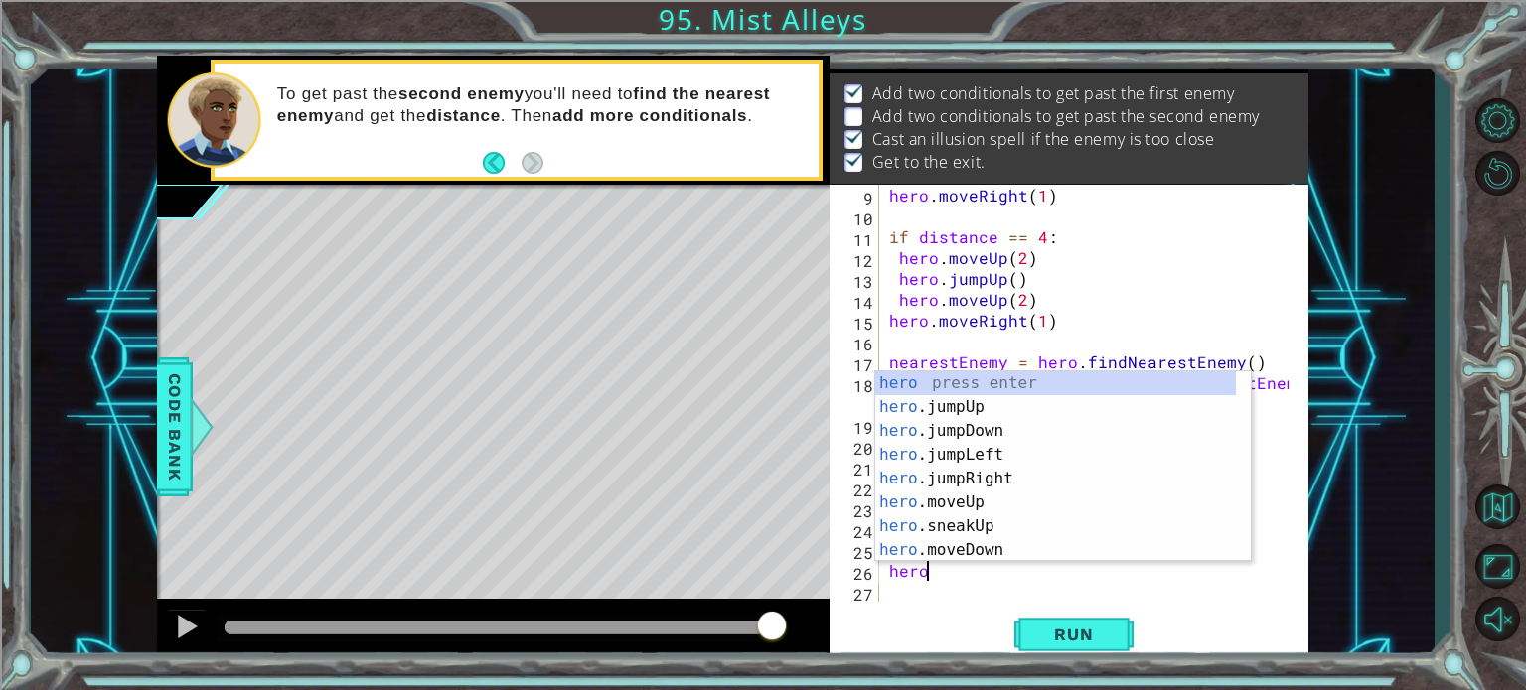
scroll to position [0, 1]
click at [931, 476] on div "hero. jumpUp press enter hero. jumpDown press enter hero. jumpLeft press enter …" at bounding box center [1055, 491] width 361 height 238
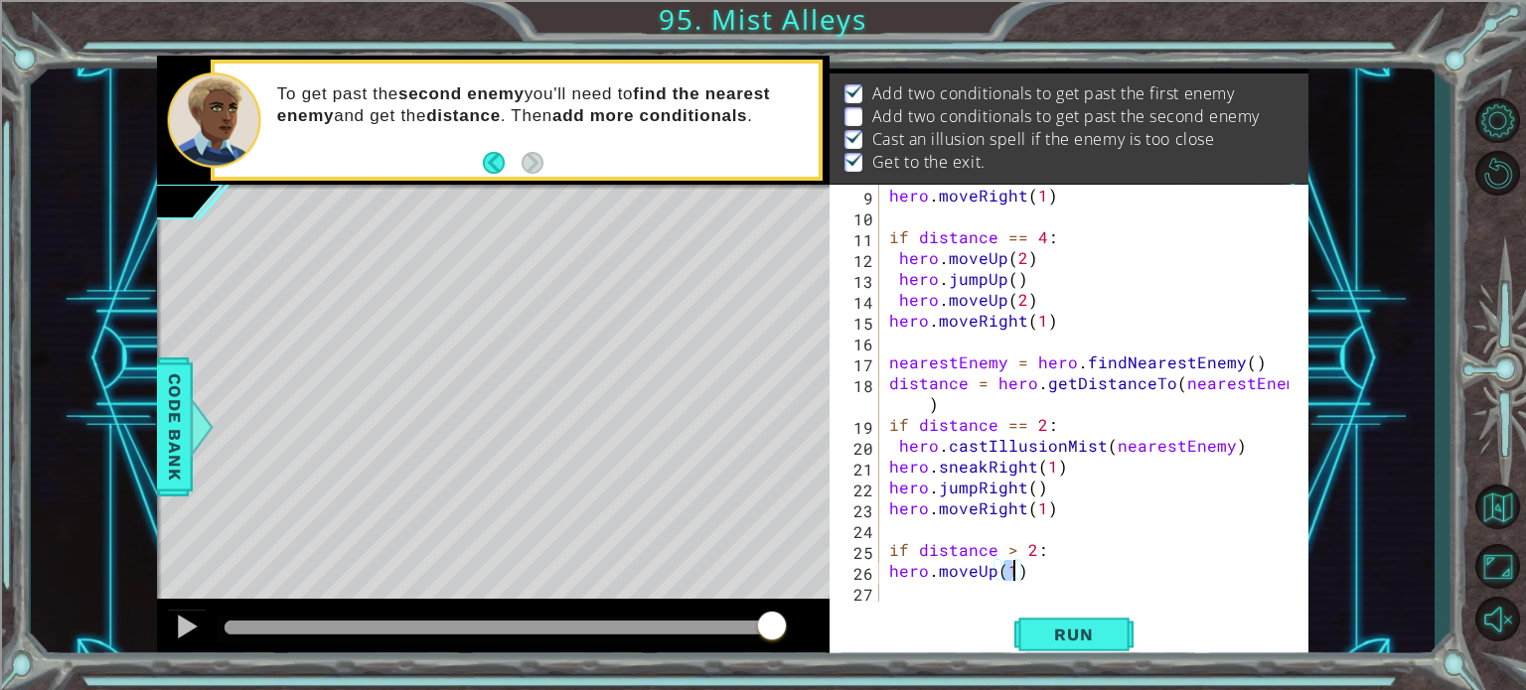
click at [1025, 573] on div "hero . moveRight ( 1 ) if distance == 4 : hero . moveUp ( 2 ) hero . jumpUp ( )…" at bounding box center [1091, 414] width 413 height 459
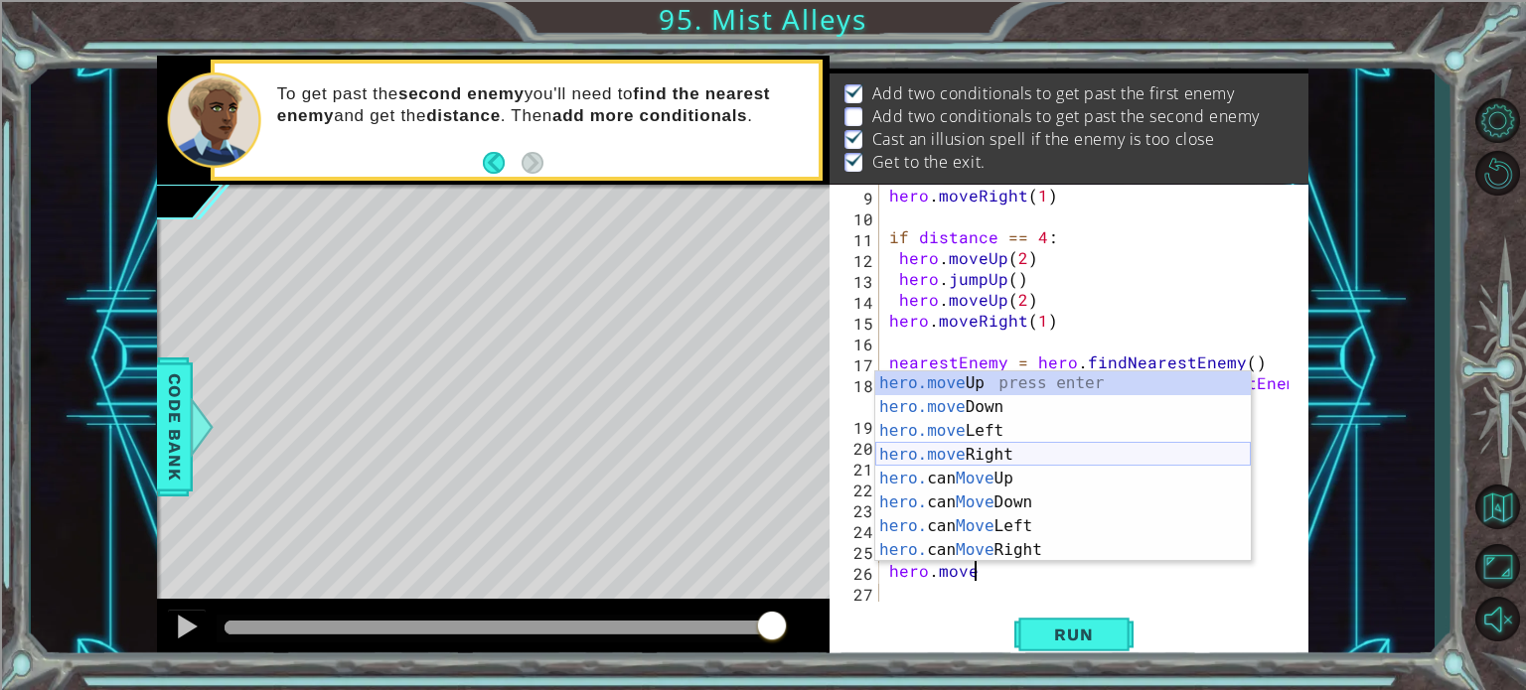
click at [1026, 449] on div "hero.move Up press enter hero.move Down press enter hero.move Left press enter …" at bounding box center [1063, 491] width 376 height 238
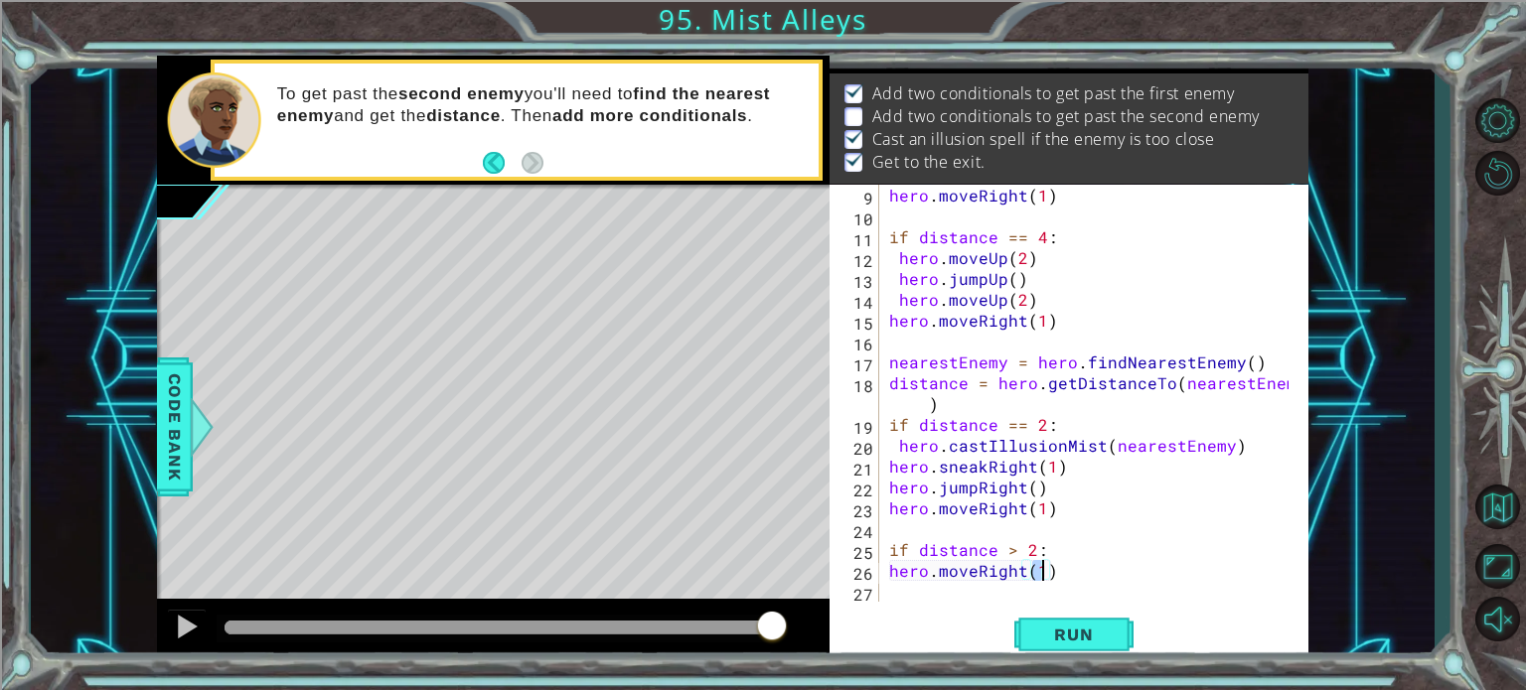
type textarea "hero.moveRight(1)"
click at [981, 603] on div "hero.moveRight(1) 9 10 11 12 13 14 15 16 17 18 19 20 21 22 23 24 25 26 27 hero …" at bounding box center [1069, 424] width 479 height 478
click at [934, 595] on div "hero . moveRight ( 1 ) if distance == 4 : hero . moveUp ( 2 ) hero . jumpUp ( )…" at bounding box center [1091, 414] width 413 height 459
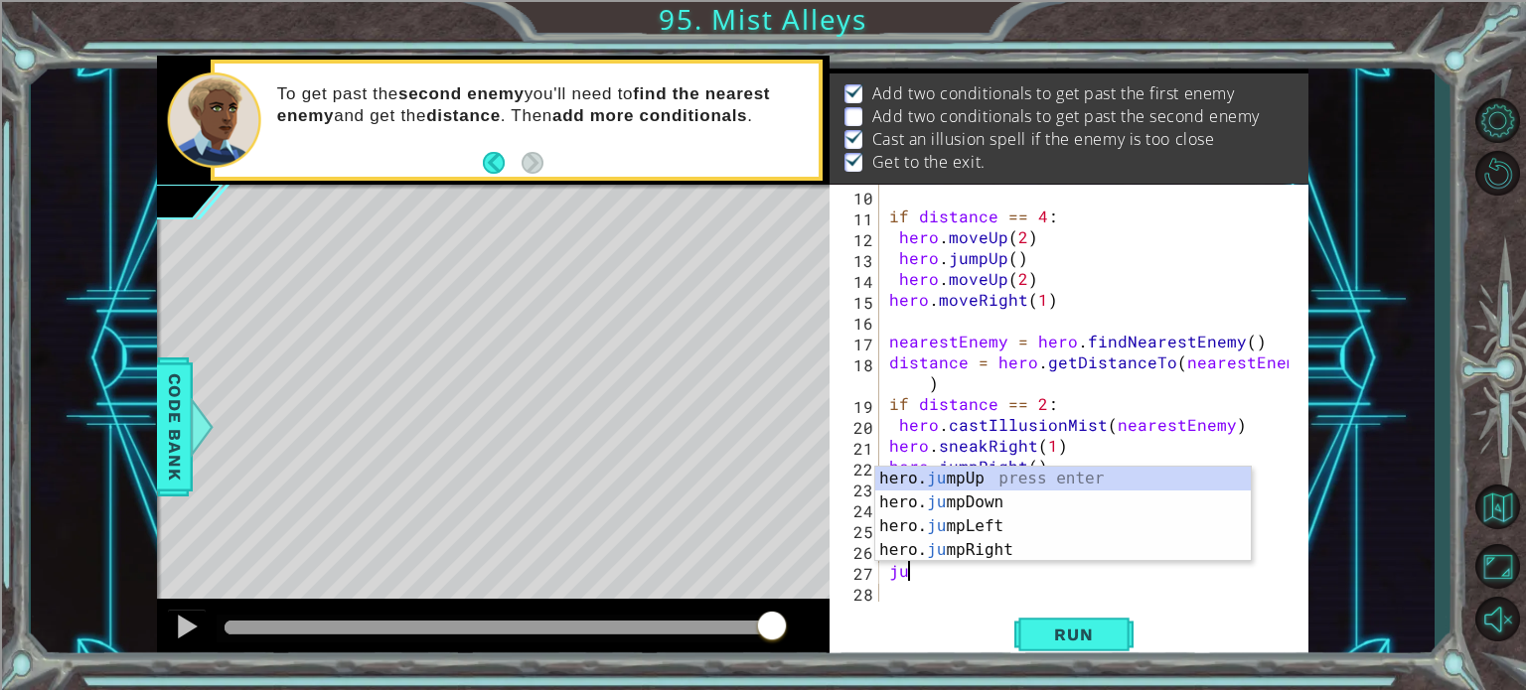
scroll to position [0, 0]
type textarea "jump"
click at [1005, 539] on div "hero. jump Up press enter hero. jump Down press enter hero. jump Left press ent…" at bounding box center [1063, 538] width 376 height 143
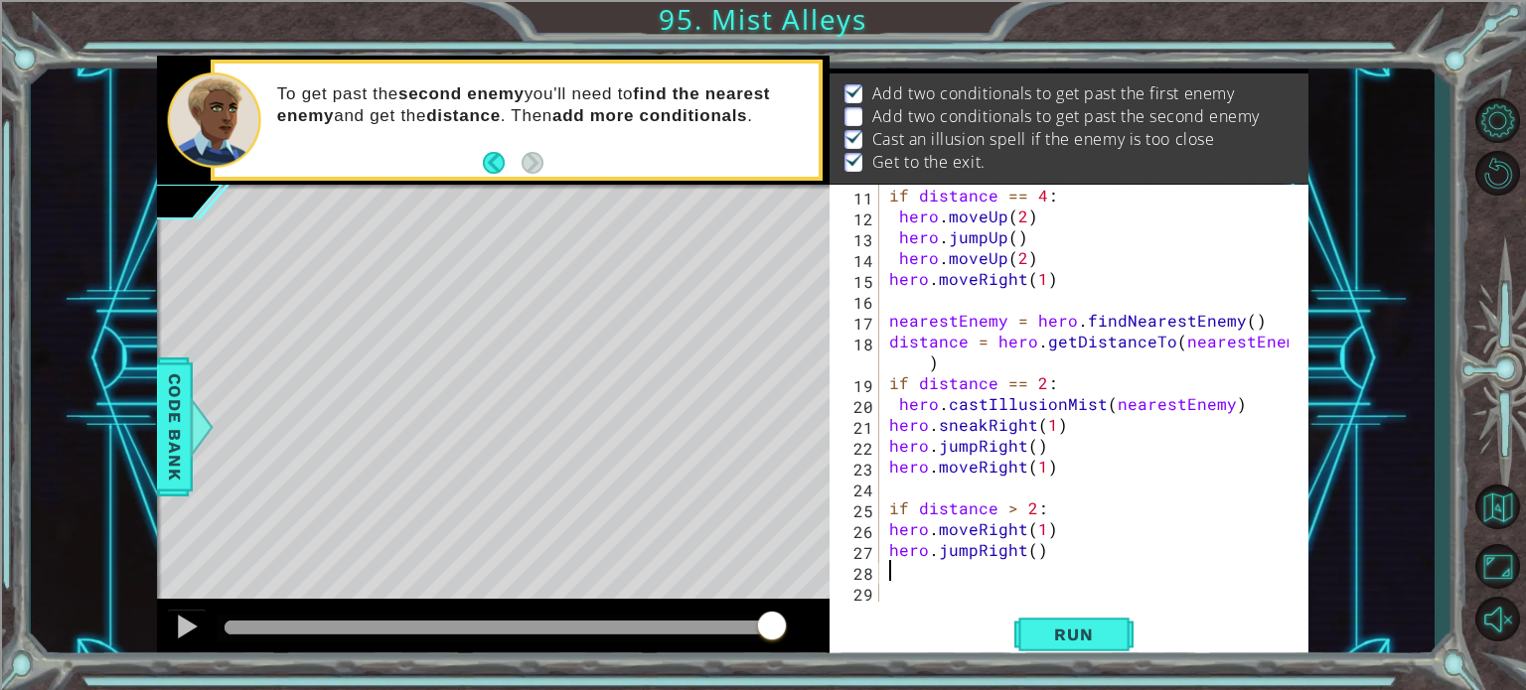
scroll to position [229, 0]
click at [1050, 628] on span "Run" at bounding box center [1073, 635] width 78 height 20
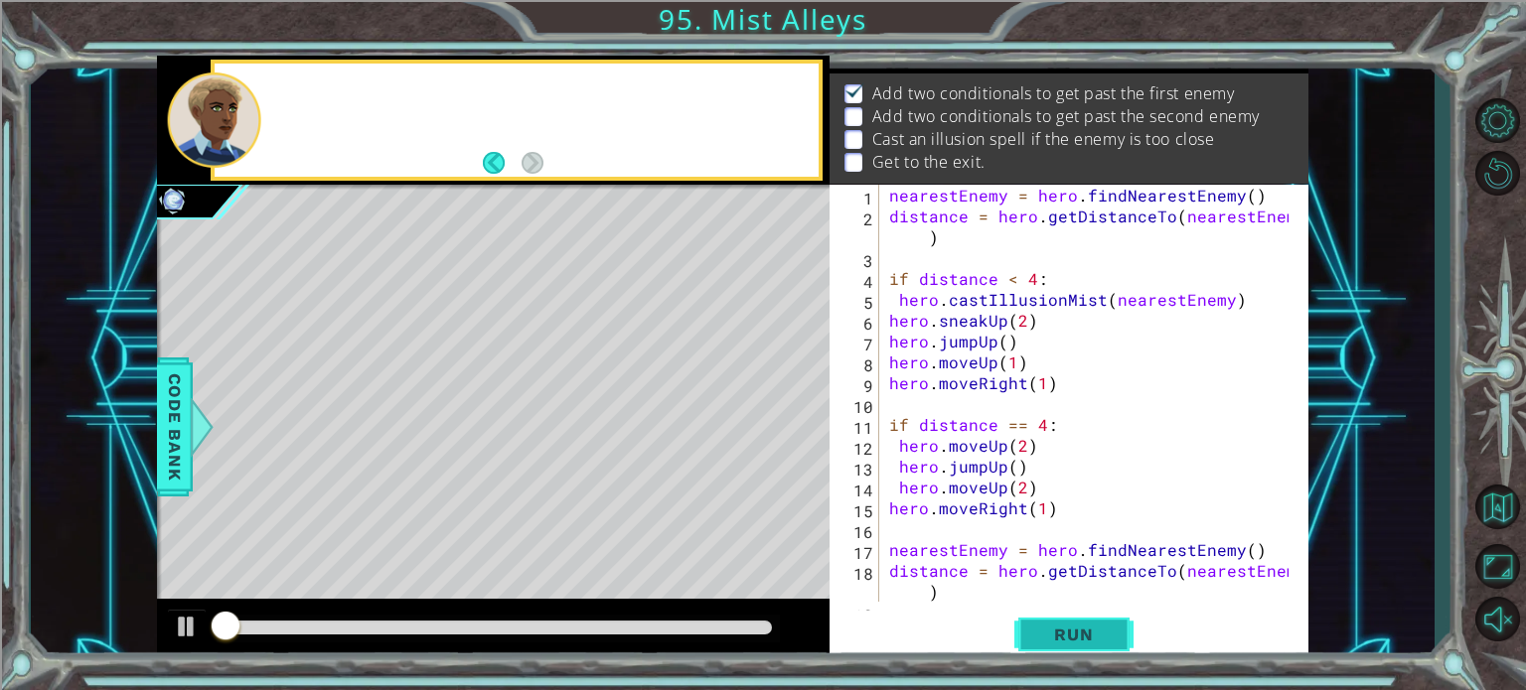
scroll to position [0, 0]
click at [1289, 395] on div at bounding box center [1294, 393] width 20 height 417
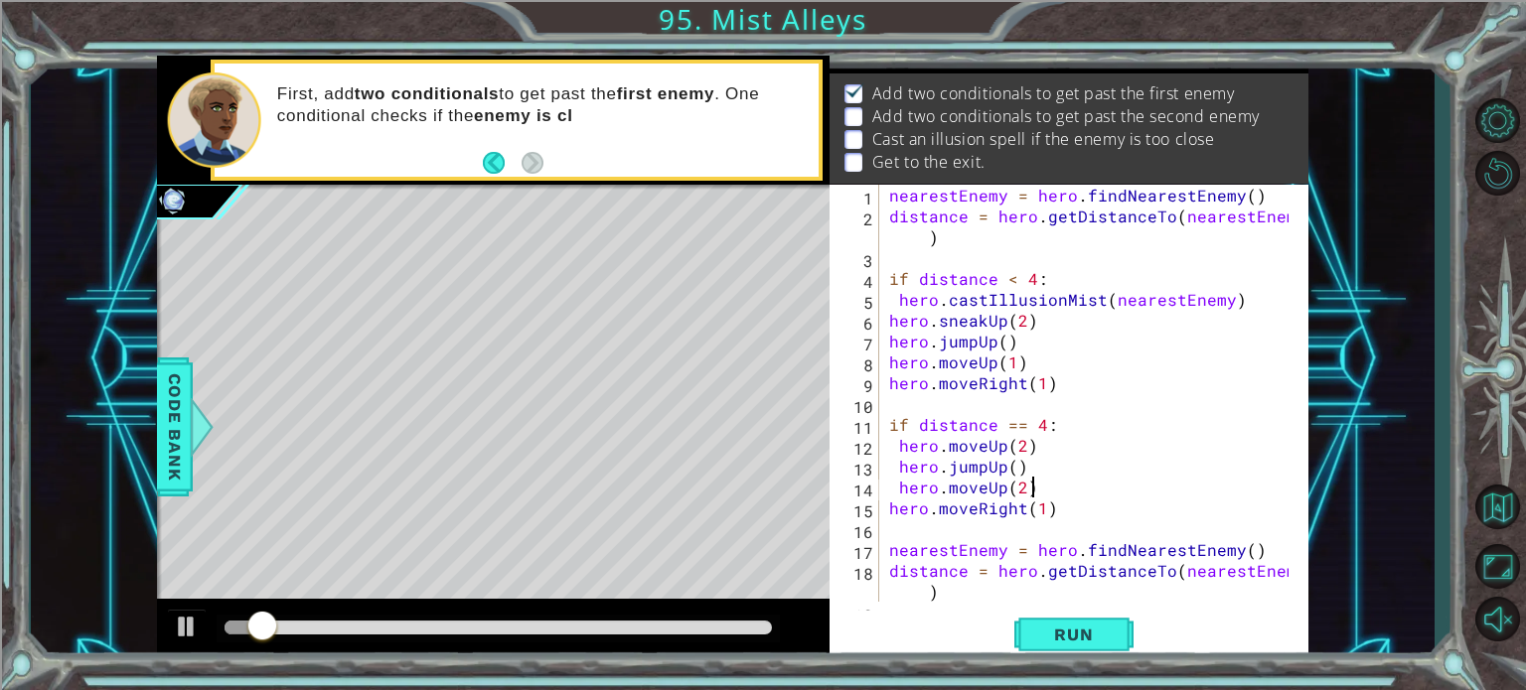
click at [1238, 482] on div "nearestEnemy = hero . findNearestEnemy ( ) distance = hero . getDistanceTo ( ne…" at bounding box center [1091, 414] width 413 height 459
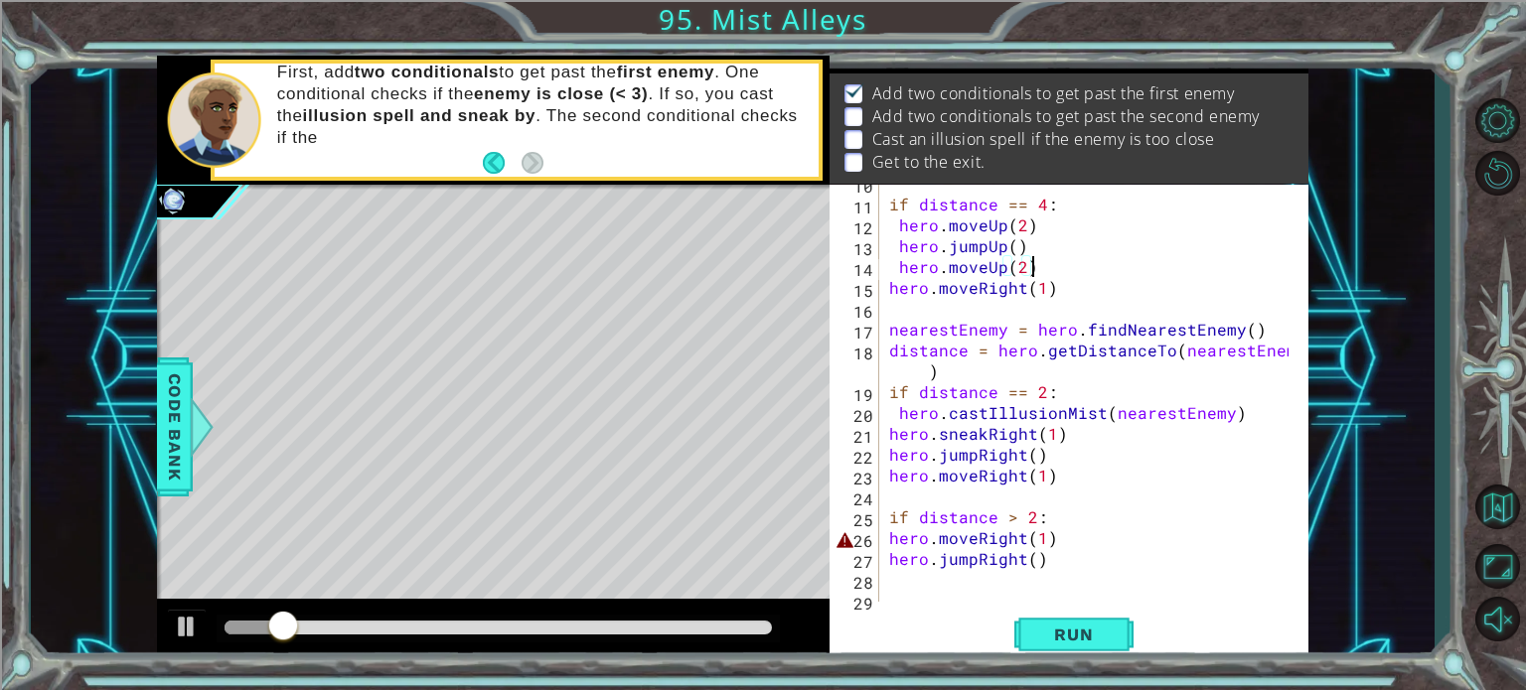
scroll to position [229, 0]
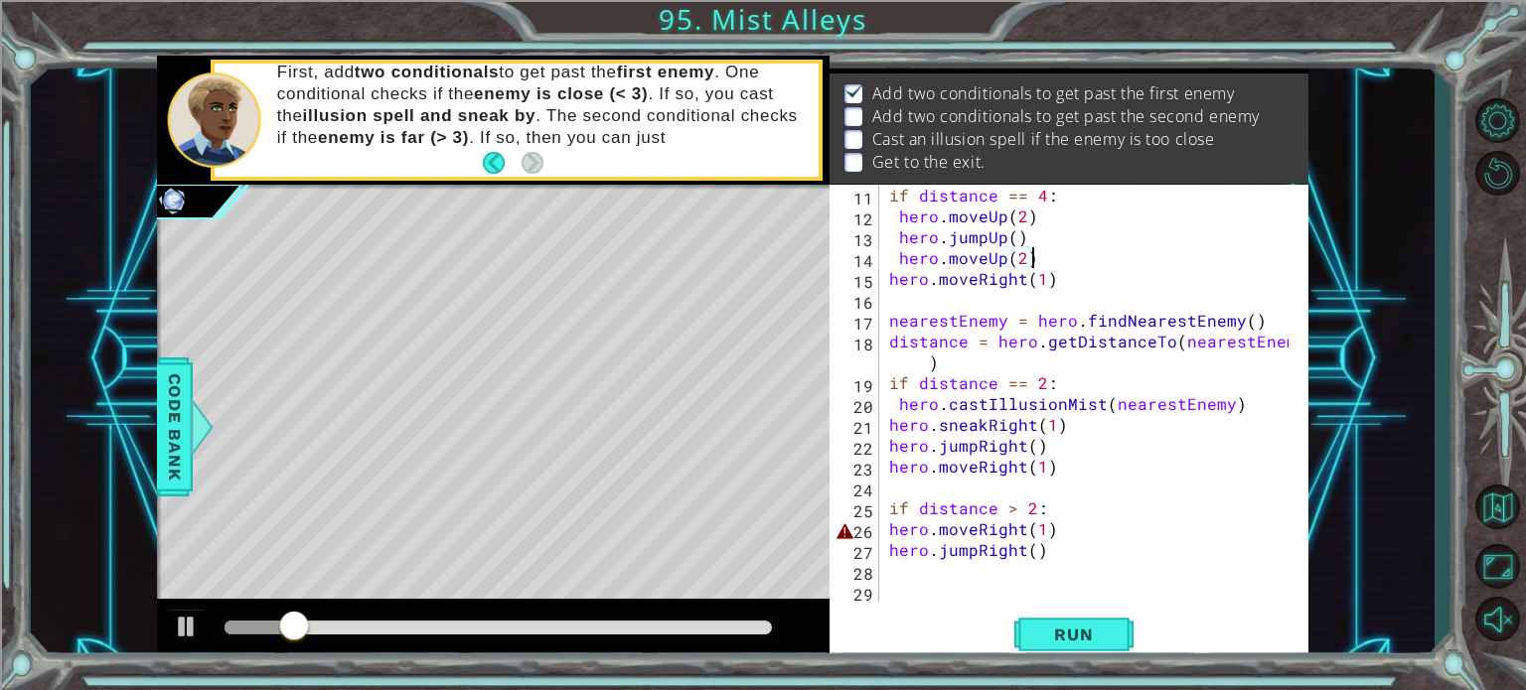
click at [1070, 535] on div "if distance == 4 : hero . moveUp ( 2 ) hero . jumpUp ( ) hero . moveUp ( 2 ) he…" at bounding box center [1091, 414] width 413 height 459
click at [957, 528] on div "if distance == 4 : hero . moveUp ( 2 ) hero . jumpUp ( ) hero . moveUp ( 2 ) he…" at bounding box center [1091, 414] width 413 height 459
click at [953, 530] on div "if distance == 4 : hero . moveUp ( 2 ) hero . jumpUp ( ) hero . moveUp ( 2 ) he…" at bounding box center [1091, 414] width 413 height 459
click at [889, 522] on div "if distance == 4 : hero . moveUp ( 2 ) hero . jumpUp ( ) hero . moveUp ( 2 ) he…" at bounding box center [1091, 414] width 413 height 459
type textarea "hero.moveRight(1)"
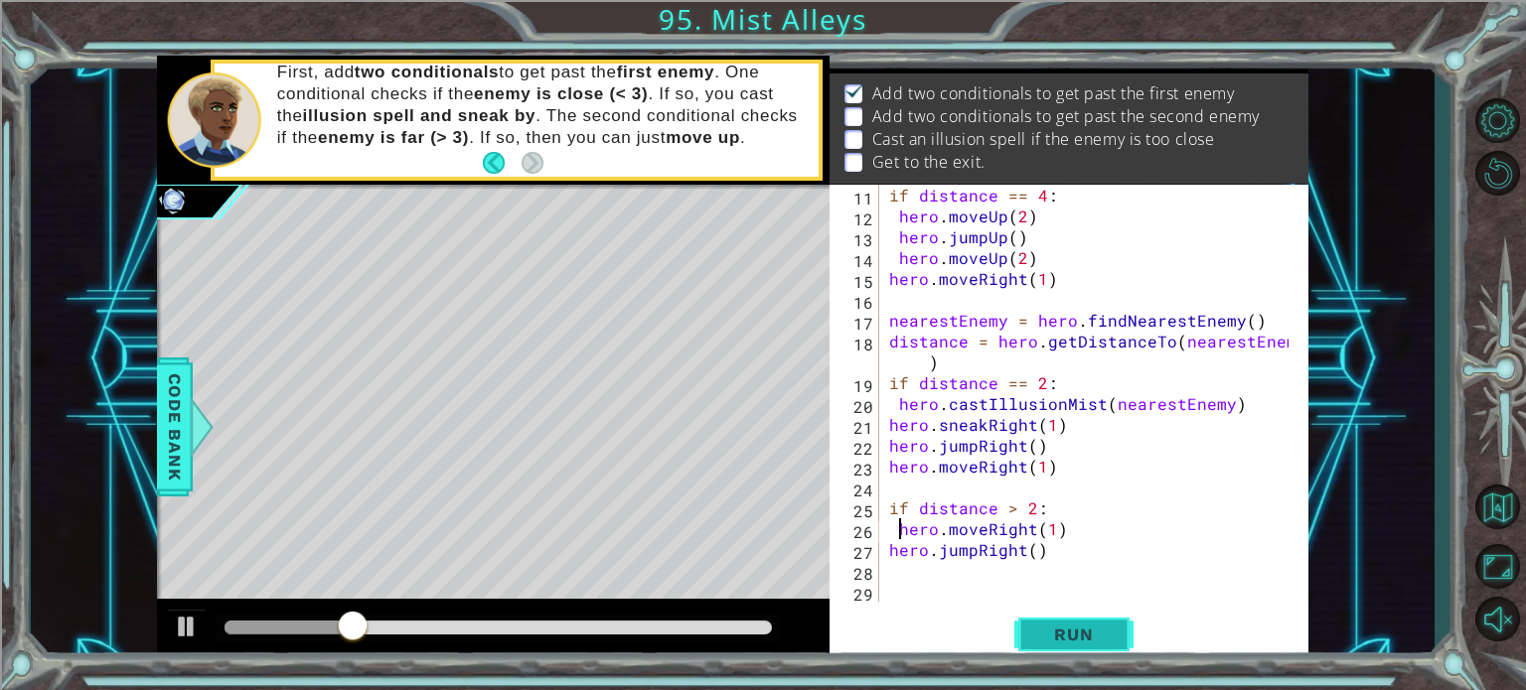
click at [1082, 635] on span "Run" at bounding box center [1073, 635] width 78 height 20
click at [930, 575] on div "if distance == 4 : hero . moveUp ( 2 ) hero . jumpUp ( ) hero . moveUp ( 2 ) he…" at bounding box center [1091, 414] width 413 height 459
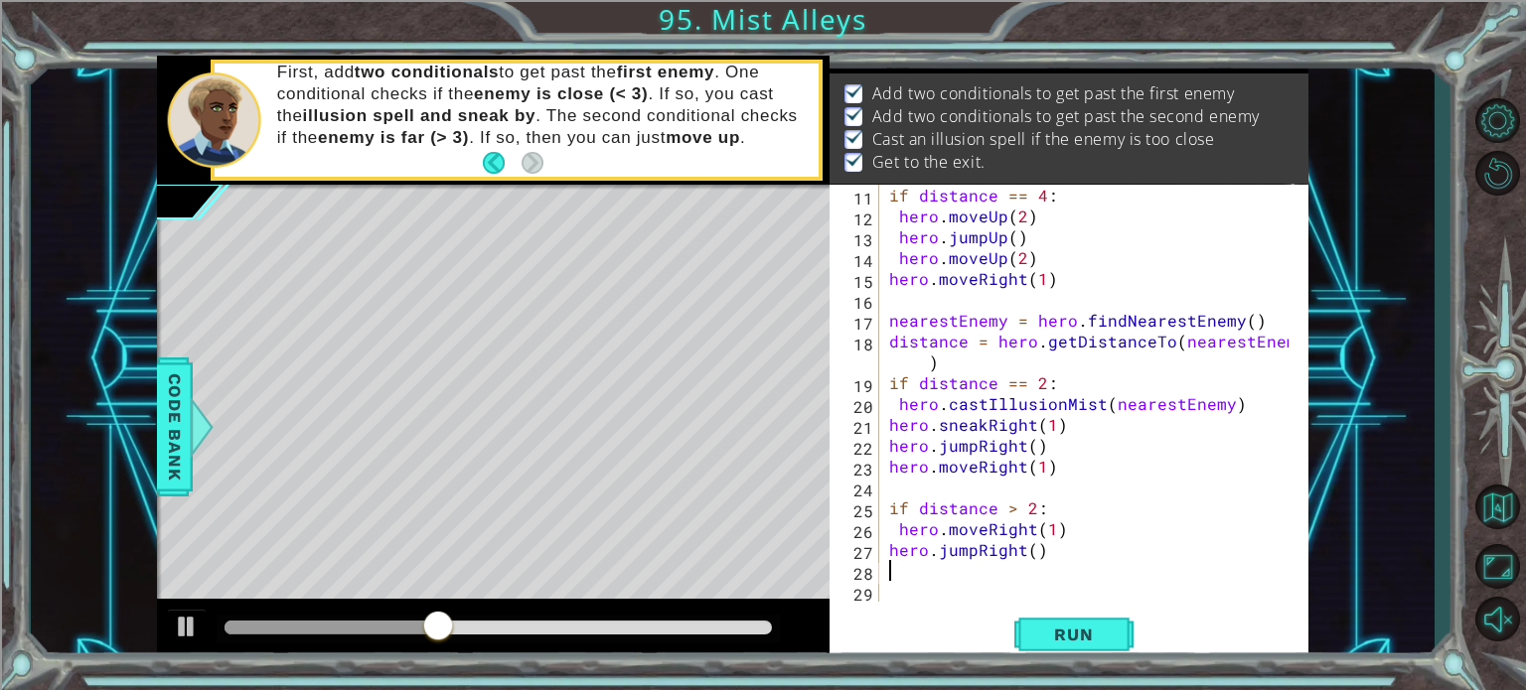
type textarea "m"
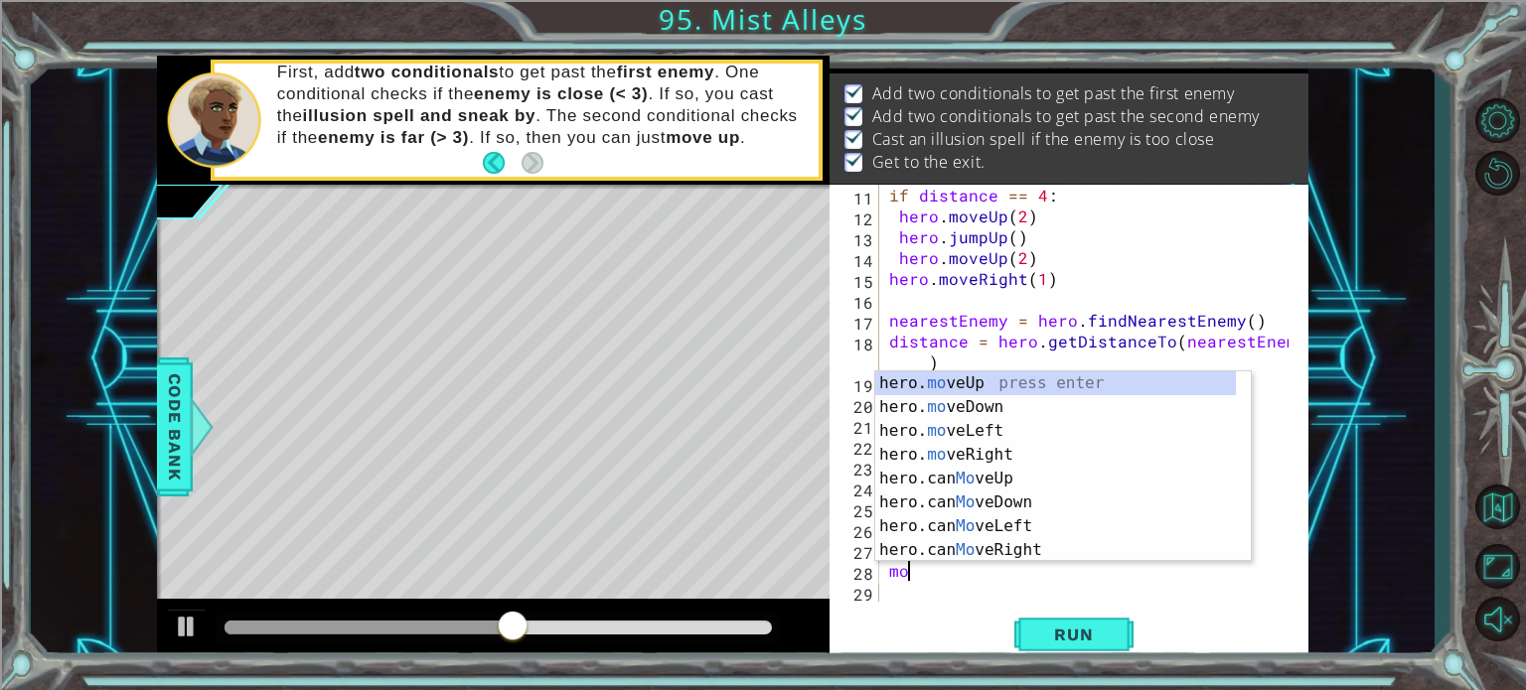
scroll to position [0, 0]
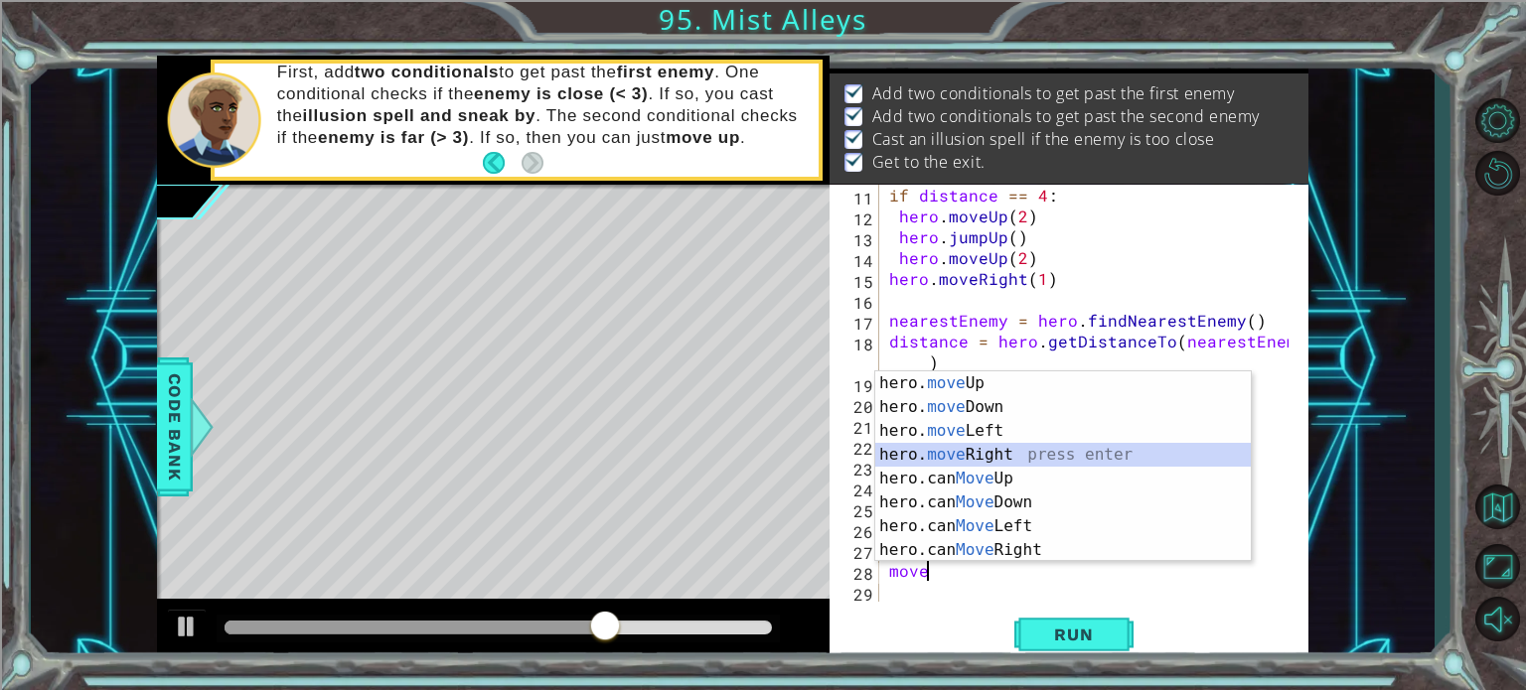
click at [987, 450] on div "hero. move Up press enter hero. move Down press enter hero. move Left press ent…" at bounding box center [1063, 491] width 376 height 238
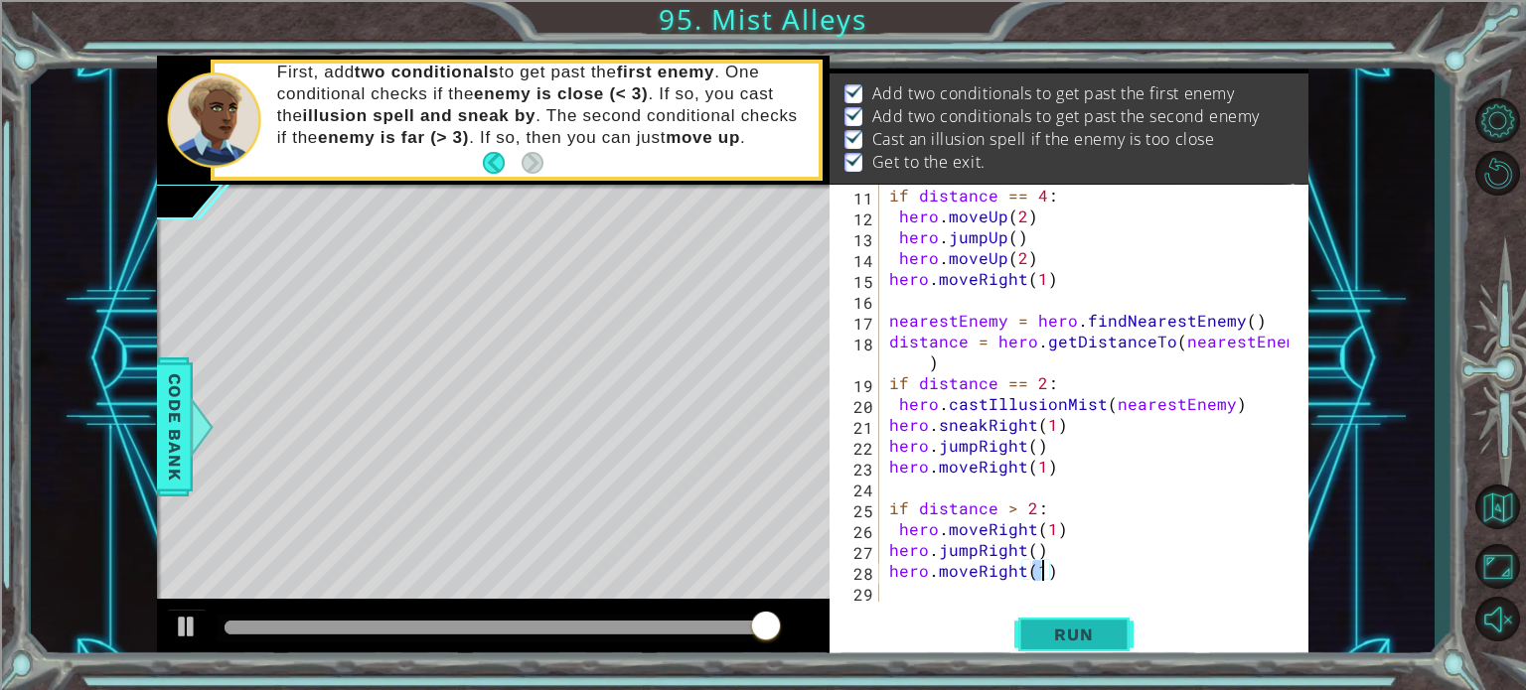
type textarea "hero.moveRight(1)"
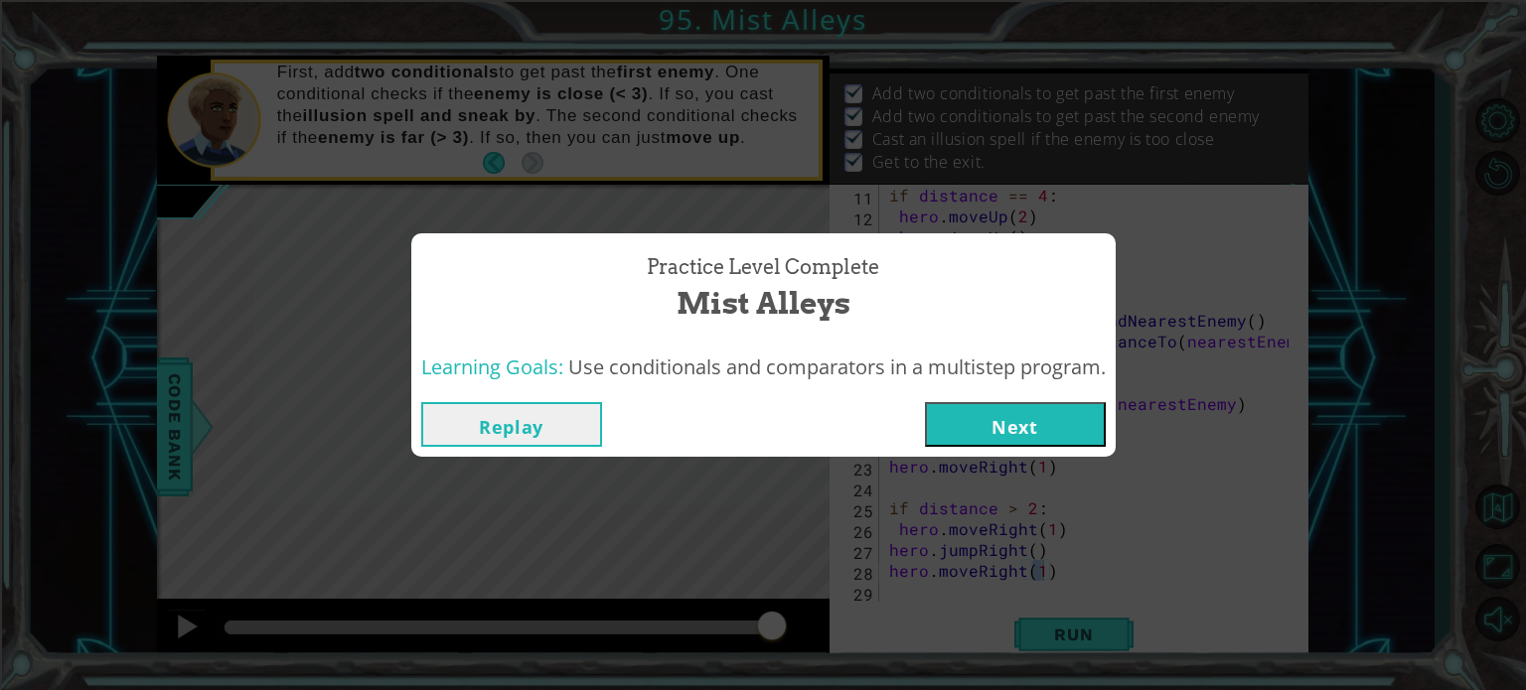
click at [960, 435] on button "Next" at bounding box center [1015, 424] width 181 height 45
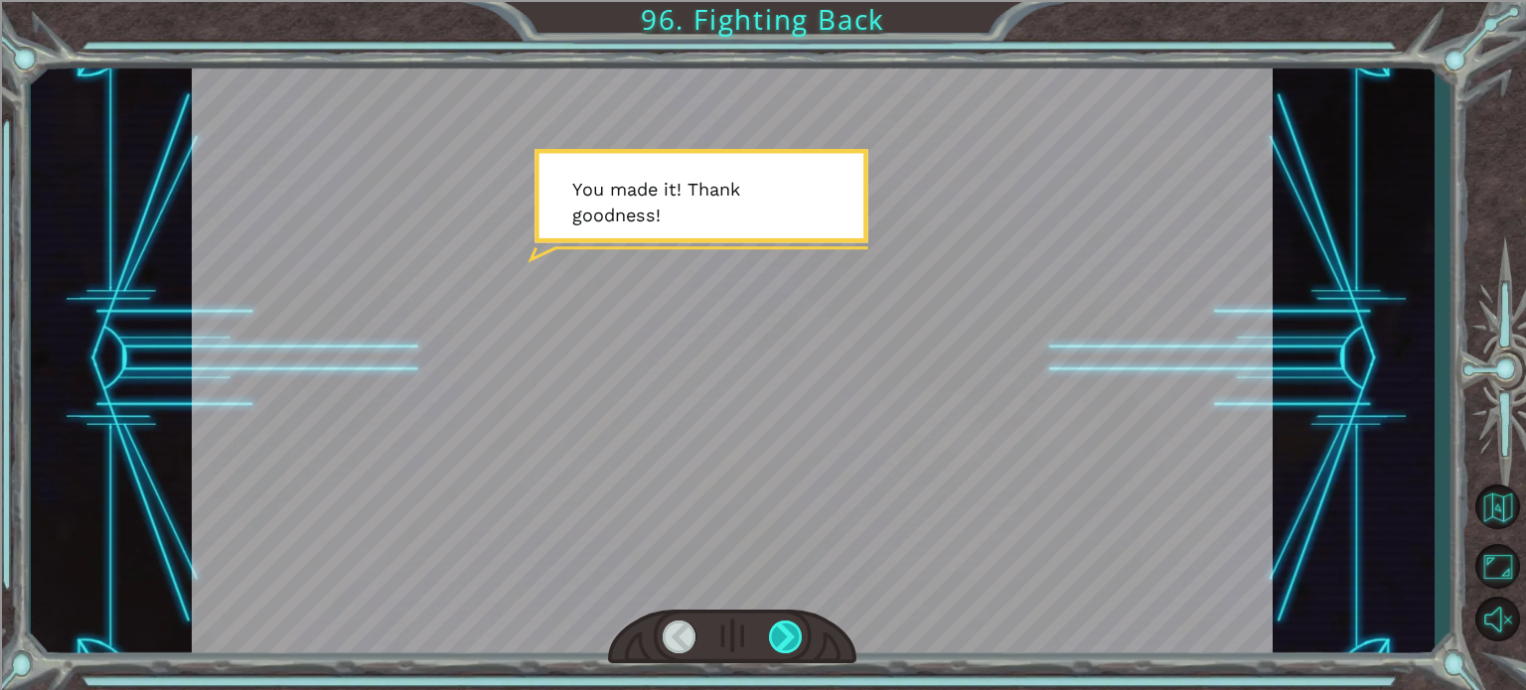
click at [781, 644] on div at bounding box center [786, 637] width 34 height 33
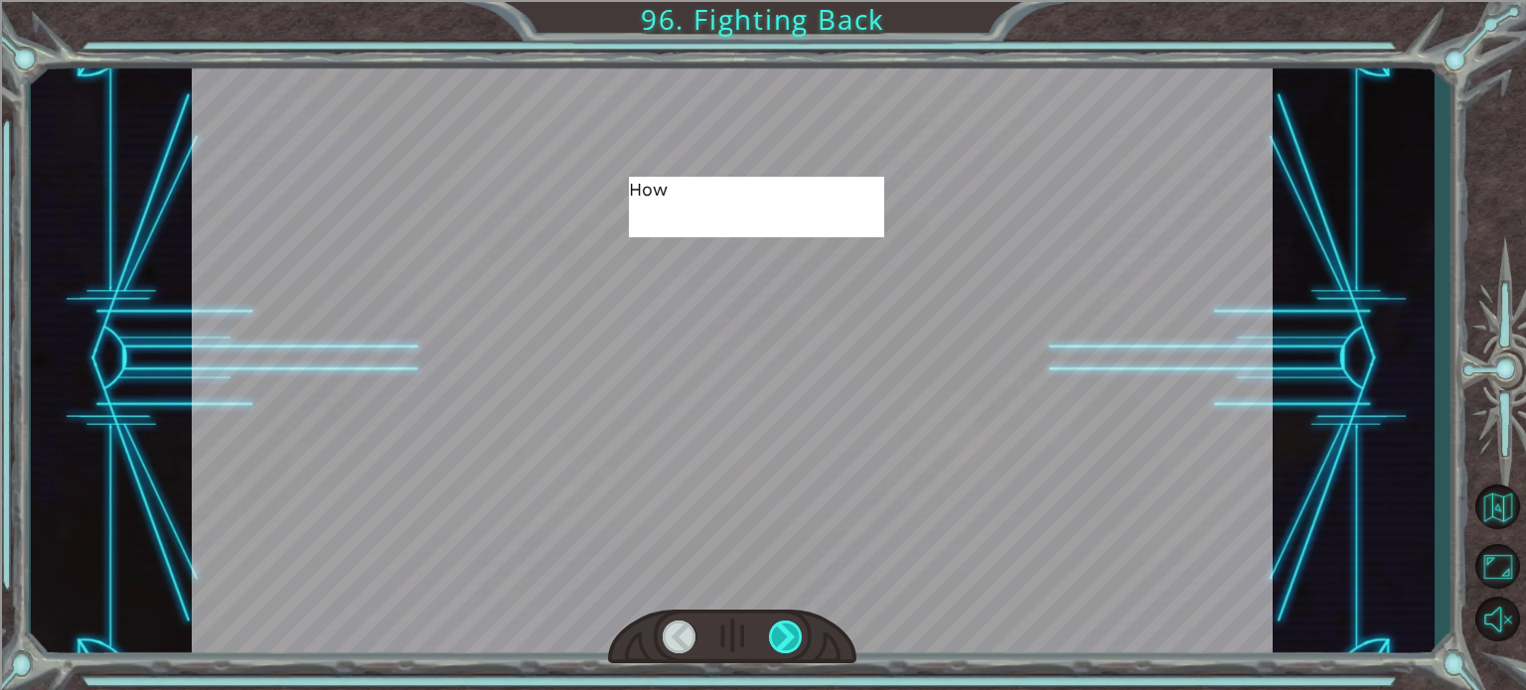
click at [781, 644] on div at bounding box center [786, 637] width 34 height 33
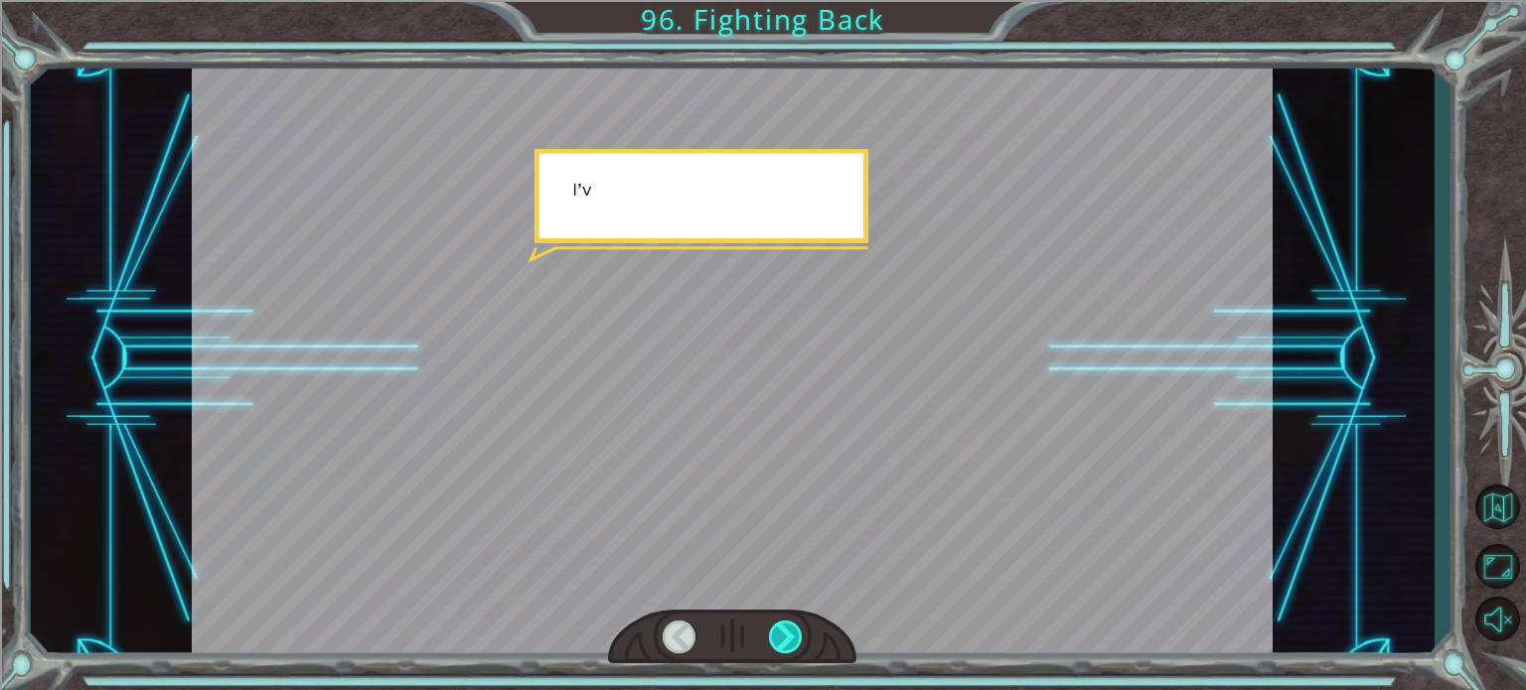
click at [781, 644] on div at bounding box center [786, 637] width 34 height 33
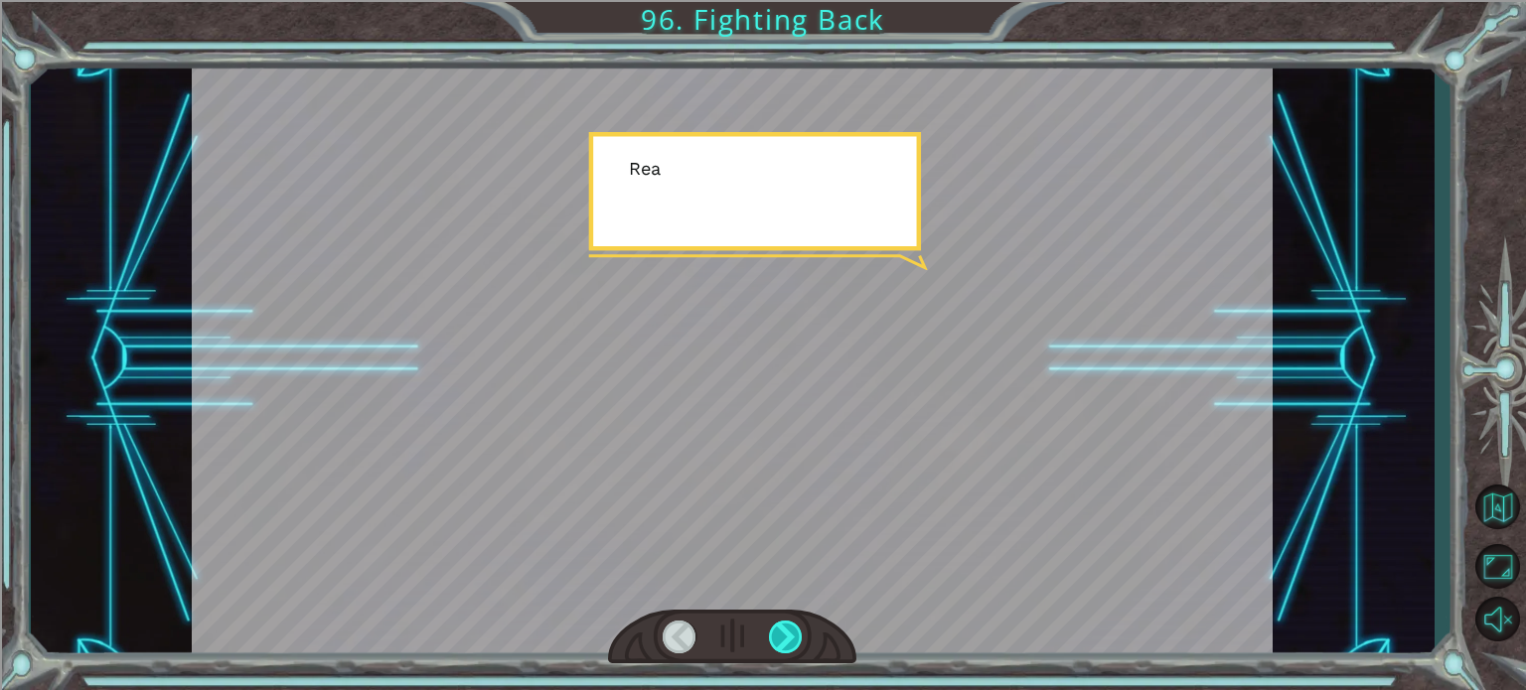
click at [781, 644] on div at bounding box center [786, 637] width 34 height 33
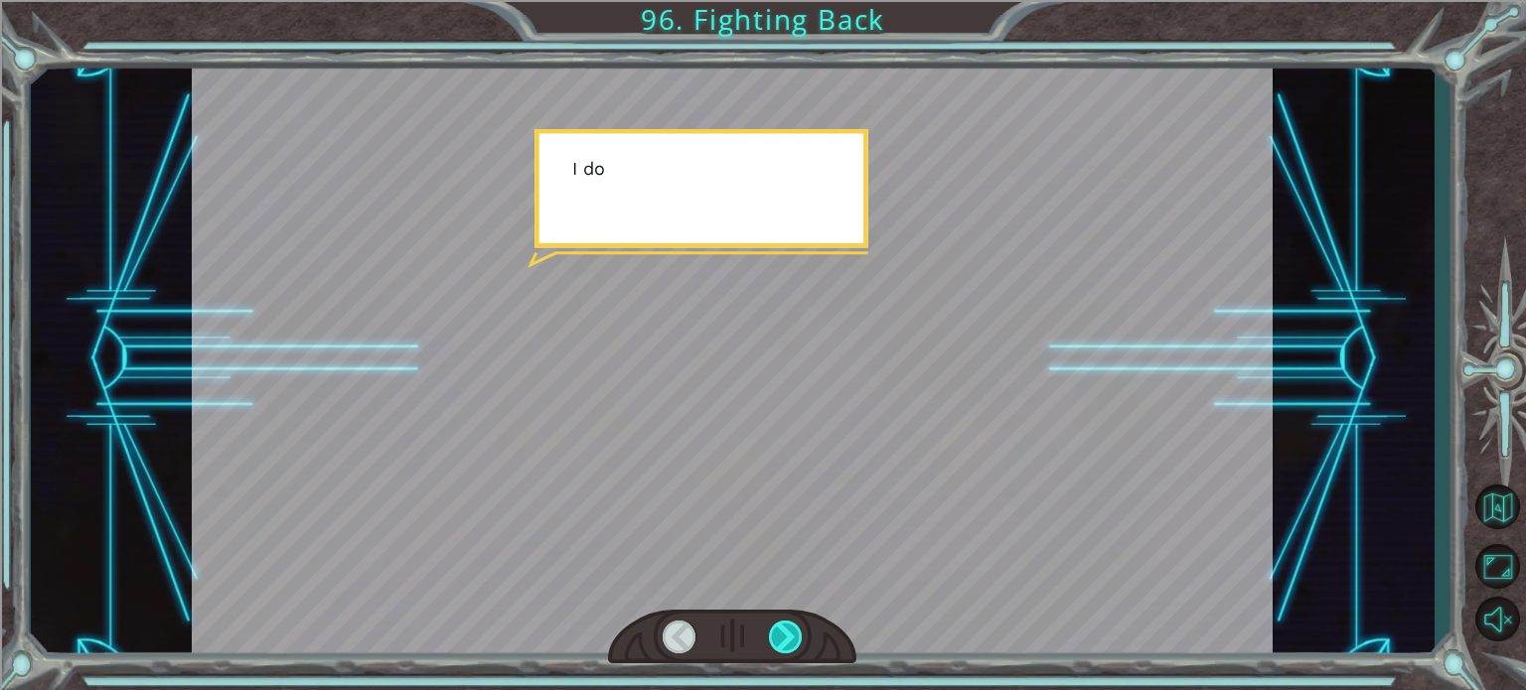
click at [781, 644] on div at bounding box center [786, 637] width 34 height 33
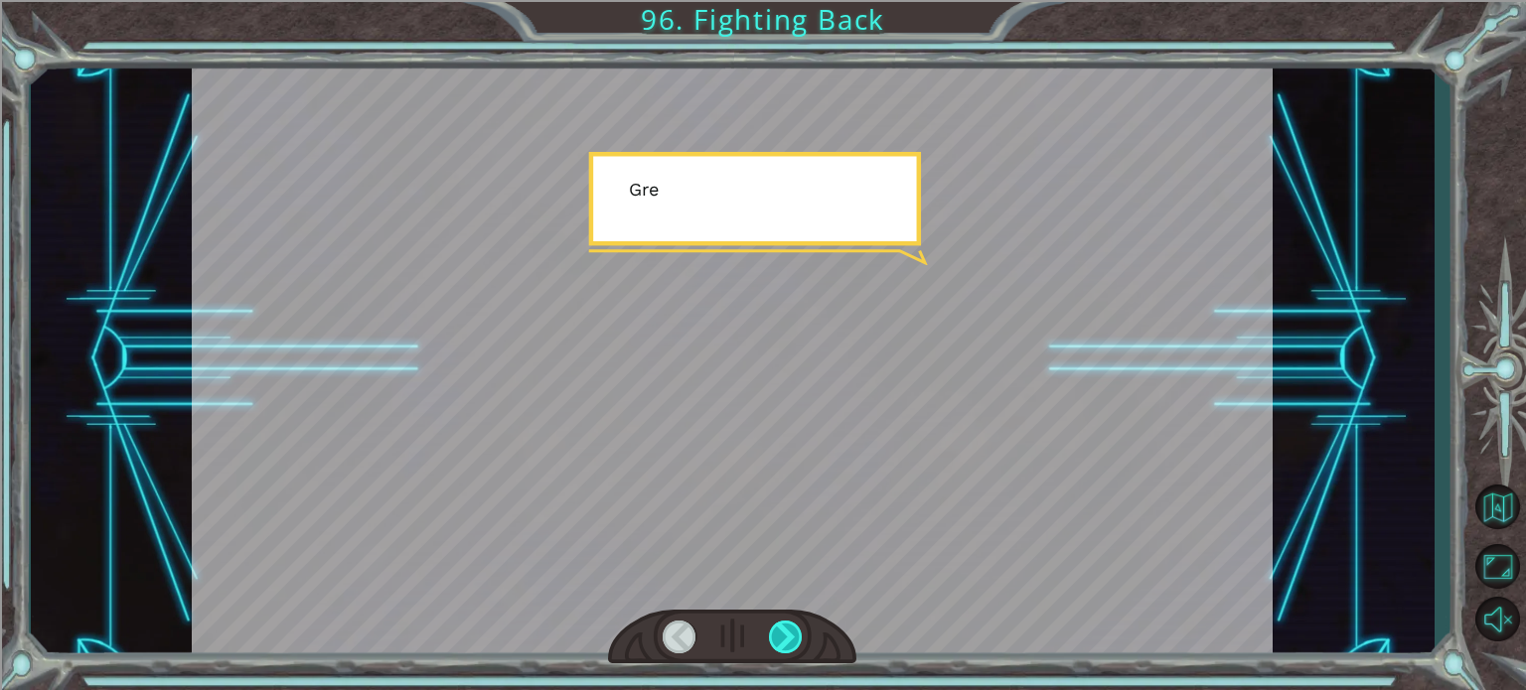
click at [781, 644] on div at bounding box center [786, 637] width 34 height 33
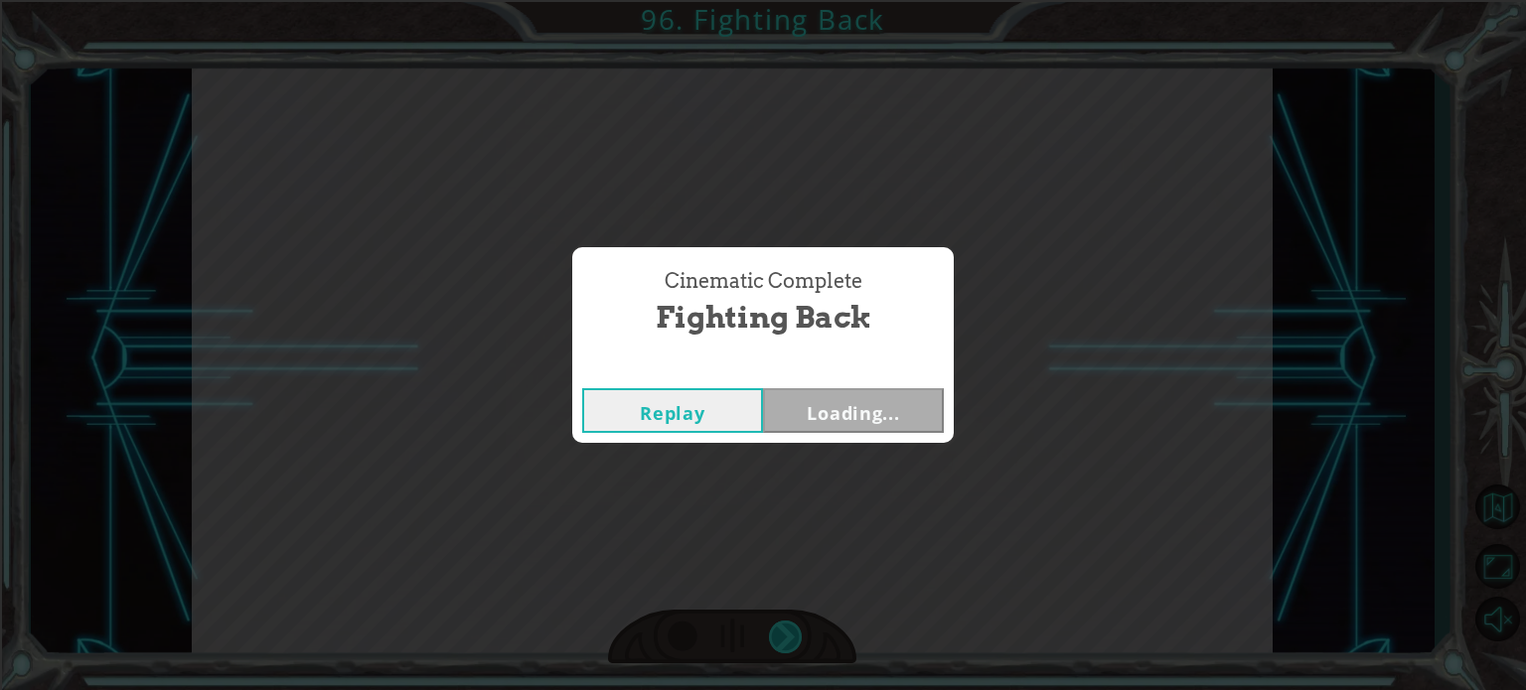
click at [781, 644] on div "Cinematic Complete Fighting Back Replay Loading..." at bounding box center [763, 345] width 1526 height 690
click at [811, 419] on button "Next" at bounding box center [853, 410] width 181 height 45
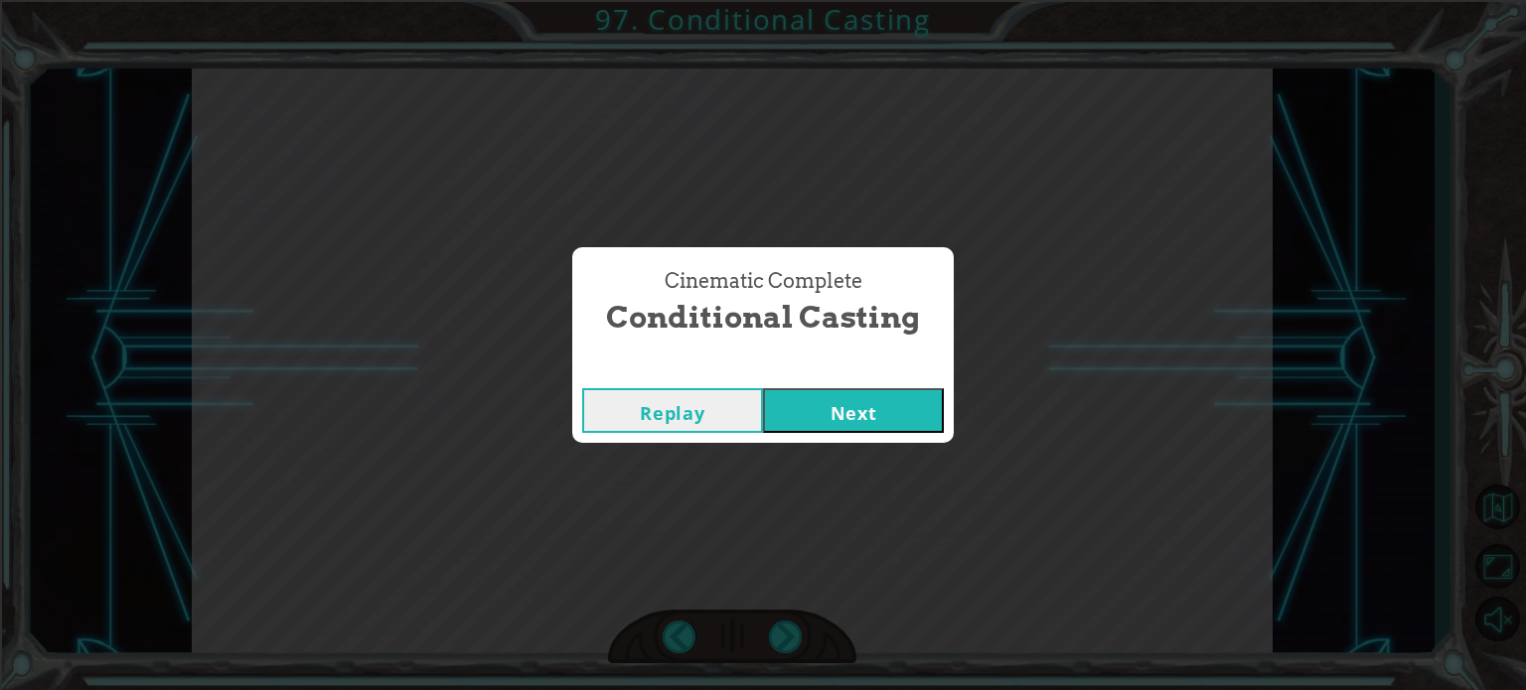
click at [814, 415] on button "Next" at bounding box center [853, 410] width 181 height 45
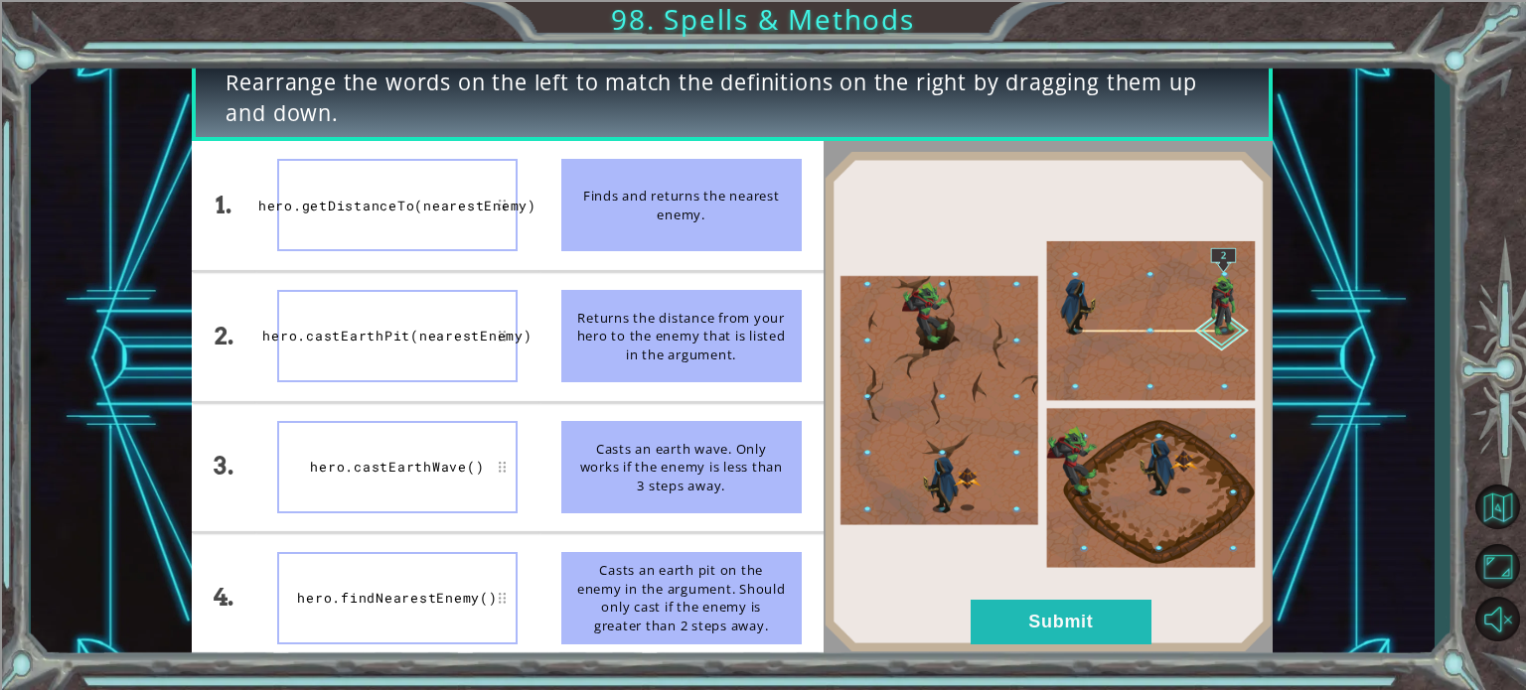
click at [381, 245] on div "hero.getDistanceTo(nearestEnemy)" at bounding box center [397, 205] width 240 height 92
click at [379, 262] on li "hero.getDistanceTo(nearestEnemy)" at bounding box center [397, 205] width 284 height 129
click at [433, 215] on div "hero.getDistanceTo(nearestEnemy)" at bounding box center [397, 205] width 240 height 92
click at [457, 200] on div "hero.getDistanceTo(nearestEnemy)" at bounding box center [397, 205] width 240 height 92
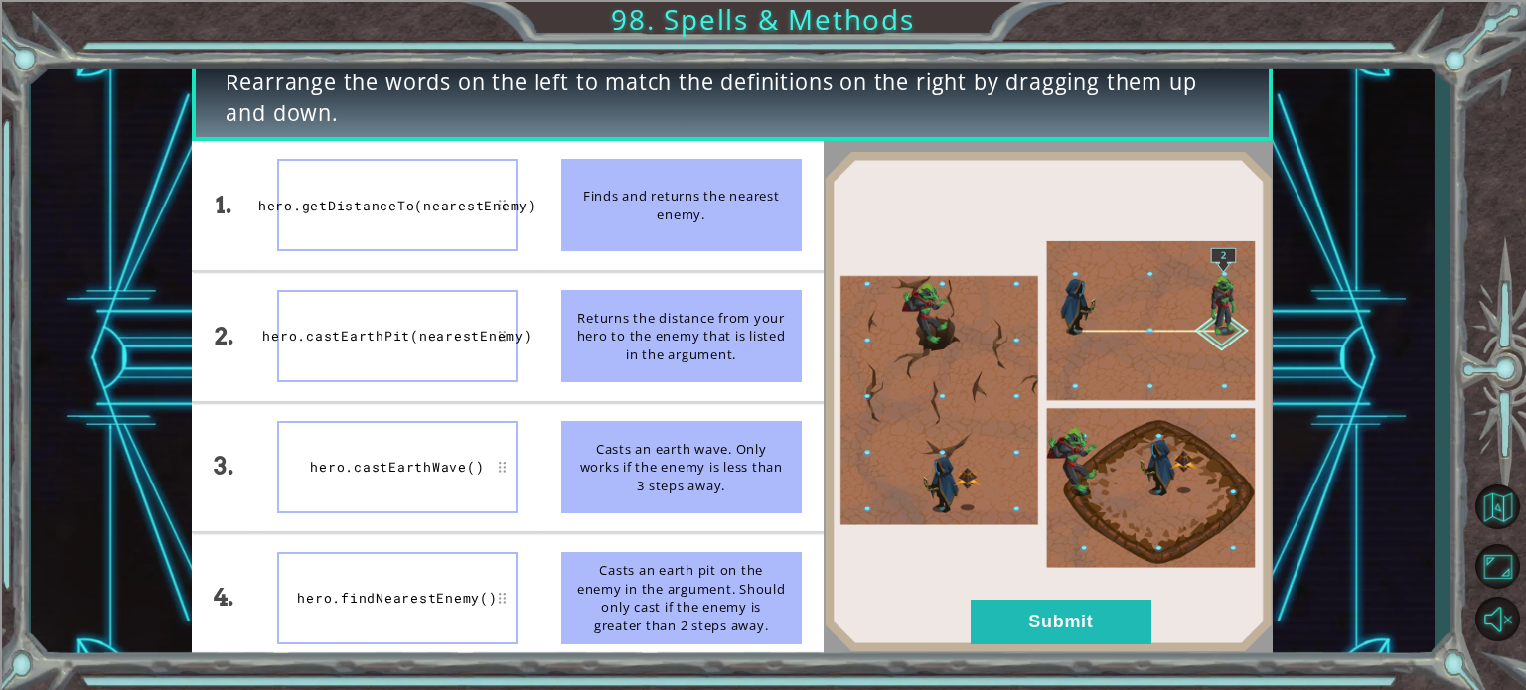
click at [468, 235] on div "hero.getDistanceTo(nearestEnemy)" at bounding box center [397, 205] width 240 height 92
click at [333, 202] on div "hero.getDistanceTo(nearestEnemy)" at bounding box center [397, 205] width 240 height 92
click at [366, 341] on div "hero.castEarthPit(nearestEnemy)" at bounding box center [397, 336] width 240 height 92
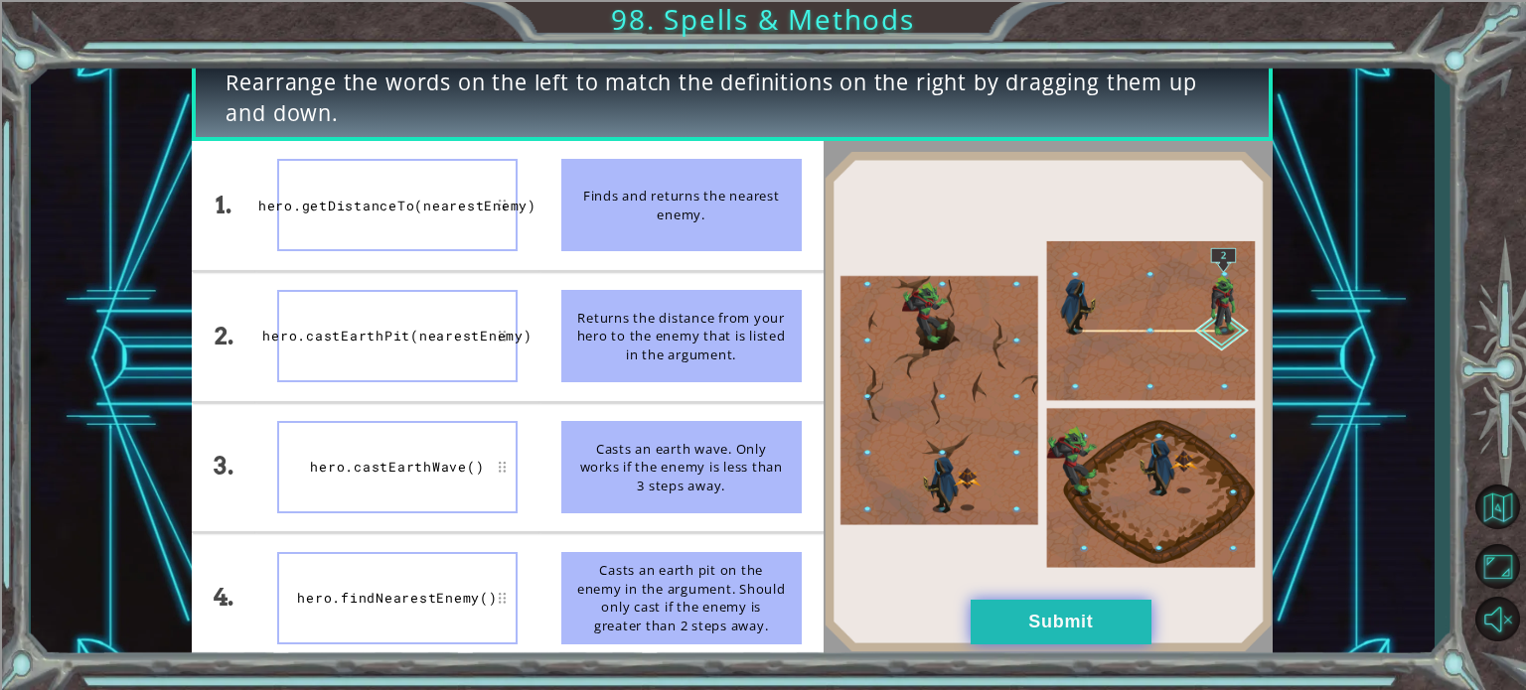
click at [995, 603] on button "Submit" at bounding box center [1061, 622] width 181 height 45
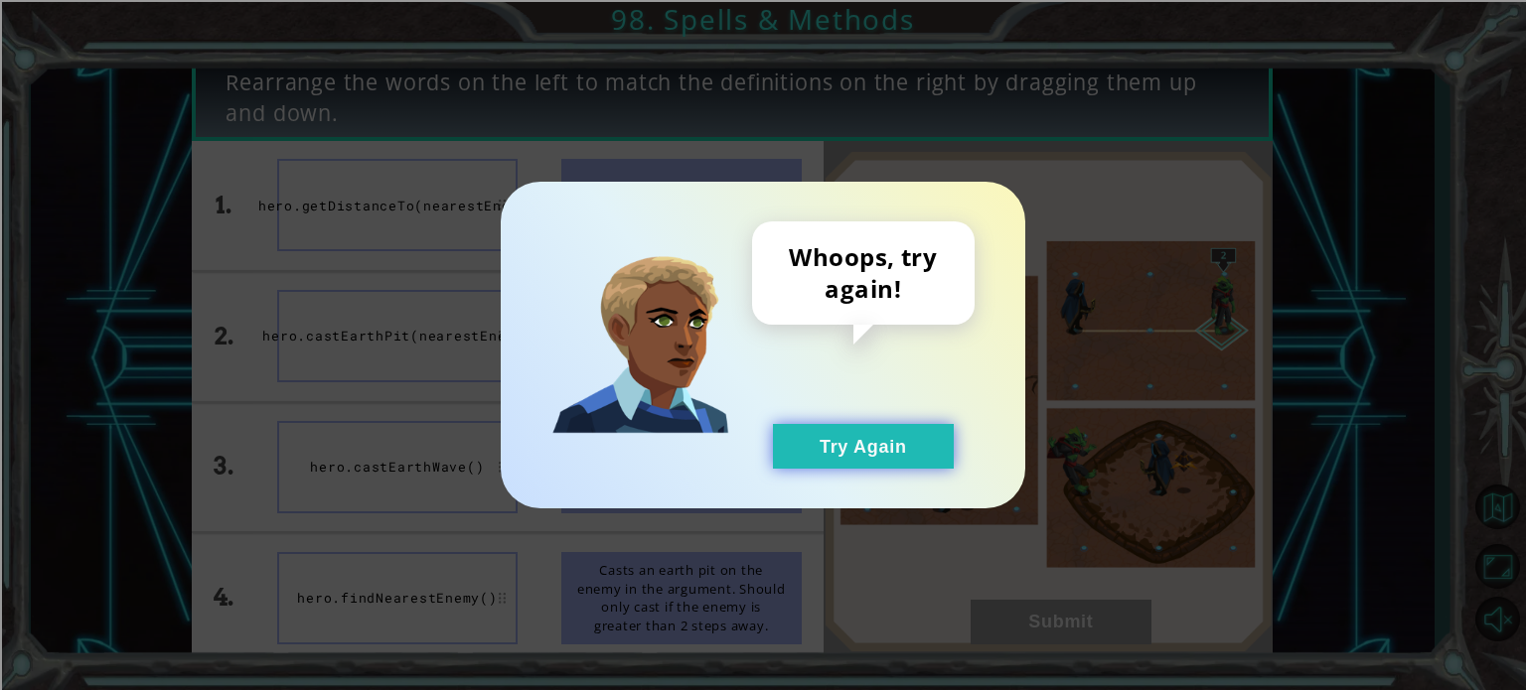
click at [827, 452] on button "Try Again" at bounding box center [863, 446] width 181 height 45
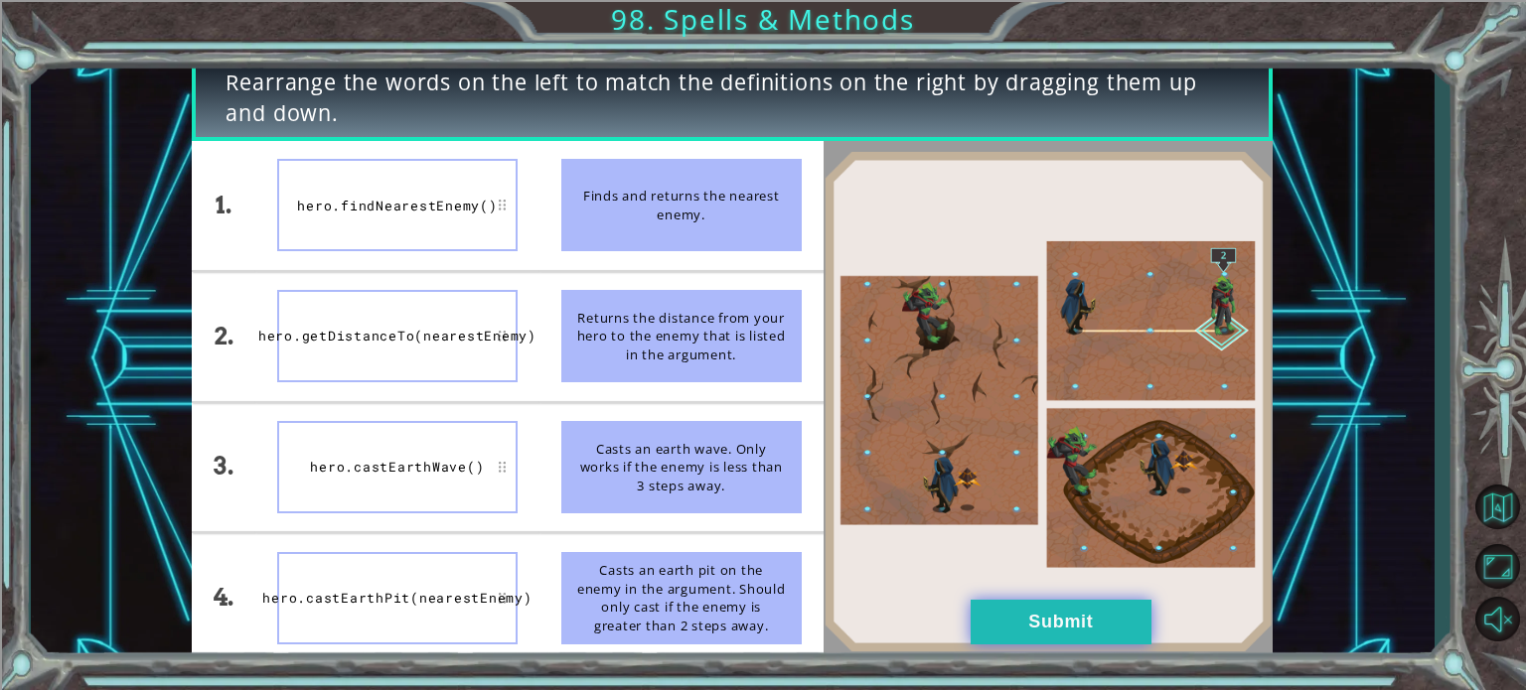
click at [1003, 614] on button "Submit" at bounding box center [1061, 622] width 181 height 45
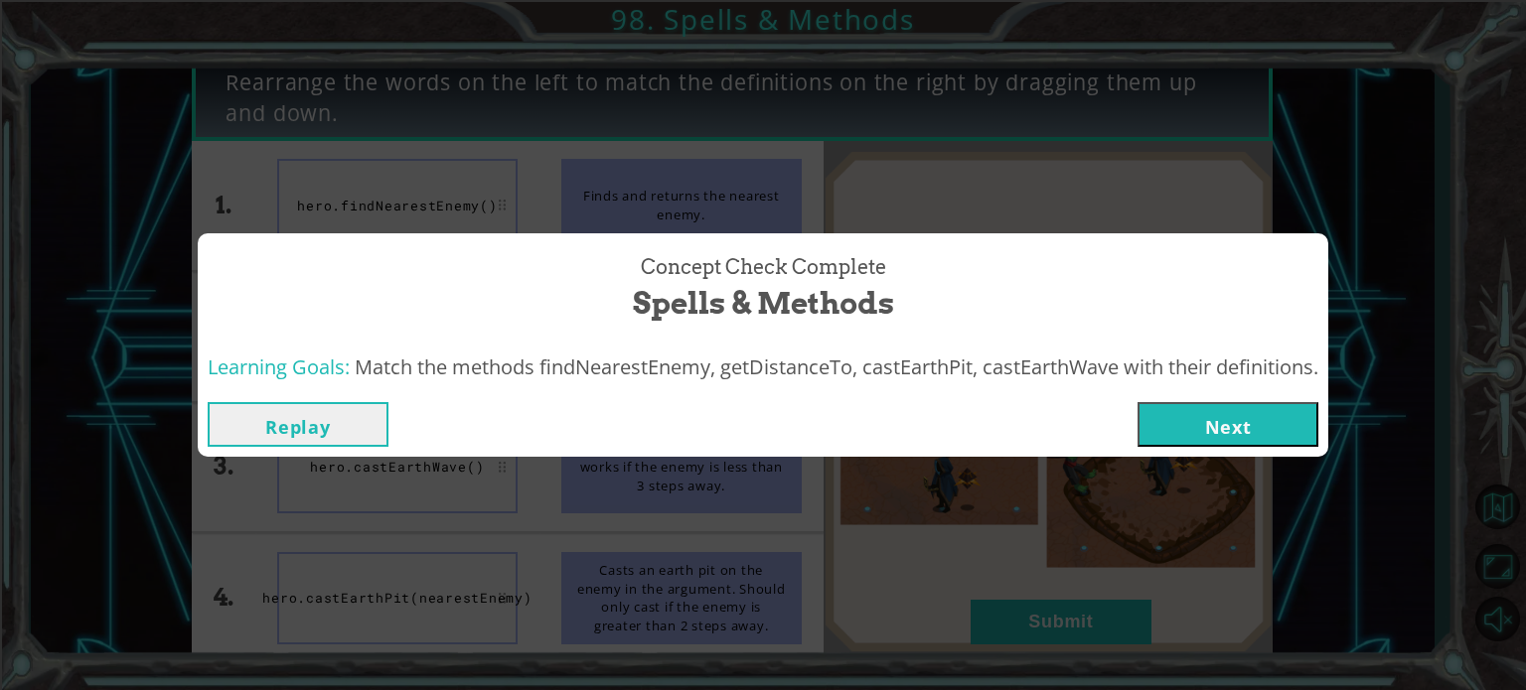
click at [1149, 420] on button "Next" at bounding box center [1227, 424] width 181 height 45
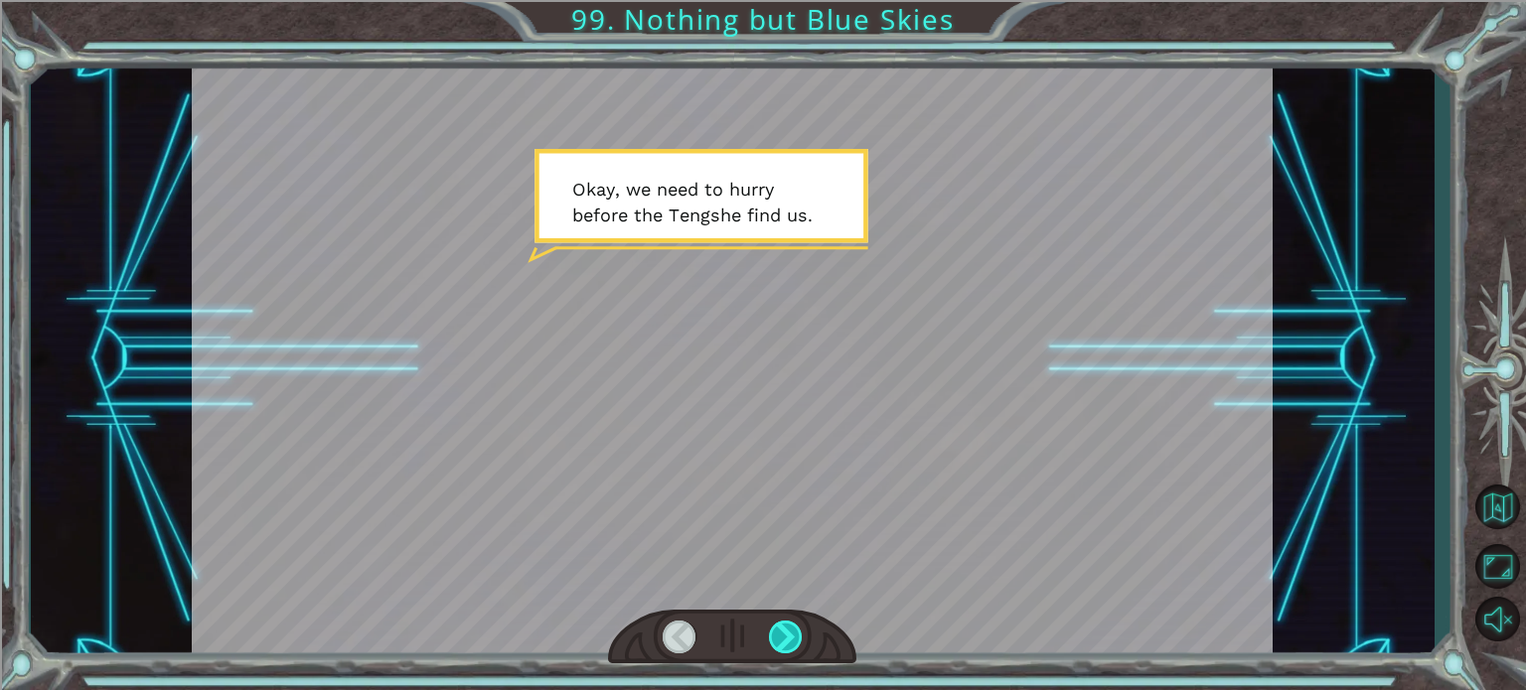
click at [800, 636] on div at bounding box center [786, 637] width 34 height 33
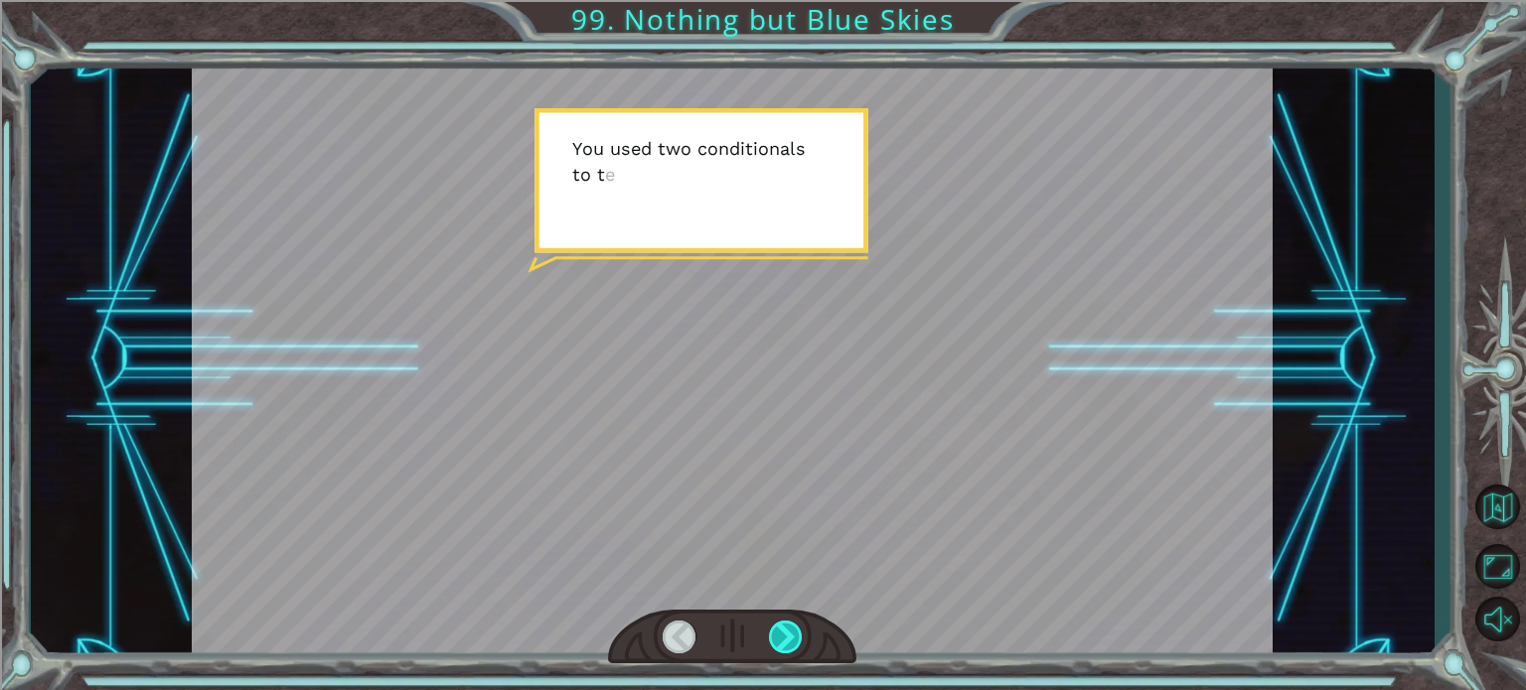
click at [800, 636] on div at bounding box center [786, 637] width 34 height 33
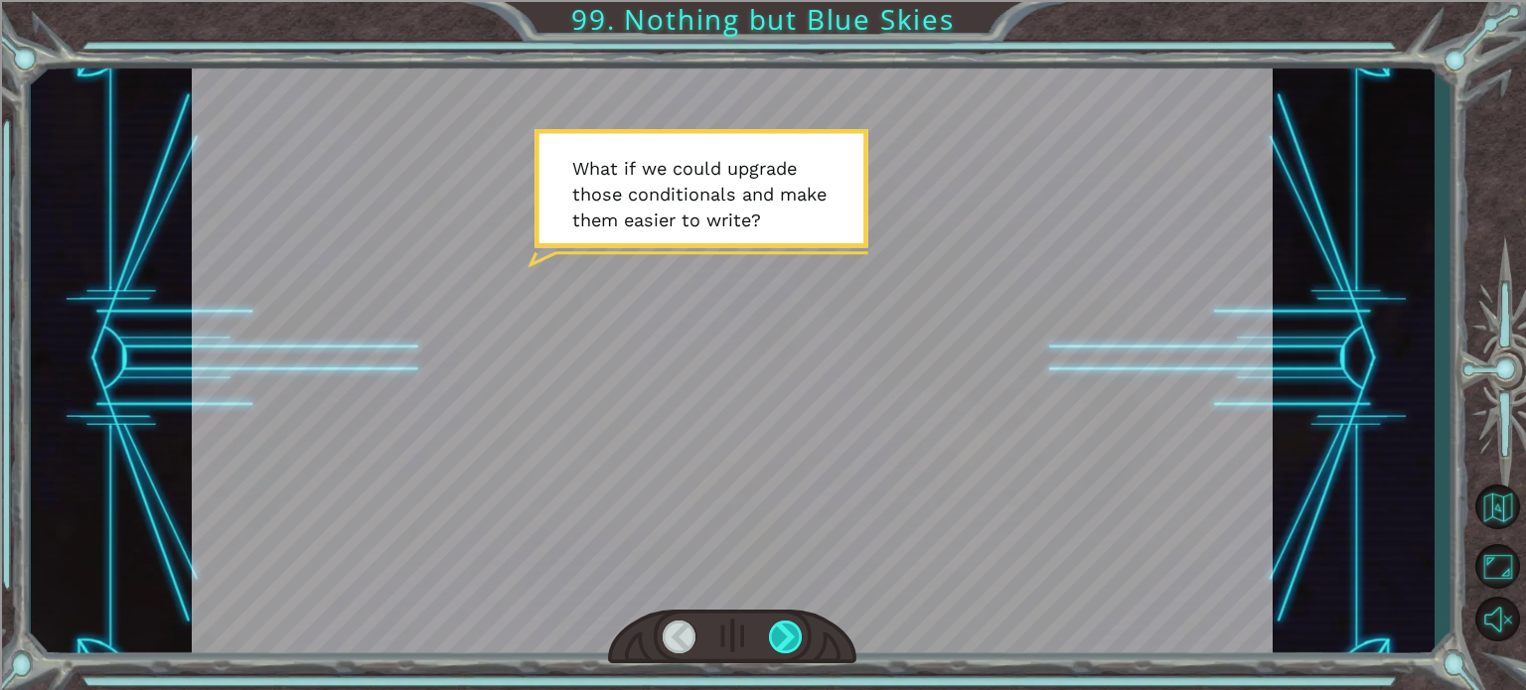
click at [795, 640] on div at bounding box center [786, 637] width 34 height 33
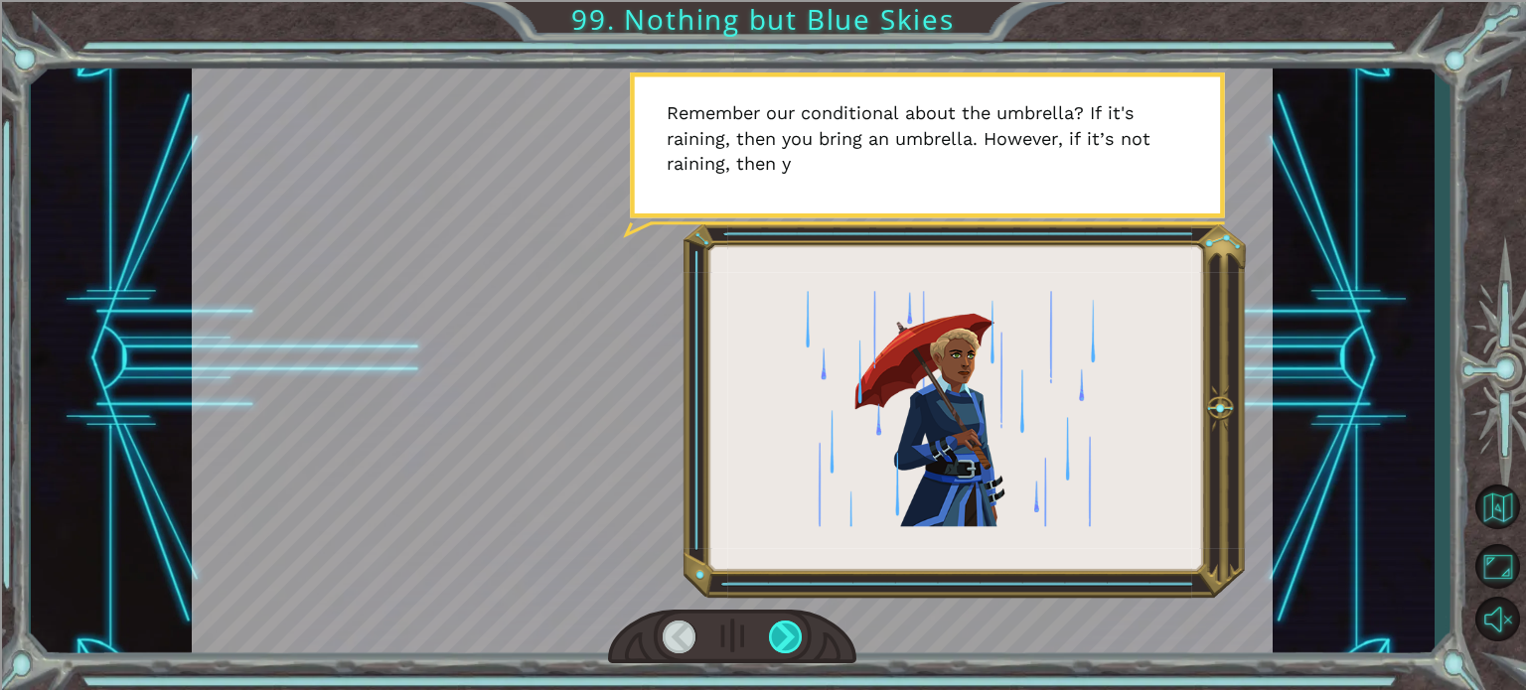
click at [783, 636] on div at bounding box center [786, 637] width 34 height 33
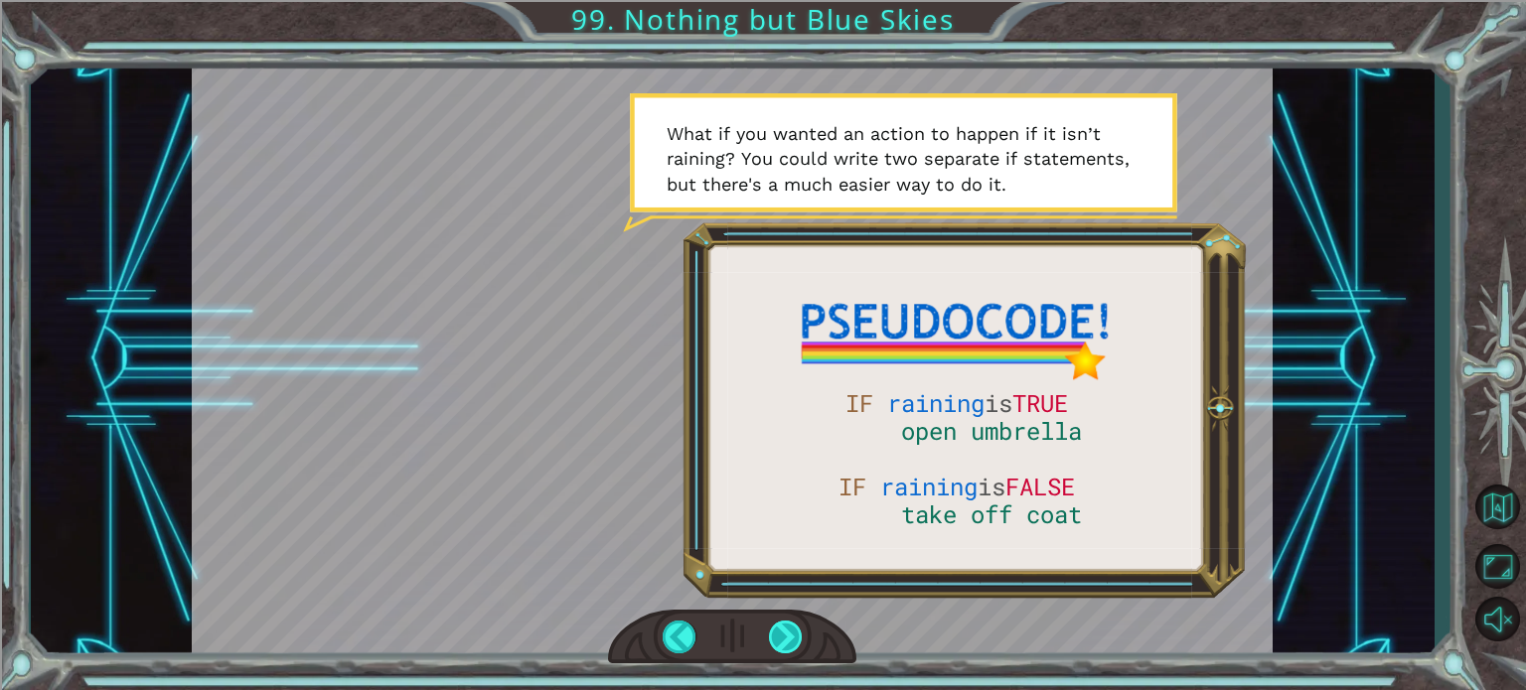
click at [787, 635] on div at bounding box center [786, 637] width 34 height 33
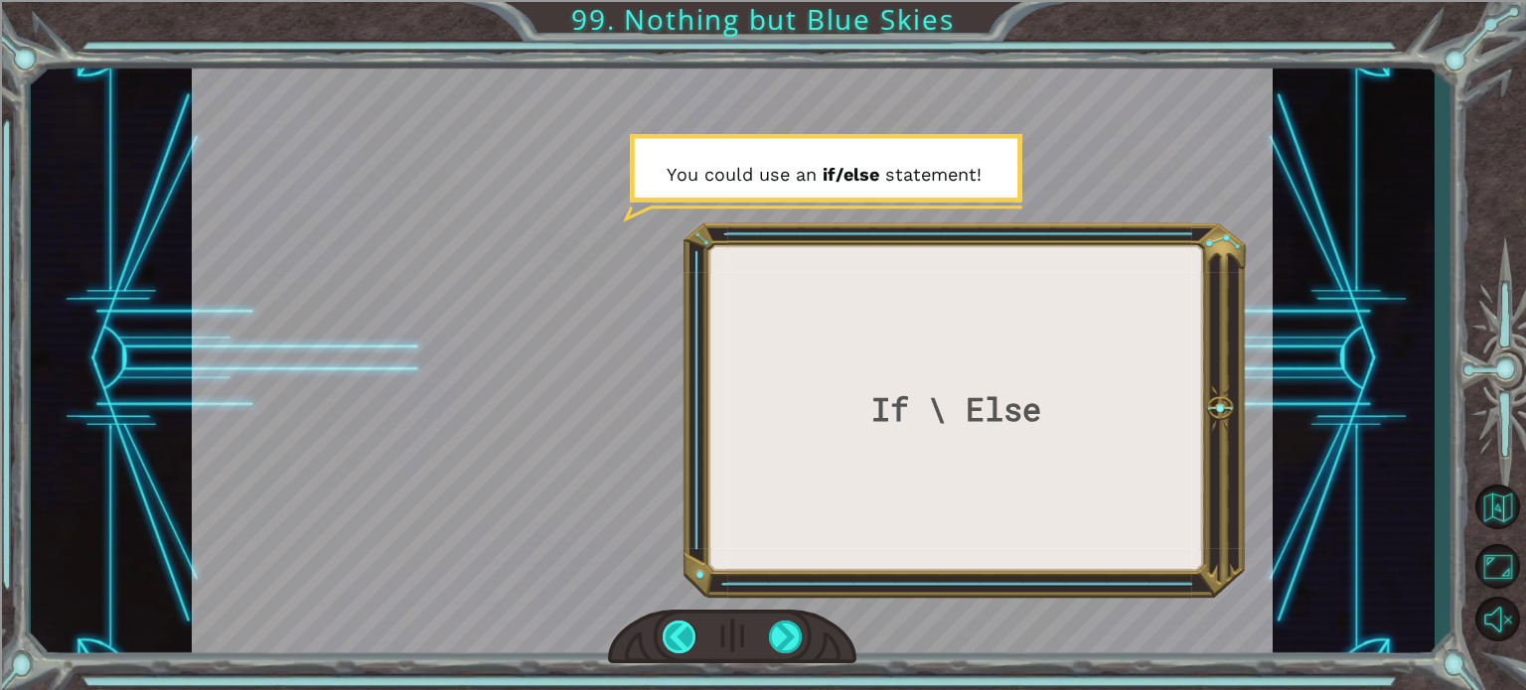
click at [681, 641] on div at bounding box center [680, 637] width 34 height 33
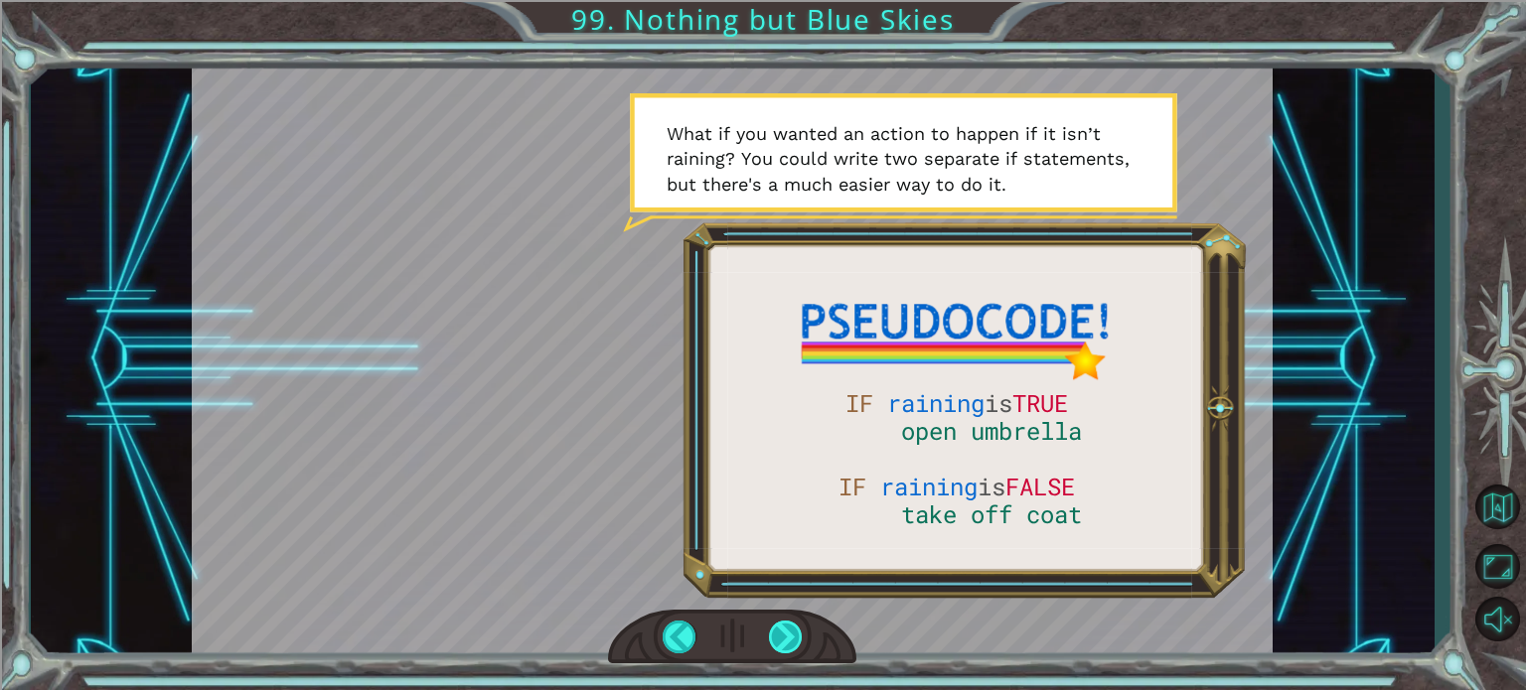
click at [795, 634] on div at bounding box center [786, 637] width 34 height 33
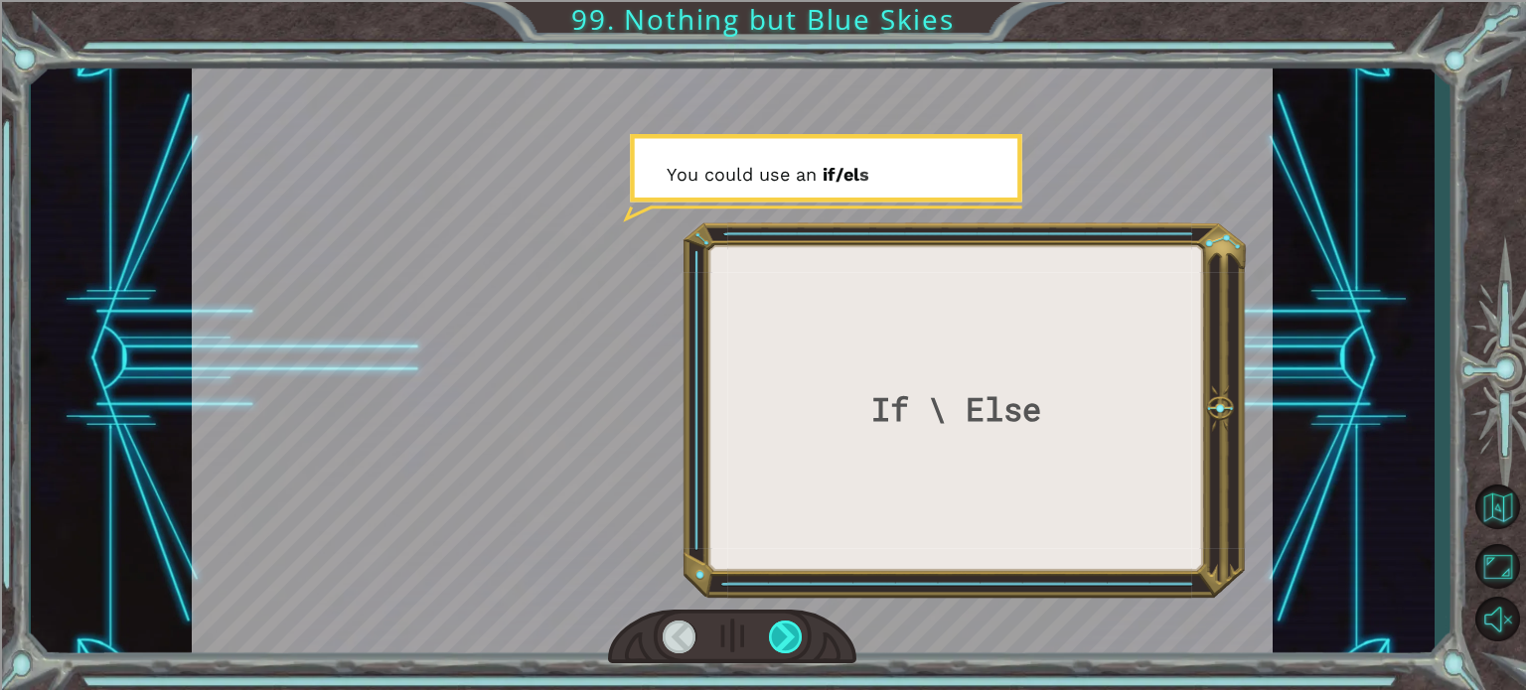
click at [795, 634] on div at bounding box center [786, 637] width 34 height 33
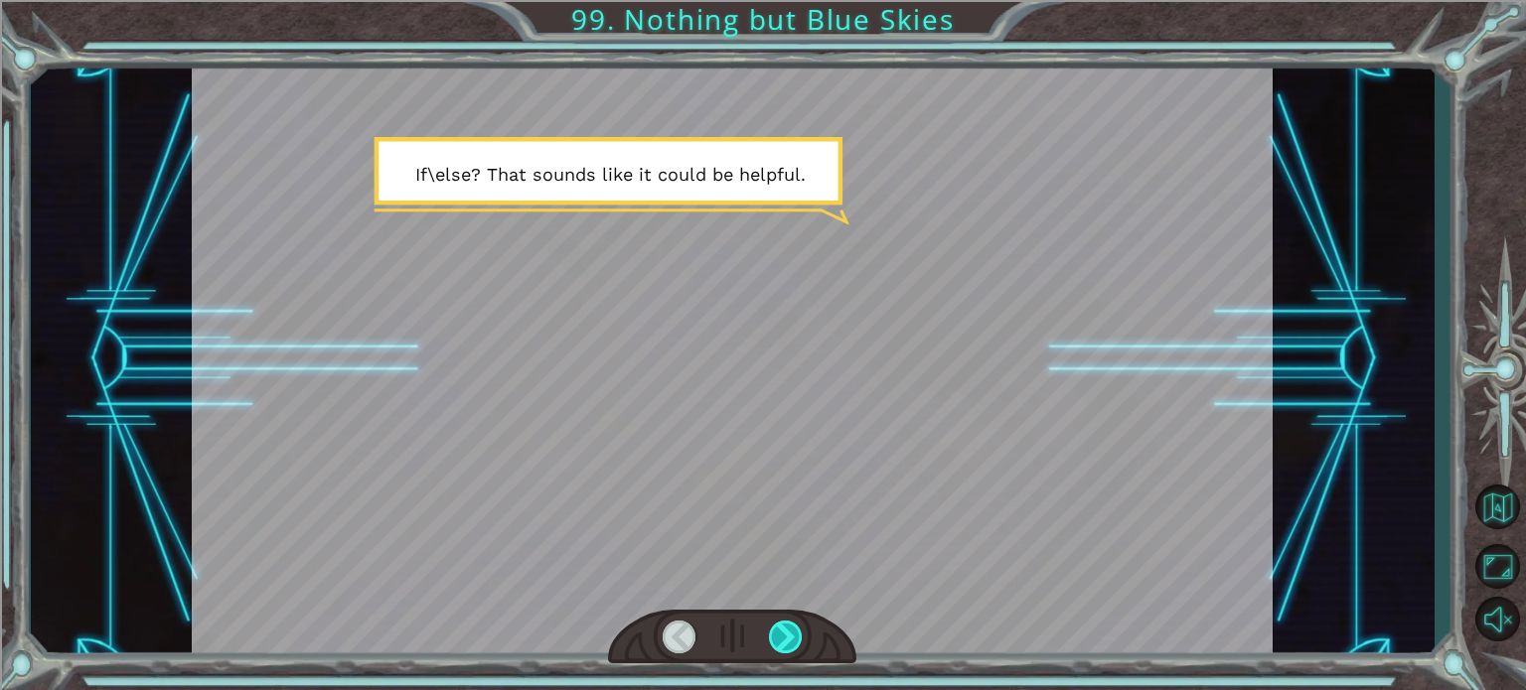
click at [793, 633] on div at bounding box center [786, 637] width 34 height 33
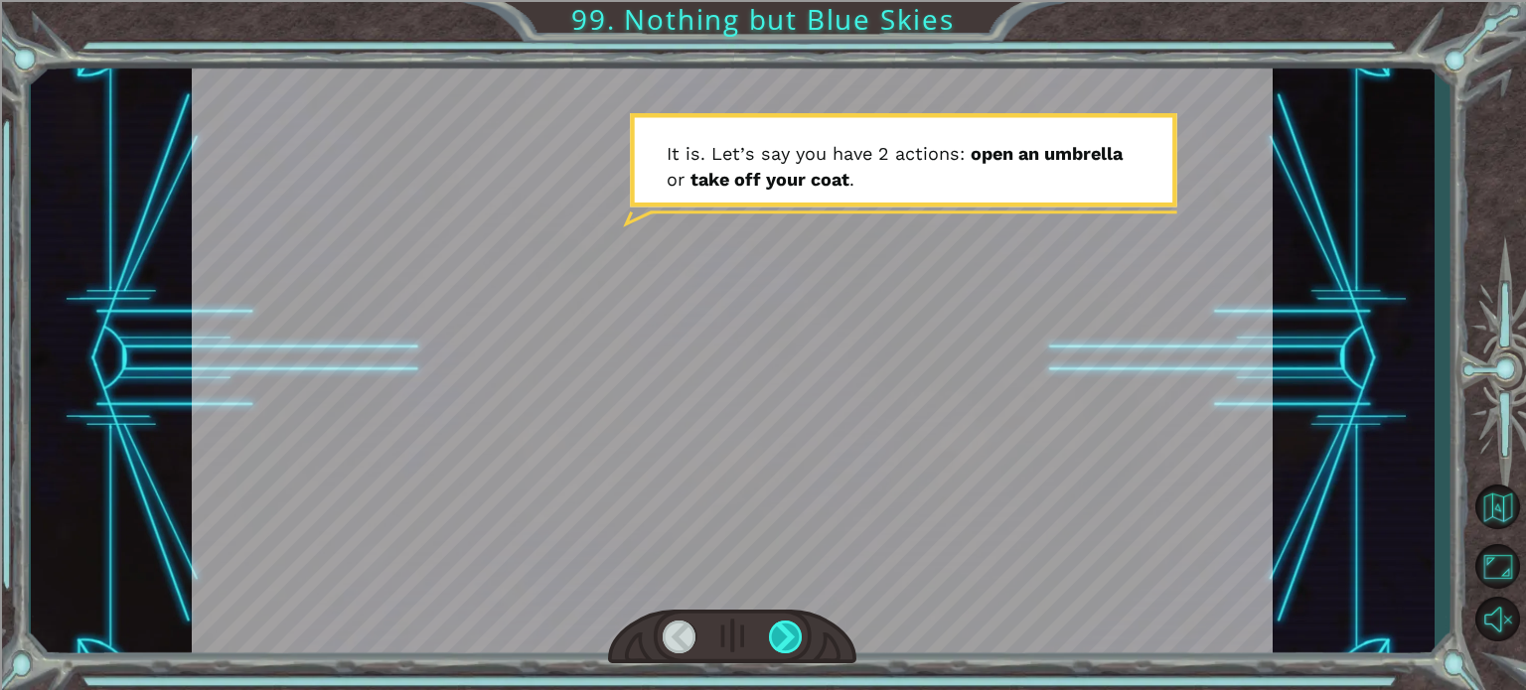
drag, startPoint x: 793, startPoint y: 633, endPoint x: 780, endPoint y: 636, distance: 13.3
click at [781, 636] on div at bounding box center [786, 637] width 34 height 33
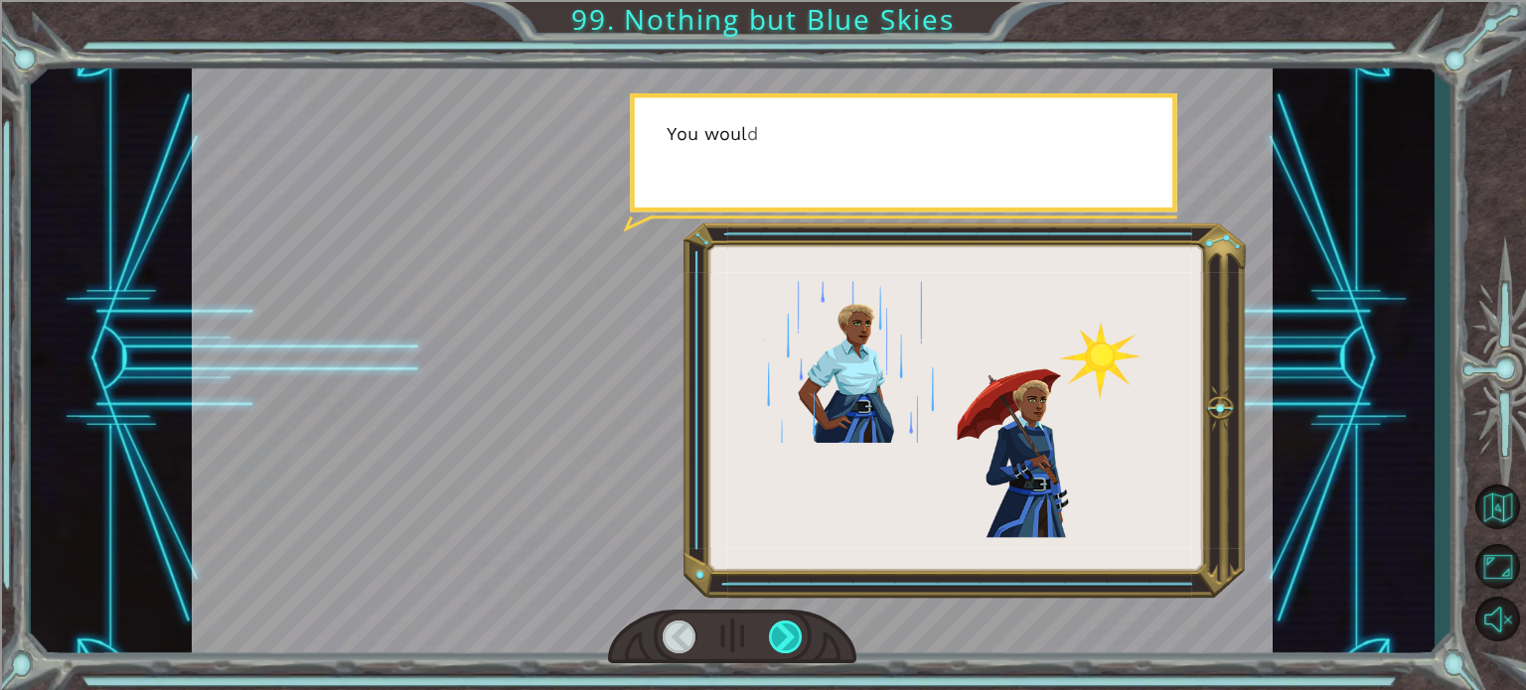
click at [777, 636] on div at bounding box center [786, 637] width 34 height 33
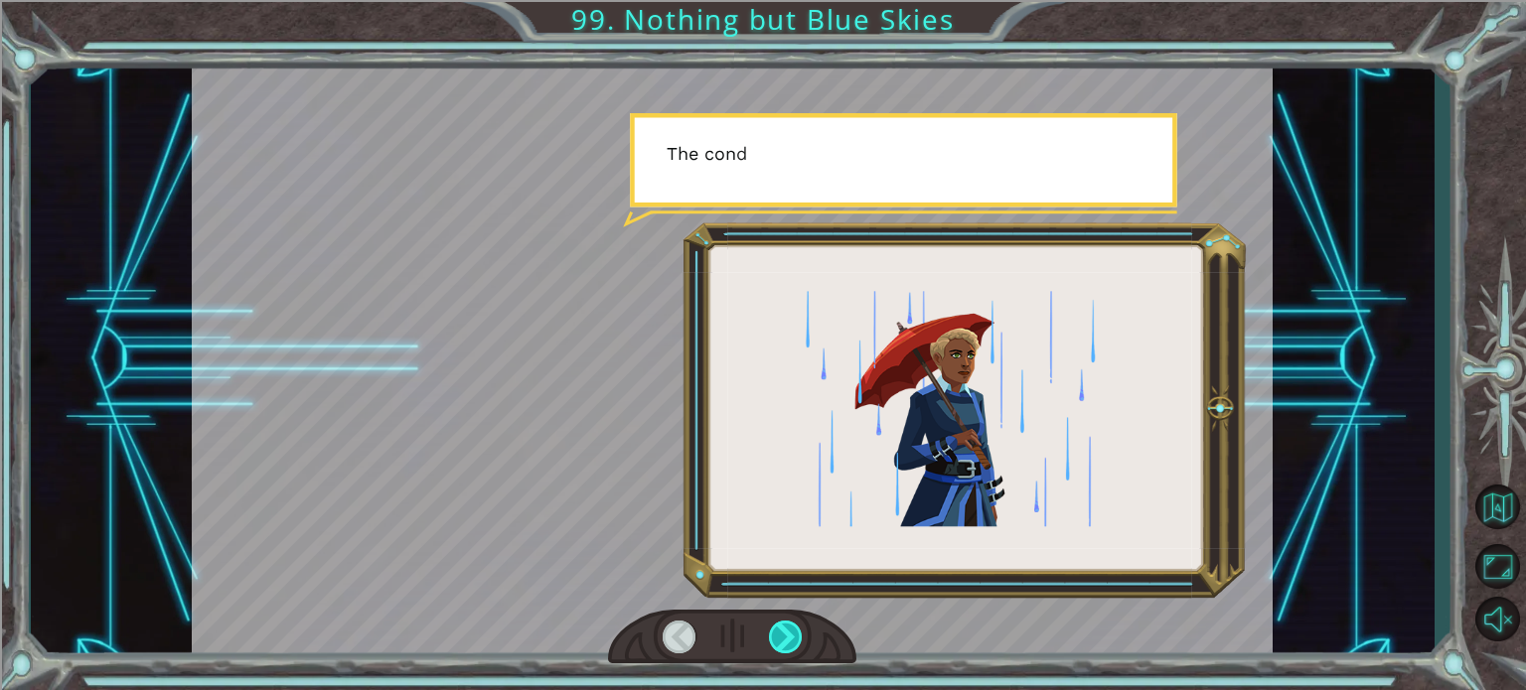
click at [775, 637] on div at bounding box center [786, 637] width 34 height 33
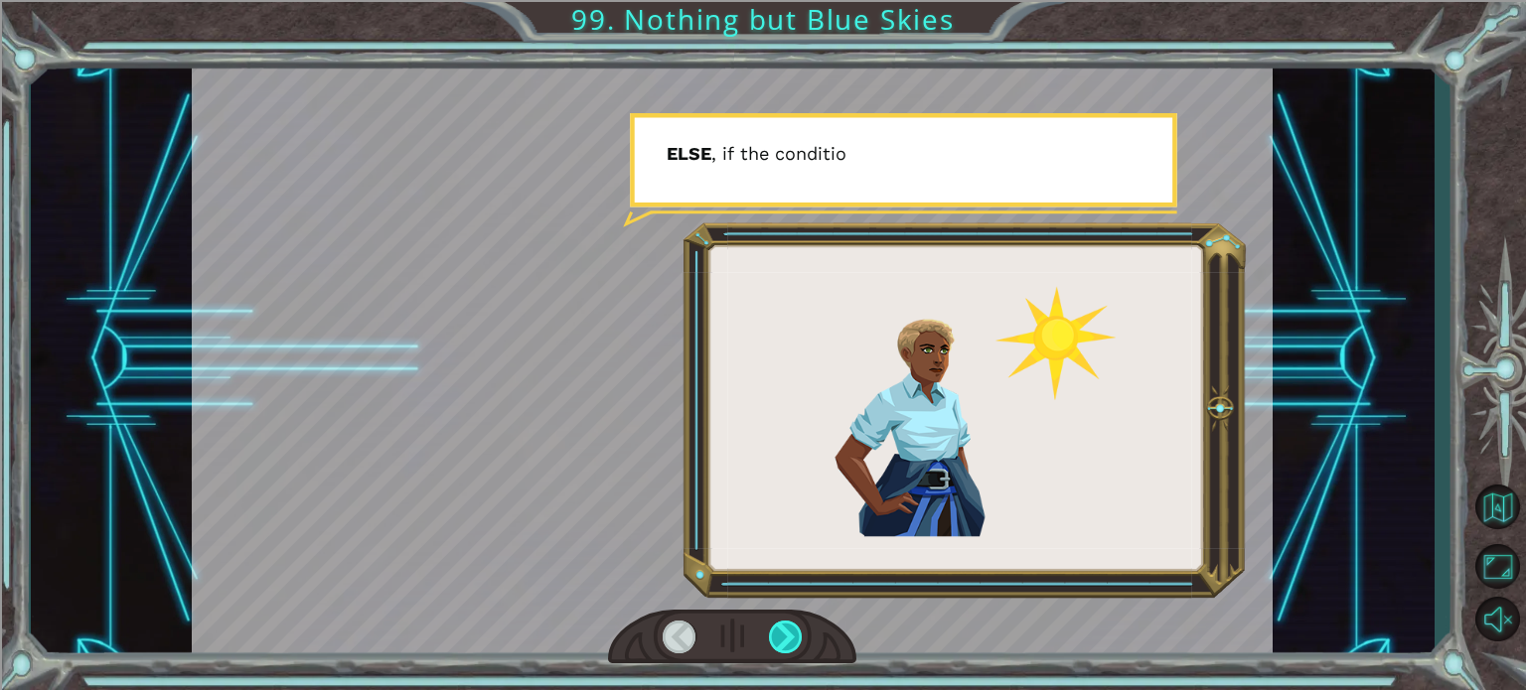
click at [775, 637] on div at bounding box center [786, 637] width 34 height 33
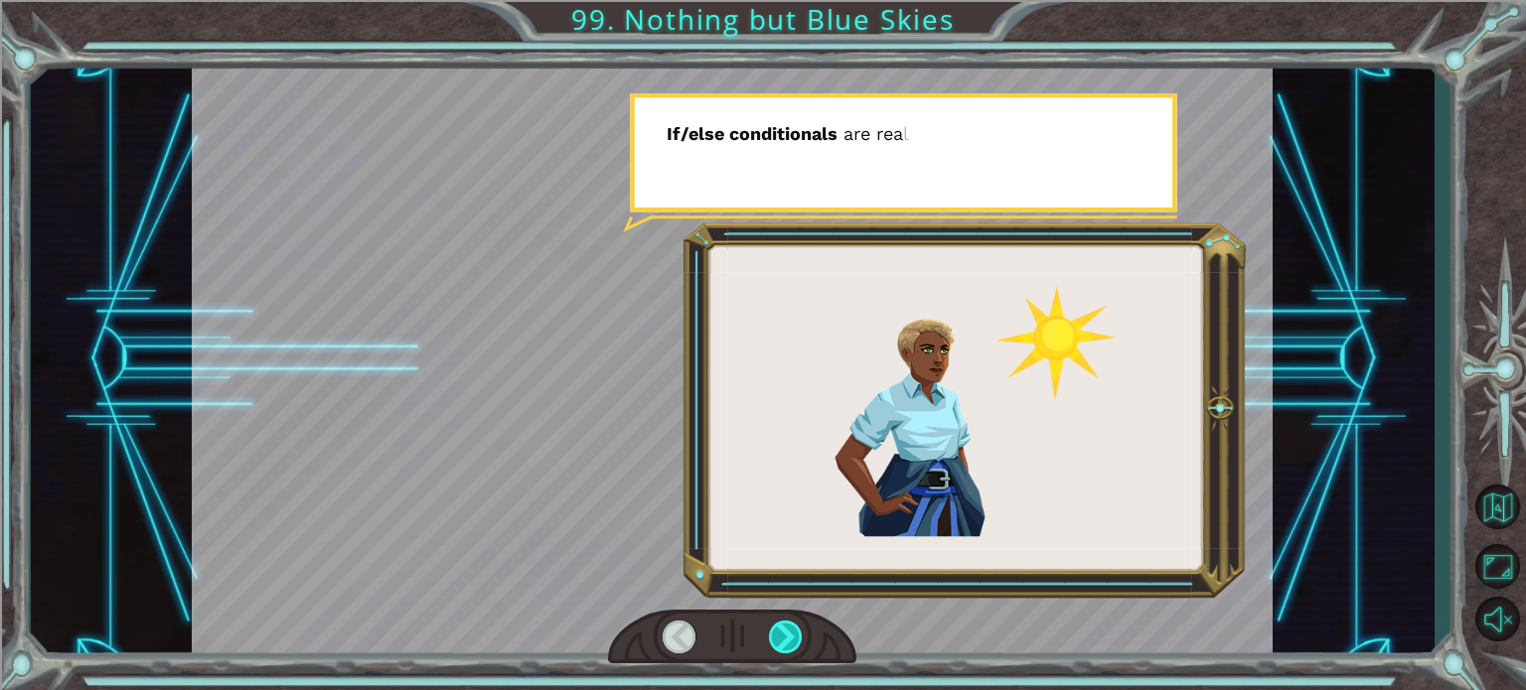
click at [775, 637] on div at bounding box center [786, 637] width 34 height 33
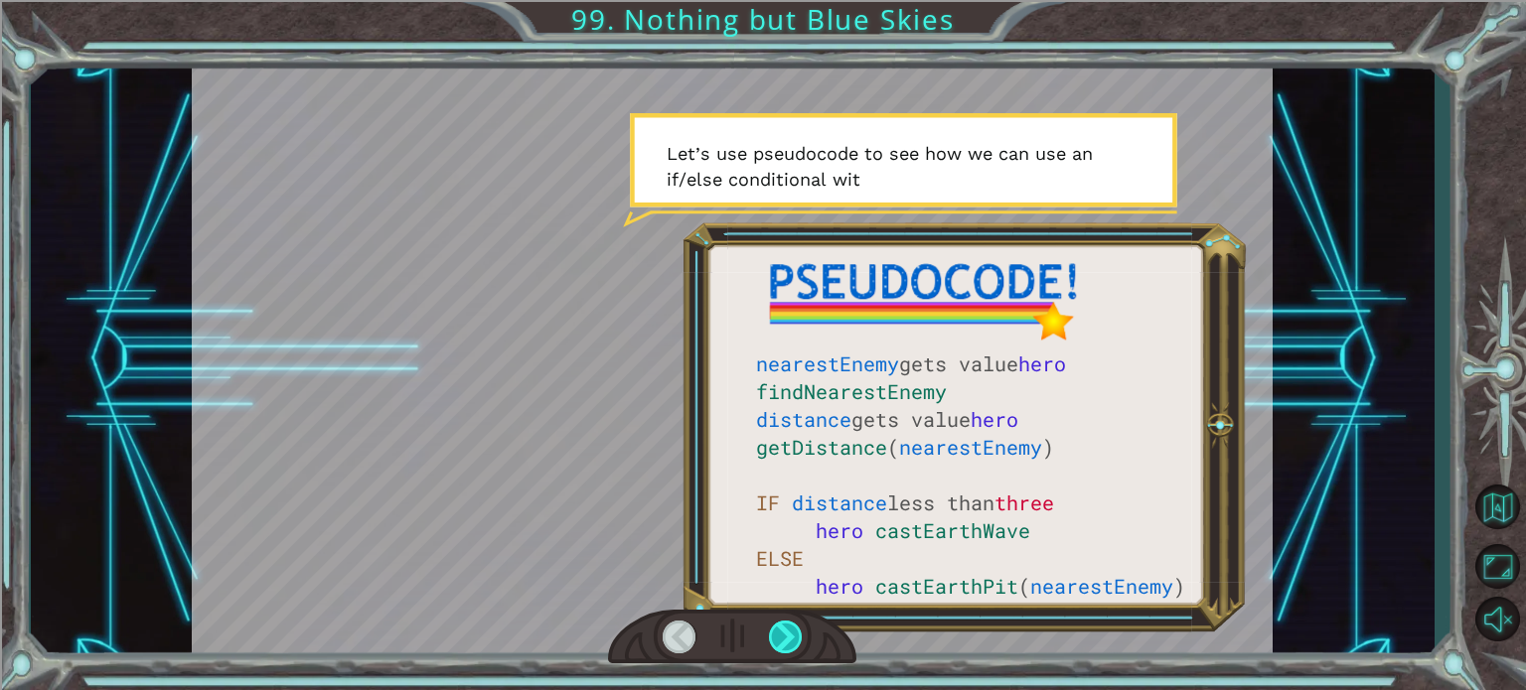
click at [775, 637] on div at bounding box center [786, 637] width 34 height 33
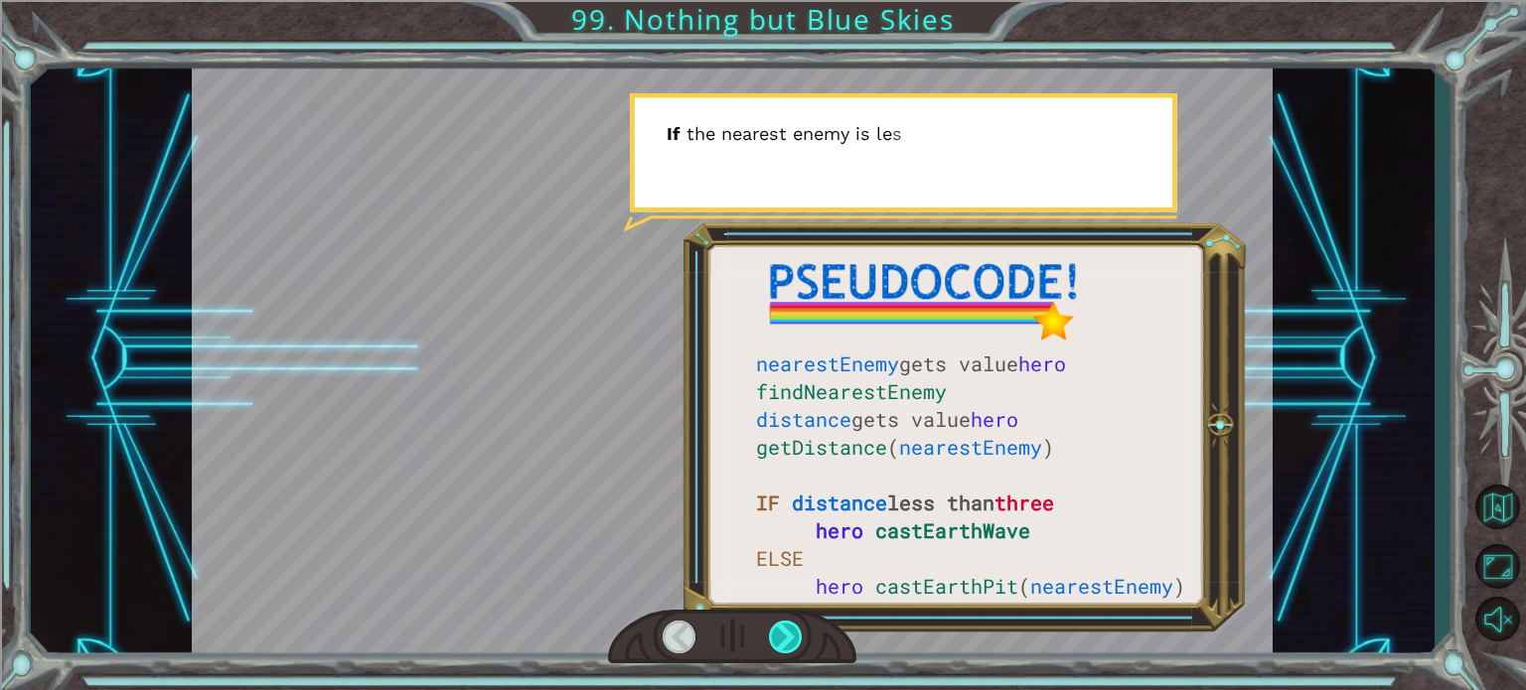
click at [775, 637] on div at bounding box center [786, 637] width 34 height 33
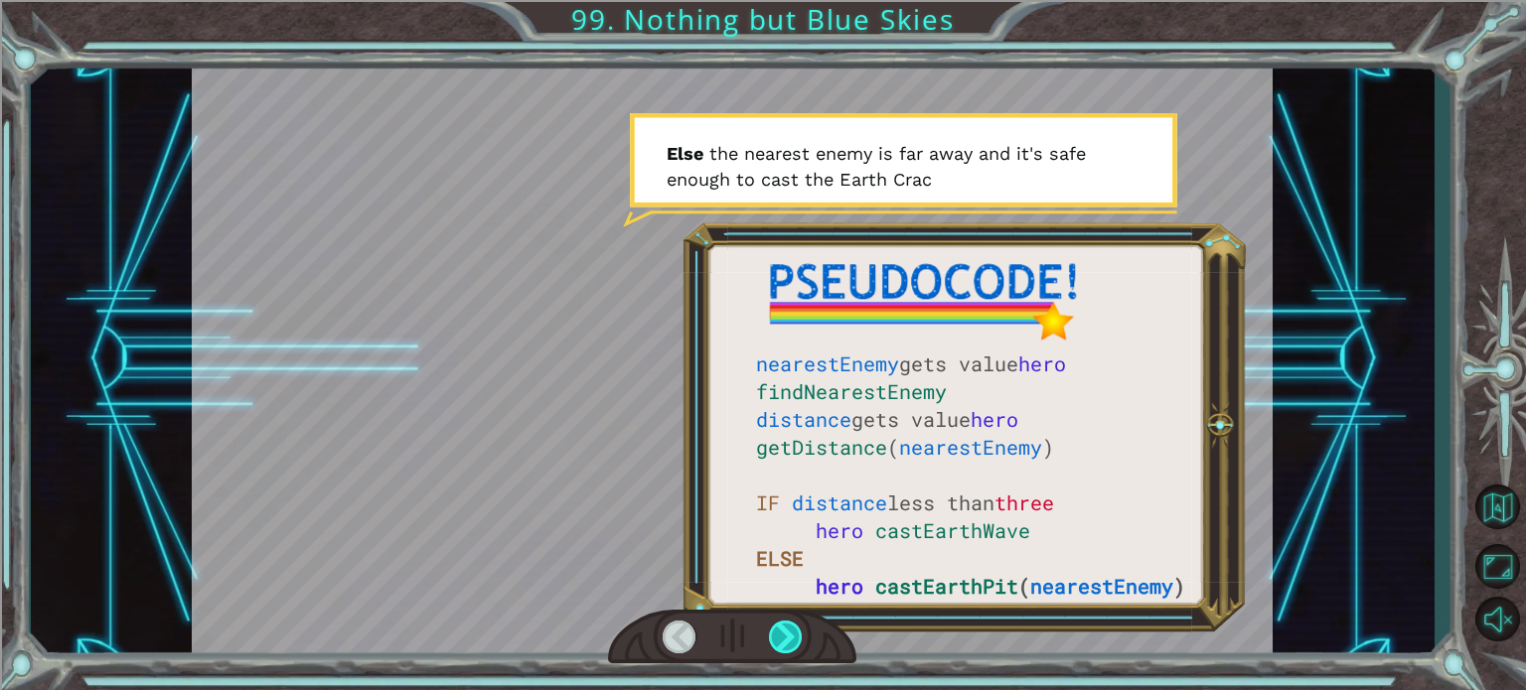
click at [775, 626] on div at bounding box center [786, 637] width 34 height 33
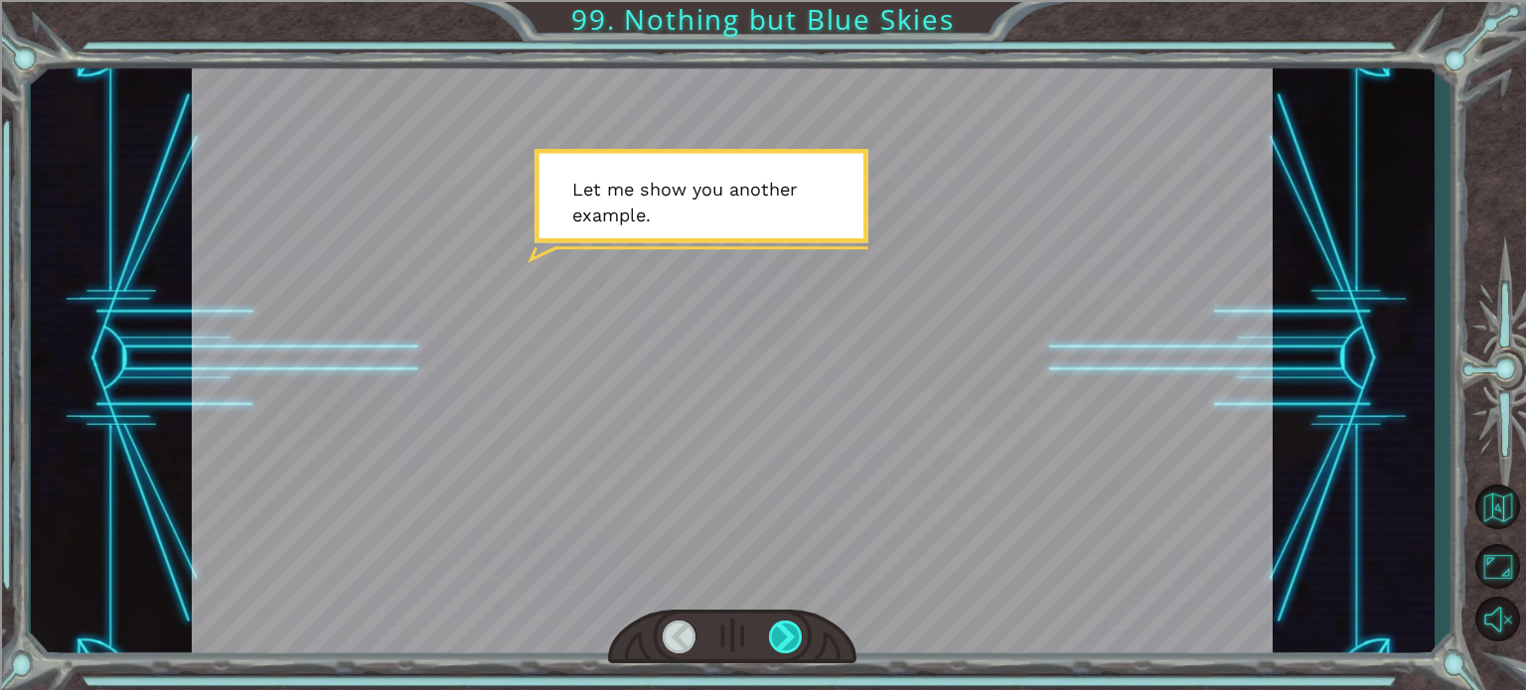
click at [775, 626] on div at bounding box center [786, 637] width 34 height 33
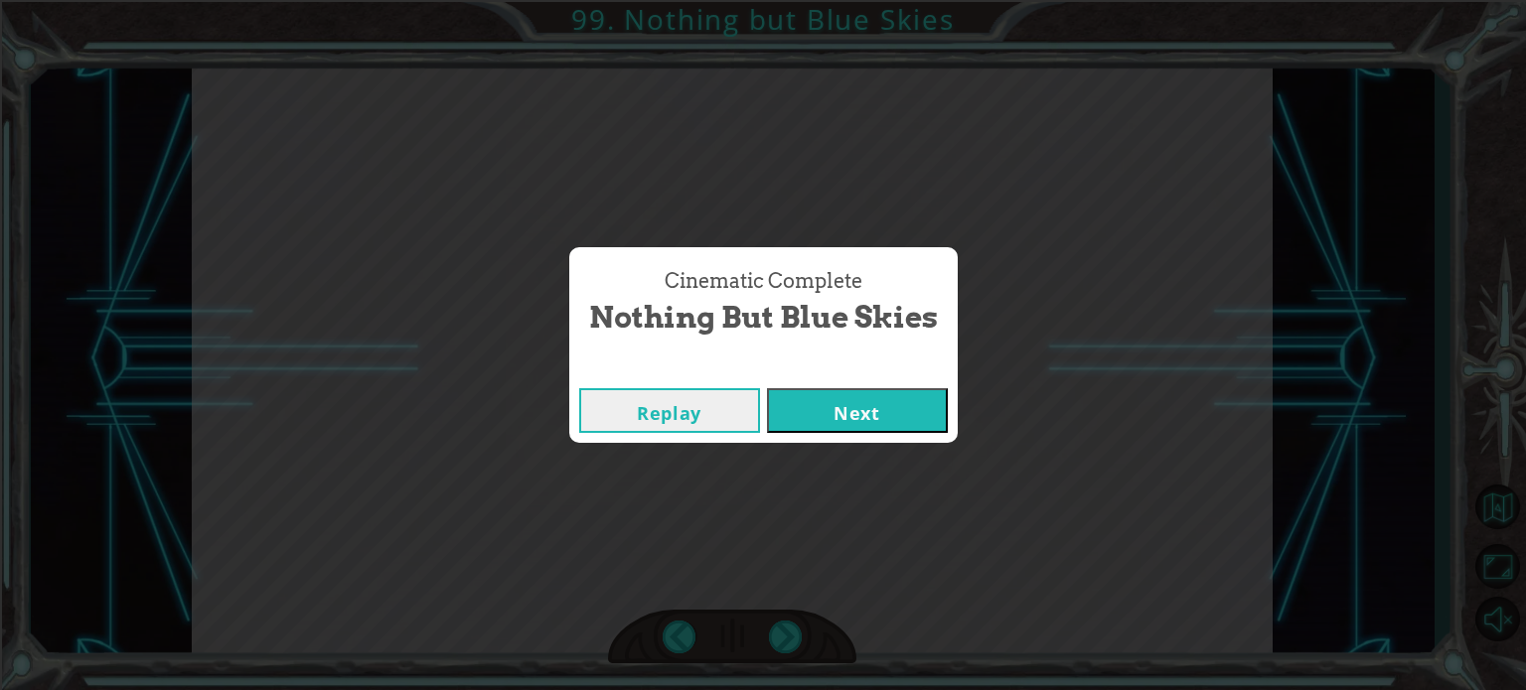
click at [796, 417] on button "Next" at bounding box center [857, 410] width 181 height 45
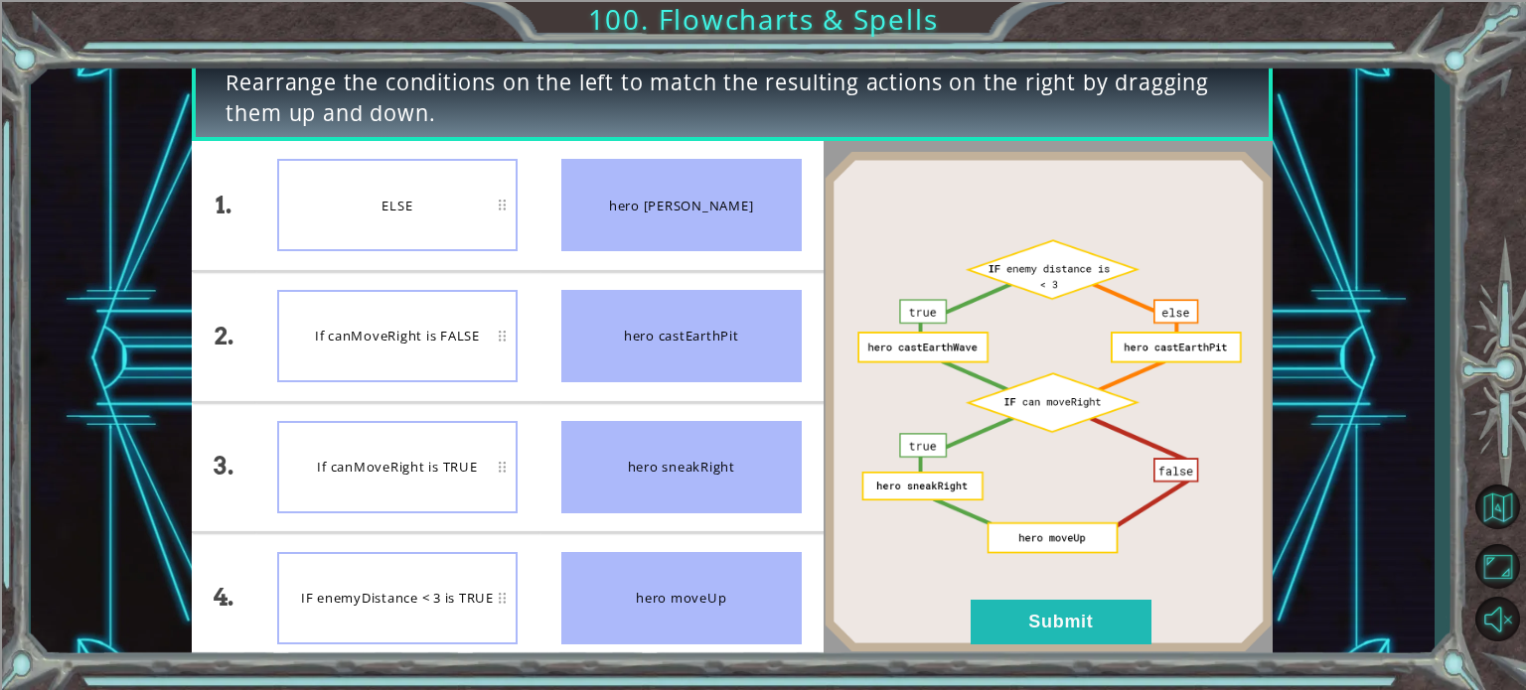
drag, startPoint x: 767, startPoint y: 229, endPoint x: 736, endPoint y: 291, distance: 68.9
click at [736, 291] on ul "hero [PERSON_NAME] hero castEarthPit hero sneakRight hero moveUp" at bounding box center [681, 402] width 284 height 522
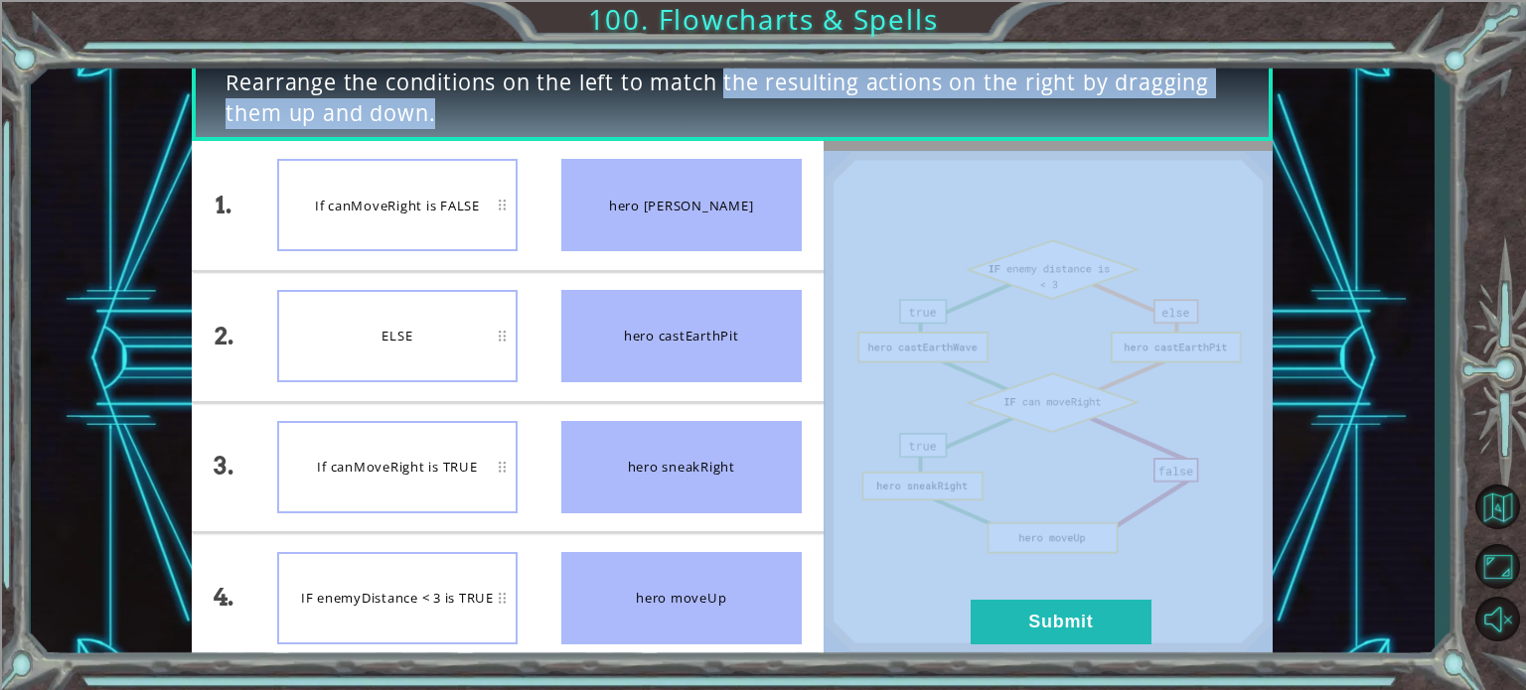
drag, startPoint x: 699, startPoint y: 306, endPoint x: 98, endPoint y: 126, distance: 627.4
click at [88, 135] on div "Rearrange the conditions on the left to match the resulting actions on the righ…" at bounding box center [733, 360] width 1404 height 608
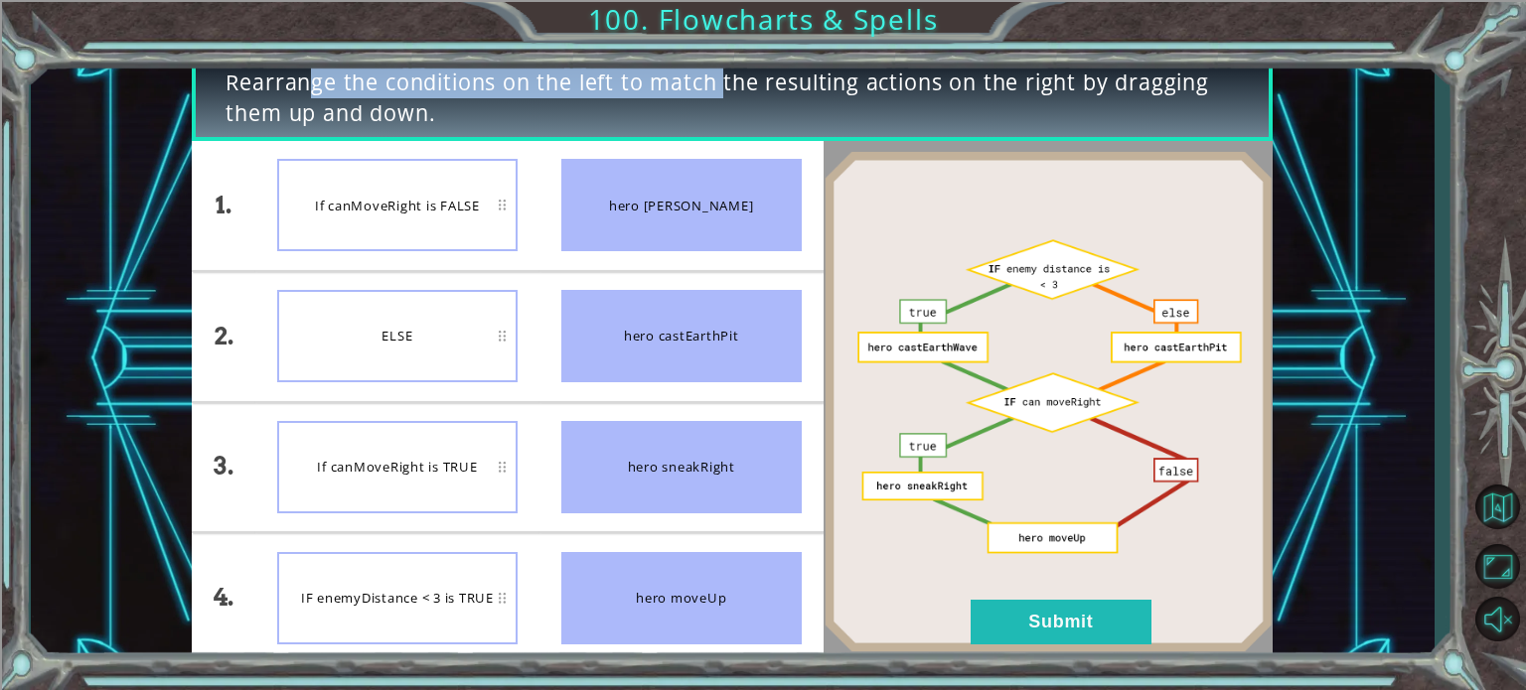
drag, startPoint x: 870, startPoint y: 306, endPoint x: 651, endPoint y: 424, distance: 249.4
click at [870, 307] on img at bounding box center [1048, 402] width 449 height 502
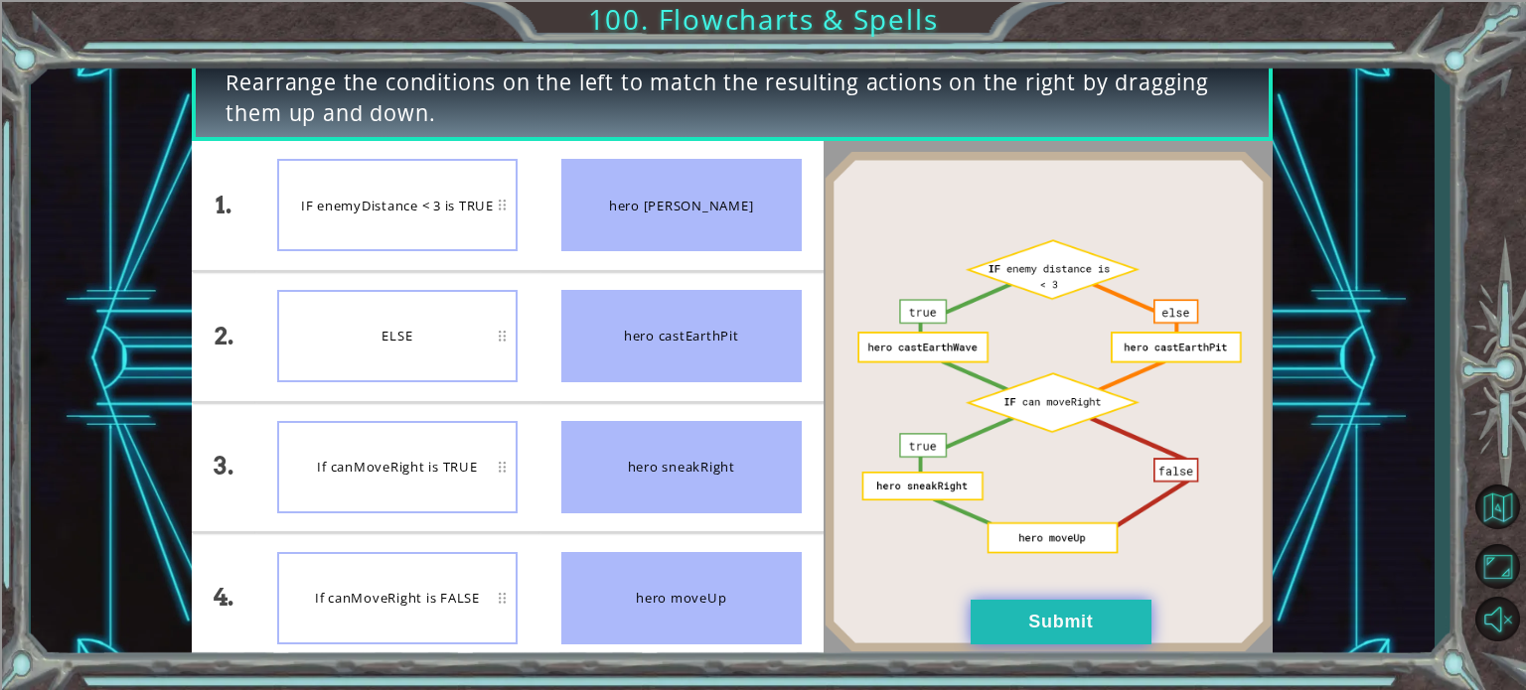
click at [1096, 631] on button "Submit" at bounding box center [1061, 622] width 181 height 45
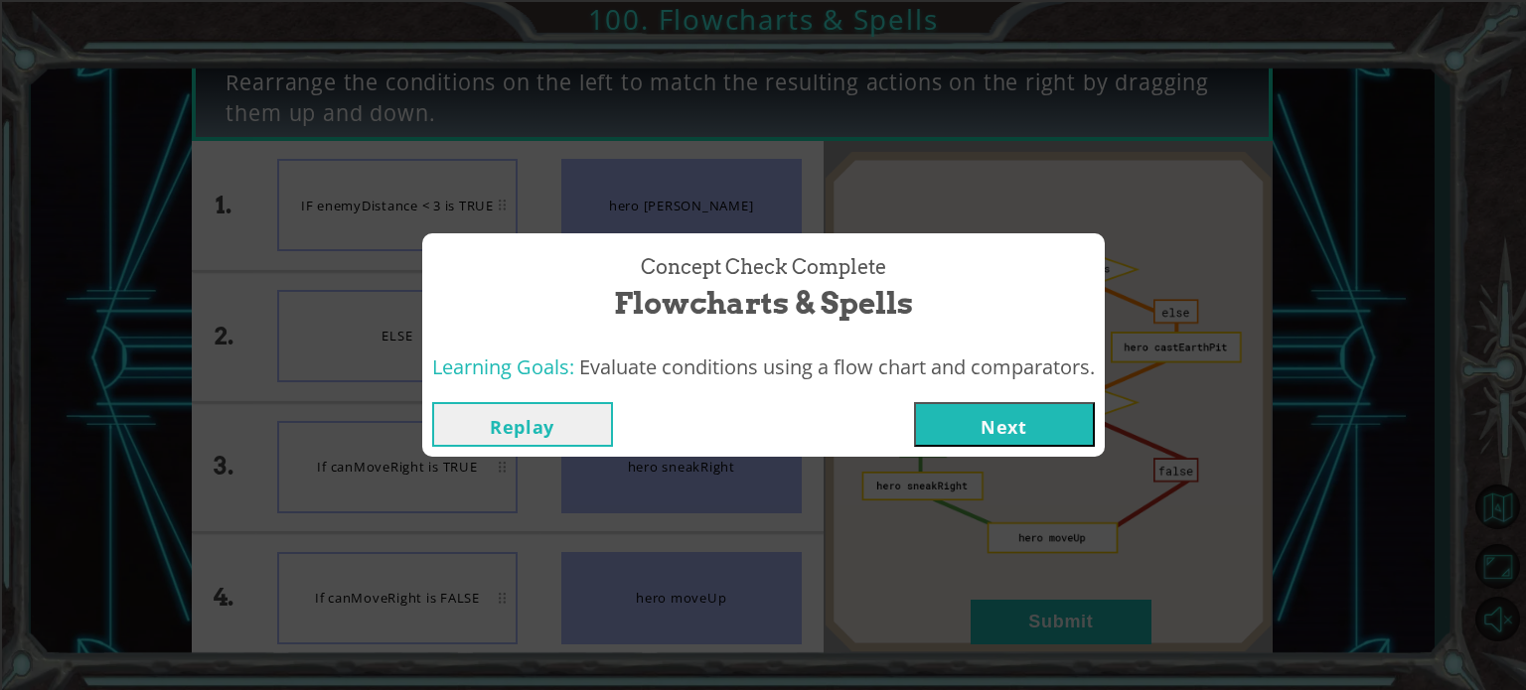
click at [981, 425] on button "Next" at bounding box center [1004, 424] width 181 height 45
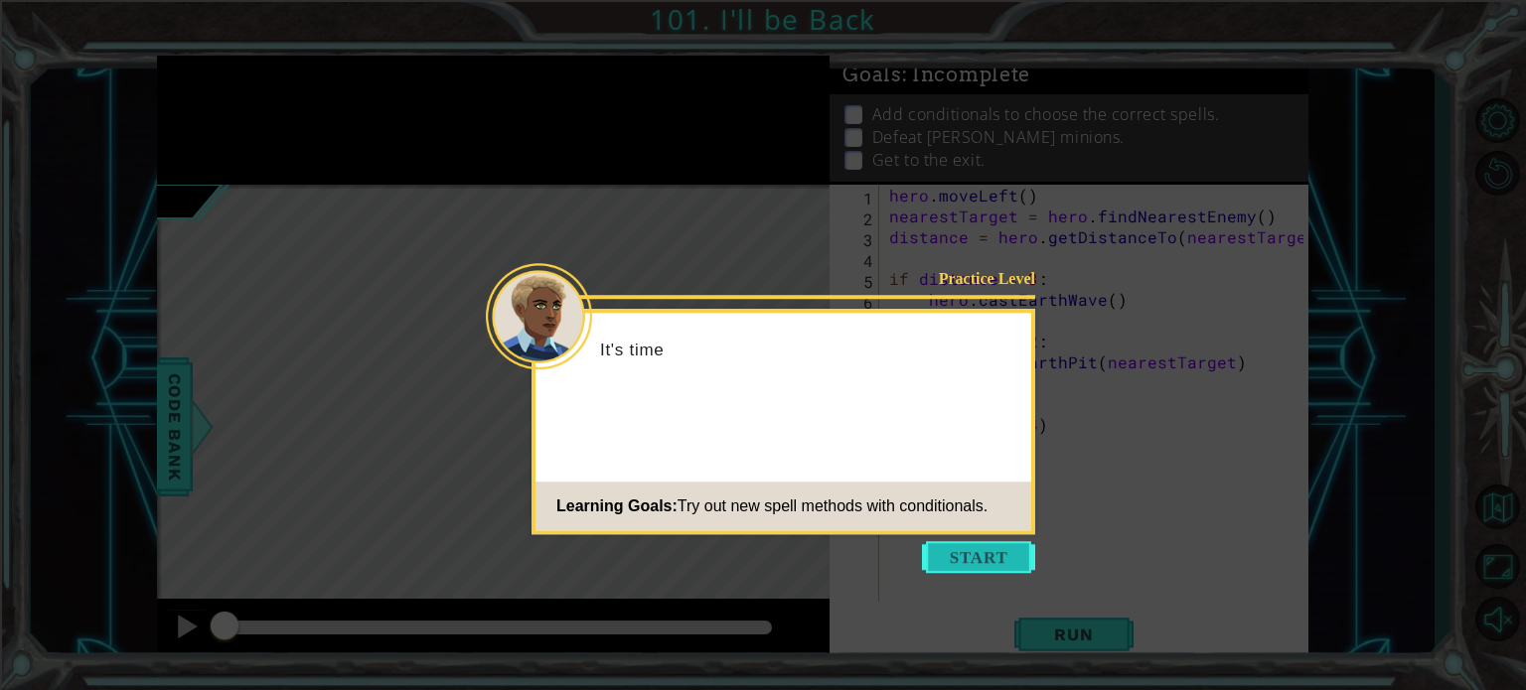
click at [998, 563] on button "Start" at bounding box center [978, 557] width 113 height 32
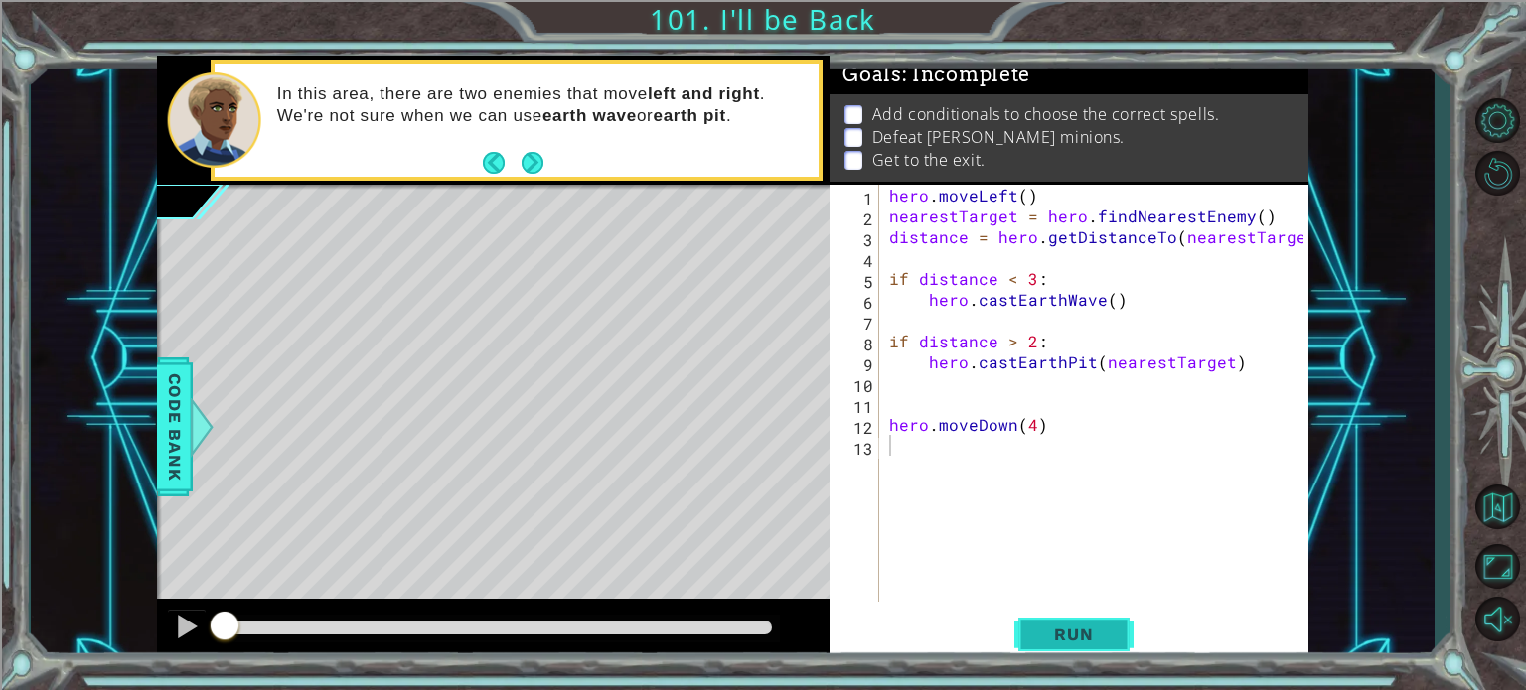
click at [1112, 647] on button "Run" at bounding box center [1073, 635] width 119 height 48
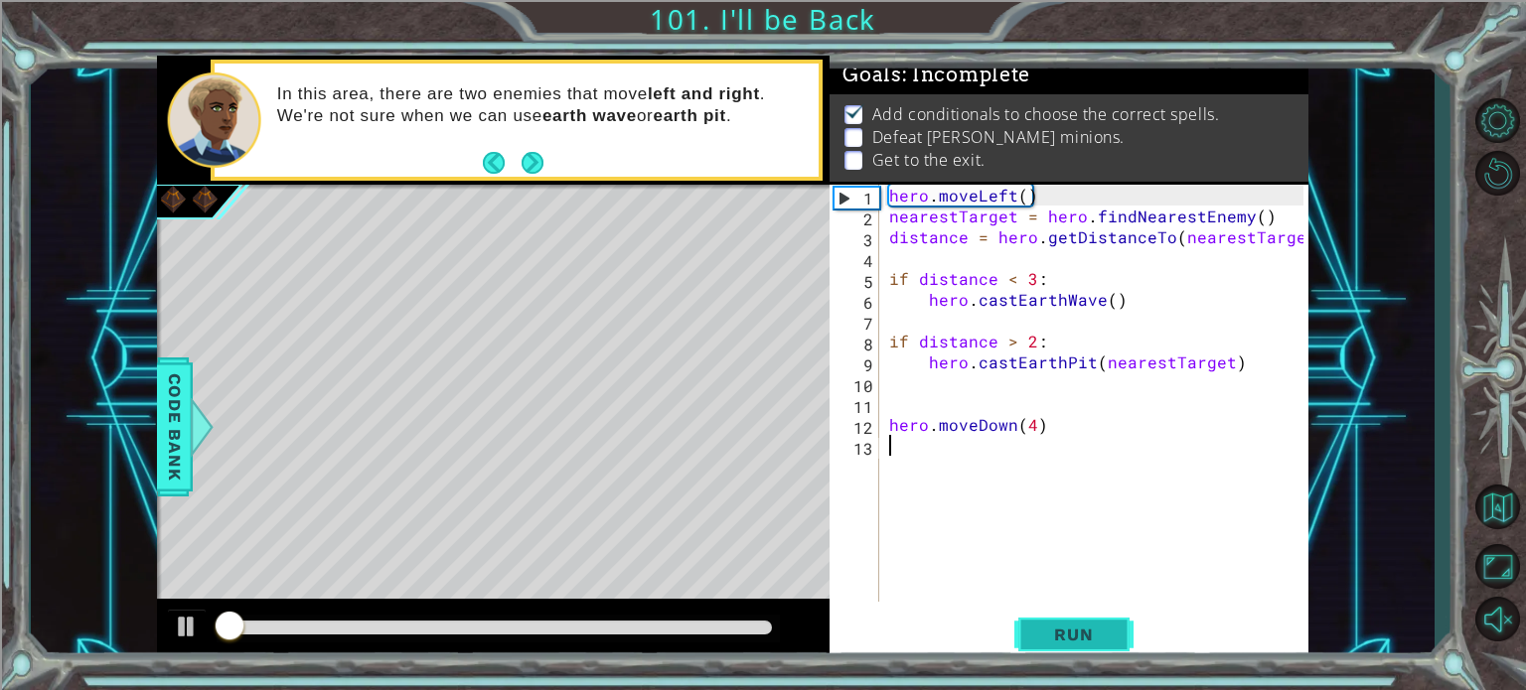
scroll to position [11, 0]
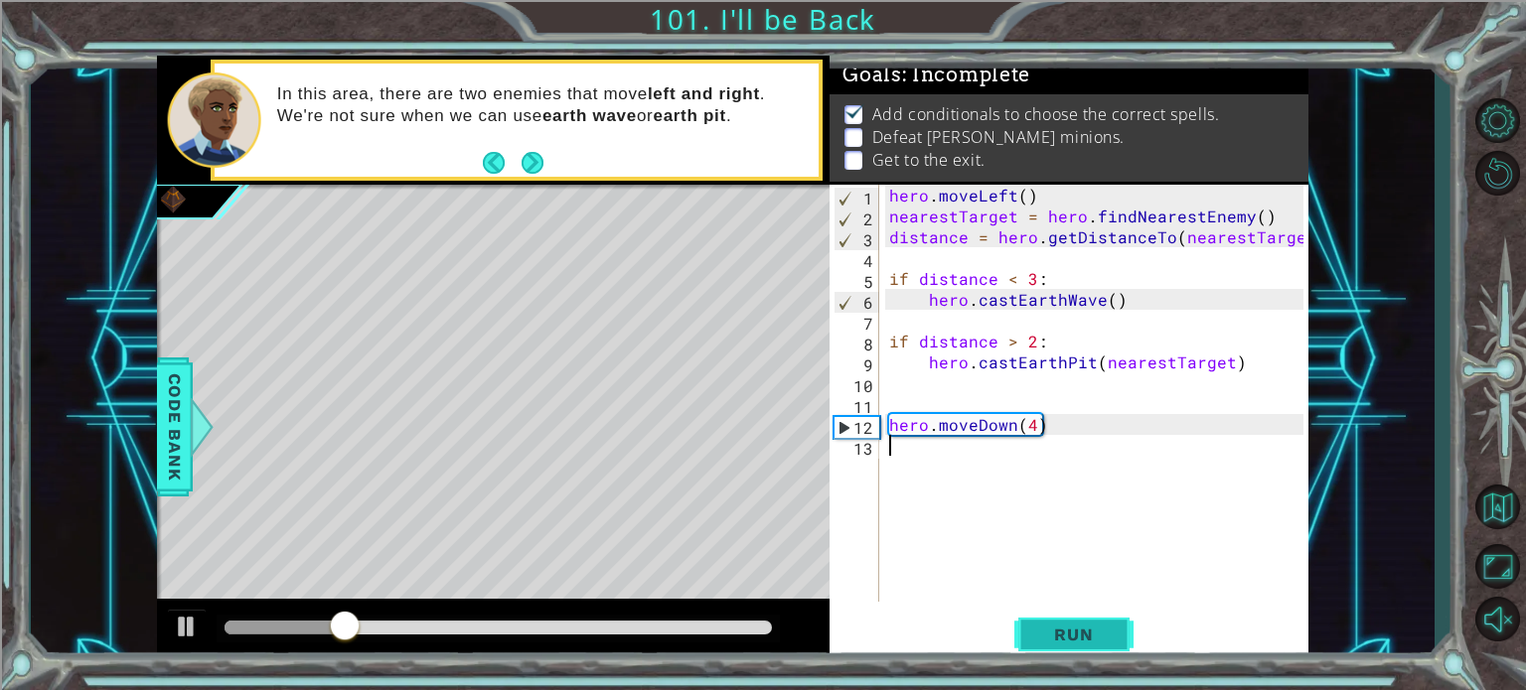
click at [1083, 625] on span "Run" at bounding box center [1073, 635] width 78 height 20
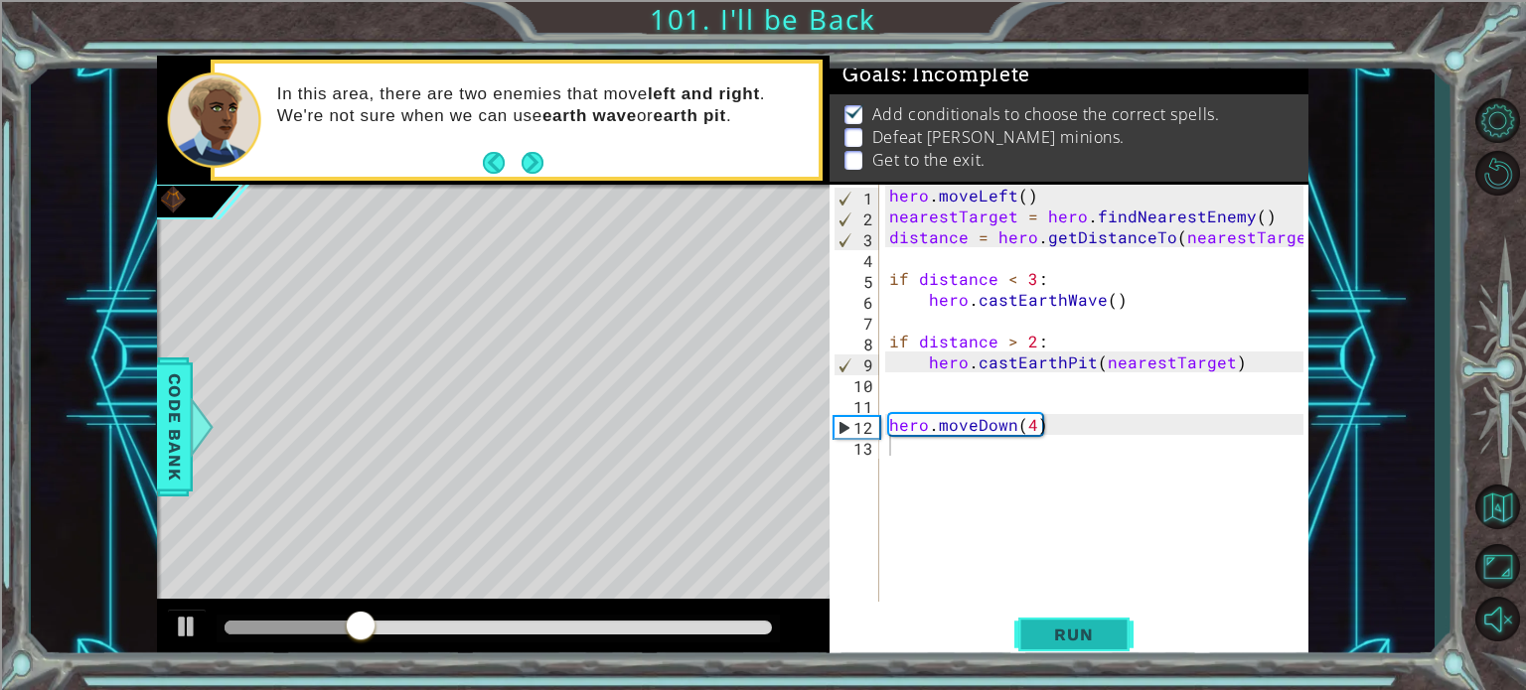
click at [1102, 632] on span "Run" at bounding box center [1073, 635] width 78 height 20
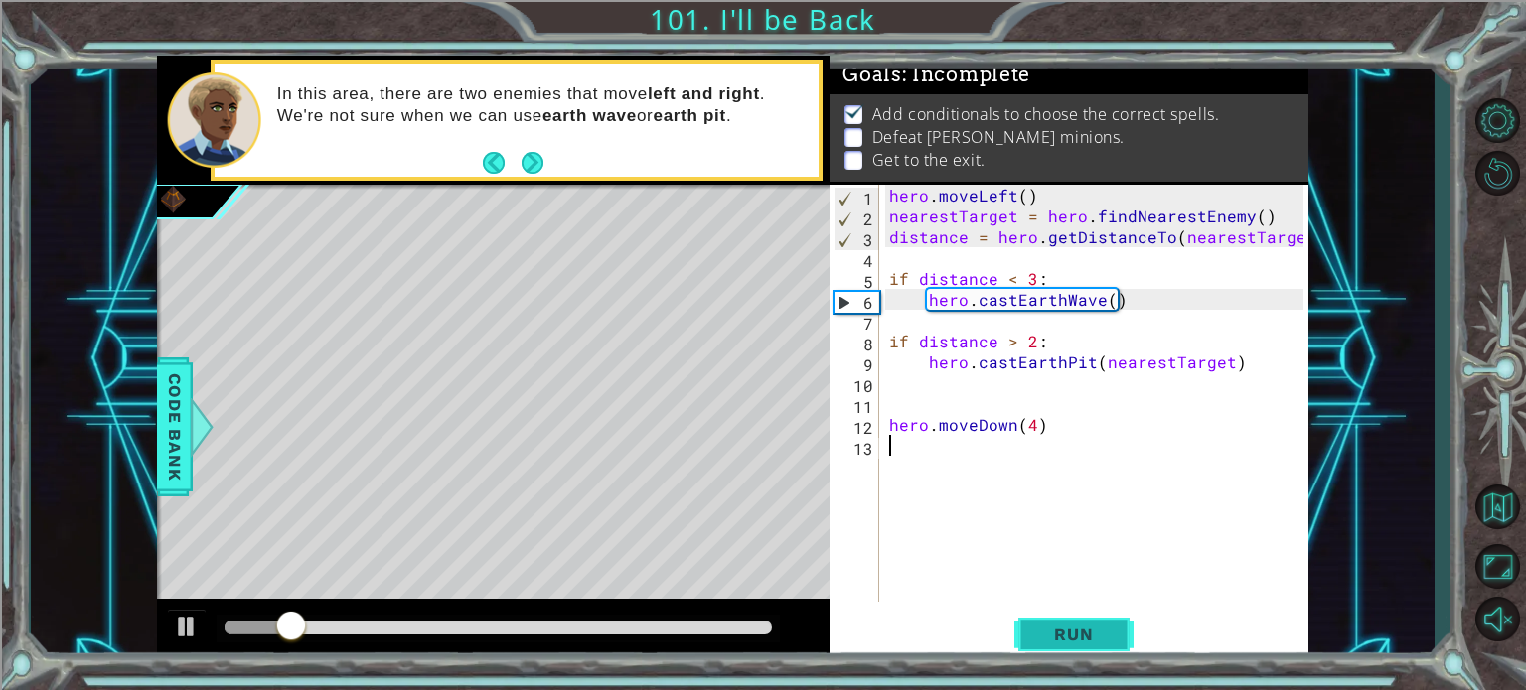
click at [1070, 623] on button "Run" at bounding box center [1073, 635] width 119 height 48
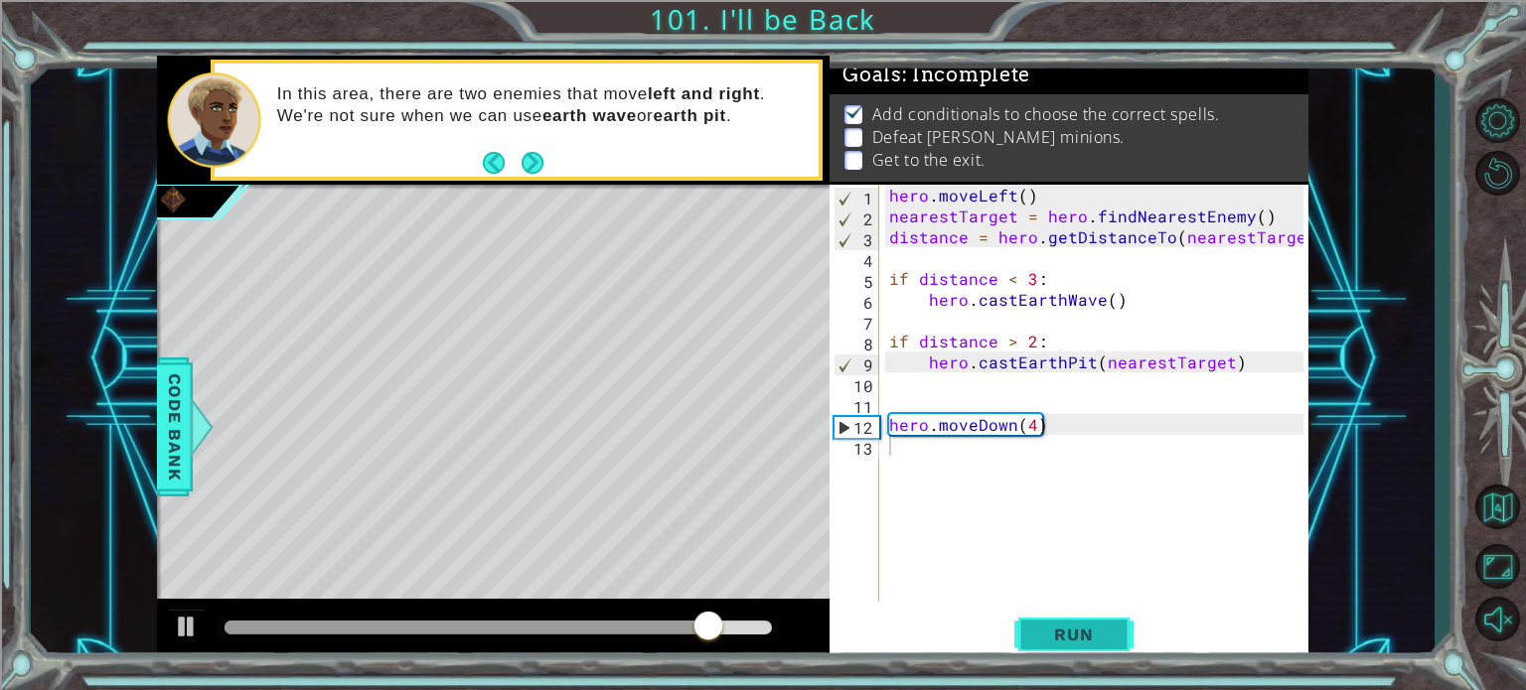
click at [1105, 631] on span "Run" at bounding box center [1073, 635] width 78 height 20
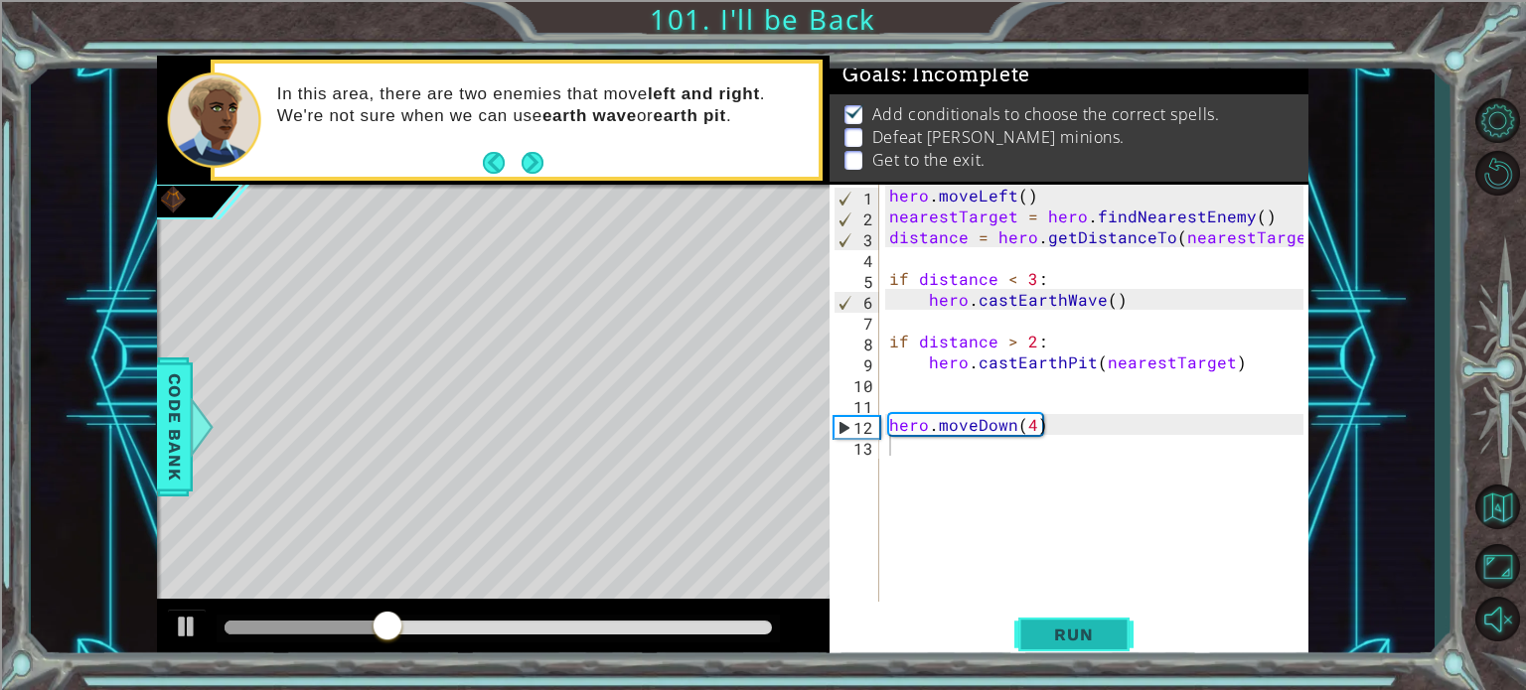
click at [1073, 632] on span "Run" at bounding box center [1073, 635] width 78 height 20
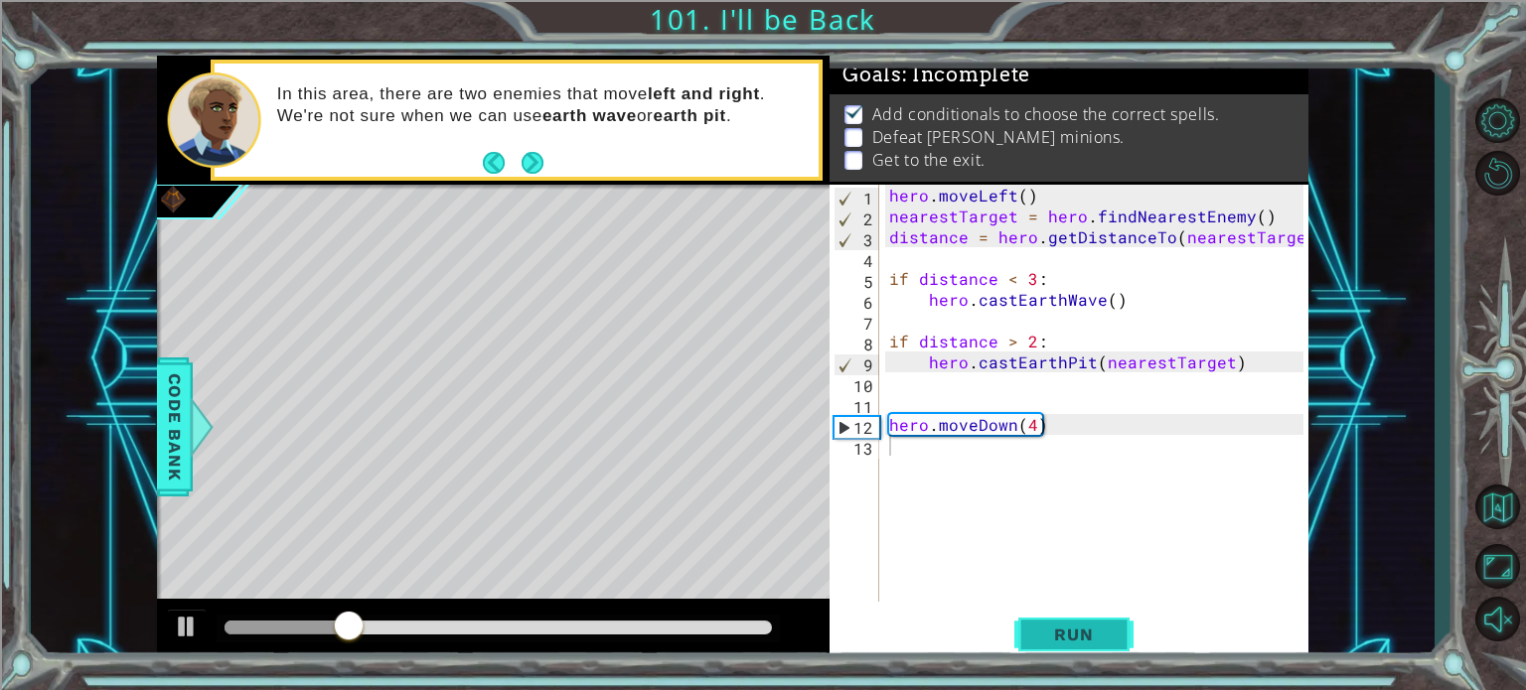
click at [1119, 638] on button "Run" at bounding box center [1073, 635] width 119 height 48
